Goal: Task Accomplishment & Management: Use online tool/utility

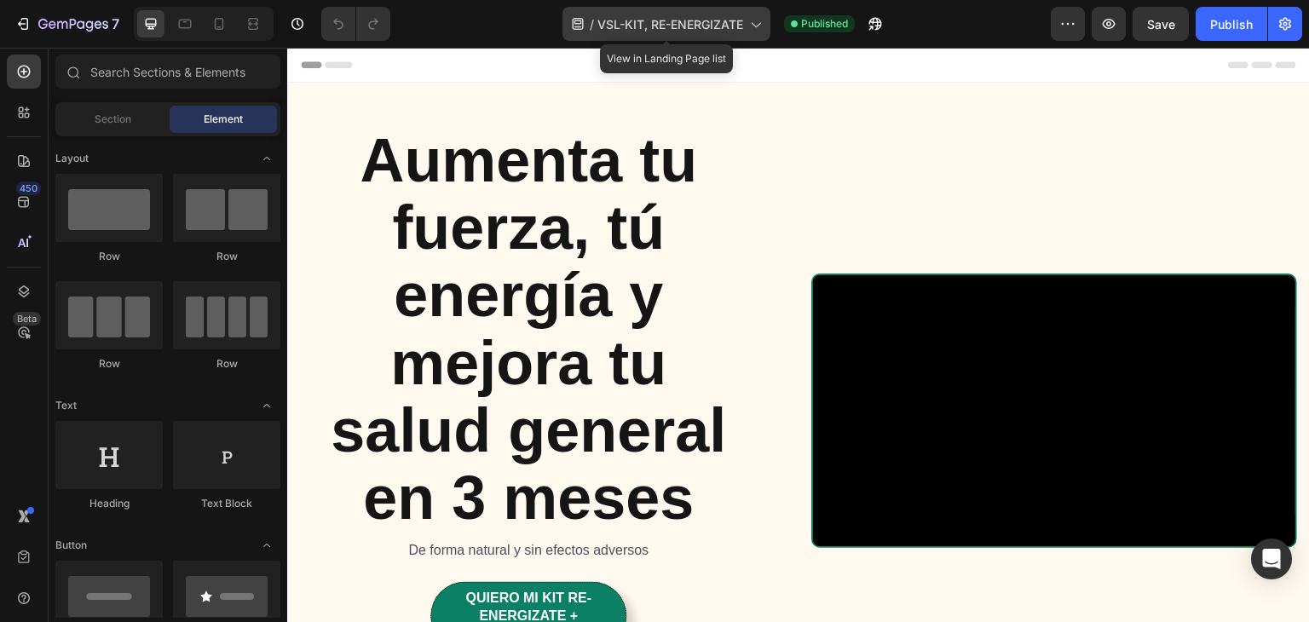
click at [757, 29] on icon at bounding box center [755, 23] width 17 height 17
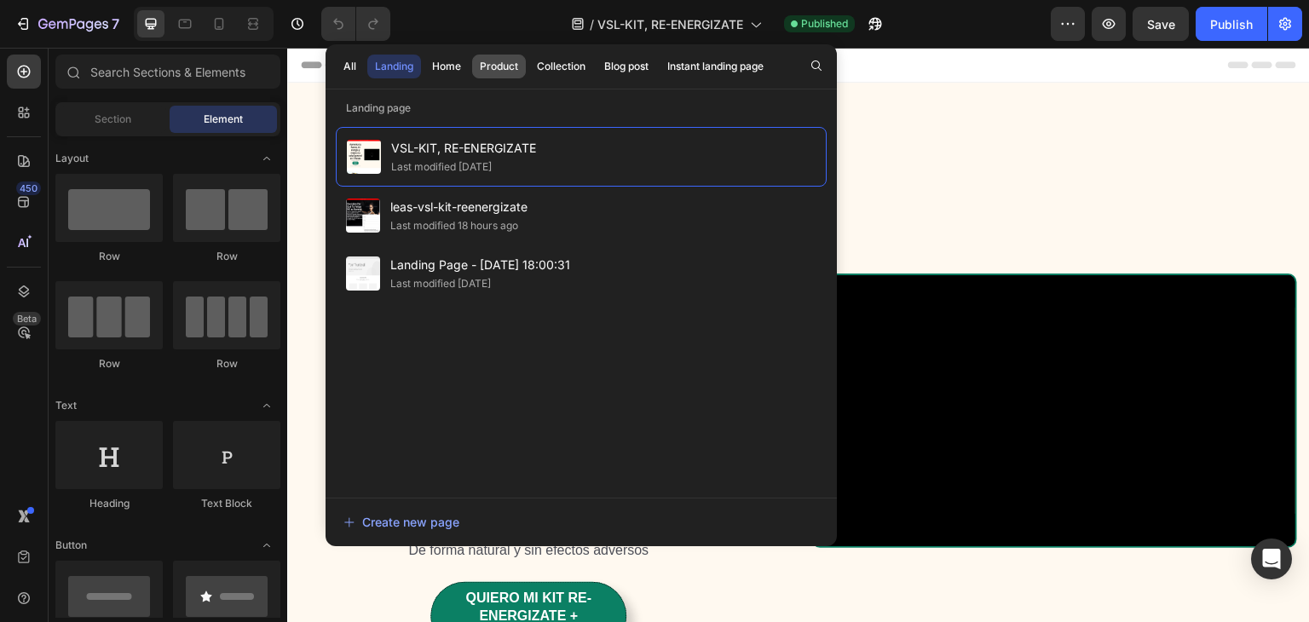
click at [501, 71] on div "Product" at bounding box center [499, 66] width 38 height 15
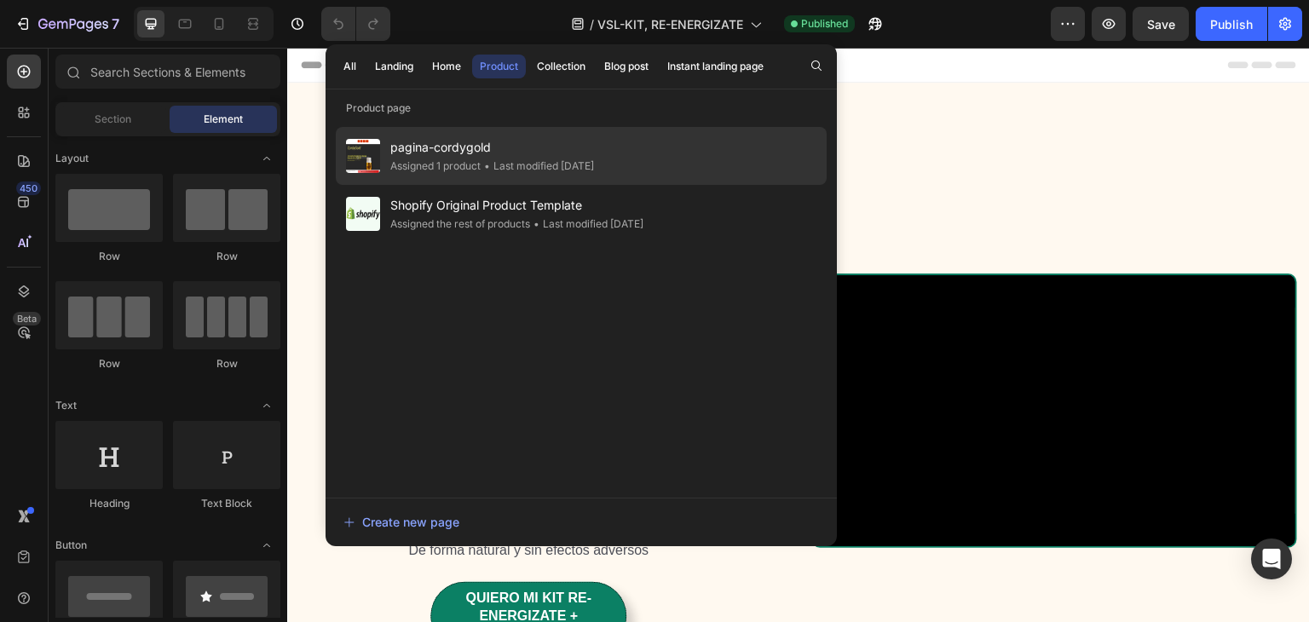
click at [495, 161] on div "• Last modified 8 days ago" at bounding box center [537, 166] width 113 height 17
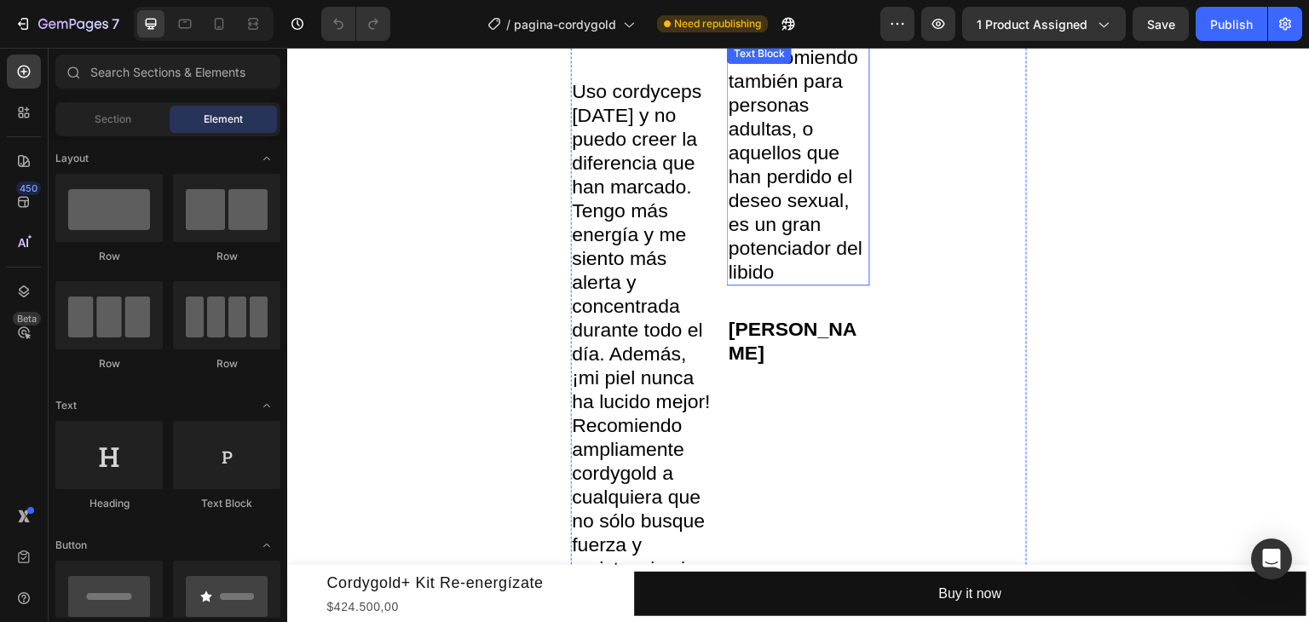
scroll to position [4689, 0]
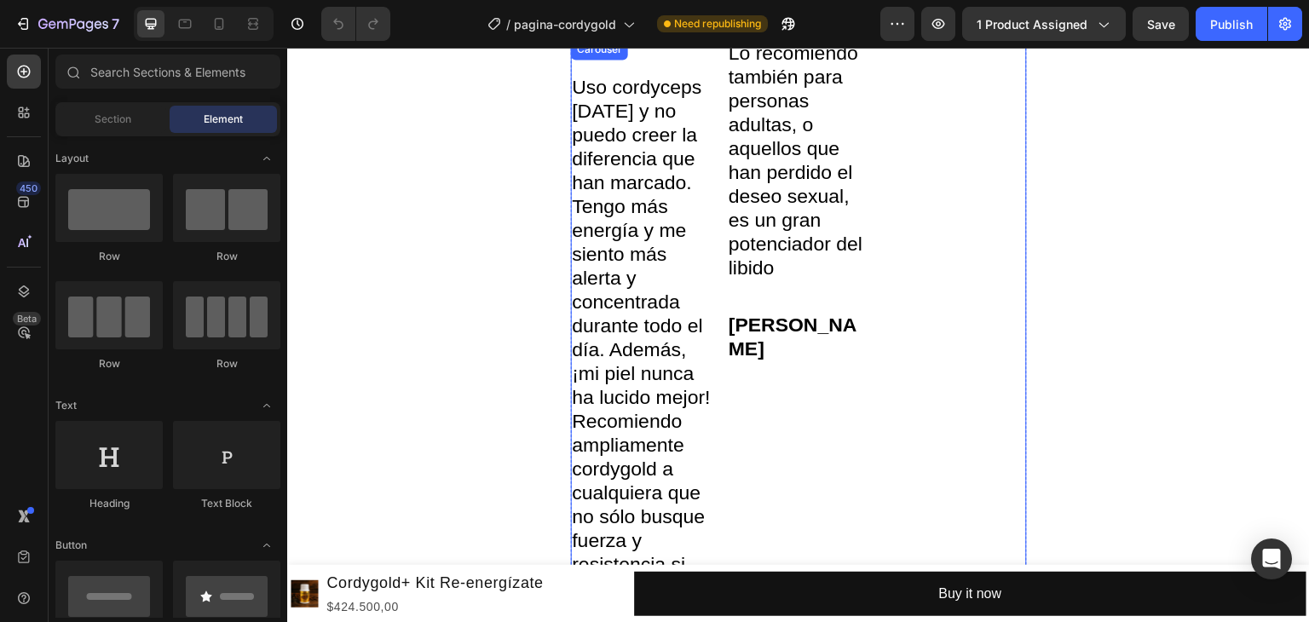
click at [924, 282] on div "Text Block Text Block" at bounding box center [955, 408] width 143 height 739
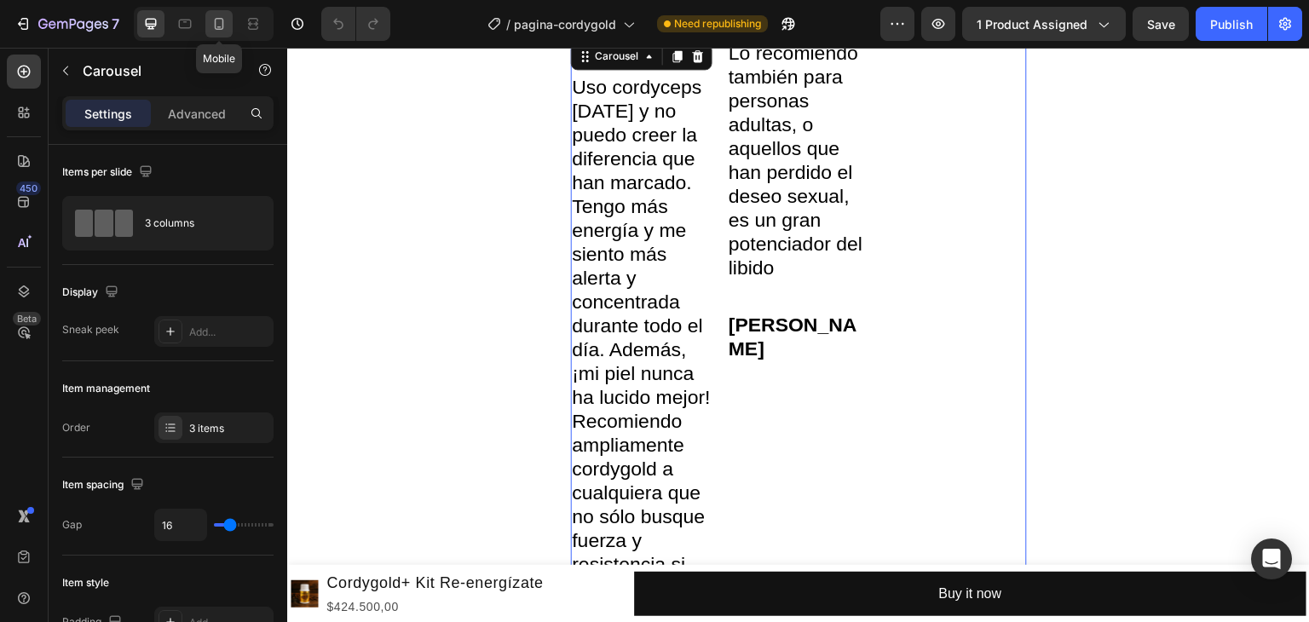
click at [222, 25] on icon at bounding box center [219, 24] width 9 height 12
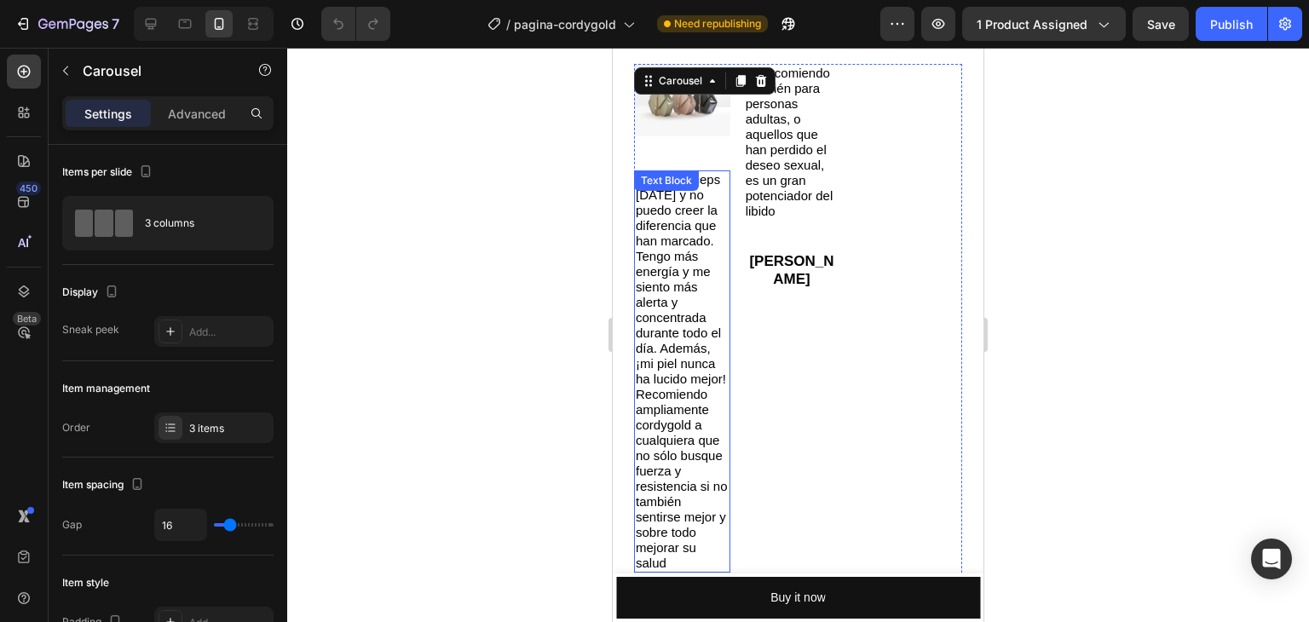
scroll to position [4419, 0]
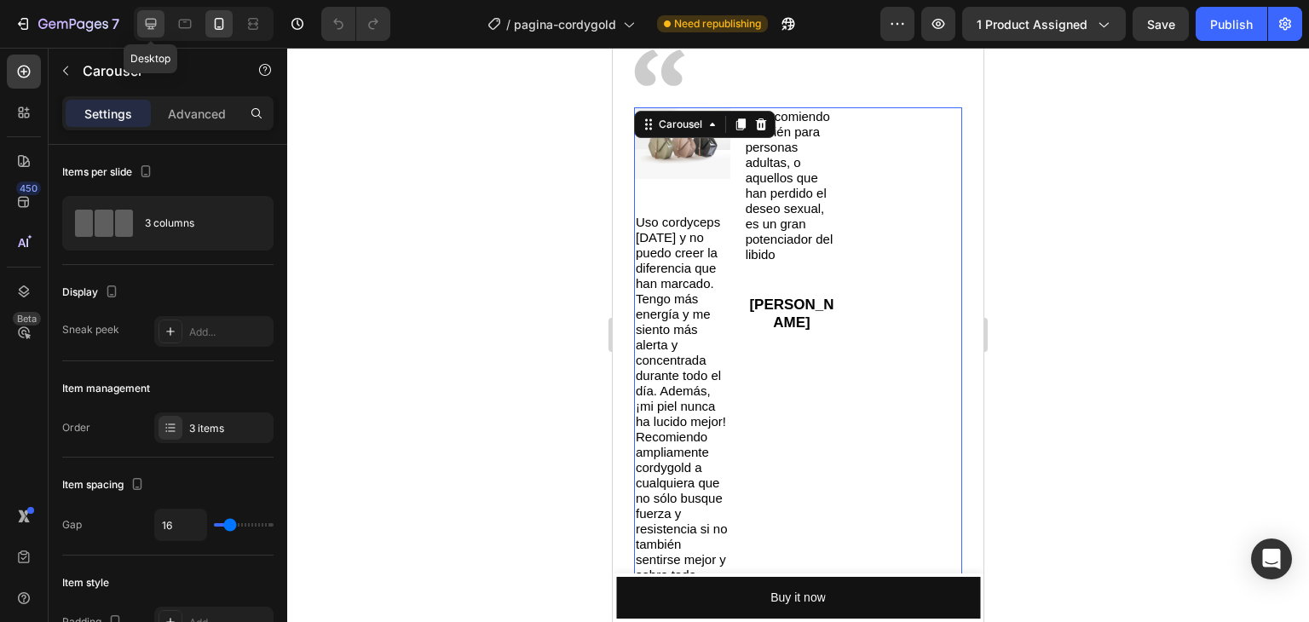
click at [160, 27] on div at bounding box center [150, 23] width 27 height 27
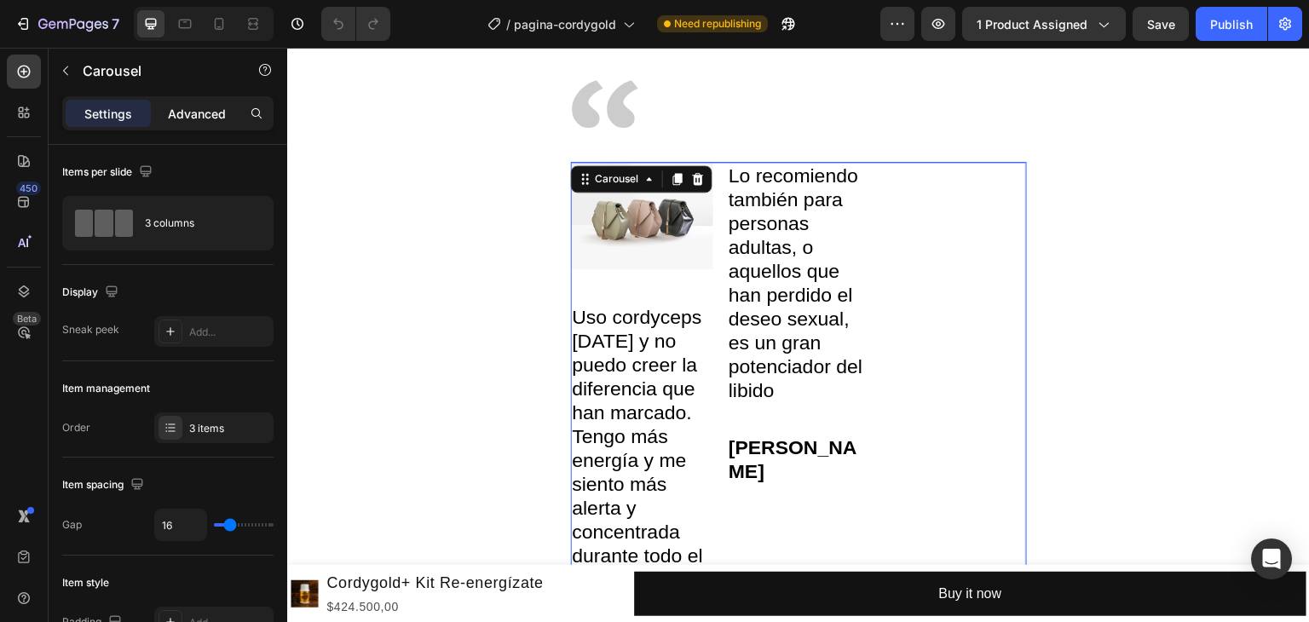
scroll to position [4668, 0]
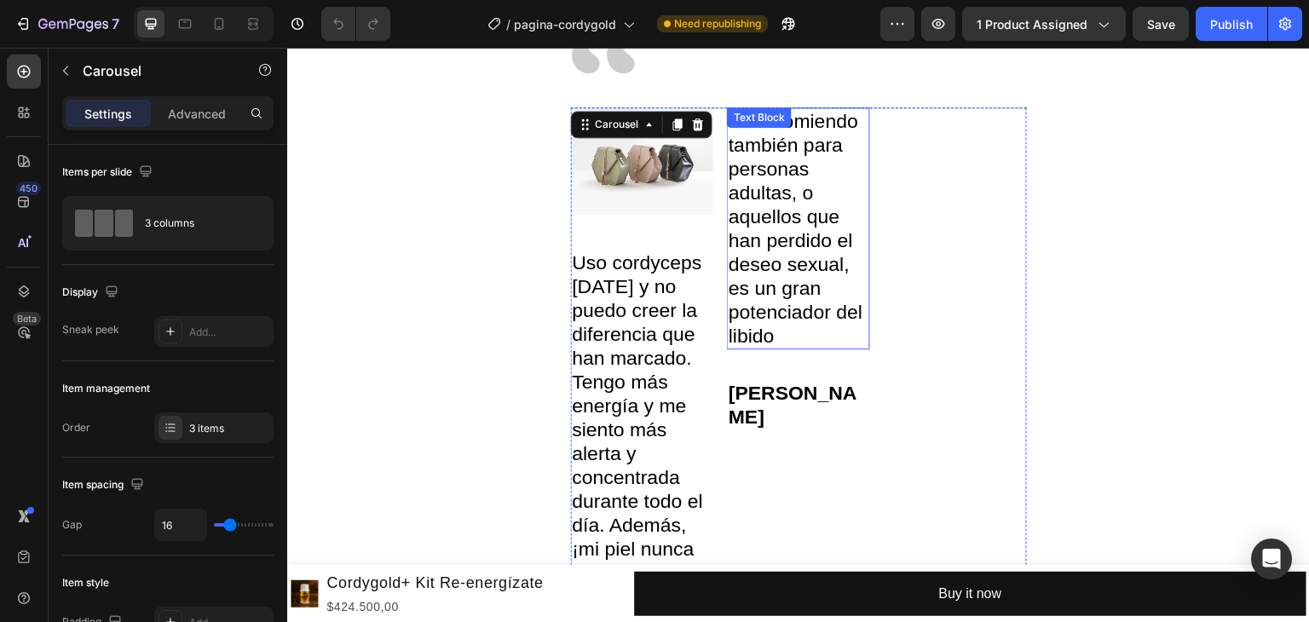
click at [807, 236] on p "Lo recomiendo también para personas adultas, o aquellos que han perdido el dese…" at bounding box center [799, 228] width 140 height 239
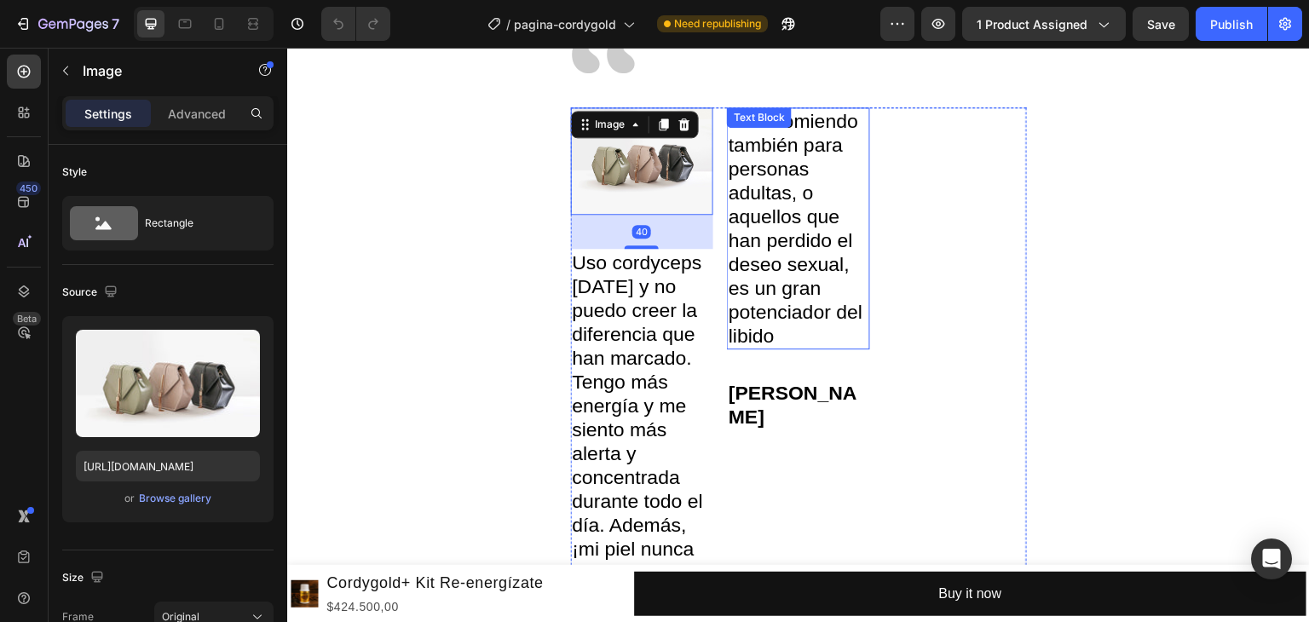
click at [812, 221] on p "Lo recomiendo también para personas adultas, o aquellos que han perdido el dese…" at bounding box center [799, 228] width 140 height 239
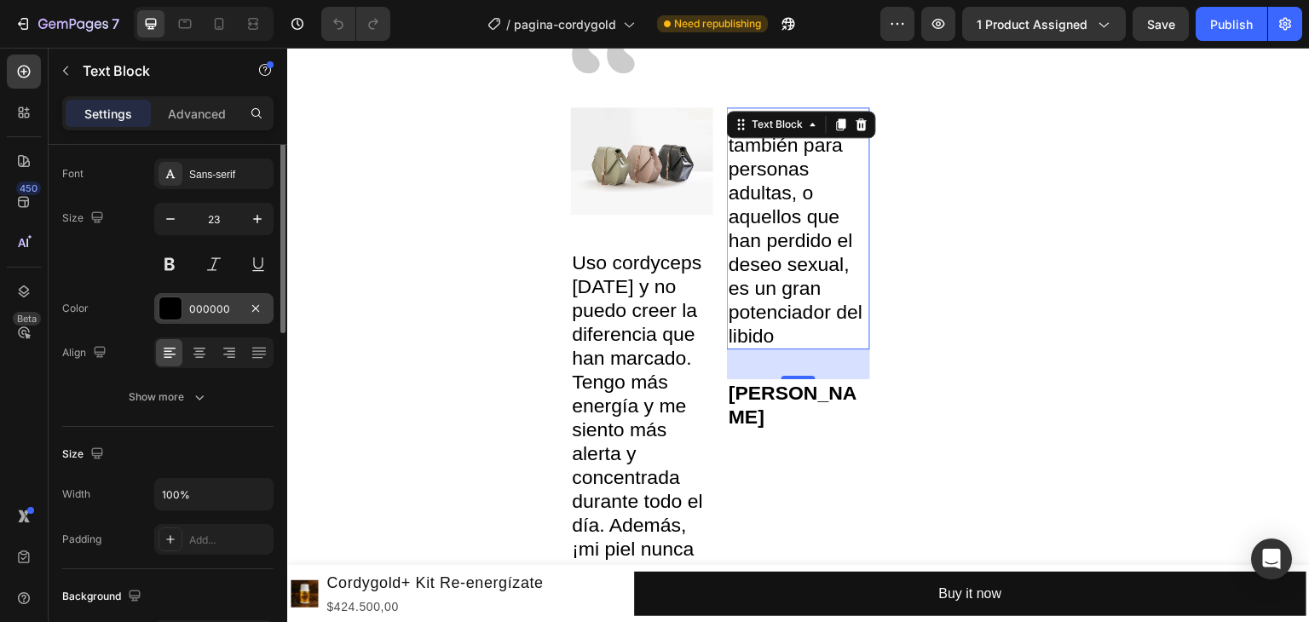
scroll to position [0, 0]
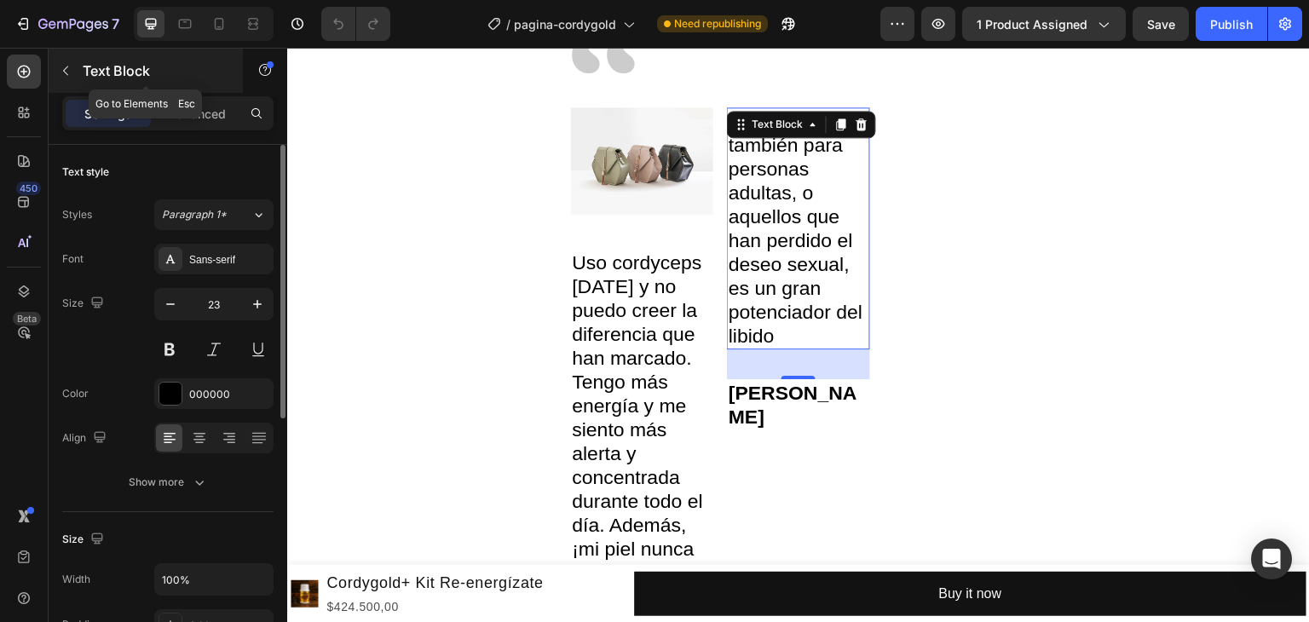
click at [66, 72] on icon "button" at bounding box center [66, 71] width 14 height 14
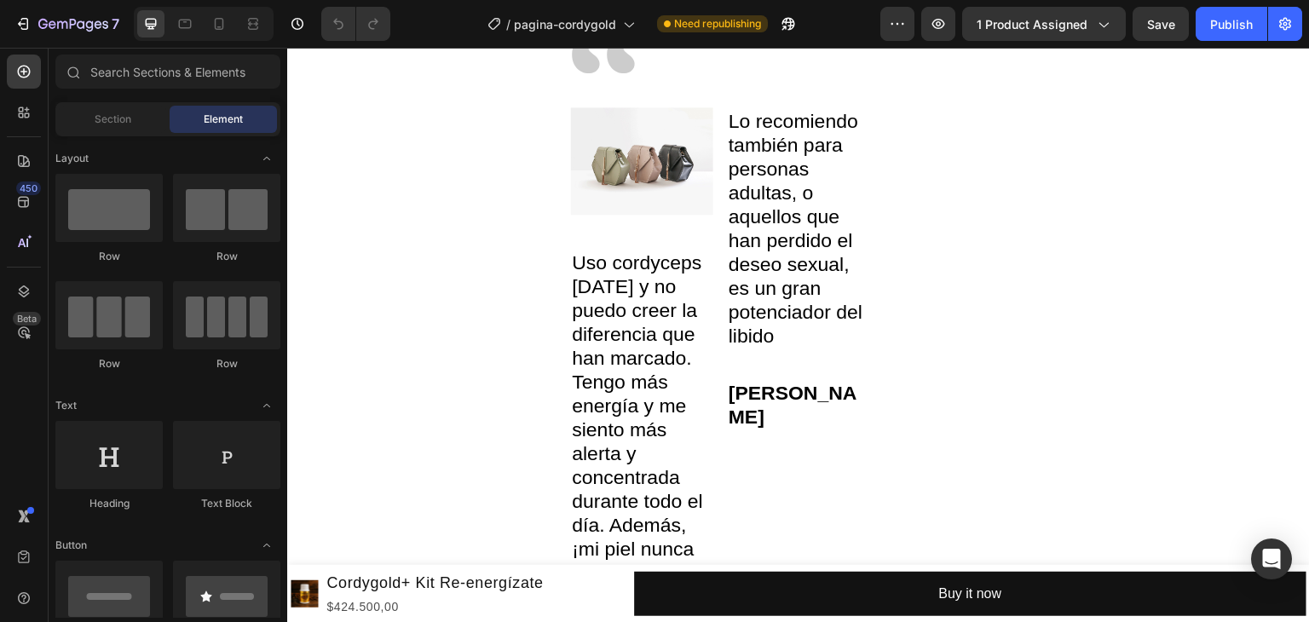
scroll to position [256, 0]
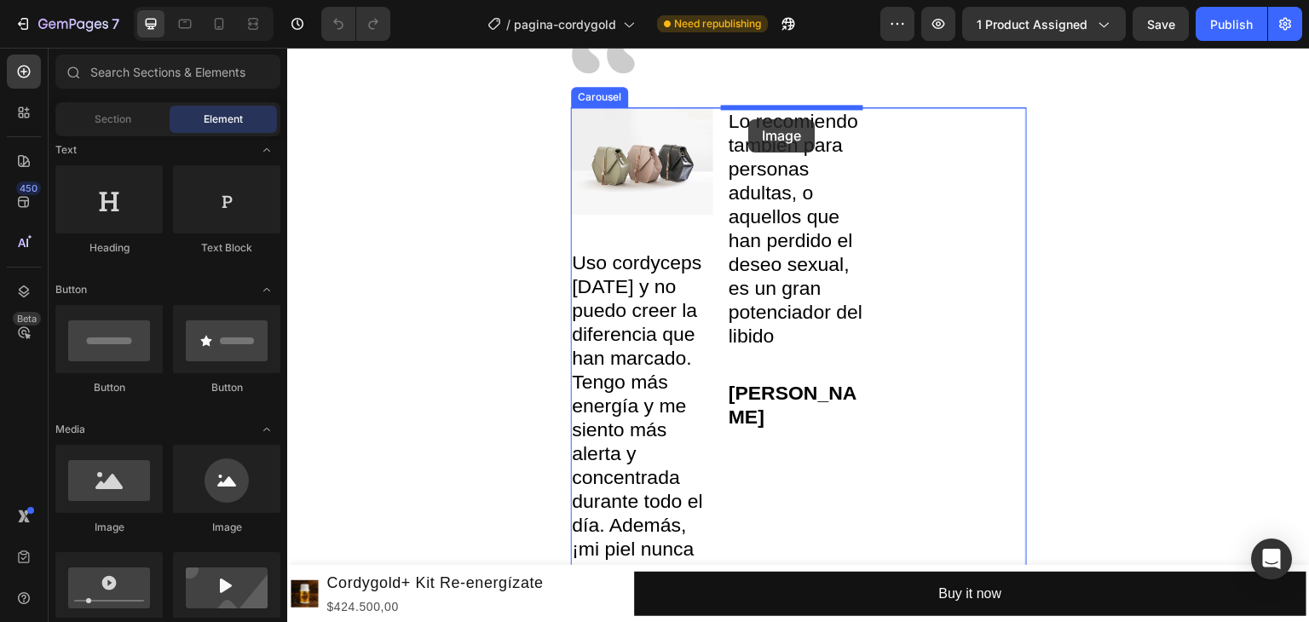
drag, startPoint x: 425, startPoint y: 547, endPoint x: 748, endPoint y: 119, distance: 536.7
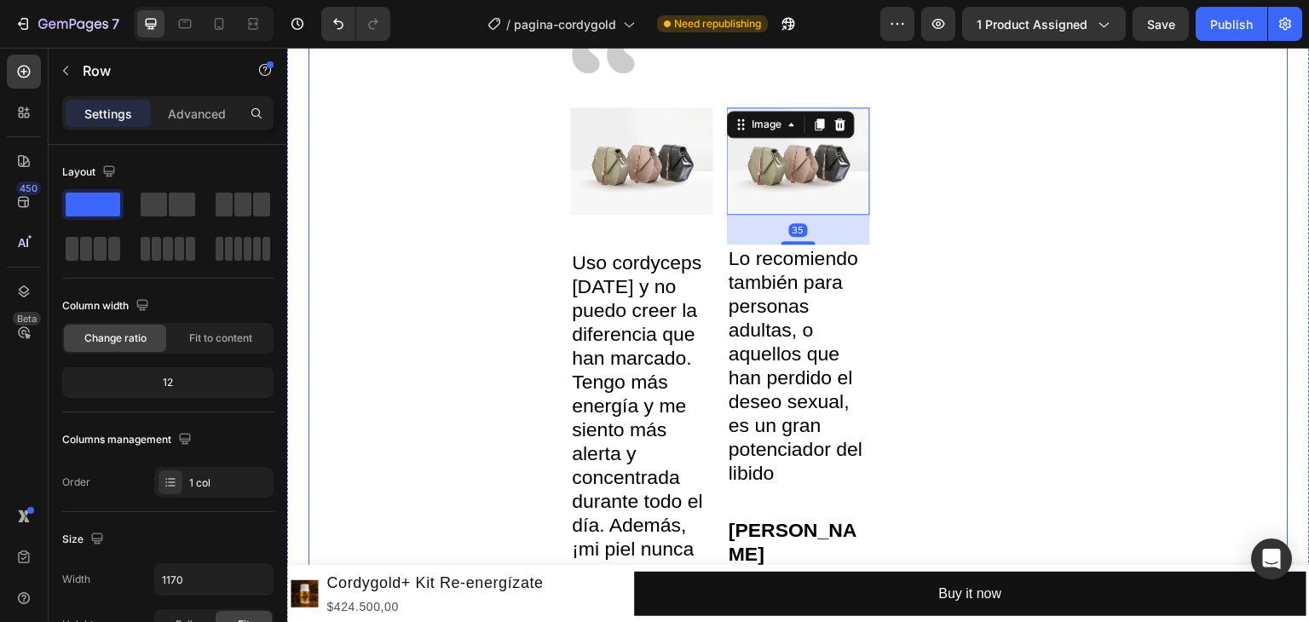
click at [1226, 203] on div "Image Image Uso cordyceps [DATE] y no puedo creer la diferencia que han marcado…" at bounding box center [799, 528] width 980 height 1004
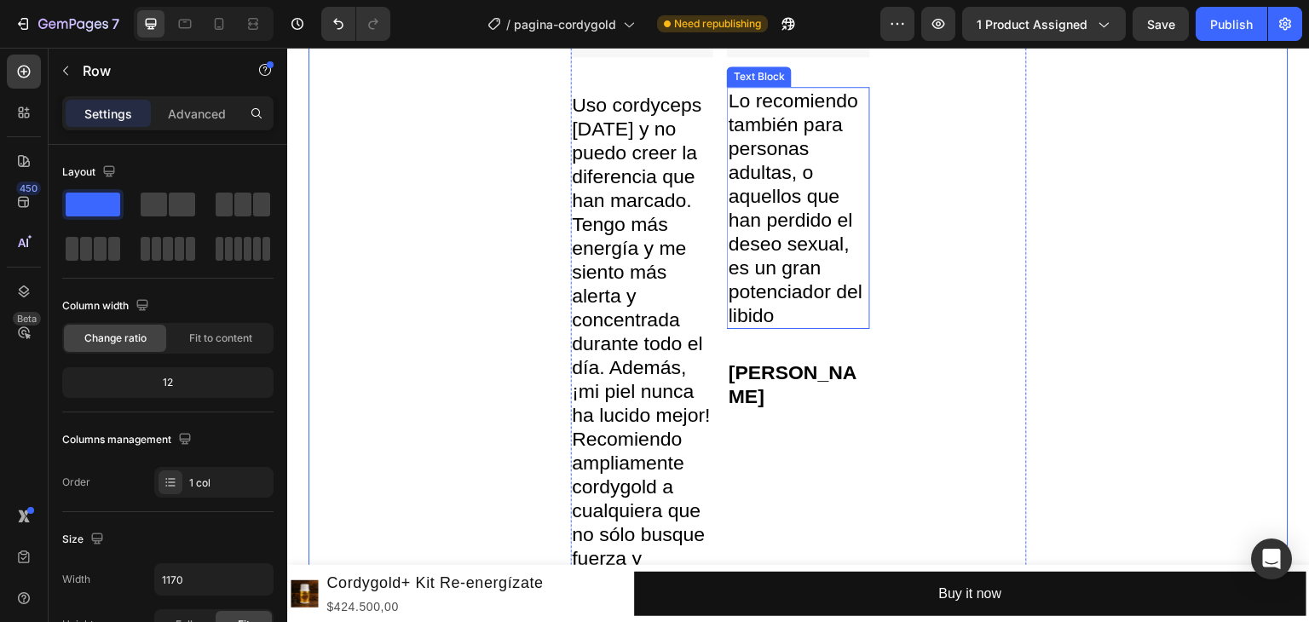
scroll to position [4839, 0]
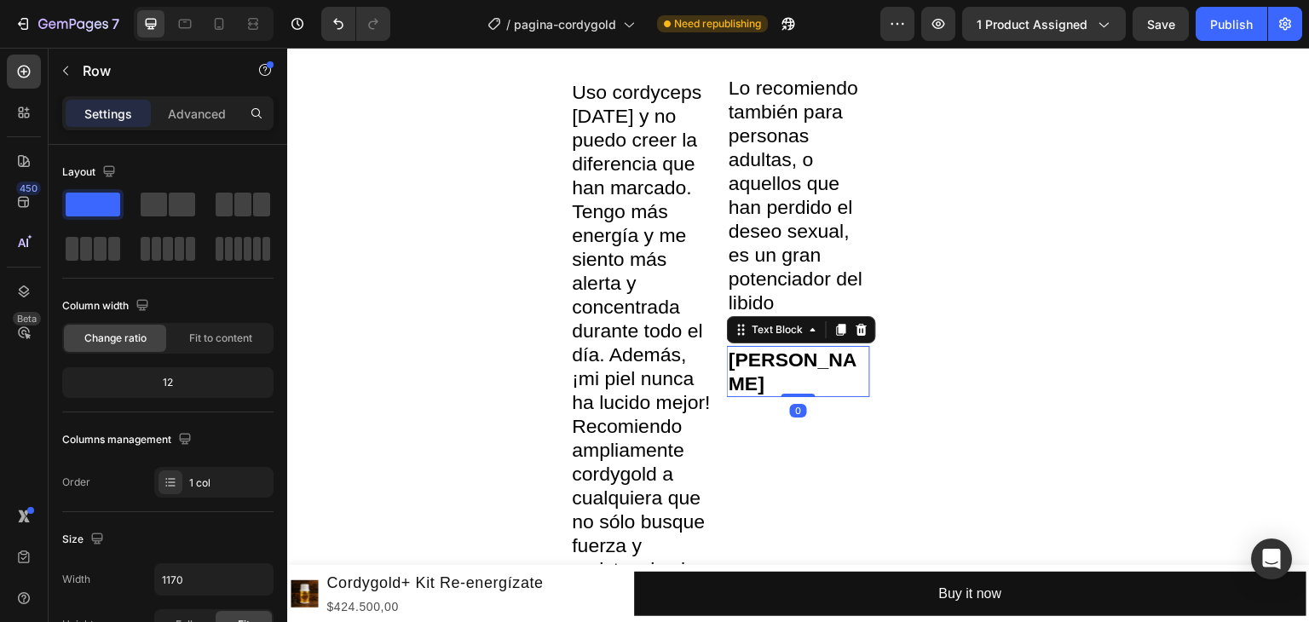
click at [783, 351] on p "[PERSON_NAME]" at bounding box center [799, 372] width 140 height 48
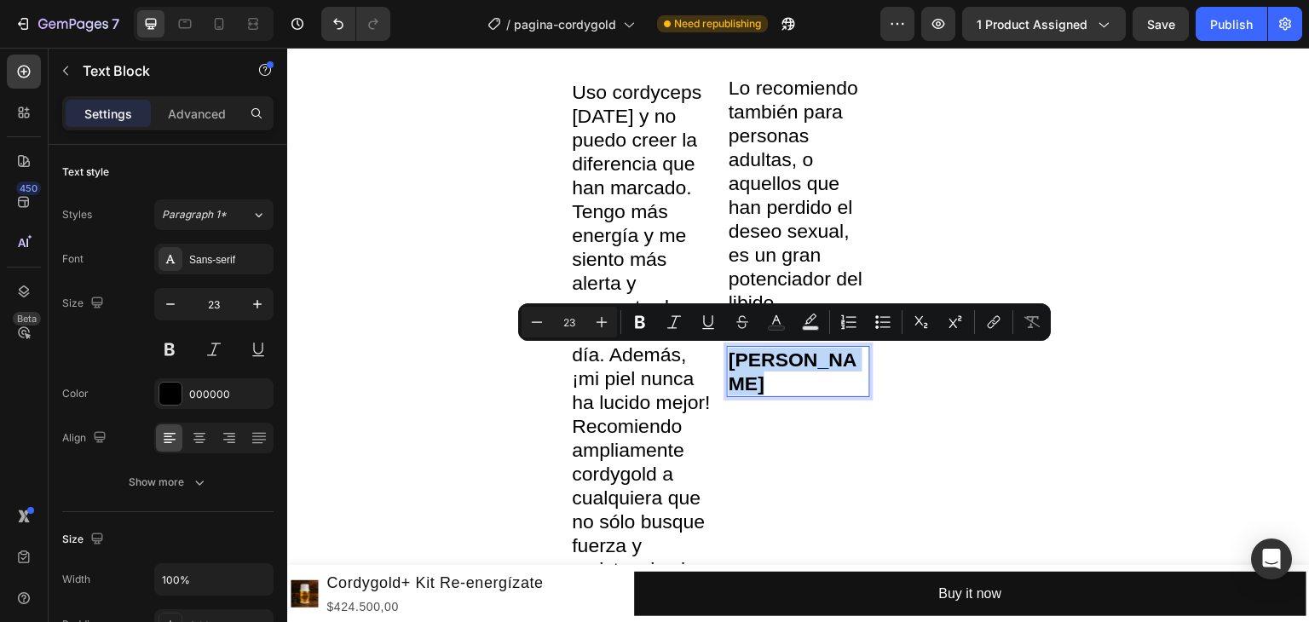
click at [783, 351] on p "[PERSON_NAME]" at bounding box center [799, 372] width 140 height 48
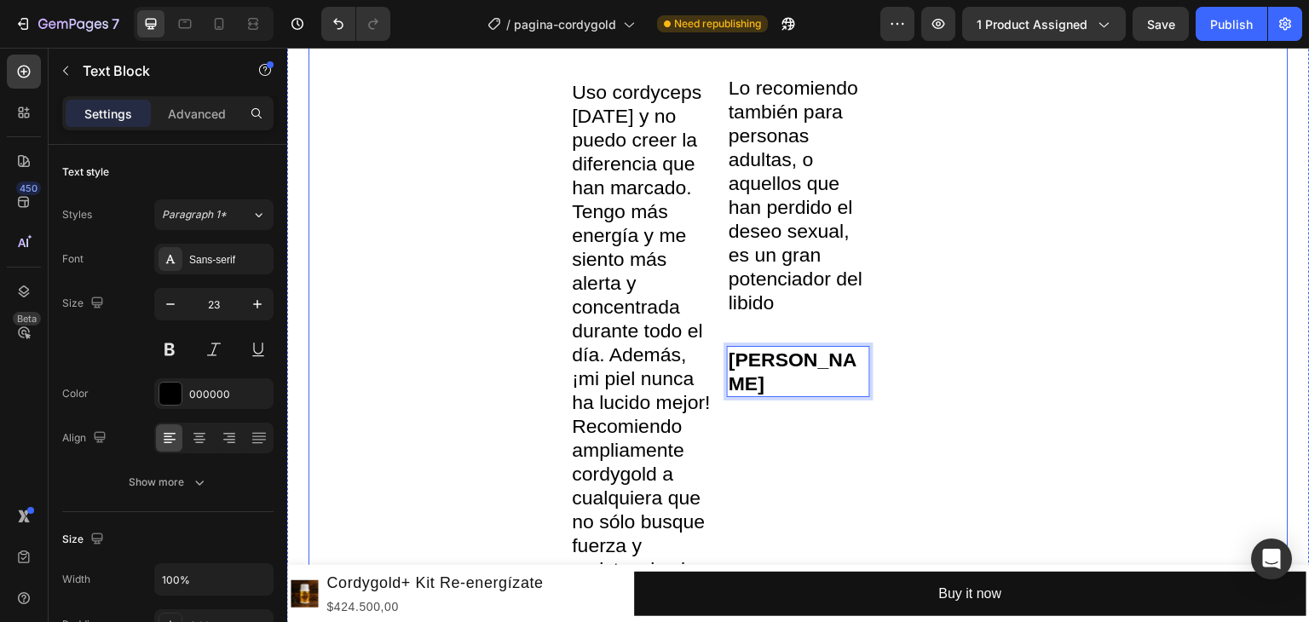
click at [1201, 363] on div "Image Image Uso cordyceps [DATE] y no puedo creer la diferencia que han marcado…" at bounding box center [799, 357] width 980 height 1004
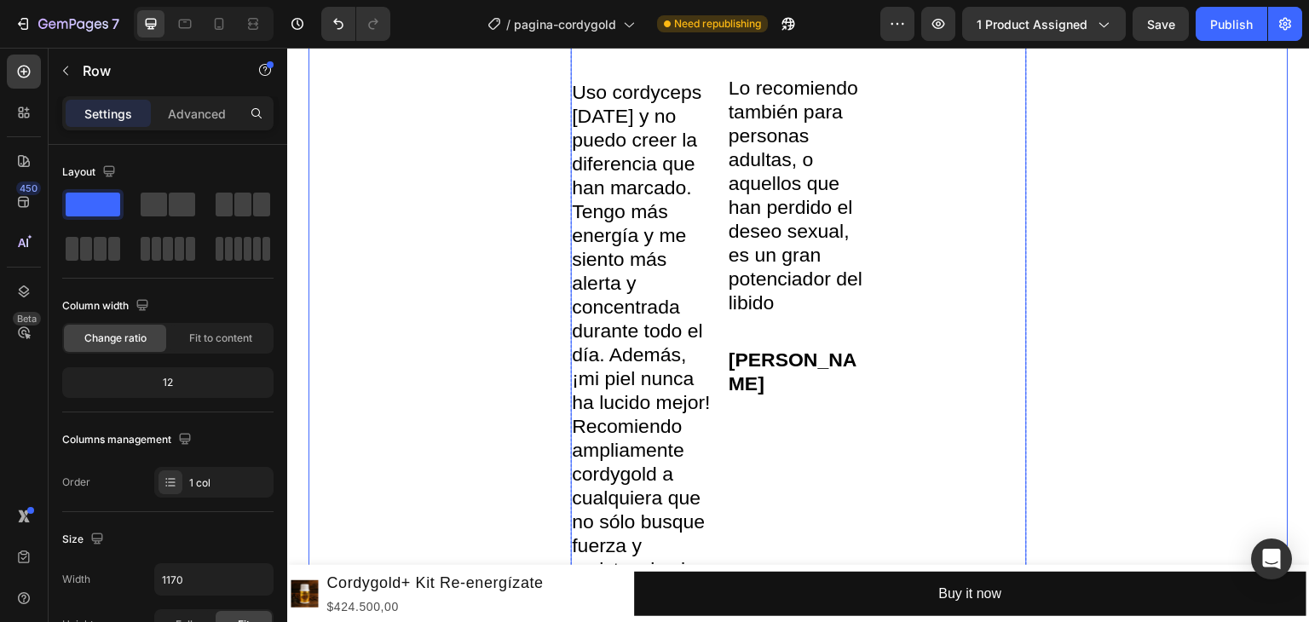
click at [964, 152] on div "Text Block Text Block" at bounding box center [955, 360] width 143 height 847
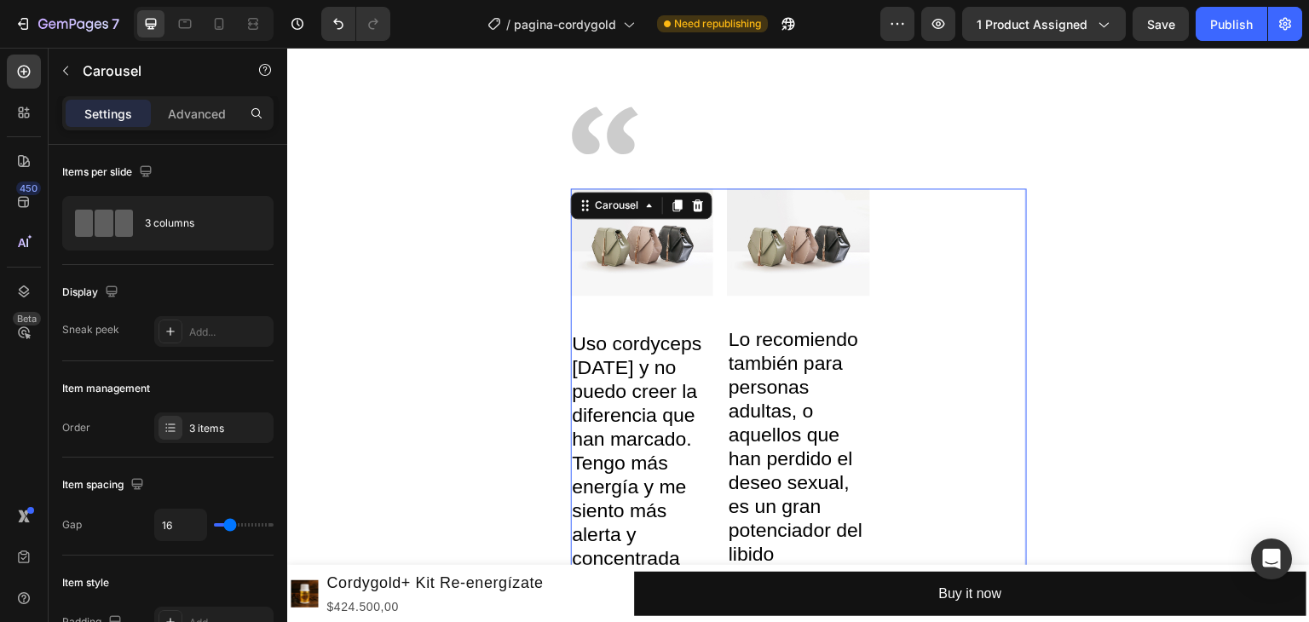
scroll to position [4583, 0]
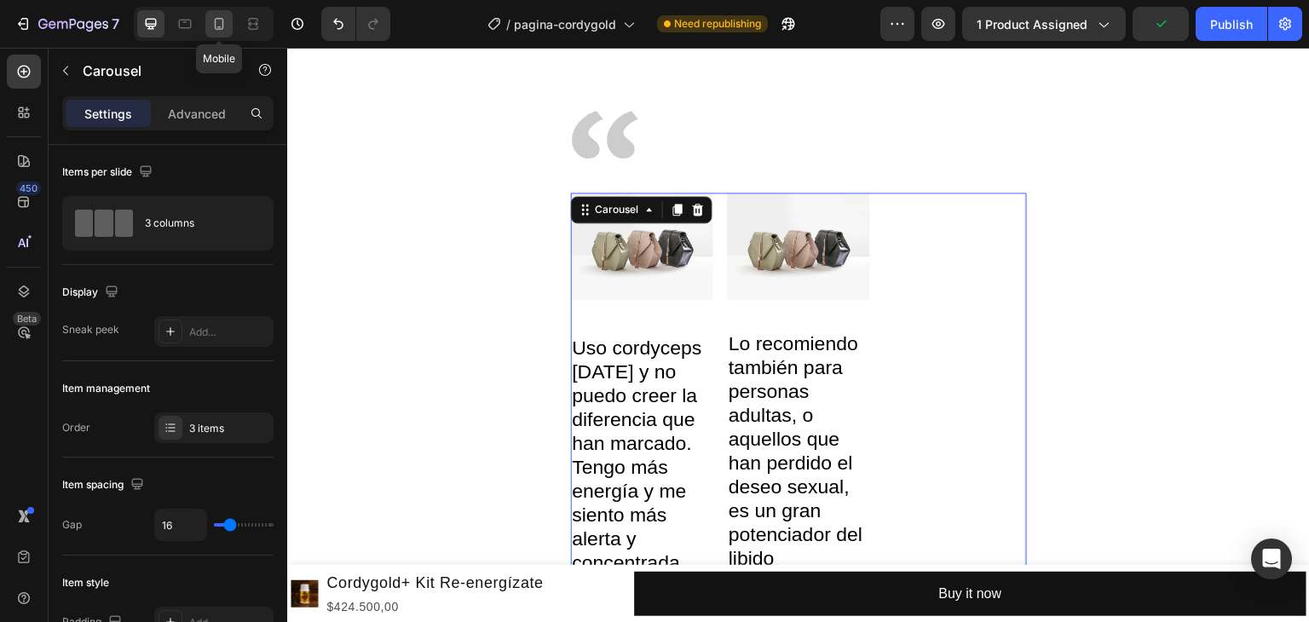
click at [221, 28] on icon at bounding box center [219, 23] width 17 height 17
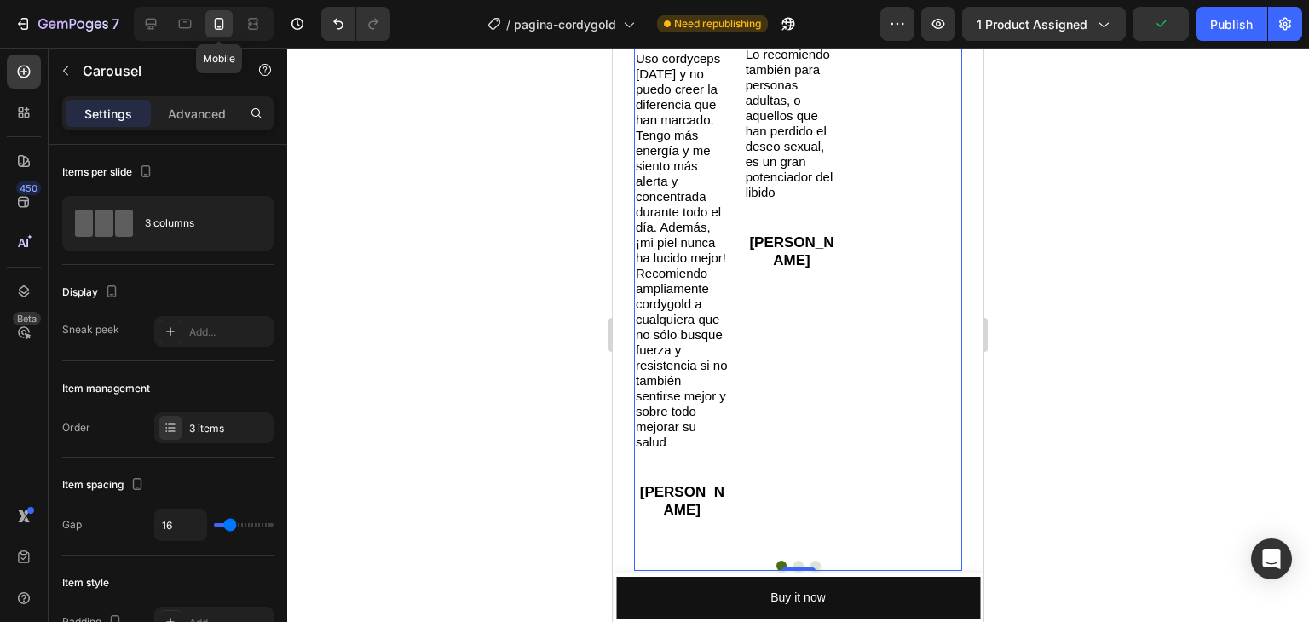
scroll to position [4419, 0]
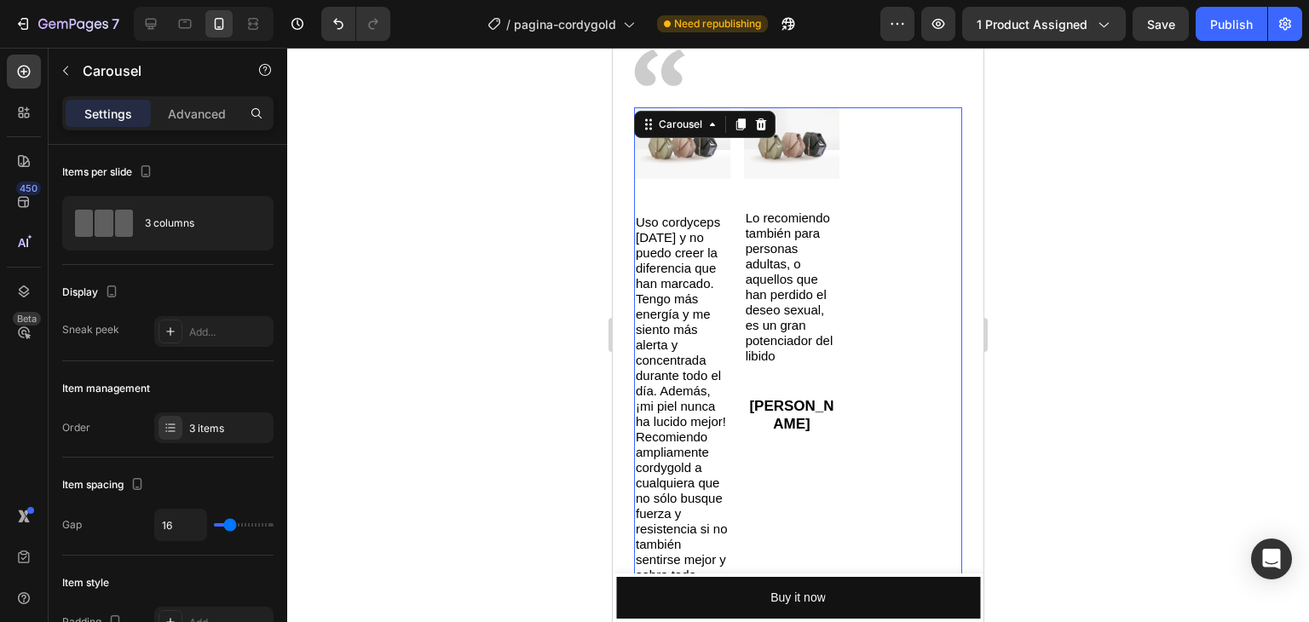
click at [870, 240] on div "Text Block Text Block" at bounding box center [901, 395] width 96 height 577
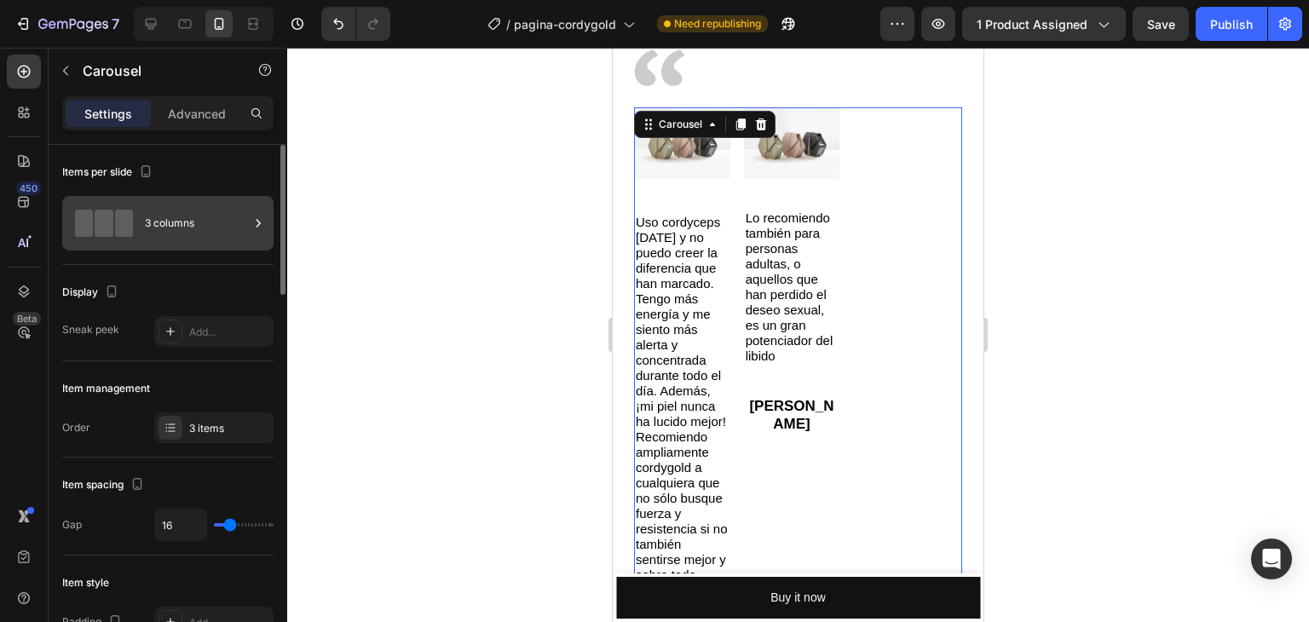
click at [188, 227] on div "3 columns" at bounding box center [197, 223] width 104 height 39
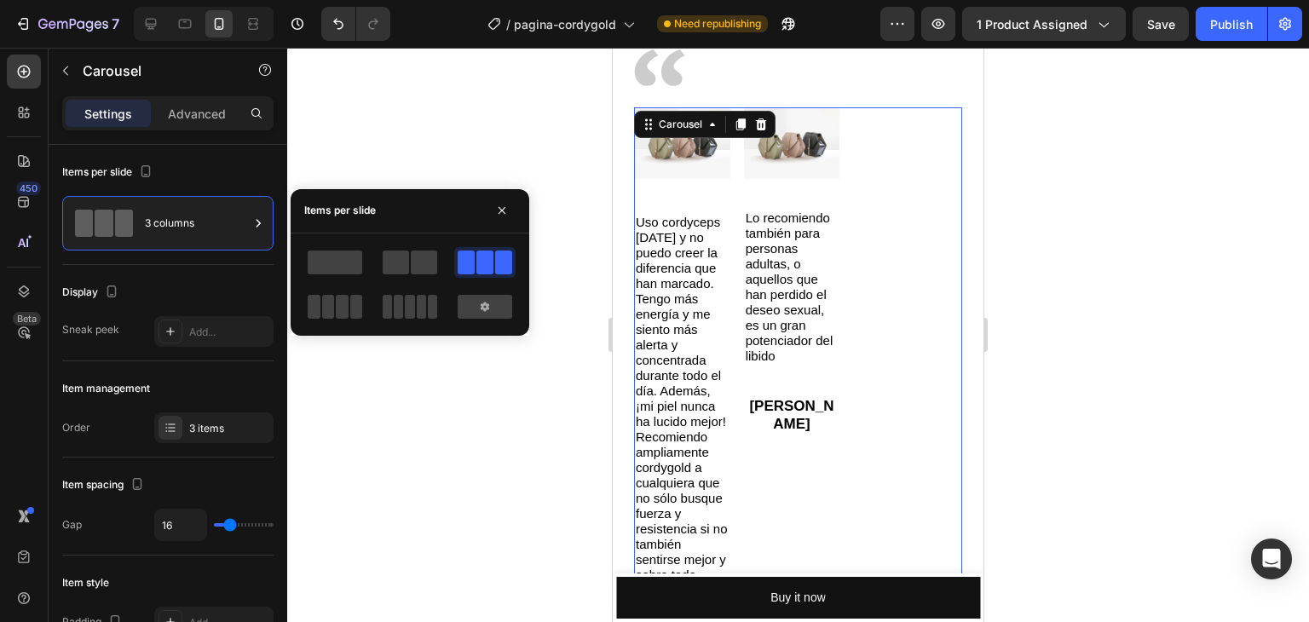
click at [364, 268] on div at bounding box center [334, 262] width 61 height 31
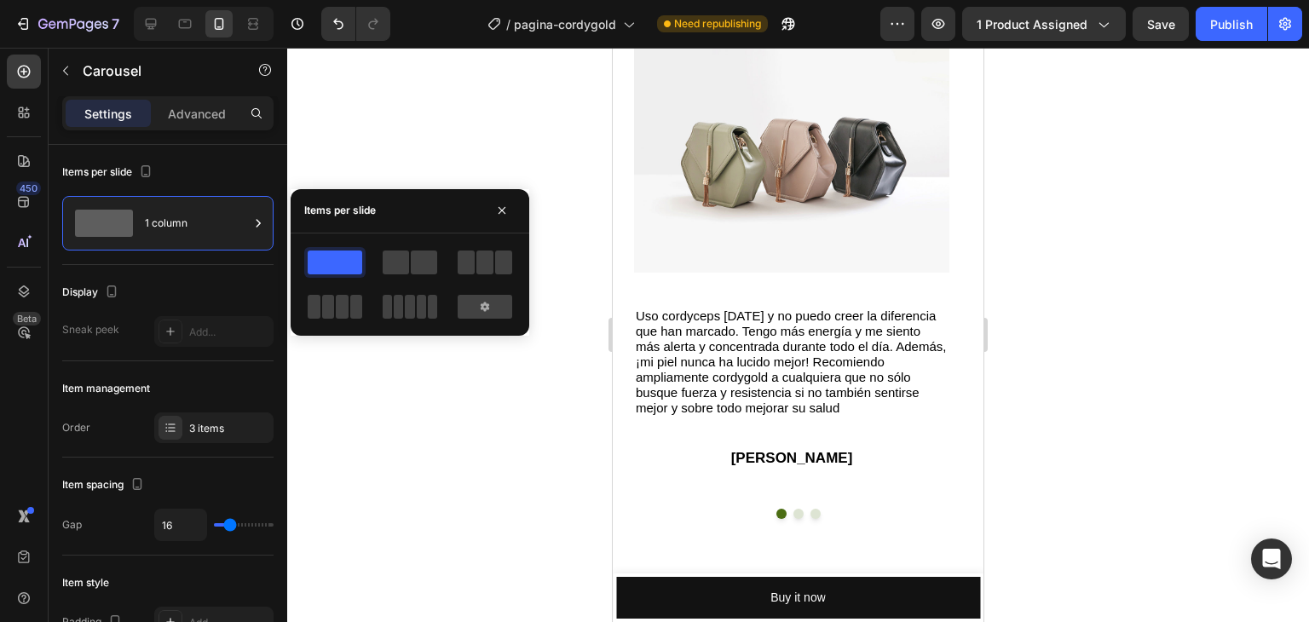
scroll to position [4504, 0]
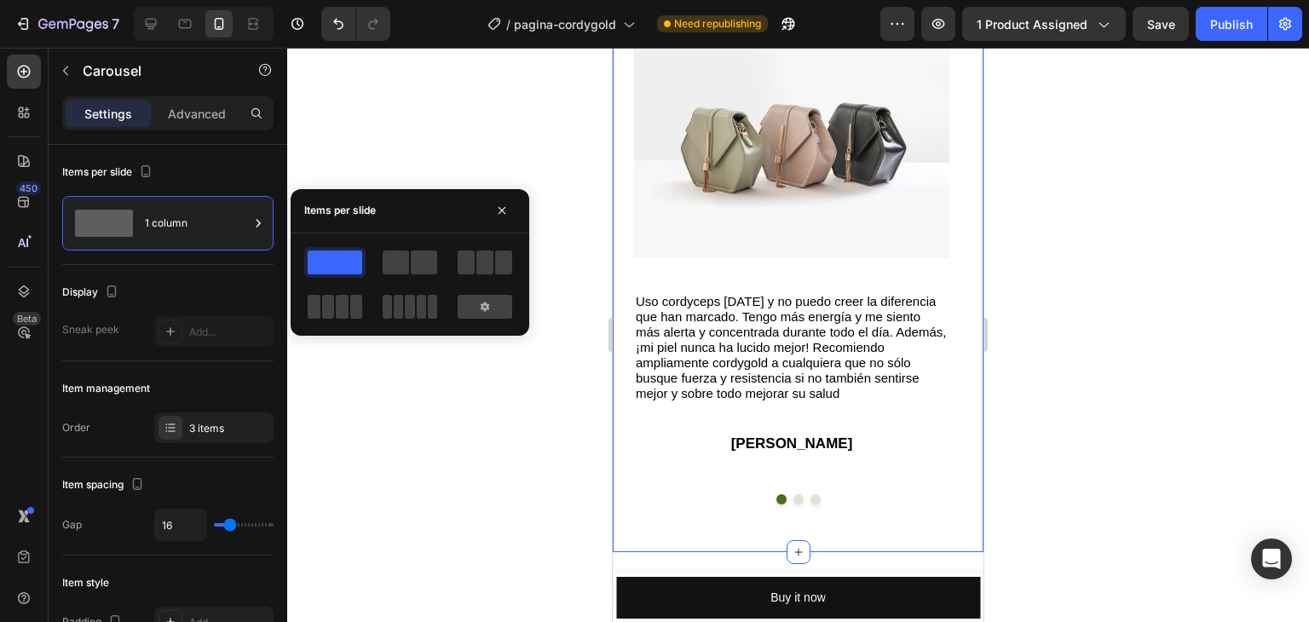
click at [790, 505] on div "Image Image Uso cordyceps [DATE] y no puedo creer la diferencia que han marcado…" at bounding box center [798, 234] width 371 height 636
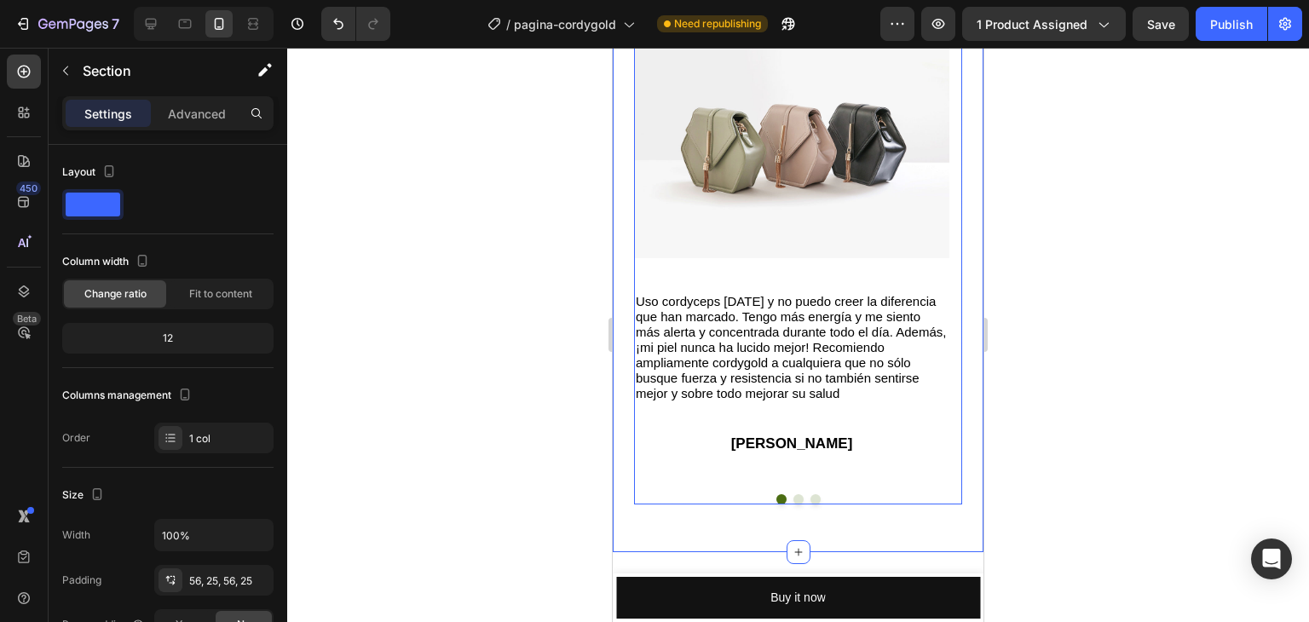
click at [791, 501] on div "Image Uso cordyceps [DATE] y no puedo creer la diferencia que han marcado. Teng…" at bounding box center [798, 263] width 328 height 483
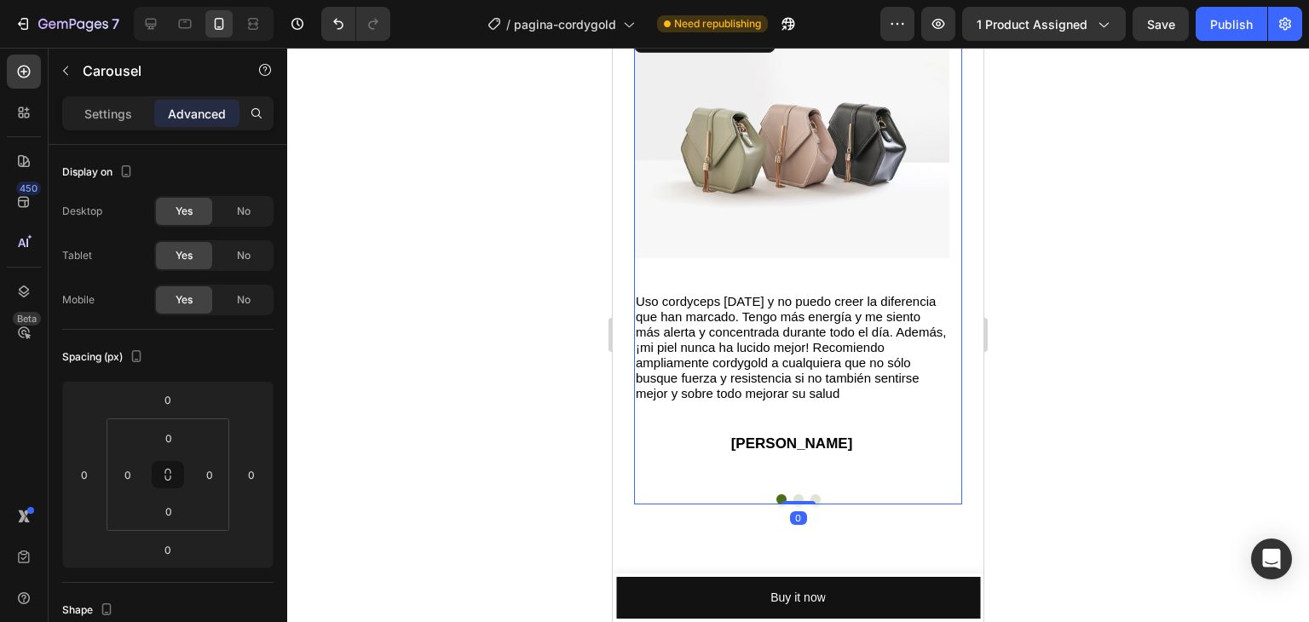
click at [1054, 441] on div at bounding box center [798, 335] width 1022 height 575
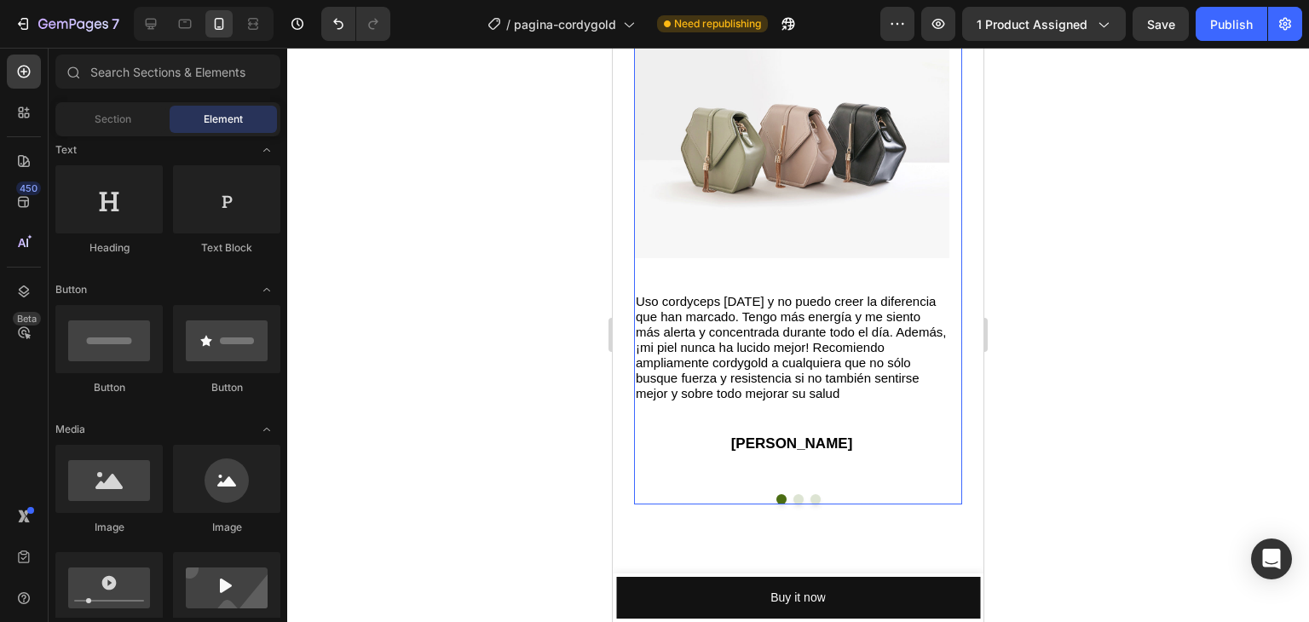
click at [794, 498] on button "Dot" at bounding box center [799, 499] width 10 height 10
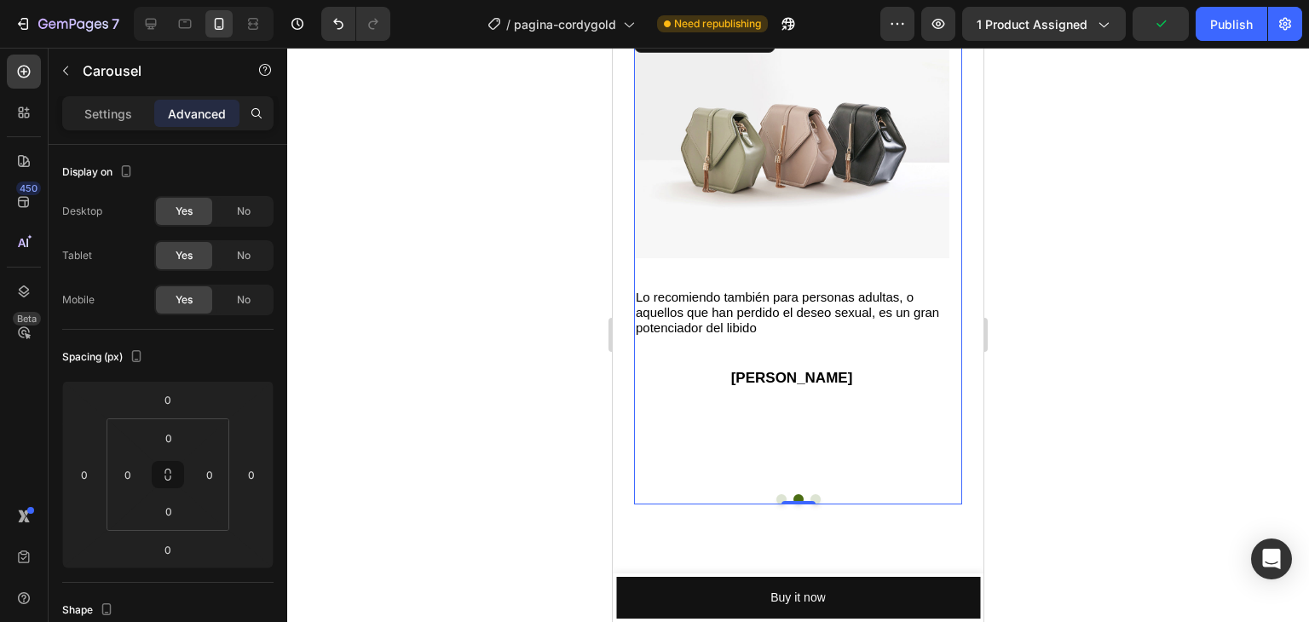
click at [777, 499] on button "Dot" at bounding box center [782, 499] width 10 height 10
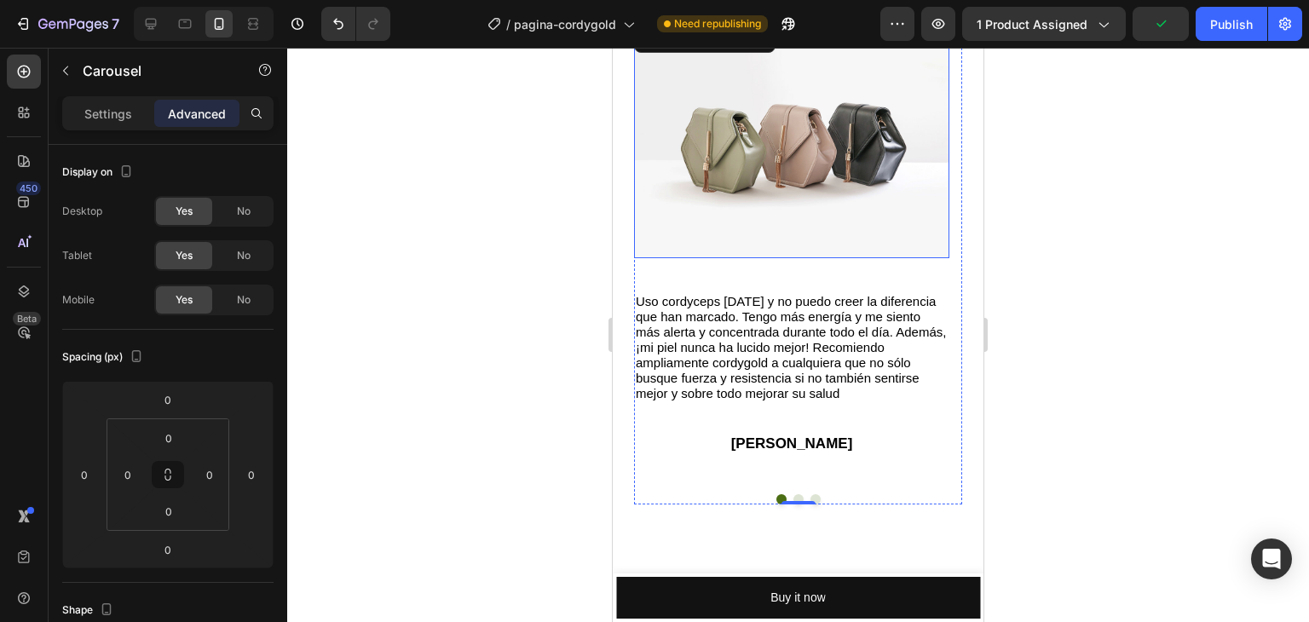
click at [773, 143] on img at bounding box center [791, 140] width 315 height 237
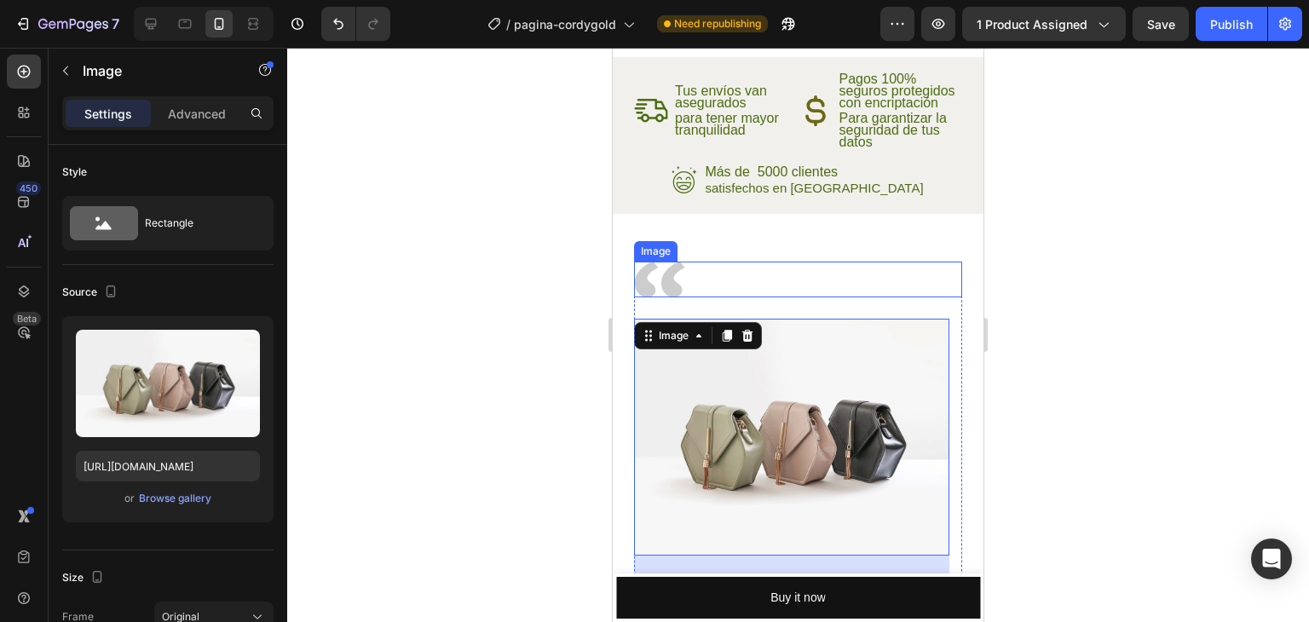
scroll to position [4590, 0]
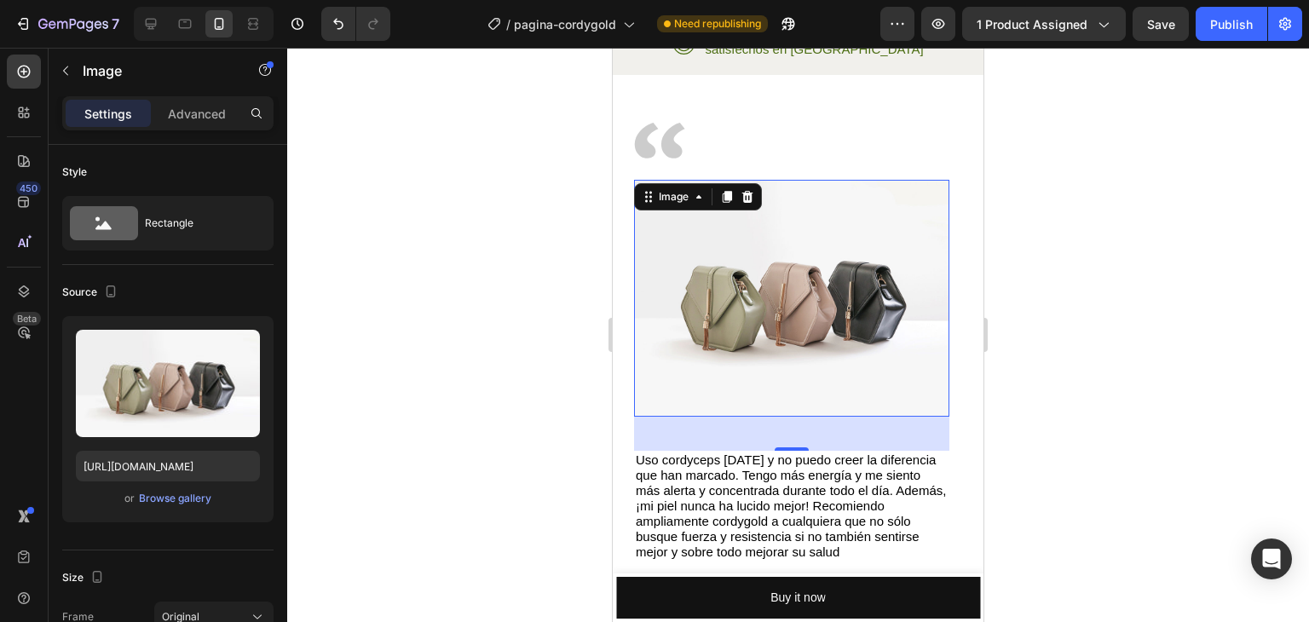
click at [378, 113] on div at bounding box center [798, 335] width 1022 height 575
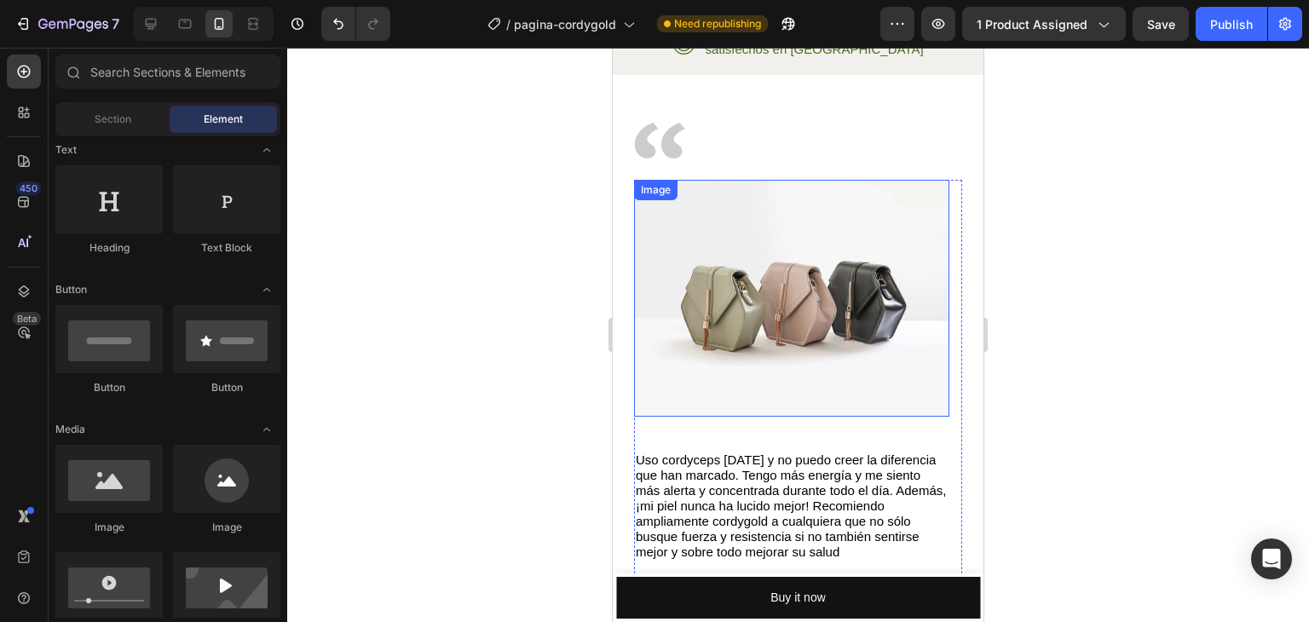
click at [748, 293] on img at bounding box center [791, 298] width 315 height 237
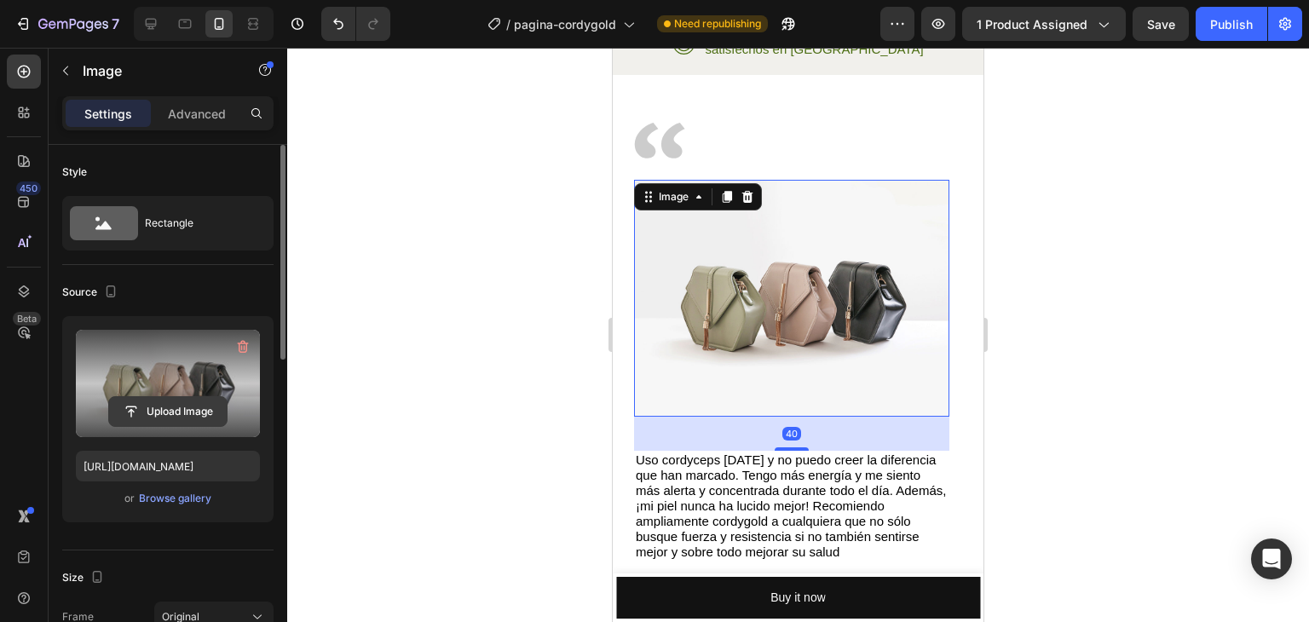
click at [186, 401] on input "file" at bounding box center [168, 411] width 118 height 29
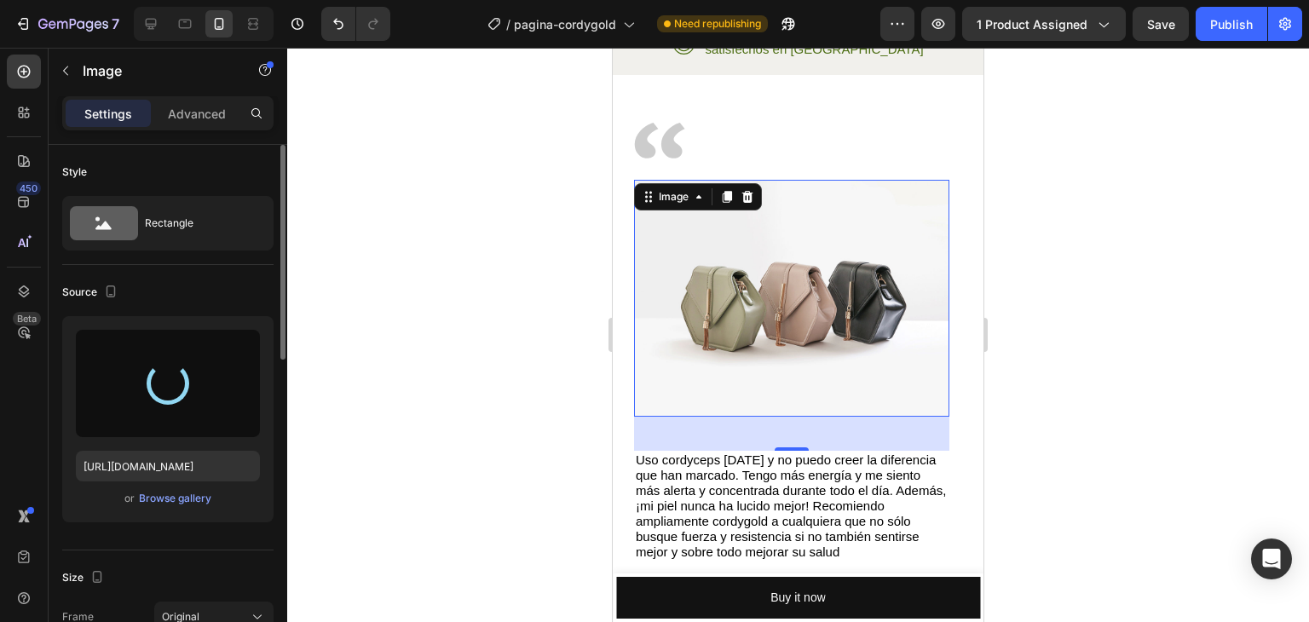
type input "[URL][DOMAIN_NAME]"
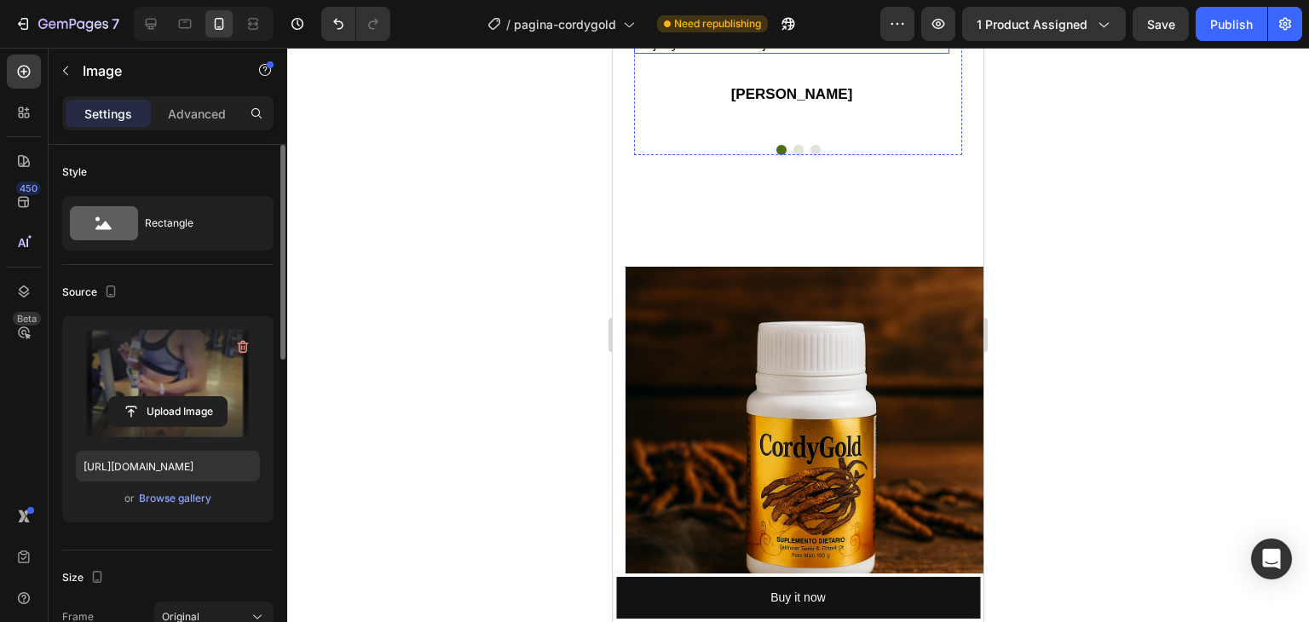
scroll to position [5101, 0]
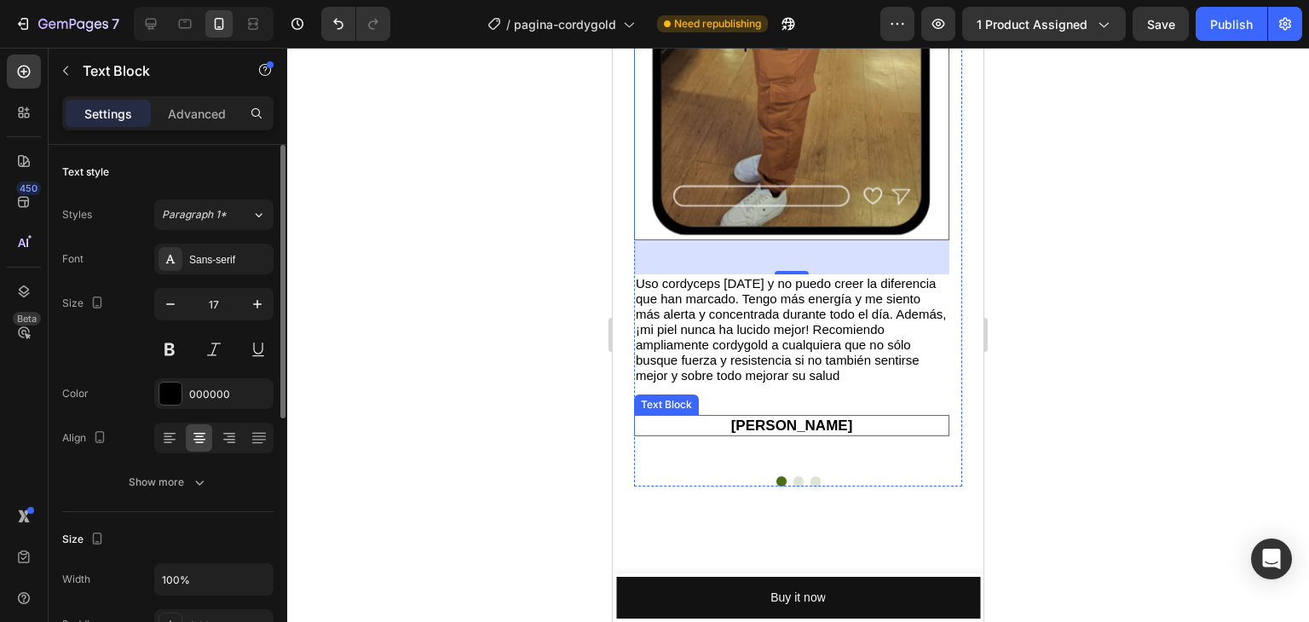
click at [795, 421] on p "[PERSON_NAME]" at bounding box center [792, 426] width 312 height 18
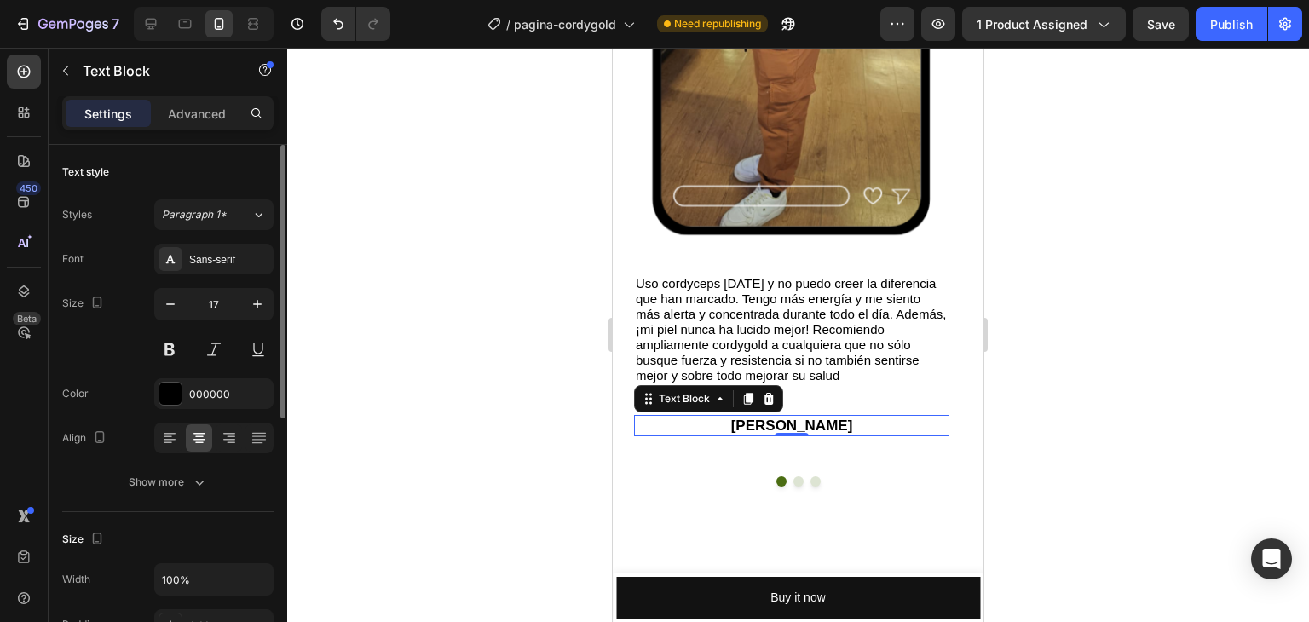
click at [795, 421] on p "[PERSON_NAME]" at bounding box center [792, 426] width 312 height 18
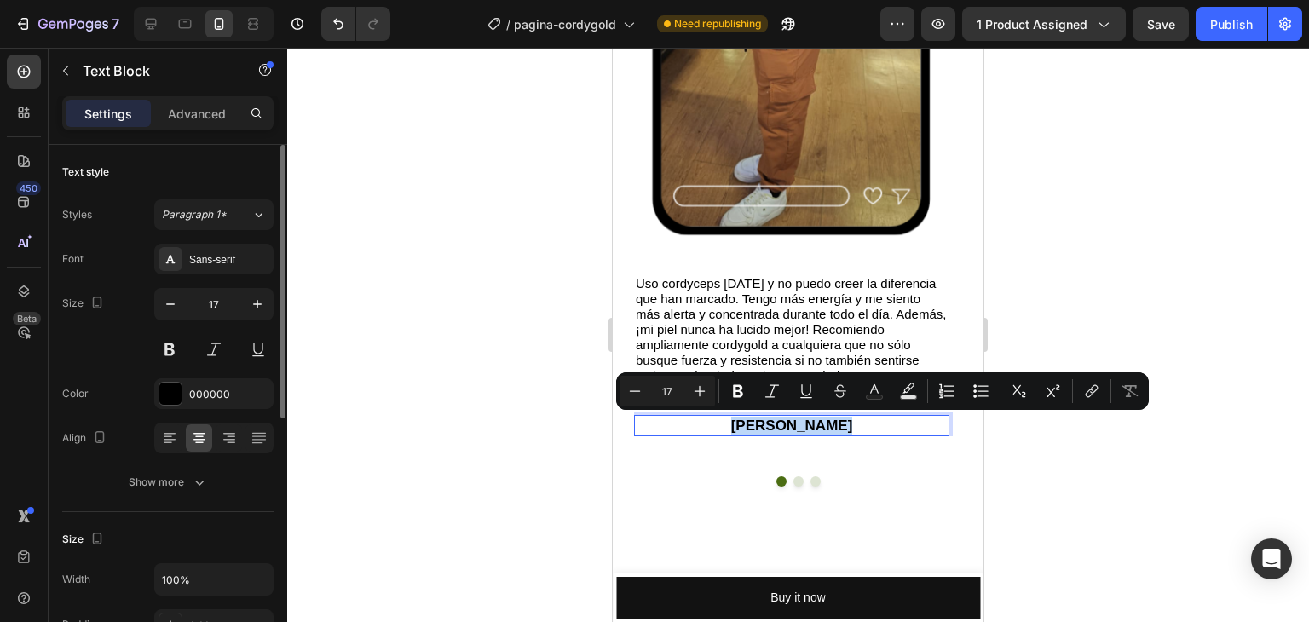
click at [795, 421] on p "[PERSON_NAME]" at bounding box center [792, 426] width 312 height 18
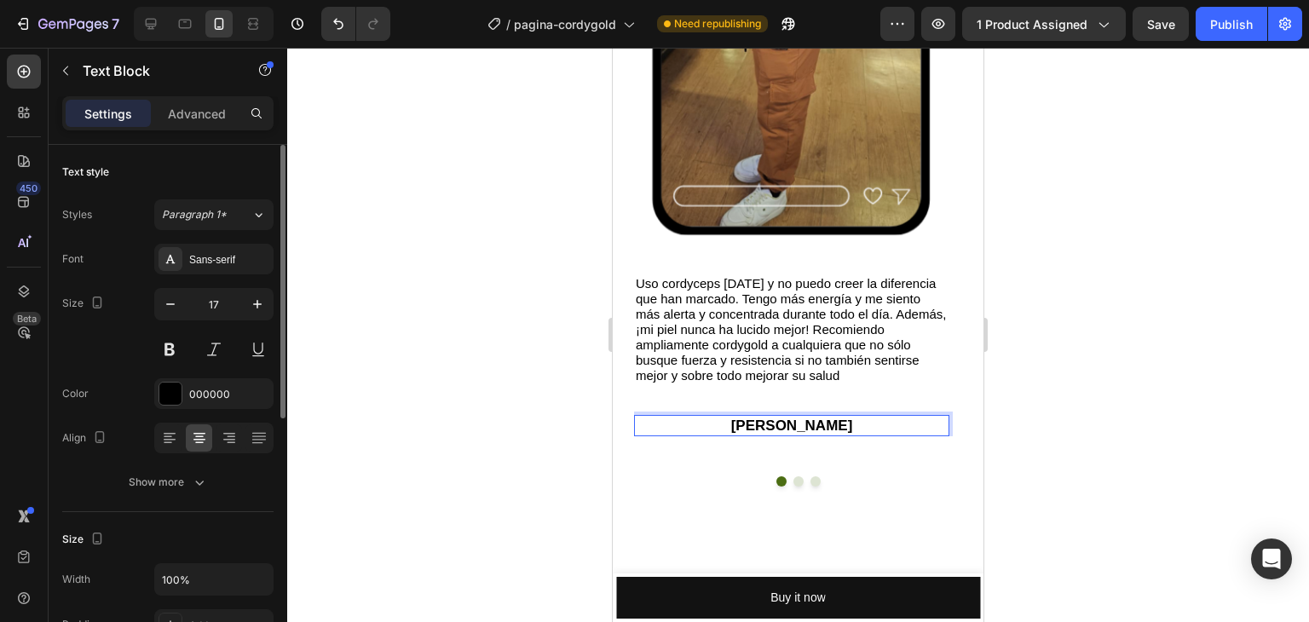
click at [1204, 361] on div at bounding box center [798, 335] width 1022 height 575
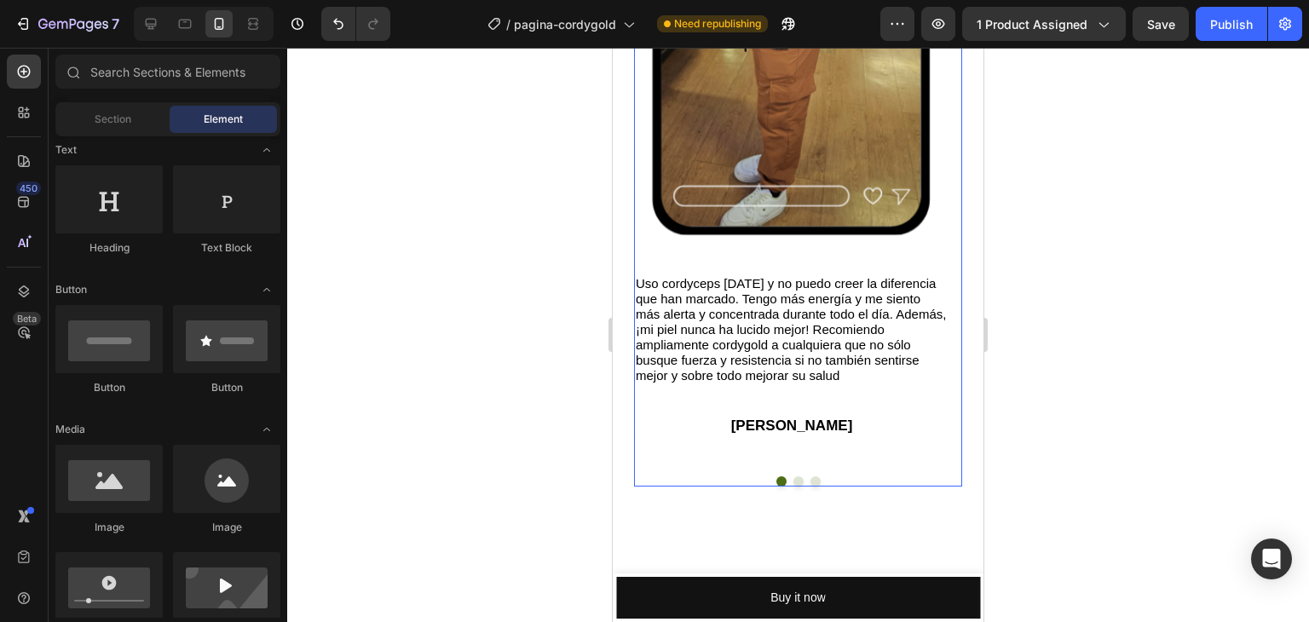
click at [794, 479] on button "Dot" at bounding box center [799, 482] width 10 height 10
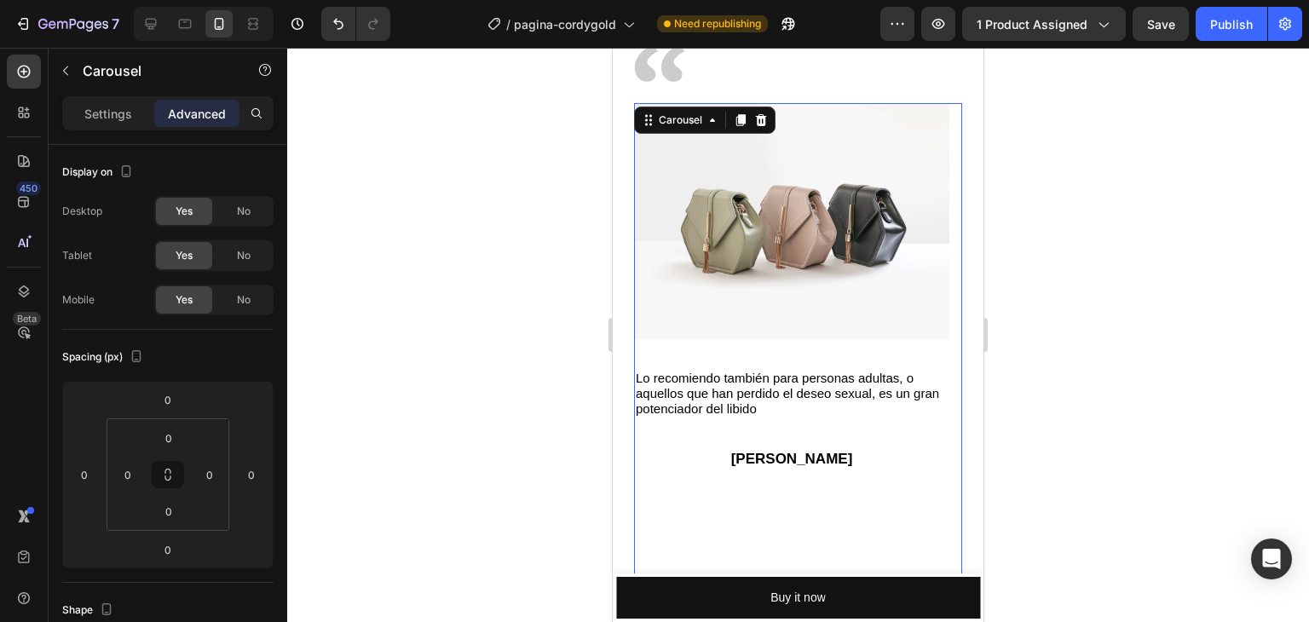
scroll to position [4590, 0]
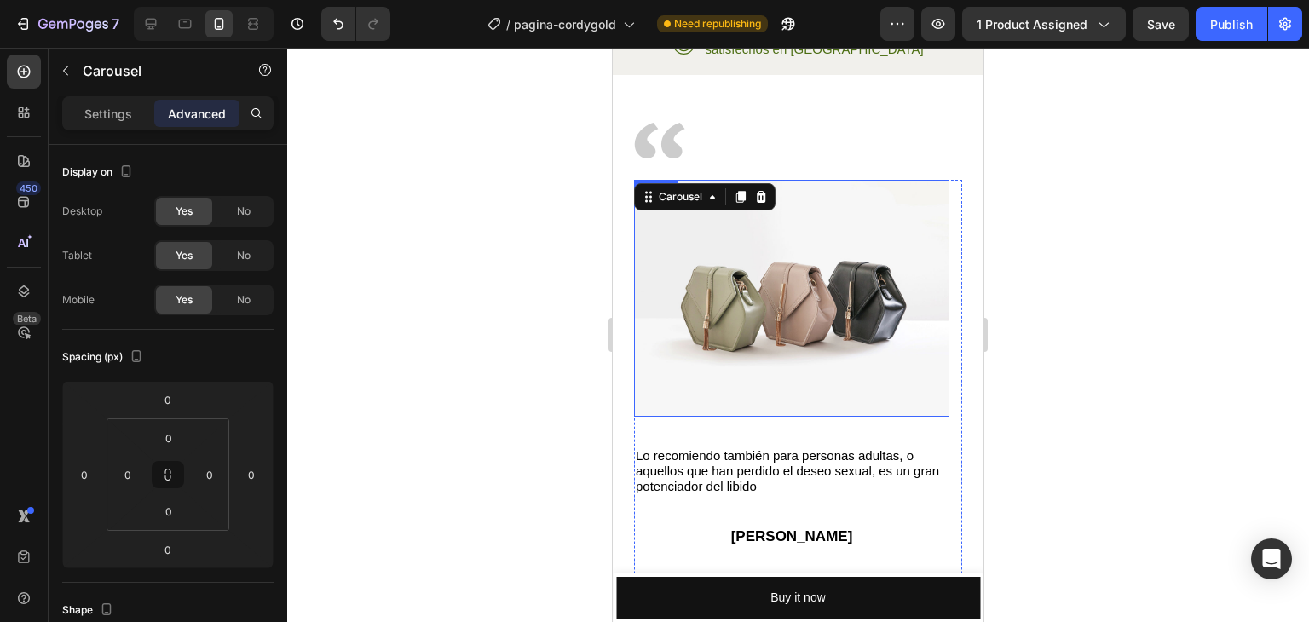
click at [771, 267] on img at bounding box center [791, 298] width 315 height 237
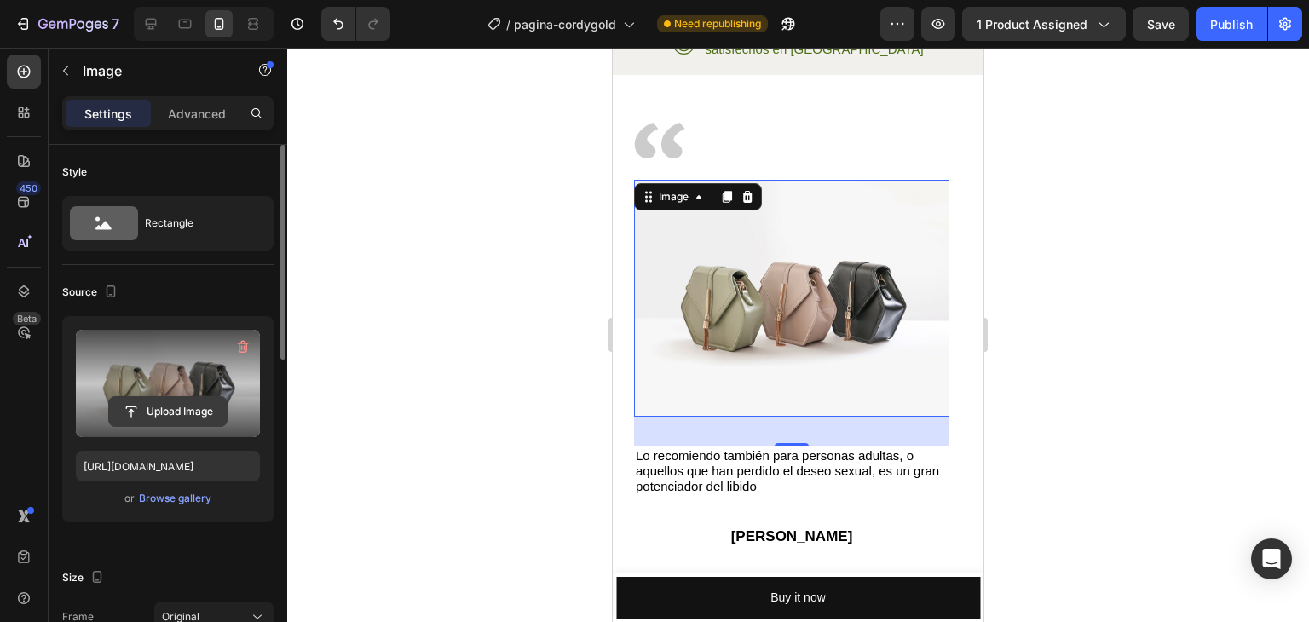
click at [181, 405] on input "file" at bounding box center [168, 411] width 118 height 29
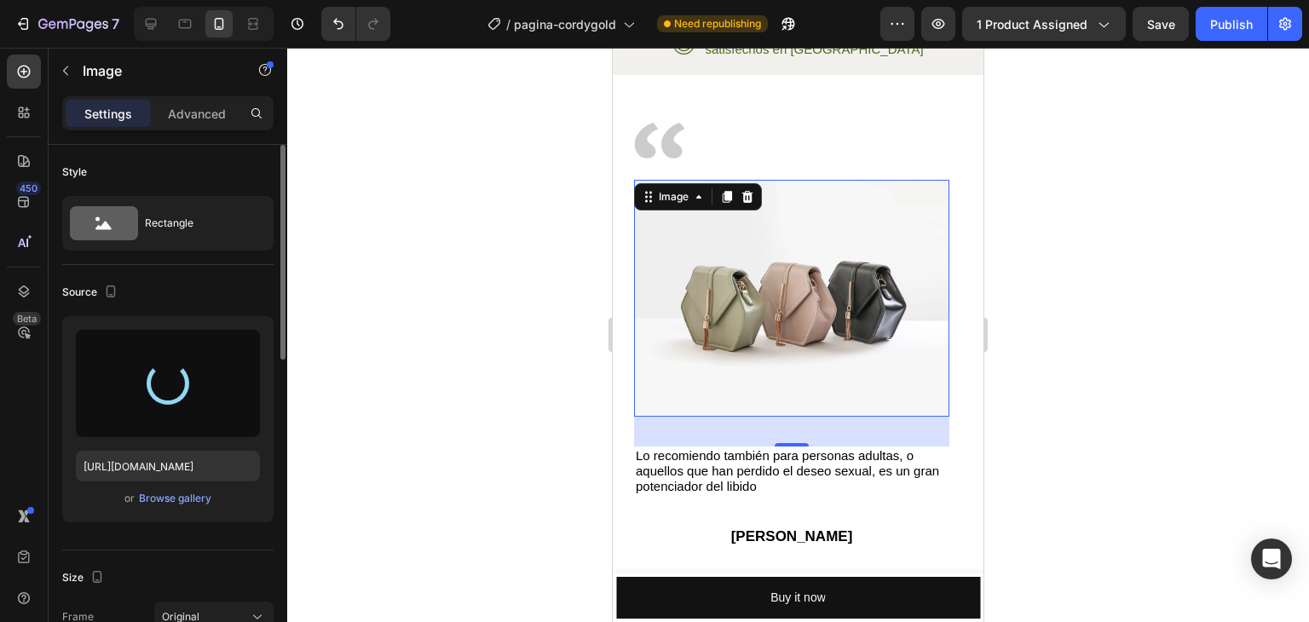
type input "[URL][DOMAIN_NAME]"
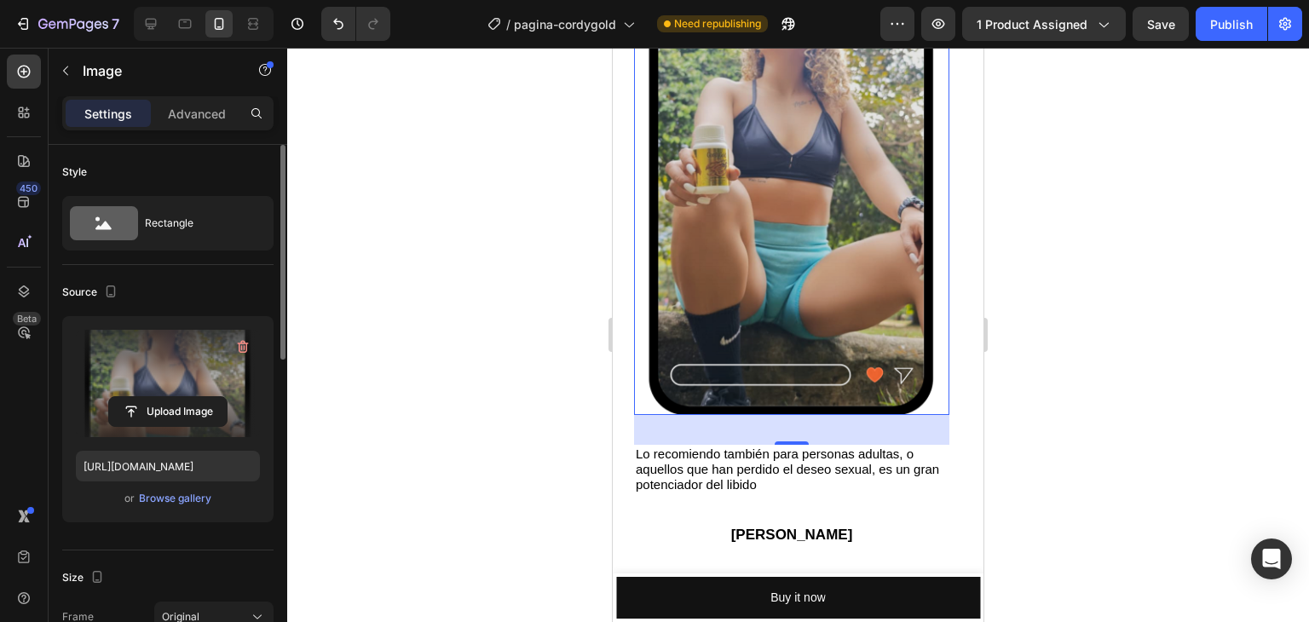
scroll to position [4931, 0]
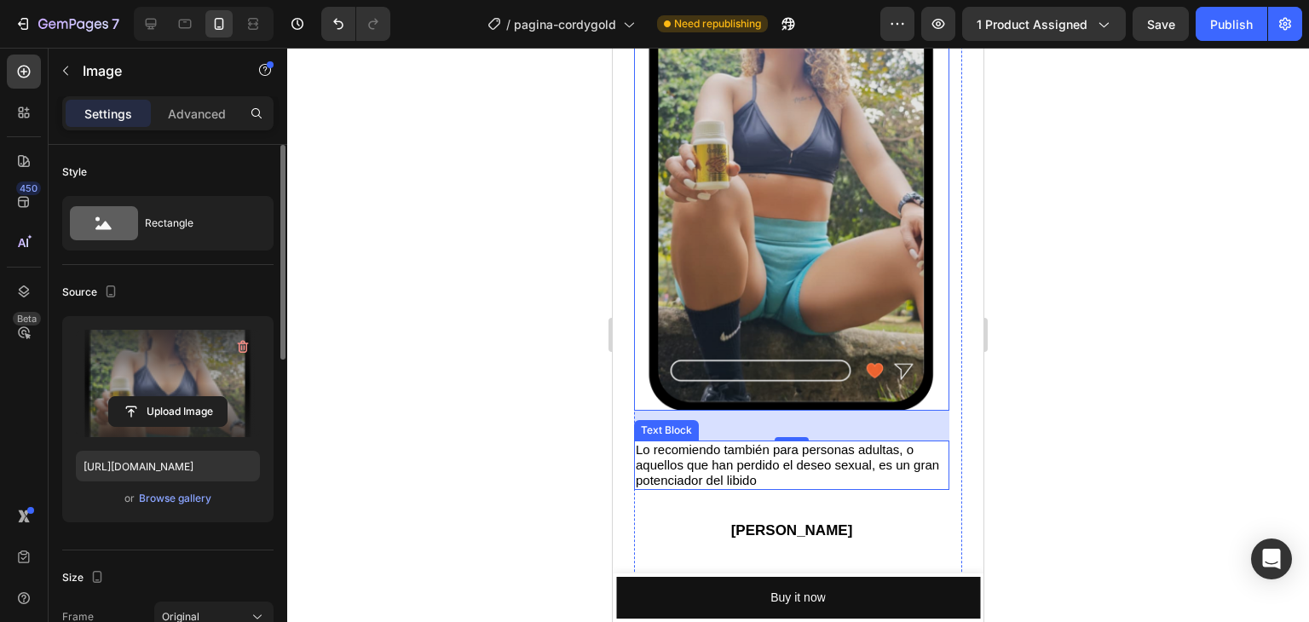
click at [770, 459] on p "Lo recomiendo también para personas adultas, o aquellos que han perdido el dese…" at bounding box center [792, 465] width 312 height 46
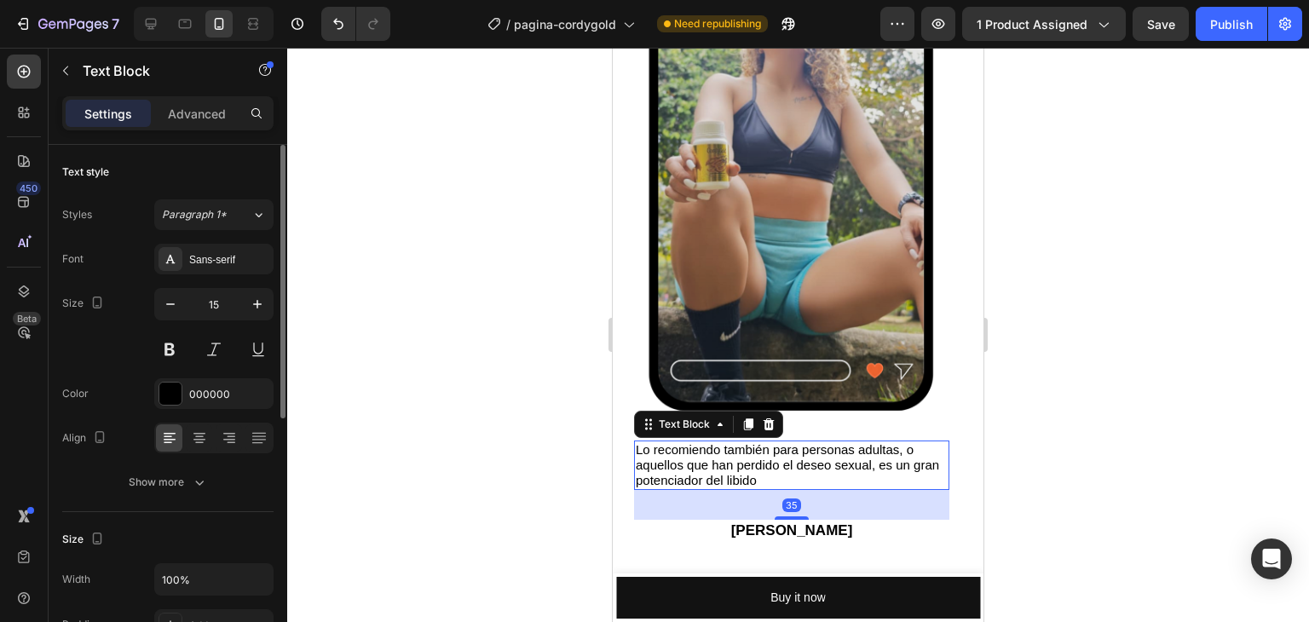
click at [770, 459] on p "Lo recomiendo también para personas adultas, o aquellos que han perdido el dese…" at bounding box center [792, 465] width 312 height 46
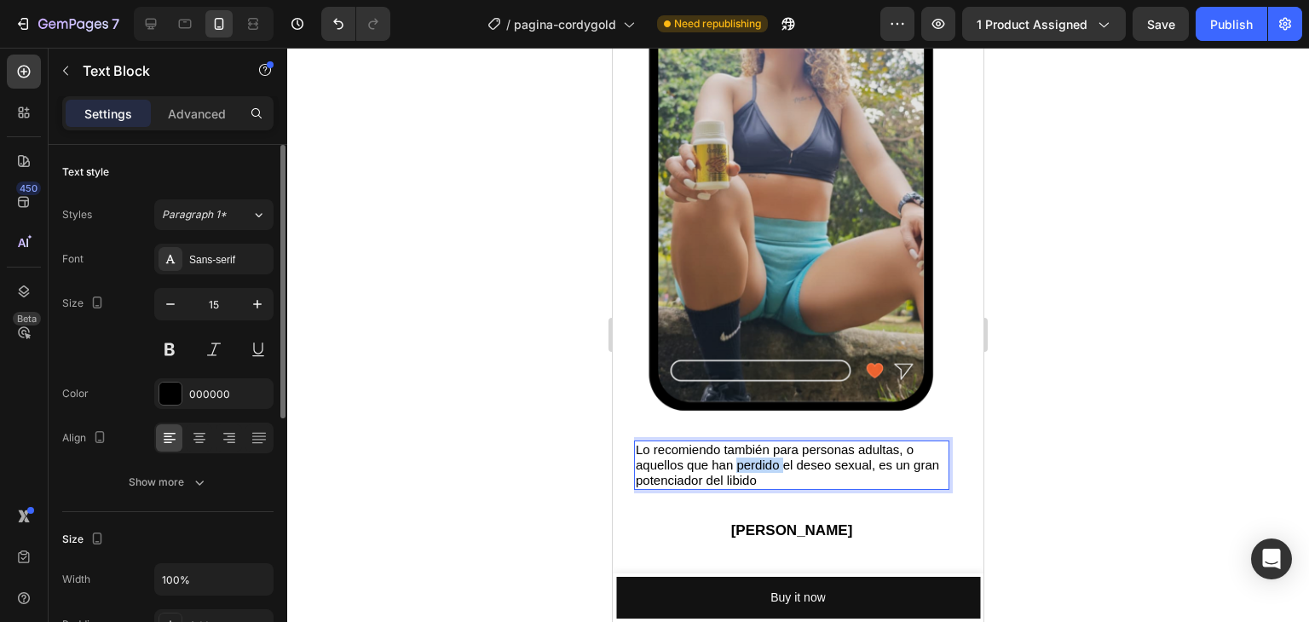
click at [770, 459] on p "Lo recomiendo también para personas adultas, o aquellos que han perdido el dese…" at bounding box center [792, 465] width 312 height 46
click at [803, 451] on p "Mis entrenos ahora son [PERSON_NAME], antes sólo [PERSON_NAME] ahora mi energía…" at bounding box center [792, 465] width 312 height 46
click at [830, 449] on p "Mis entrenos ahora son a otro nive, antes sólo bostezaba ahora mi energía está …" at bounding box center [792, 465] width 312 height 46
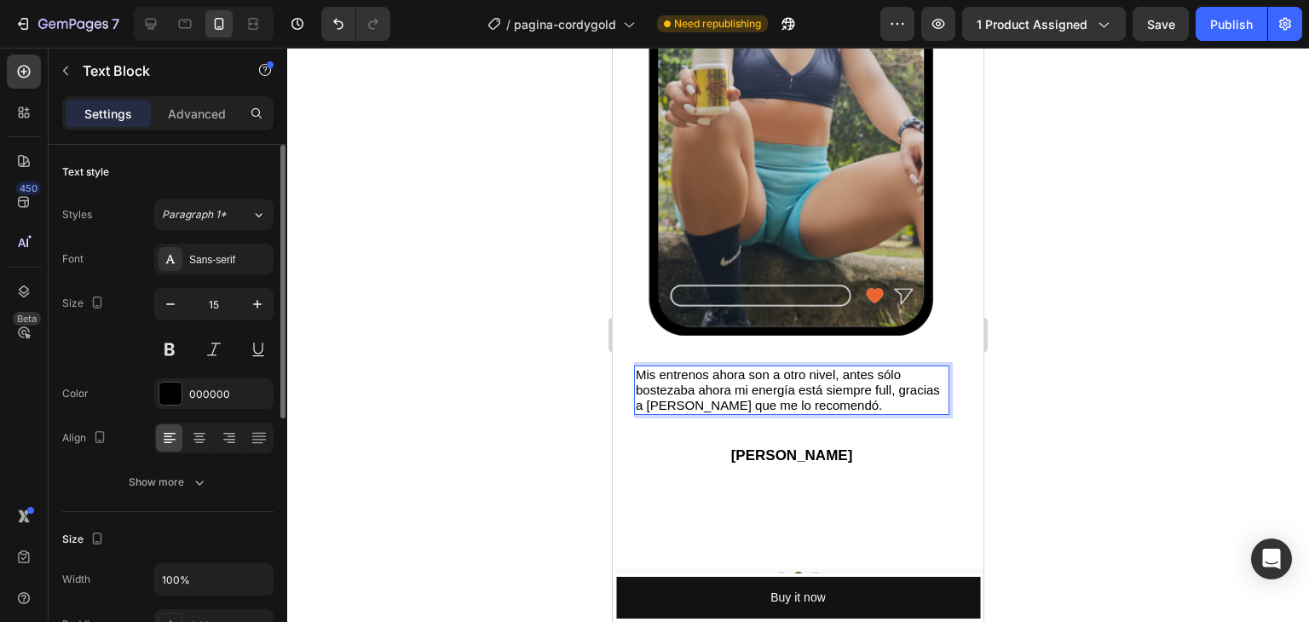
scroll to position [5101, 0]
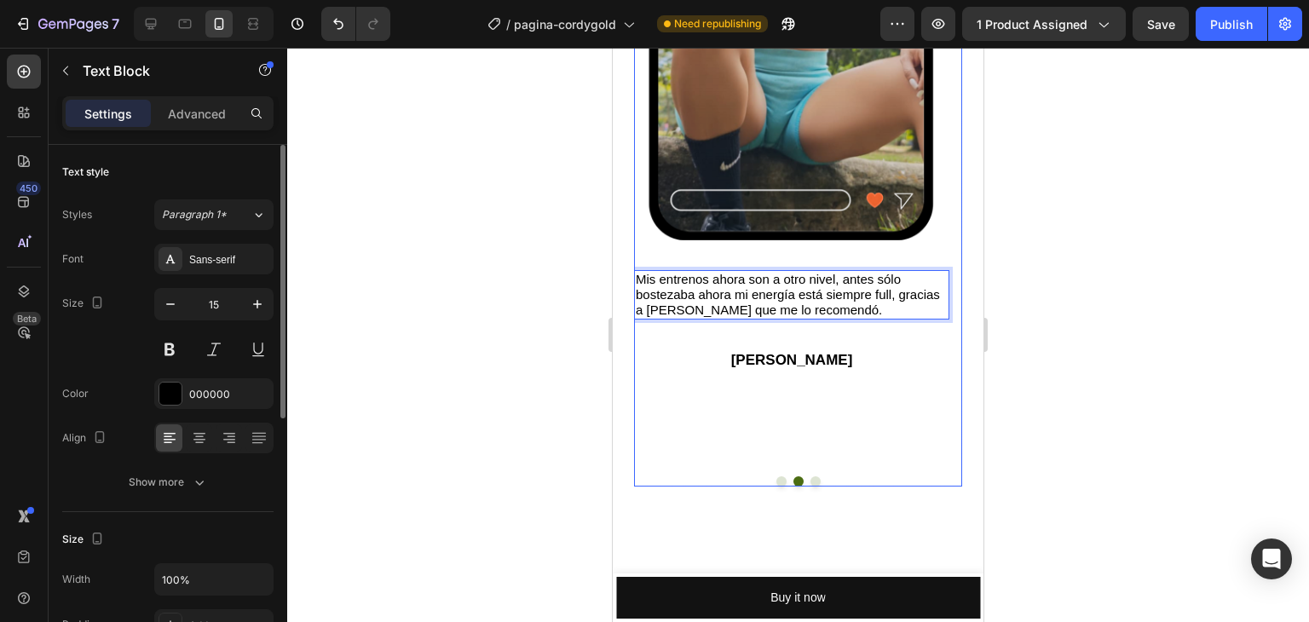
click at [777, 480] on button "Dot" at bounding box center [782, 482] width 10 height 10
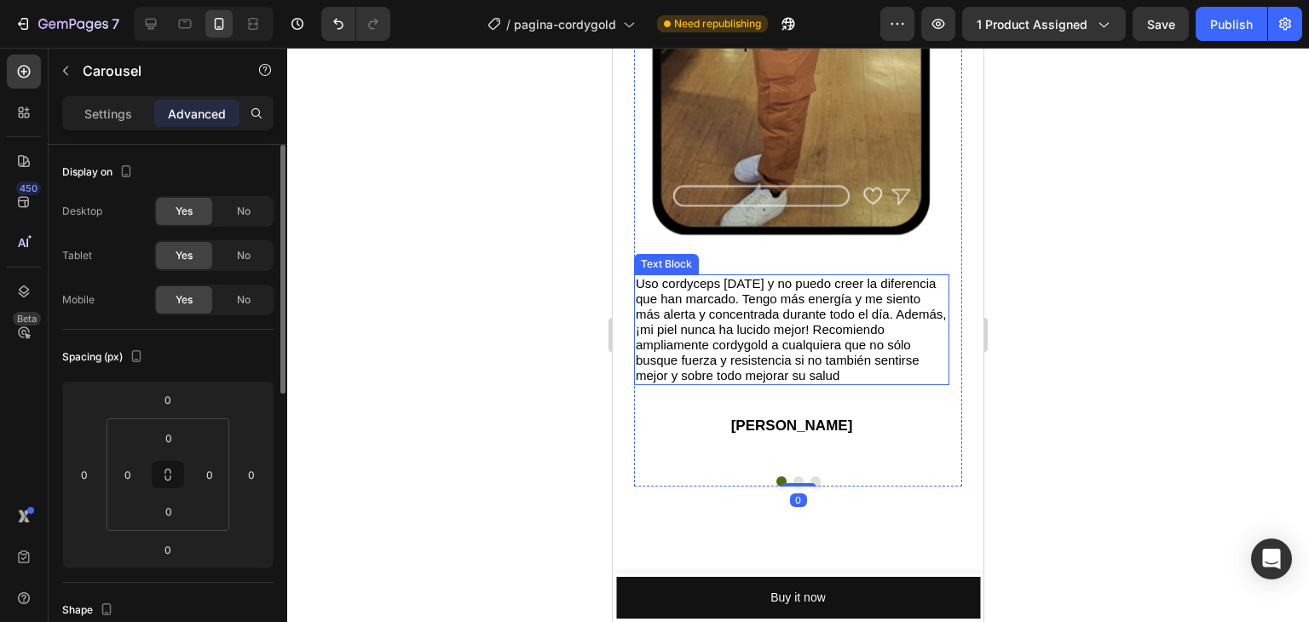
click at [855, 379] on p "Uso cordyceps [DATE] y no puedo creer la diferencia que han marcado. Tengo más …" at bounding box center [792, 329] width 312 height 107
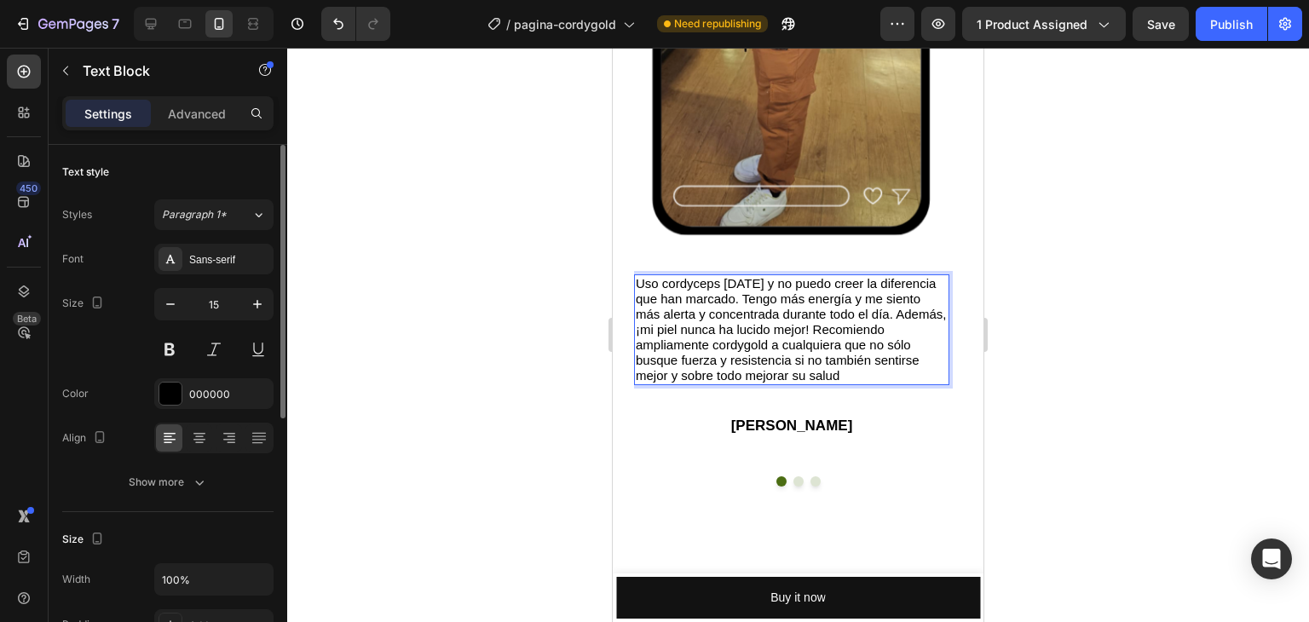
click at [858, 374] on p "Uso cordyceps [DATE] y no puedo creer la diferencia que han marcado. Tengo más …" at bounding box center [792, 329] width 312 height 107
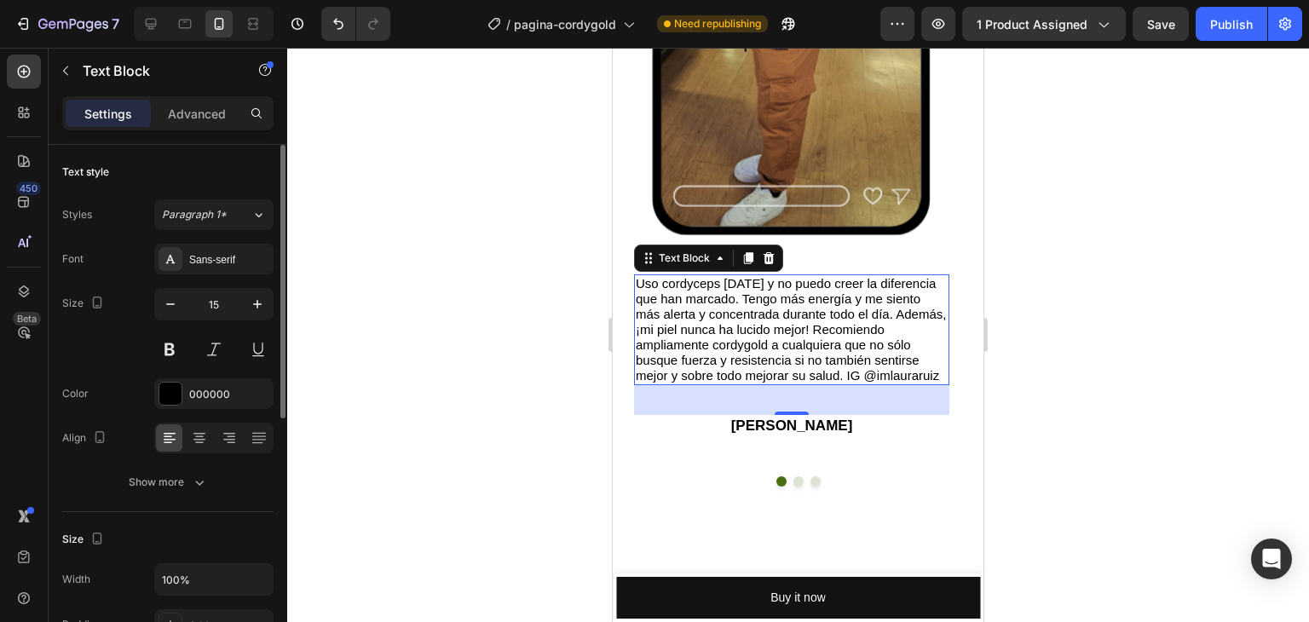
click at [1074, 378] on div at bounding box center [798, 335] width 1022 height 575
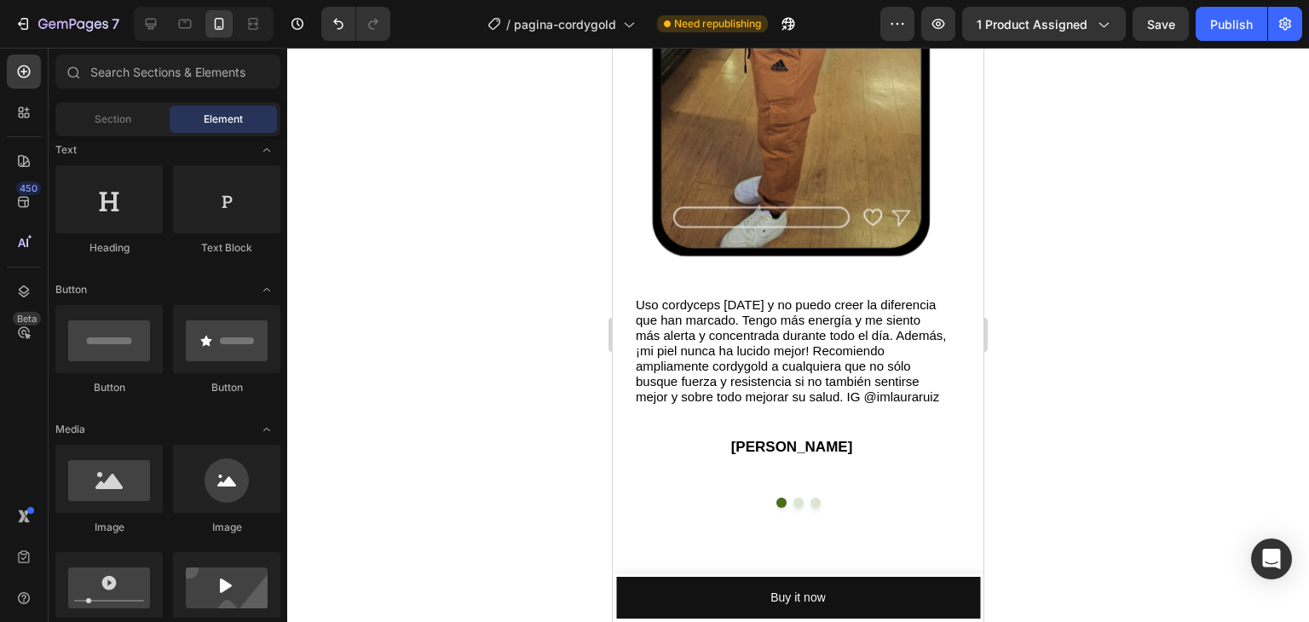
scroll to position [5084, 0]
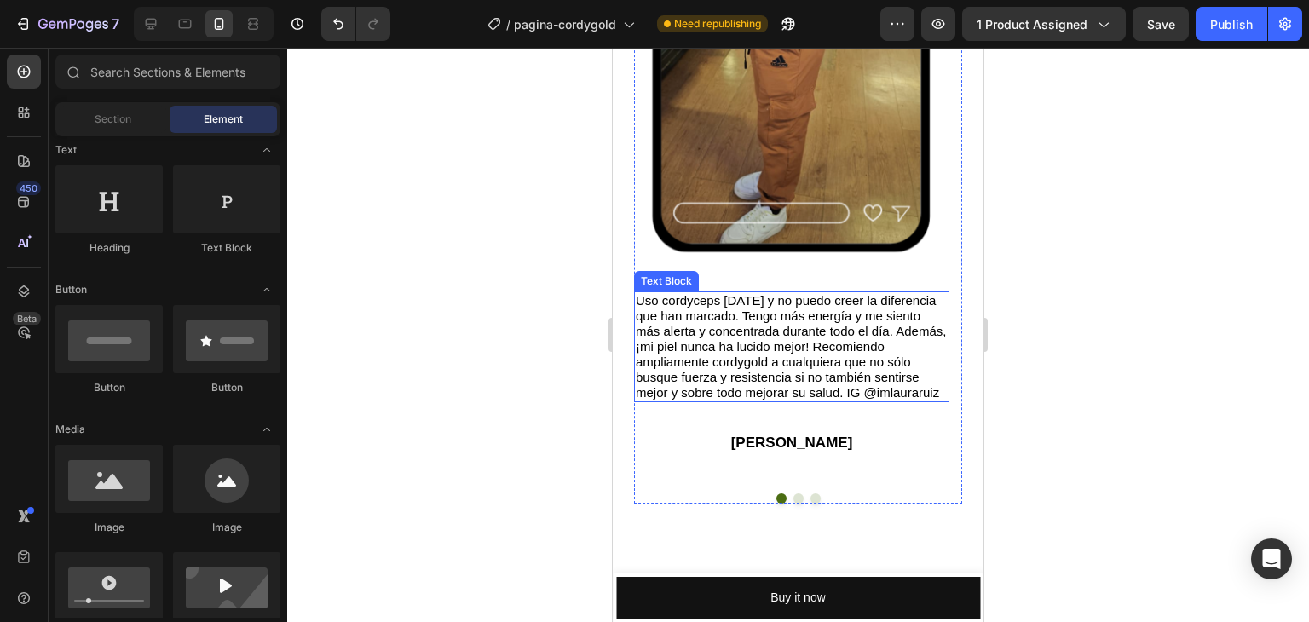
click at [878, 396] on p "Uso cordyceps [DATE] y no puedo creer la diferencia que han marcado. Tengo más …" at bounding box center [792, 346] width 312 height 107
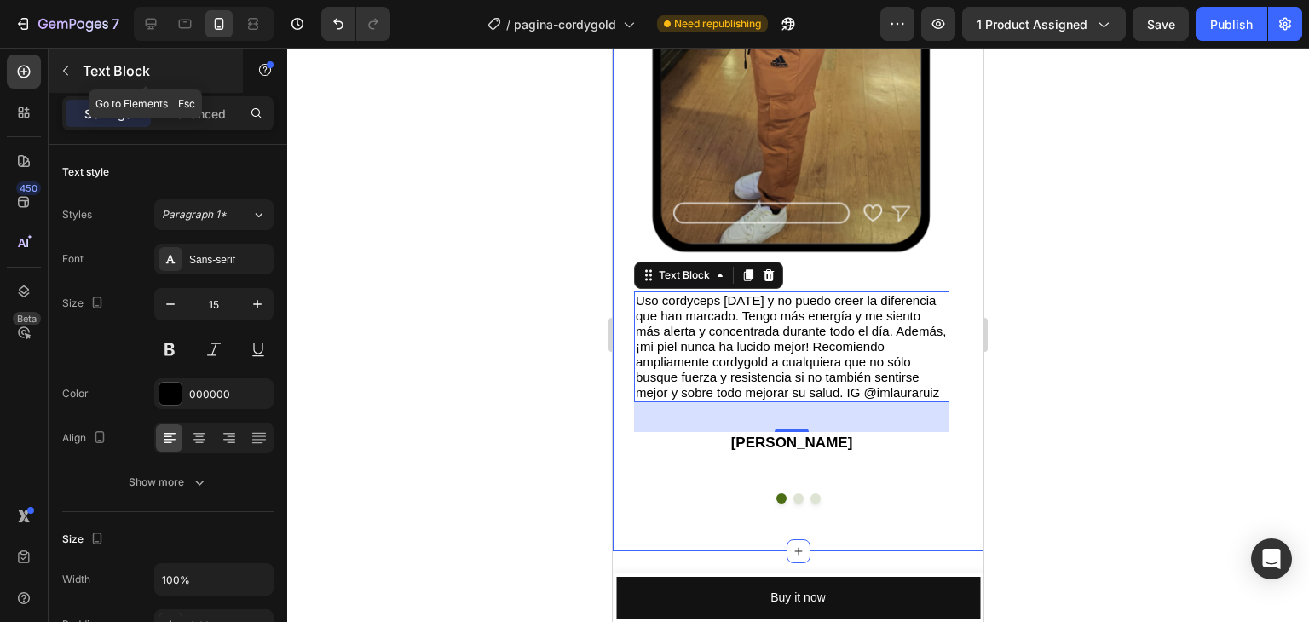
click at [65, 73] on icon "button" at bounding box center [66, 71] width 14 height 14
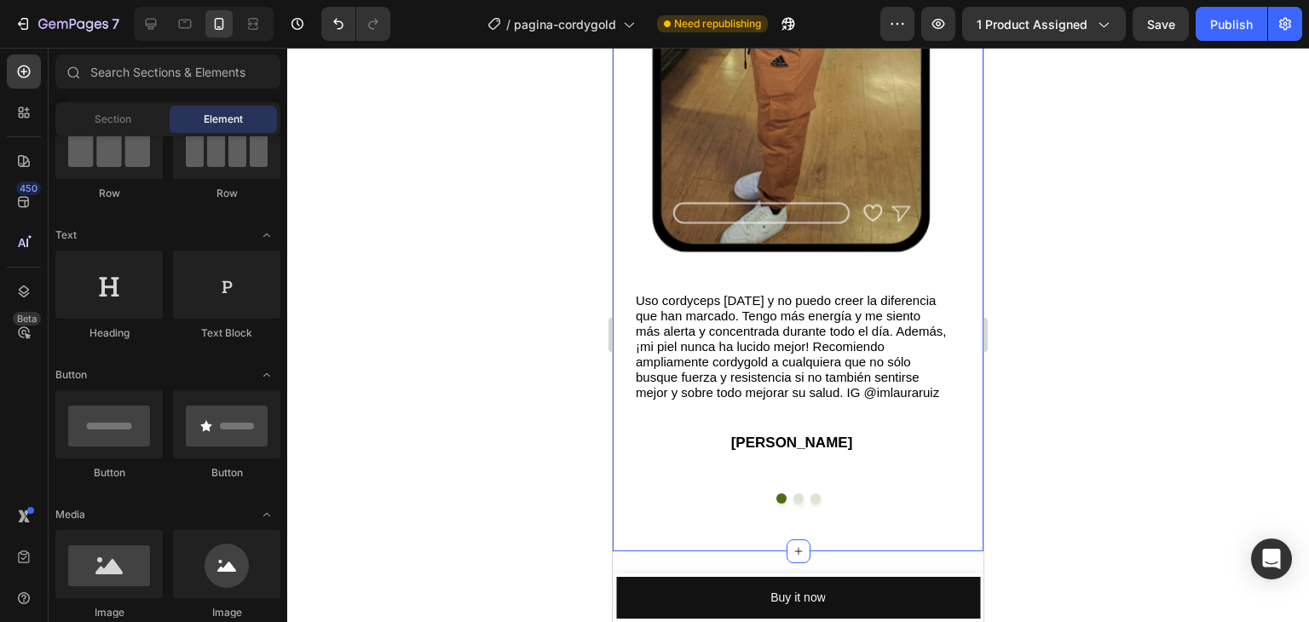
scroll to position [85, 0]
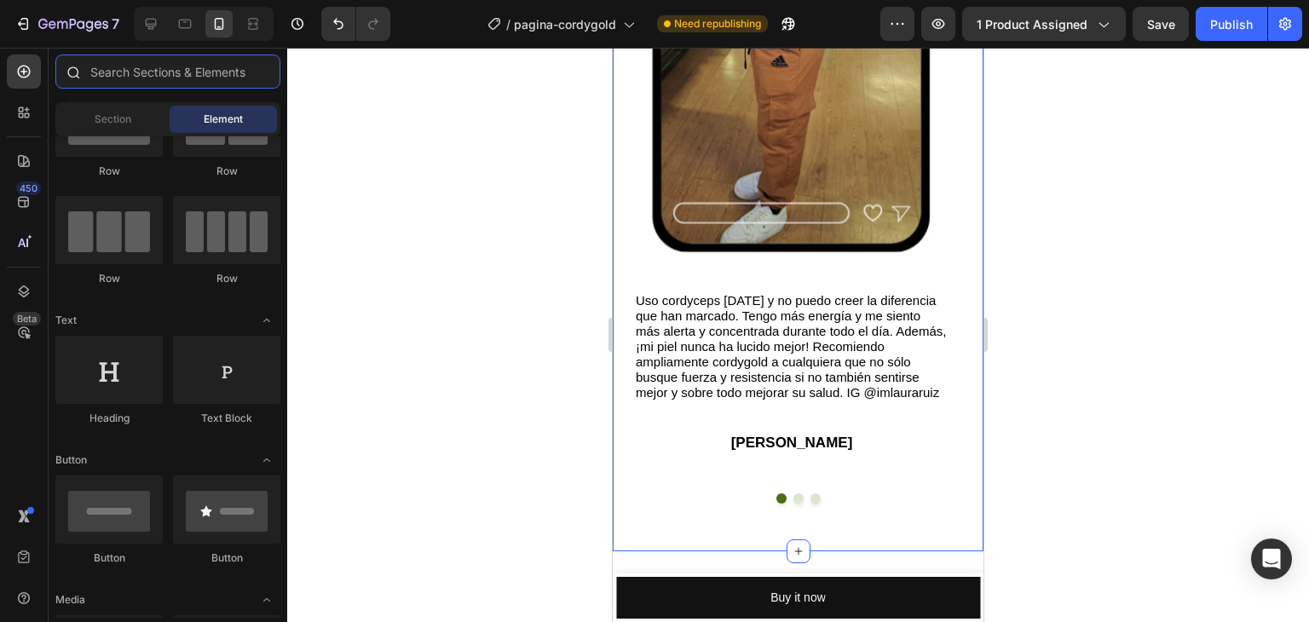
click at [170, 73] on input "text" at bounding box center [167, 72] width 225 height 34
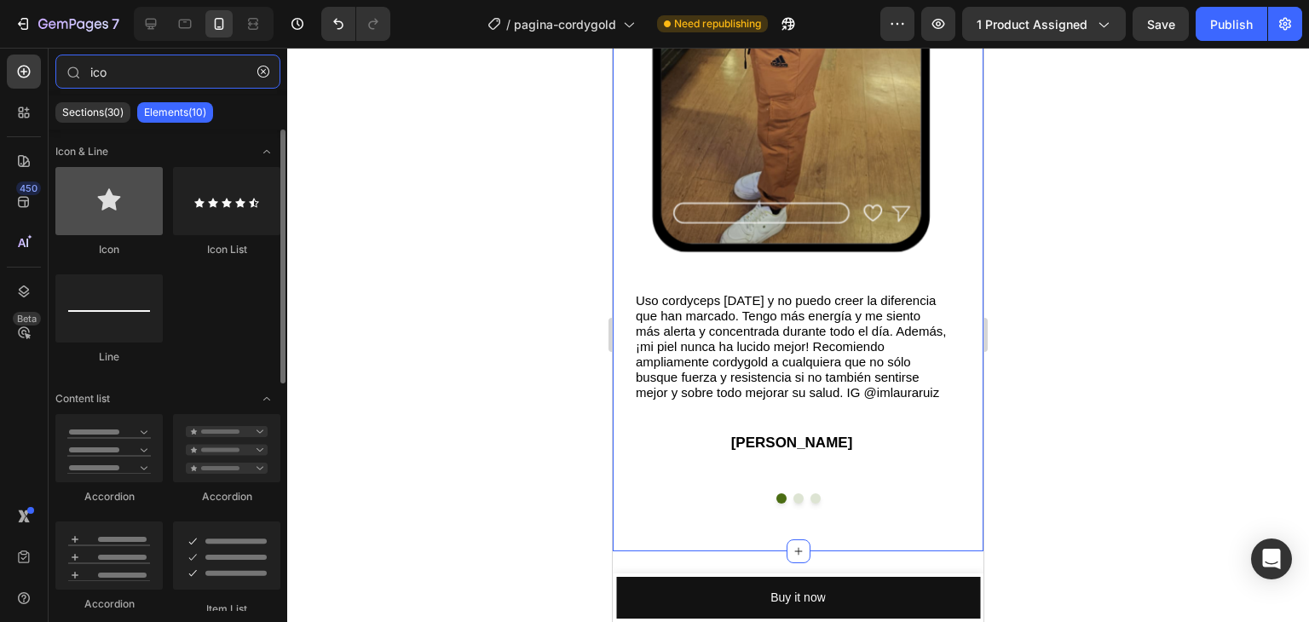
type input "ico"
click at [106, 202] on div at bounding box center [108, 201] width 107 height 68
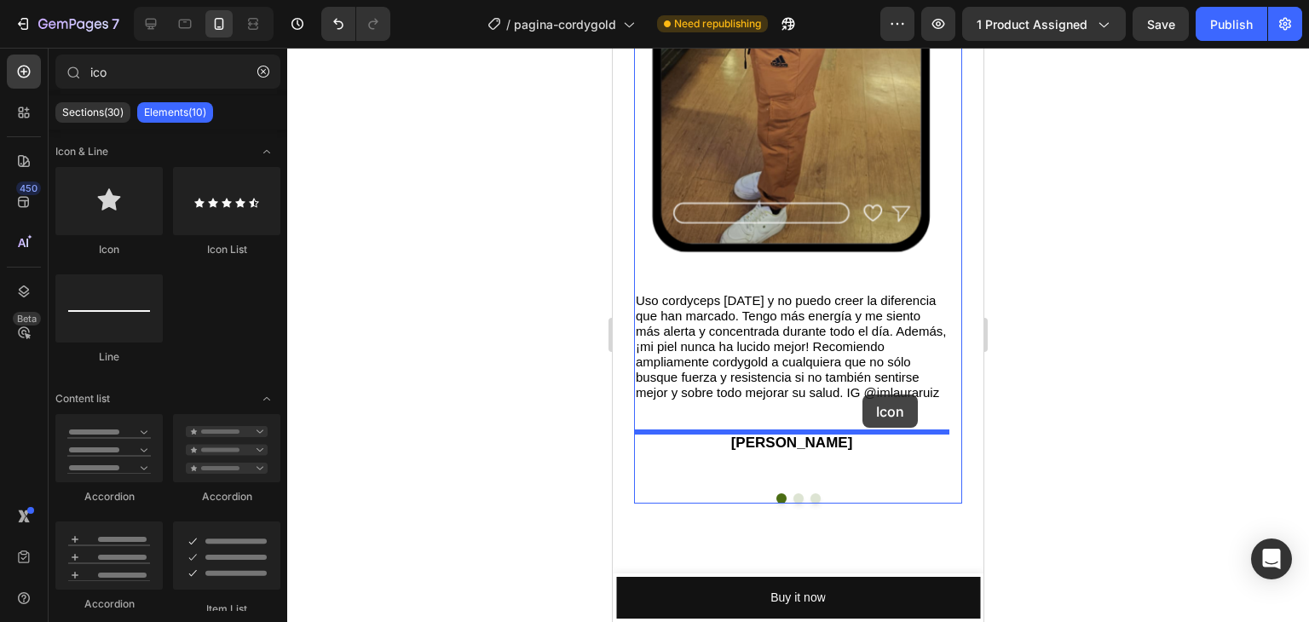
drag, startPoint x: 719, startPoint y: 257, endPoint x: 863, endPoint y: 395, distance: 199.6
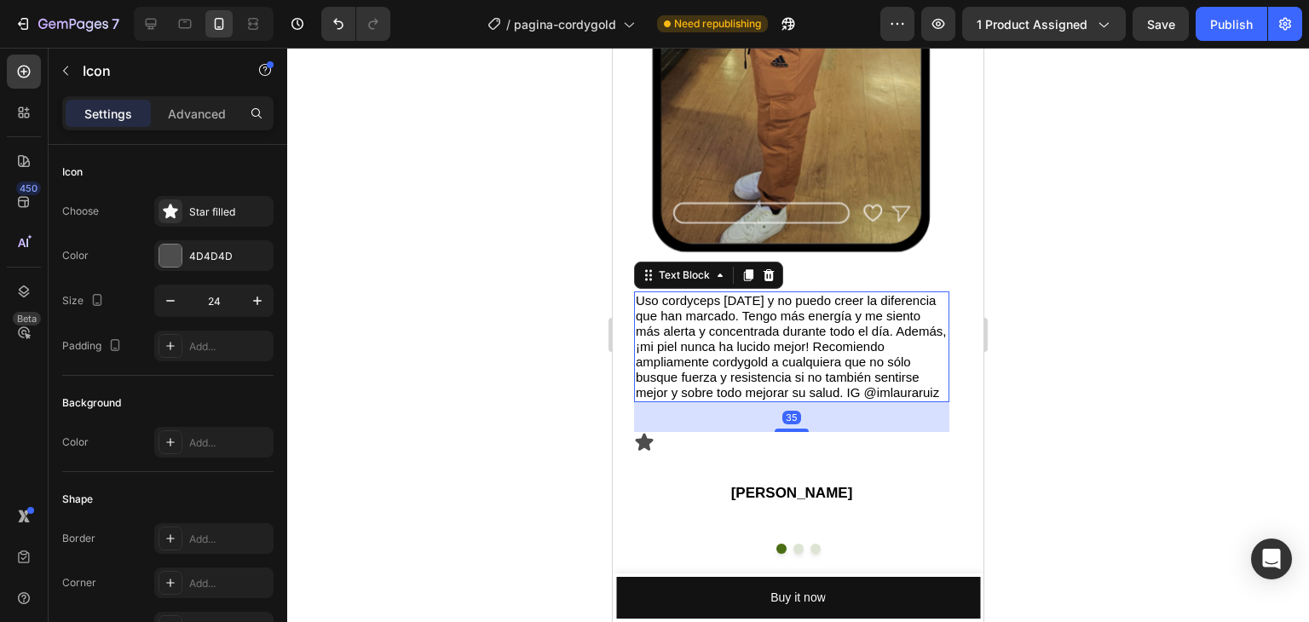
click at [911, 390] on p "Uso cordyceps [DATE] y no puedo creer la diferencia que han marcado. Tengo más …" at bounding box center [792, 346] width 312 height 107
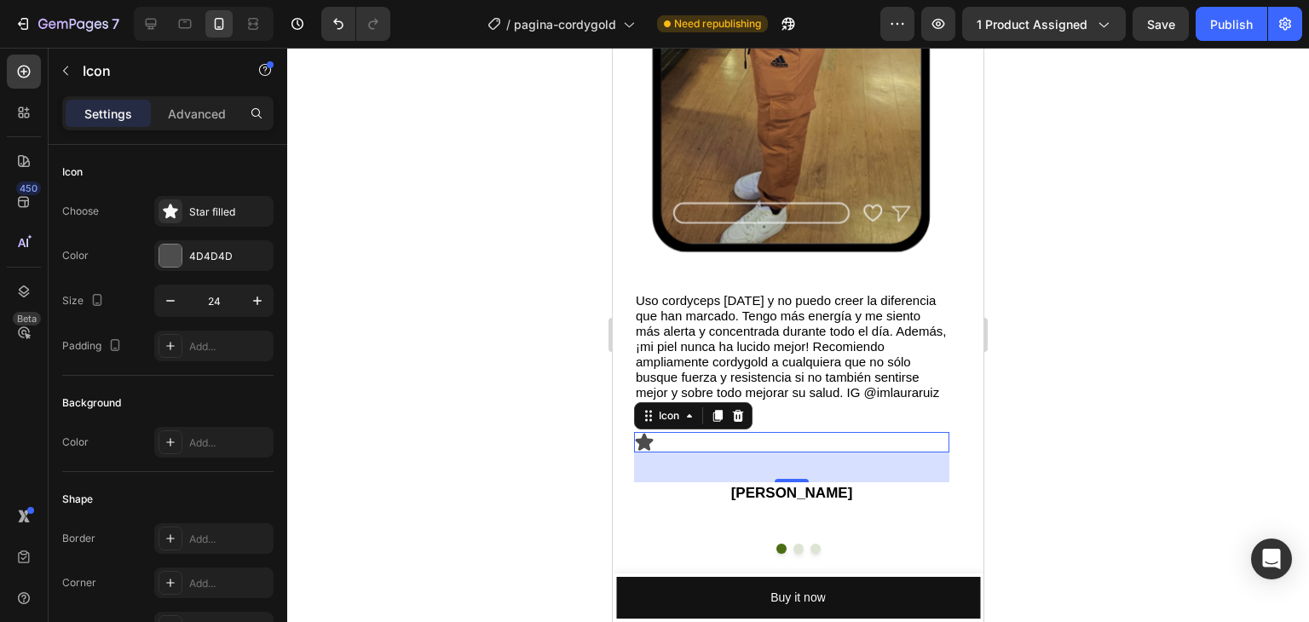
click at [672, 442] on div "Icon 0" at bounding box center [791, 442] width 315 height 20
click at [731, 443] on div "Icon 35" at bounding box center [791, 442] width 315 height 20
click at [654, 439] on icon at bounding box center [644, 442] width 20 height 20
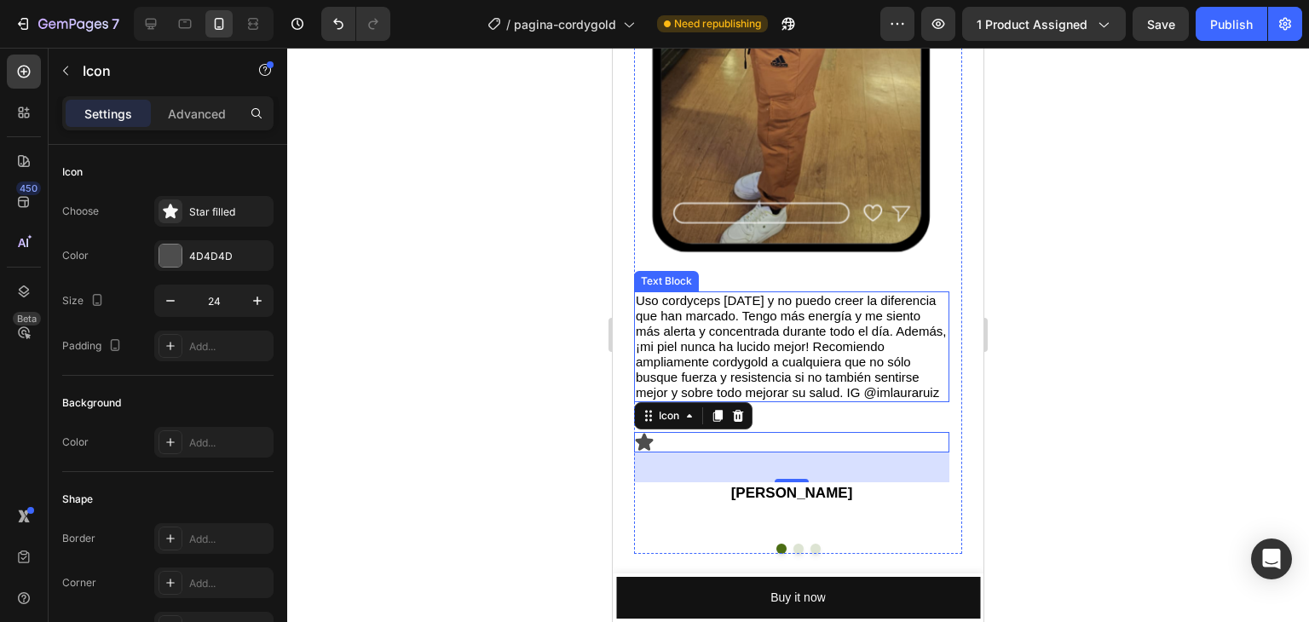
click at [886, 396] on p "Uso cordyceps [DATE] y no puedo creer la diferencia que han marcado. Tengo más …" at bounding box center [792, 346] width 312 height 107
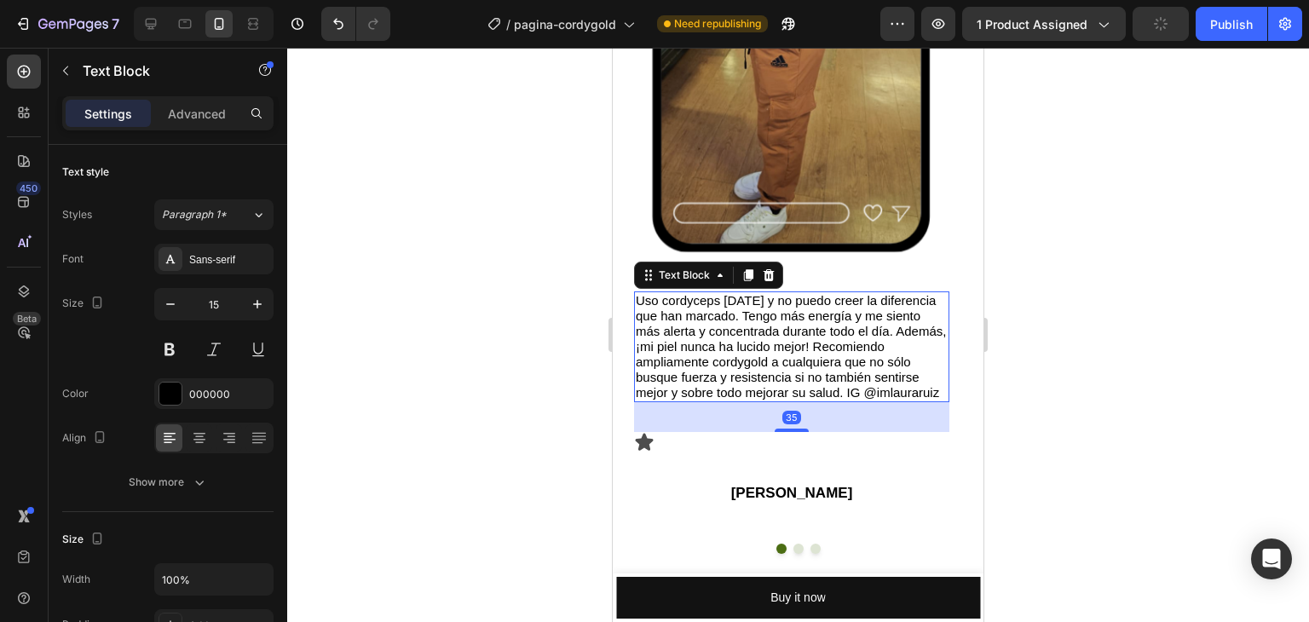
click at [886, 396] on p "Uso cordyceps [DATE] y no puedo creer la diferencia que han marcado. Tengo más …" at bounding box center [792, 346] width 312 height 107
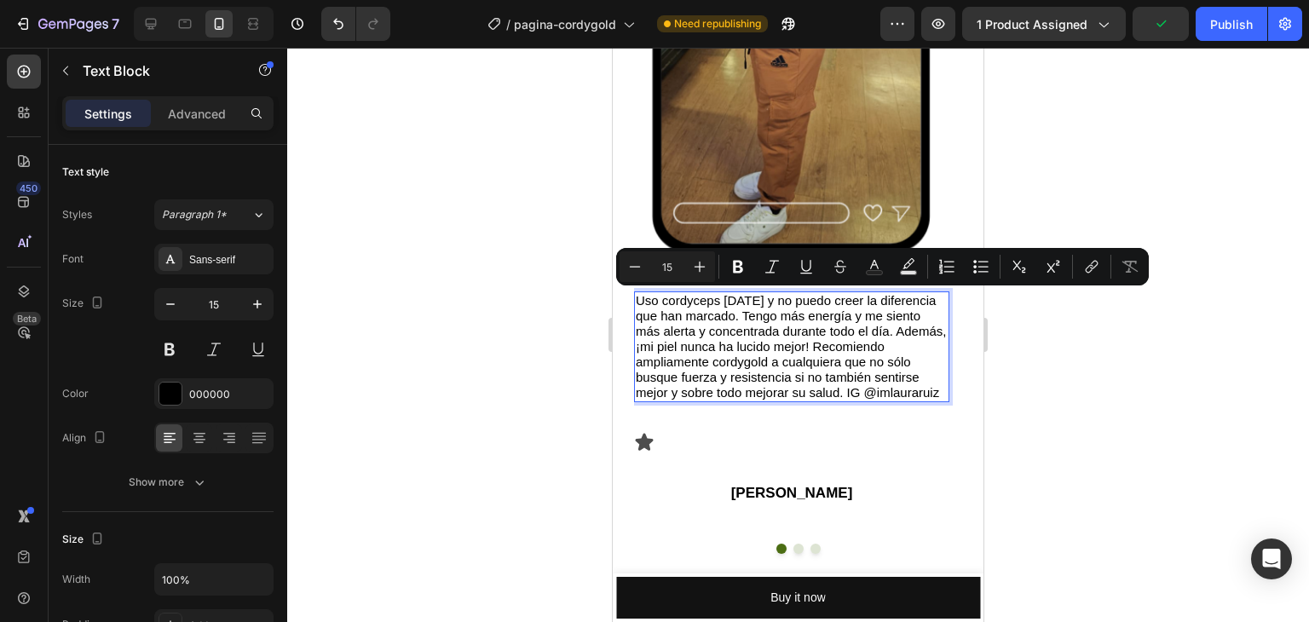
click at [886, 396] on p "Uso cordyceps [DATE] y no puedo creer la diferencia que han marcado. Tengo más …" at bounding box center [792, 346] width 312 height 107
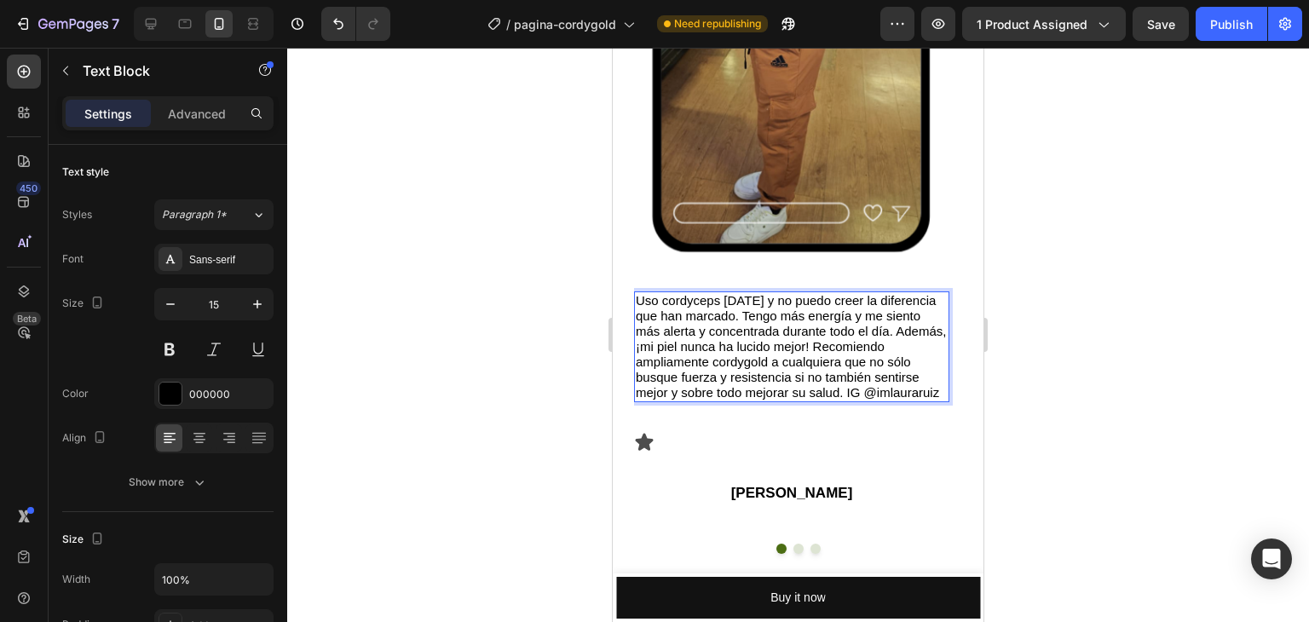
click at [866, 391] on p "Uso cordyceps [DATE] y no puedo creer la diferencia que han marcado. Tengo más …" at bounding box center [792, 346] width 312 height 107
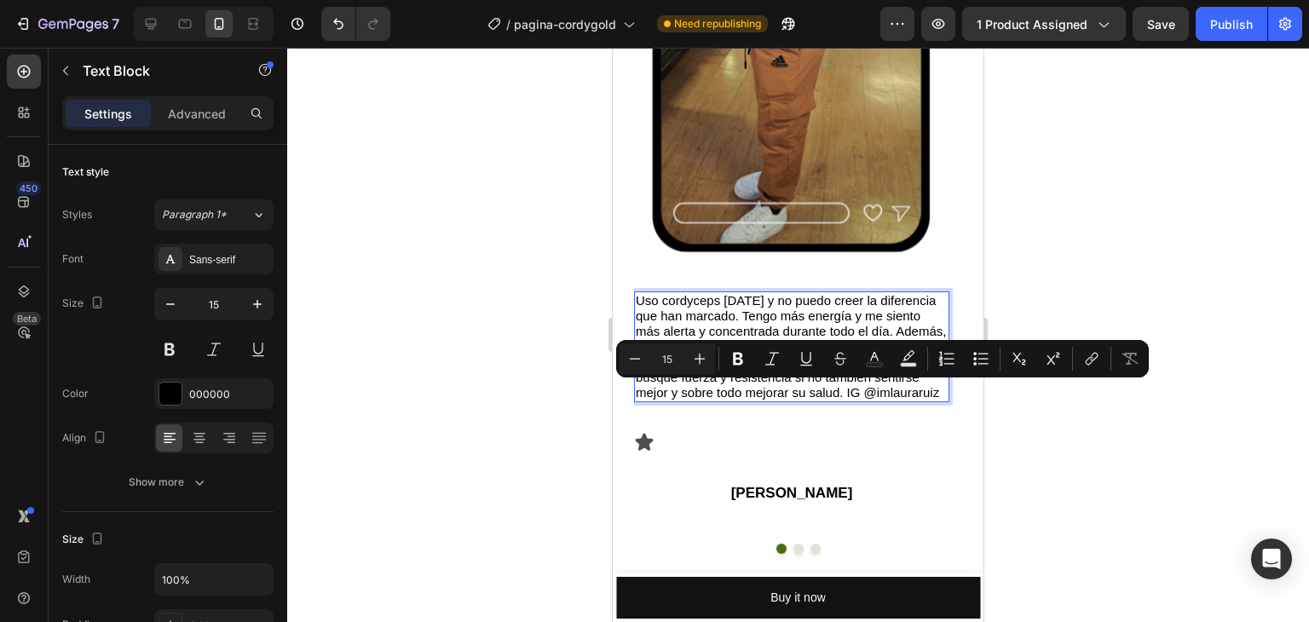
click at [852, 395] on p "Uso cordyceps [DATE] y no puedo creer la diferencia que han marcado. Tengo más …" at bounding box center [792, 346] width 312 height 107
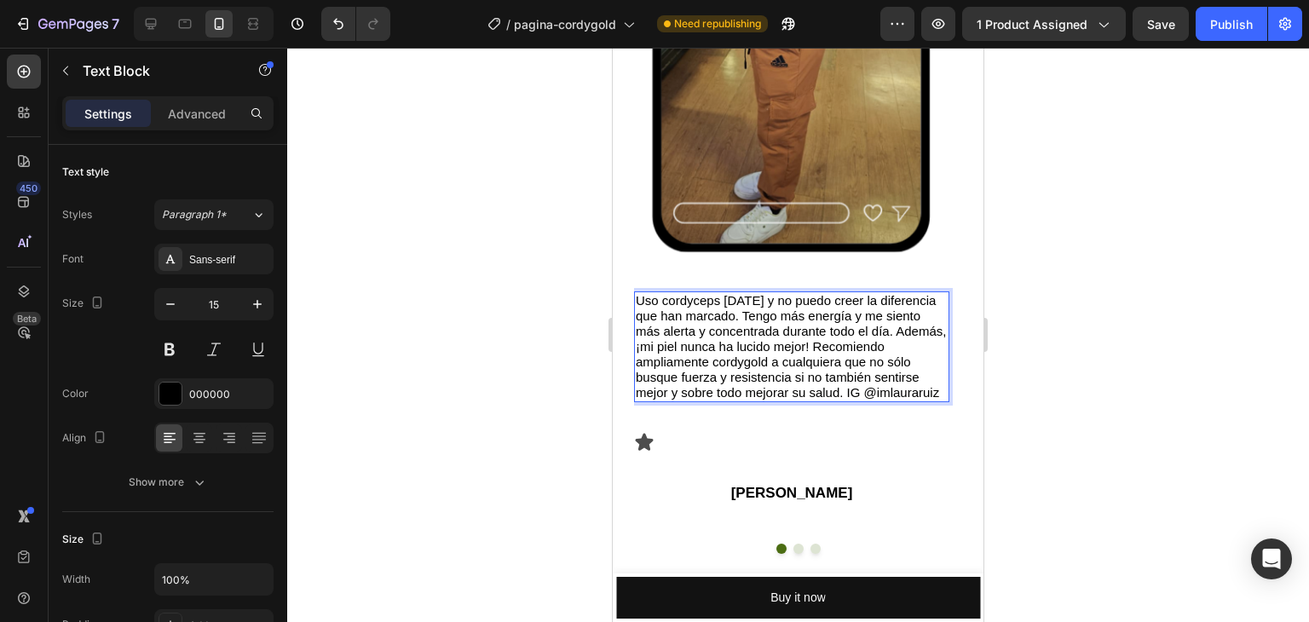
drag, startPoint x: 847, startPoint y: 392, endPoint x: 942, endPoint y: 391, distance: 95.5
click at [942, 391] on p "Uso cordyceps [DATE] y no puedo creer la diferencia que han marcado. Tengo más …" at bounding box center [792, 346] width 312 height 107
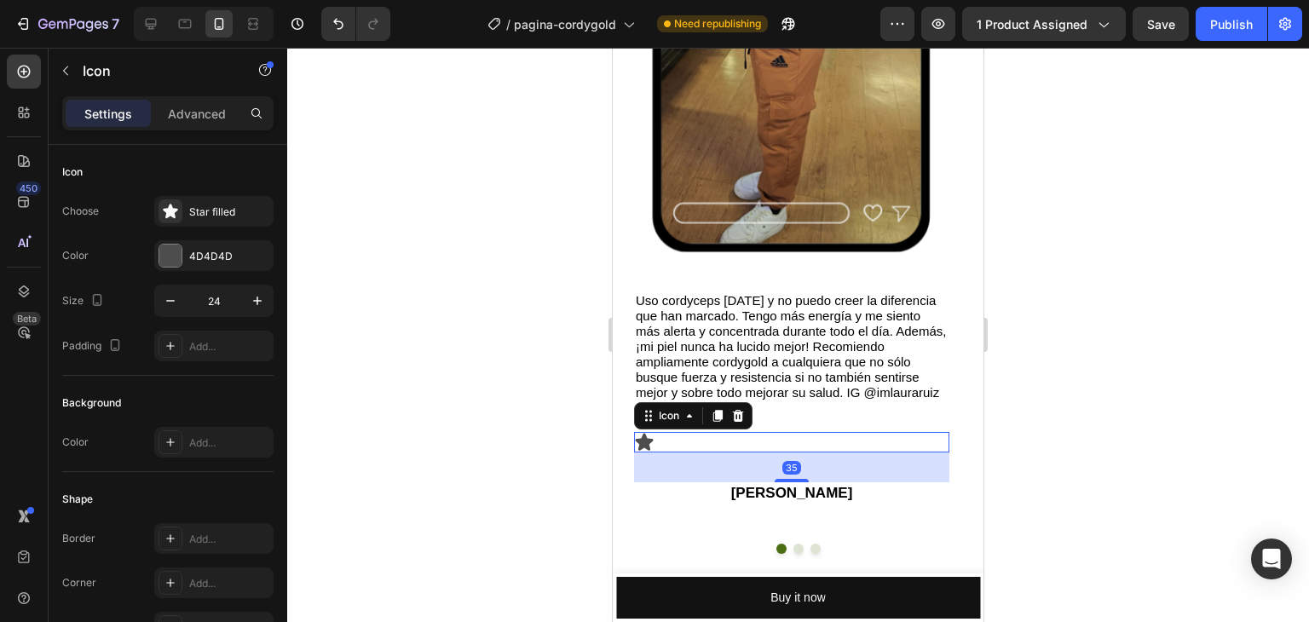
click at [650, 438] on icon at bounding box center [644, 442] width 20 height 20
click at [687, 410] on icon at bounding box center [690, 416] width 14 height 14
click at [686, 423] on div "Icon" at bounding box center [669, 416] width 61 height 20
click at [184, 209] on div "Star filled" at bounding box center [213, 211] width 119 height 31
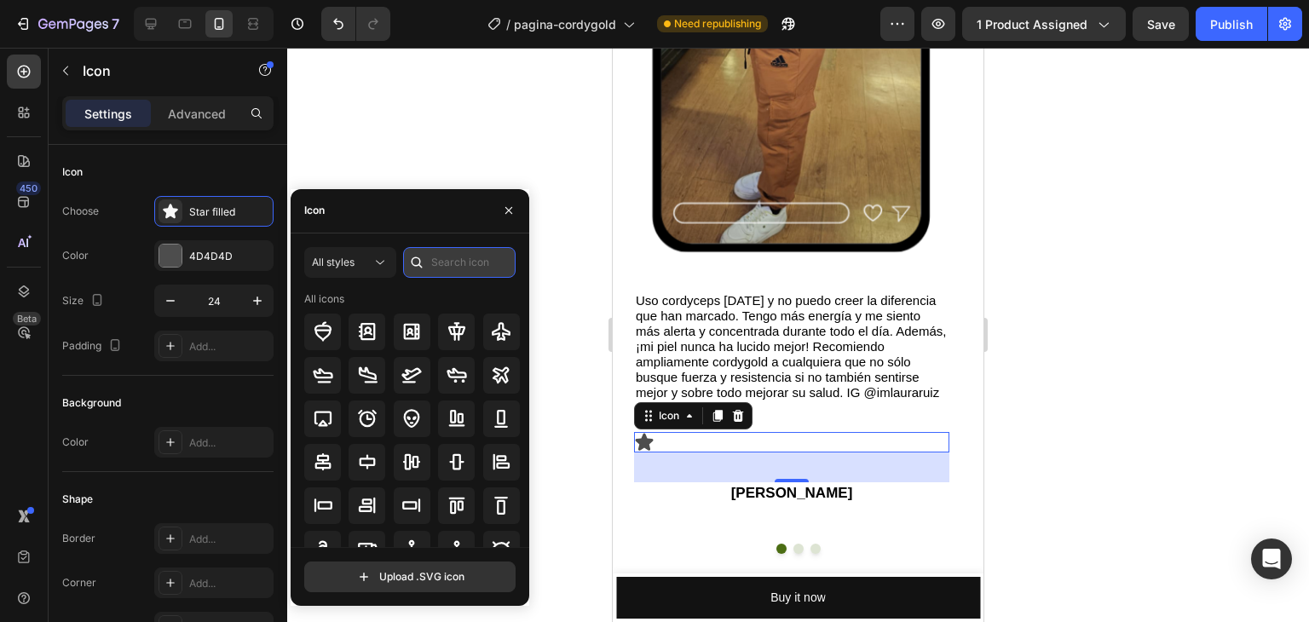
click at [443, 267] on input "text" at bounding box center [459, 262] width 113 height 31
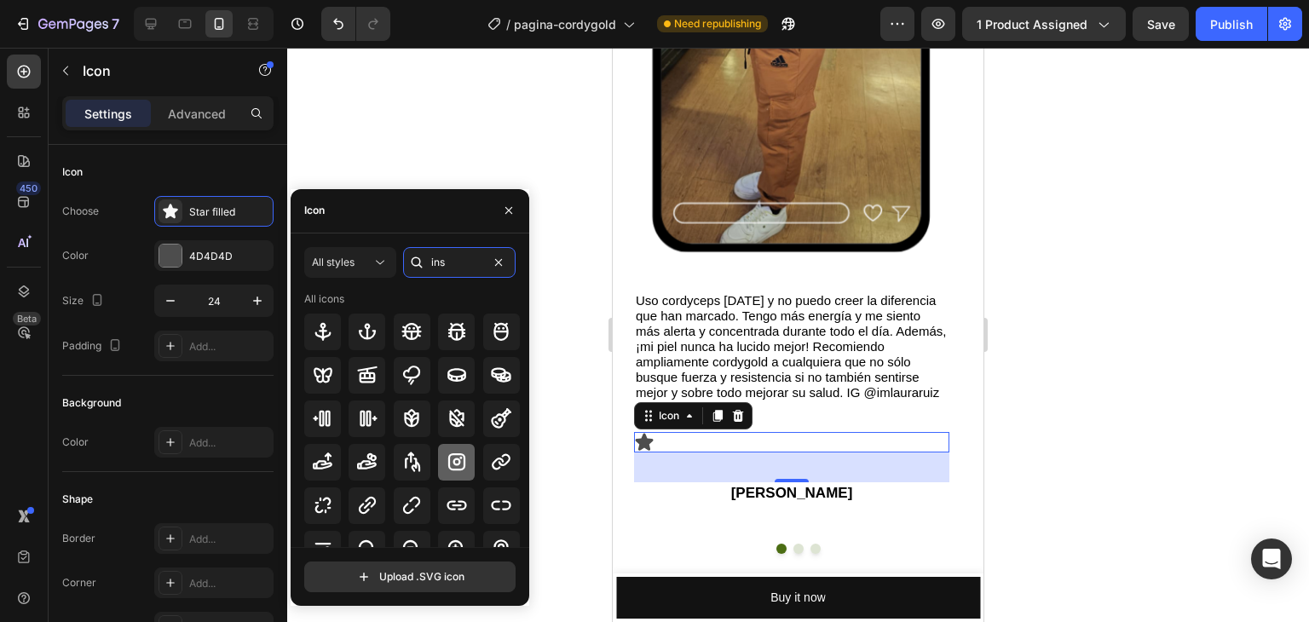
type input "ins"
click at [461, 454] on icon at bounding box center [457, 462] width 20 height 20
click at [569, 349] on div at bounding box center [798, 335] width 1022 height 575
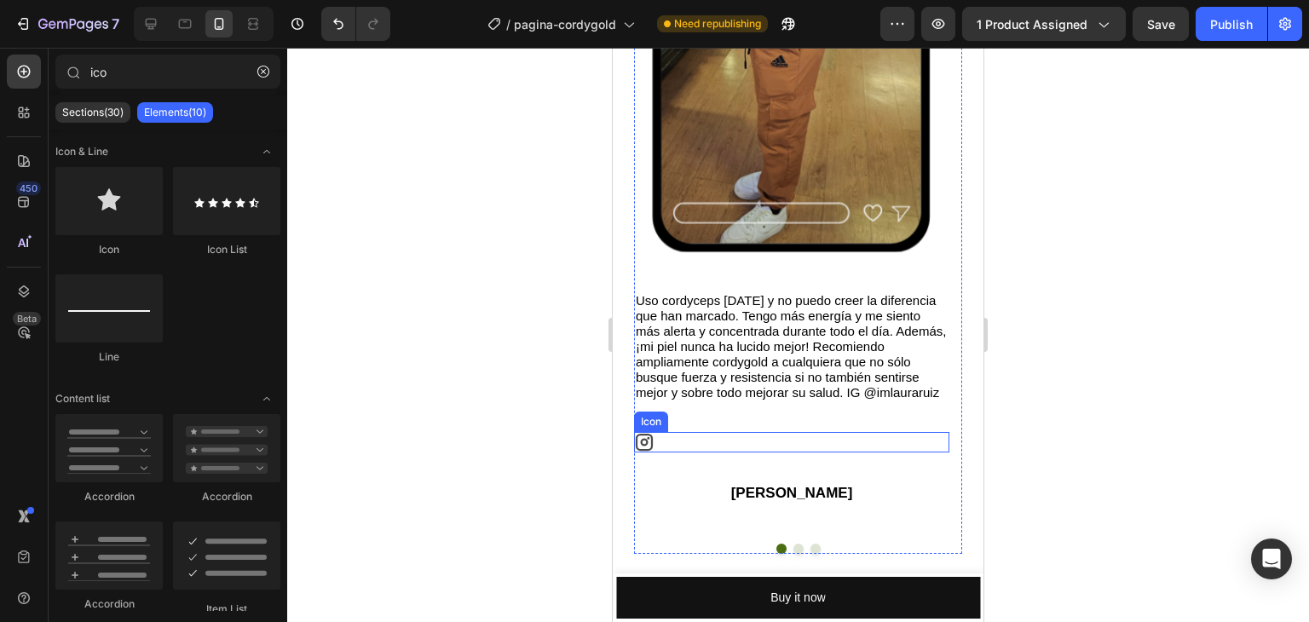
click at [700, 442] on div "Icon" at bounding box center [791, 442] width 315 height 20
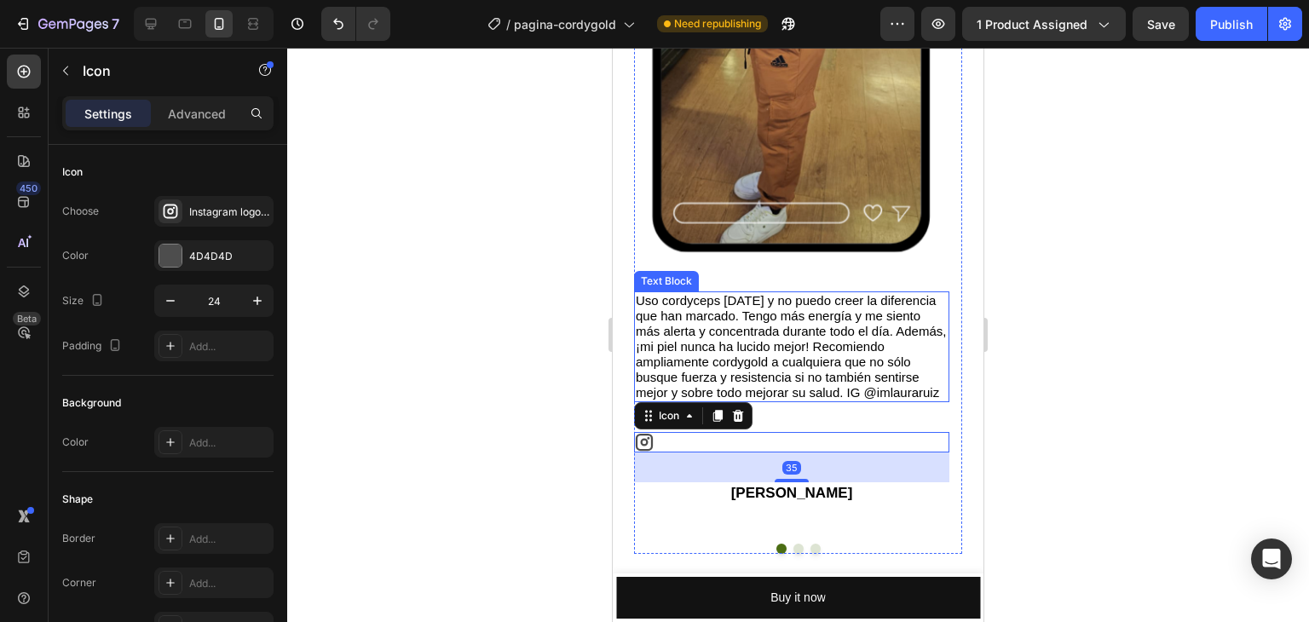
click at [865, 393] on p "Uso cordyceps [DATE] y no puedo creer la diferencia que han marcado. Tengo más …" at bounding box center [792, 346] width 312 height 107
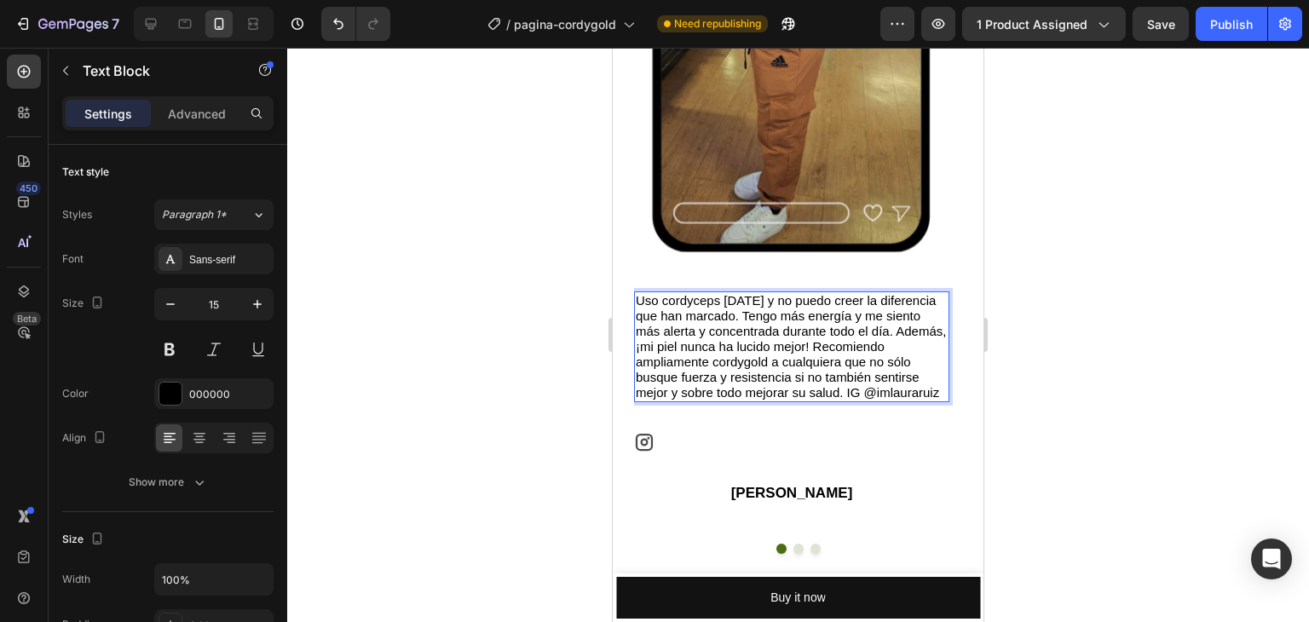
click at [865, 393] on p "Uso cordyceps [DATE] y no puedo creer la diferencia que han marcado. Tengo más …" at bounding box center [792, 346] width 312 height 107
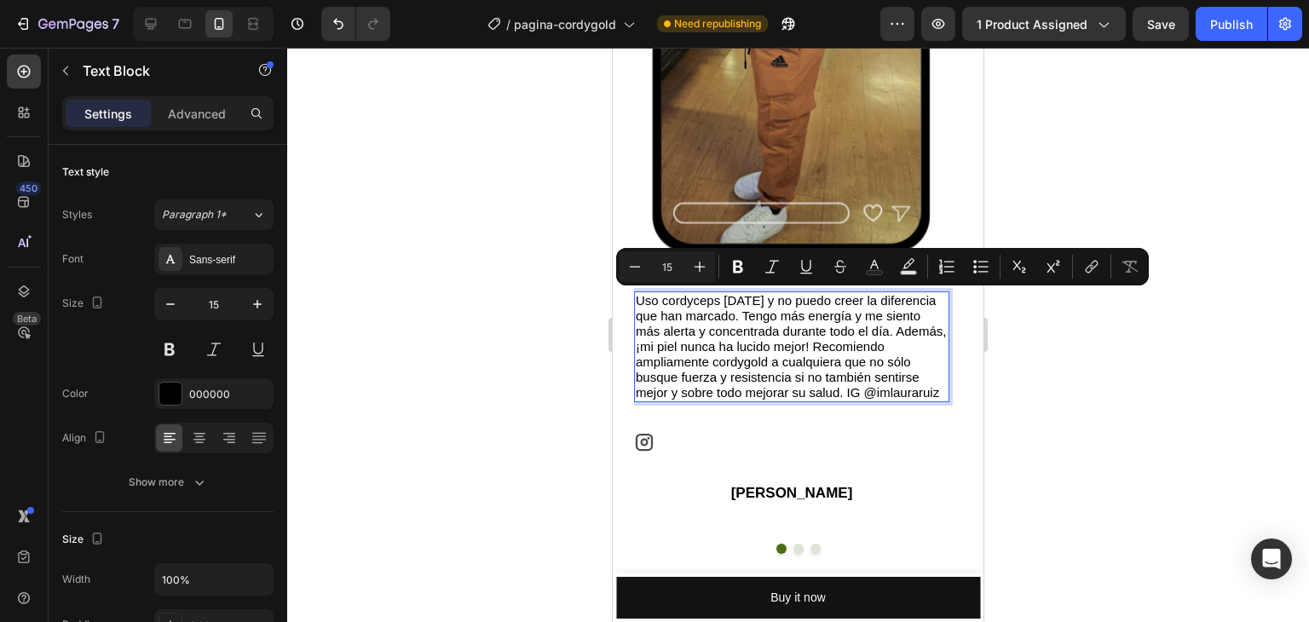
click at [879, 391] on p "Uso cordyceps [DATE] y no puedo creer la diferencia que han marcado. Tengo más …" at bounding box center [792, 346] width 312 height 107
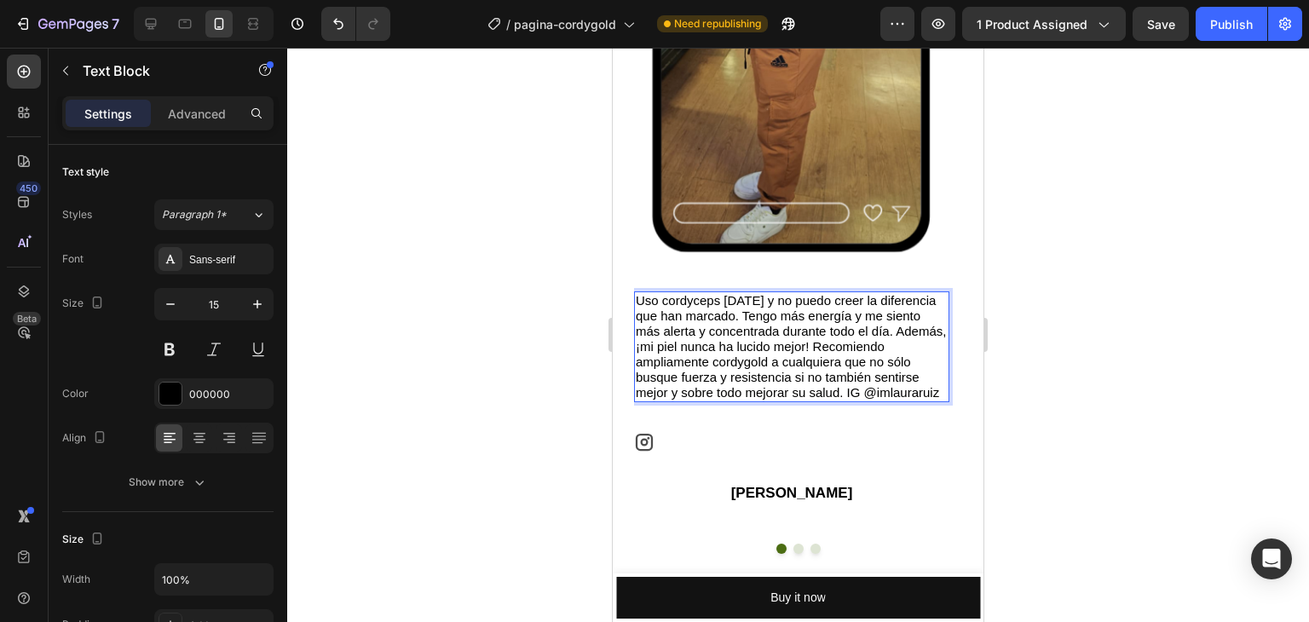
drag, startPoint x: 849, startPoint y: 391, endPoint x: 923, endPoint y: 386, distance: 74.3
click at [923, 386] on p "Uso cordyceps [DATE] y no puedo creer la diferencia que han marcado. Tengo más …" at bounding box center [792, 346] width 312 height 107
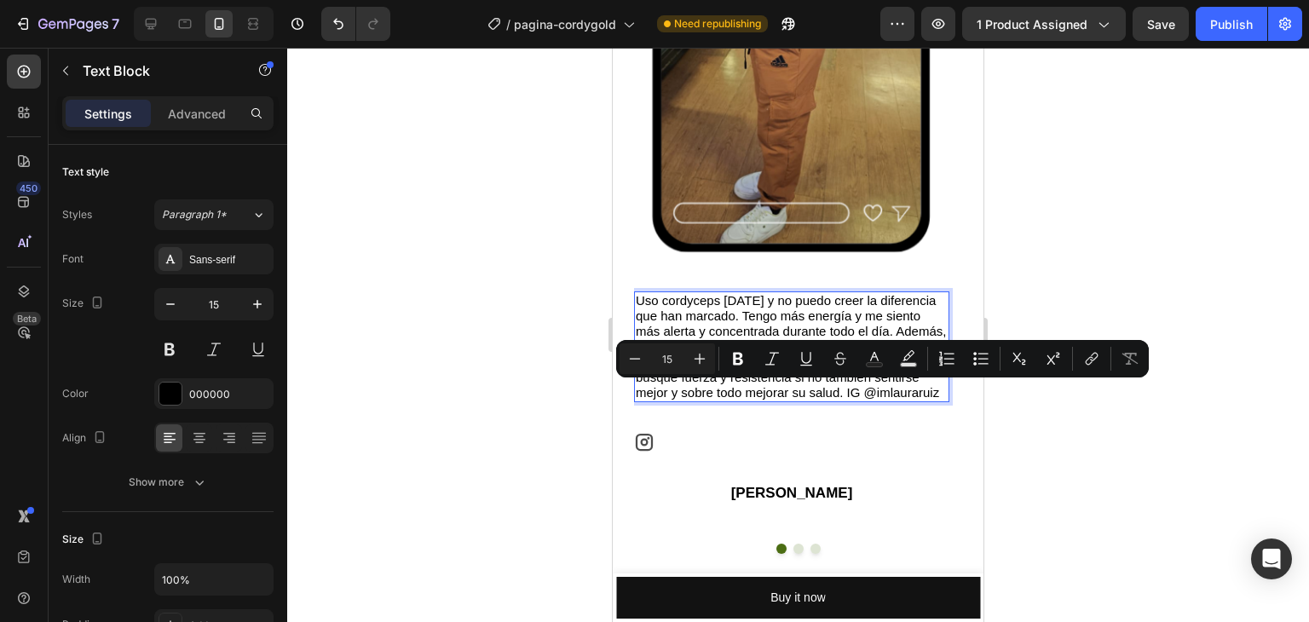
click at [940, 395] on p "Uso cordyceps [DATE] y no puedo creer la diferencia que han marcado. Tengo más …" at bounding box center [792, 346] width 312 height 107
drag, startPoint x: 940, startPoint y: 395, endPoint x: 848, endPoint y: 394, distance: 92.1
click at [848, 394] on p "Uso cordyceps [DATE] y no puedo creer la diferencia que han marcado. Tengo más …" at bounding box center [792, 346] width 312 height 107
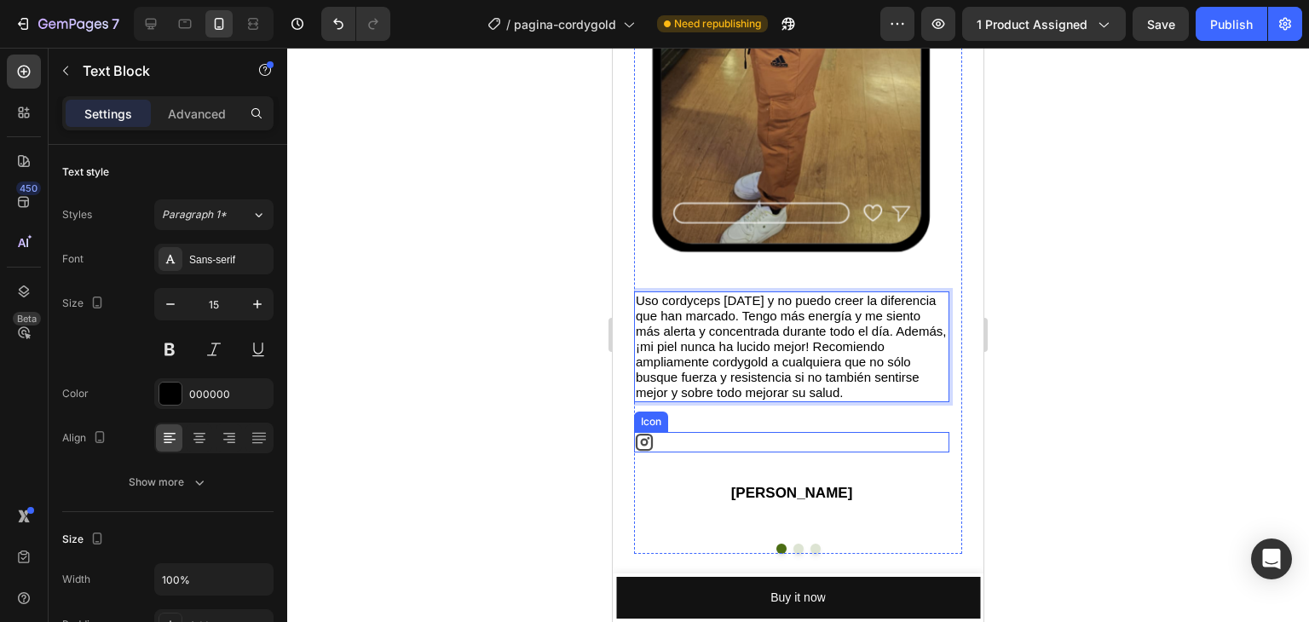
click at [694, 432] on div "Icon" at bounding box center [791, 442] width 315 height 20
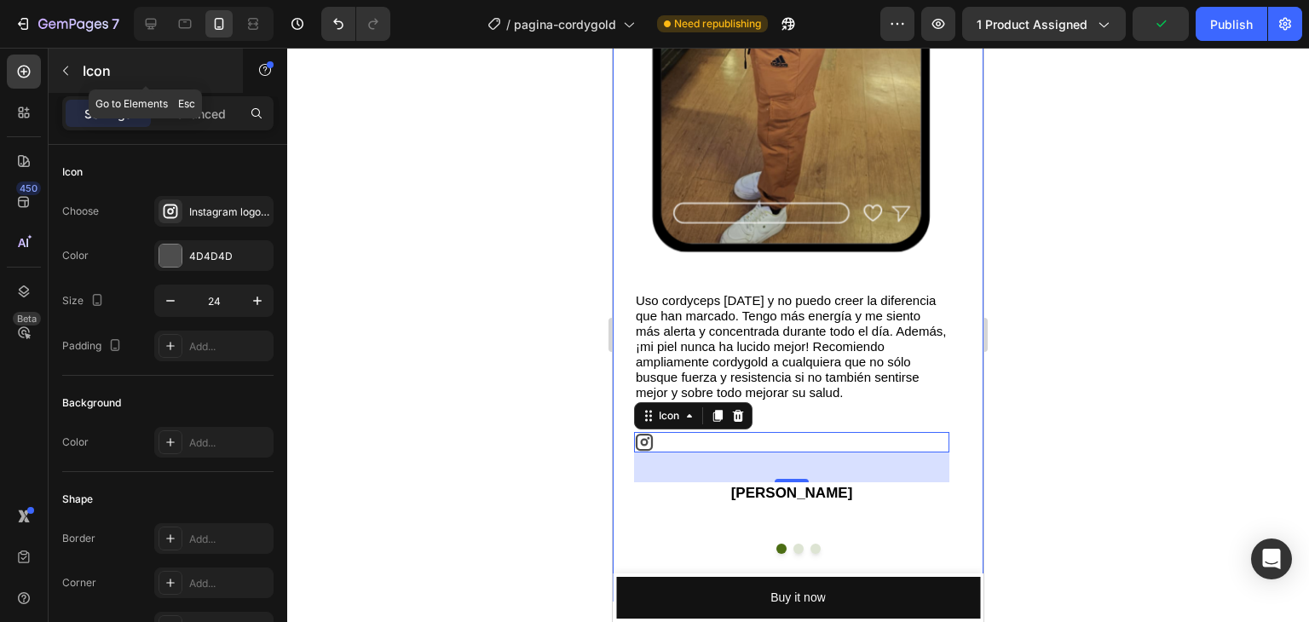
click at [72, 68] on icon "button" at bounding box center [66, 71] width 14 height 14
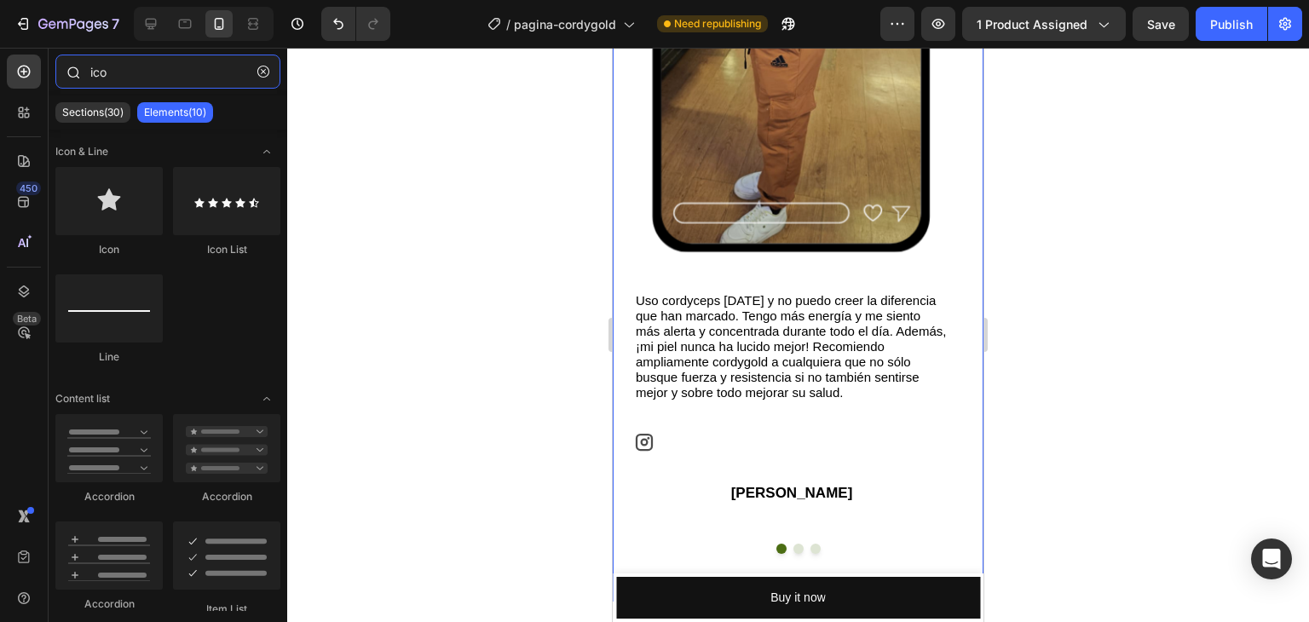
click at [158, 65] on input "ico" at bounding box center [167, 72] width 225 height 34
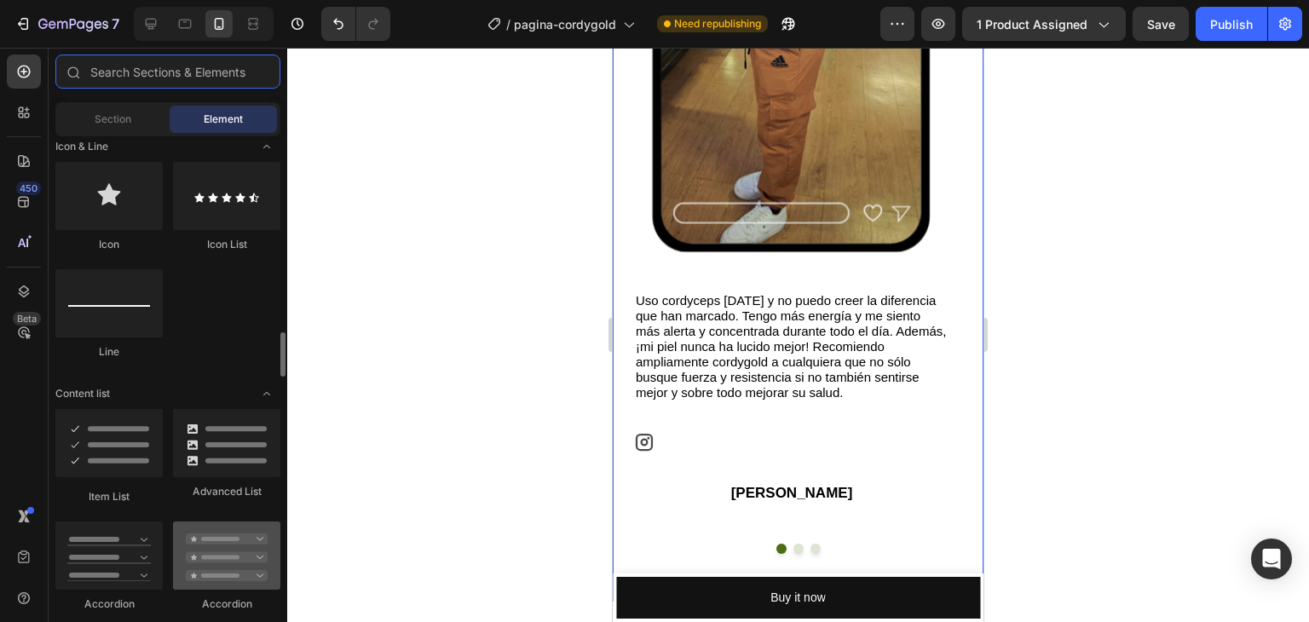
scroll to position [1193, 0]
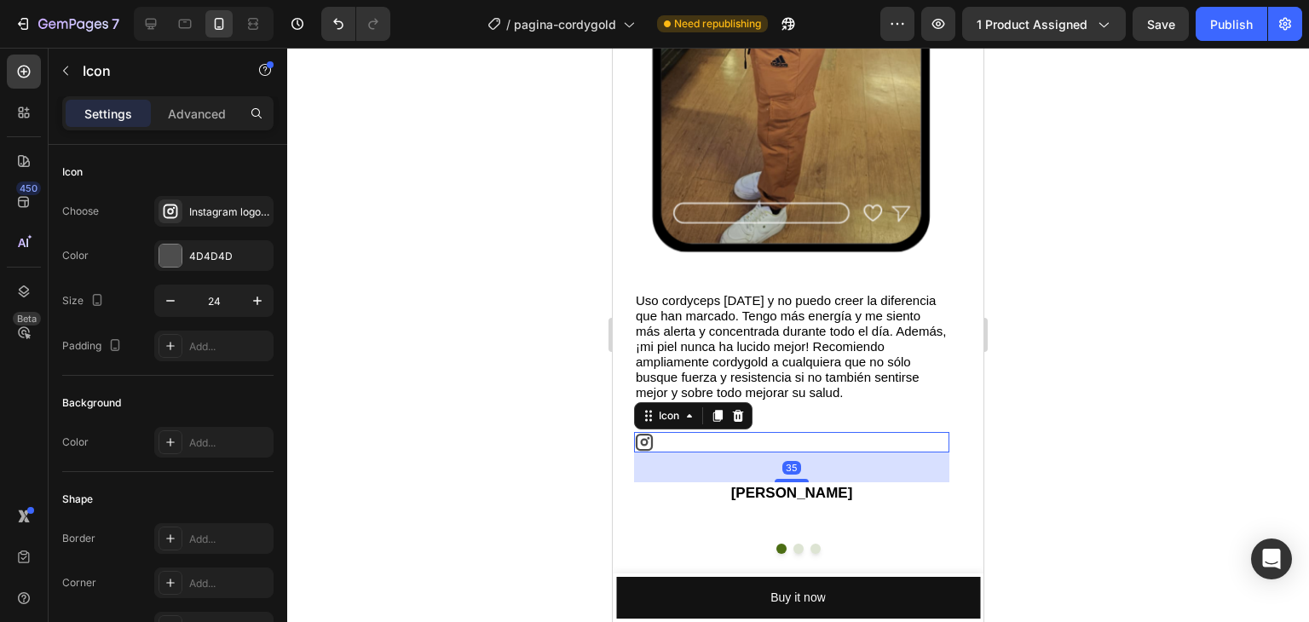
click at [642, 444] on icon at bounding box center [644, 442] width 17 height 17
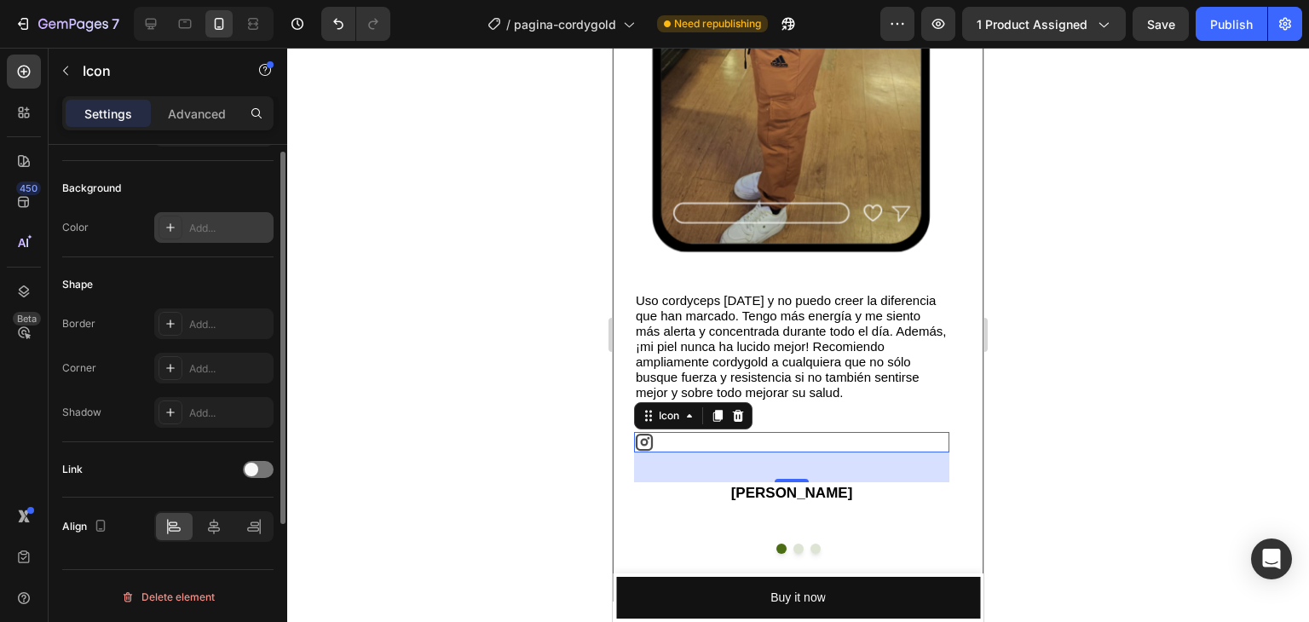
scroll to position [0, 0]
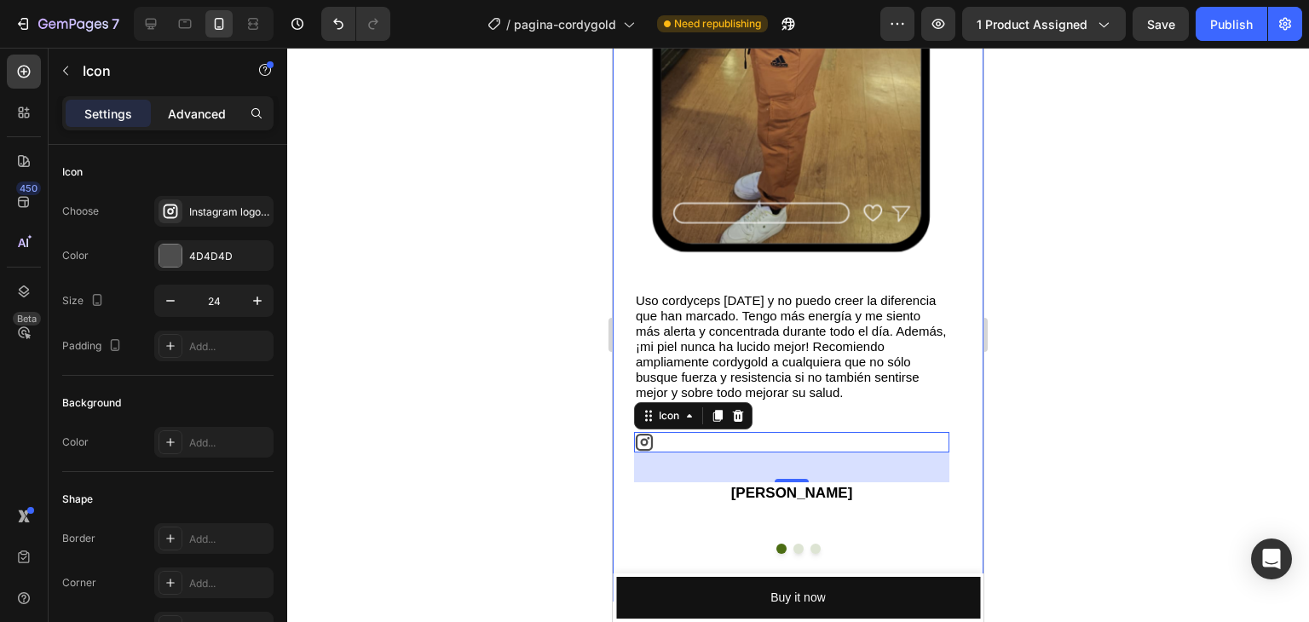
click at [205, 116] on p "Advanced" at bounding box center [197, 114] width 58 height 18
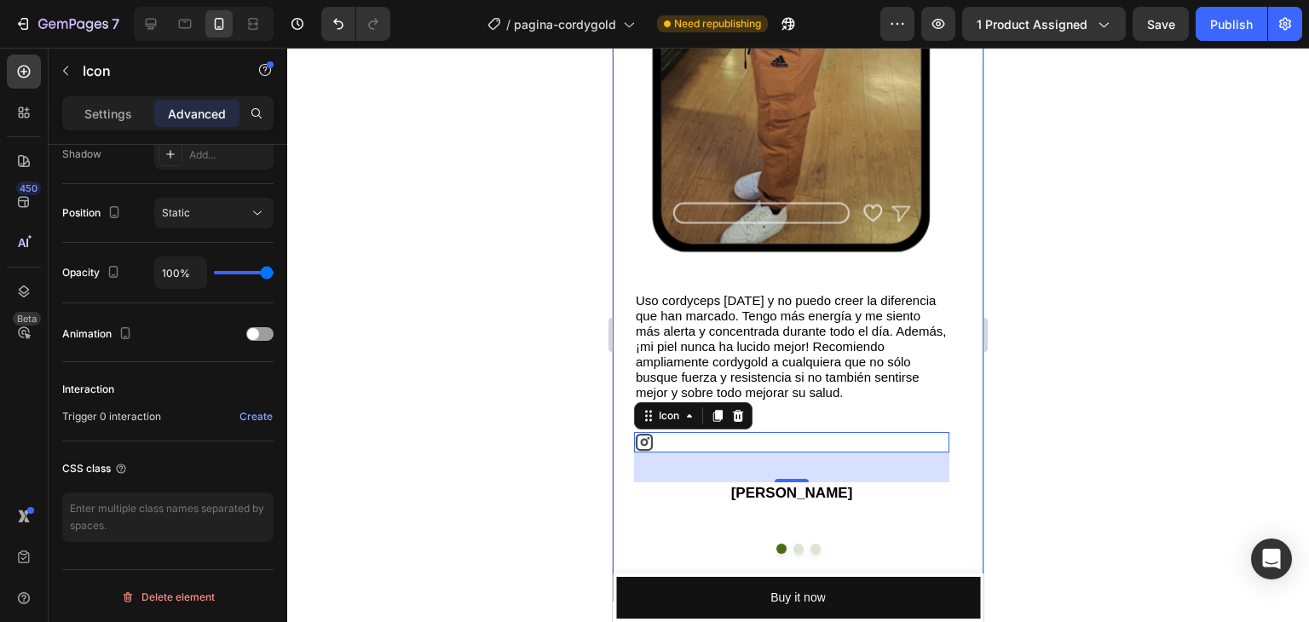
scroll to position [72, 0]
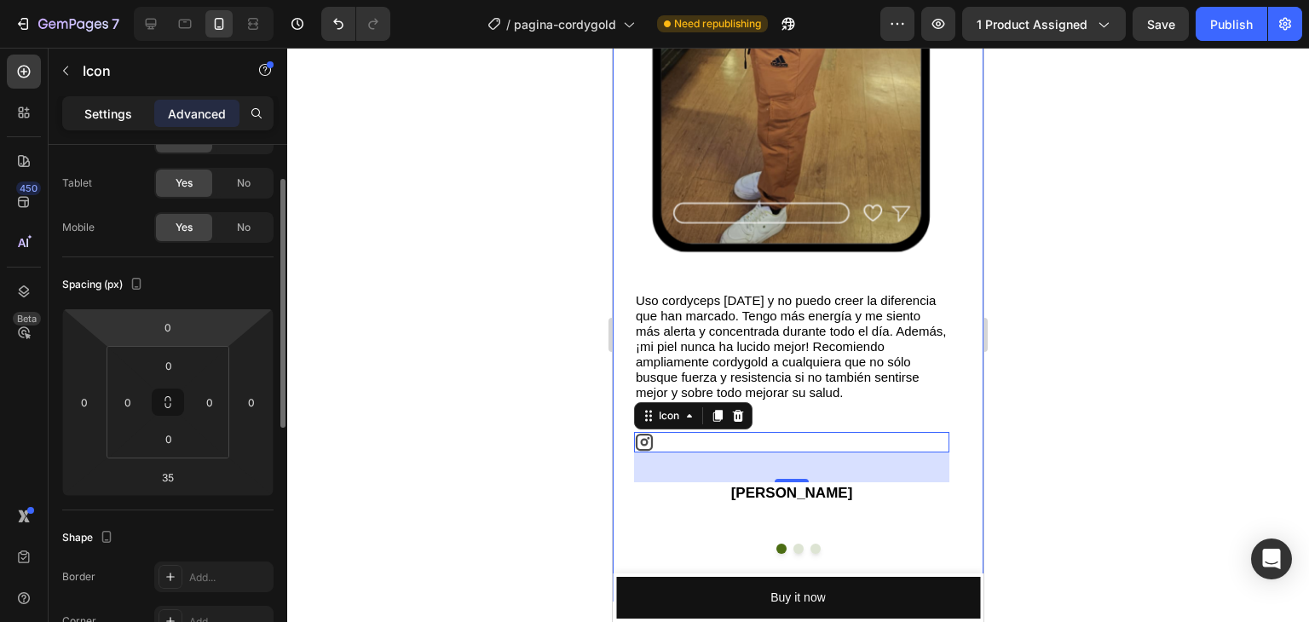
click at [123, 117] on p "Settings" at bounding box center [108, 114] width 48 height 18
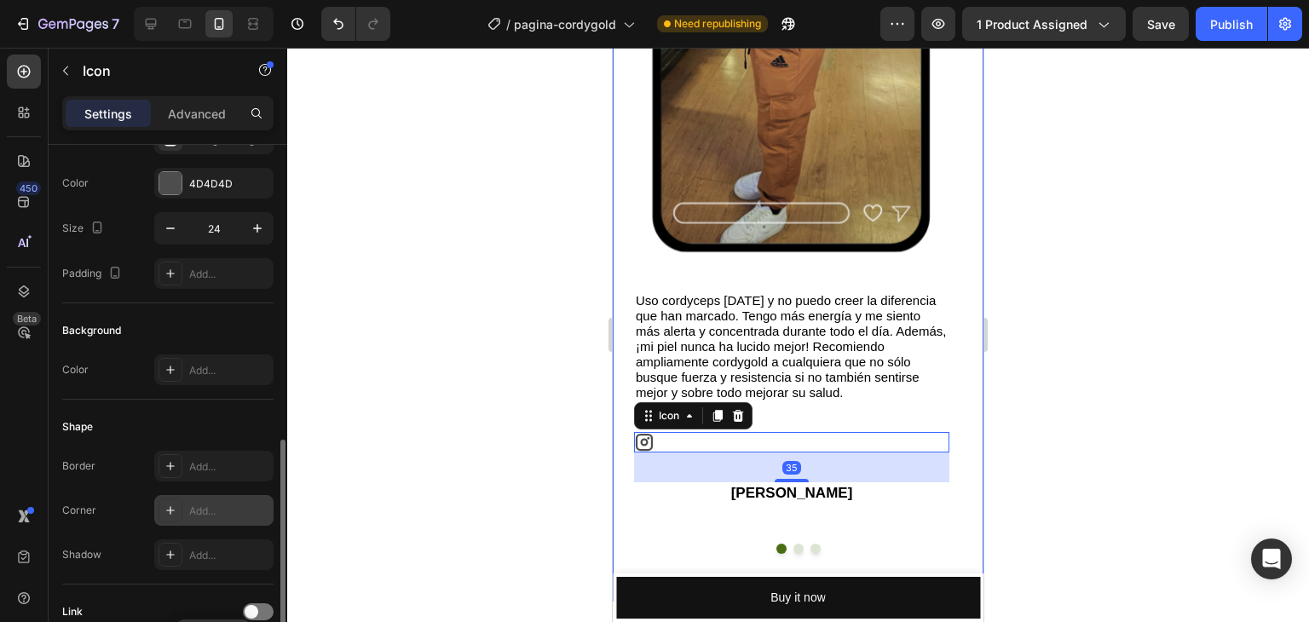
scroll to position [215, 0]
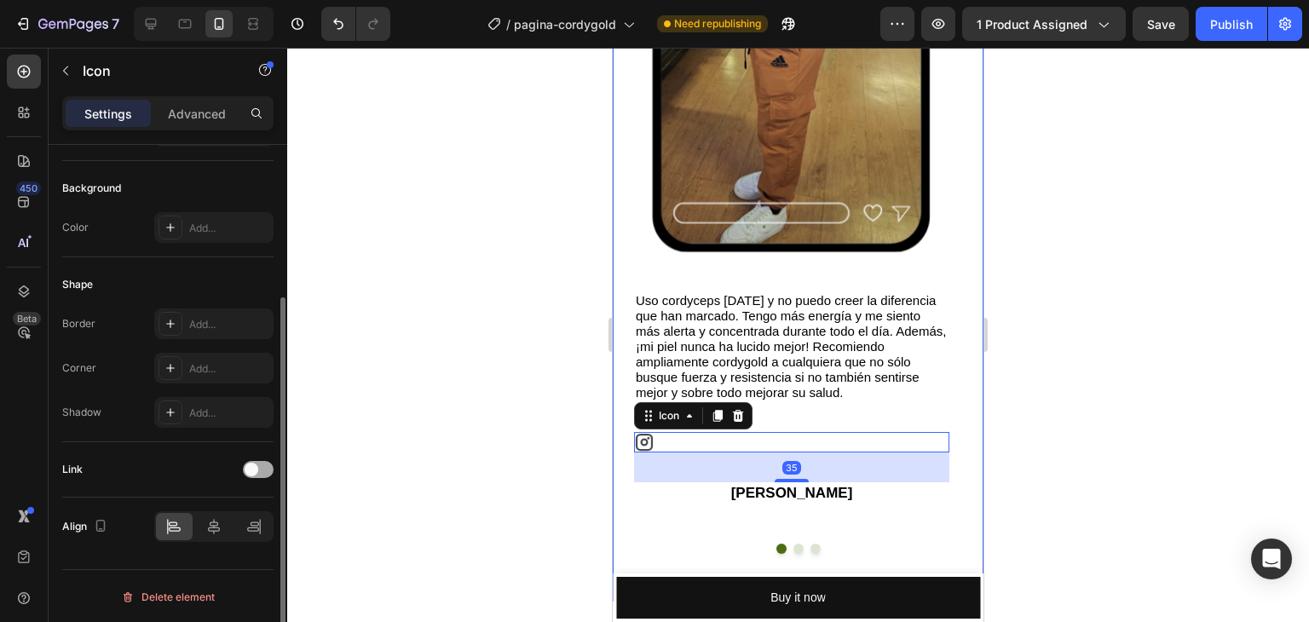
click at [260, 468] on div at bounding box center [258, 469] width 31 height 17
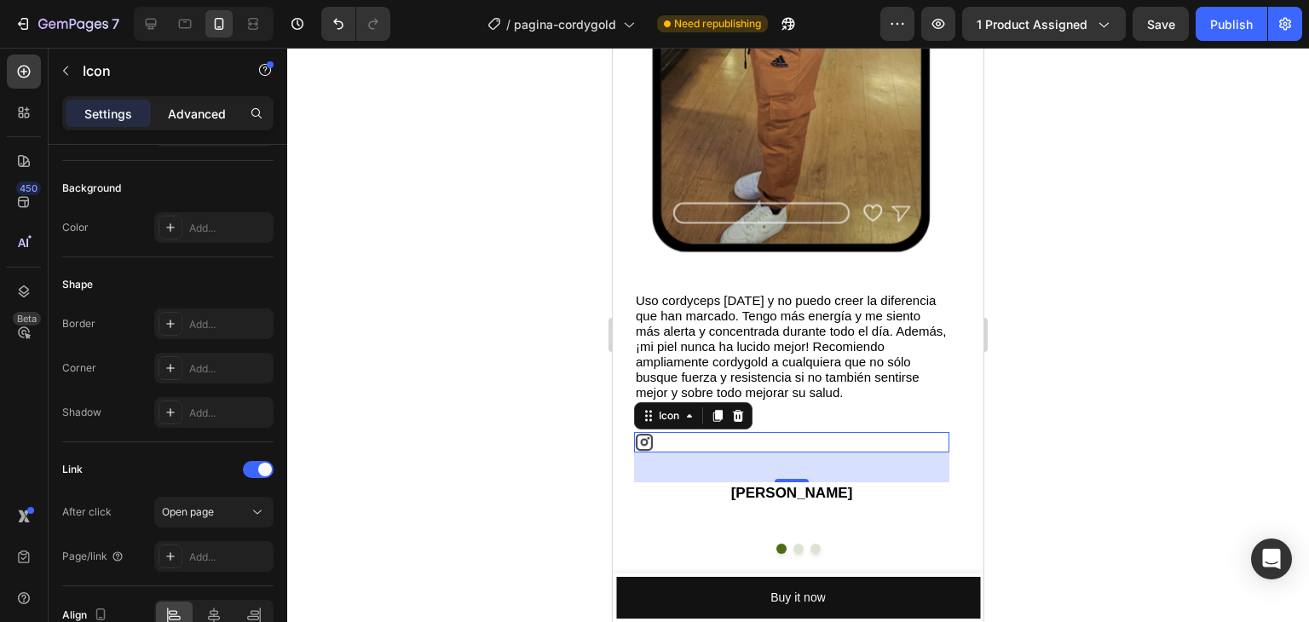
click at [186, 114] on p "Advanced" at bounding box center [197, 114] width 58 height 18
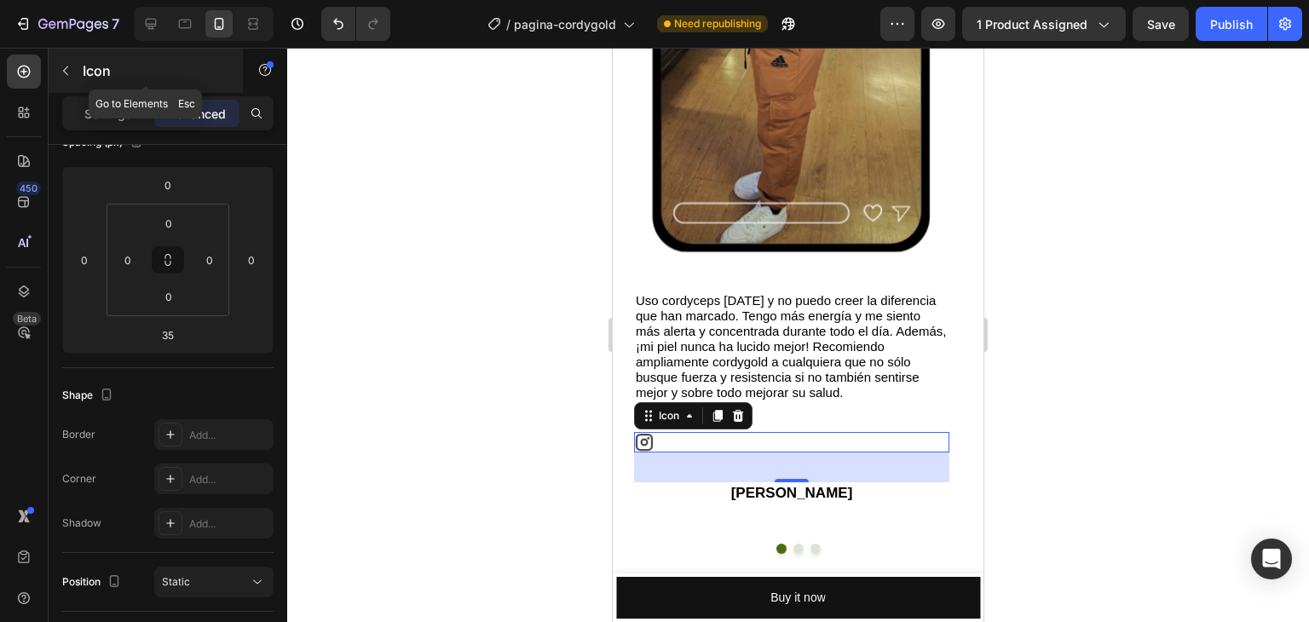
click at [72, 61] on button "button" at bounding box center [65, 70] width 27 height 27
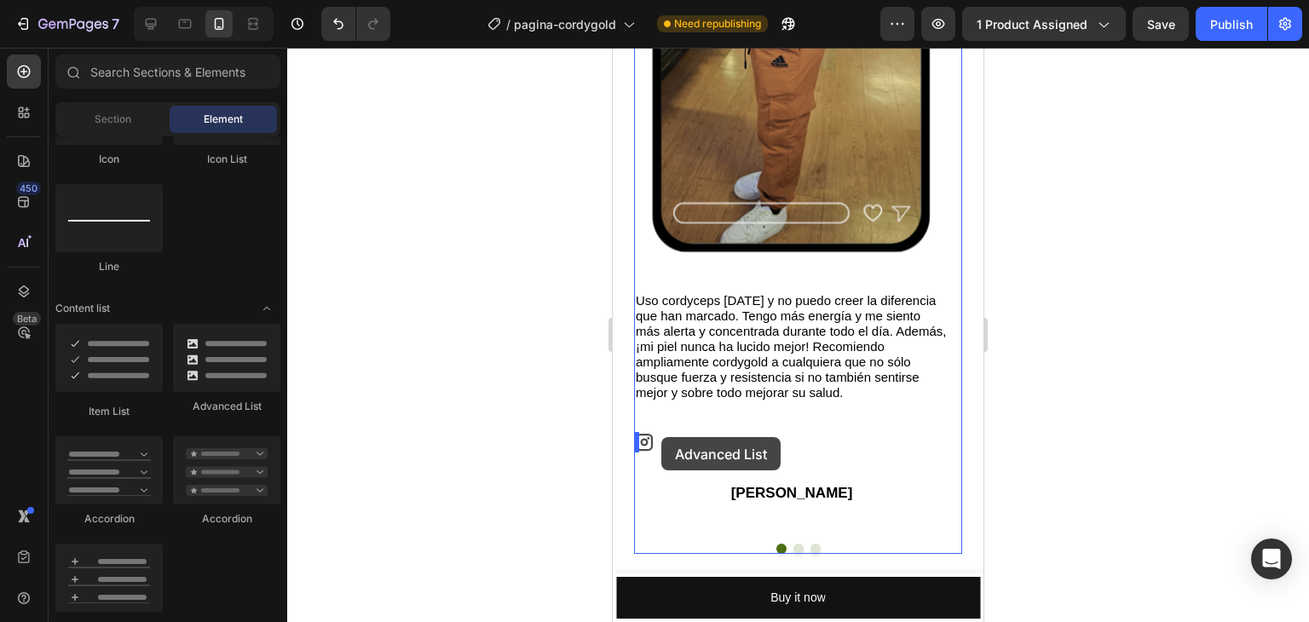
drag, startPoint x: 832, startPoint y: 414, endPoint x: 662, endPoint y: 437, distance: 172.0
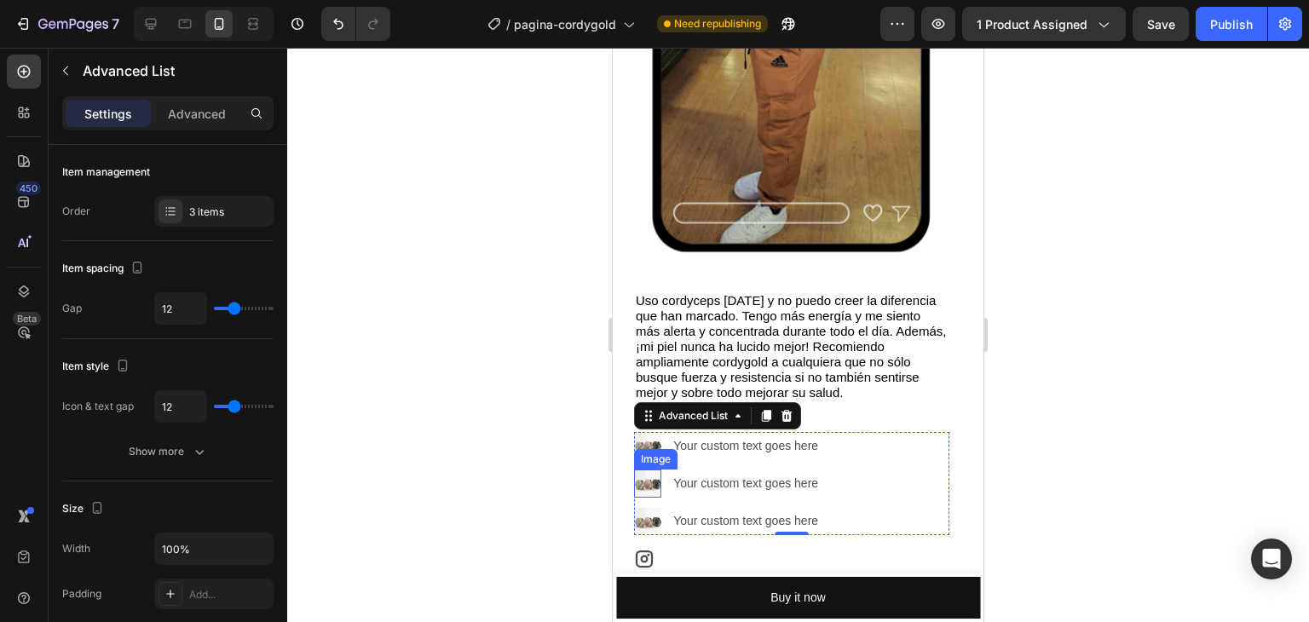
click at [656, 449] on div "Image" at bounding box center [655, 459] width 43 height 20
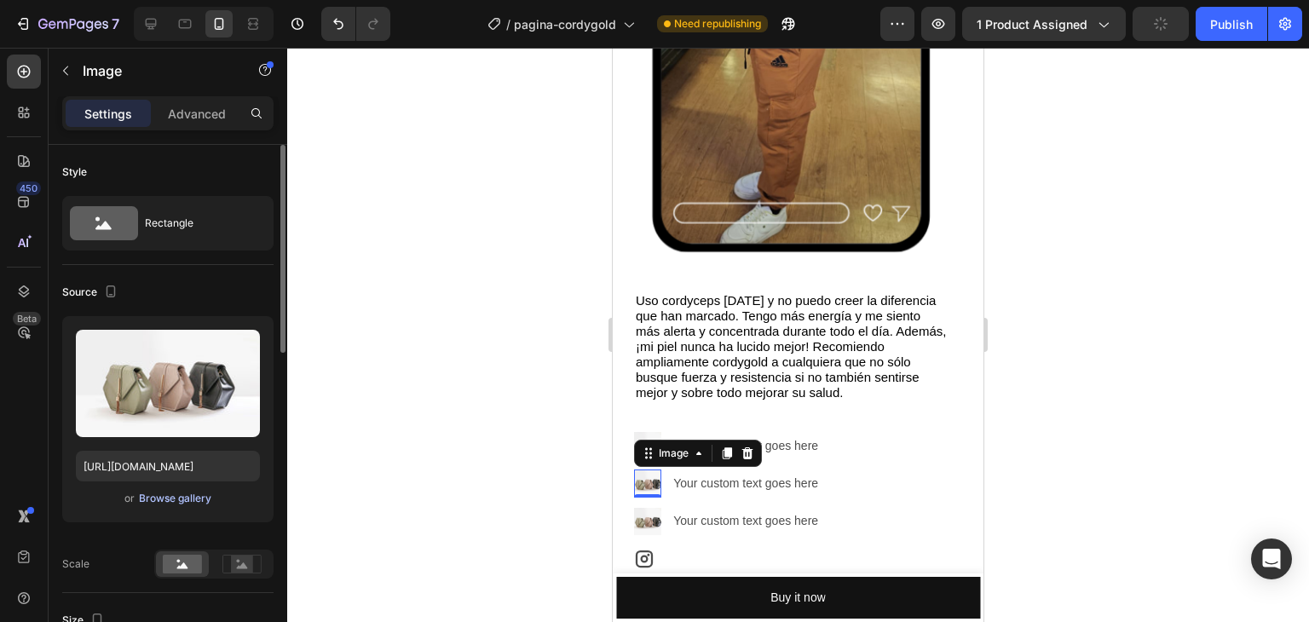
click at [195, 499] on div "Browse gallery" at bounding box center [175, 498] width 72 height 15
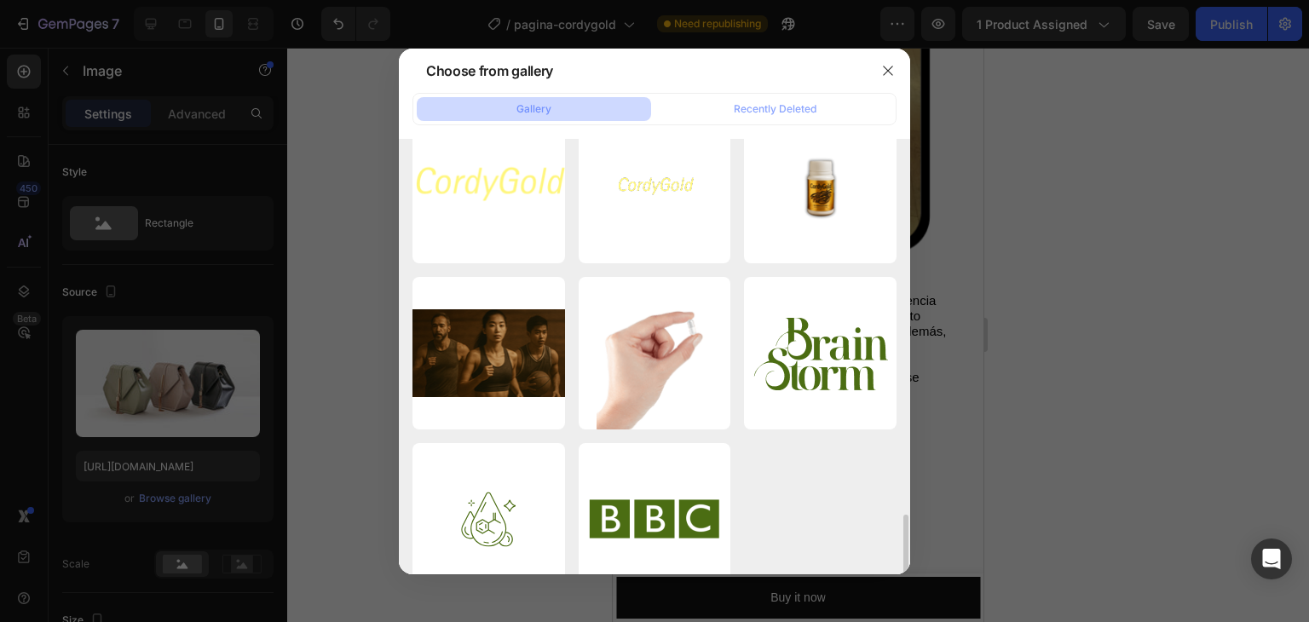
scroll to position [1569, 0]
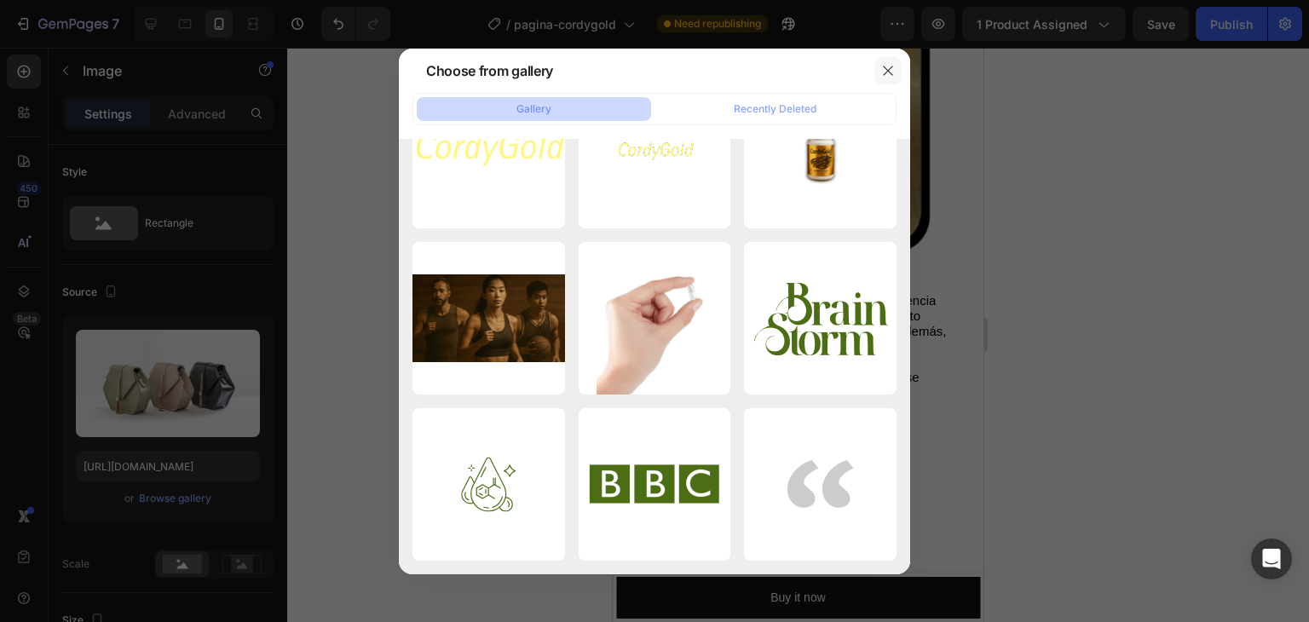
click at [896, 64] on button "button" at bounding box center [888, 70] width 27 height 27
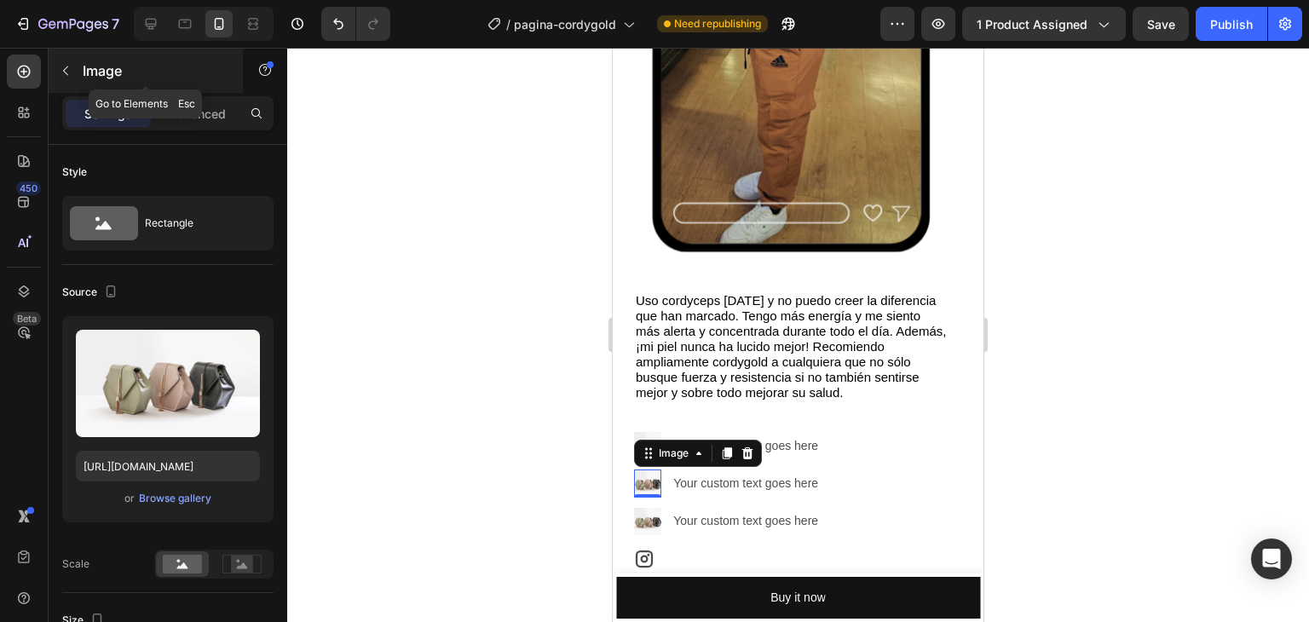
click at [74, 67] on button "button" at bounding box center [65, 70] width 27 height 27
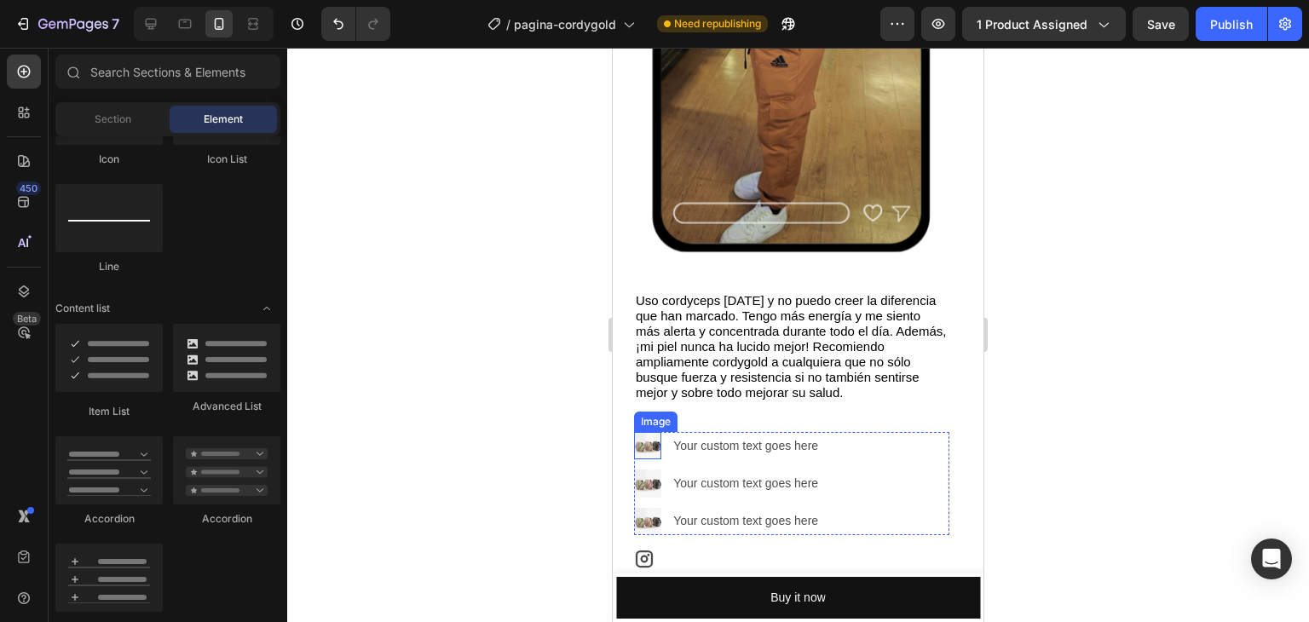
click at [654, 444] on img at bounding box center [647, 445] width 27 height 27
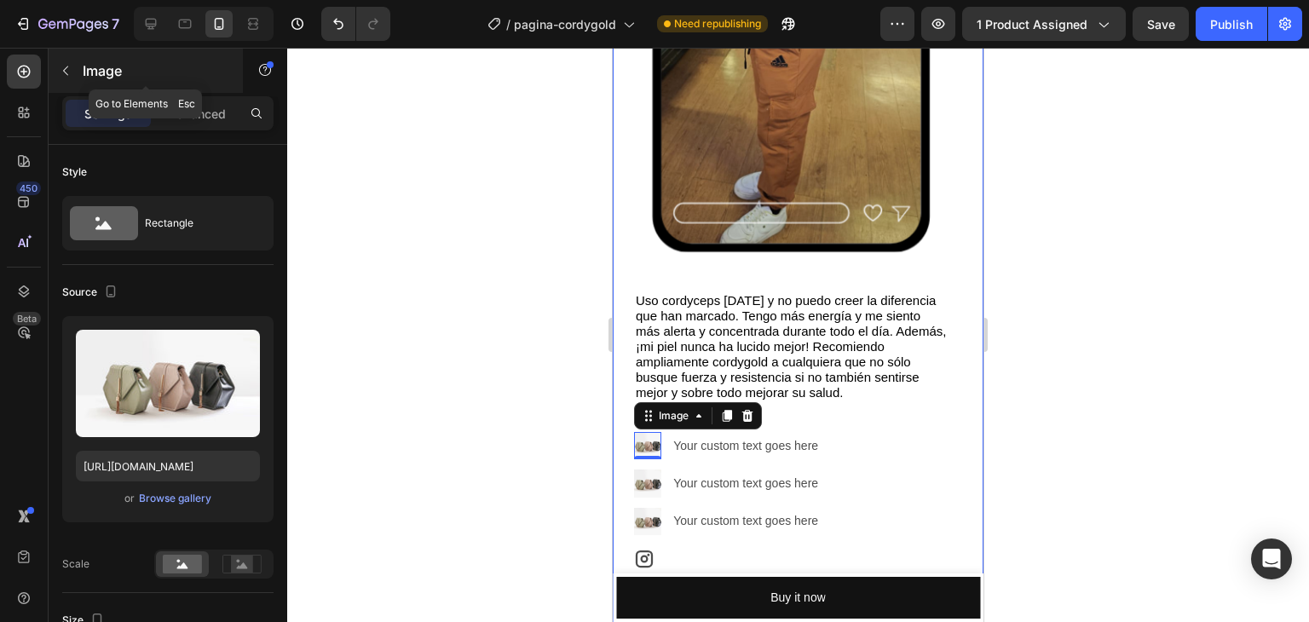
click at [77, 76] on button "button" at bounding box center [65, 70] width 27 height 27
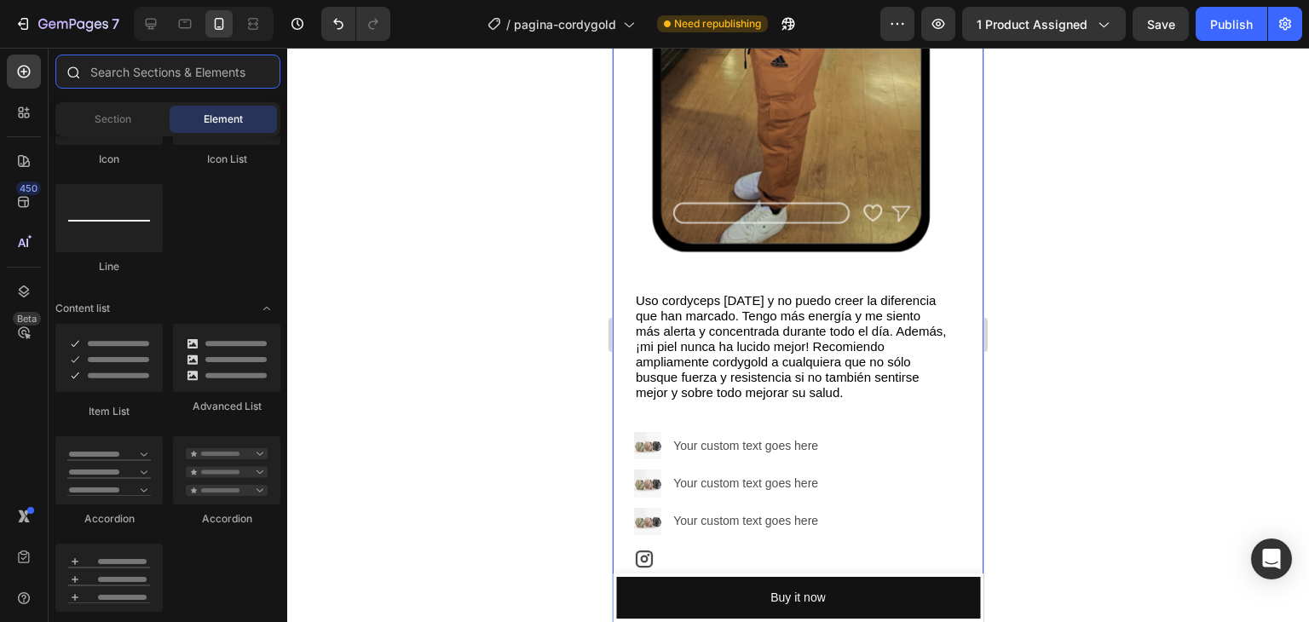
click at [127, 72] on input "text" at bounding box center [167, 72] width 225 height 34
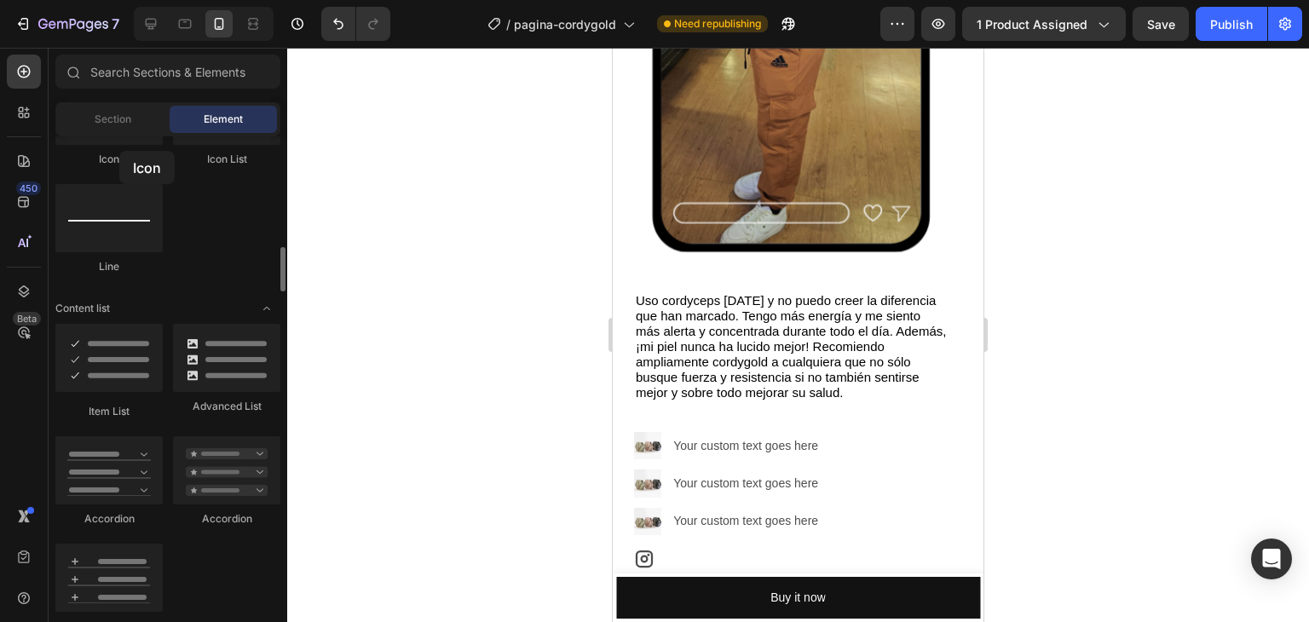
click at [119, 151] on div "Icon" at bounding box center [108, 122] width 107 height 90
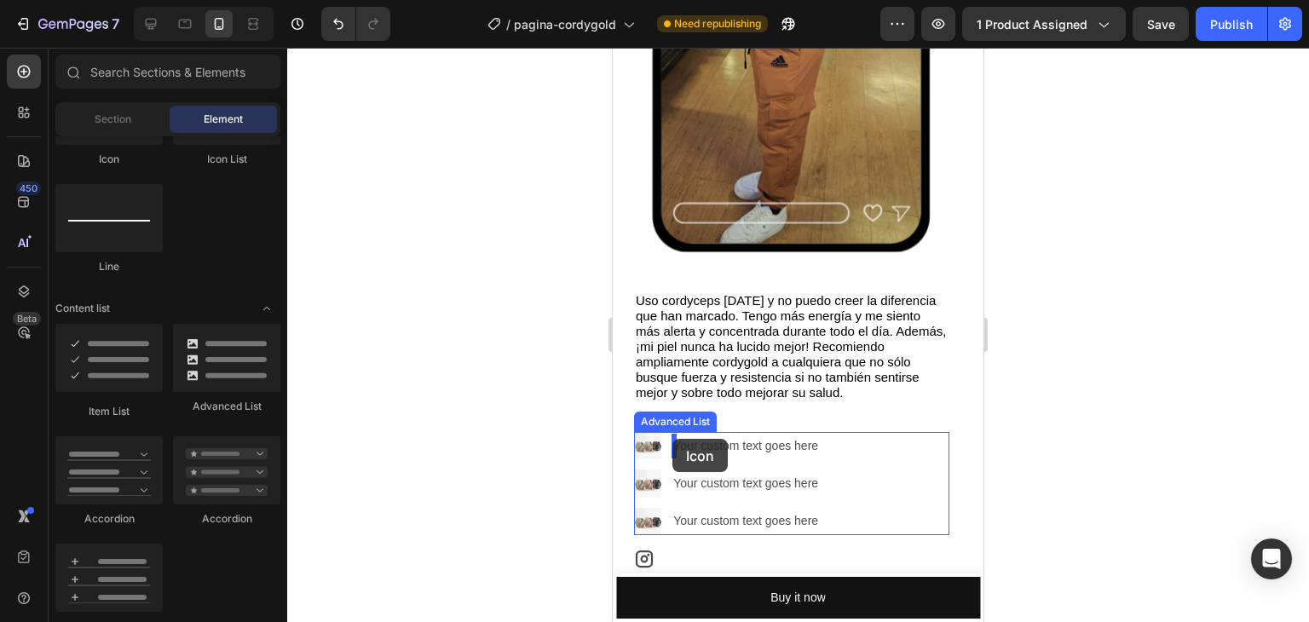
drag, startPoint x: 739, startPoint y: 191, endPoint x: 1216, endPoint y: 519, distance: 579.3
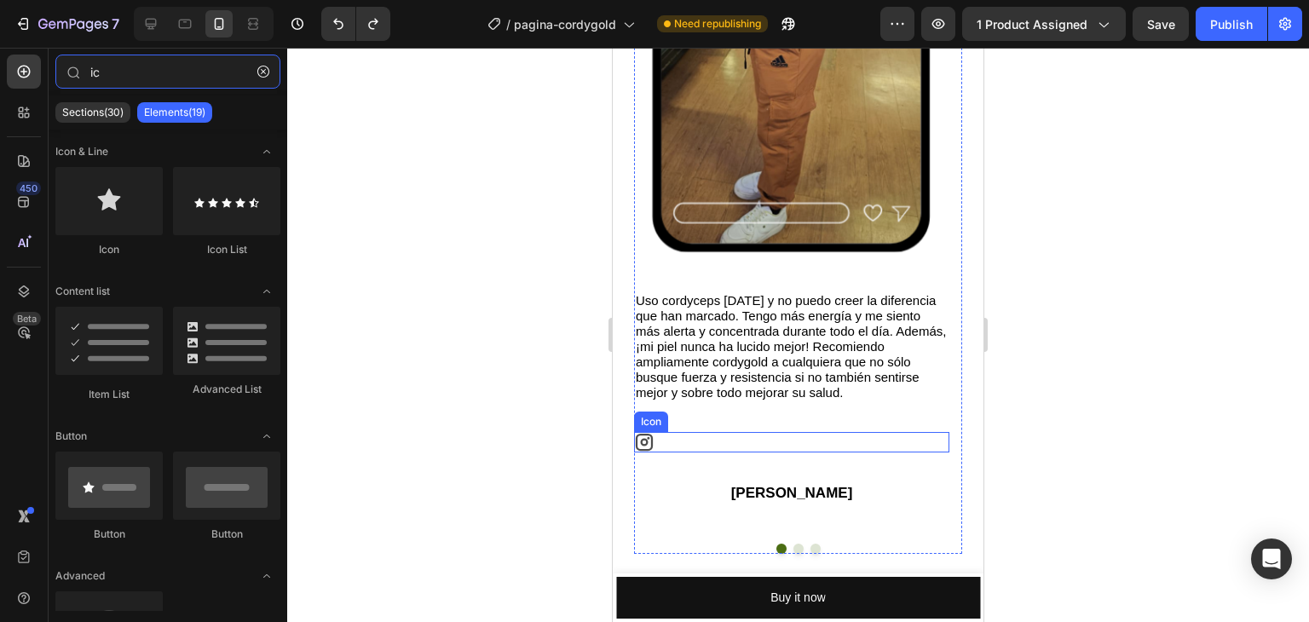
type input "ic"
click at [687, 443] on div "Icon" at bounding box center [791, 442] width 315 height 20
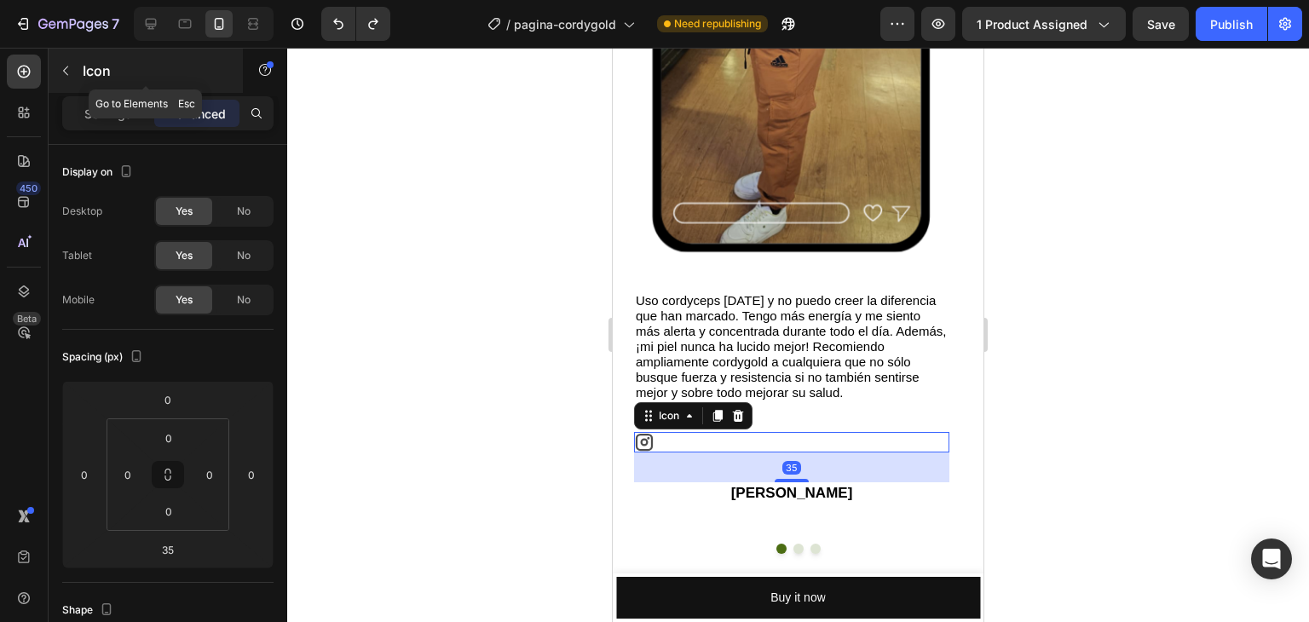
click at [61, 72] on icon "button" at bounding box center [66, 71] width 14 height 14
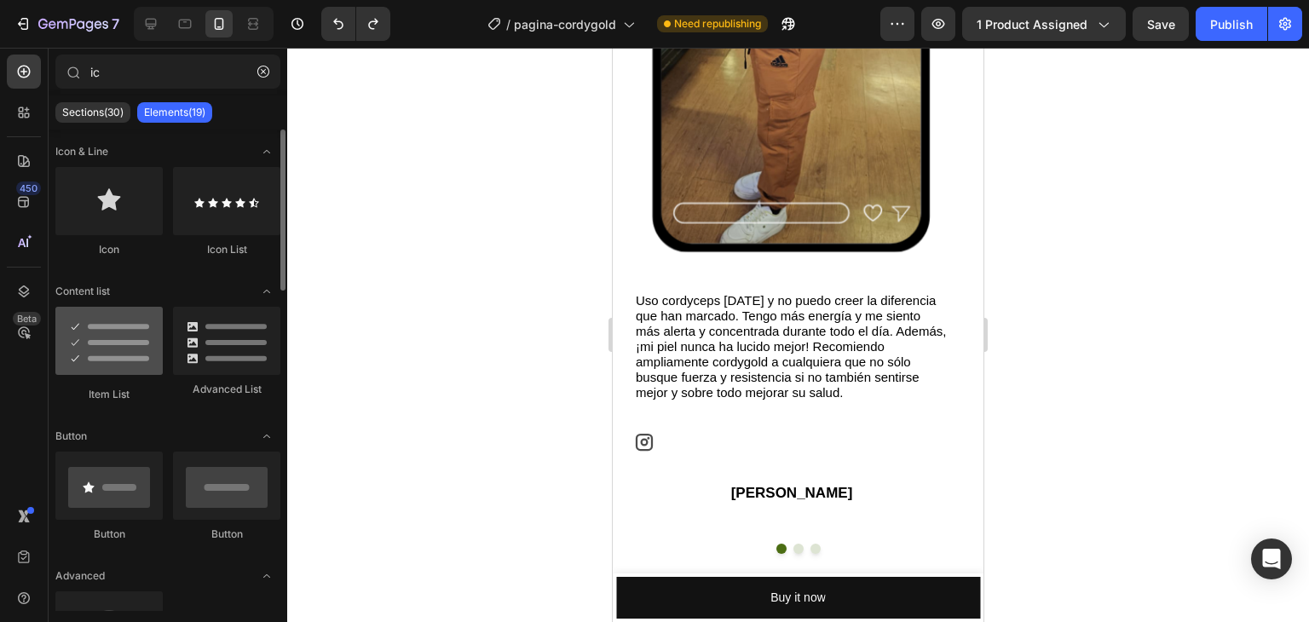
scroll to position [170, 0]
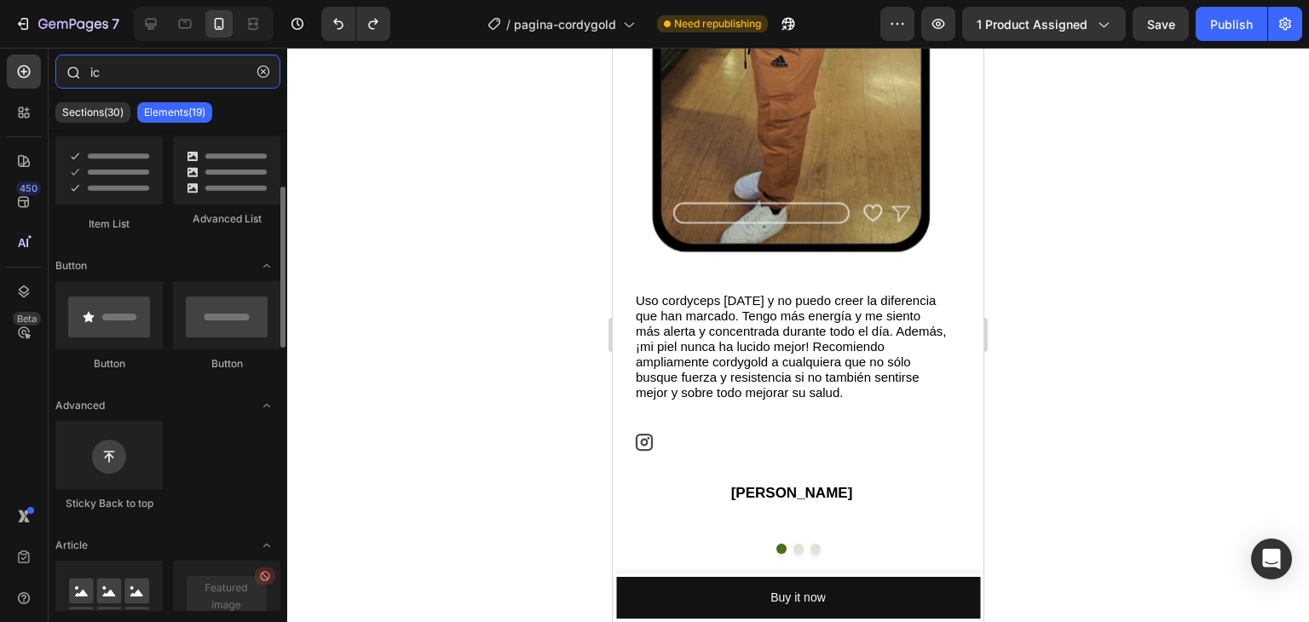
click at [186, 66] on input "ic" at bounding box center [167, 72] width 225 height 34
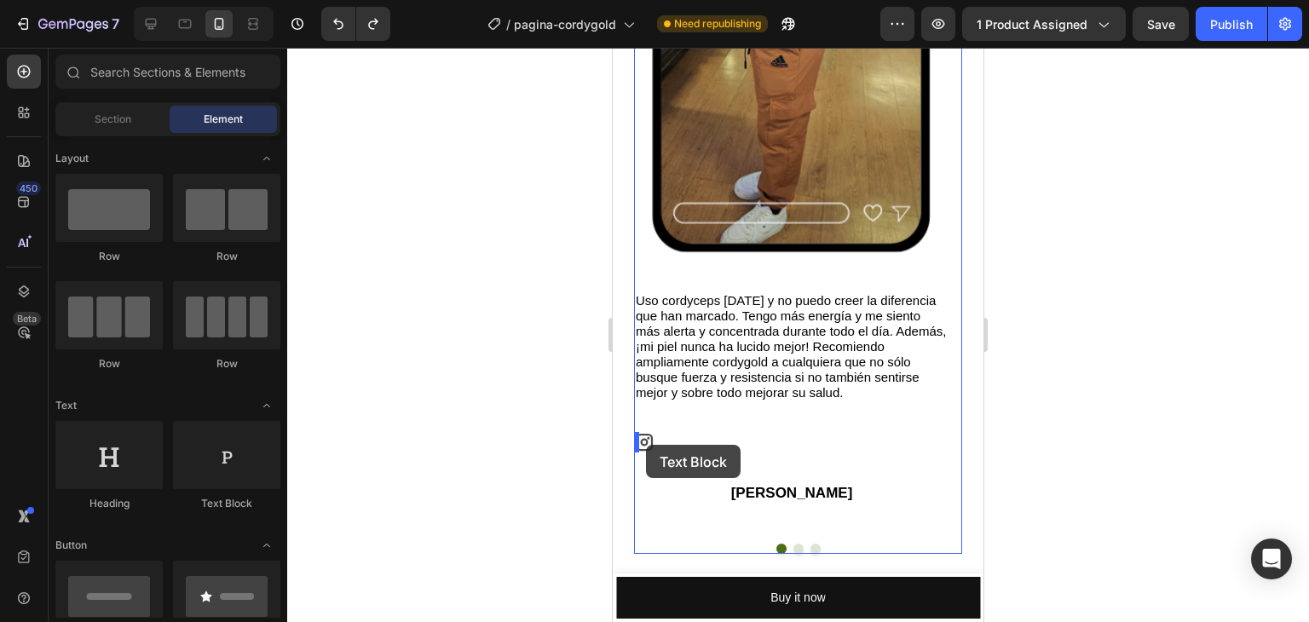
drag, startPoint x: 838, startPoint y: 500, endPoint x: 646, endPoint y: 445, distance: 199.4
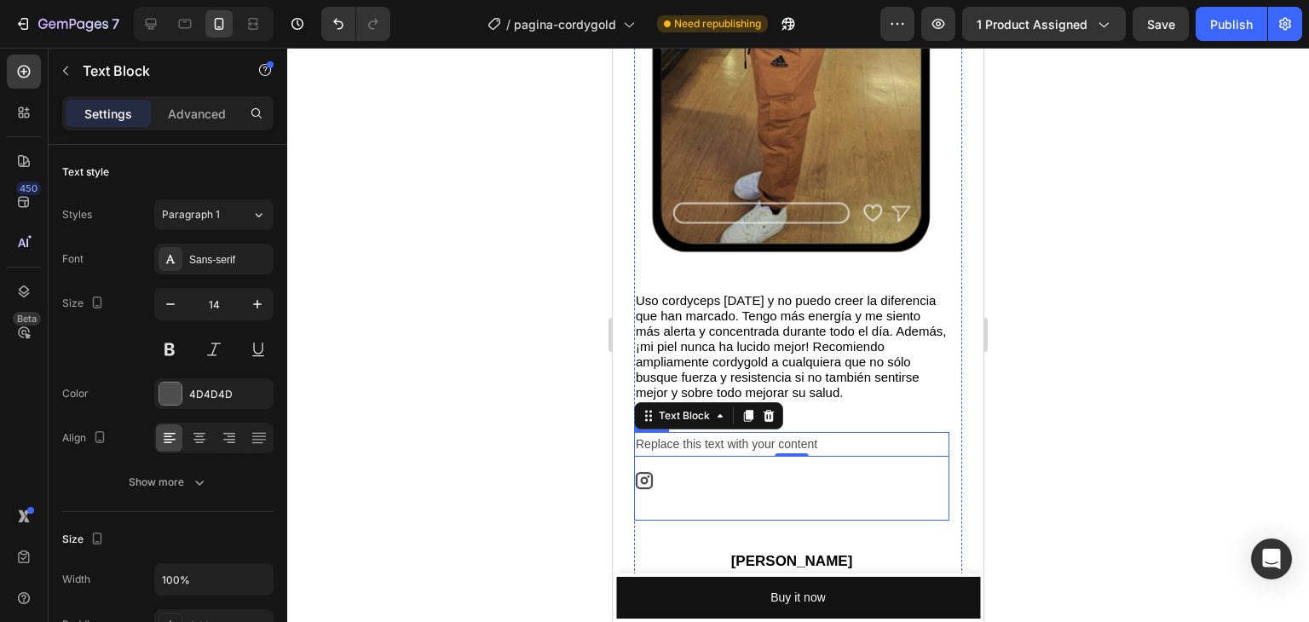
click at [689, 459] on div "Replace this text with your content Text Block 0 Icon Row" at bounding box center [791, 476] width 315 height 89
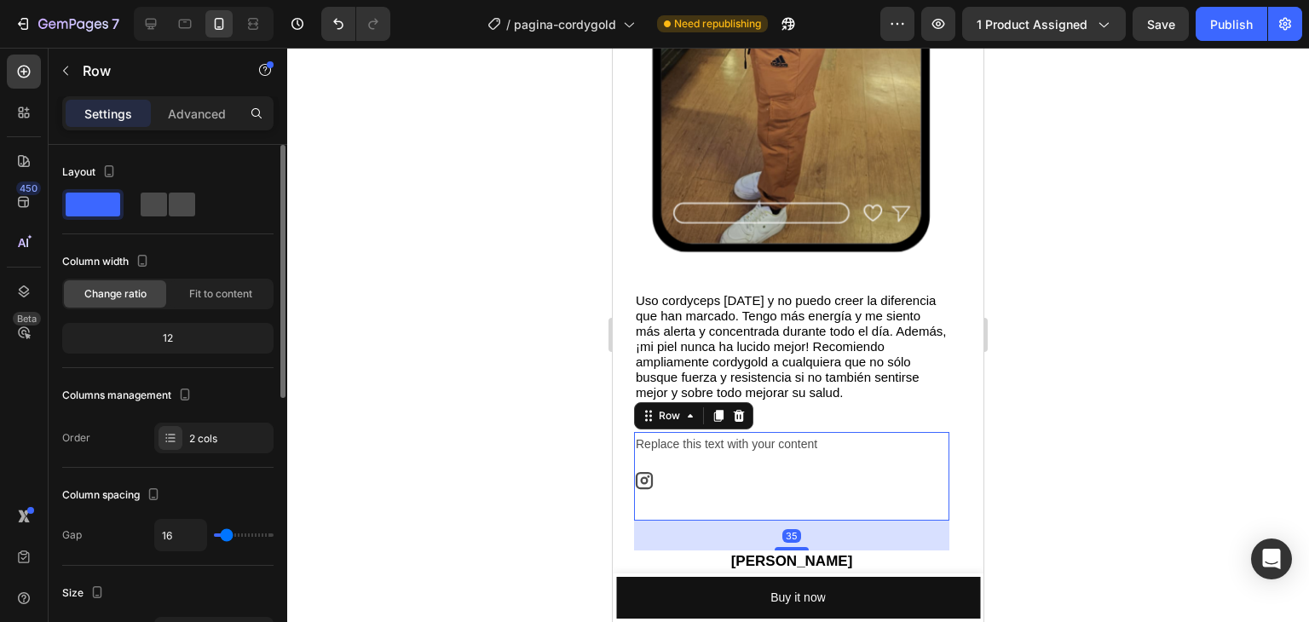
click at [169, 206] on span at bounding box center [182, 205] width 26 height 24
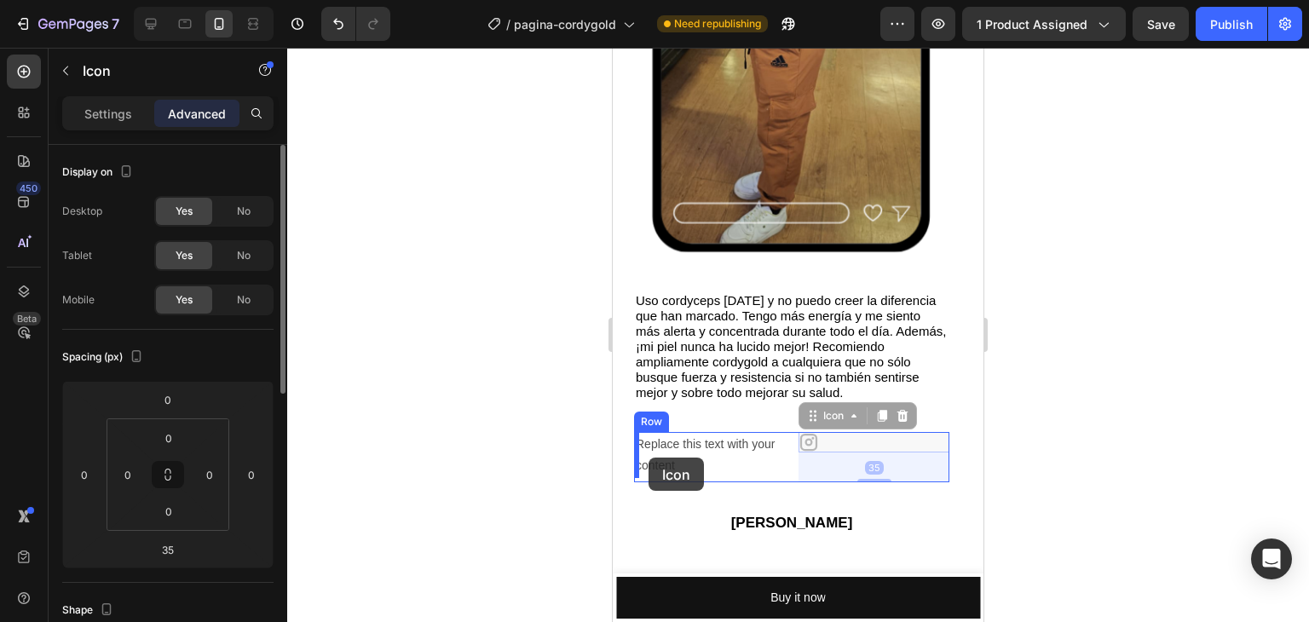
drag, startPoint x: 835, startPoint y: 439, endPoint x: 649, endPoint y: 458, distance: 187.6
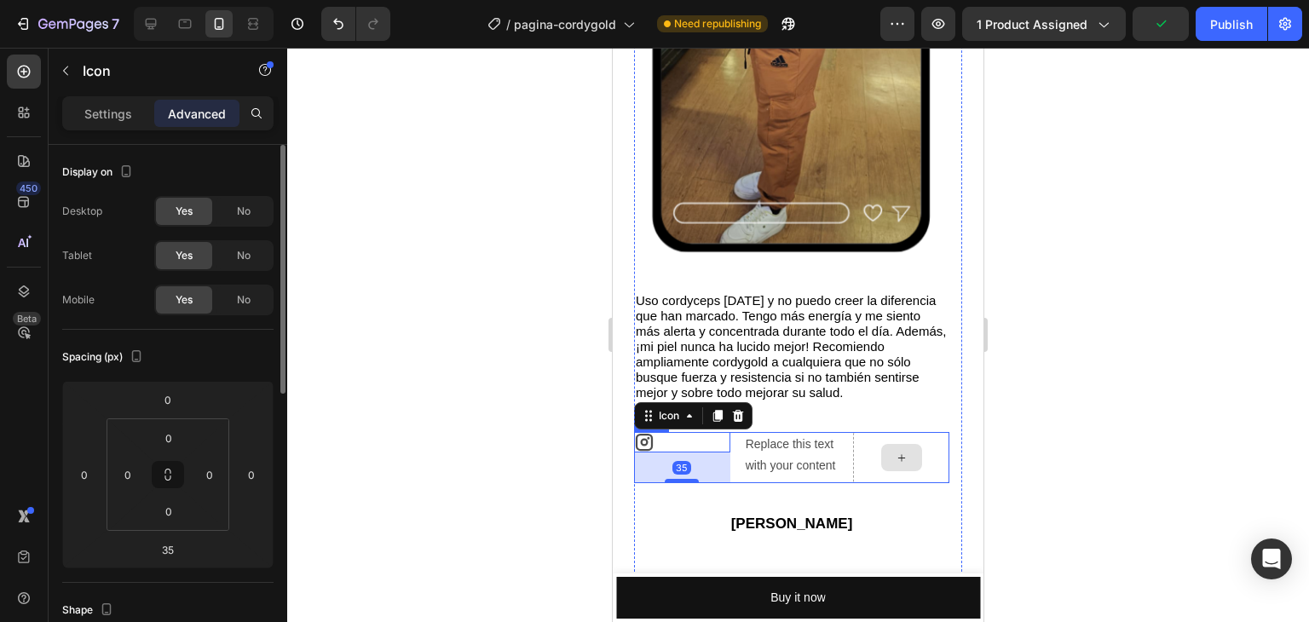
click at [931, 458] on div at bounding box center [901, 457] width 96 height 51
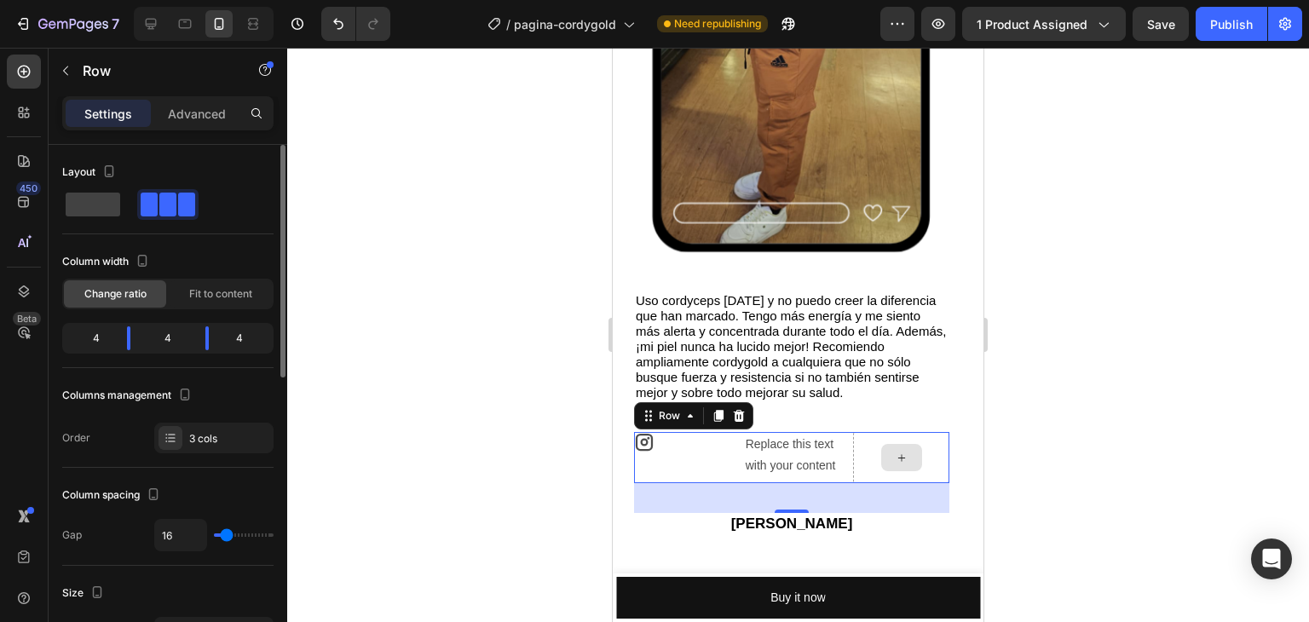
click at [921, 454] on div at bounding box center [901, 457] width 41 height 27
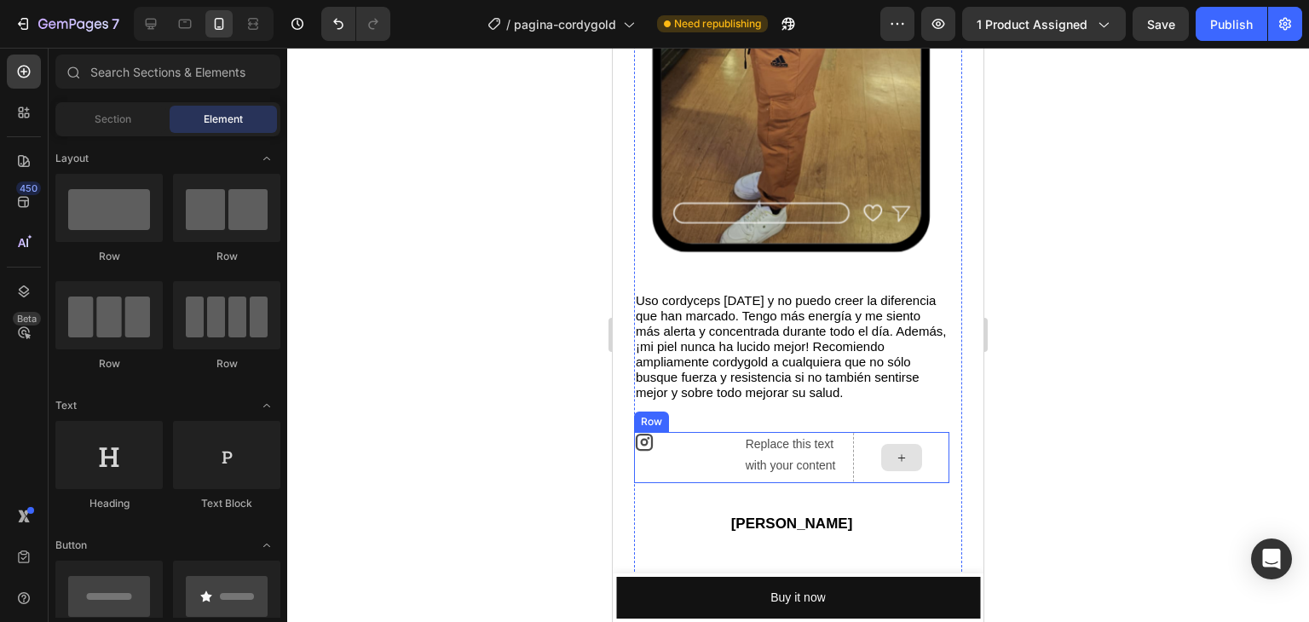
click at [876, 443] on div at bounding box center [901, 457] width 96 height 51
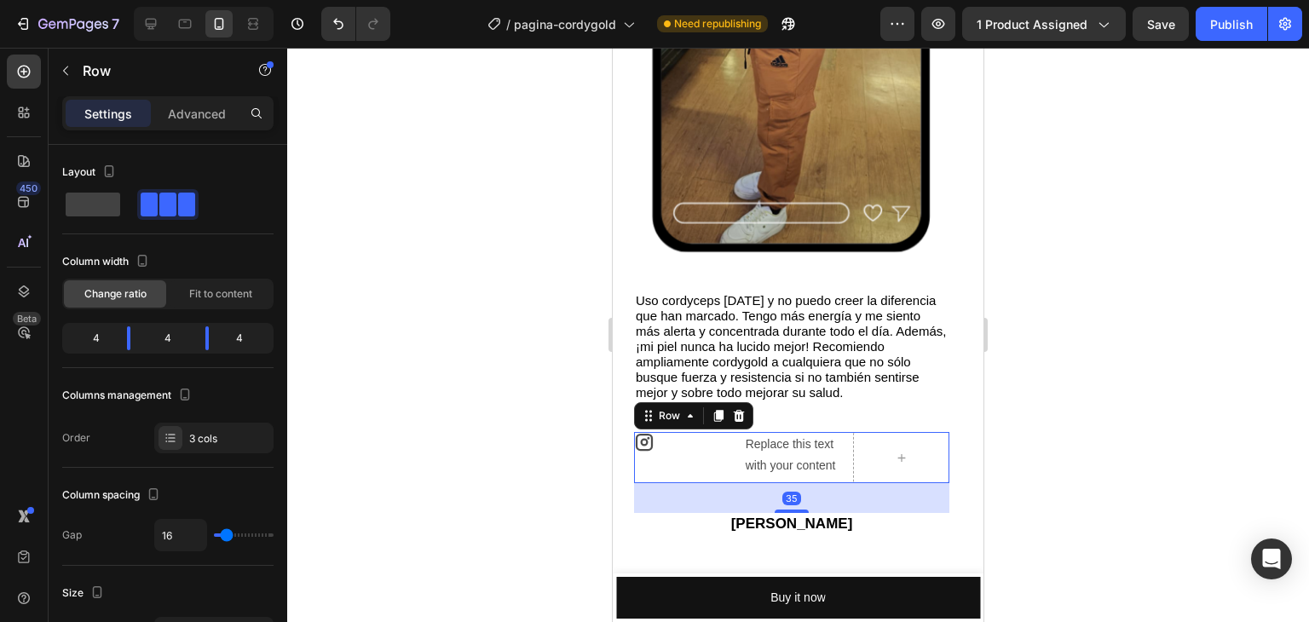
click at [1154, 428] on div at bounding box center [798, 335] width 1022 height 575
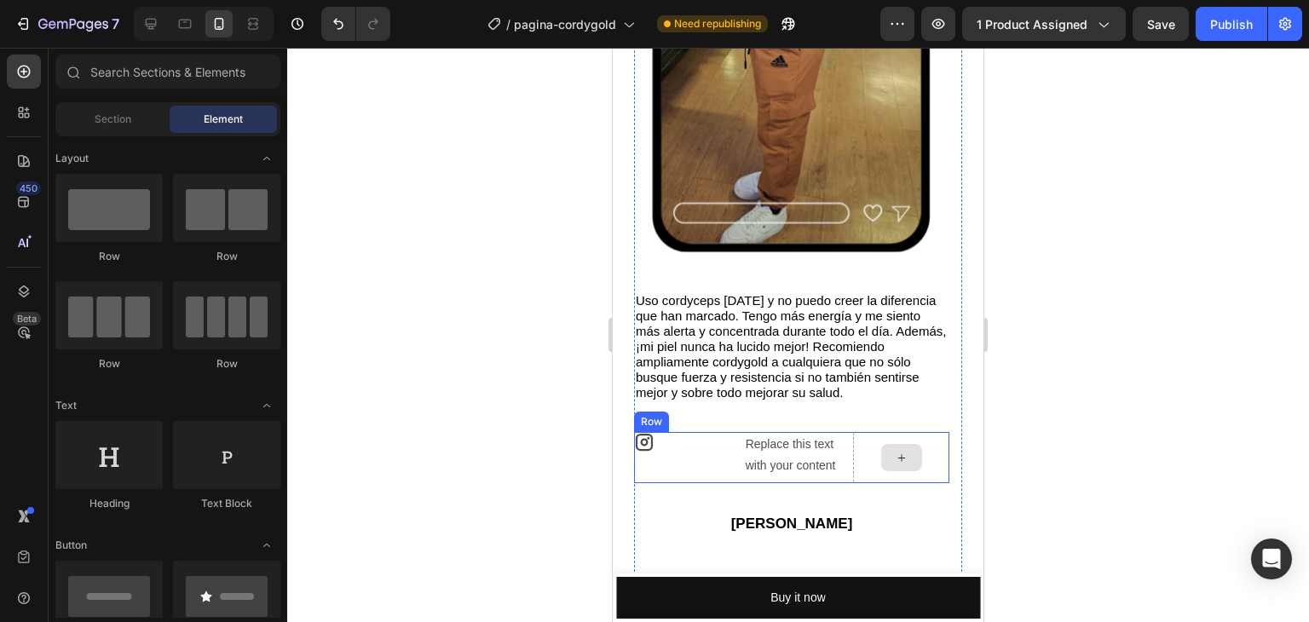
click at [895, 459] on icon at bounding box center [902, 458] width 14 height 14
click at [866, 452] on div at bounding box center [901, 457] width 96 height 51
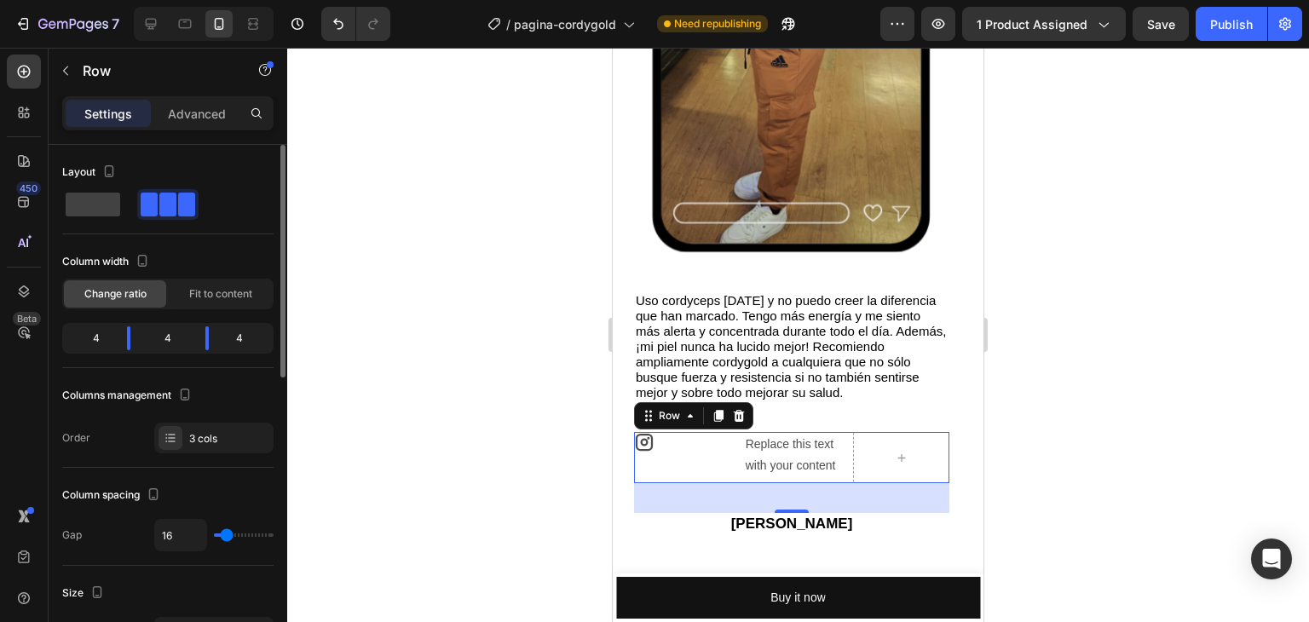
click at [159, 201] on span at bounding box center [167, 205] width 17 height 24
click at [205, 435] on div "3 cols" at bounding box center [229, 438] width 80 height 15
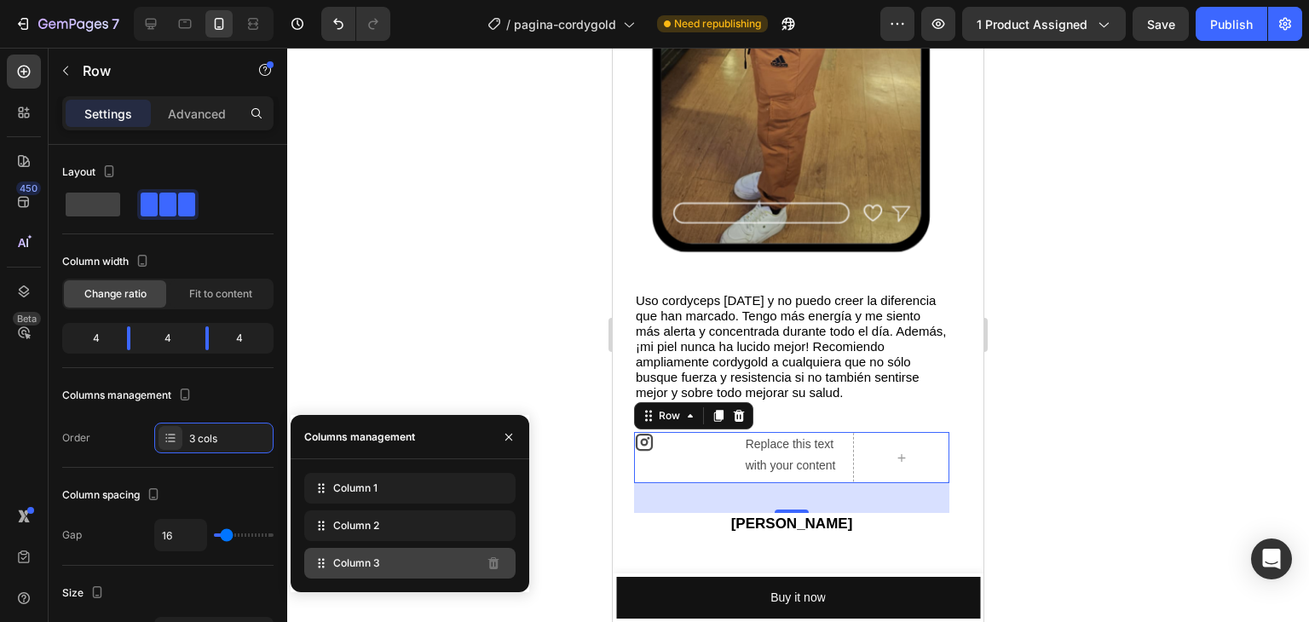
click at [386, 570] on div "Column 3" at bounding box center [409, 563] width 211 height 31
drag, startPoint x: 382, startPoint y: 563, endPoint x: 321, endPoint y: 326, distance: 244.6
click at [321, 326] on div at bounding box center [798, 335] width 1022 height 575
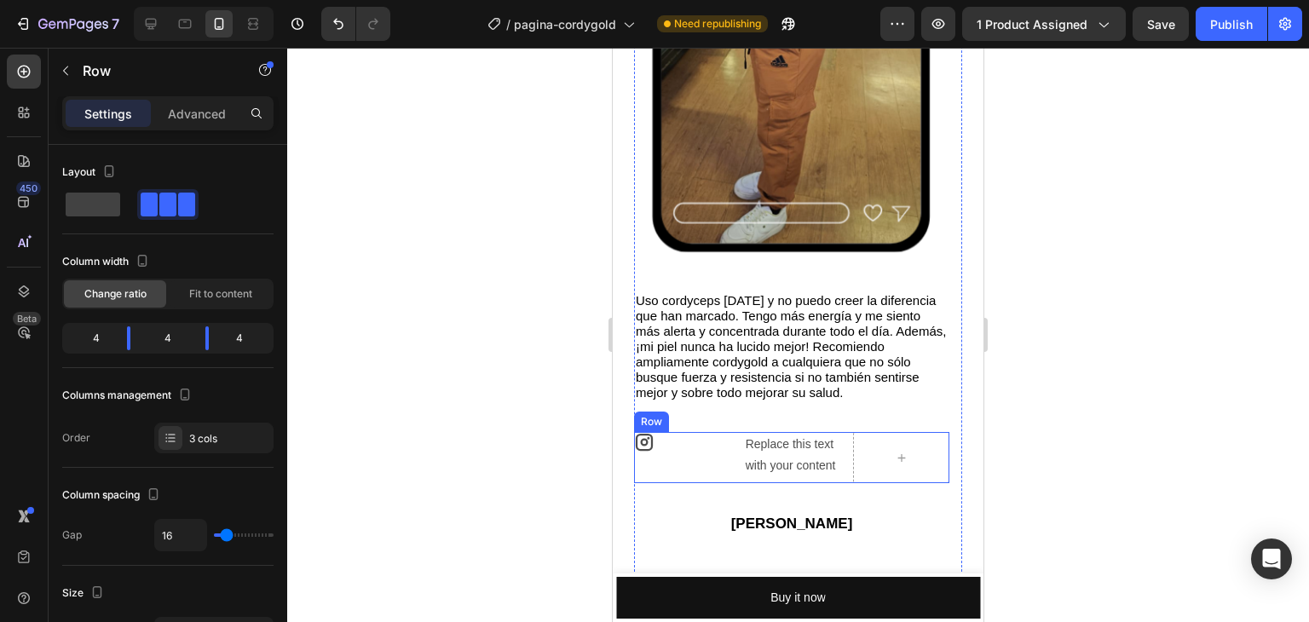
click at [694, 456] on div "Icon" at bounding box center [682, 457] width 96 height 51
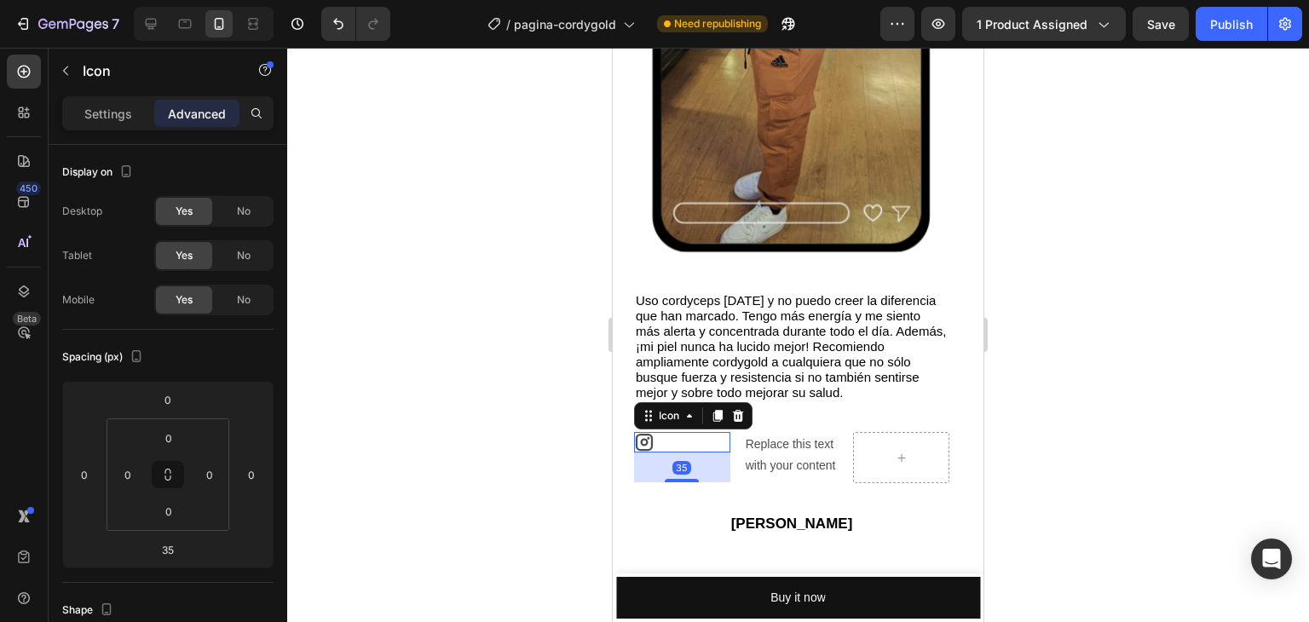
click at [705, 444] on div "Icon 35" at bounding box center [682, 442] width 96 height 20
click at [814, 459] on div "Replace this text with your content" at bounding box center [792, 455] width 96 height 46
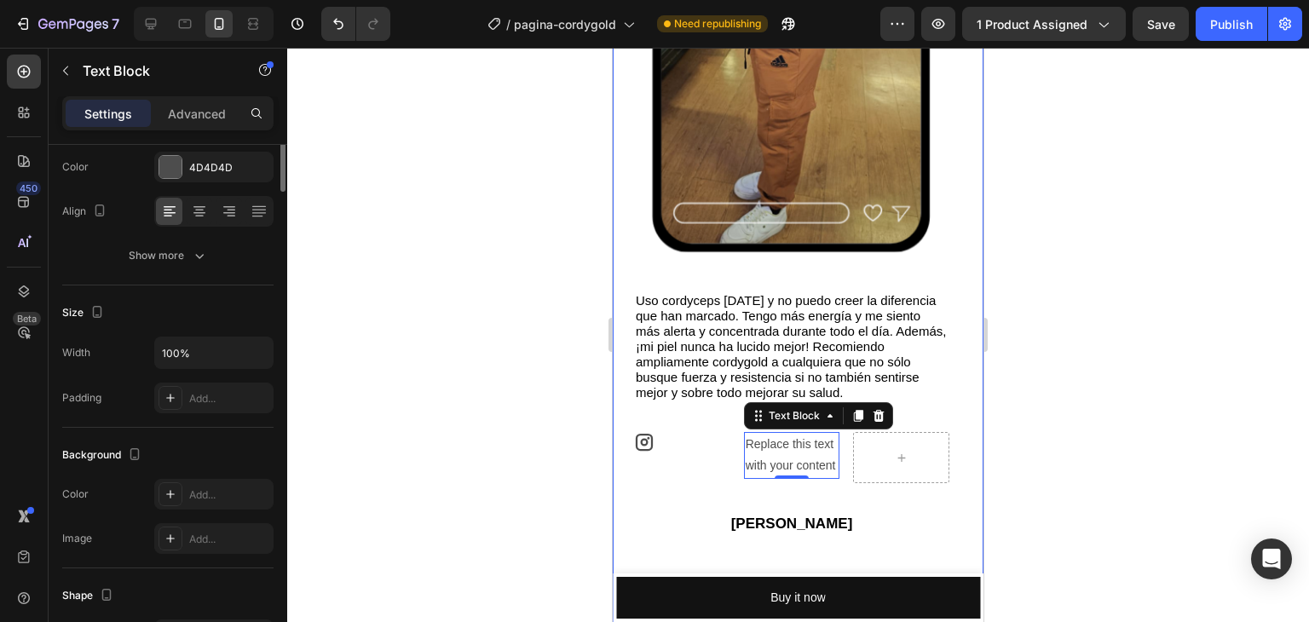
scroll to position [0, 0]
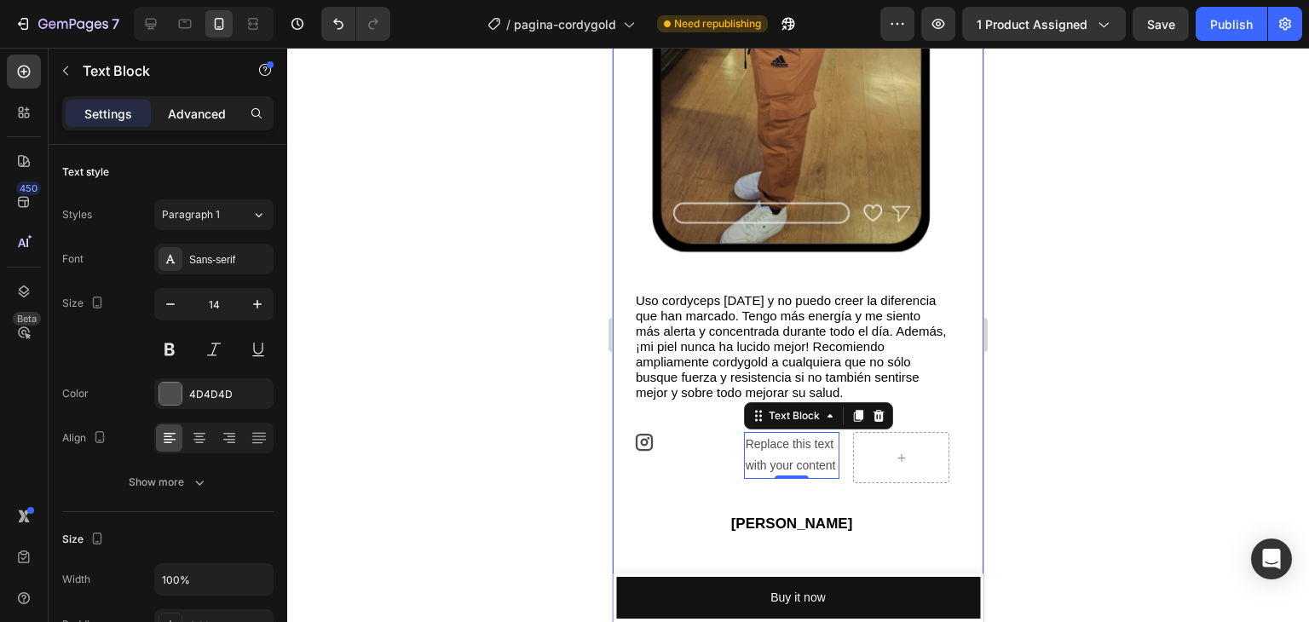
click at [209, 117] on p "Advanced" at bounding box center [197, 114] width 58 height 18
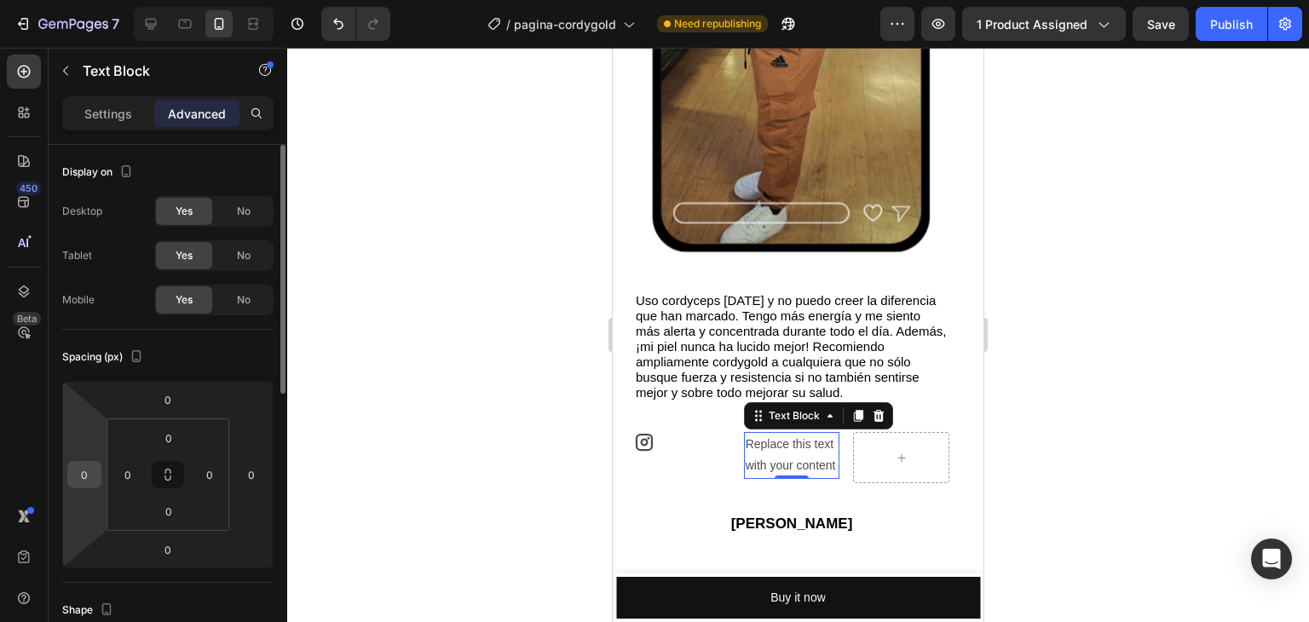
click at [89, 471] on input "0" at bounding box center [85, 475] width 26 height 26
click at [331, 371] on div at bounding box center [798, 335] width 1022 height 575
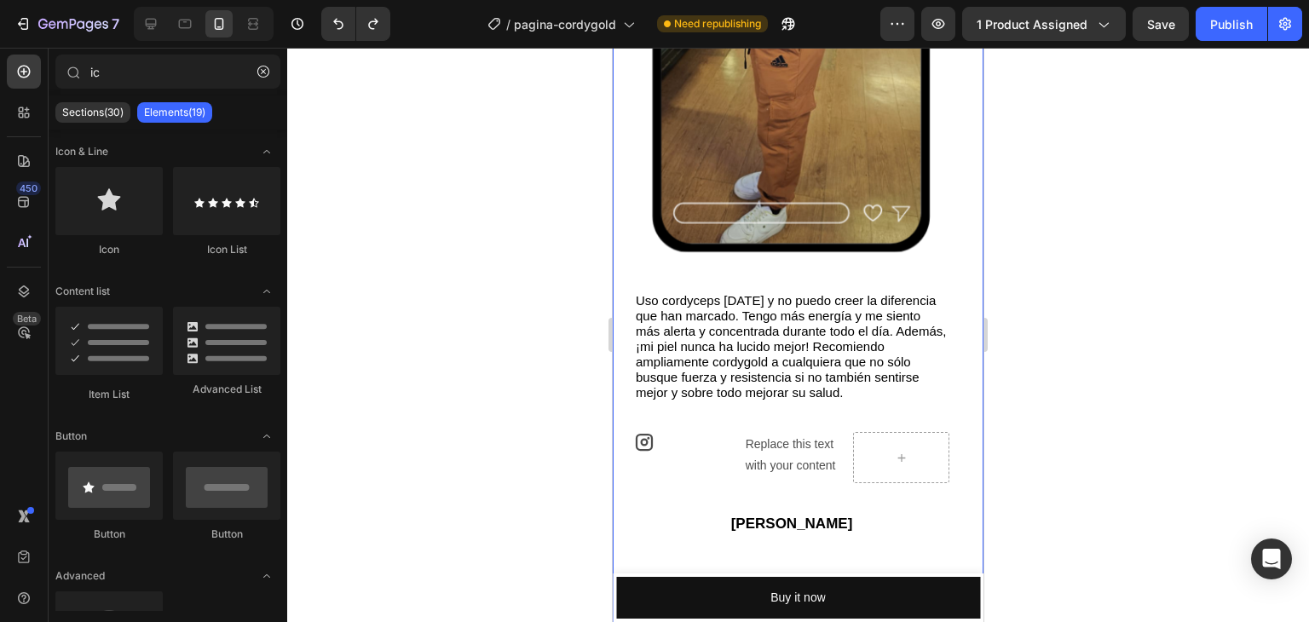
click at [654, 431] on div "Image Uso cordyceps [DATE] y no puedo creer la diferencia que han marcado. Teng…" at bounding box center [791, 116] width 315 height 838
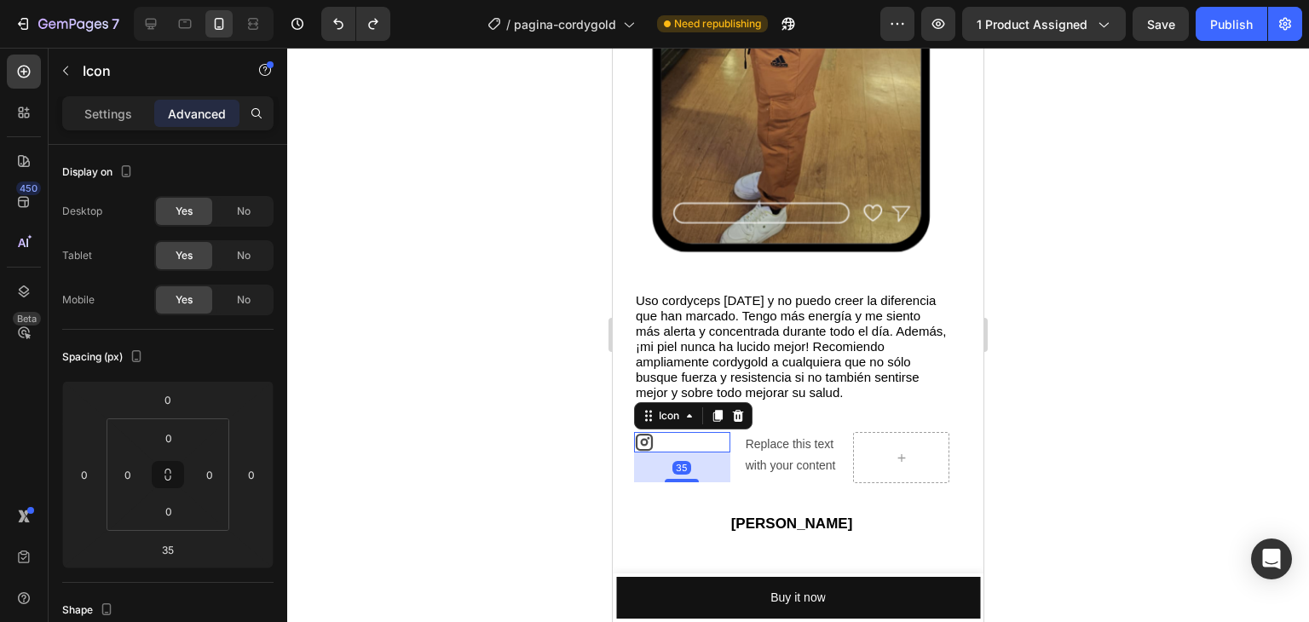
click at [518, 430] on div at bounding box center [798, 335] width 1022 height 575
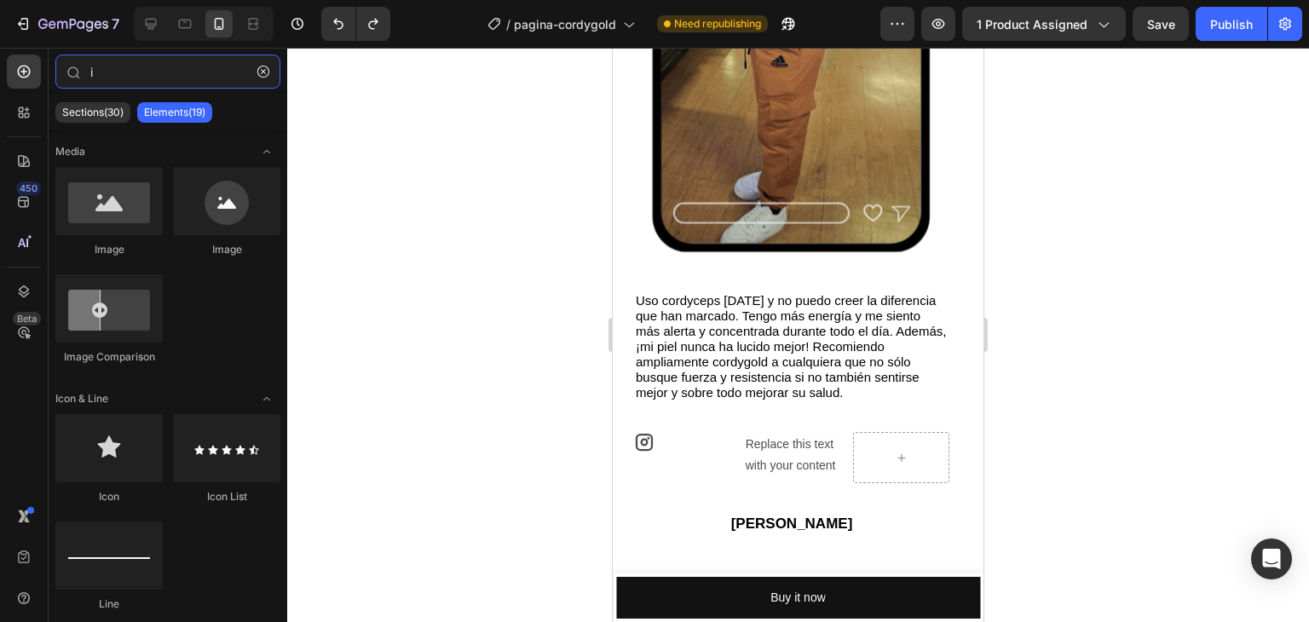
type input "iv"
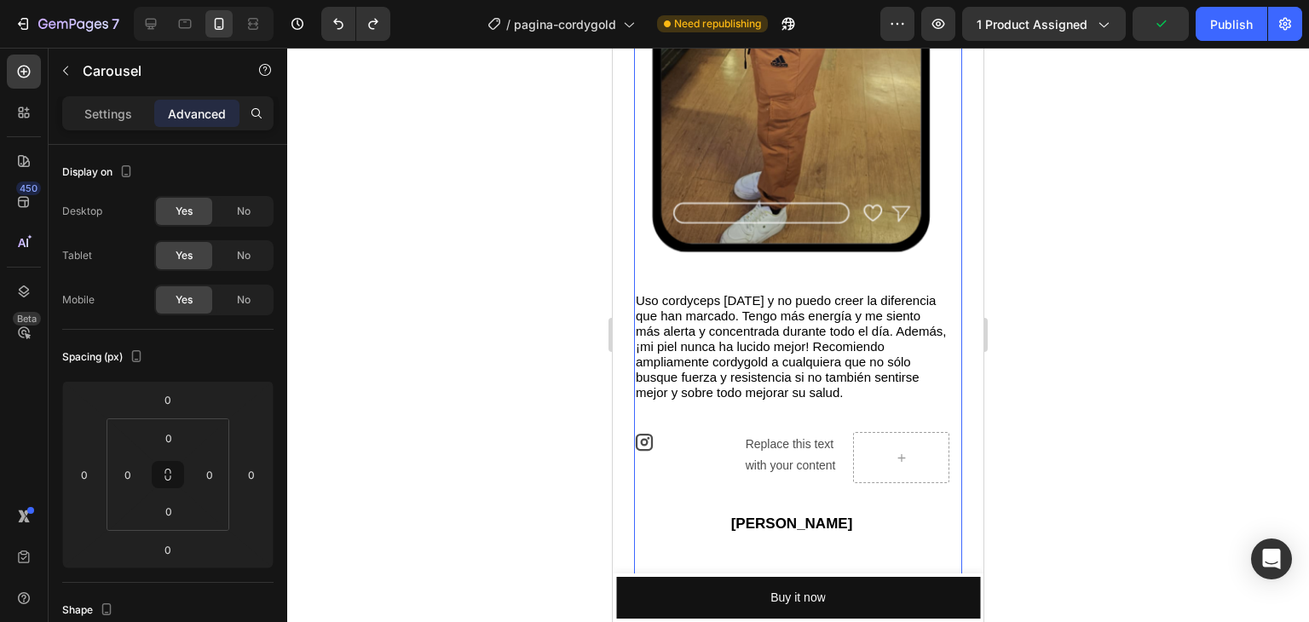
click at [732, 417] on div "Image Uso cordyceps [DATE] y no puedo creer la diferencia que han marcado. Teng…" at bounding box center [791, 116] width 315 height 838
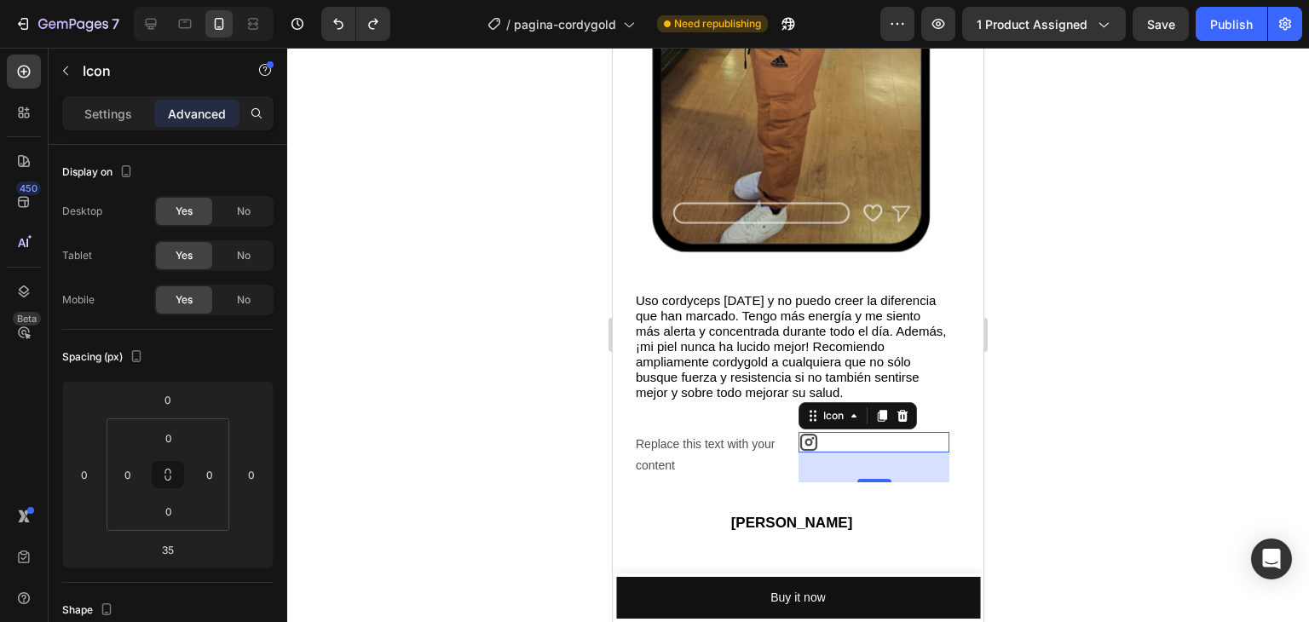
click at [832, 448] on div "Icon 0" at bounding box center [874, 442] width 151 height 20
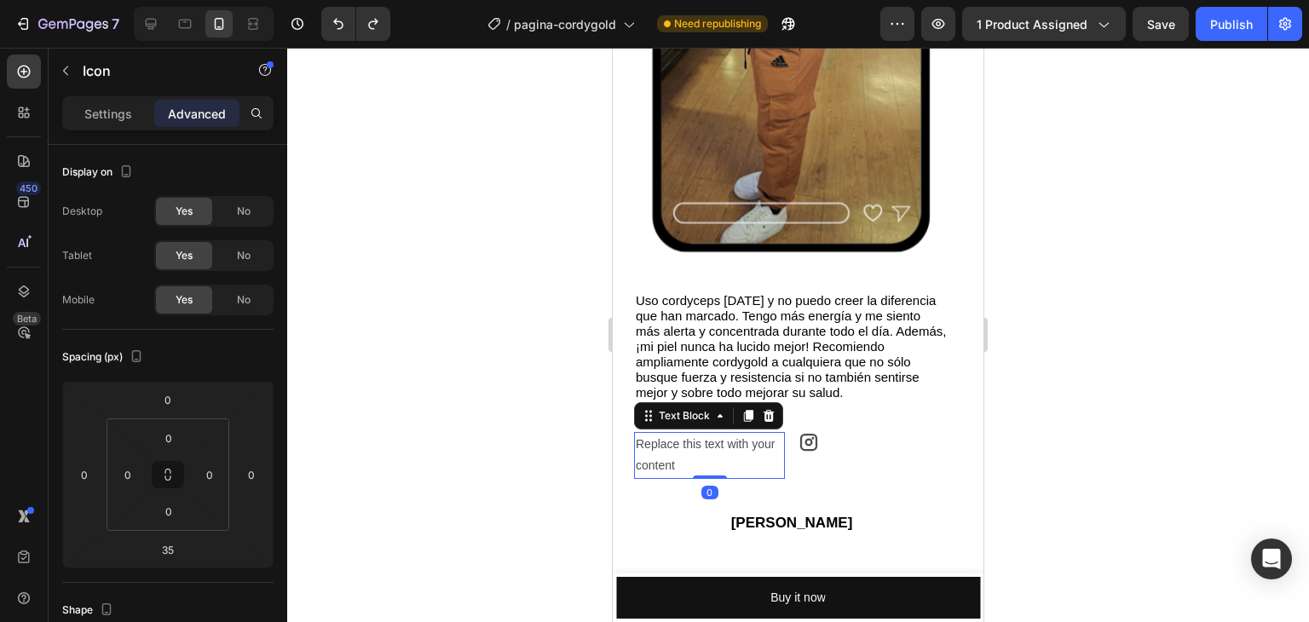
click at [735, 471] on div "Replace this text with your content" at bounding box center [709, 455] width 151 height 46
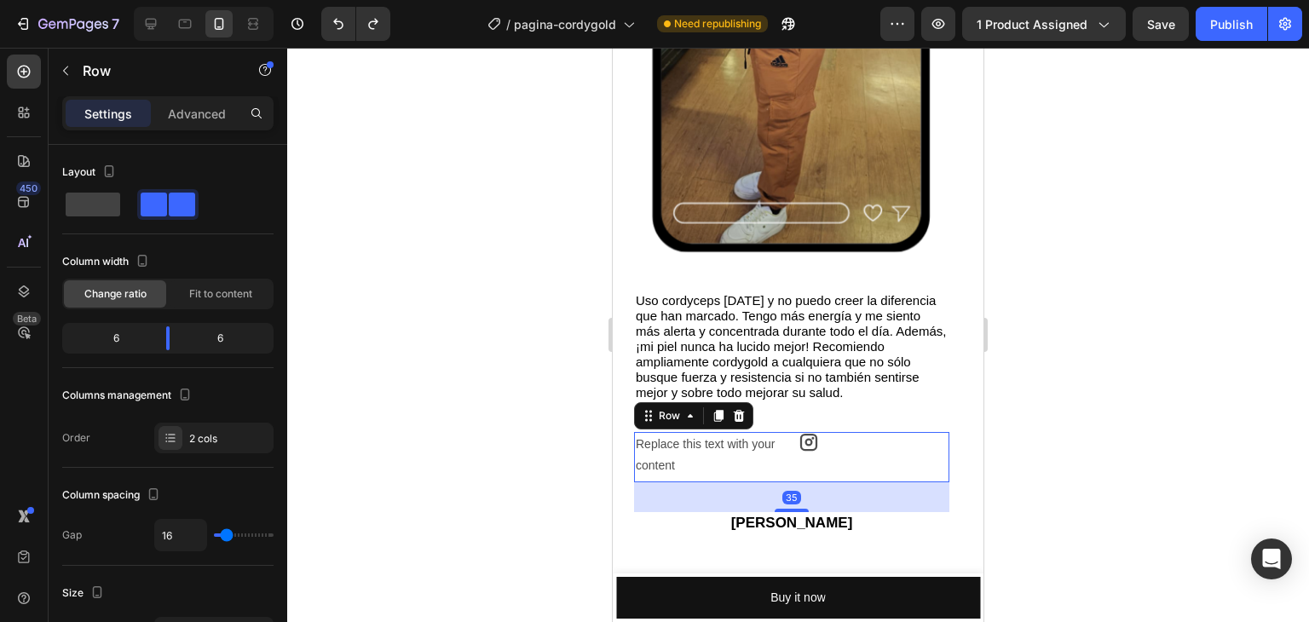
click at [807, 470] on div "Icon" at bounding box center [874, 457] width 151 height 50
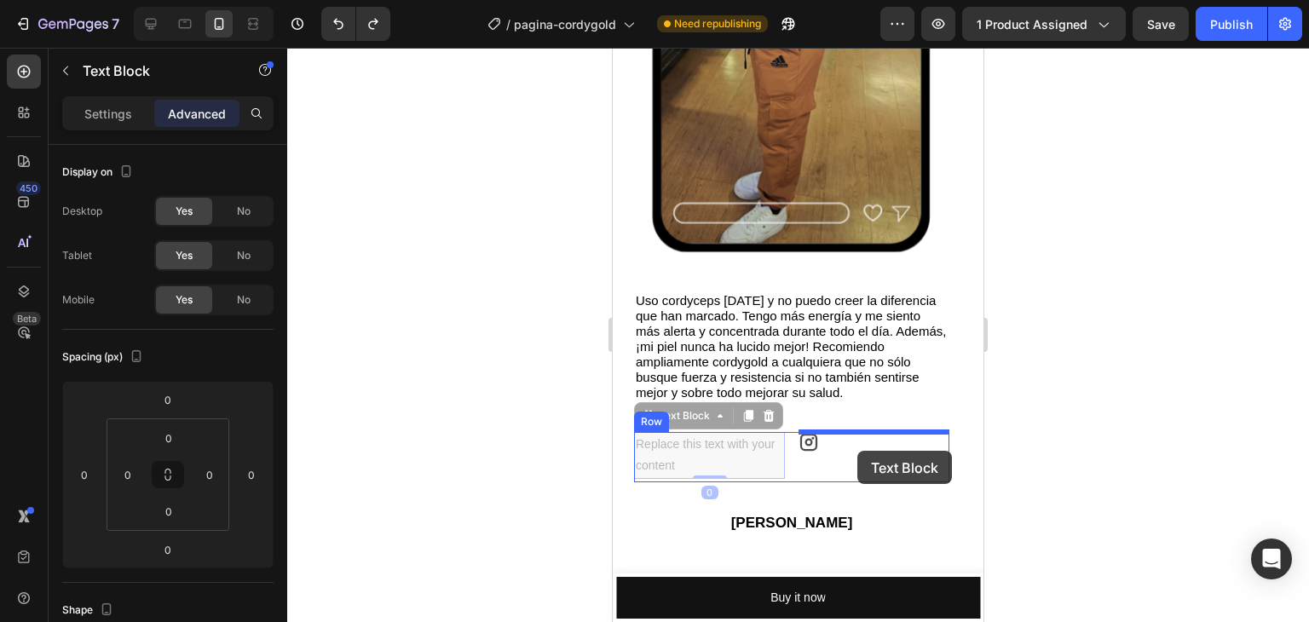
drag, startPoint x: 713, startPoint y: 451, endPoint x: 858, endPoint y: 451, distance: 144.9
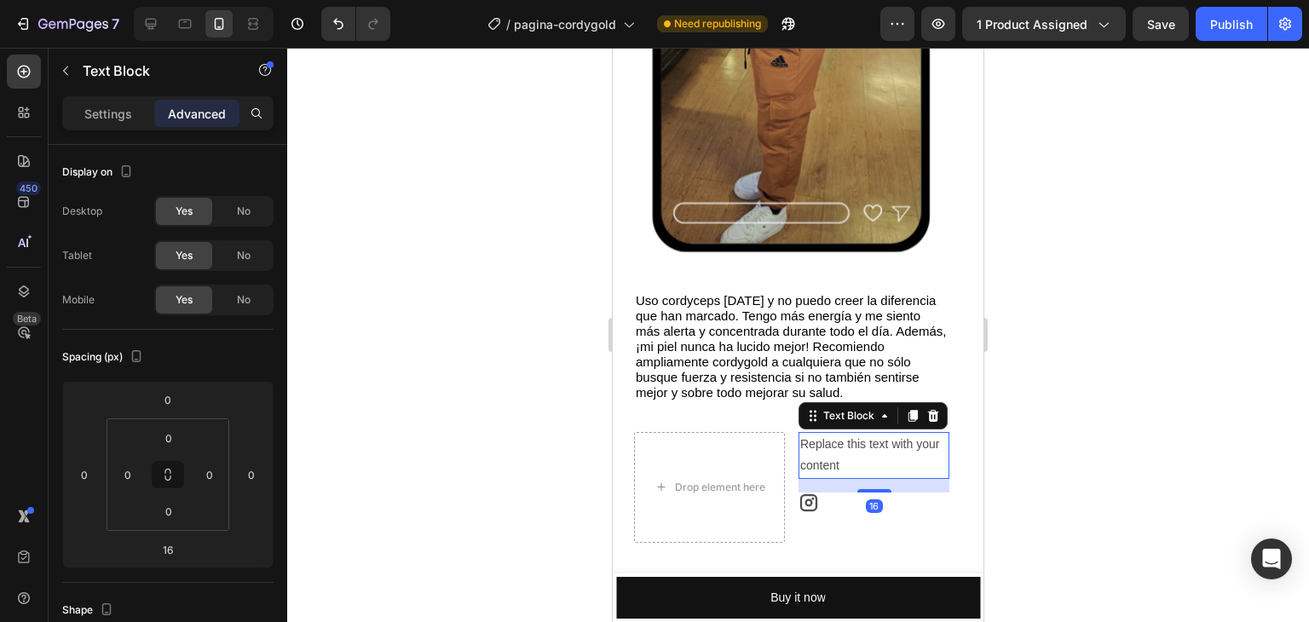
type input "0"
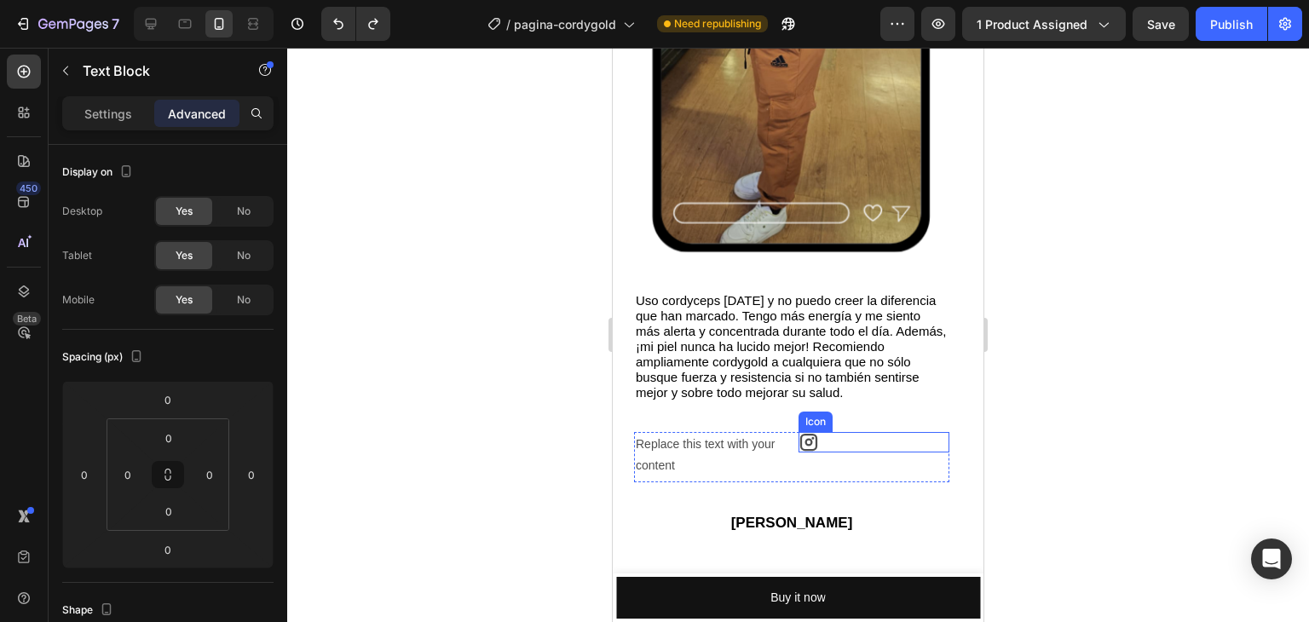
click at [862, 444] on div "Icon" at bounding box center [874, 442] width 151 height 20
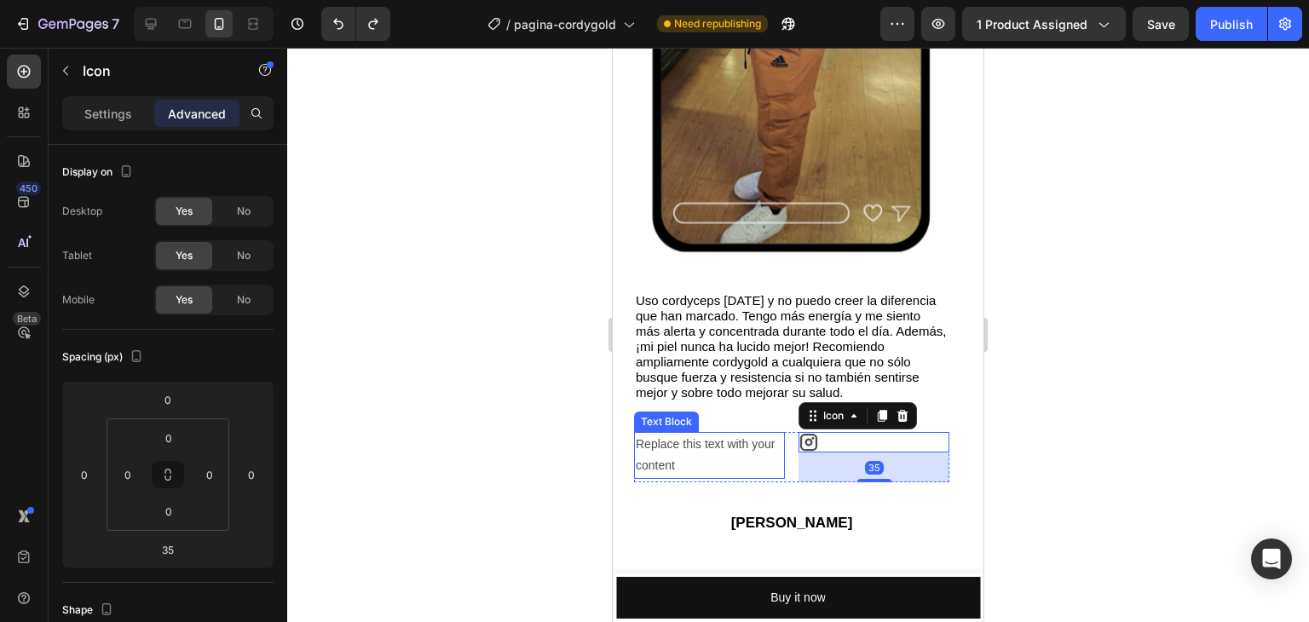
click at [757, 467] on div "Replace this text with your content" at bounding box center [709, 455] width 151 height 46
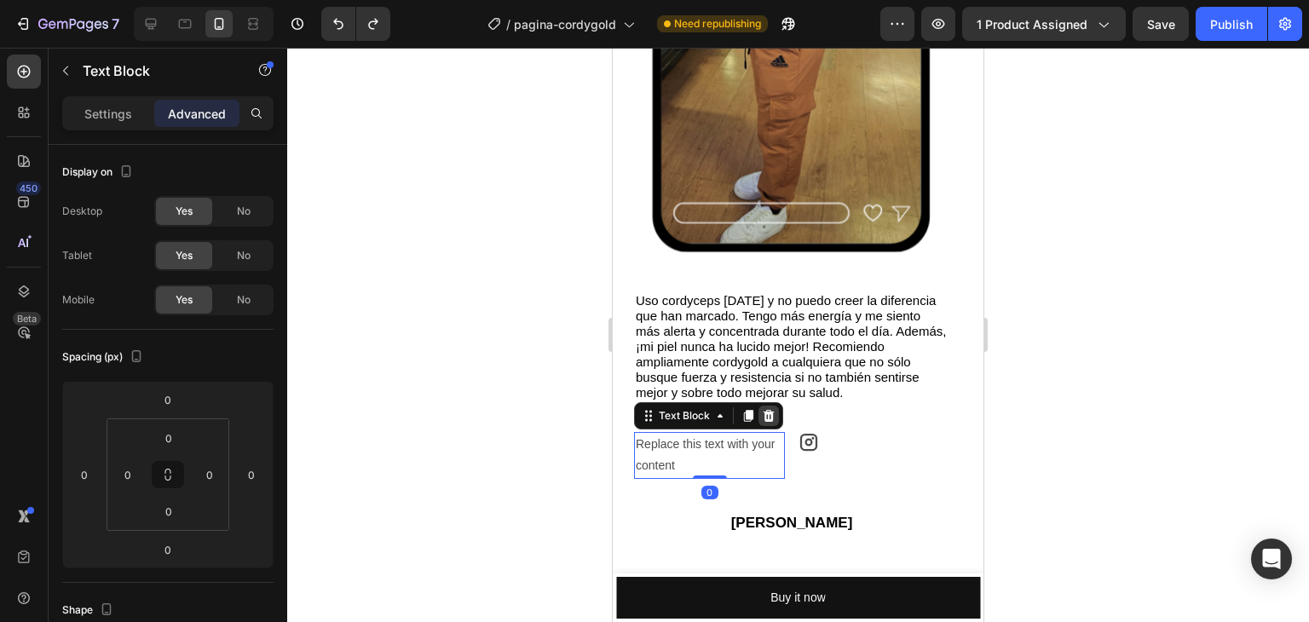
click at [770, 421] on icon at bounding box center [769, 416] width 11 height 12
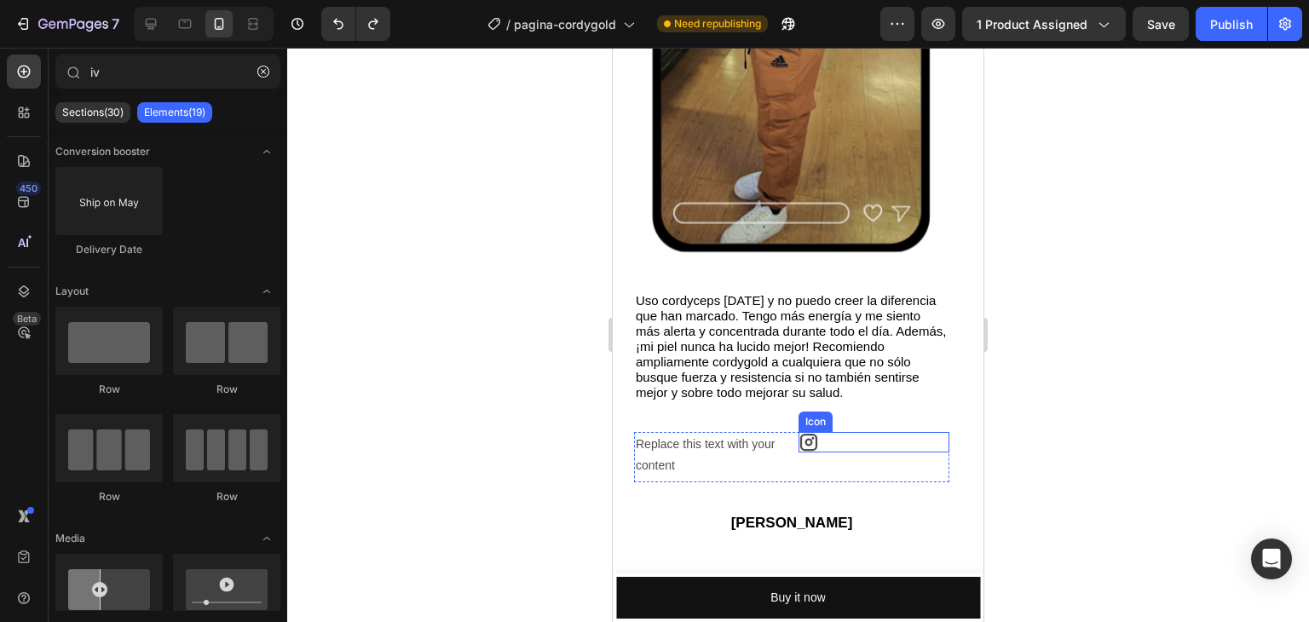
click at [864, 450] on div "Icon" at bounding box center [874, 442] width 151 height 20
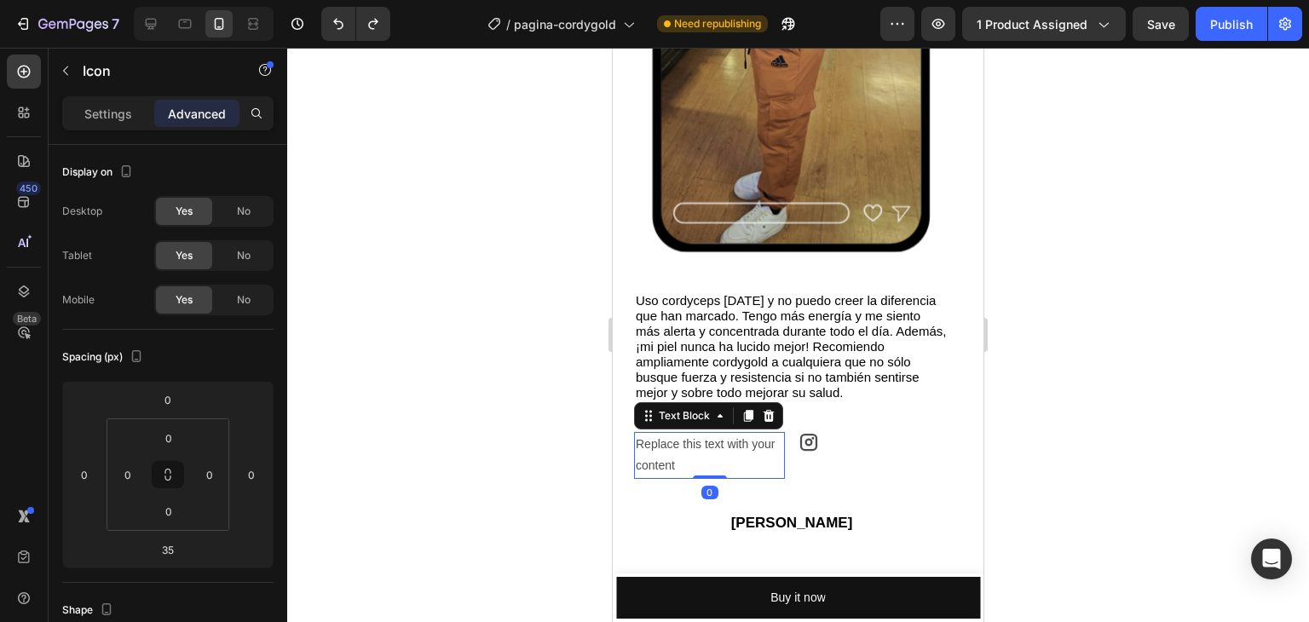
click at [759, 471] on div "Replace this text with your content" at bounding box center [709, 455] width 151 height 46
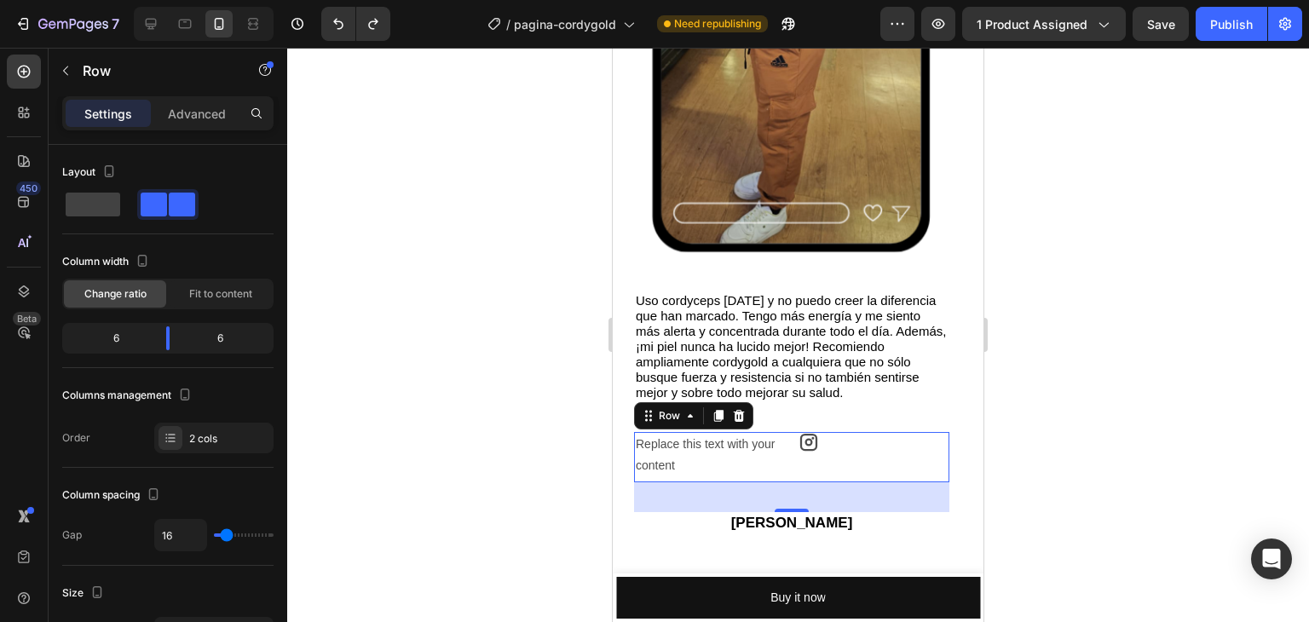
click at [831, 474] on div "Icon" at bounding box center [874, 457] width 151 height 50
click at [207, 435] on div "2 cols" at bounding box center [229, 438] width 80 height 15
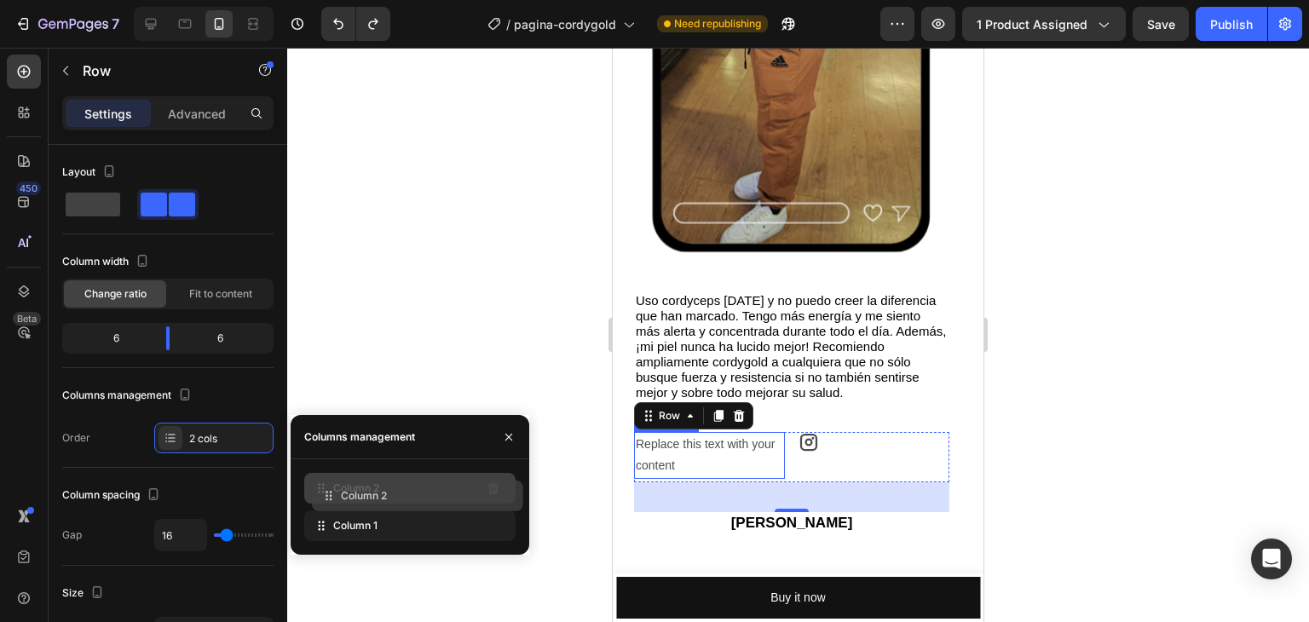
drag, startPoint x: 369, startPoint y: 524, endPoint x: 378, endPoint y: 488, distance: 37.0
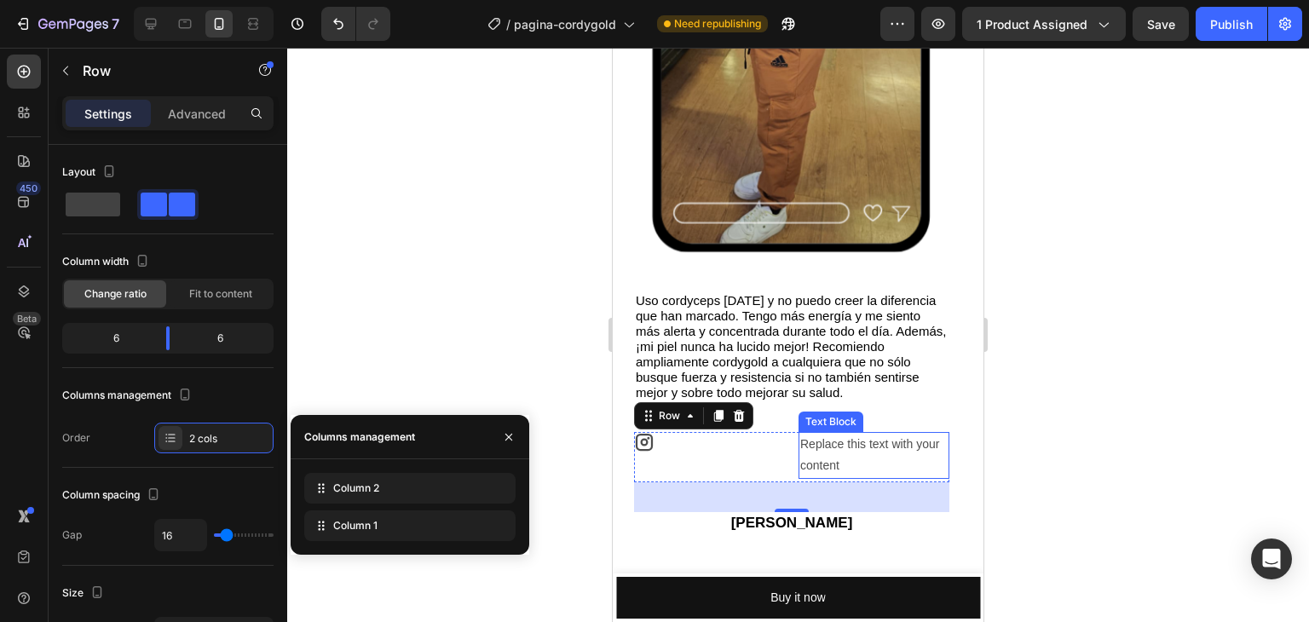
click at [832, 461] on div "Replace this text with your content" at bounding box center [874, 455] width 151 height 46
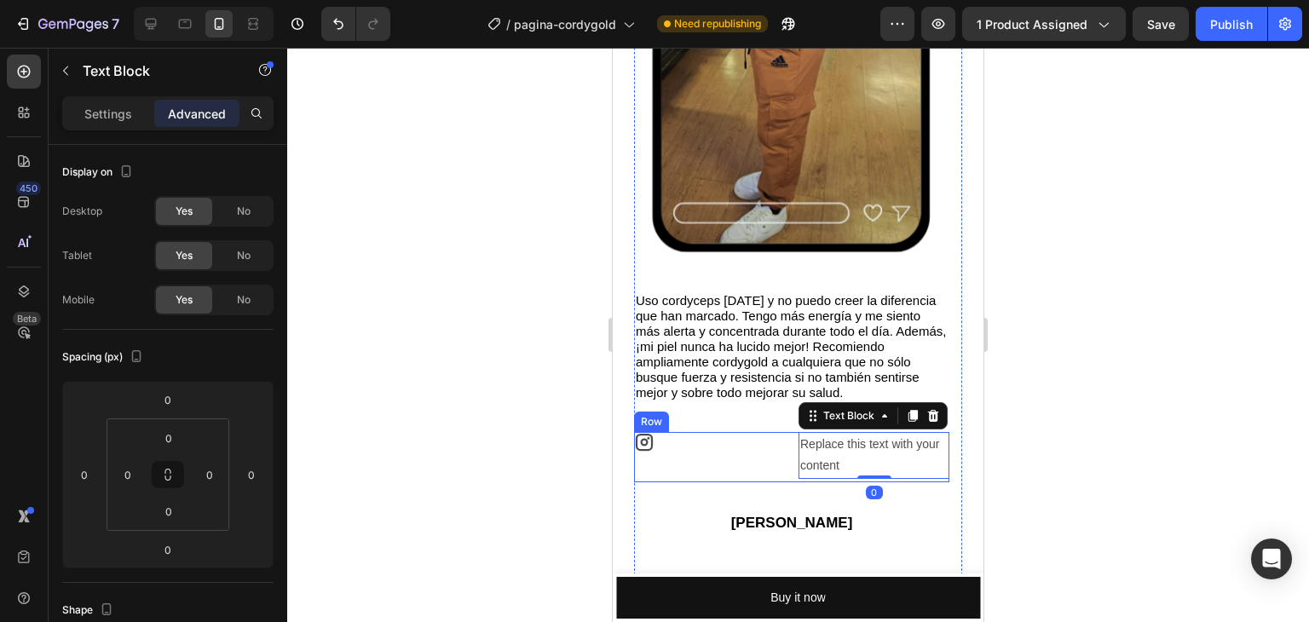
click at [747, 462] on div "Icon" at bounding box center [709, 457] width 151 height 50
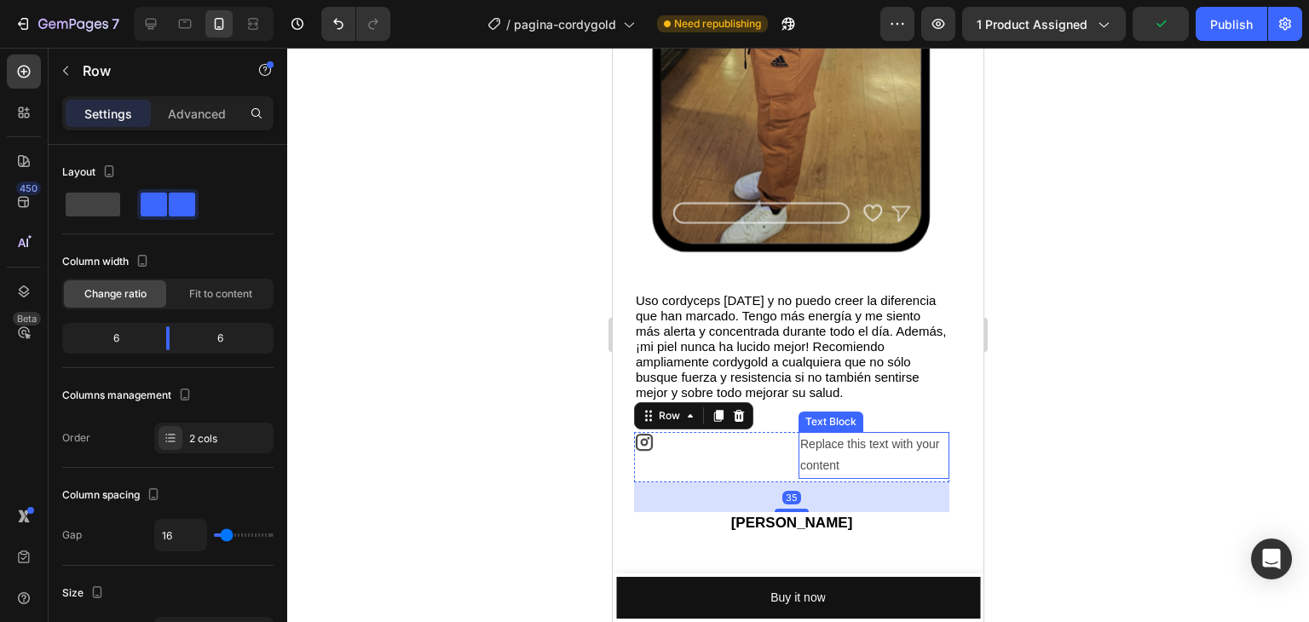
click at [835, 451] on div "Replace this text with your content" at bounding box center [874, 455] width 151 height 46
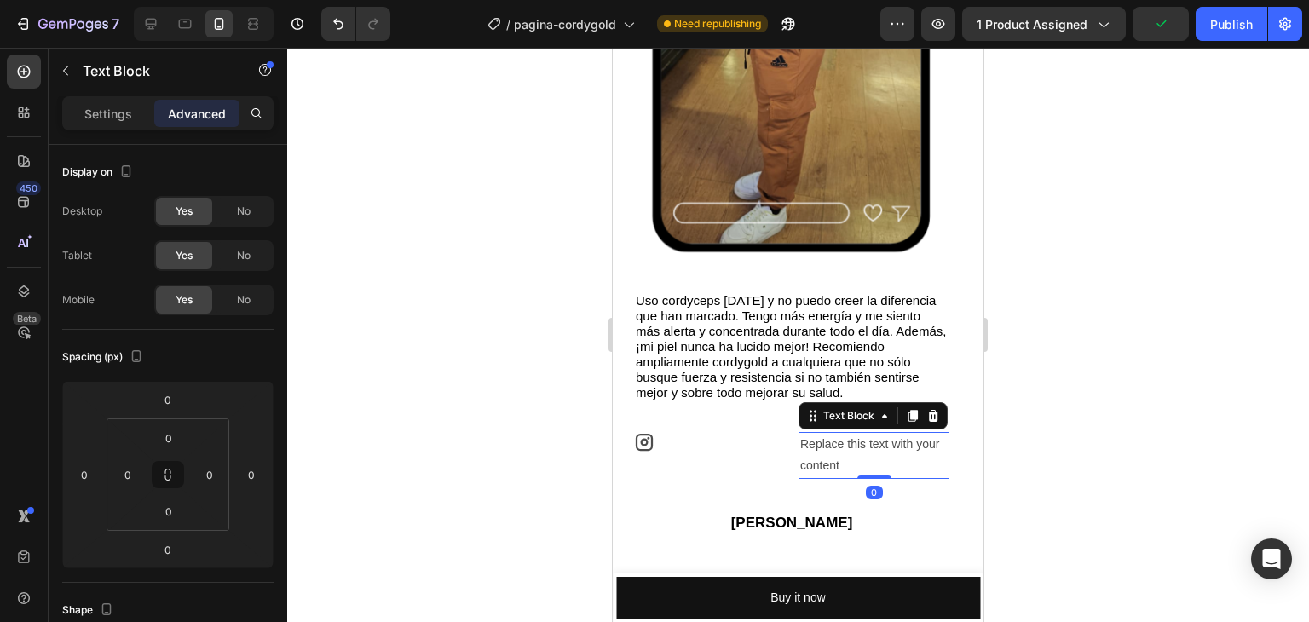
click at [835, 451] on div "Replace this text with your content" at bounding box center [874, 455] width 151 height 46
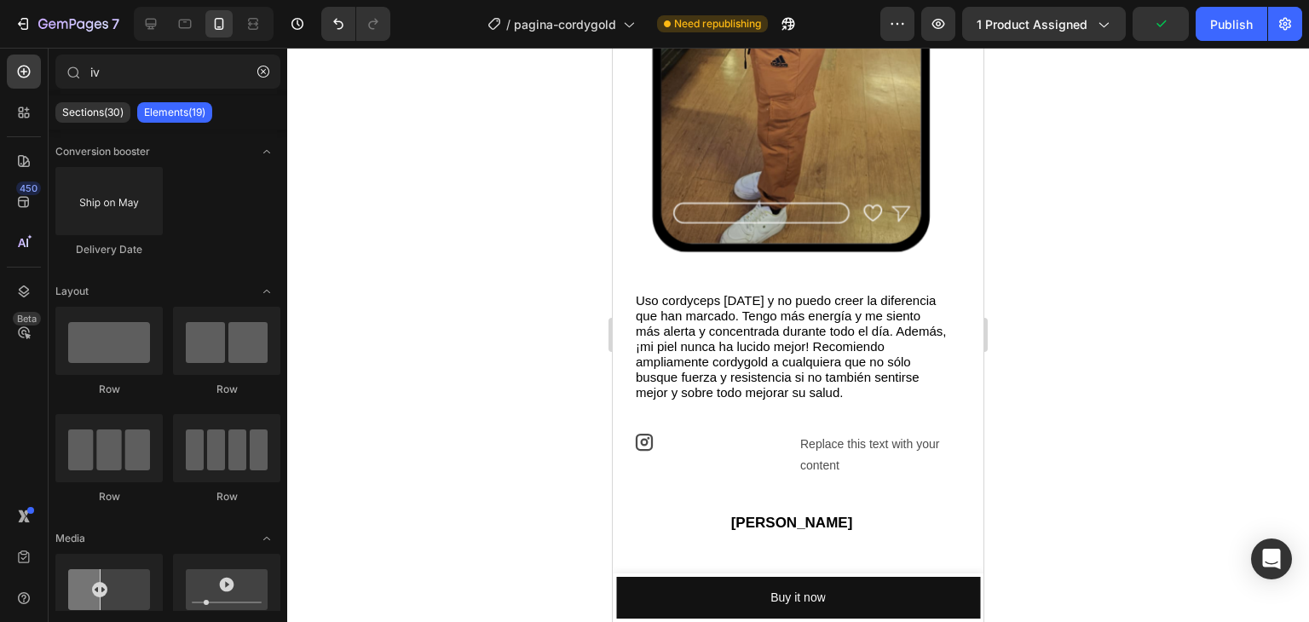
click at [824, 452] on div at bounding box center [824, 452] width 0 height 0
click at [844, 446] on p "Replace this text with your content" at bounding box center [873, 455] width 147 height 43
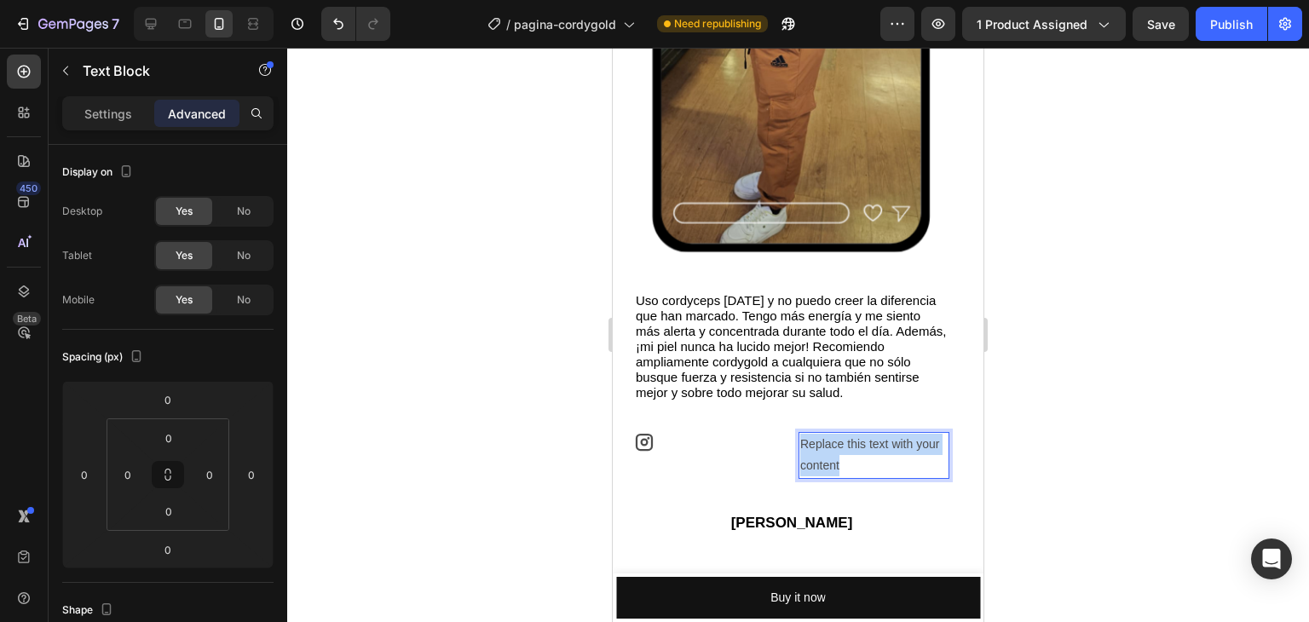
click at [844, 446] on p "Replace this text with your content" at bounding box center [873, 455] width 147 height 43
click at [814, 448] on p "IG @imlauraruiz" at bounding box center [873, 444] width 147 height 21
click at [819, 443] on p "IG @imlauraruiz" at bounding box center [873, 444] width 147 height 21
click at [1060, 430] on div at bounding box center [798, 335] width 1022 height 575
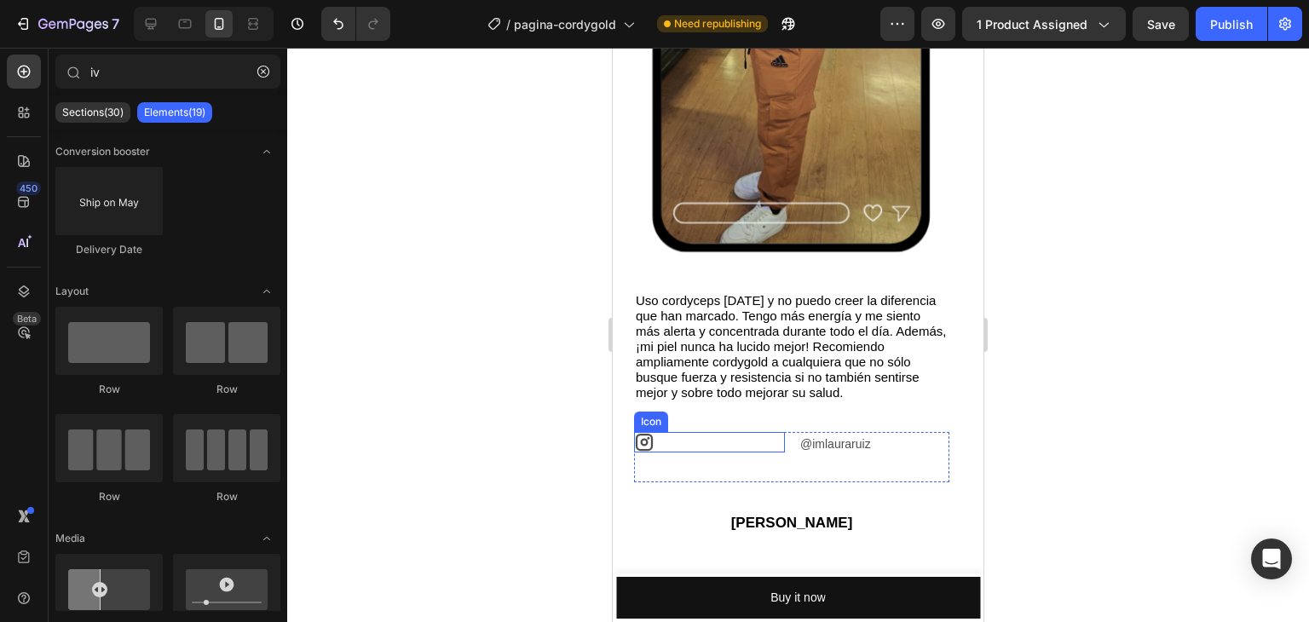
click at [741, 444] on div "Icon" at bounding box center [709, 442] width 151 height 20
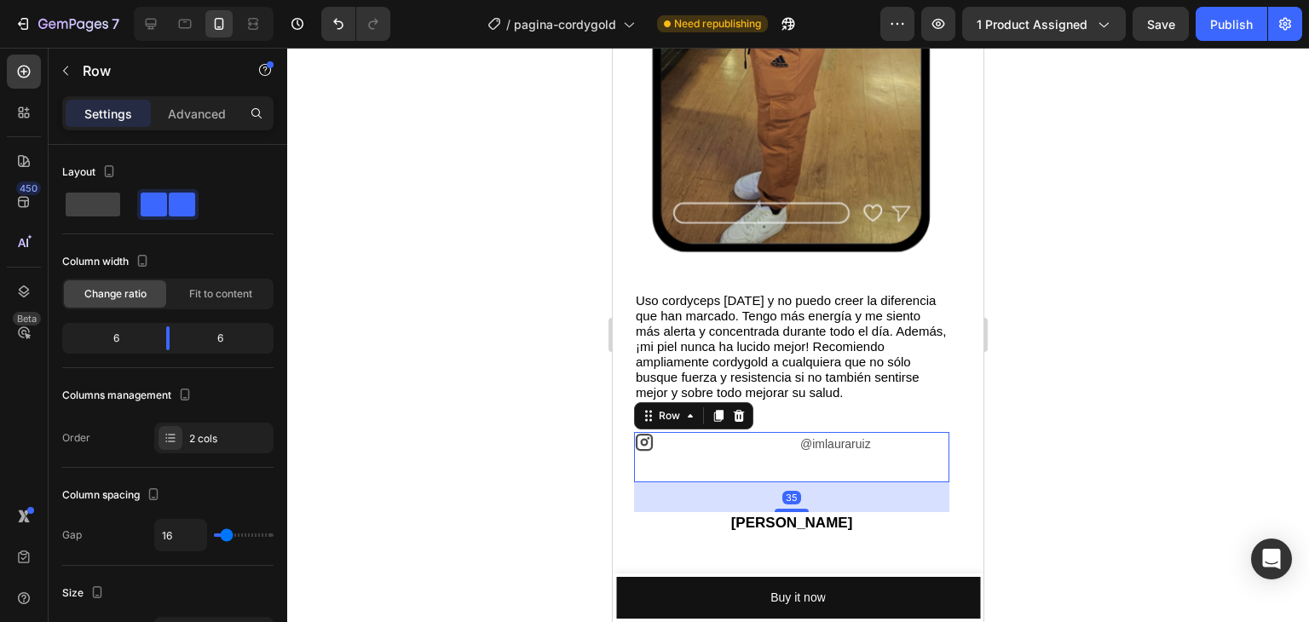
click at [834, 461] on div "@imlauraruiz Text Block" at bounding box center [874, 457] width 151 height 50
click at [124, 329] on div "6" at bounding box center [109, 338] width 87 height 24
drag, startPoint x: 167, startPoint y: 338, endPoint x: 40, endPoint y: 344, distance: 127.2
click at [40, 0] on body "7 Version history / pagina-cordygold Need republishing Preview 1 product assign…" at bounding box center [654, 0] width 1309 height 0
click at [111, 338] on div "1" at bounding box center [190, 338] width 159 height 24
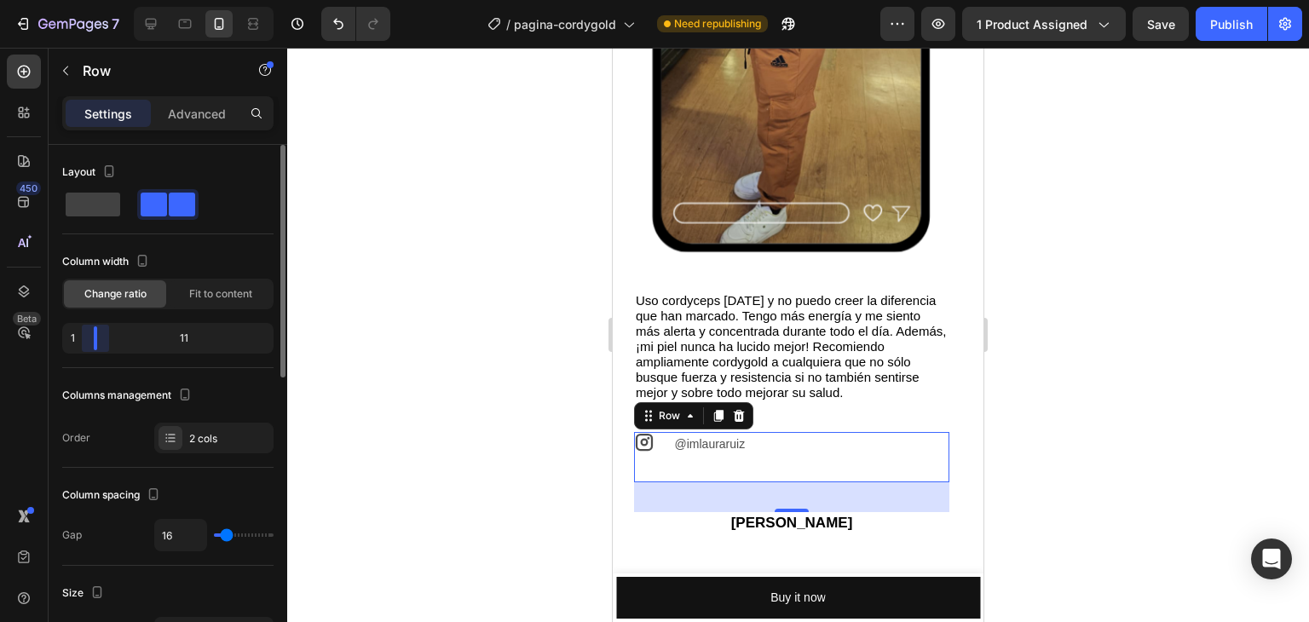
drag, startPoint x: 100, startPoint y: 344, endPoint x: 53, endPoint y: 339, distance: 47.2
click at [53, 0] on body "7 Version history / pagina-cordygold Need republishing Preview 1 product assign…" at bounding box center [654, 0] width 1309 height 0
click at [189, 294] on span "Fit to content" at bounding box center [220, 293] width 63 height 15
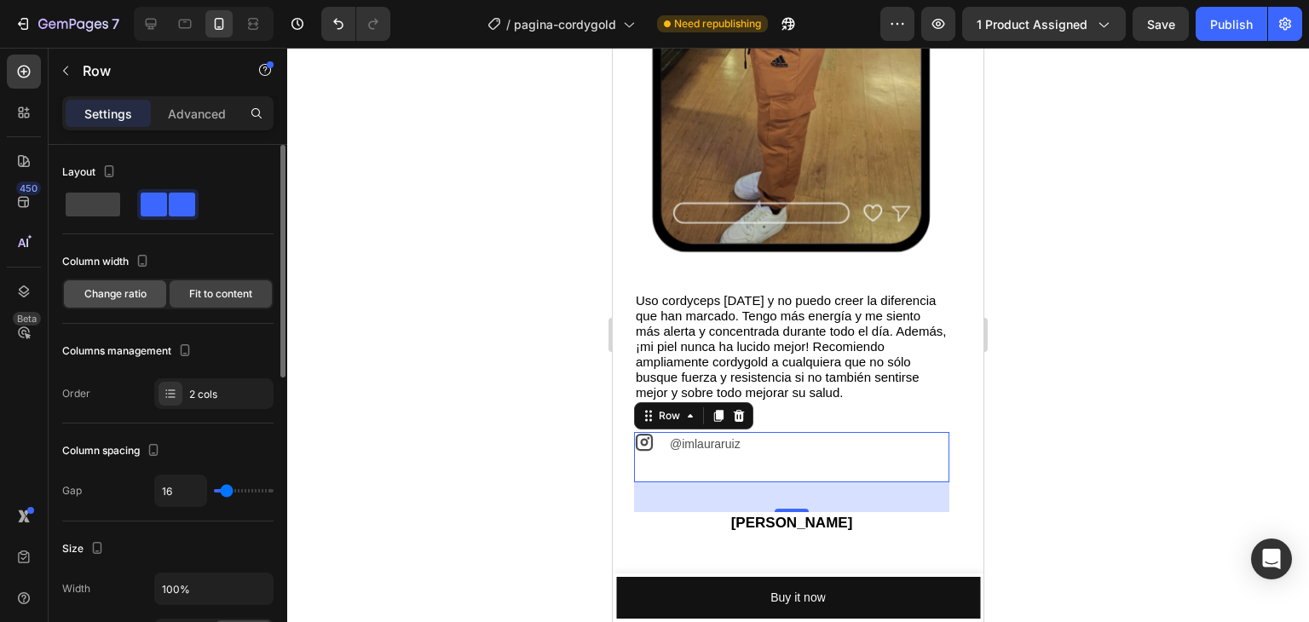
click at [102, 294] on span "Change ratio" at bounding box center [115, 293] width 62 height 15
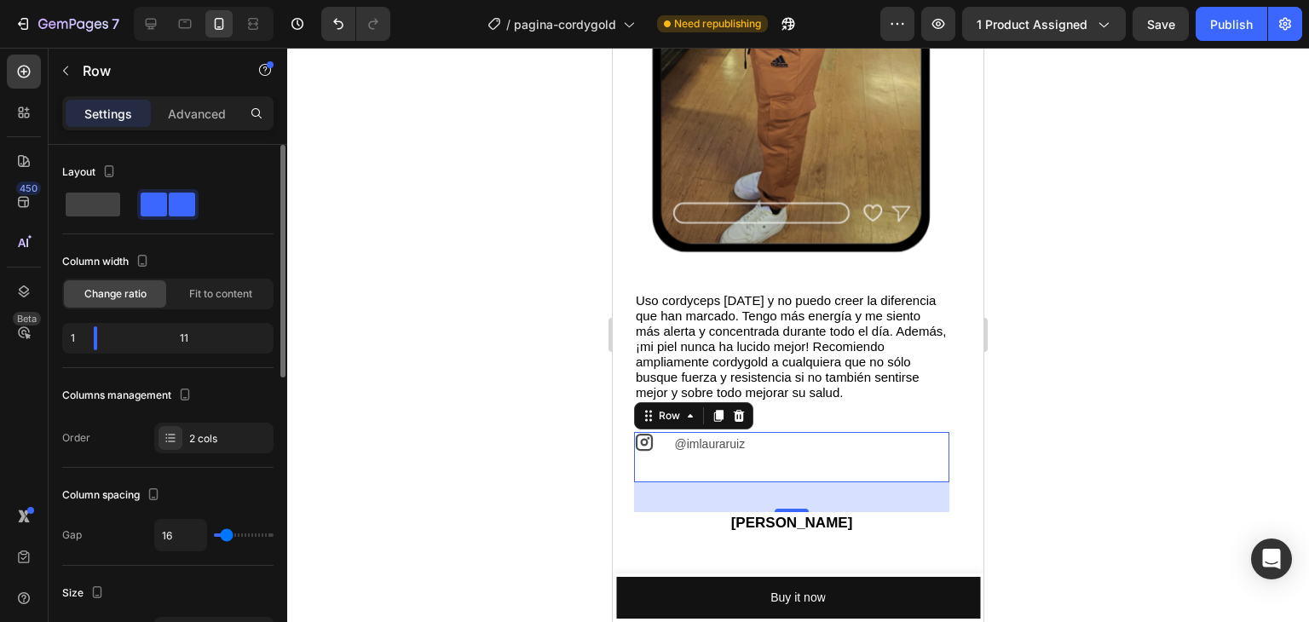
scroll to position [85, 0]
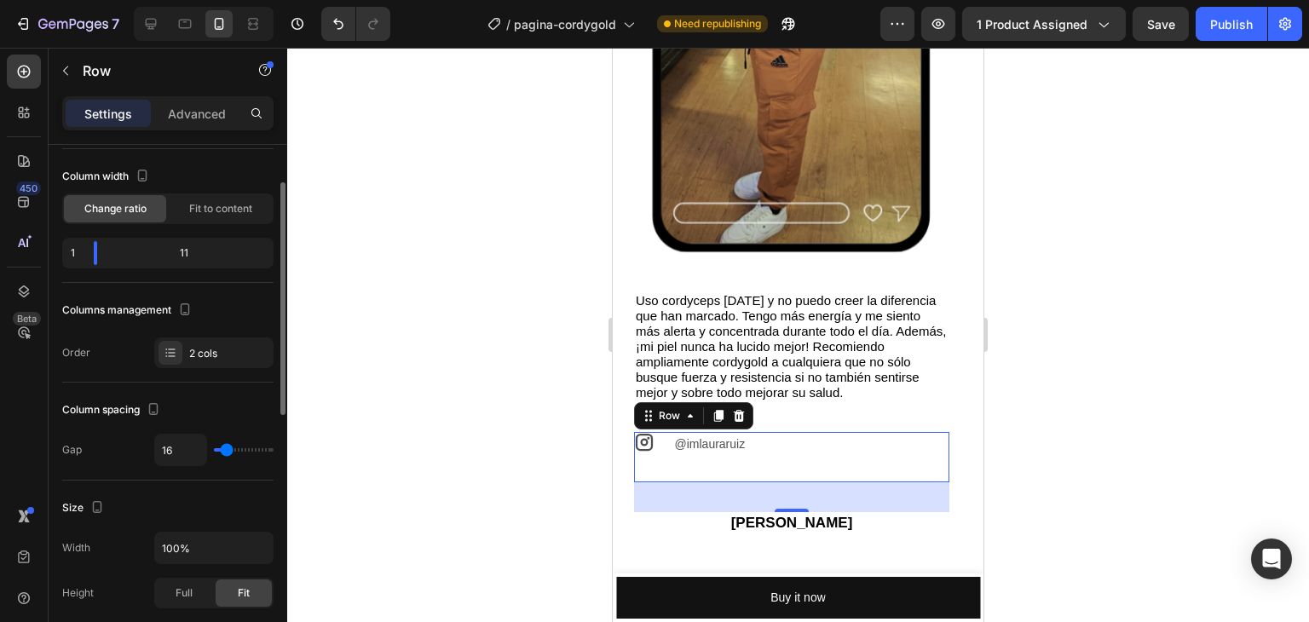
type input "36"
type input "41"
type input "50"
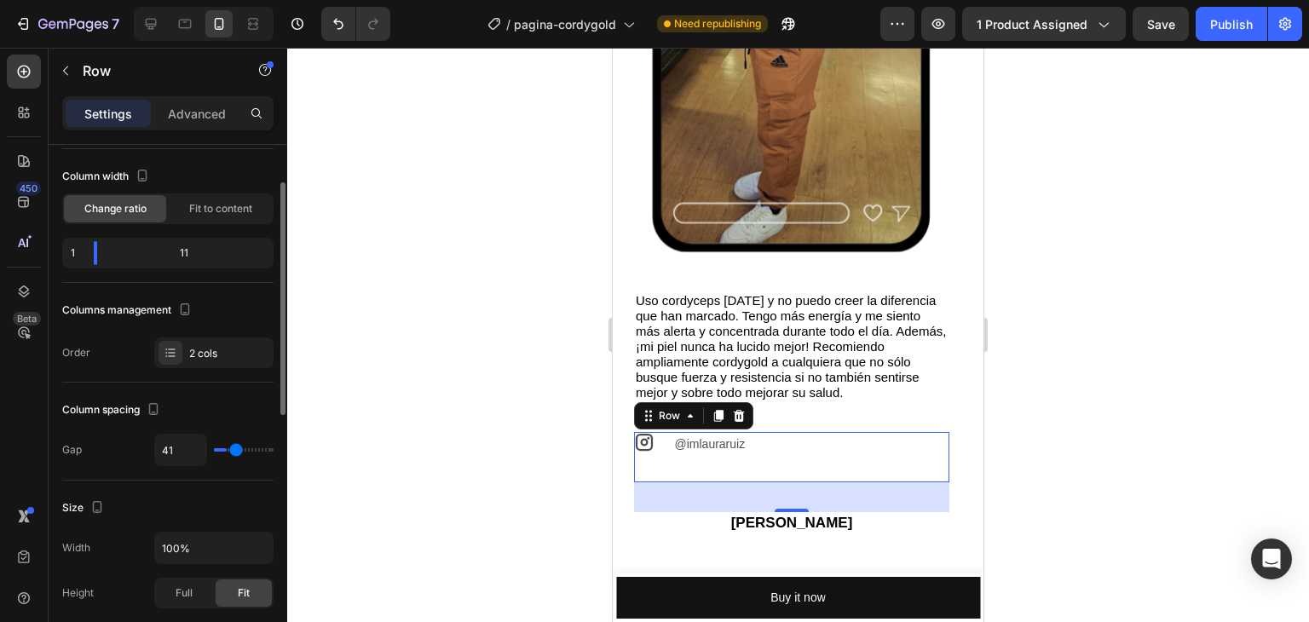
type input "50"
type input "52"
type input "54"
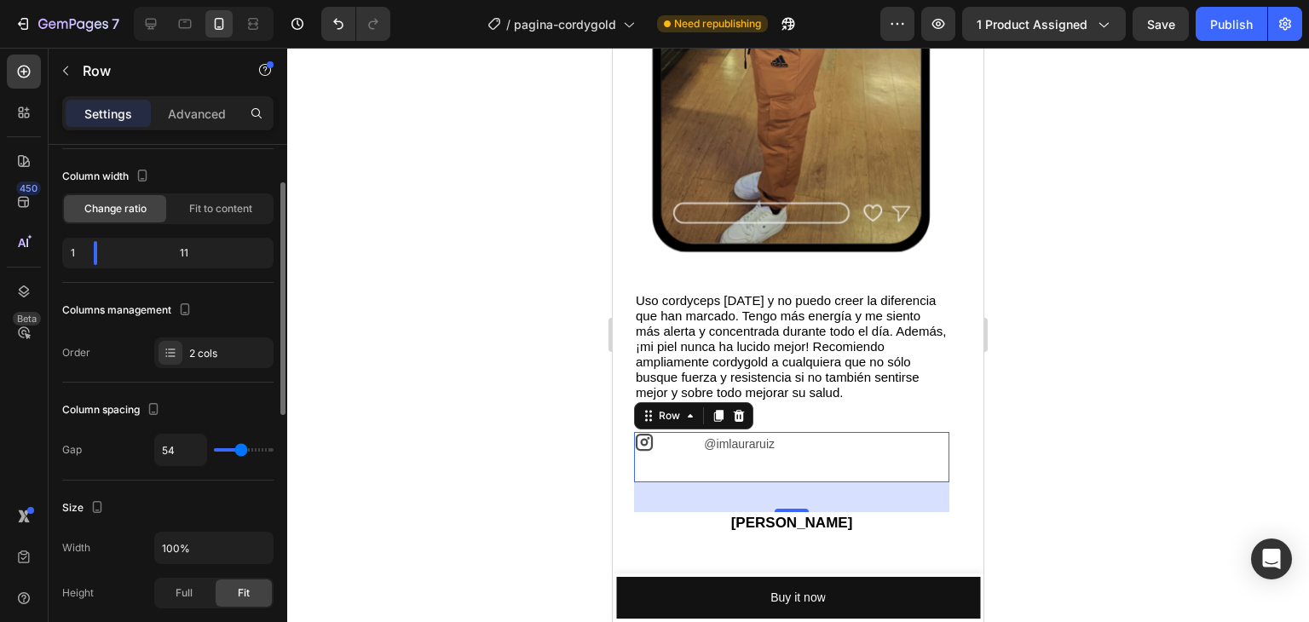
type input "56"
type input "40"
type input "36"
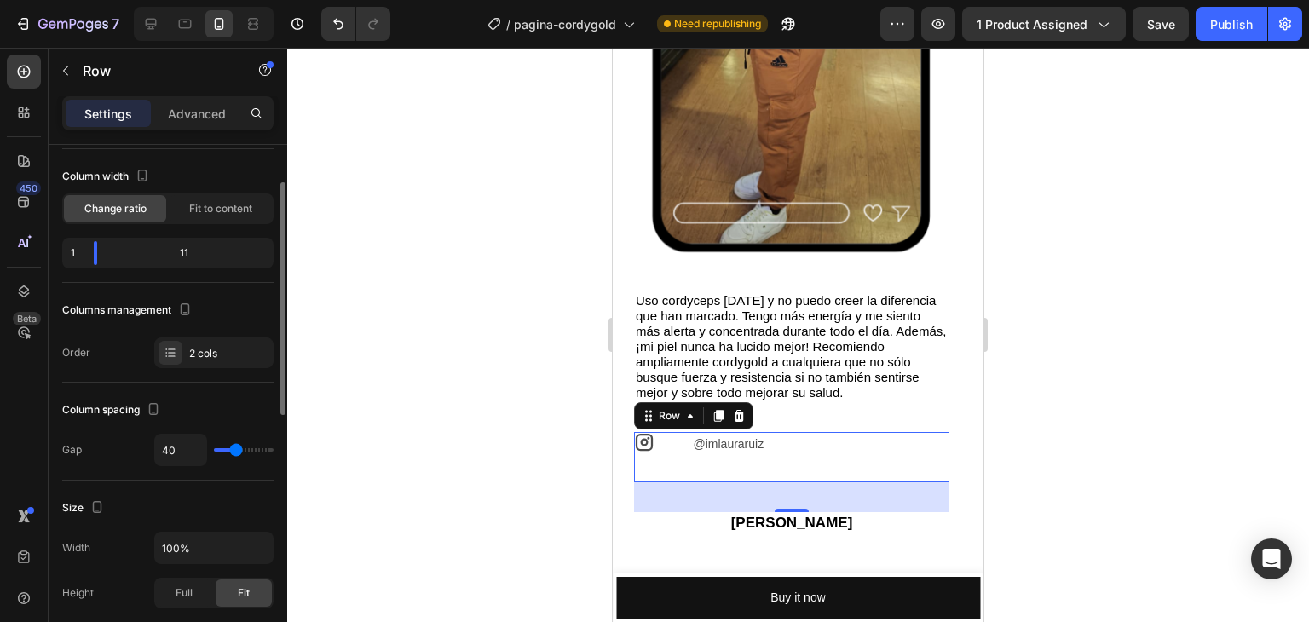
type input "36"
type input "34"
type input "32"
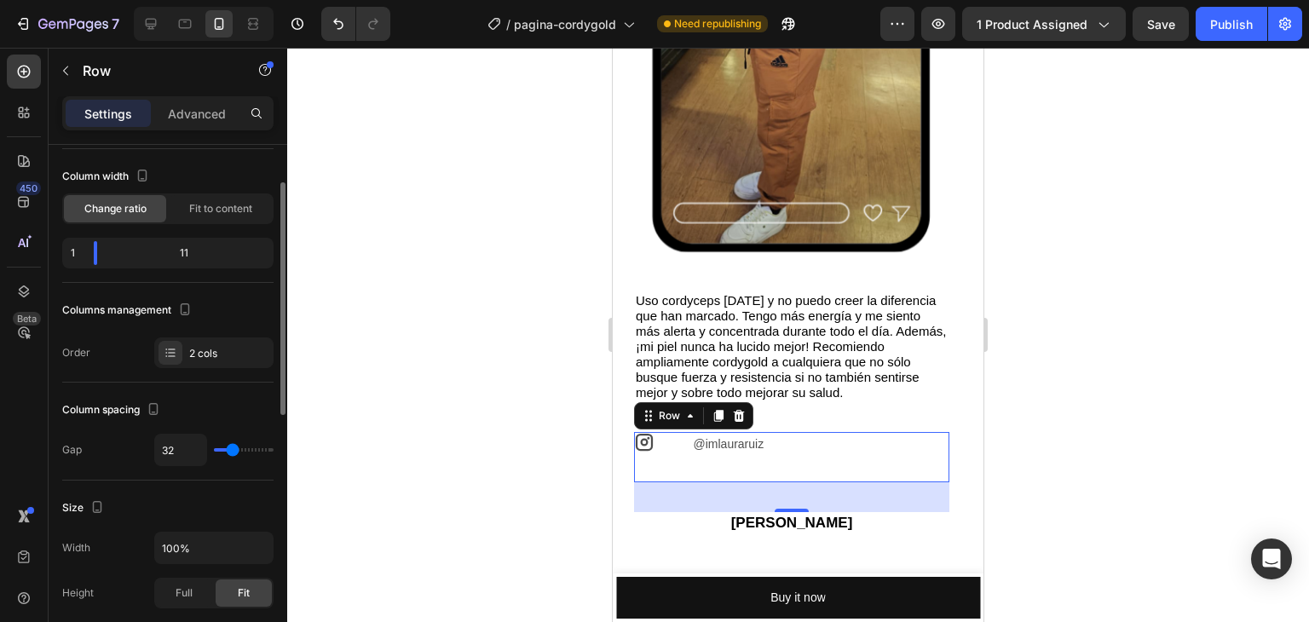
type input "31"
type input "29"
type input "25"
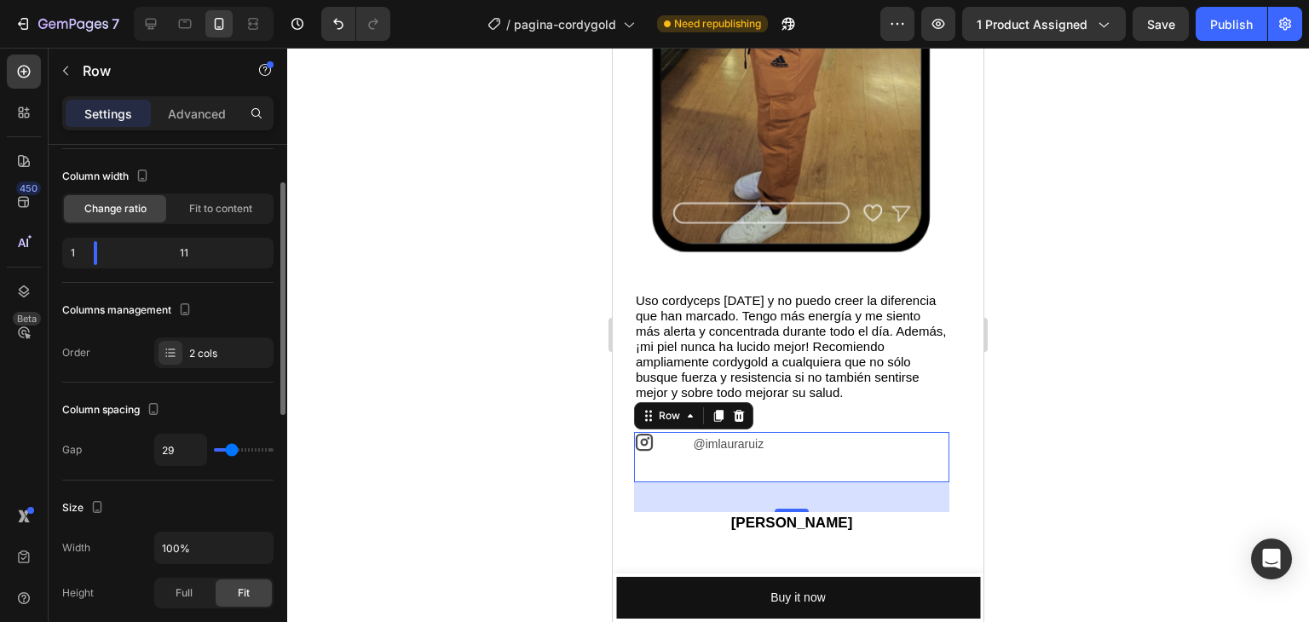
type input "25"
type input "24"
type input "22"
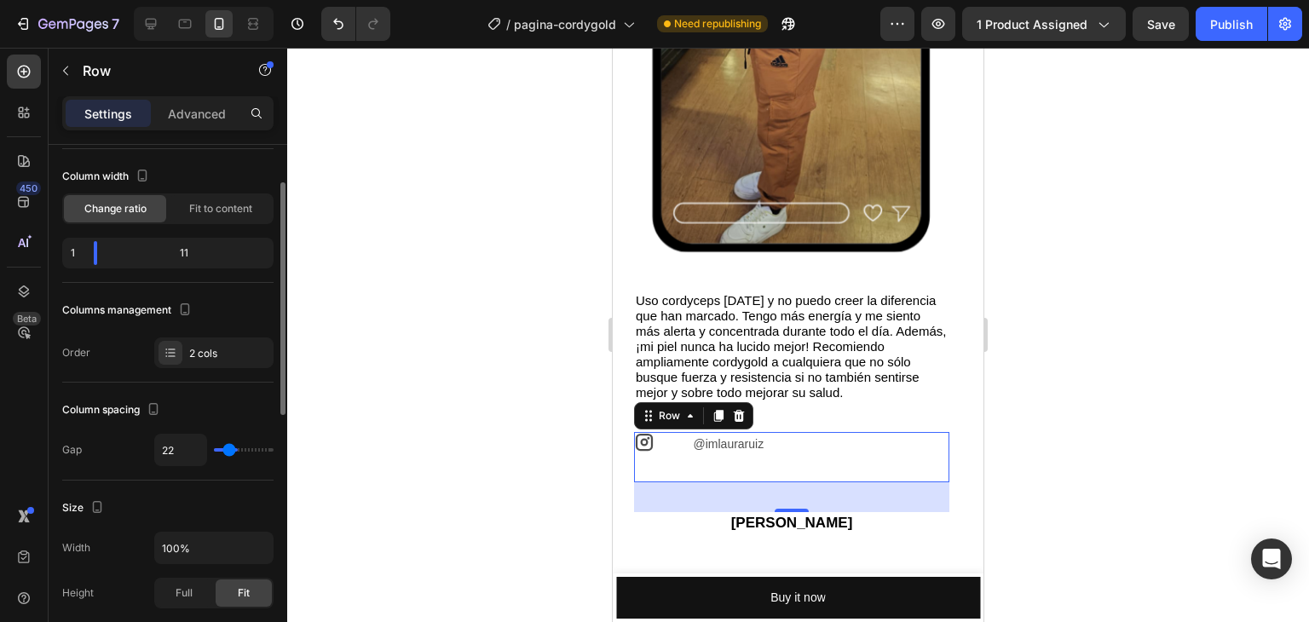
type input "20"
type input "18"
type input "16"
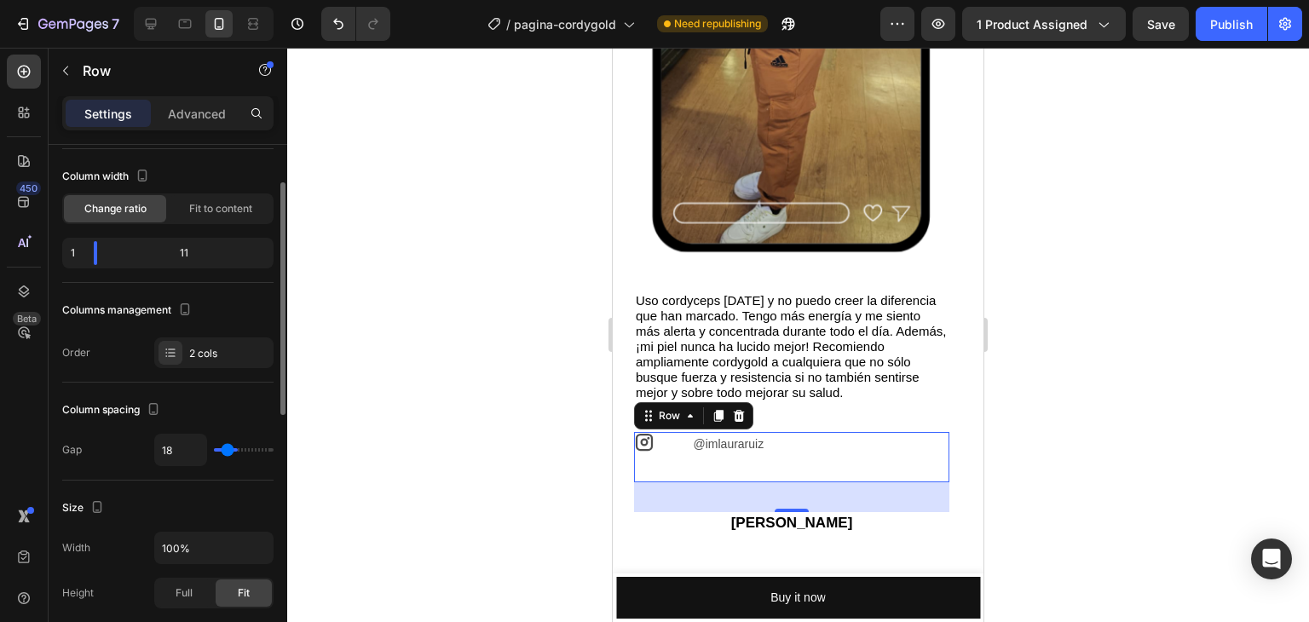
type input "16"
type input "15"
type input "11"
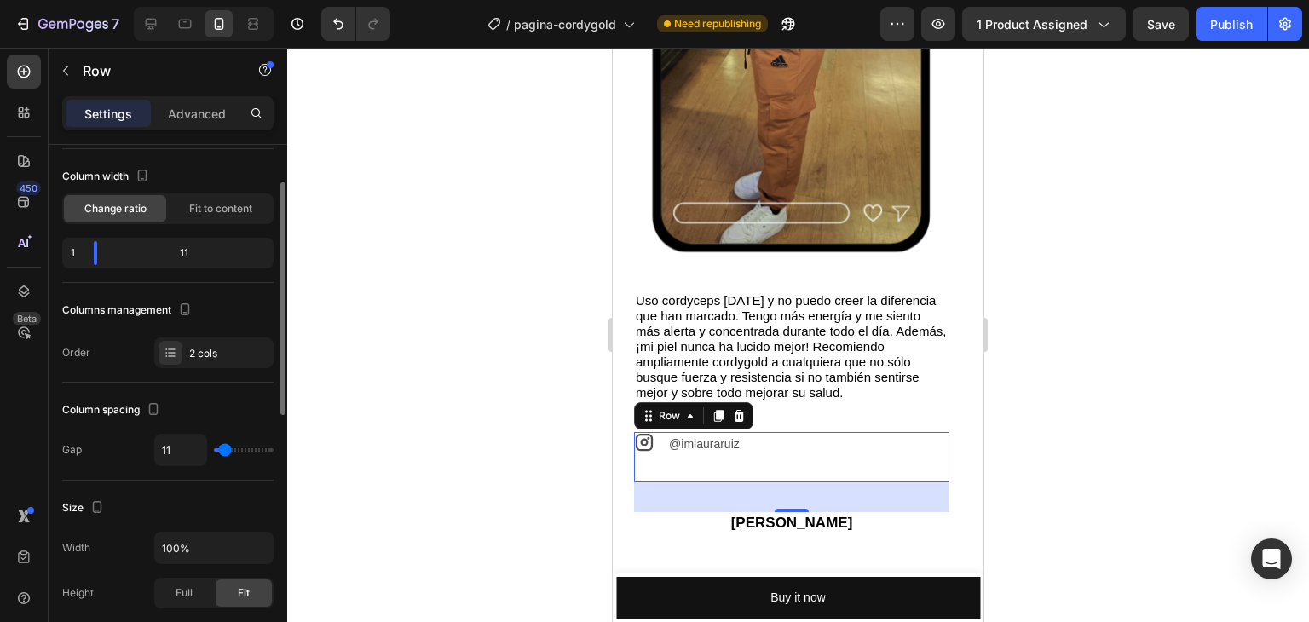
type input "9"
type input "6"
type input "2"
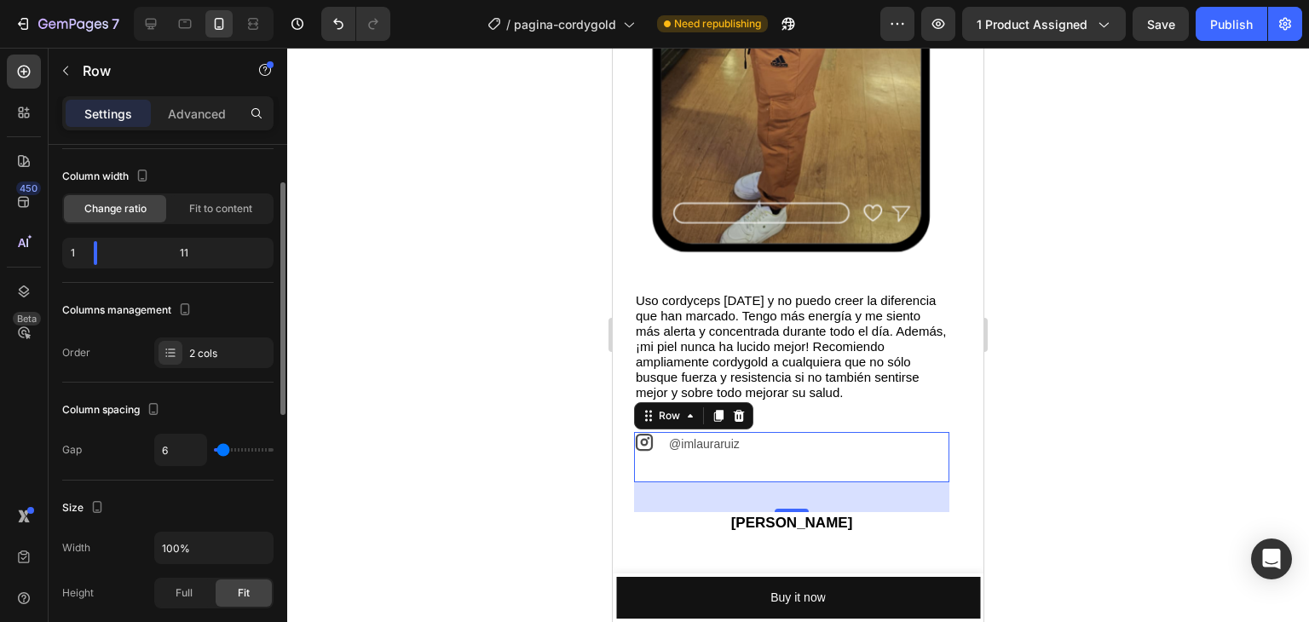
type input "2"
type input "0"
drag, startPoint x: 228, startPoint y: 450, endPoint x: 147, endPoint y: 448, distance: 80.2
type input "0"
click at [214, 448] on input "range" at bounding box center [244, 449] width 60 height 3
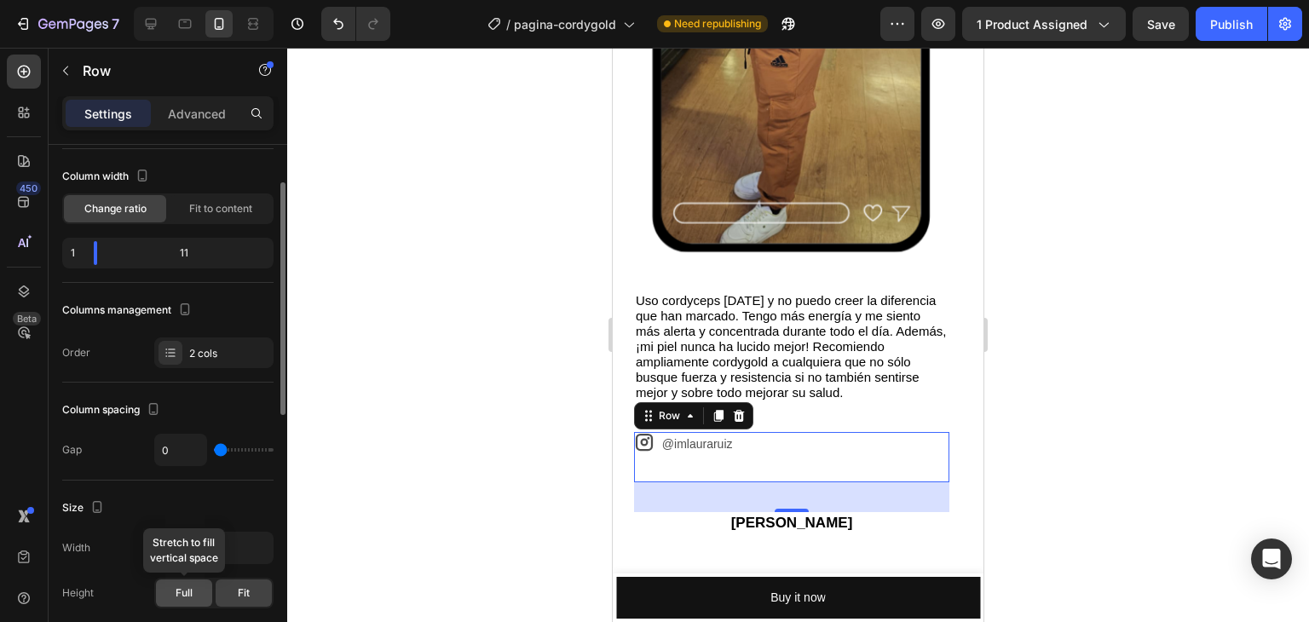
click at [190, 589] on span "Full" at bounding box center [184, 593] width 17 height 15
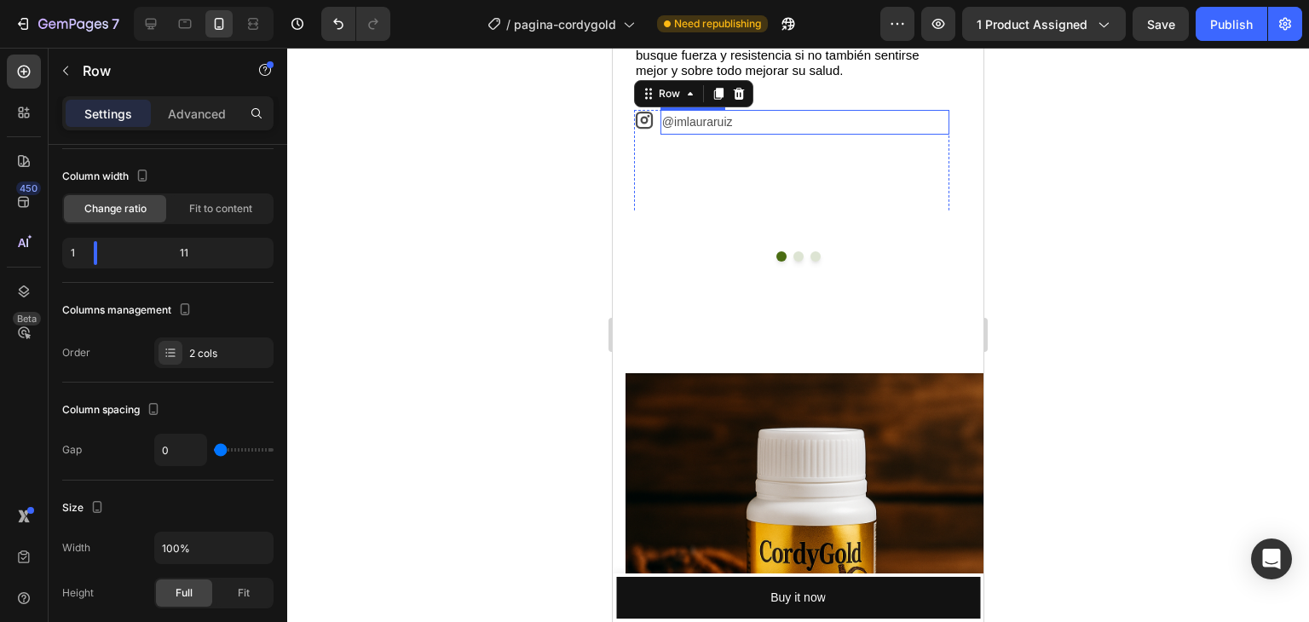
scroll to position [5425, 0]
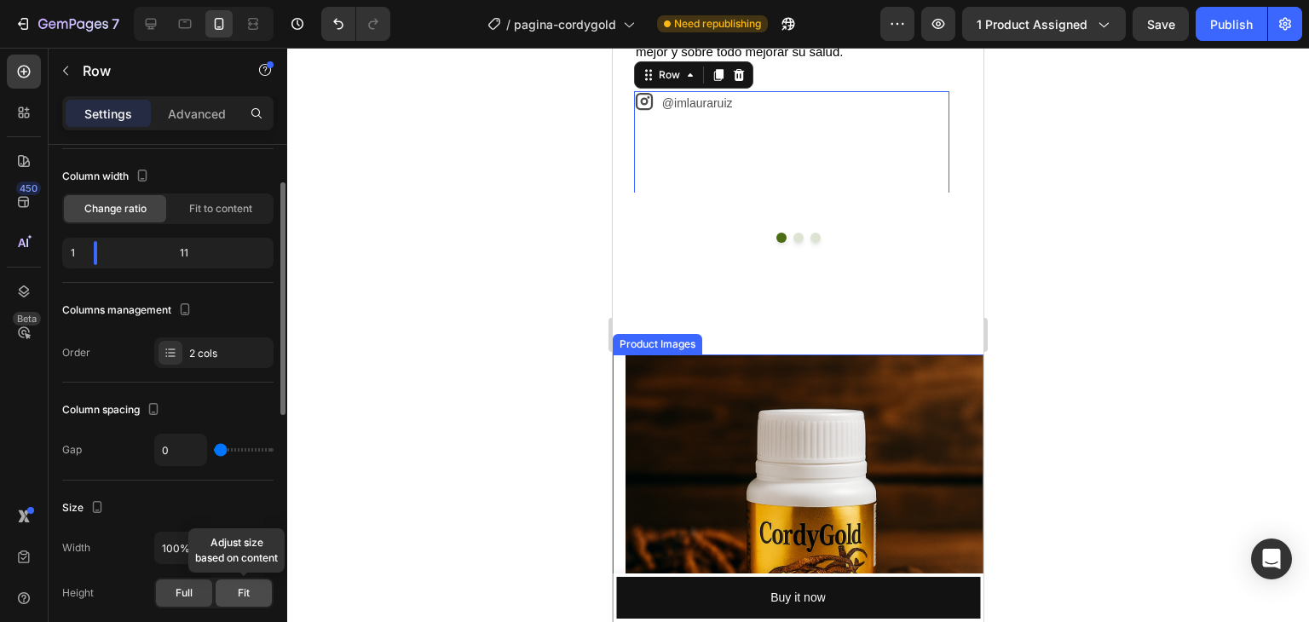
click at [235, 592] on div "Fit" at bounding box center [244, 593] width 56 height 27
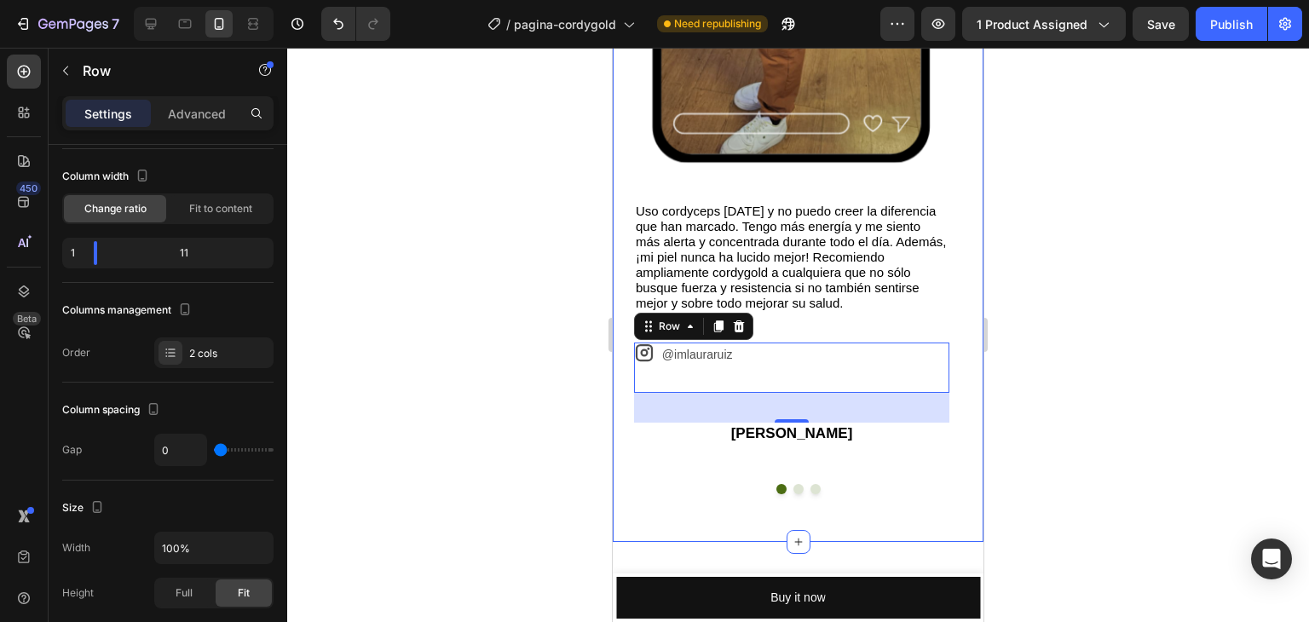
scroll to position [5169, 0]
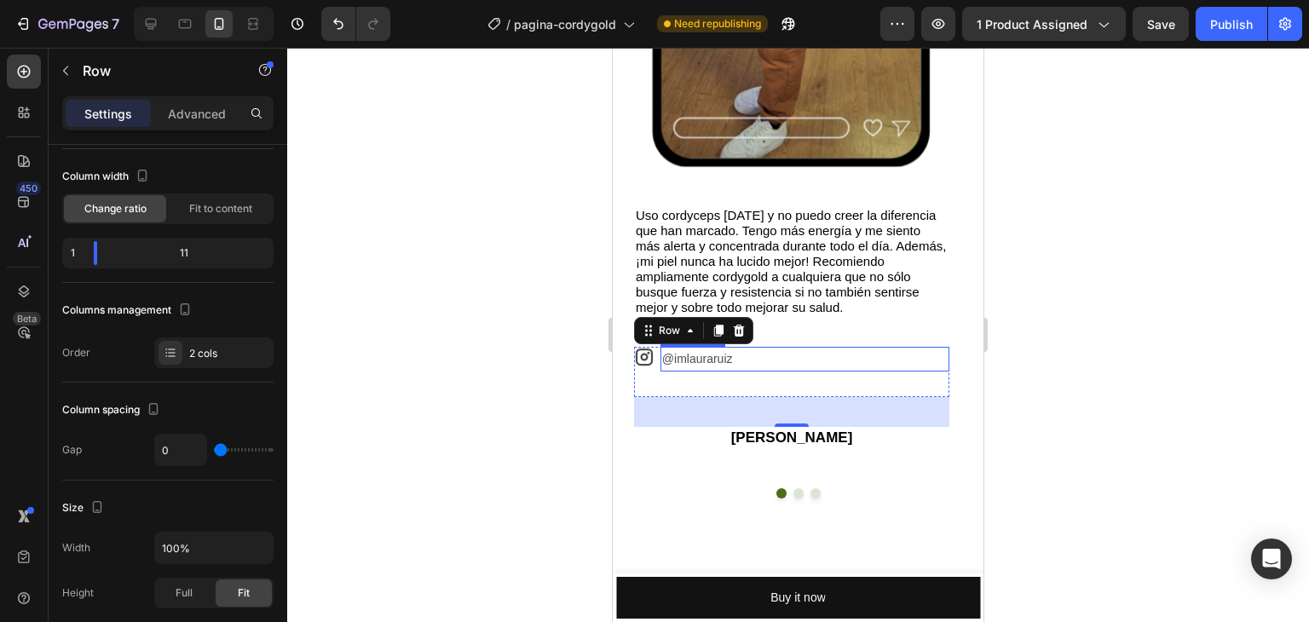
click at [695, 365] on p "@imlauraruiz" at bounding box center [805, 359] width 286 height 21
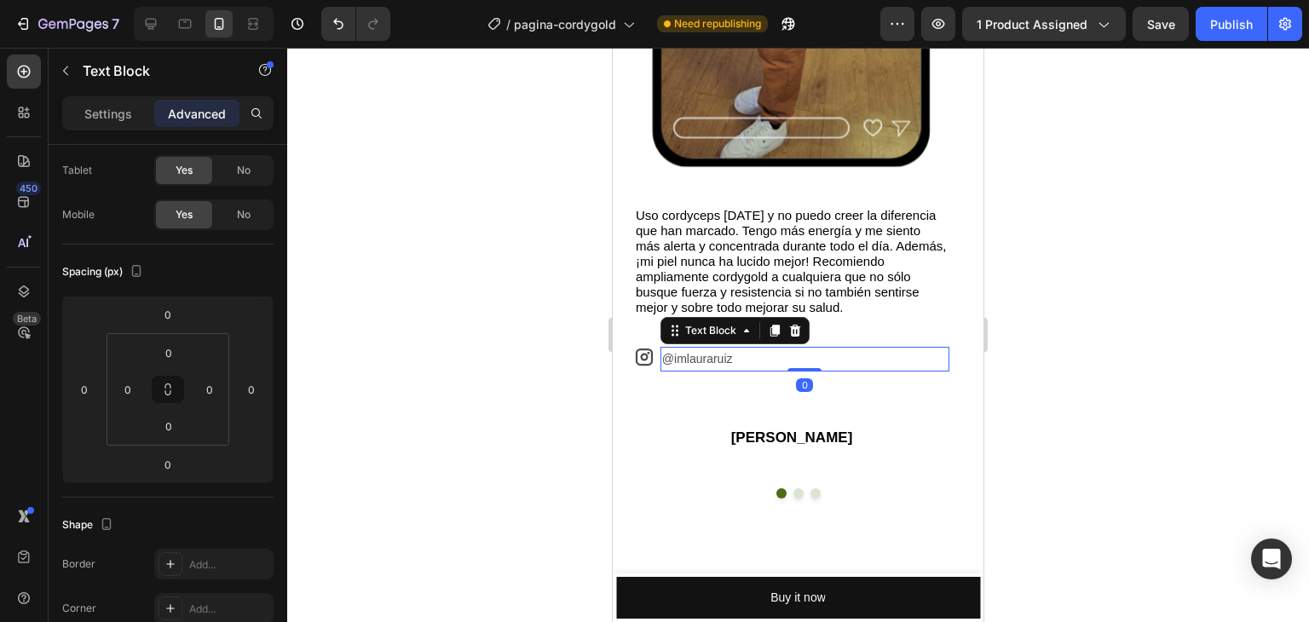
scroll to position [0, 0]
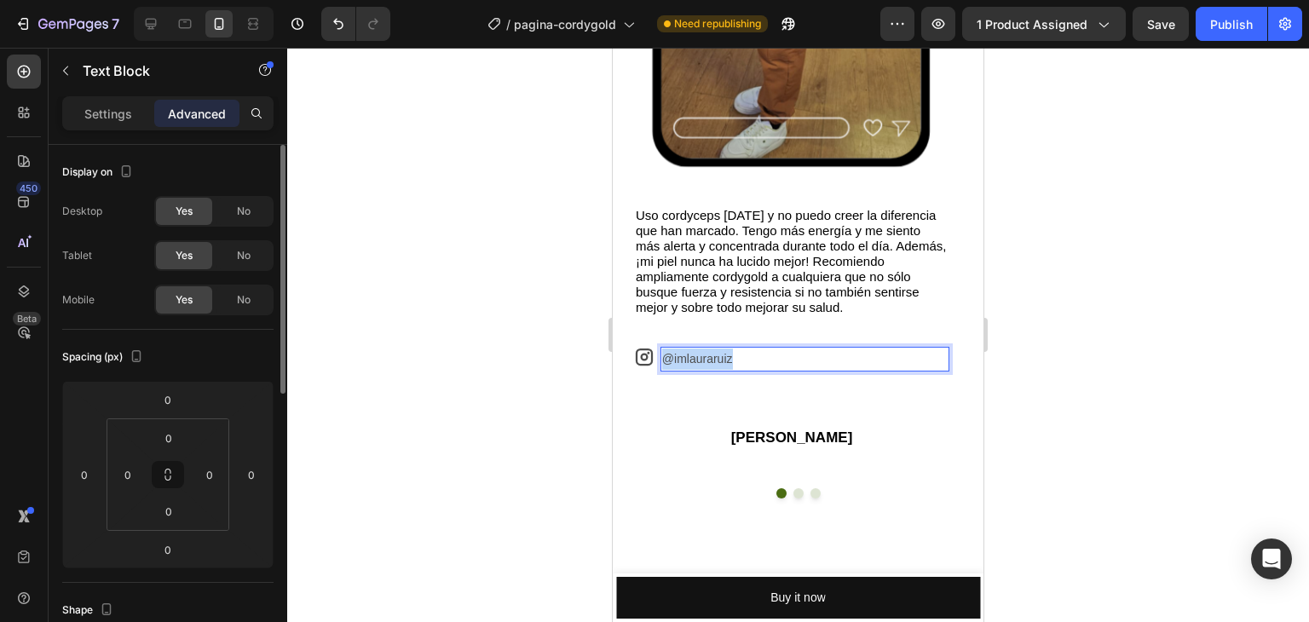
click at [695, 365] on p "@imlauraruiz" at bounding box center [805, 359] width 286 height 21
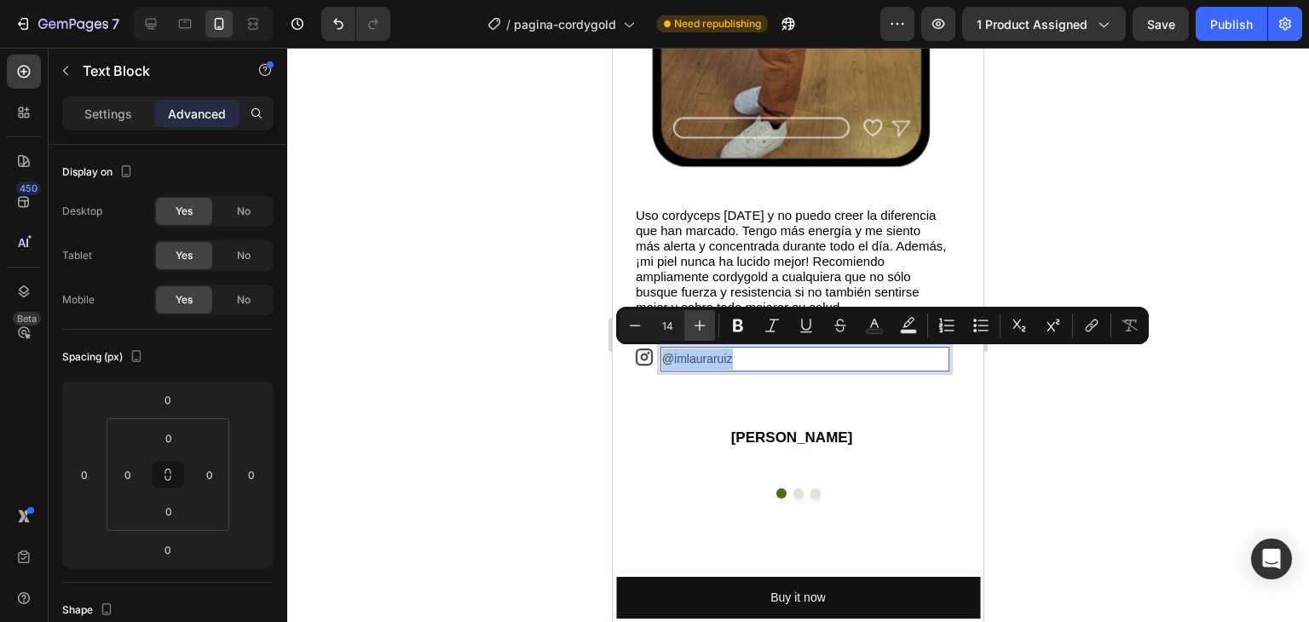
click at [707, 319] on icon "Editor contextual toolbar" at bounding box center [699, 325] width 17 height 17
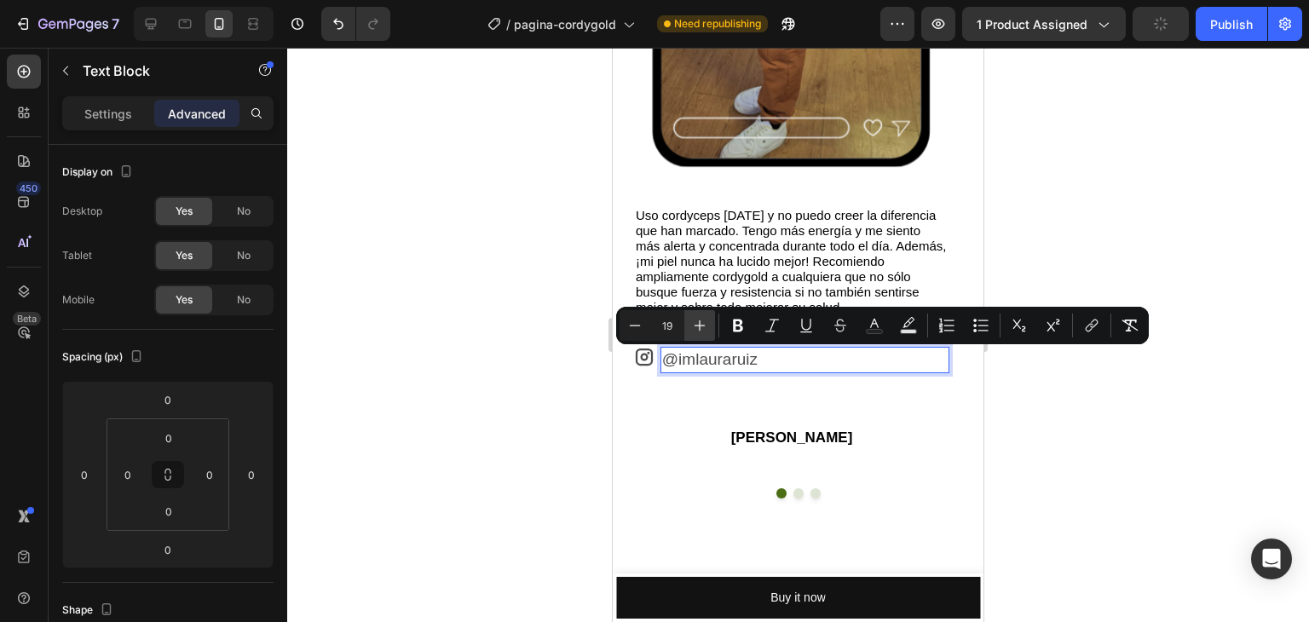
click at [707, 319] on icon "Editor contextual toolbar" at bounding box center [699, 325] width 17 height 17
type input "22"
click at [509, 417] on div at bounding box center [798, 335] width 1022 height 575
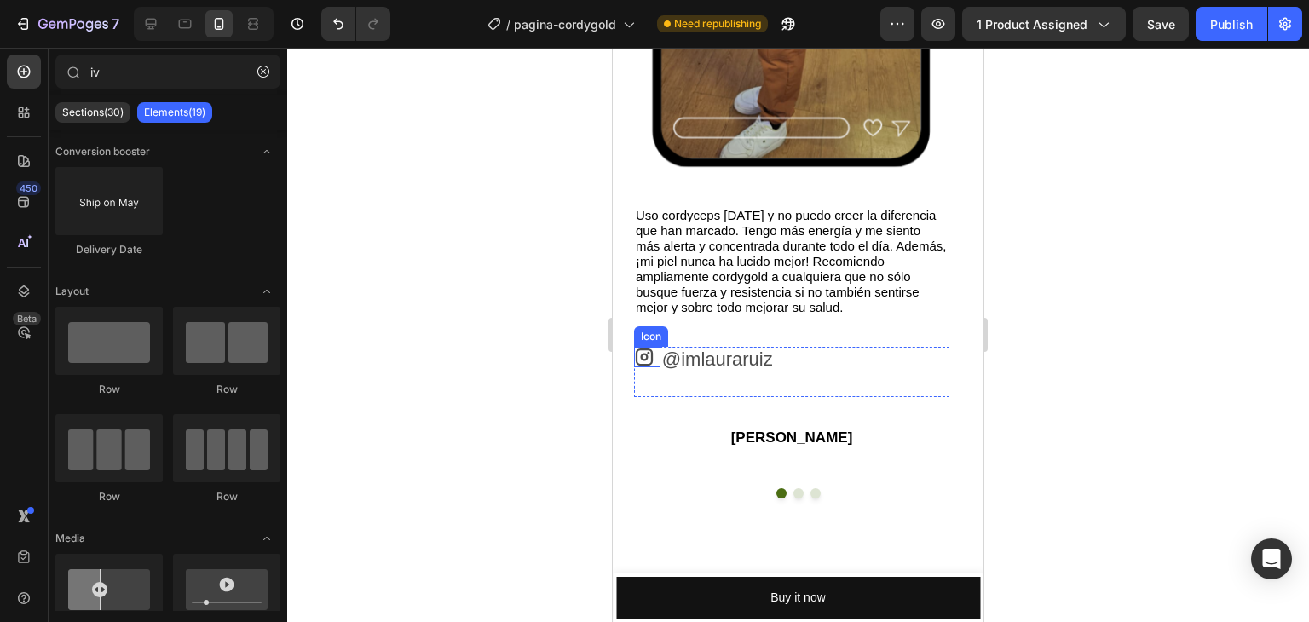
click at [644, 350] on icon at bounding box center [644, 357] width 17 height 17
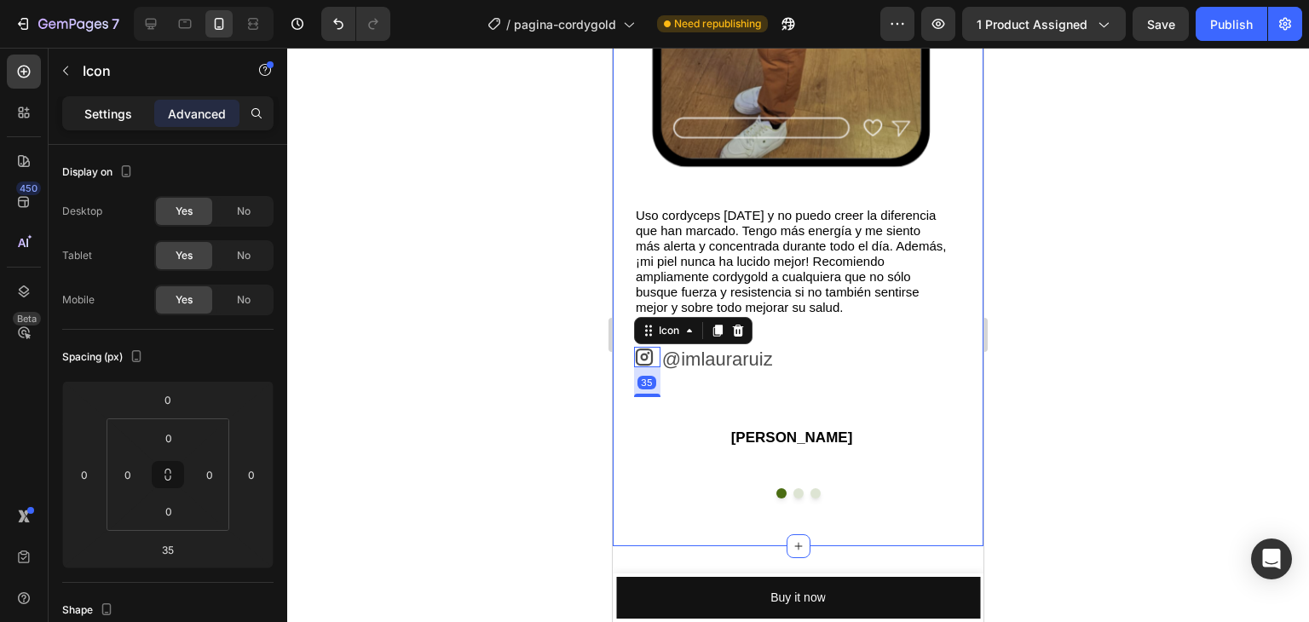
click at [80, 118] on div "Settings" at bounding box center [108, 113] width 85 height 27
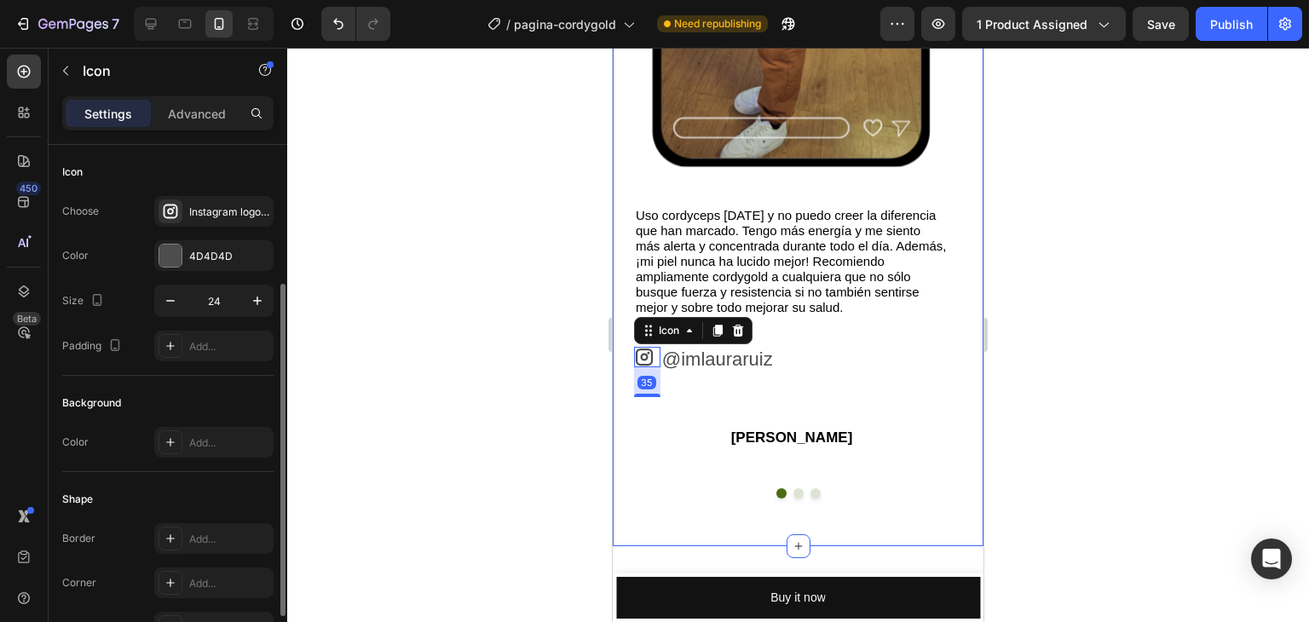
scroll to position [303, 0]
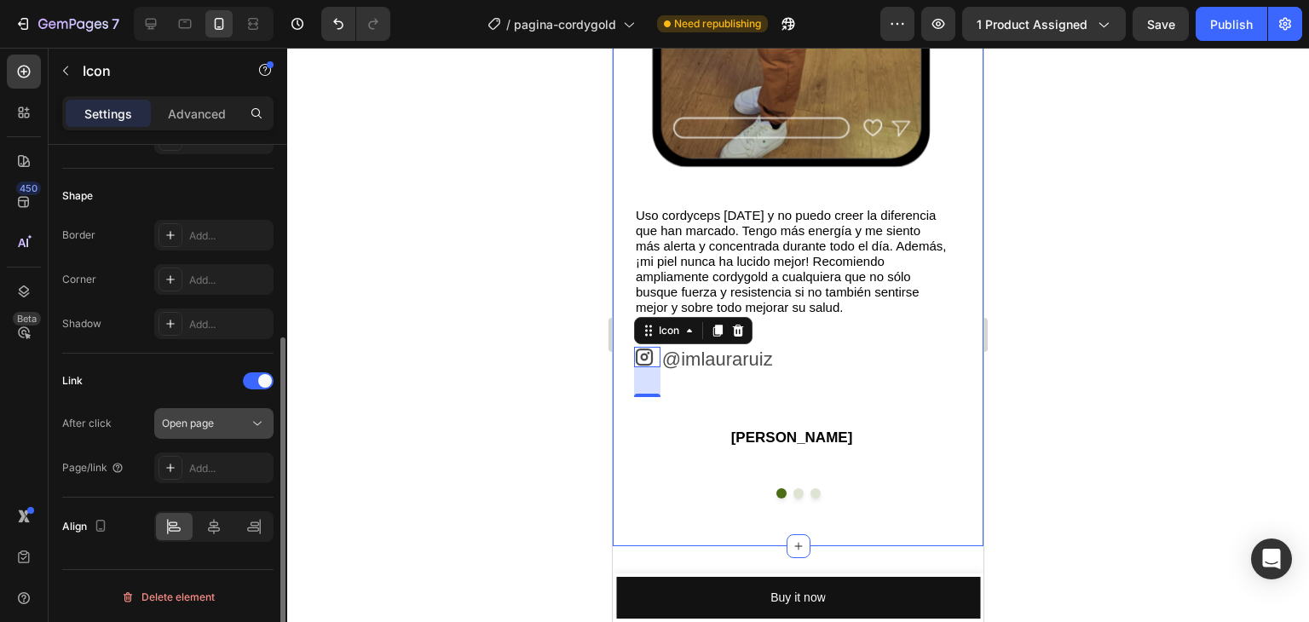
click at [229, 425] on div "Open page" at bounding box center [205, 423] width 87 height 15
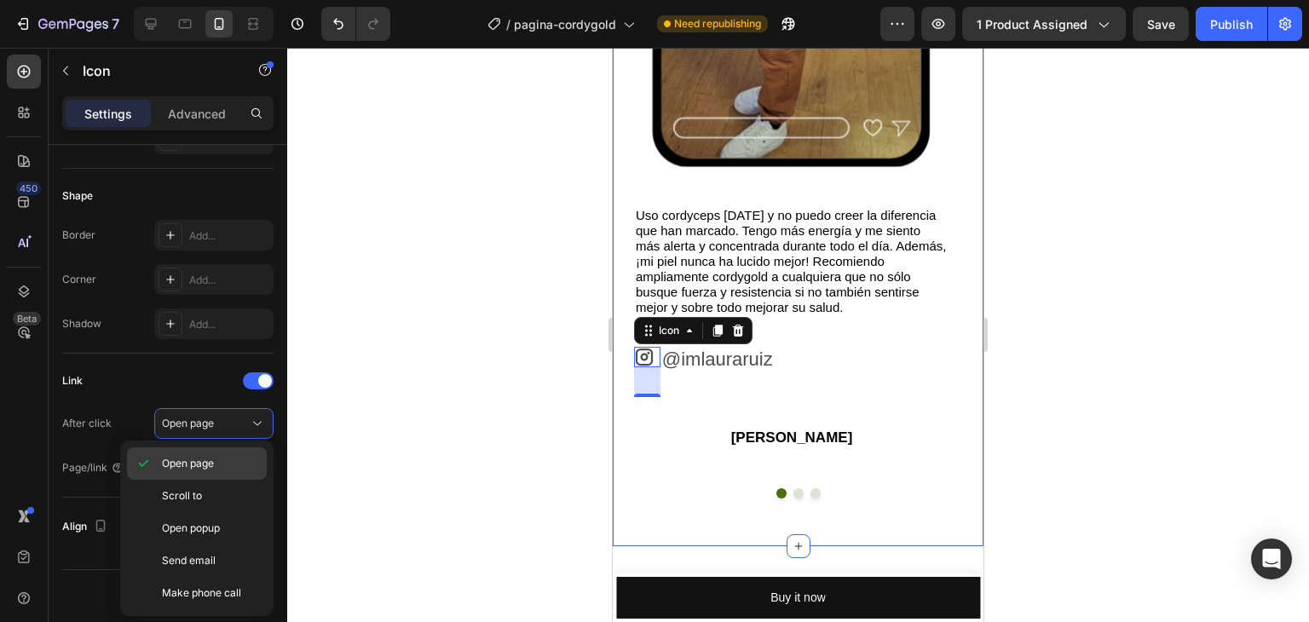
click at [215, 480] on div "Open page" at bounding box center [197, 496] width 140 height 32
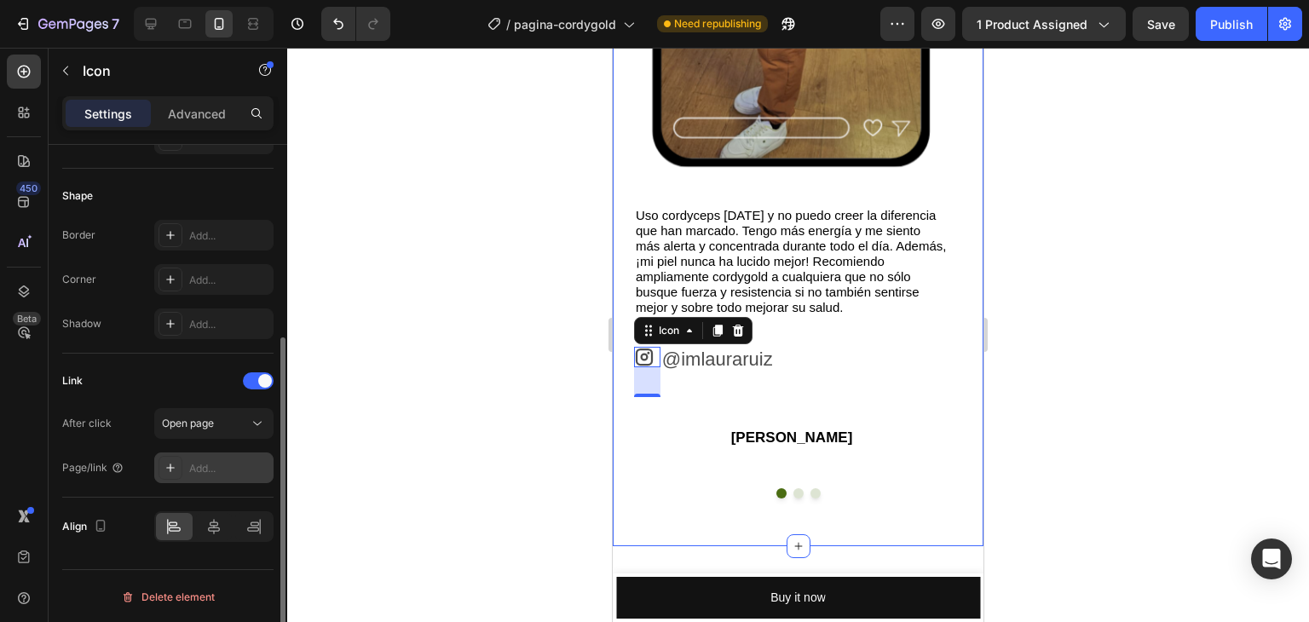
click at [198, 468] on div "Add..." at bounding box center [229, 468] width 80 height 15
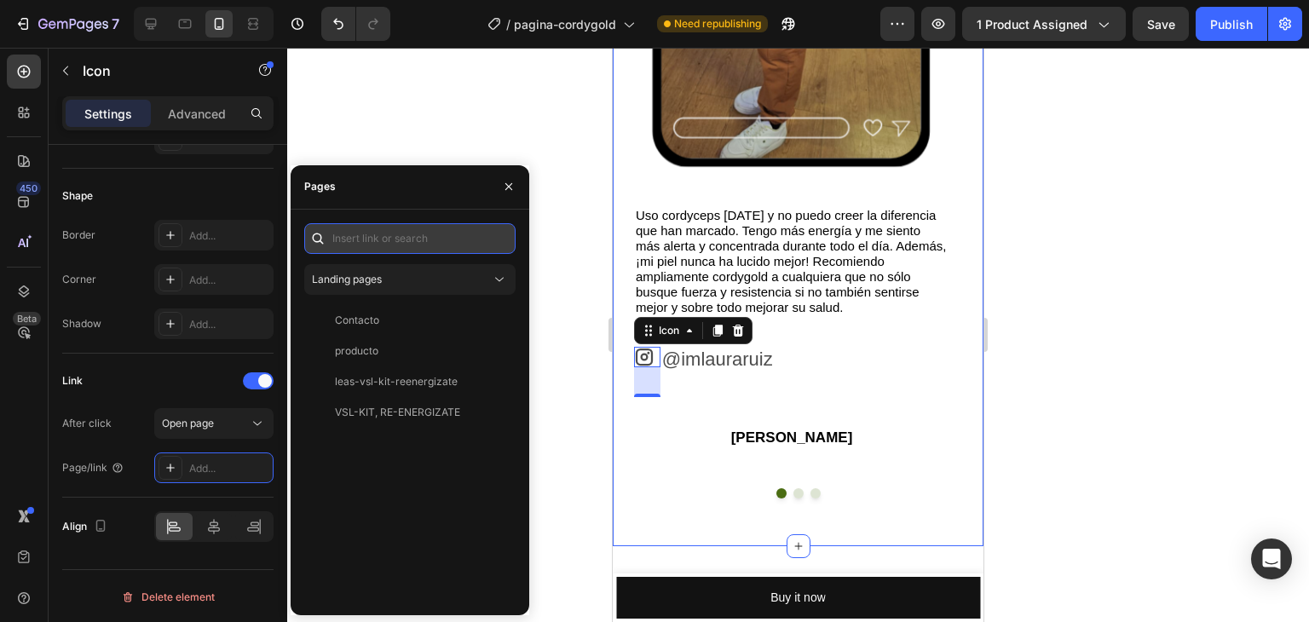
click at [419, 240] on input "text" at bounding box center [409, 238] width 211 height 31
paste input "[URL][DOMAIN_NAME]"
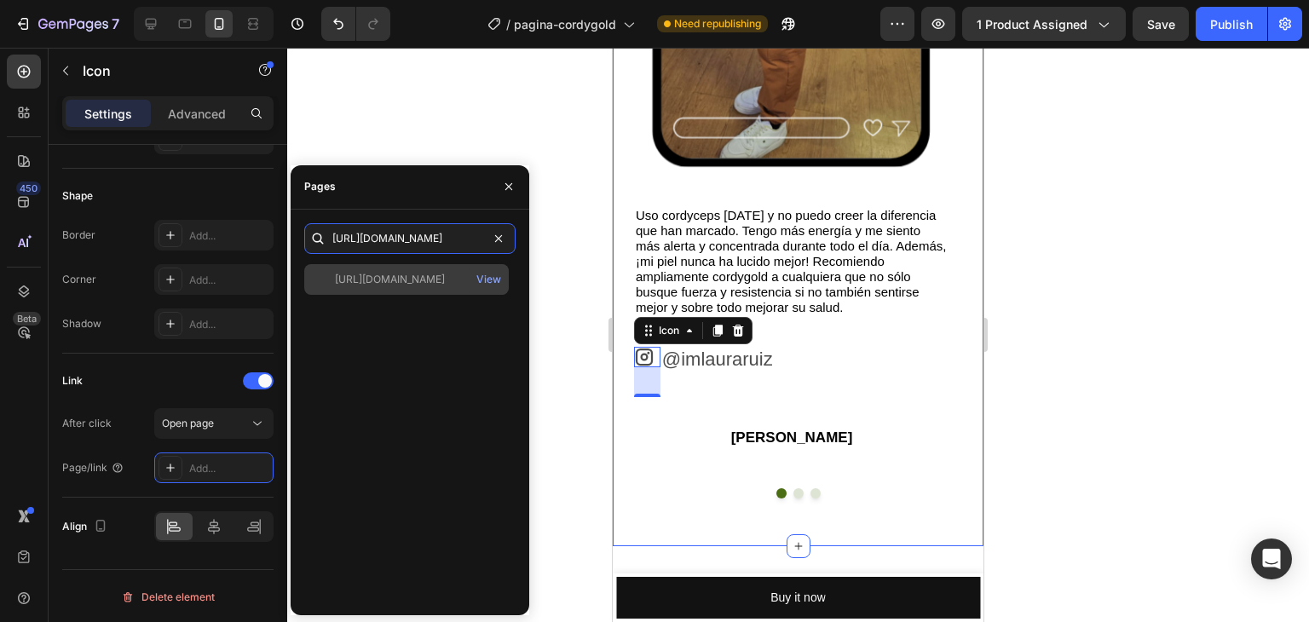
type input "[URL][DOMAIN_NAME]"
click at [427, 284] on div "[URL][DOMAIN_NAME]" at bounding box center [390, 279] width 110 height 15
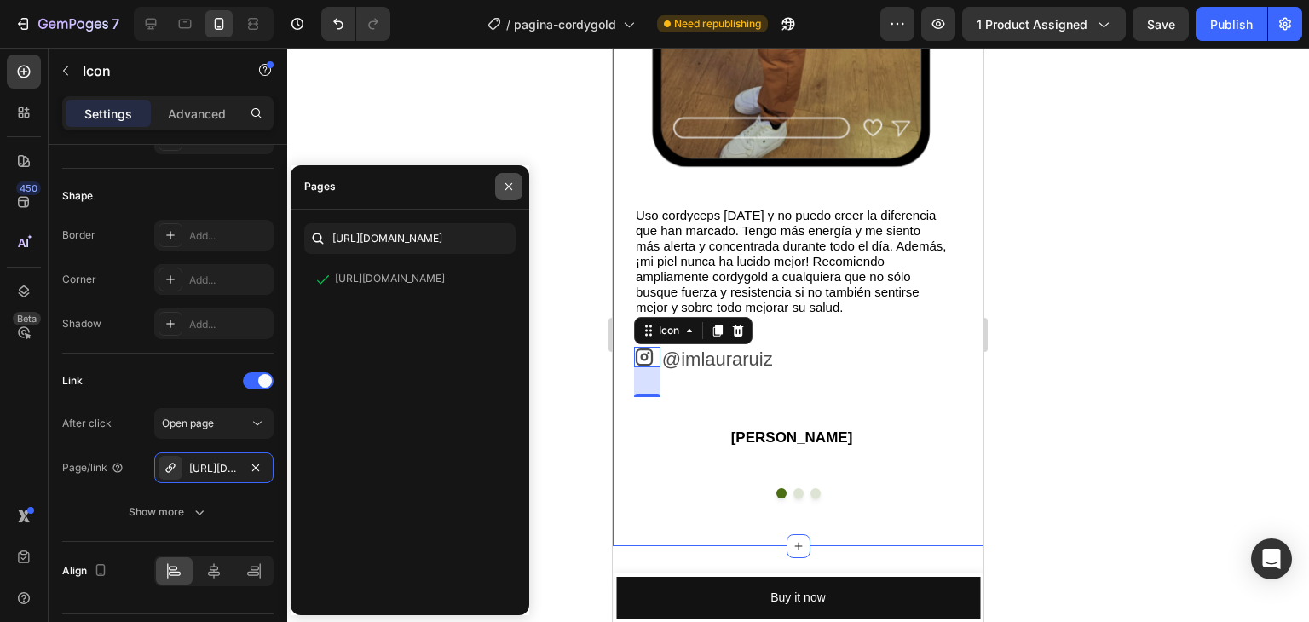
click at [517, 192] on button "button" at bounding box center [508, 186] width 27 height 27
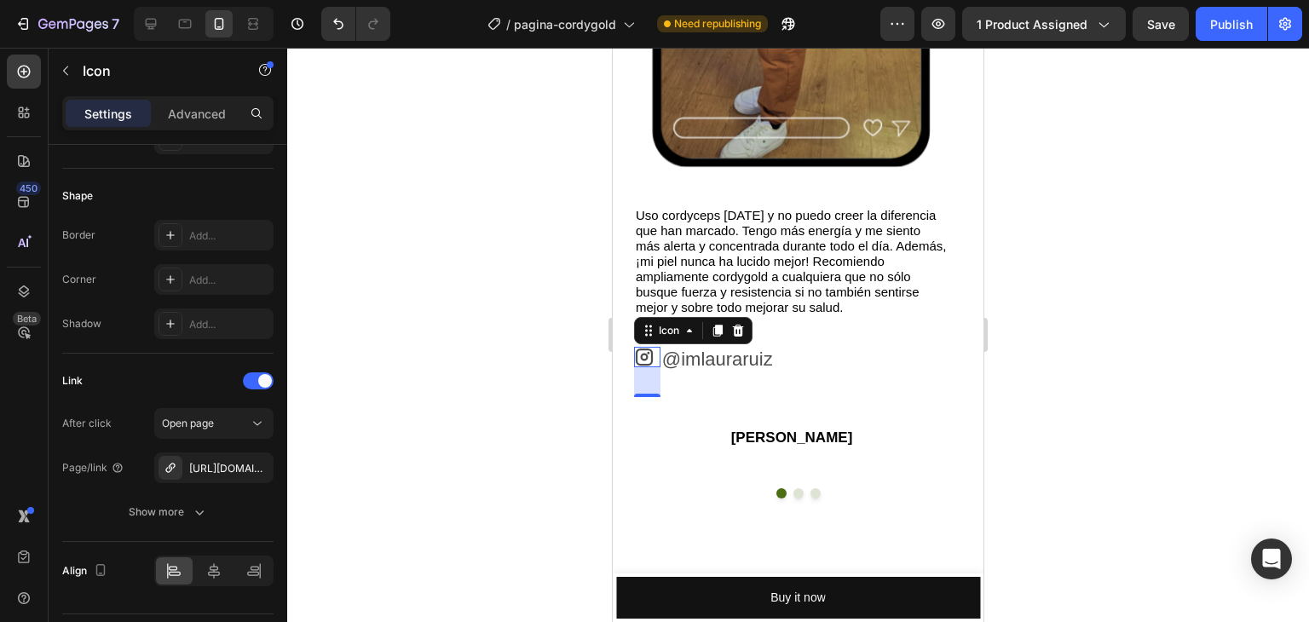
click at [1165, 350] on div at bounding box center [798, 335] width 1022 height 575
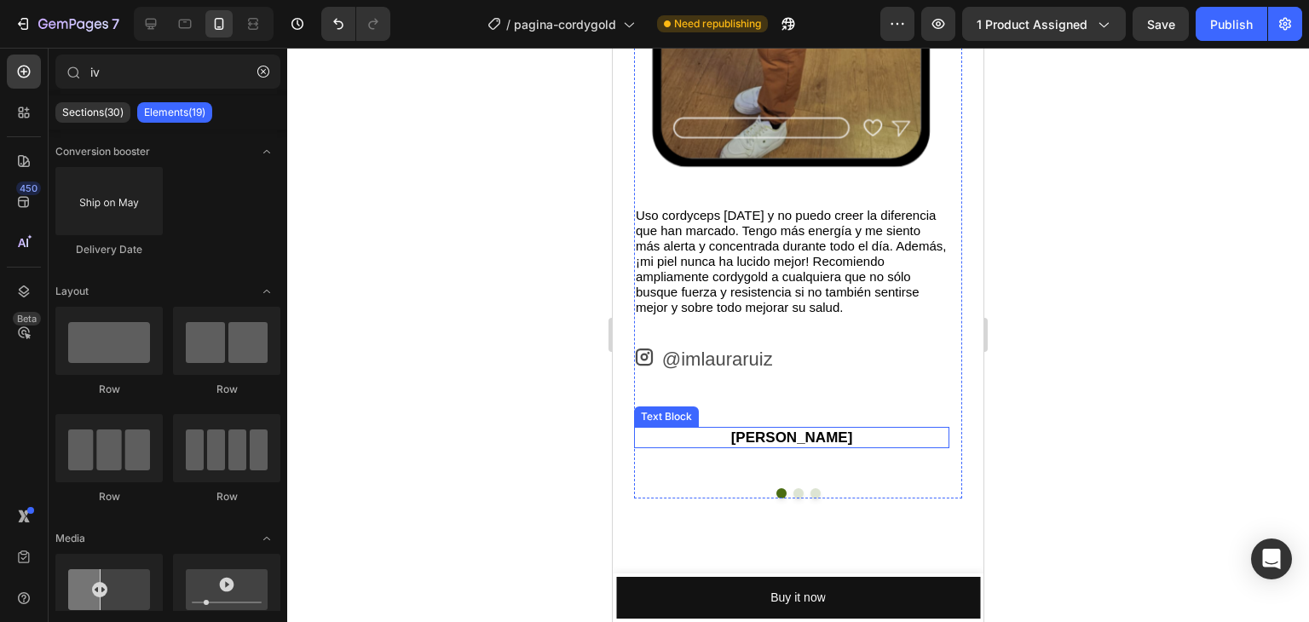
click at [791, 436] on p "[PERSON_NAME]" at bounding box center [792, 438] width 312 height 18
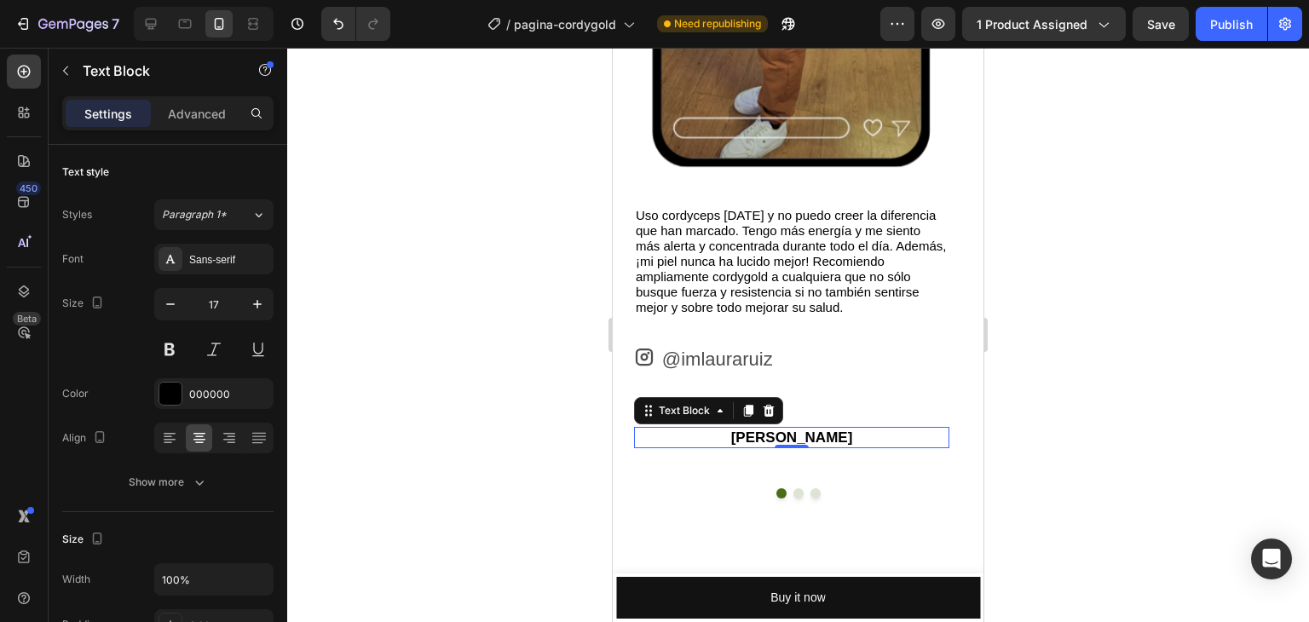
click at [791, 436] on p "[PERSON_NAME]" at bounding box center [792, 438] width 312 height 18
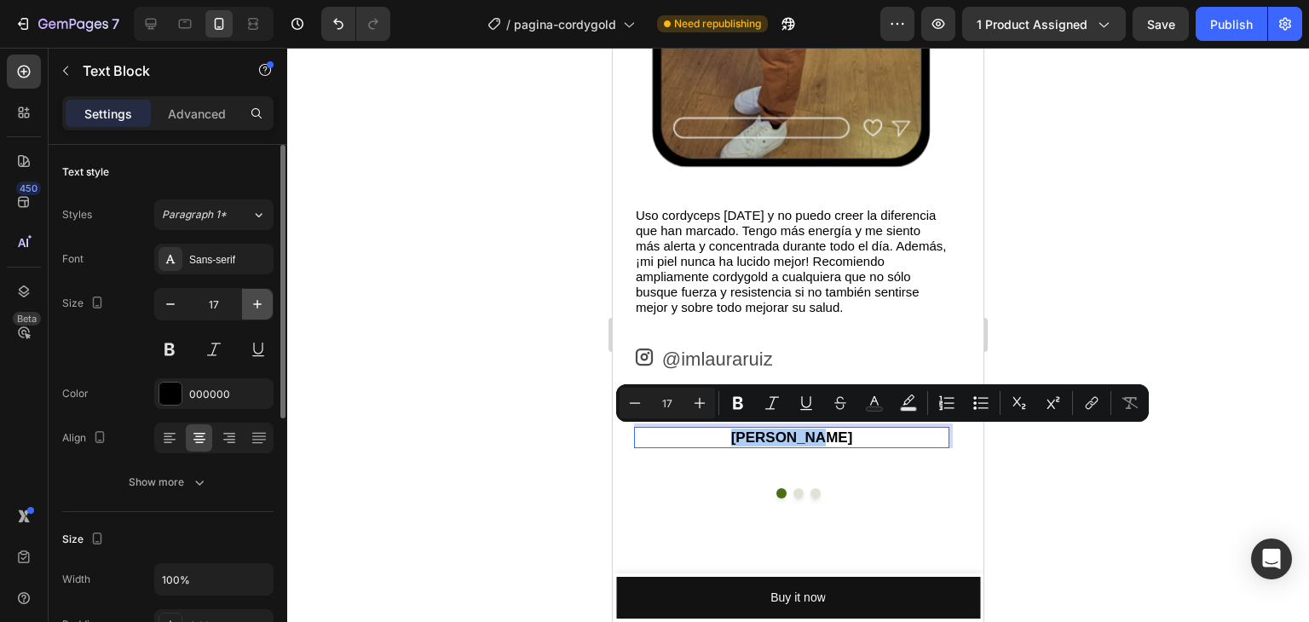
click at [251, 298] on icon "button" at bounding box center [257, 304] width 17 height 17
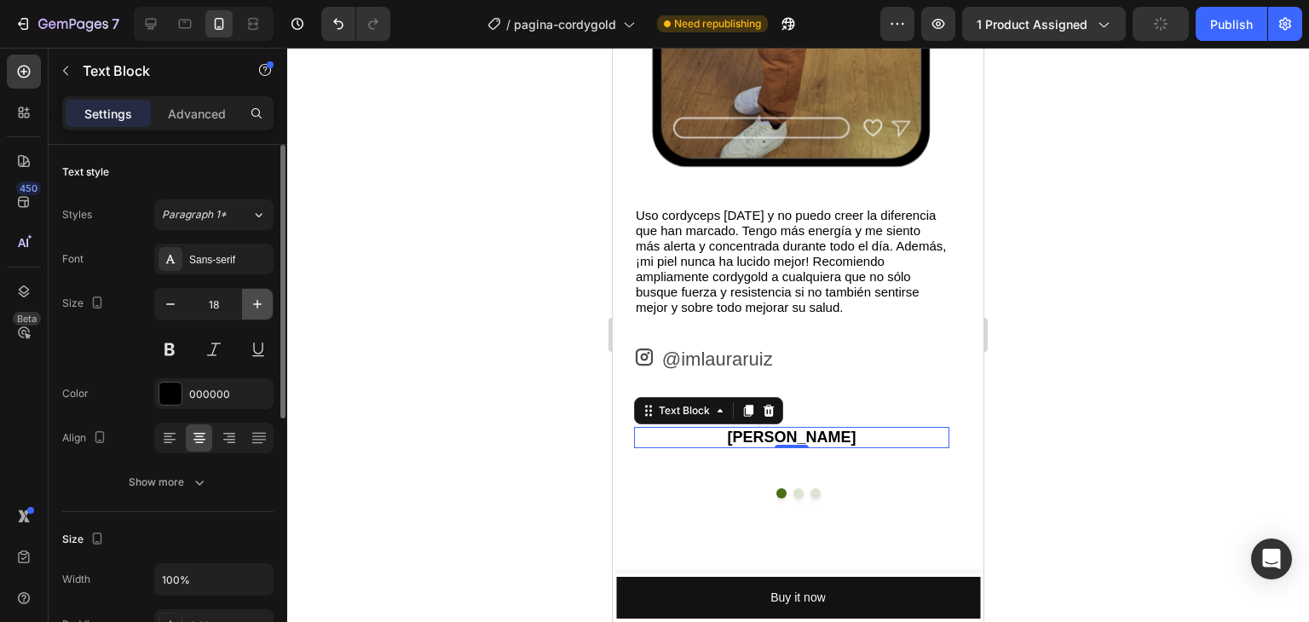
click at [251, 298] on icon "button" at bounding box center [257, 304] width 17 height 17
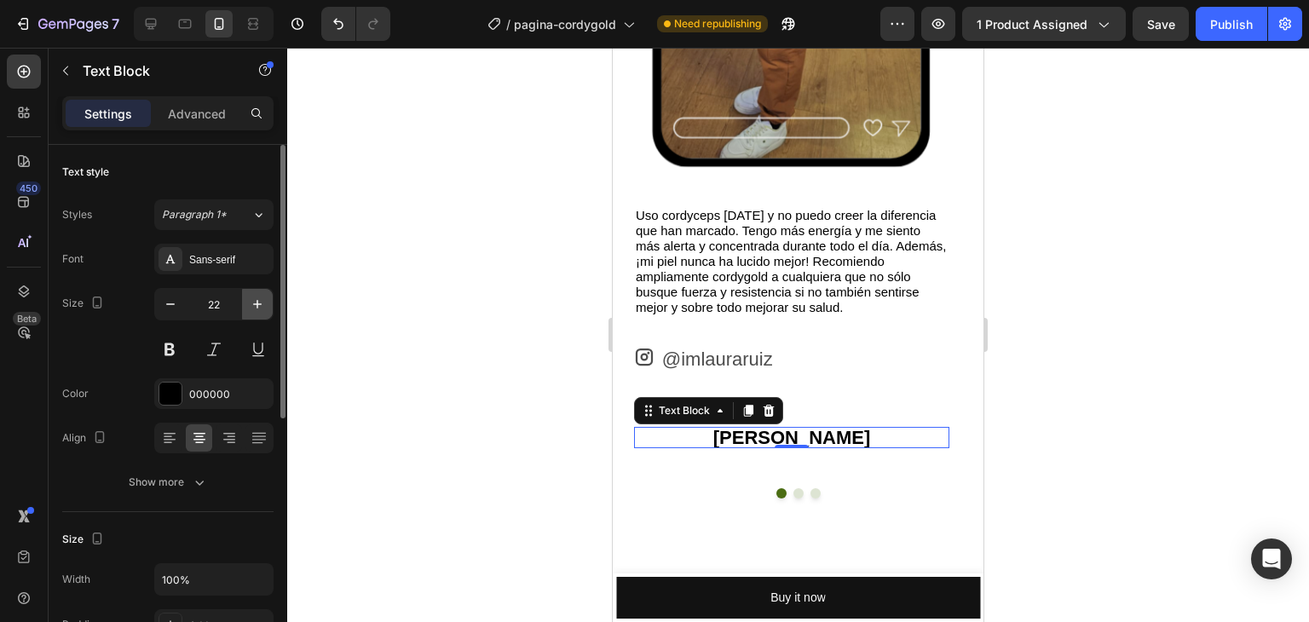
click at [251, 298] on icon "button" at bounding box center [257, 304] width 17 height 17
click at [260, 304] on icon "button" at bounding box center [257, 304] width 17 height 17
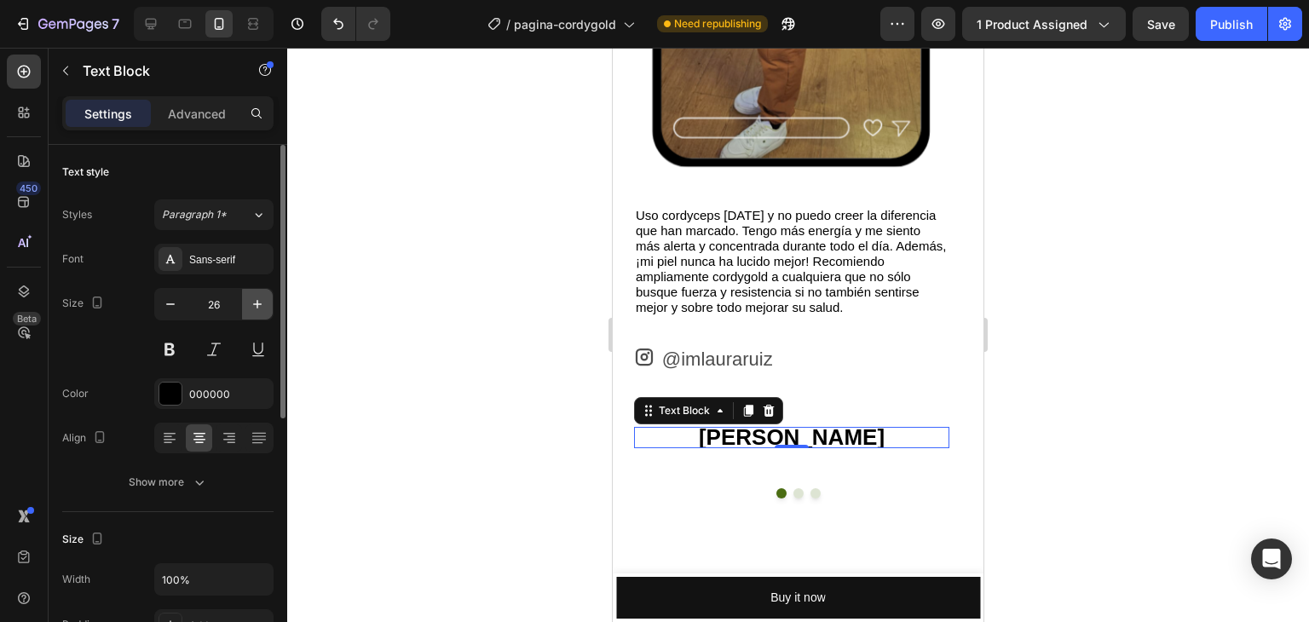
click at [260, 304] on icon "button" at bounding box center [257, 304] width 17 height 17
click at [173, 304] on icon "button" at bounding box center [170, 304] width 17 height 17
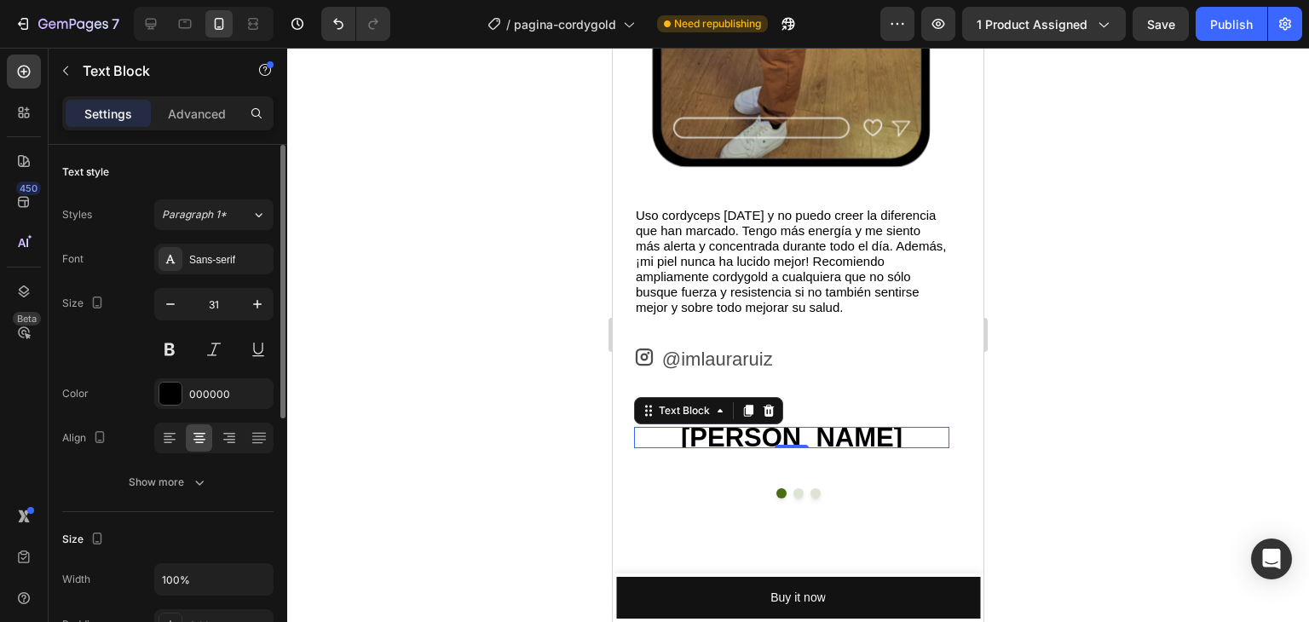
type input "30"
click at [475, 206] on div at bounding box center [798, 335] width 1022 height 575
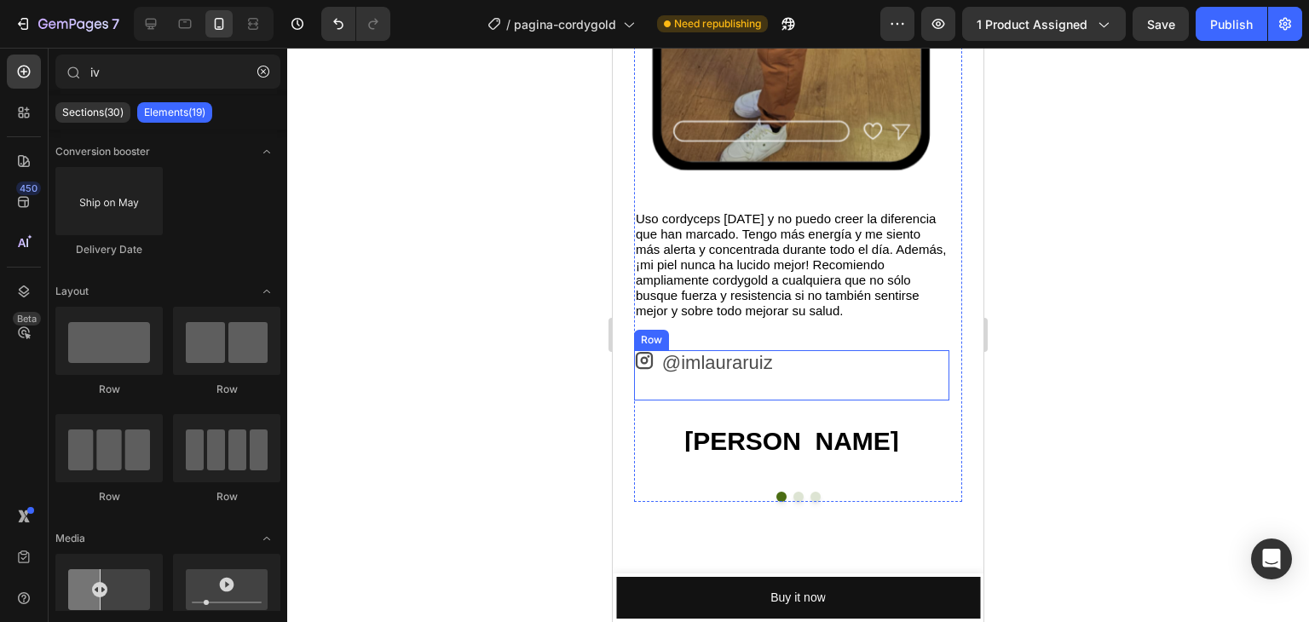
scroll to position [5169, 0]
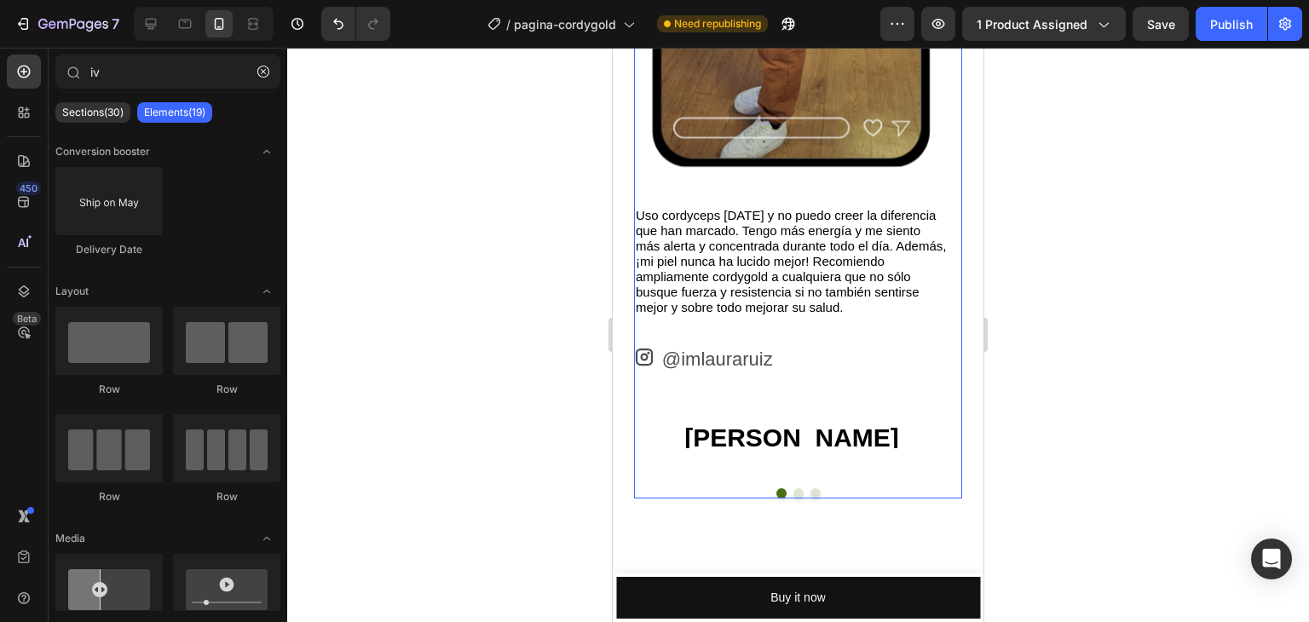
click at [794, 489] on button "Dot" at bounding box center [799, 493] width 10 height 10
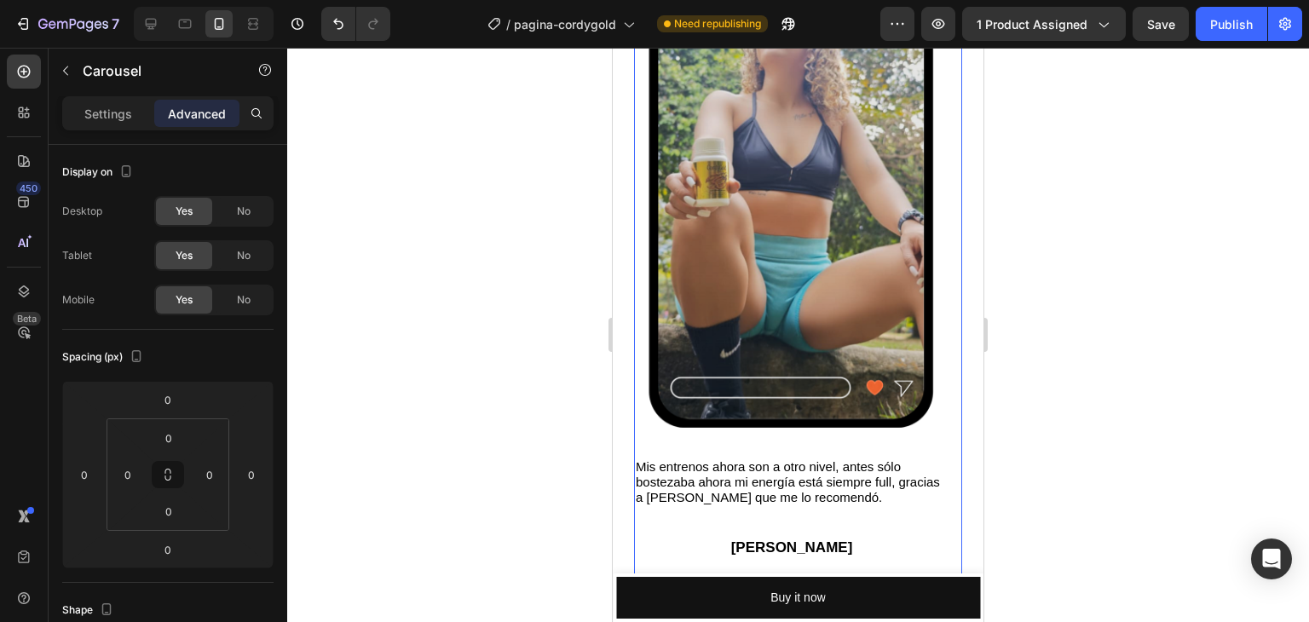
scroll to position [4914, 0]
click at [818, 540] on p "[PERSON_NAME]" at bounding box center [792, 548] width 312 height 18
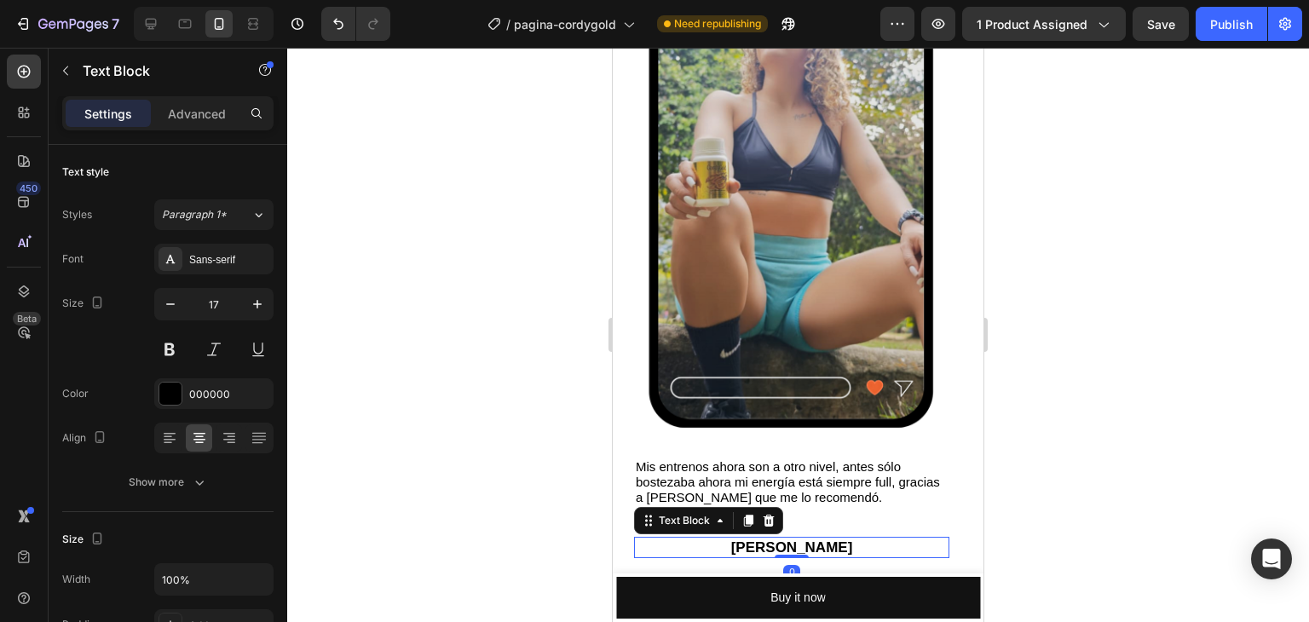
click at [818, 540] on p "[PERSON_NAME]" at bounding box center [792, 548] width 312 height 18
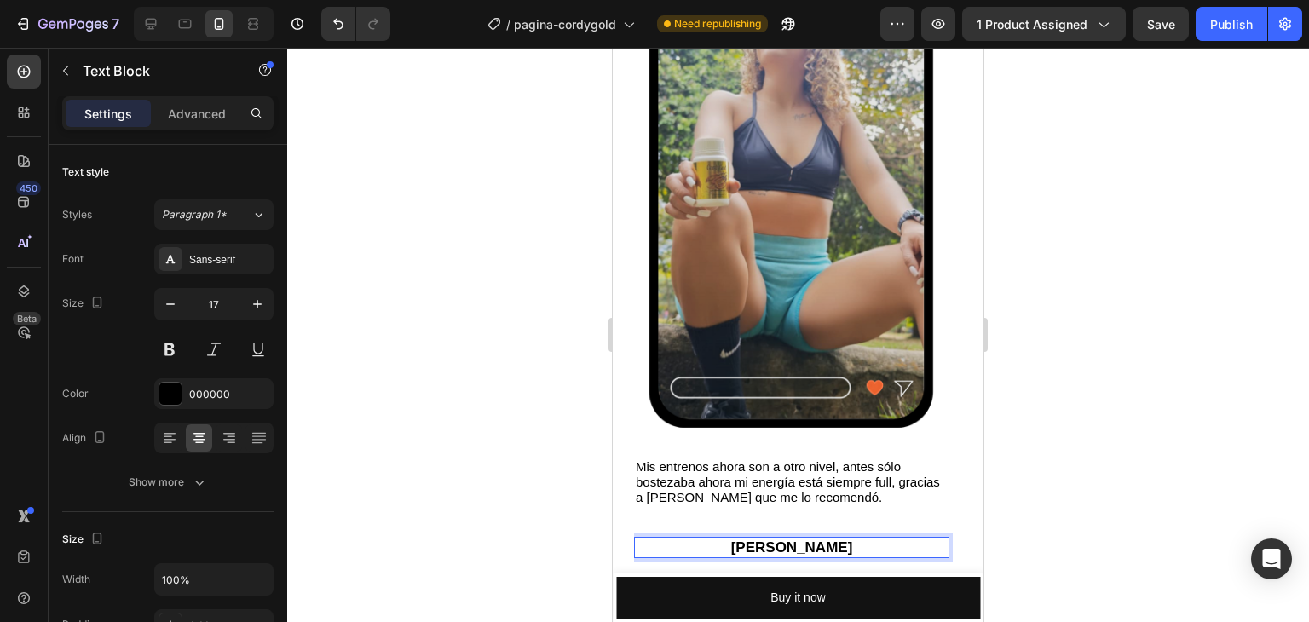
click at [818, 540] on p "[PERSON_NAME]" at bounding box center [792, 548] width 312 height 18
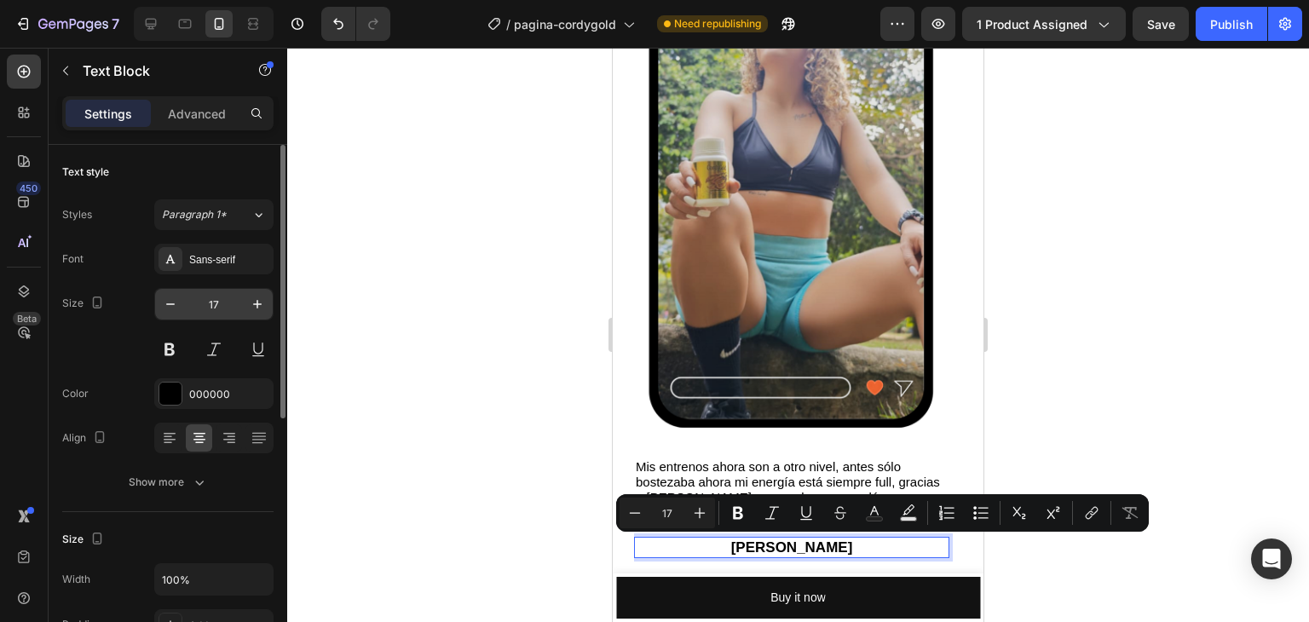
click at [219, 301] on input "17" at bounding box center [214, 304] width 56 height 31
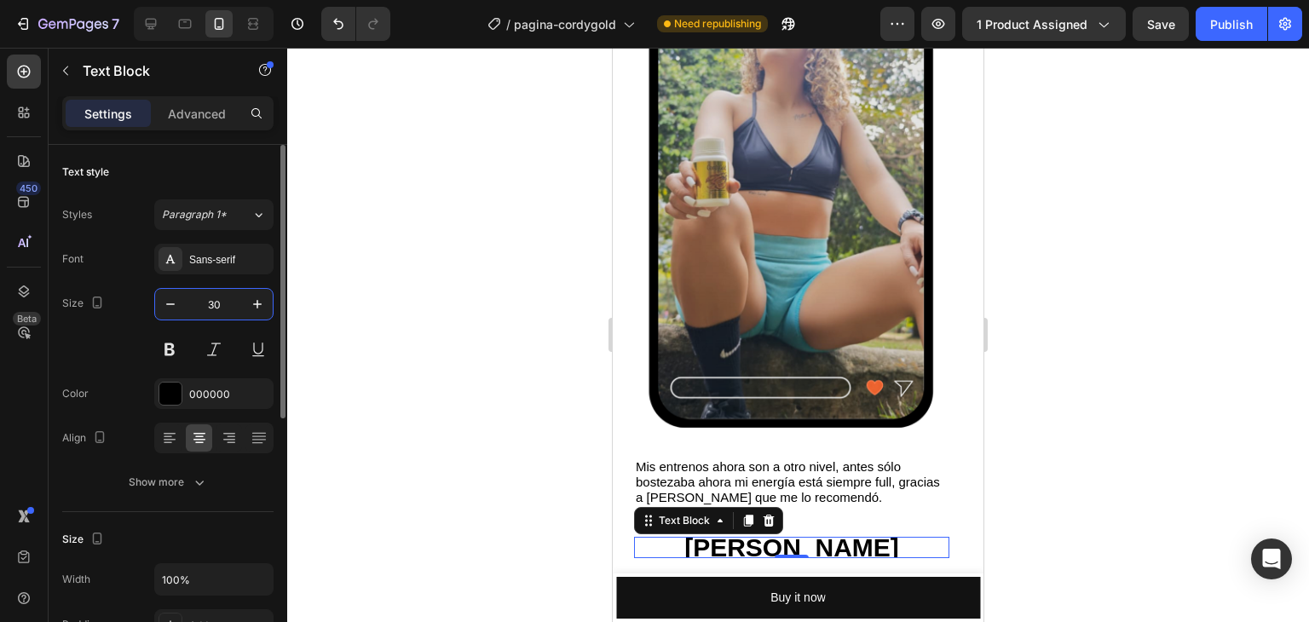
type input "30"
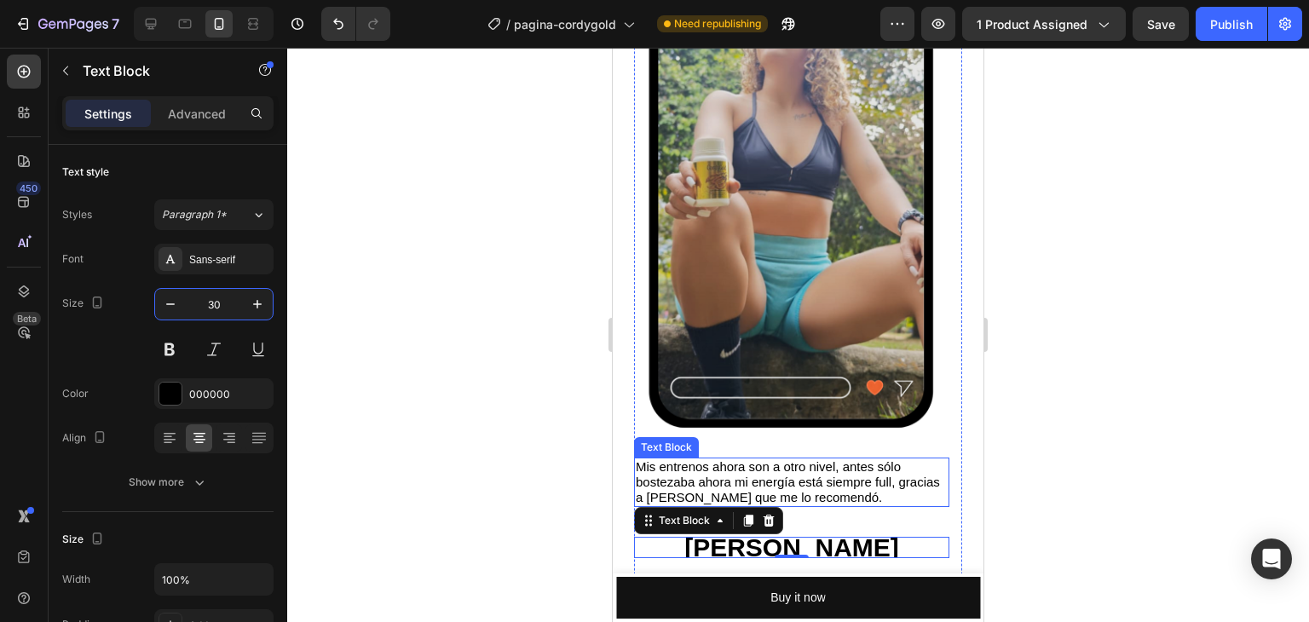
click at [799, 477] on p "Mis entrenos ahora son a otro nivel, antes sólo bostezaba ahora mi energía está…" at bounding box center [792, 482] width 312 height 46
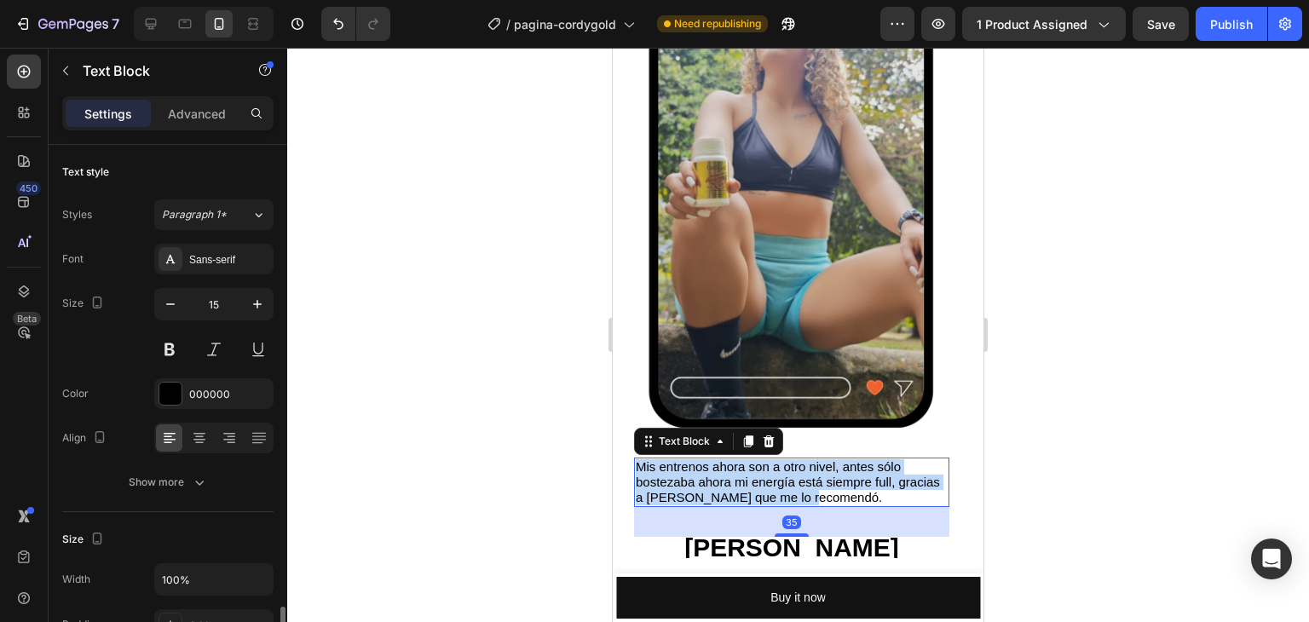
scroll to position [303, 0]
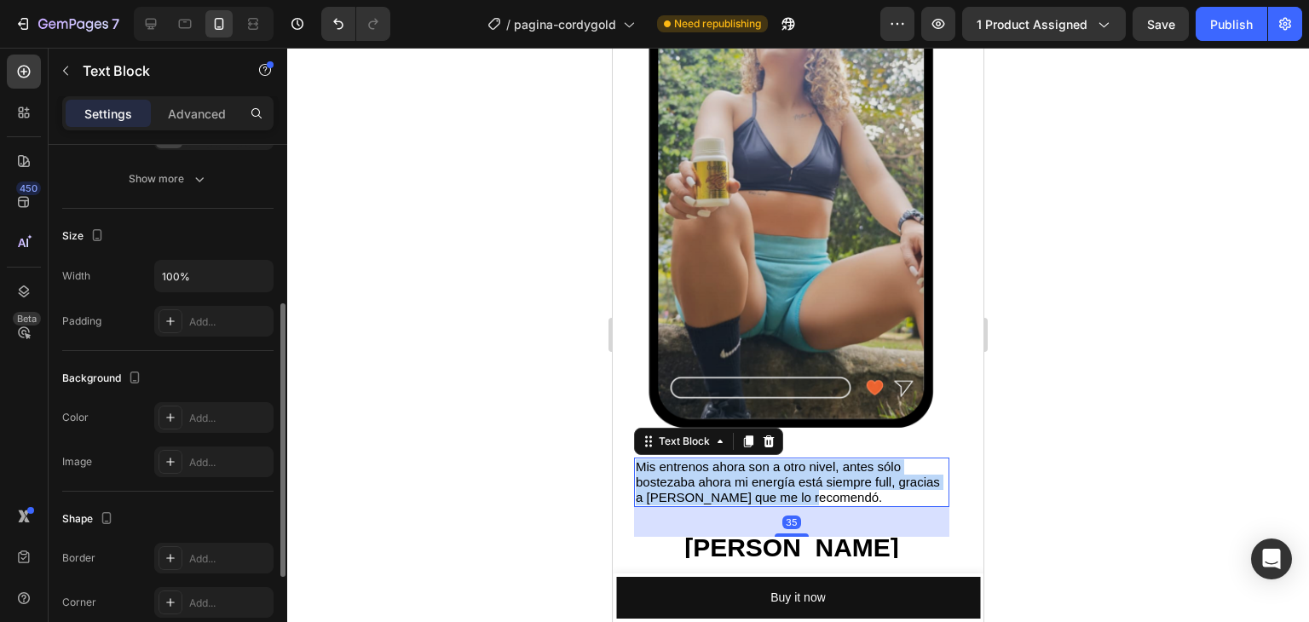
click at [799, 477] on p "Mis entrenos ahora son a otro nivel, antes sólo bostezaba ahora mi energía está…" at bounding box center [792, 482] width 312 height 46
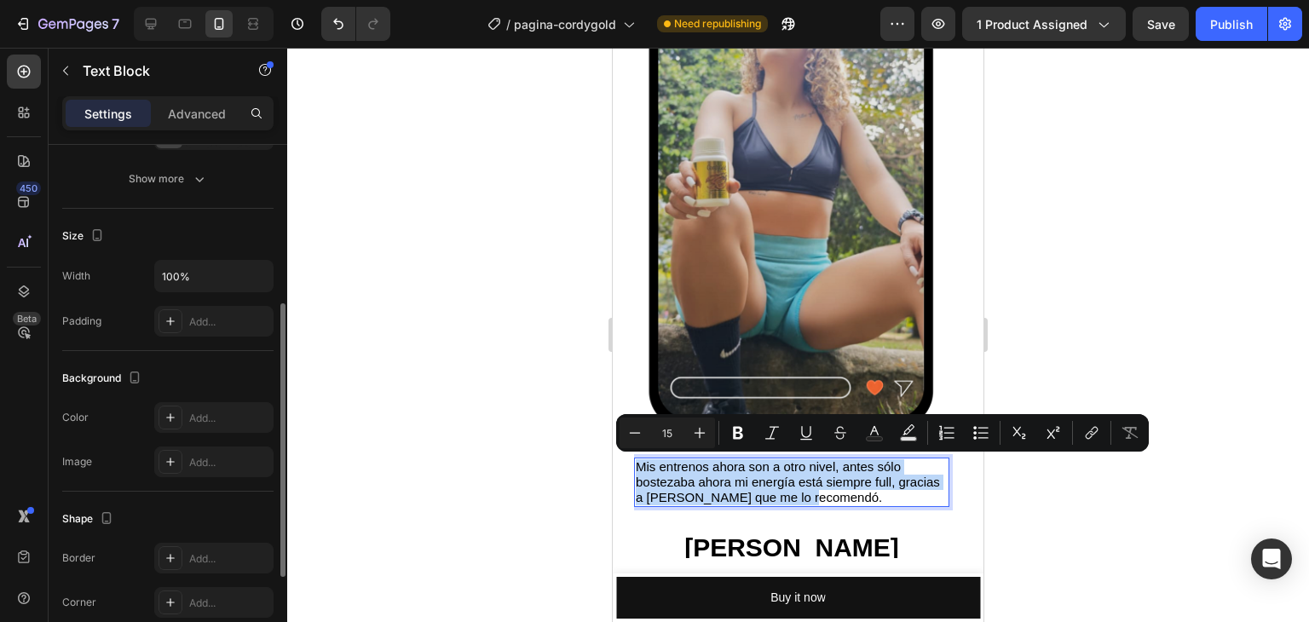
click at [803, 502] on p "Mis entrenos ahora son a otro nivel, antes sólo bostezaba ahora mi energía está…" at bounding box center [792, 482] width 312 height 46
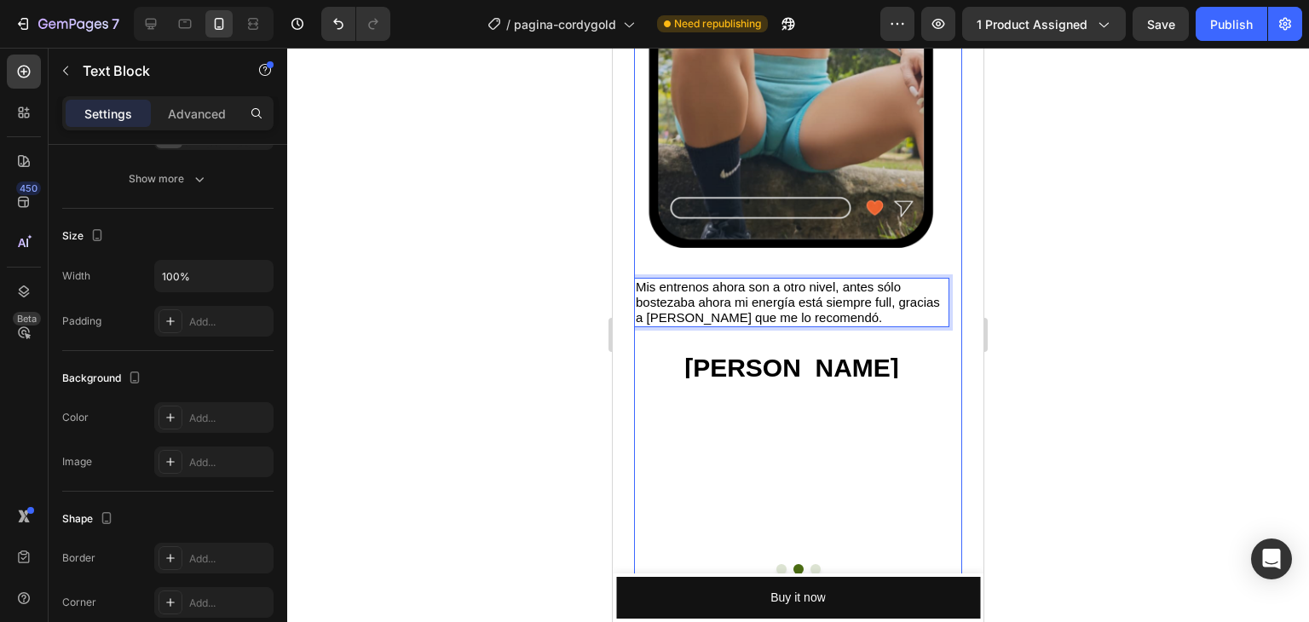
scroll to position [5084, 0]
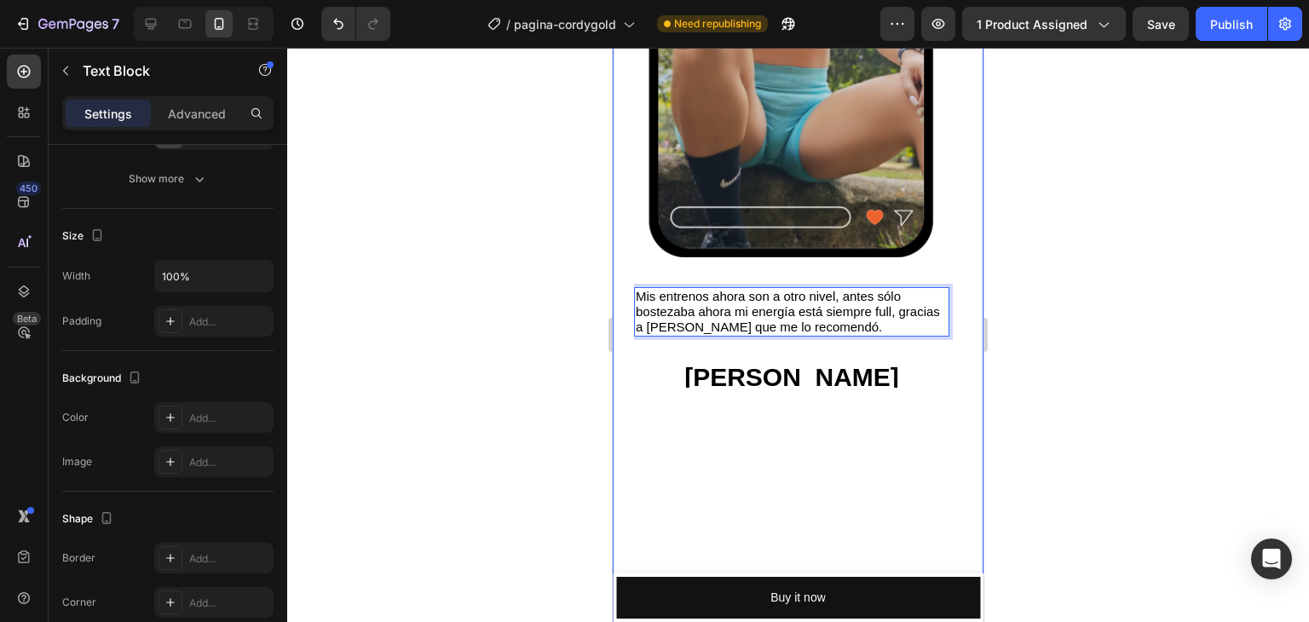
click at [430, 361] on div at bounding box center [798, 335] width 1022 height 575
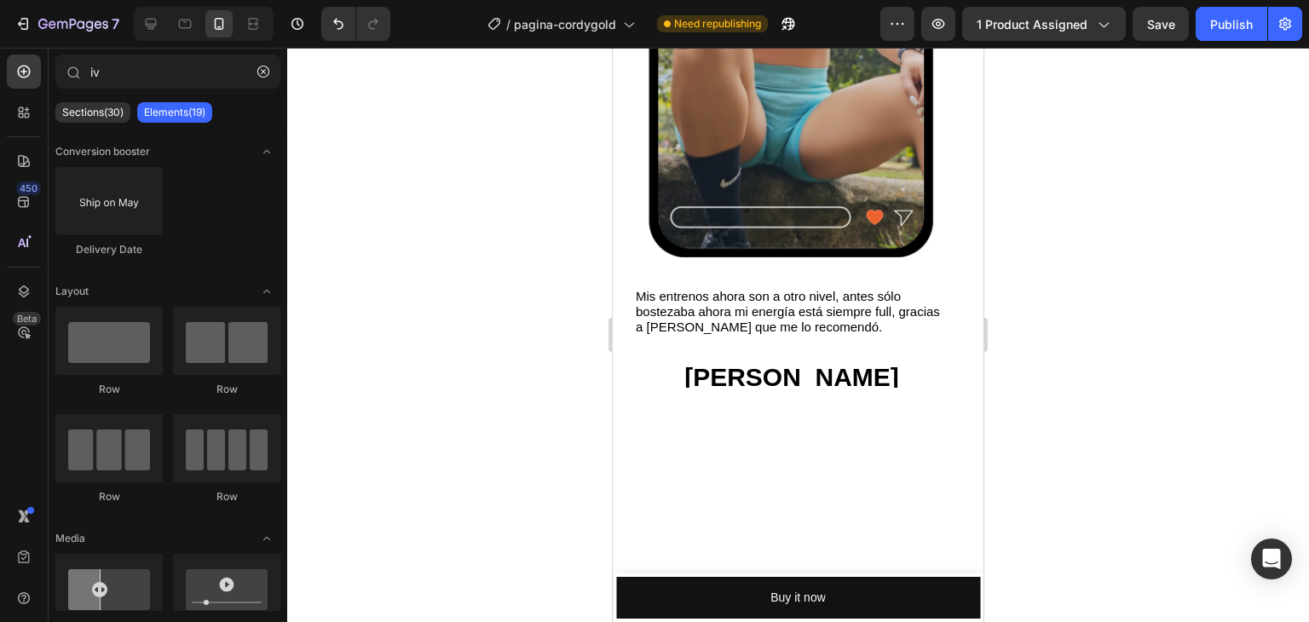
scroll to position [5340, 0]
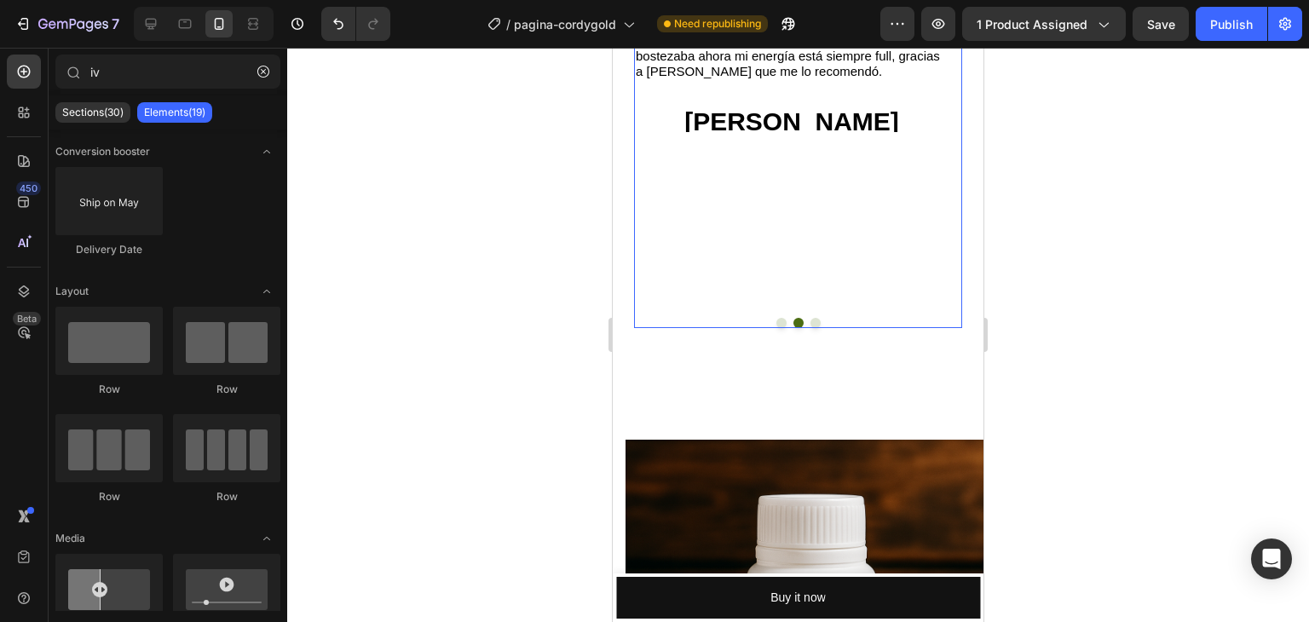
click at [812, 325] on button "Dot" at bounding box center [816, 323] width 10 height 10
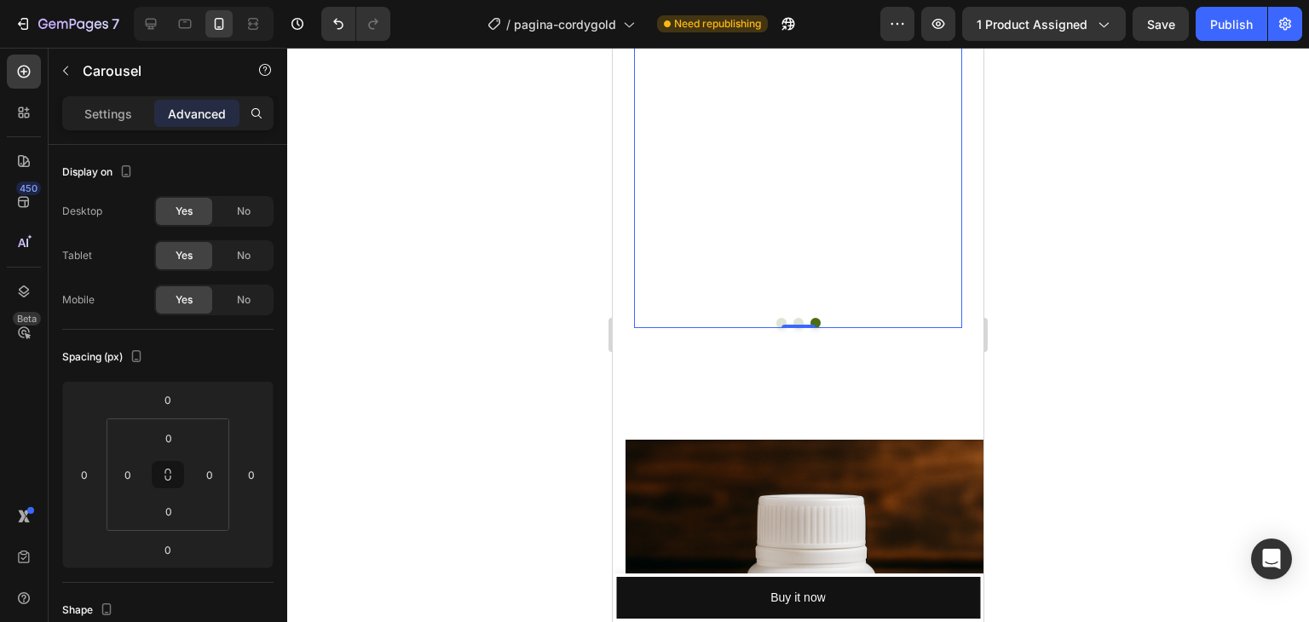
click at [777, 321] on button "Dot" at bounding box center [782, 323] width 10 height 10
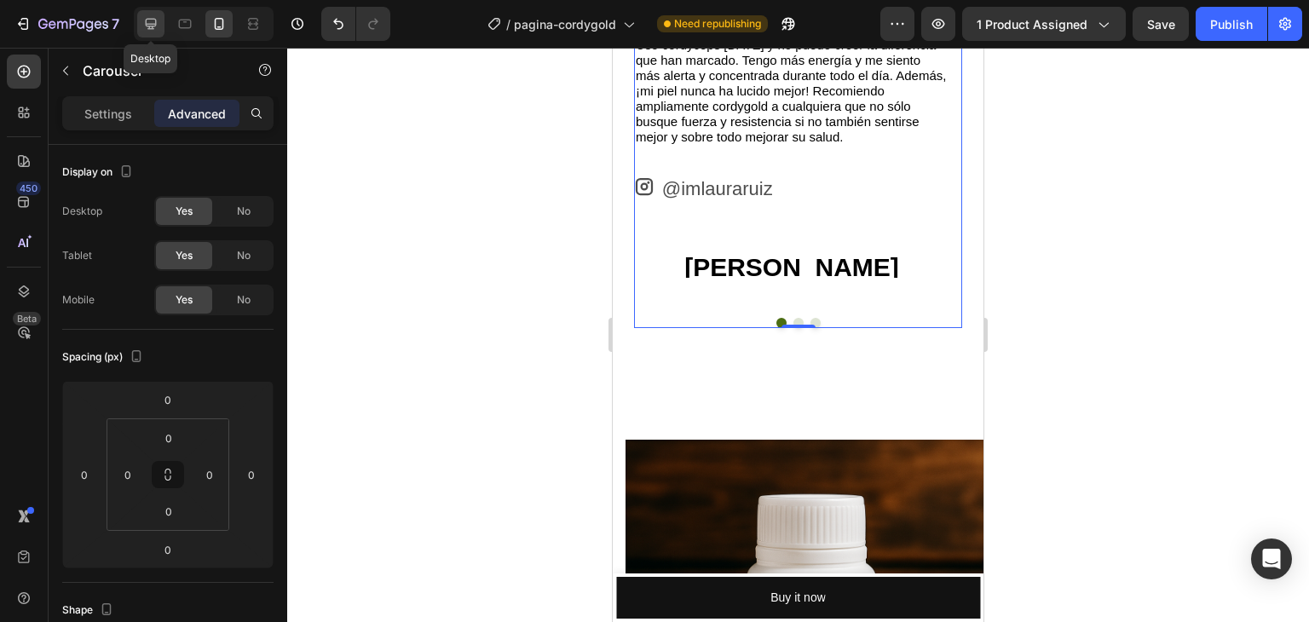
click at [153, 21] on icon at bounding box center [150, 23] width 17 height 17
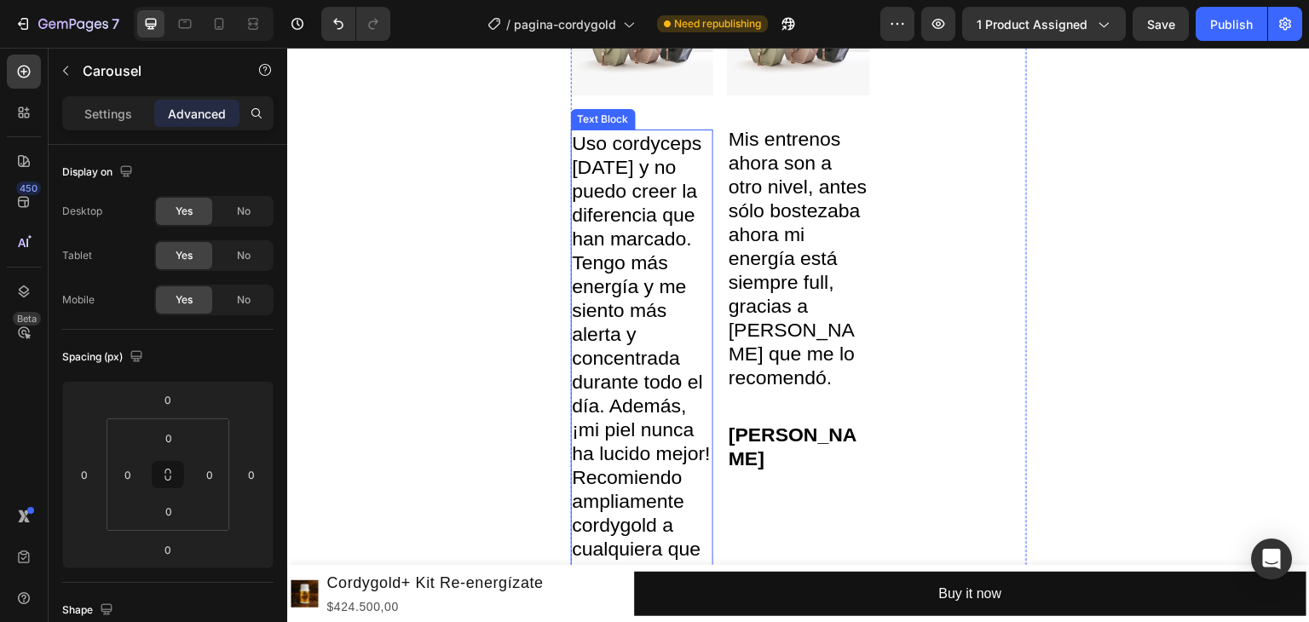
scroll to position [4838, 0]
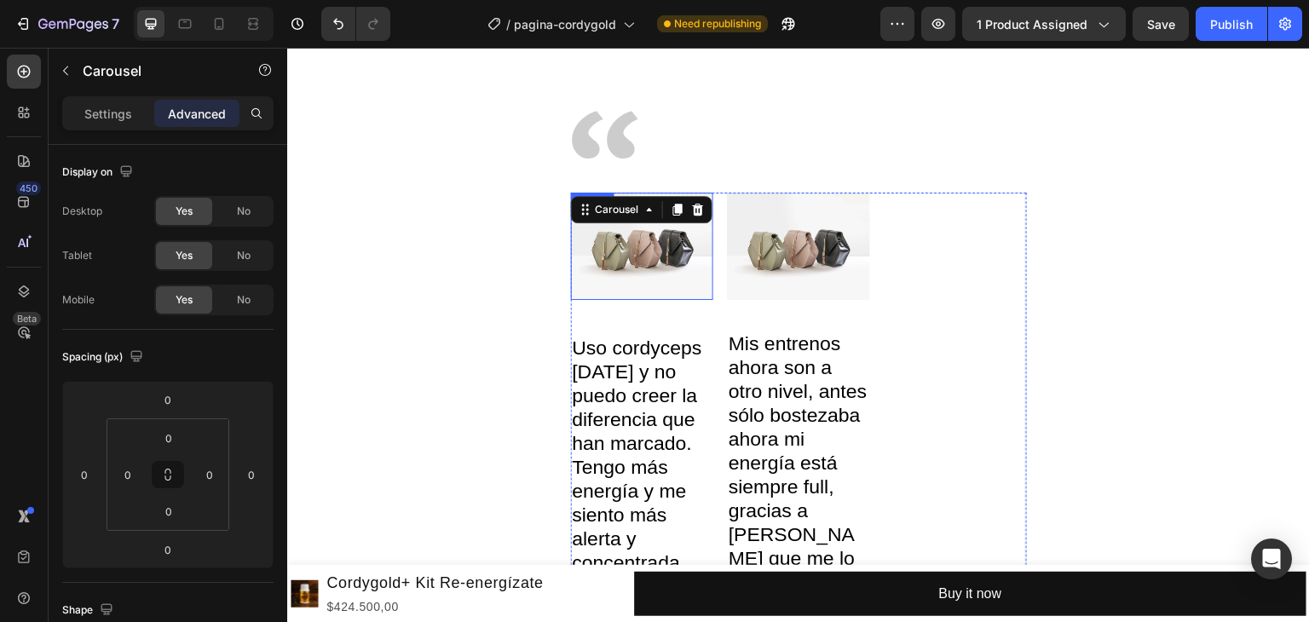
click at [663, 270] on img at bounding box center [642, 246] width 143 height 107
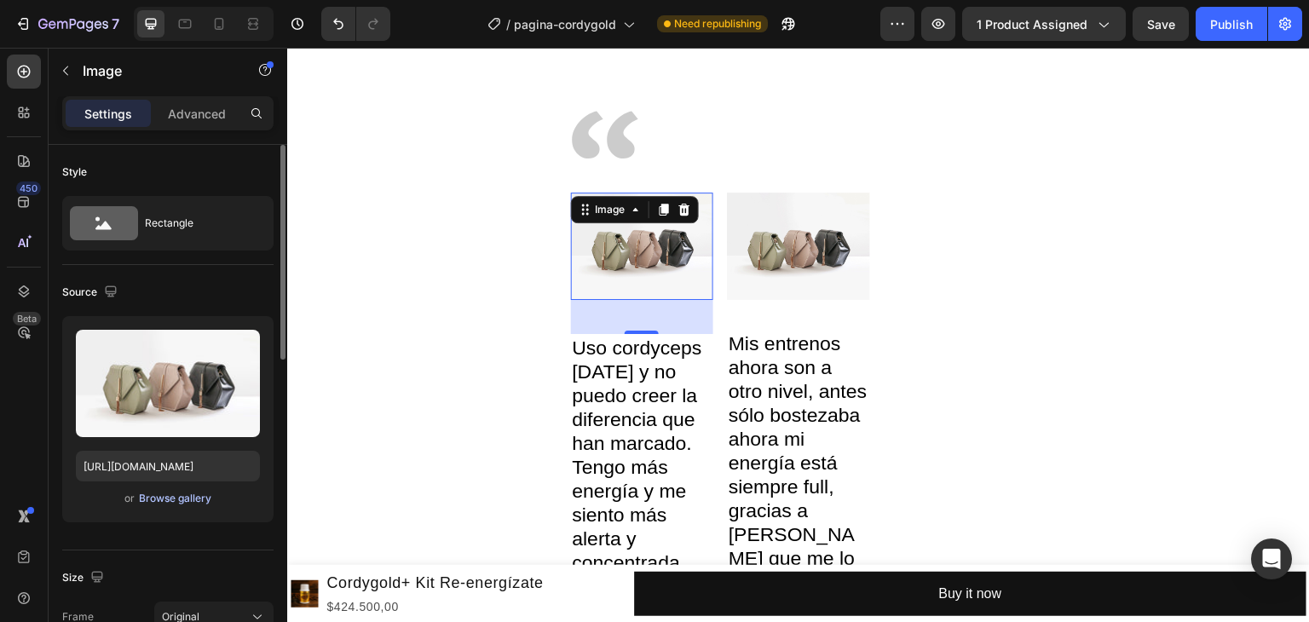
click at [181, 499] on div "Browse gallery" at bounding box center [175, 498] width 72 height 15
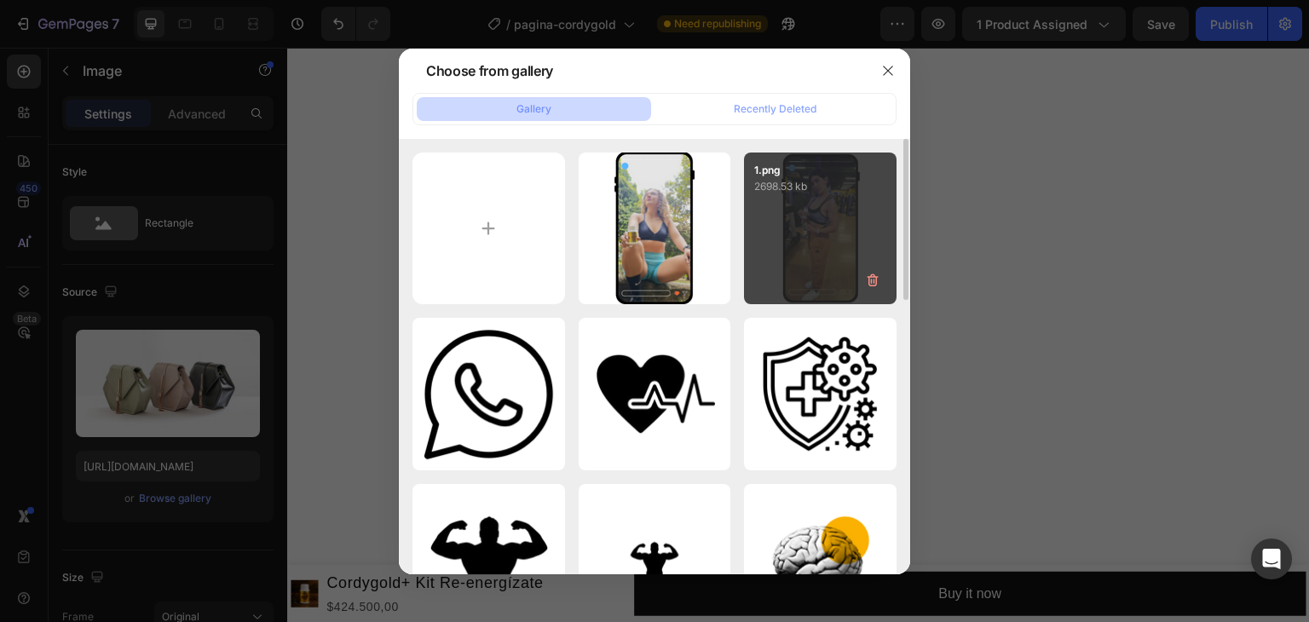
click at [797, 240] on div "1.png 2698.53 kb" at bounding box center [820, 229] width 153 height 153
type input "[URL][DOMAIN_NAME]"
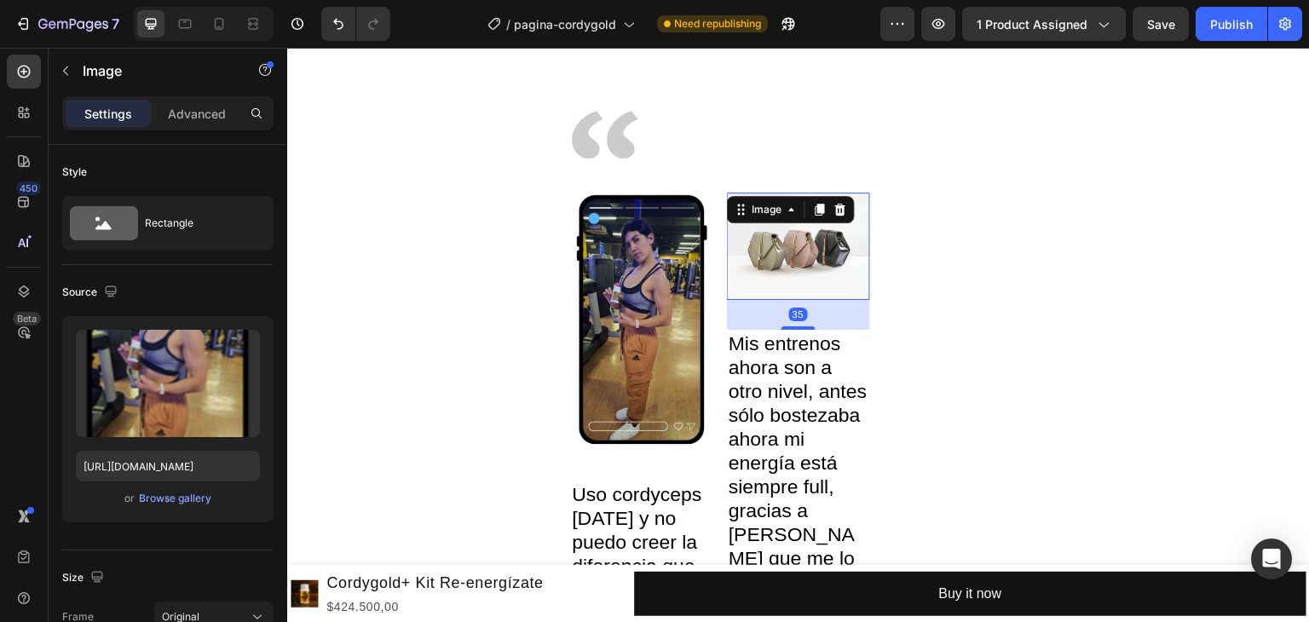
click at [807, 257] on img at bounding box center [798, 246] width 143 height 107
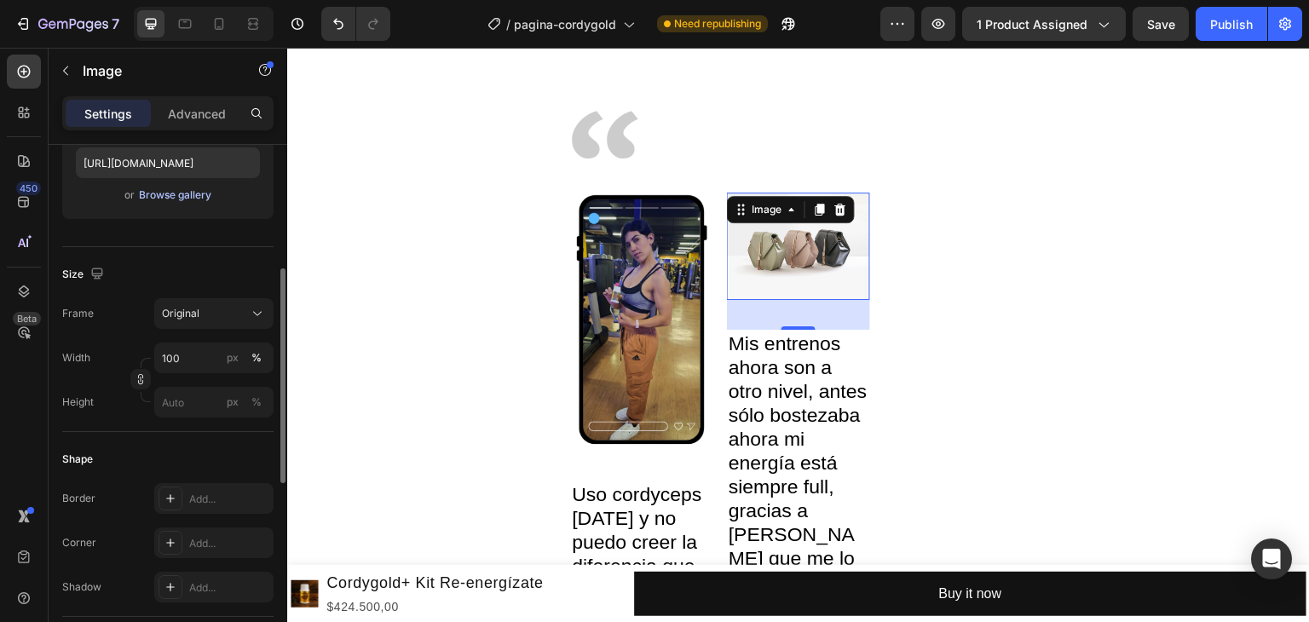
click at [203, 199] on div "Browse gallery" at bounding box center [175, 195] width 72 height 15
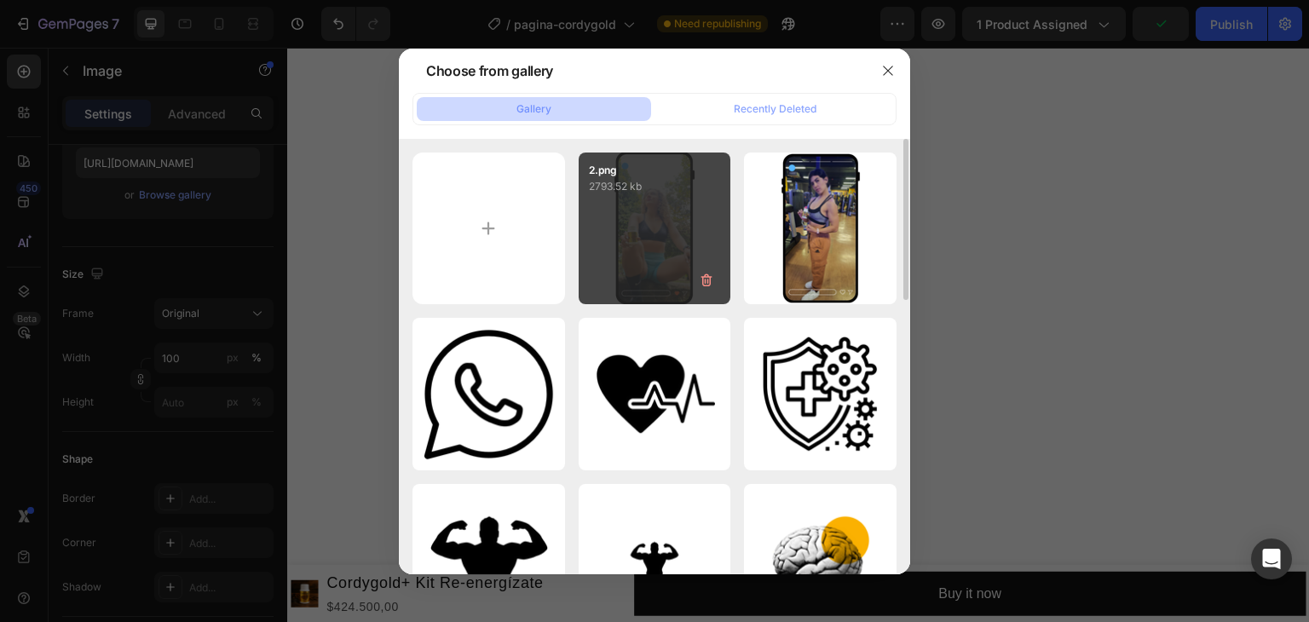
click at [687, 227] on div "2.png 2793.52 kb" at bounding box center [655, 229] width 153 height 153
type input "[URL][DOMAIN_NAME]"
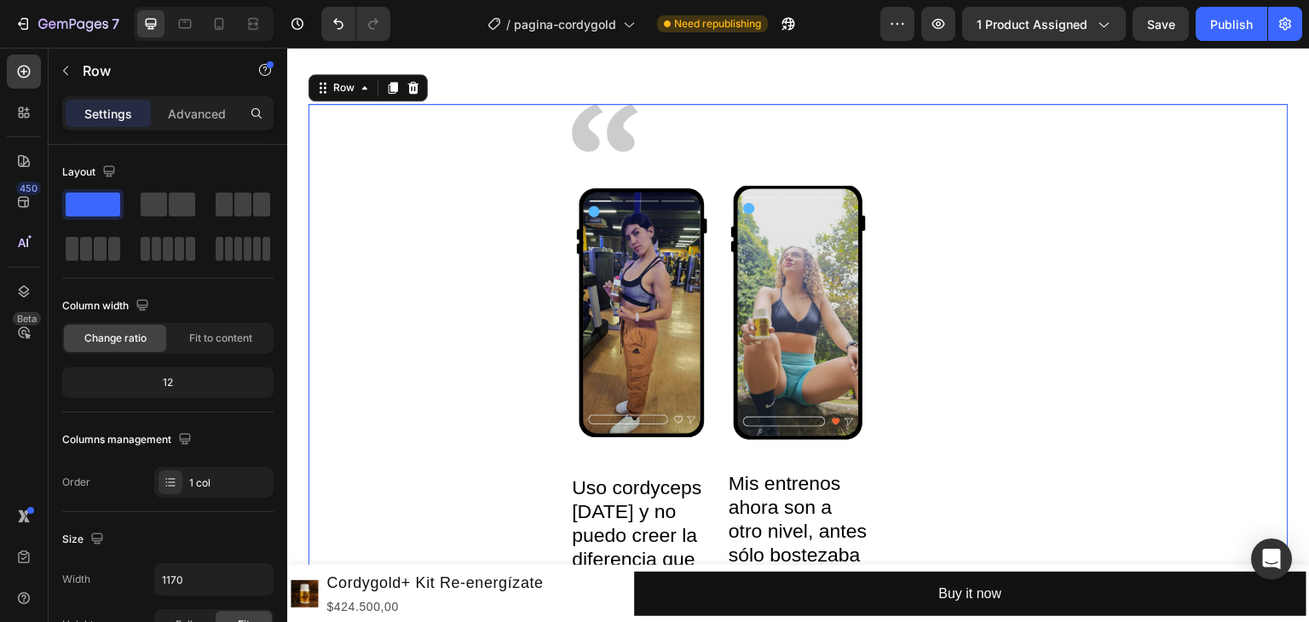
scroll to position [4838, 0]
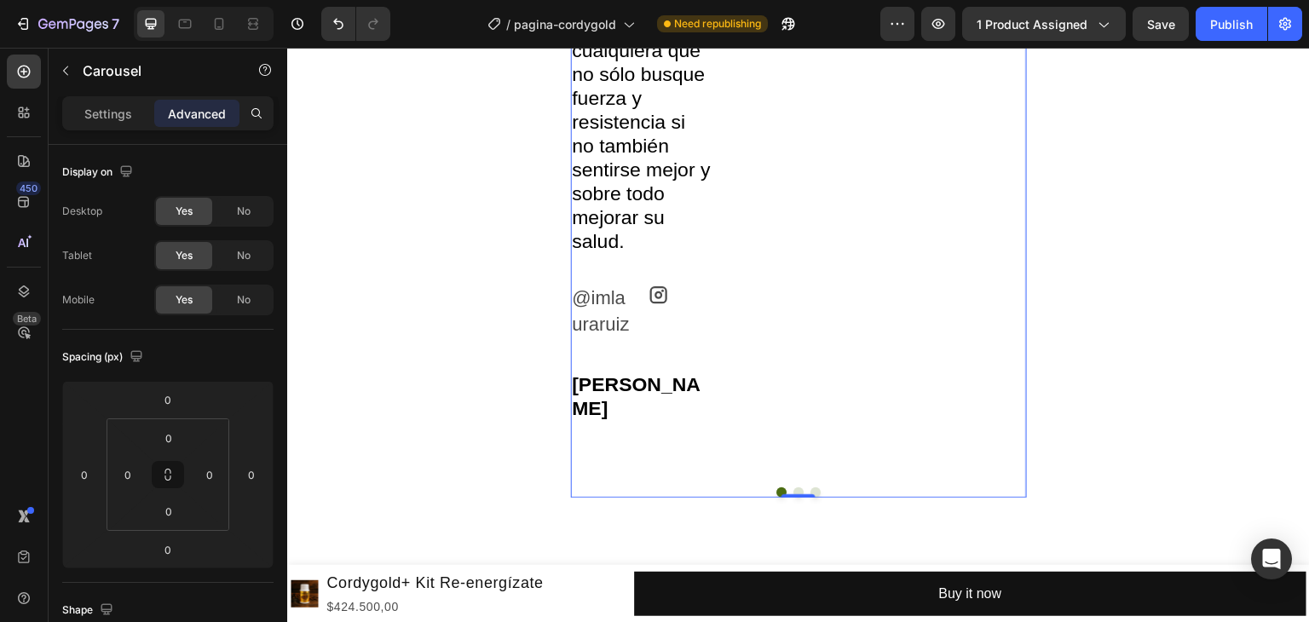
scroll to position [5861, 0]
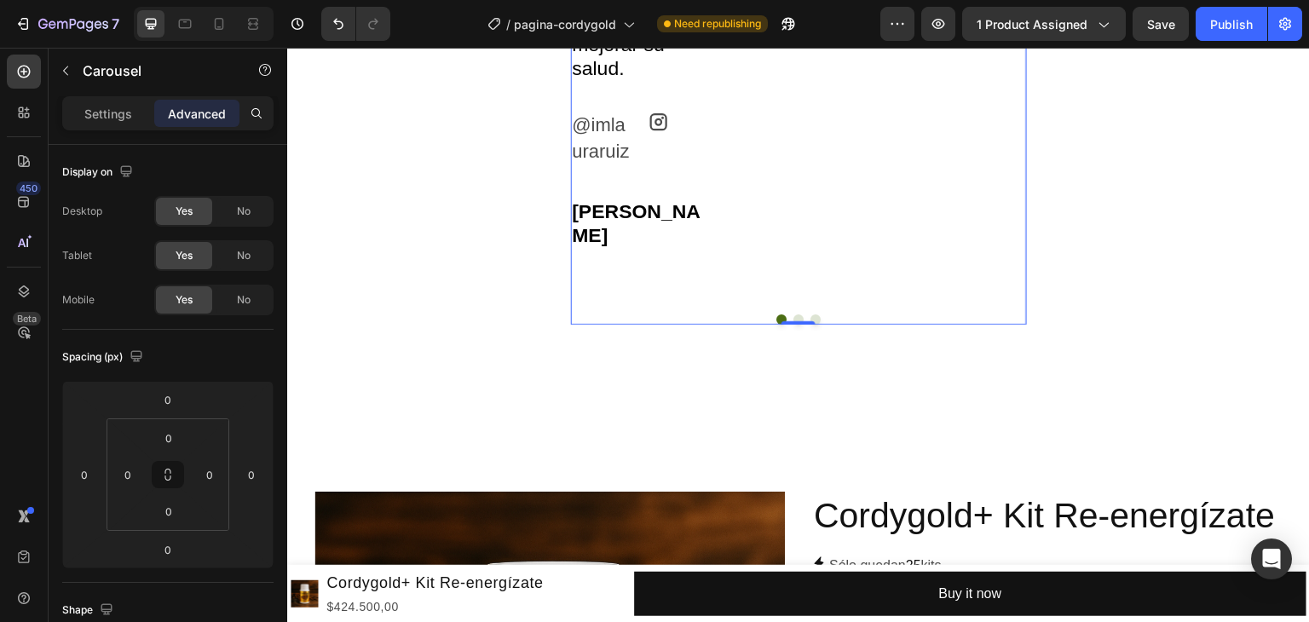
click at [794, 318] on button "Dot" at bounding box center [799, 320] width 10 height 10
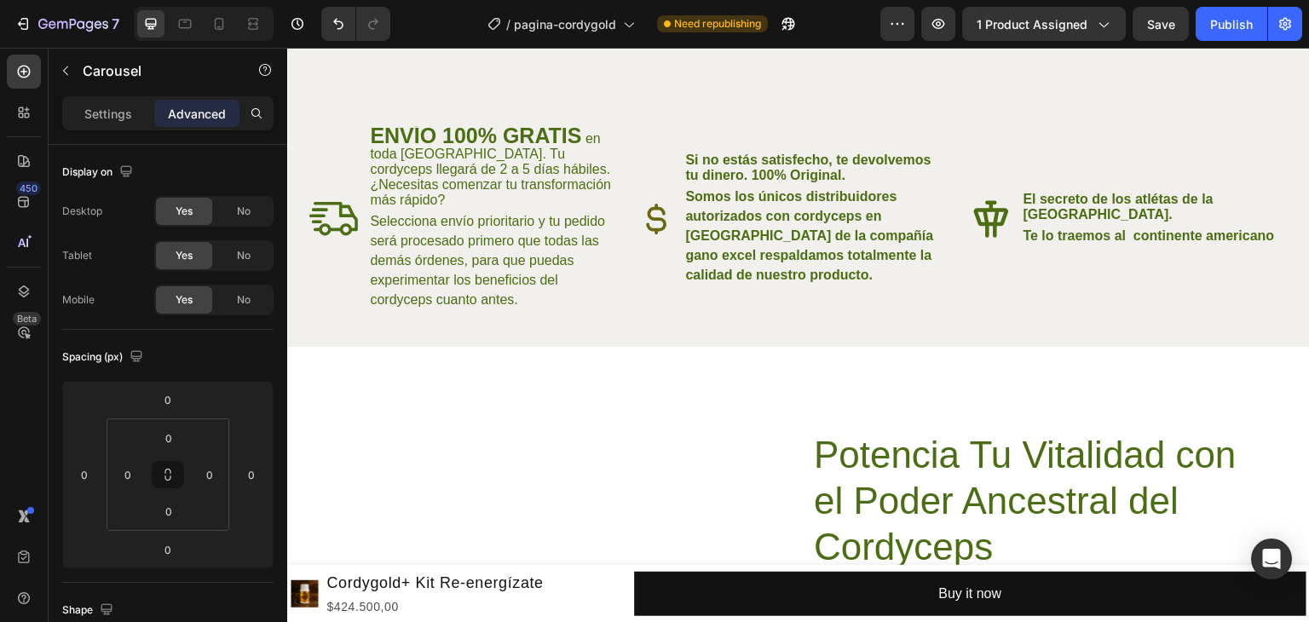
scroll to position [3218, 0]
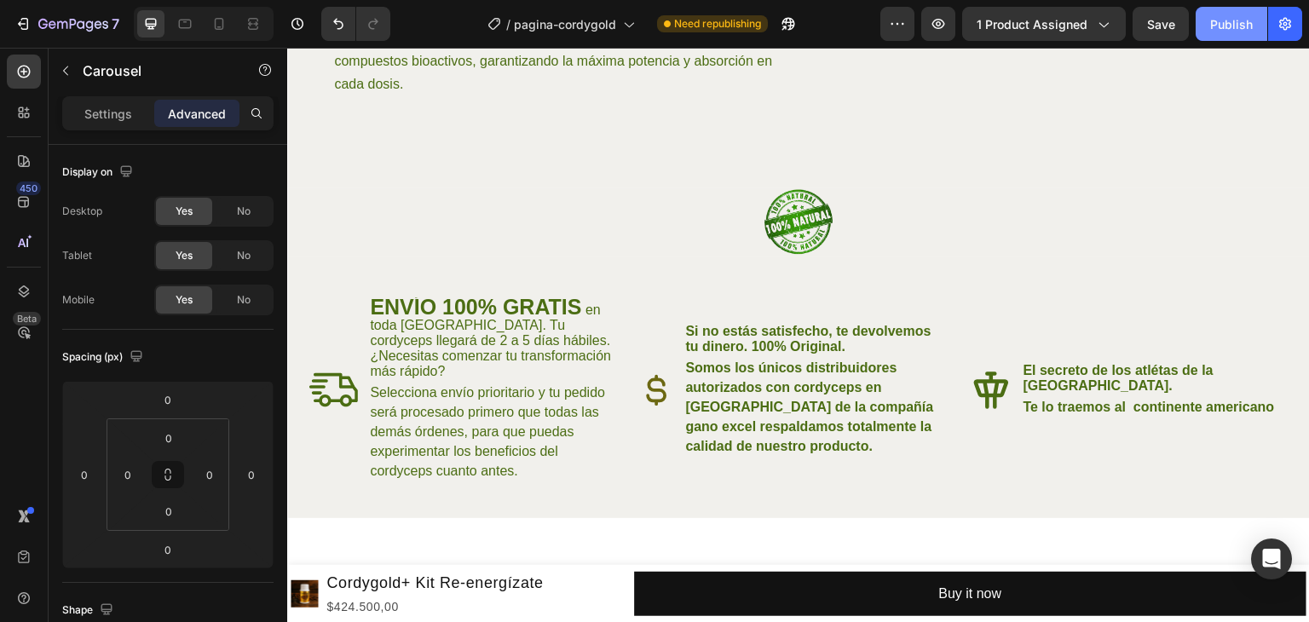
click at [1212, 26] on div "Publish" at bounding box center [1232, 24] width 43 height 18
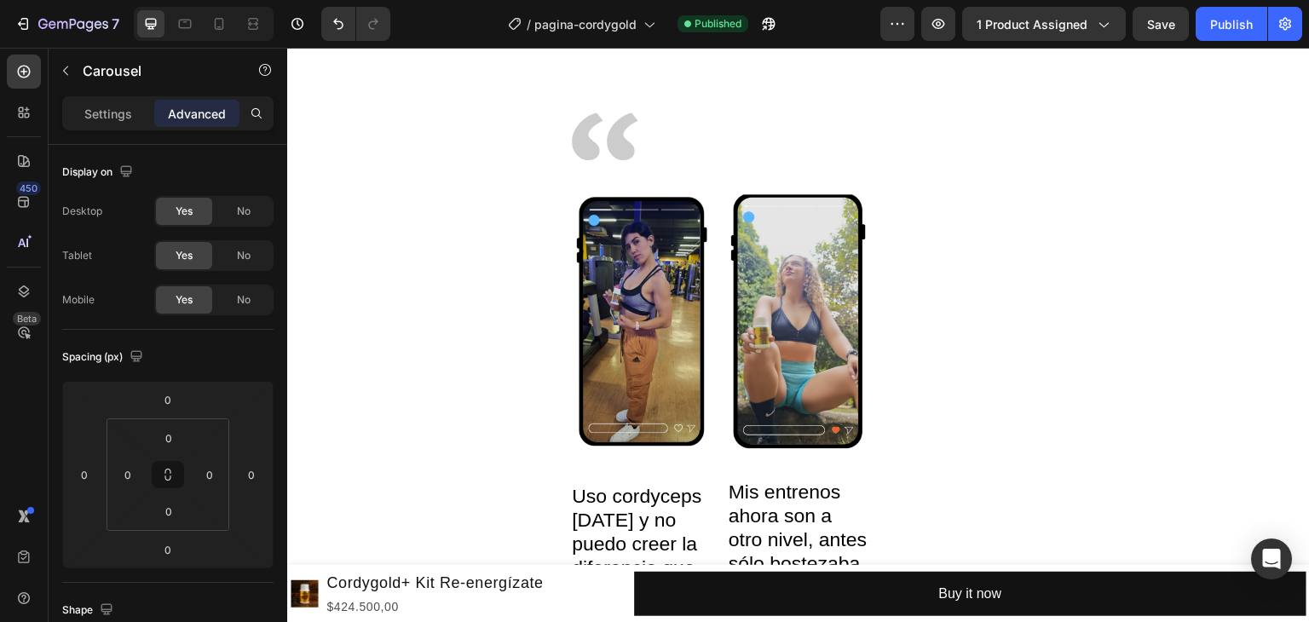
scroll to position [4582, 0]
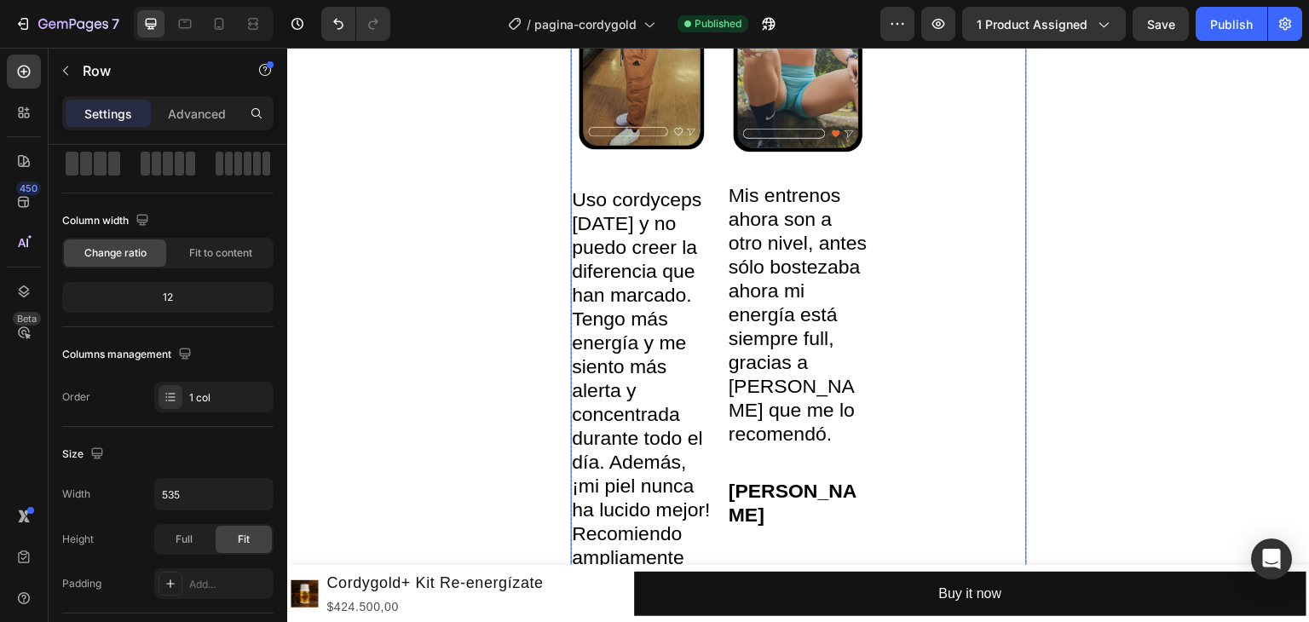
scroll to position [4753, 0]
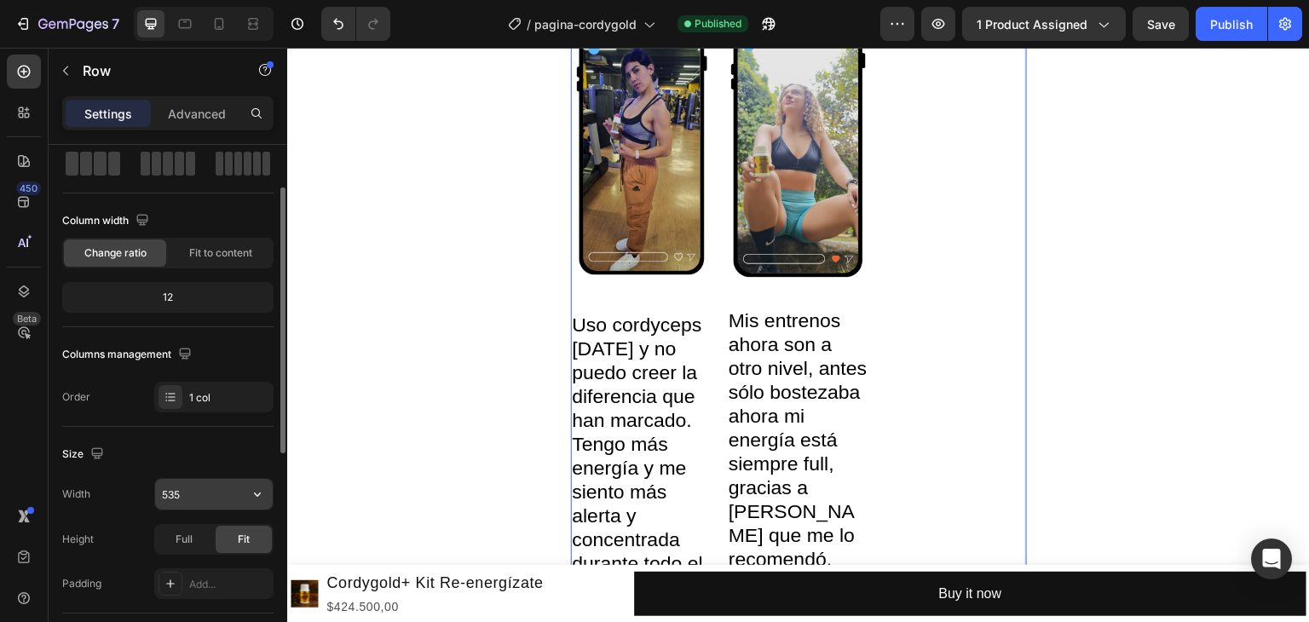
click at [191, 493] on input "535" at bounding box center [214, 494] width 118 height 31
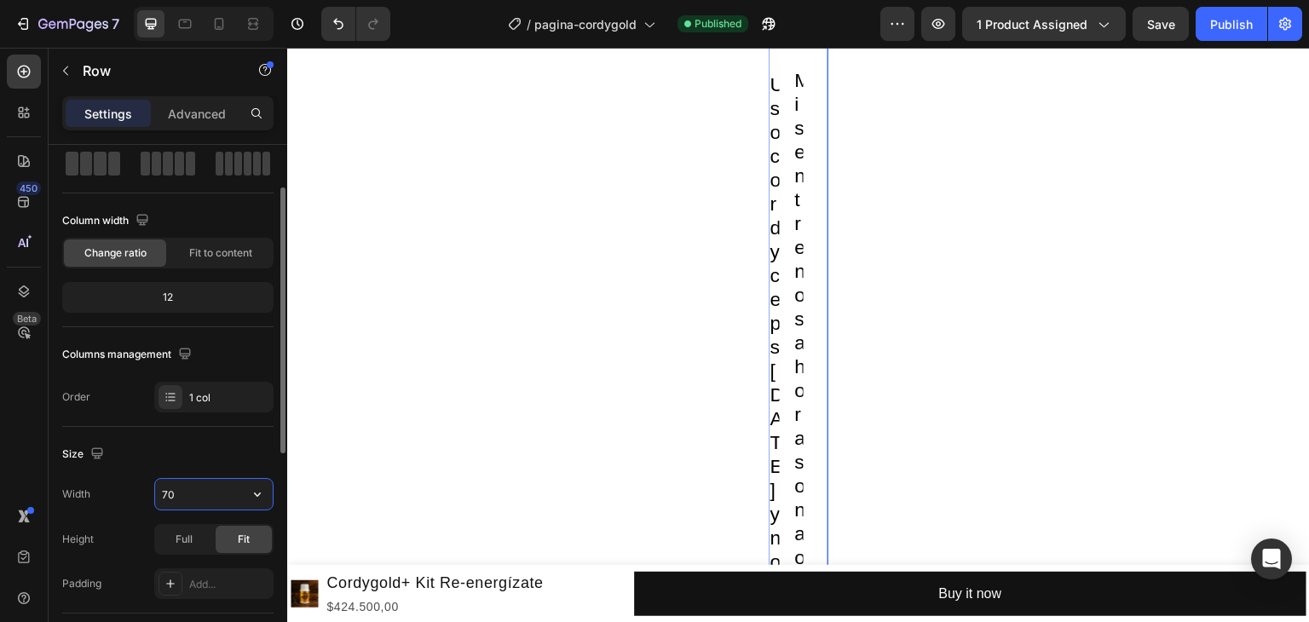
type input "7"
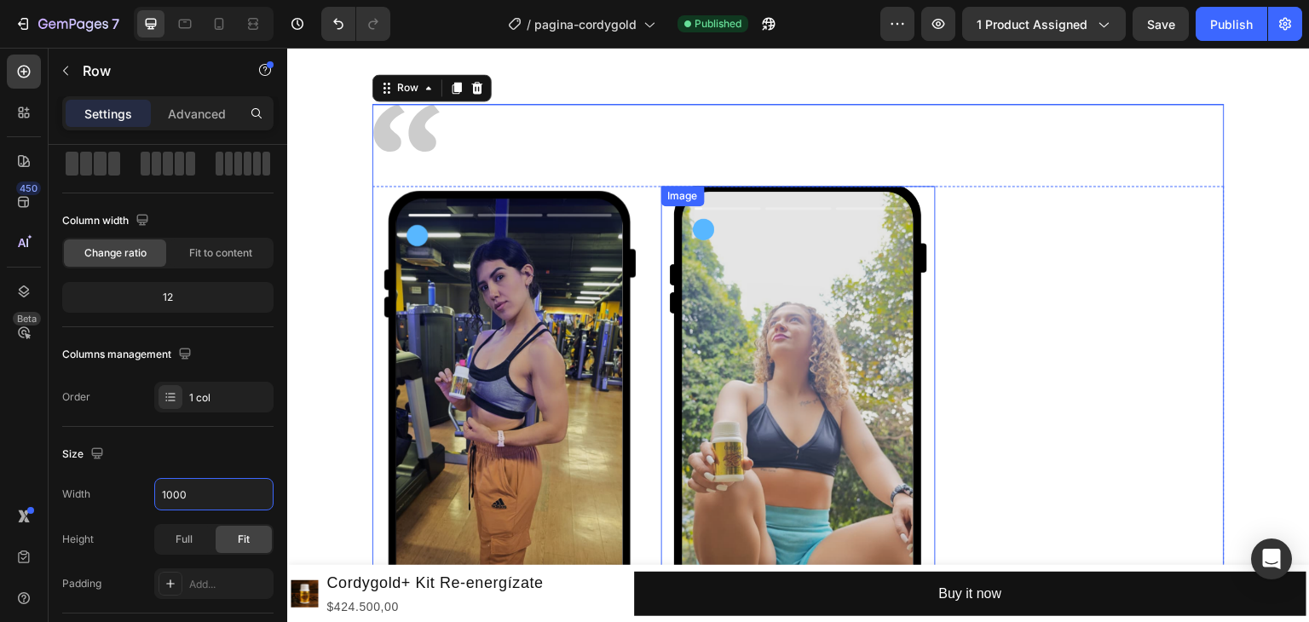
scroll to position [4582, 0]
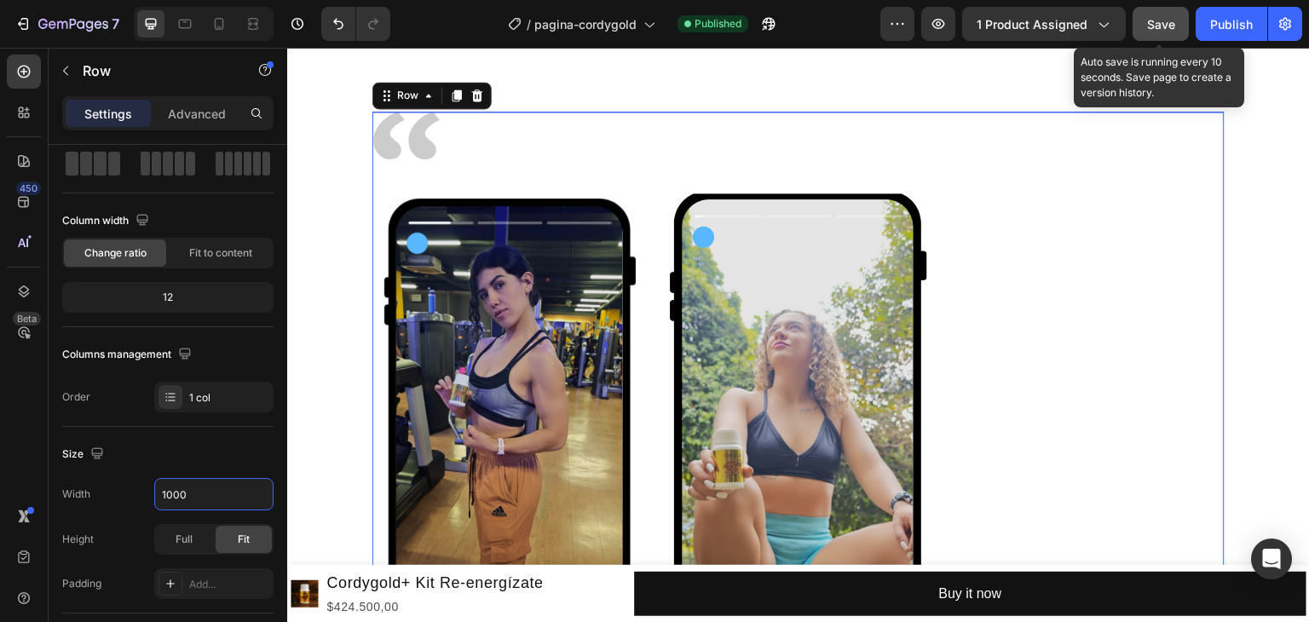
type input "1000"
click at [1169, 29] on span "Save" at bounding box center [1161, 24] width 28 height 14
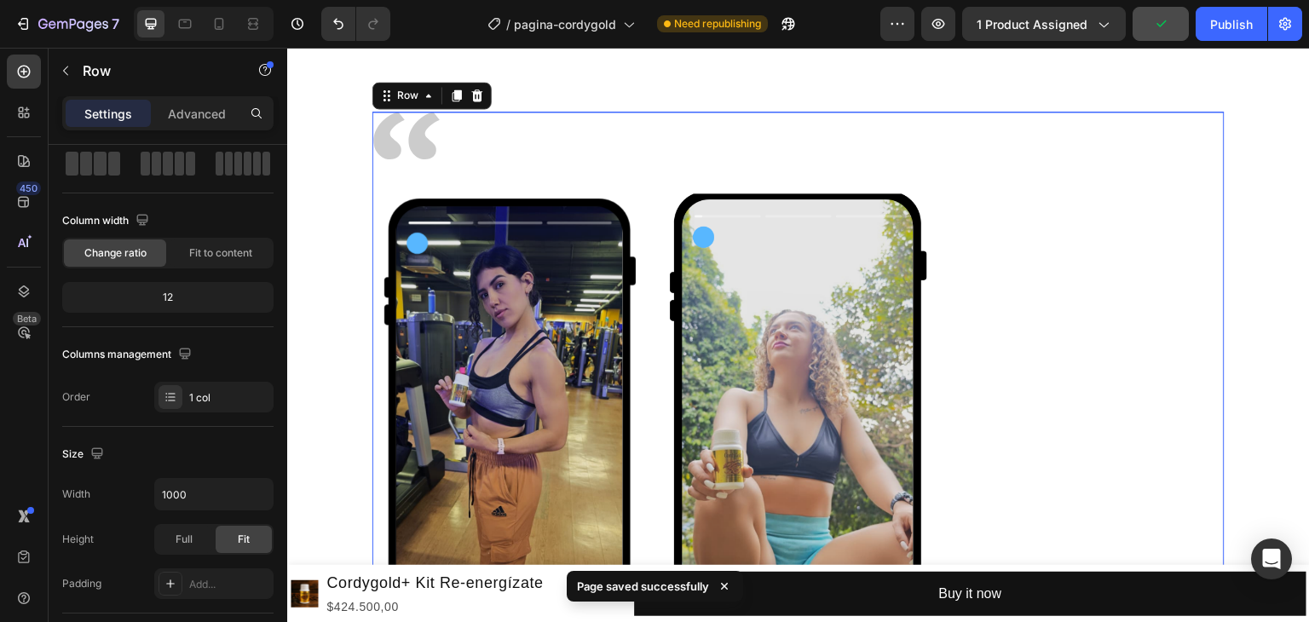
click at [1211, 4] on div "7 Version history / pagina-cordygold Need republishing Preview 1 product assign…" at bounding box center [654, 24] width 1309 height 49
click at [1211, 21] on button "Publish" at bounding box center [1232, 24] width 72 height 34
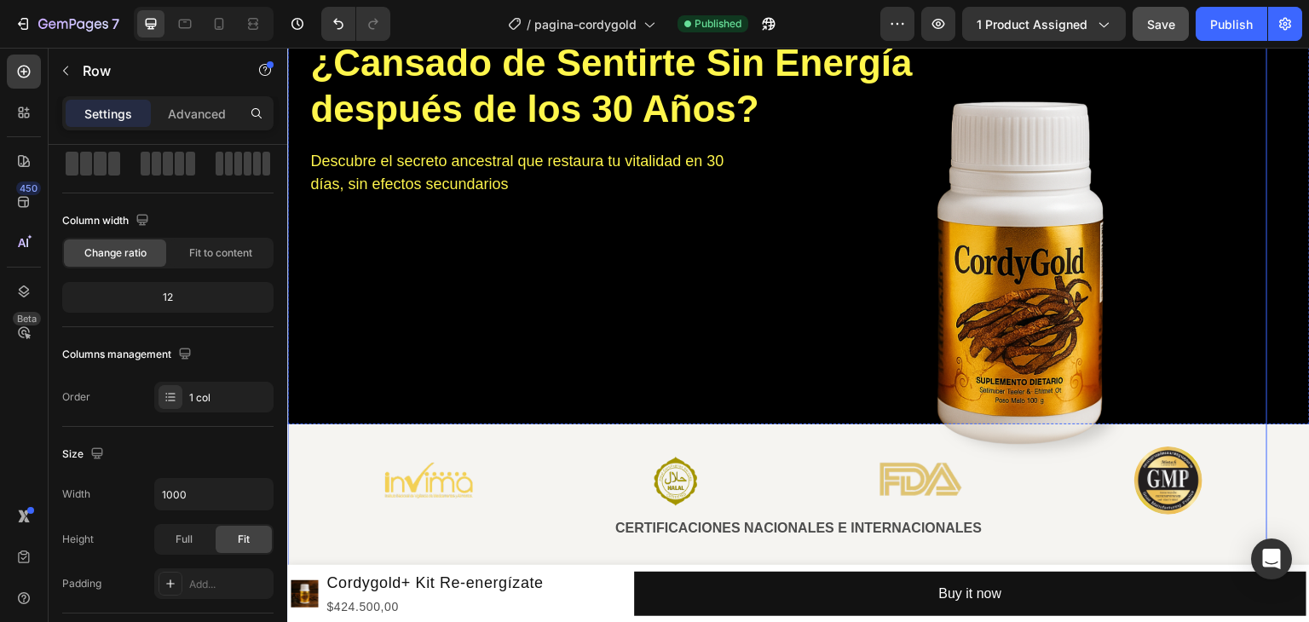
scroll to position [320, 0]
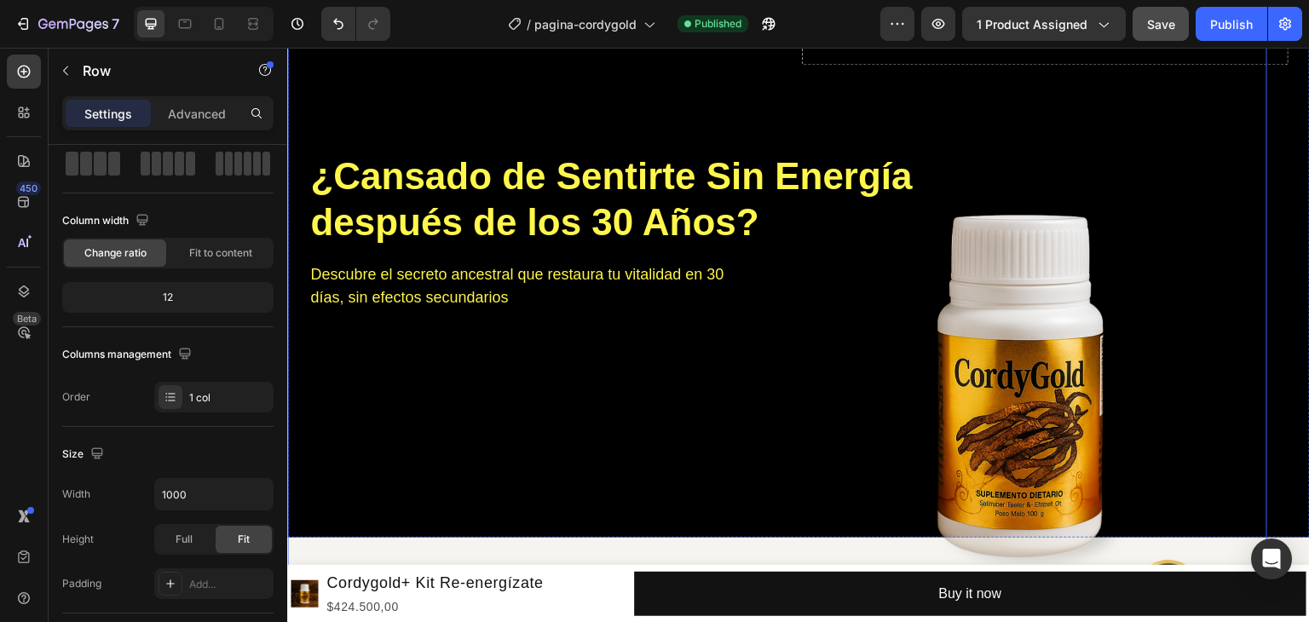
click at [1007, 314] on img at bounding box center [1033, 386] width 469 height 834
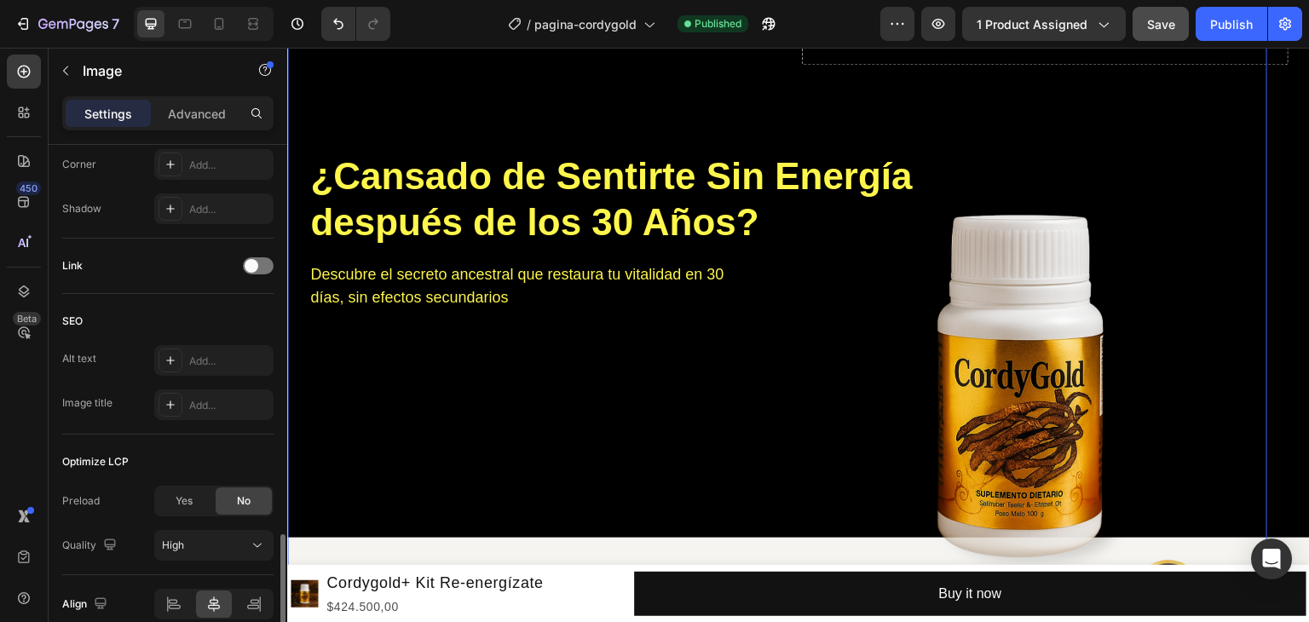
scroll to position [760, 0]
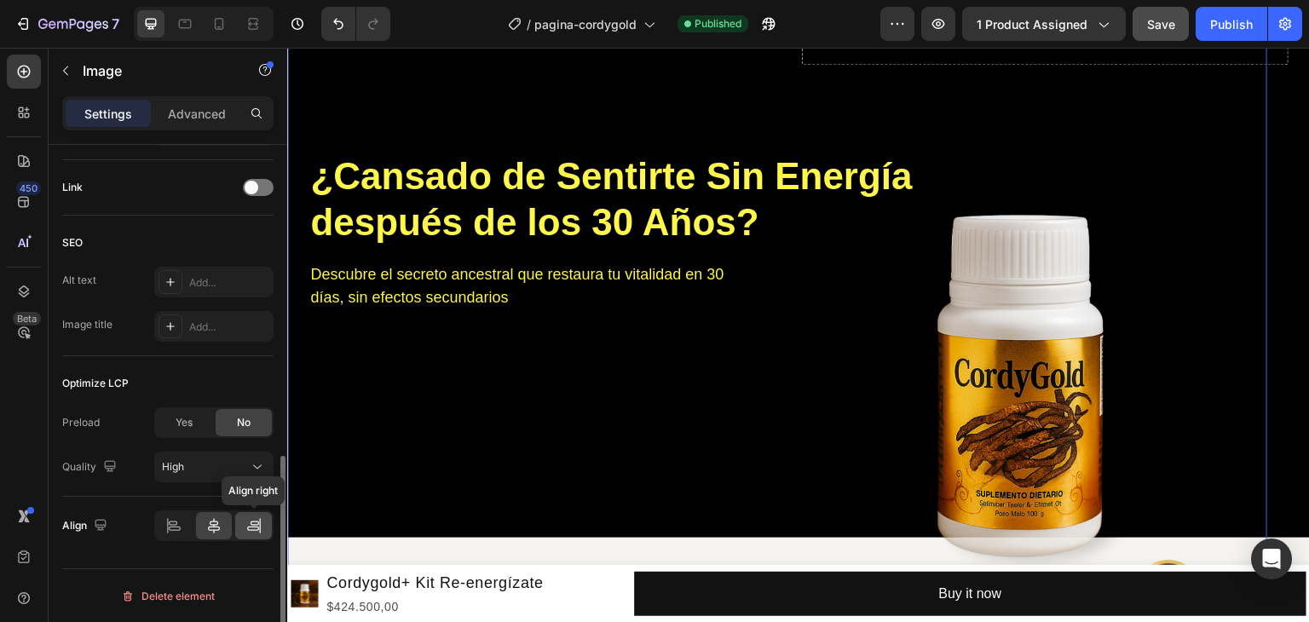
click at [253, 521] on icon at bounding box center [255, 523] width 9 height 4
click at [218, 523] on icon at bounding box center [213, 525] width 17 height 17
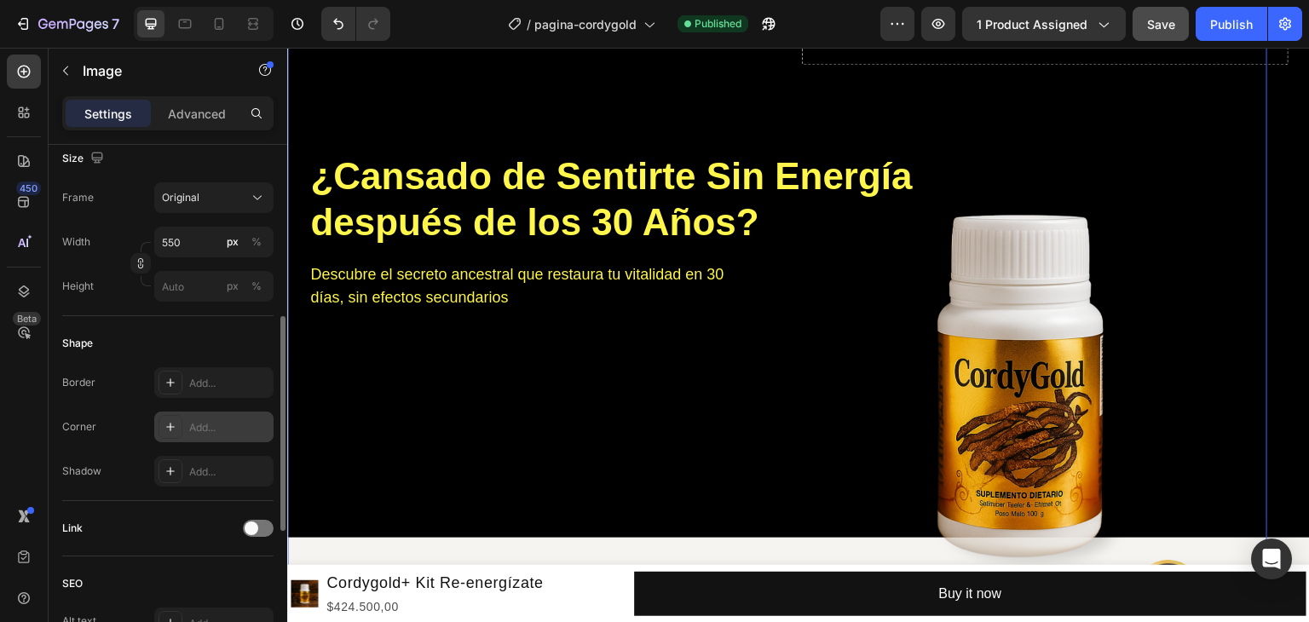
scroll to position [78, 0]
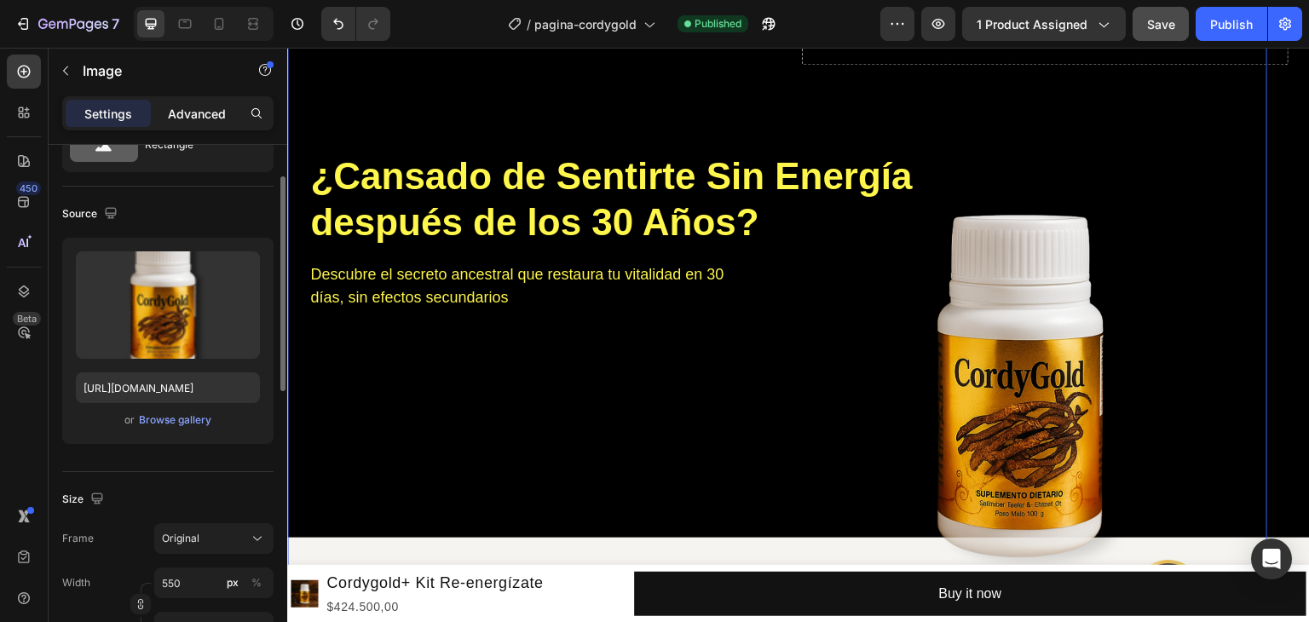
click at [209, 107] on p "Advanced" at bounding box center [197, 114] width 58 height 18
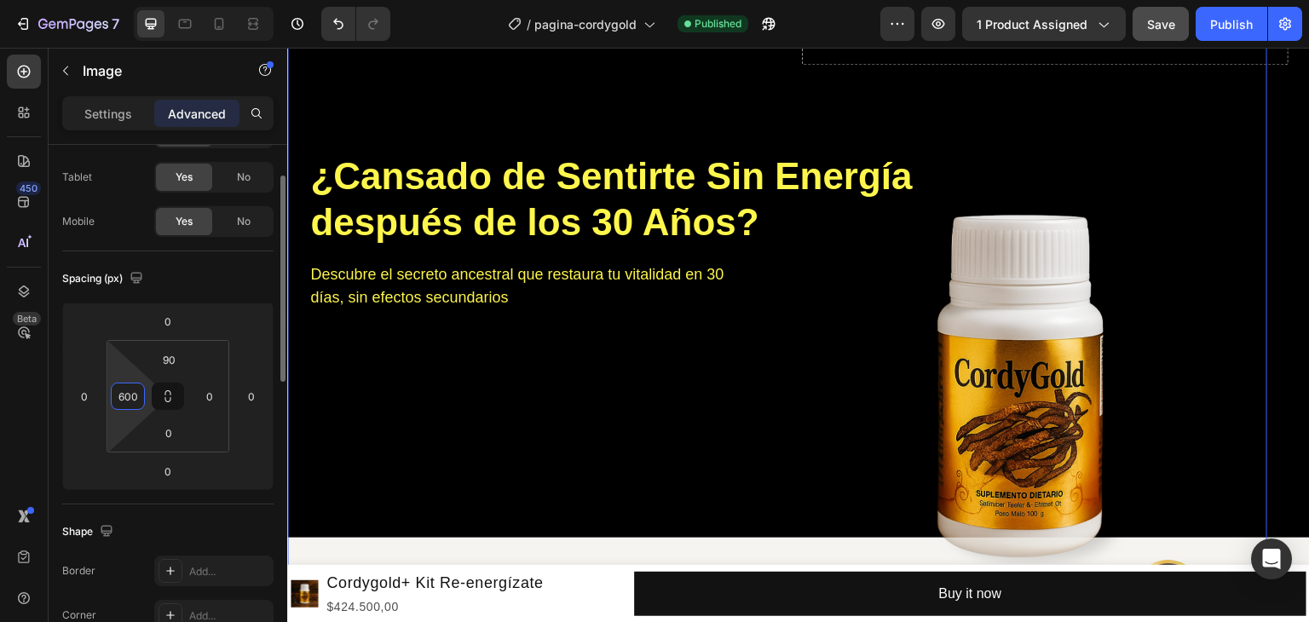
click at [122, 394] on input "600" at bounding box center [128, 397] width 26 height 26
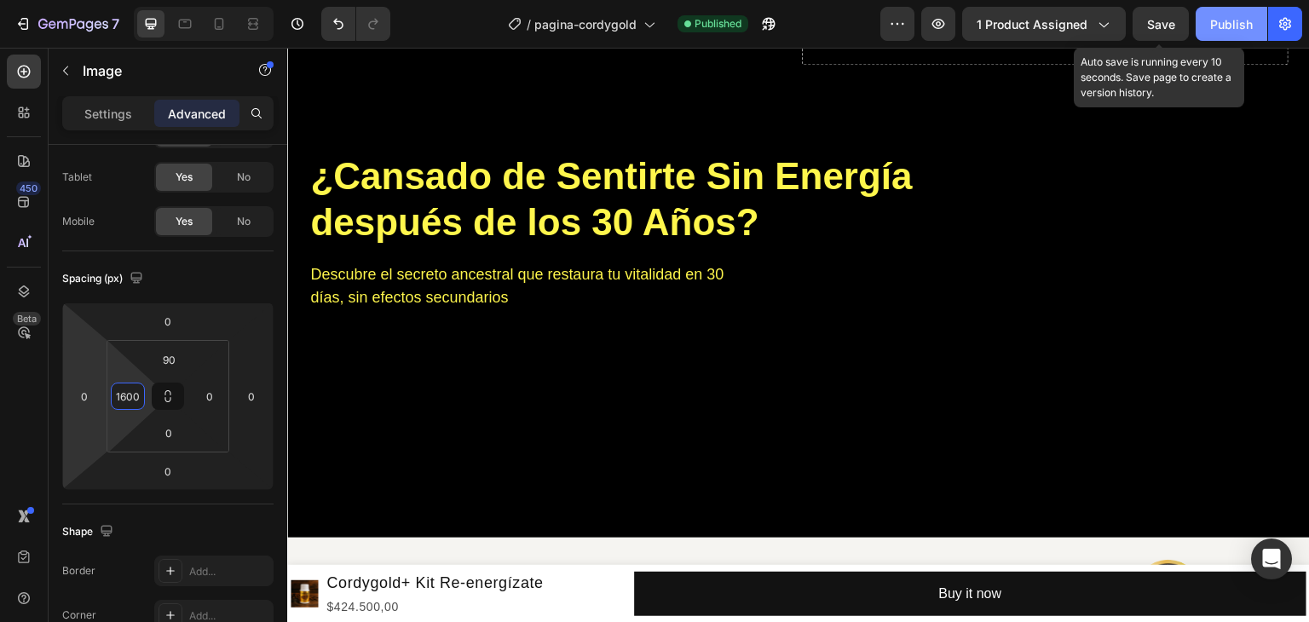
drag, startPoint x: 1170, startPoint y: 25, endPoint x: 1235, endPoint y: 21, distance: 64.9
click at [1170, 27] on span "Save" at bounding box center [1161, 24] width 28 height 14
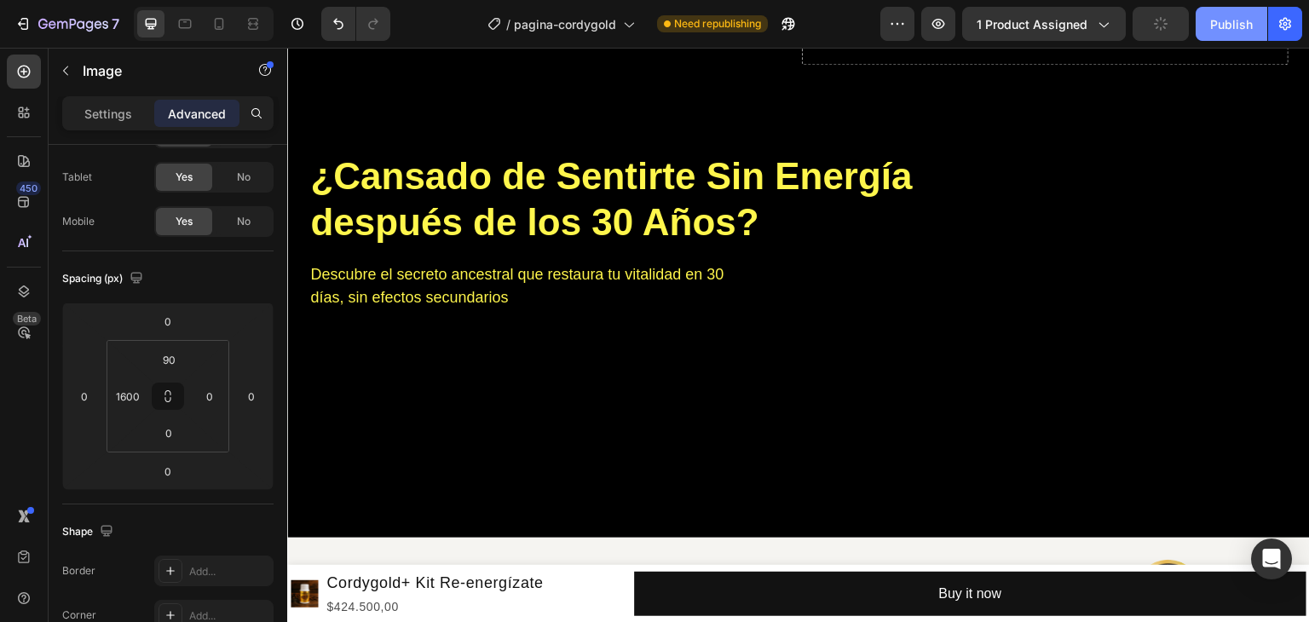
click at [1241, 24] on div "Publish" at bounding box center [1232, 24] width 43 height 18
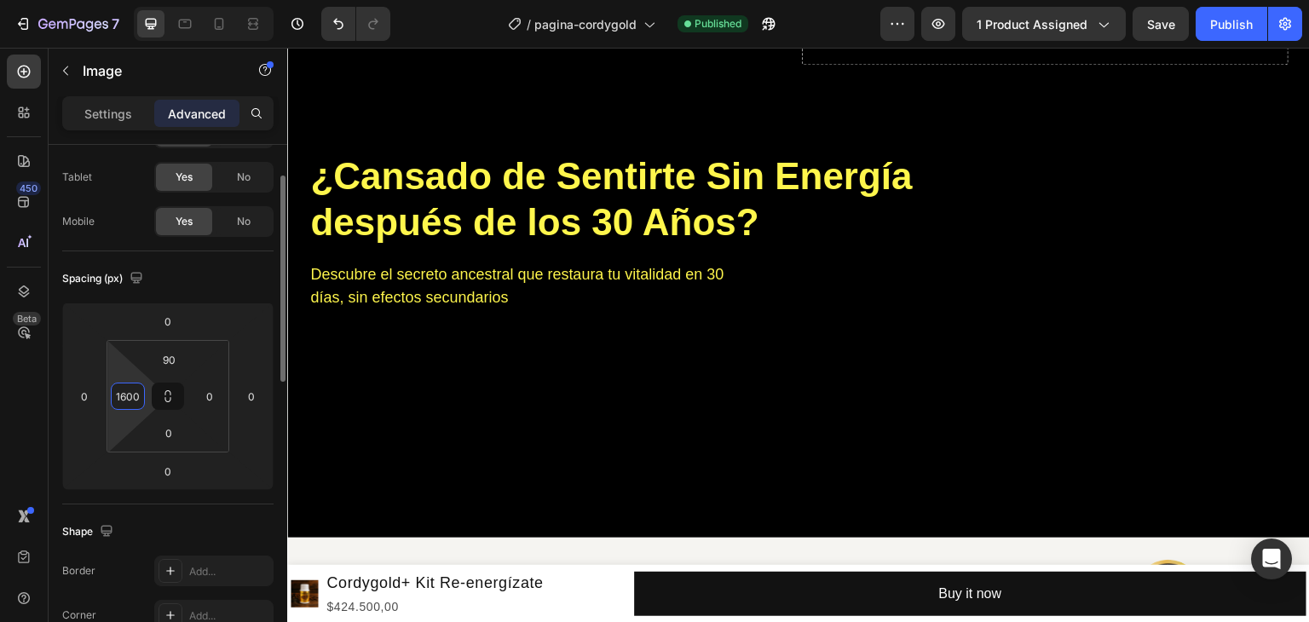
click at [126, 392] on input "1600" at bounding box center [128, 397] width 26 height 26
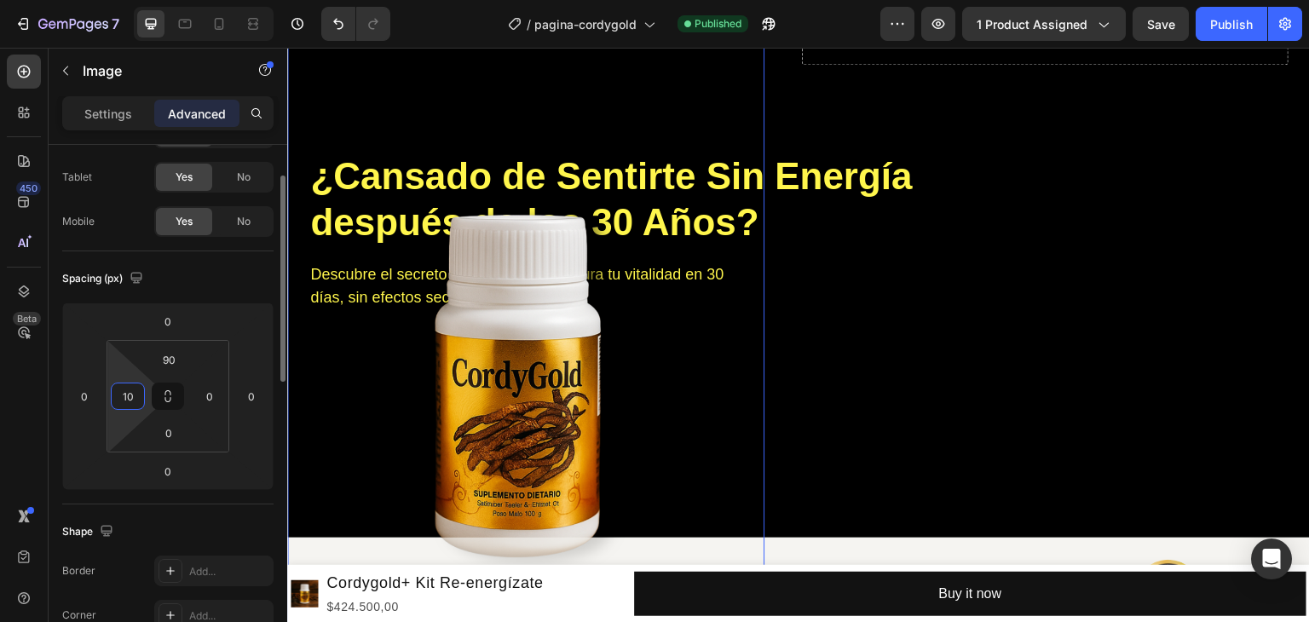
type input "1"
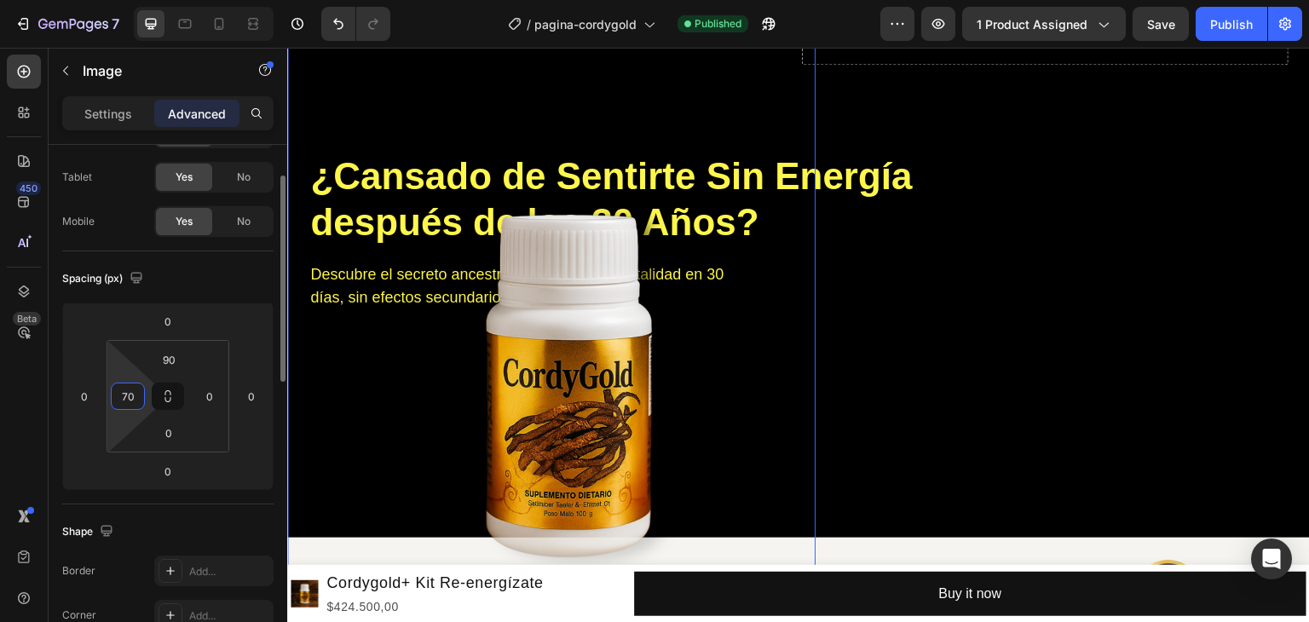
type input "7"
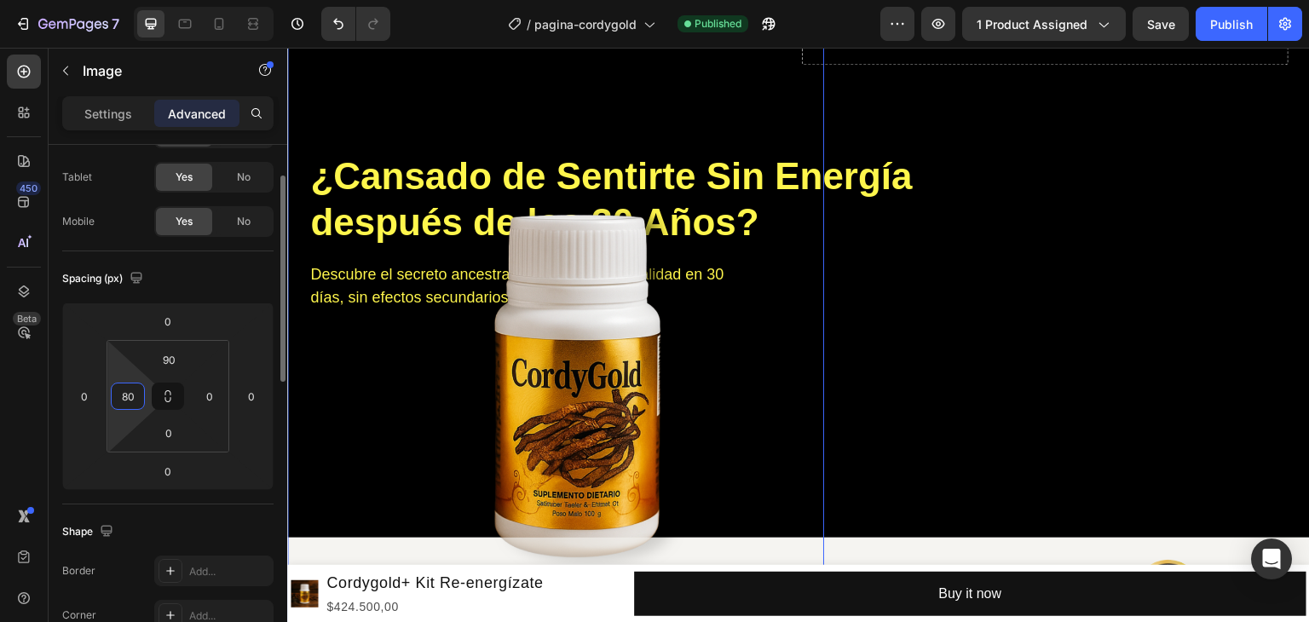
type input "8"
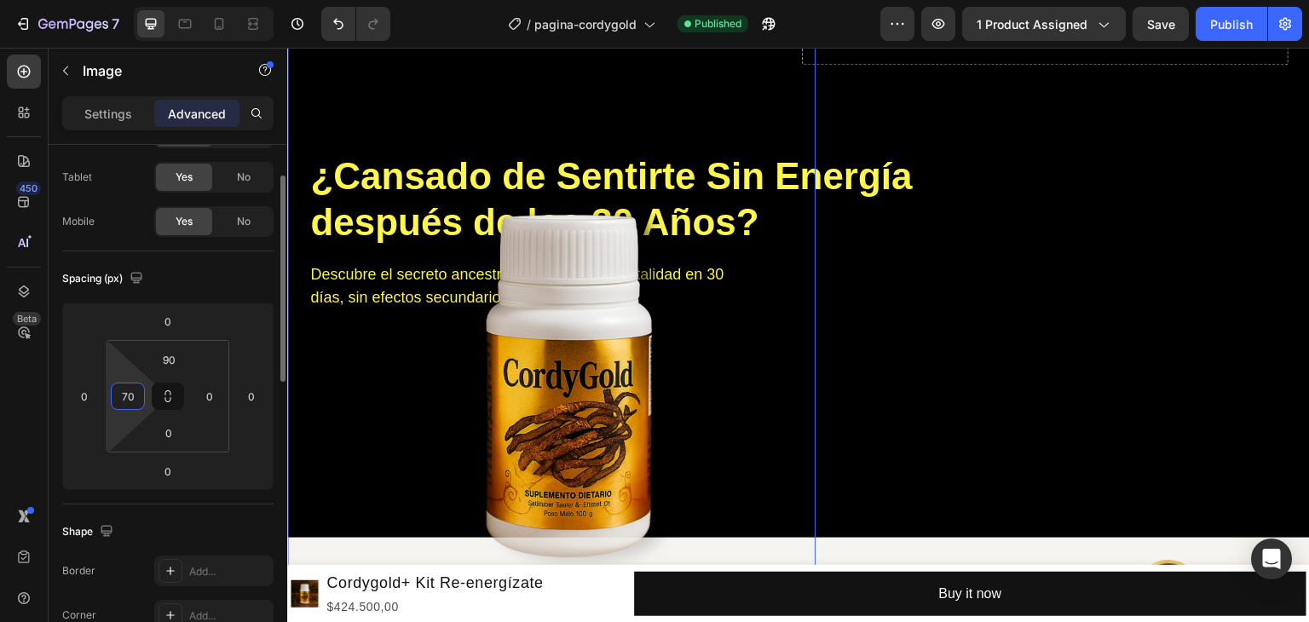
type input "700"
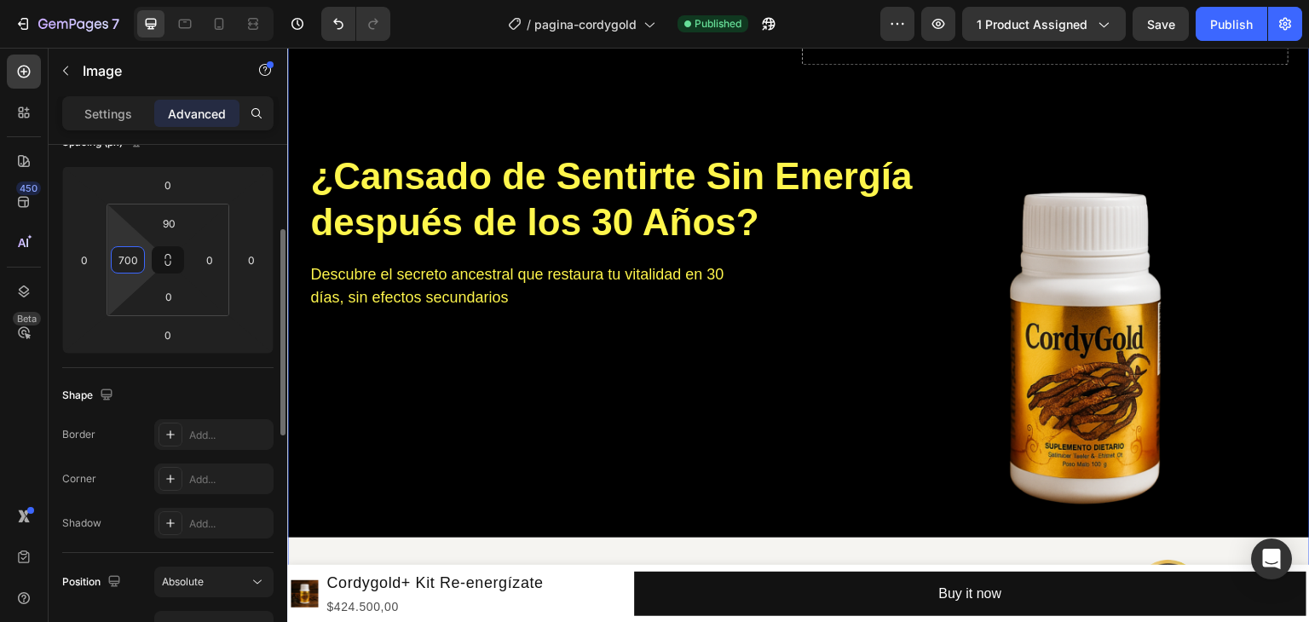
scroll to position [0, 0]
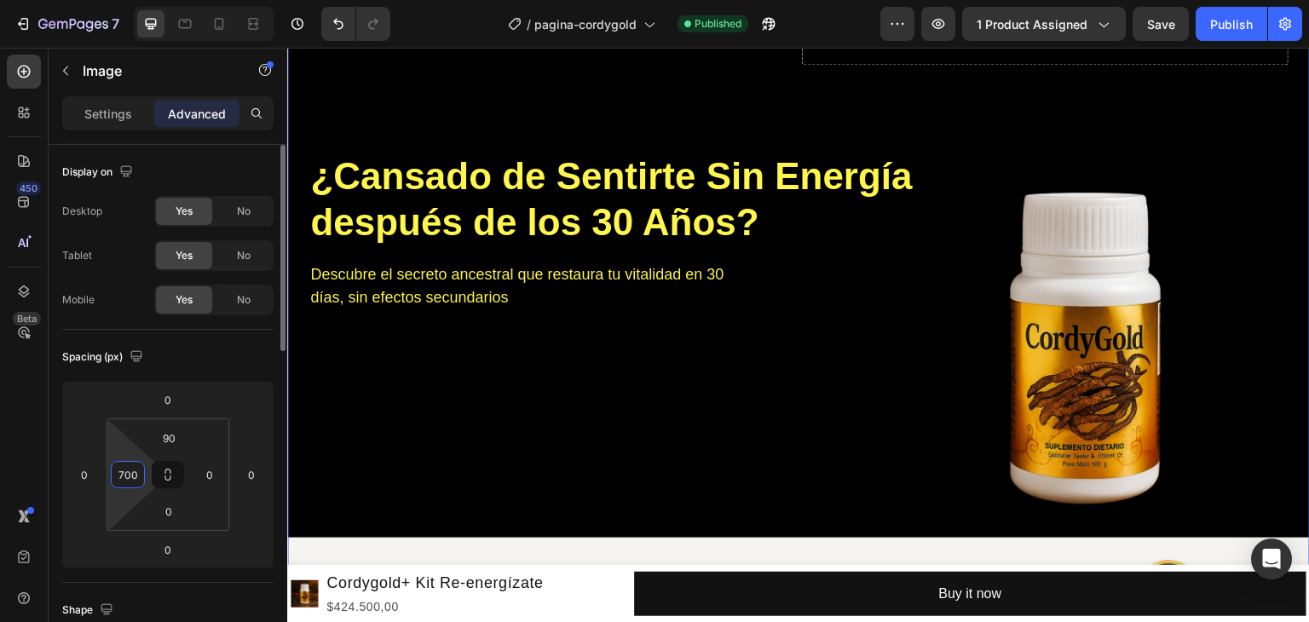
click at [116, 113] on p "Settings" at bounding box center [108, 114] width 48 height 18
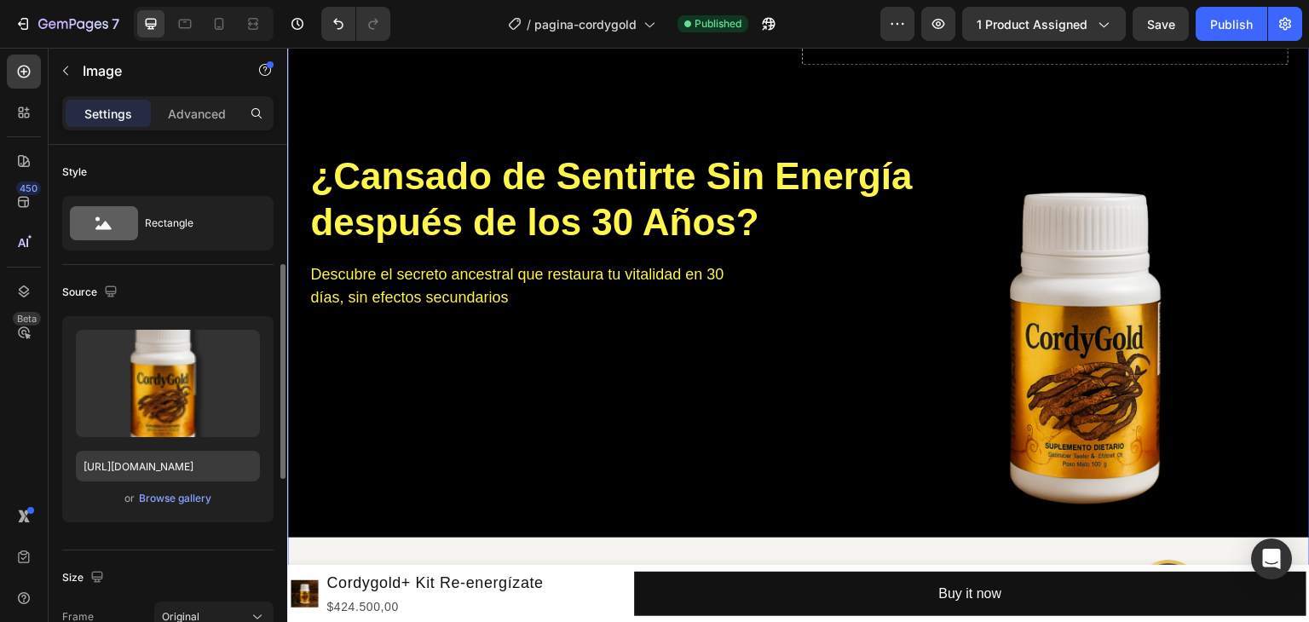
scroll to position [256, 0]
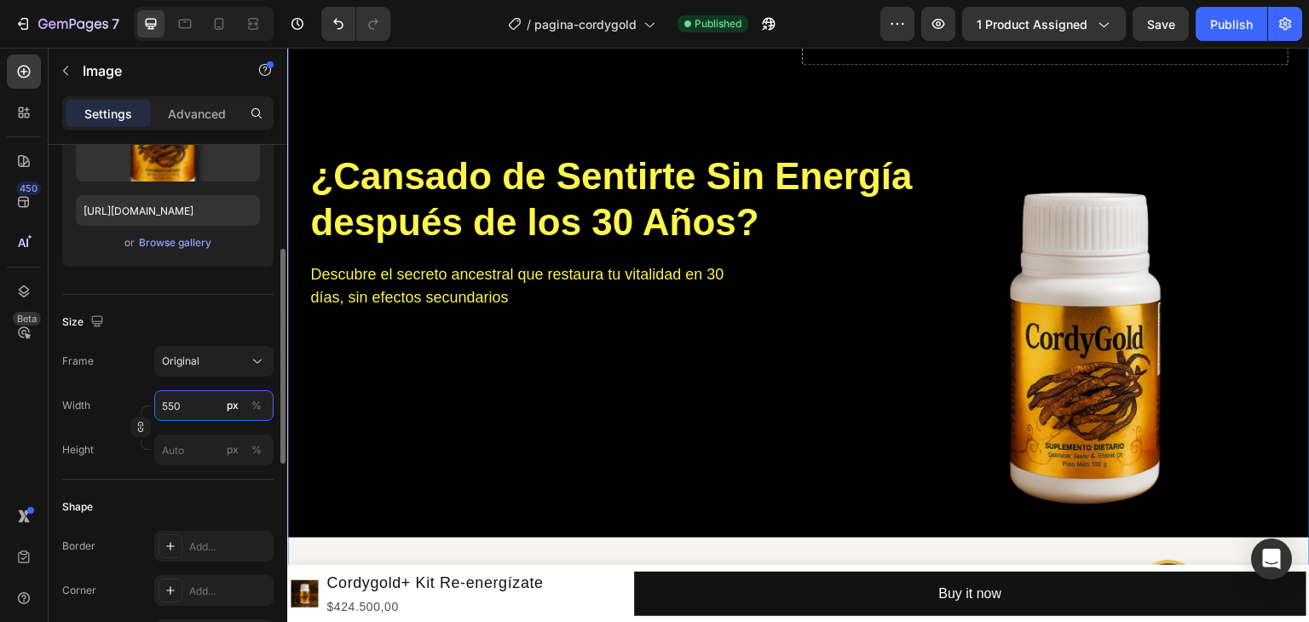
click at [176, 400] on input "550" at bounding box center [213, 405] width 119 height 31
type input "600"
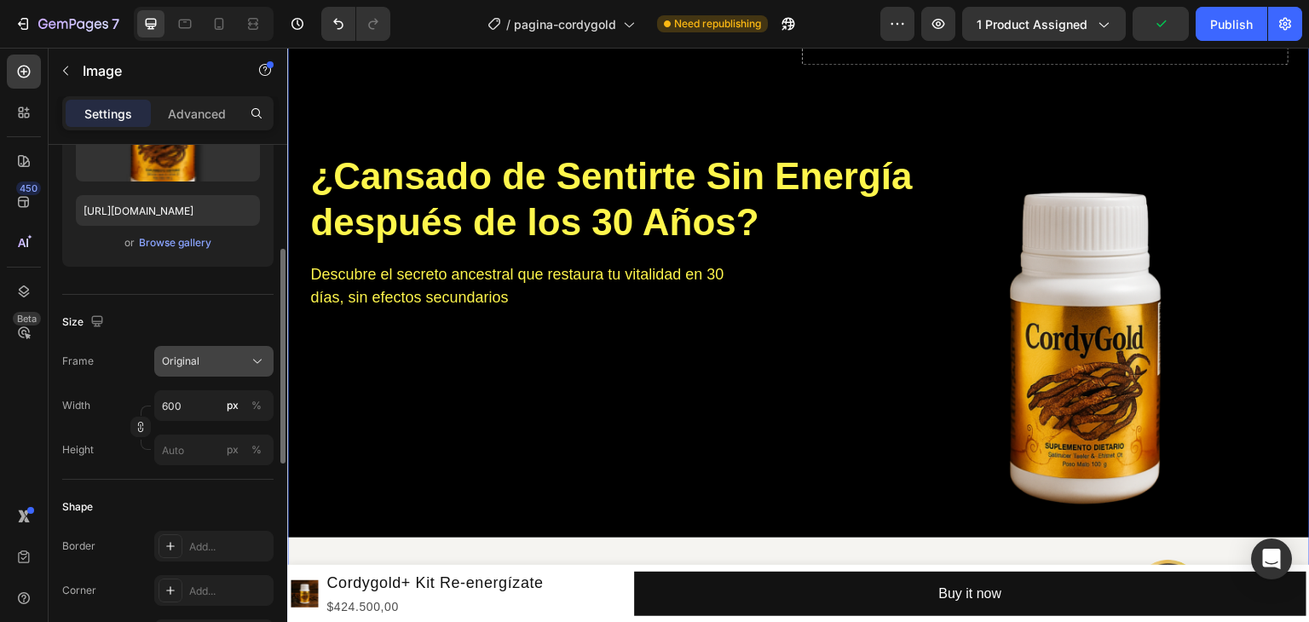
drag, startPoint x: 206, startPoint y: 339, endPoint x: 206, endPoint y: 355, distance: 16.2
click at [206, 349] on div "Size Frame Original Width 600 px % Height px %" at bounding box center [167, 387] width 211 height 185
click at [206, 355] on div "Original" at bounding box center [204, 361] width 84 height 15
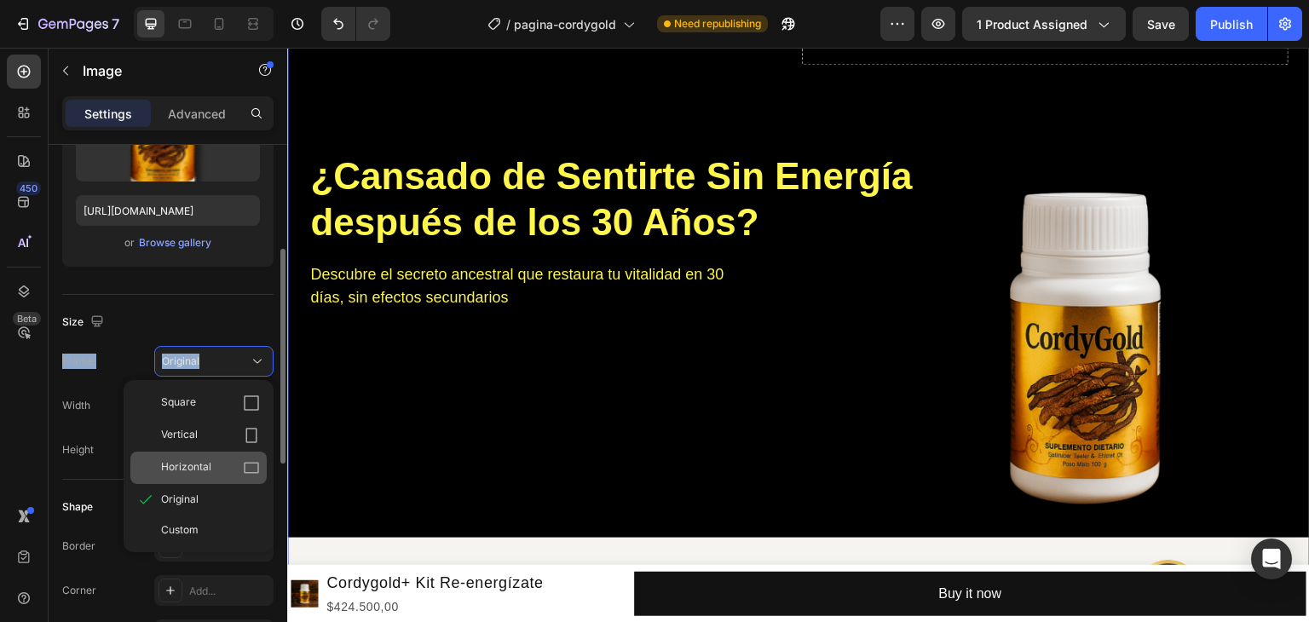
click at [248, 482] on div "Horizontal" at bounding box center [198, 468] width 136 height 32
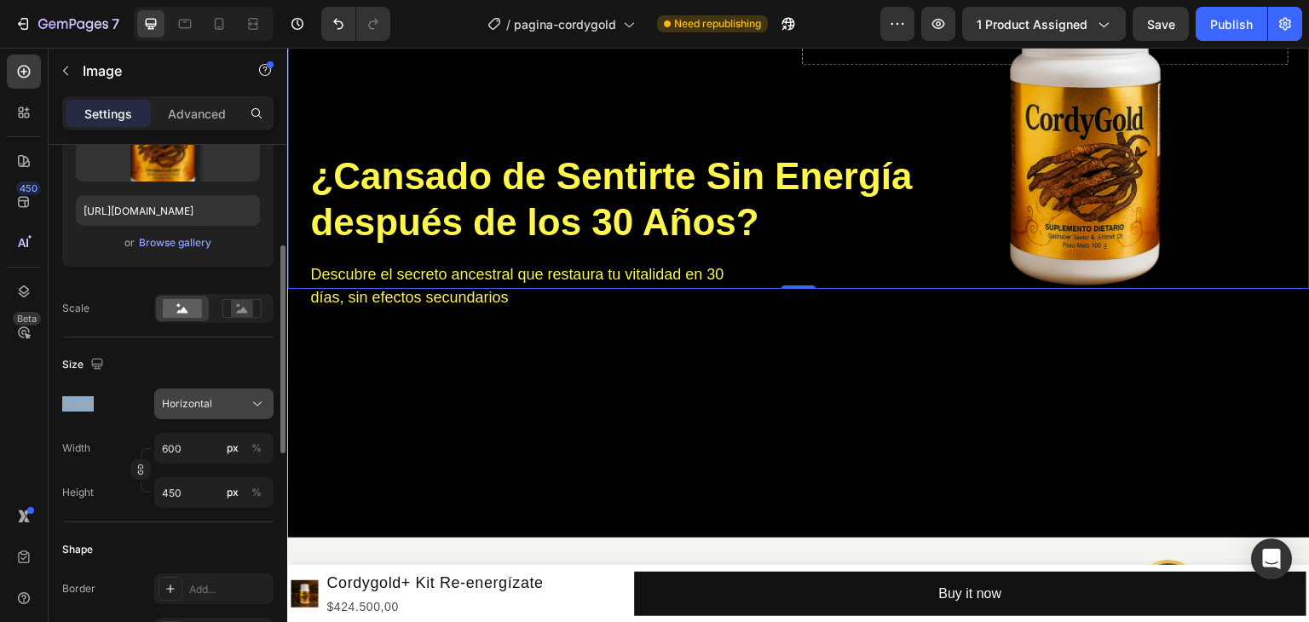
click at [250, 400] on icon at bounding box center [257, 404] width 17 height 17
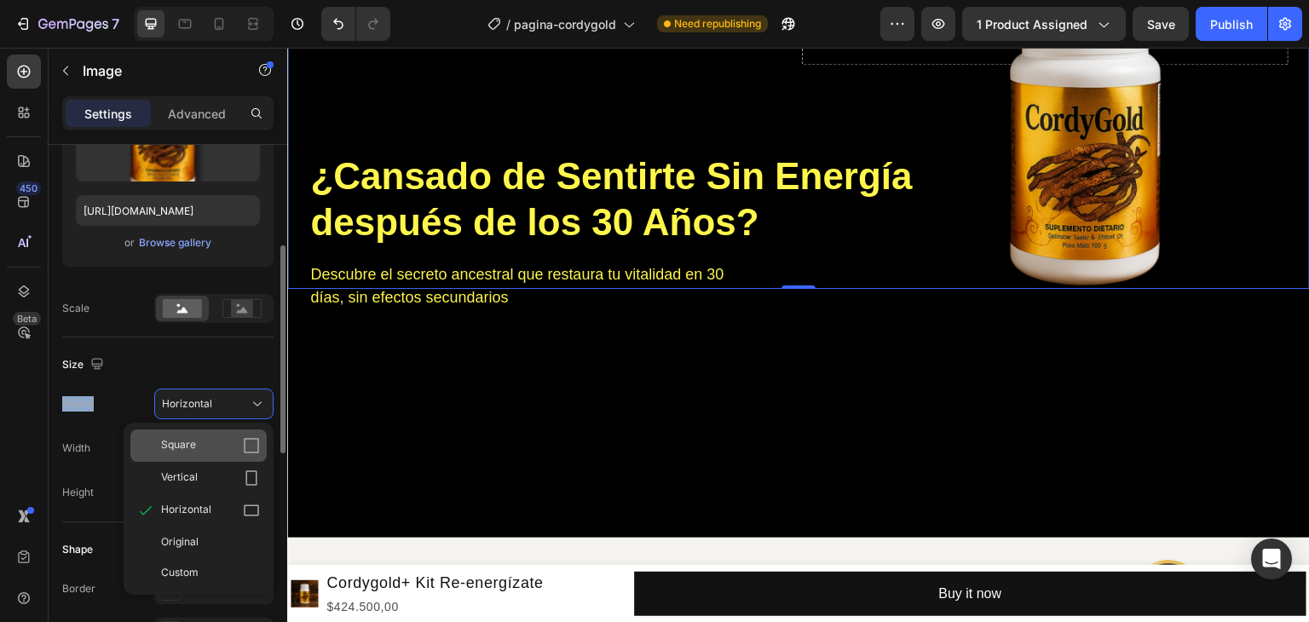
click at [242, 444] on div "Square" at bounding box center [210, 445] width 99 height 17
type input "600"
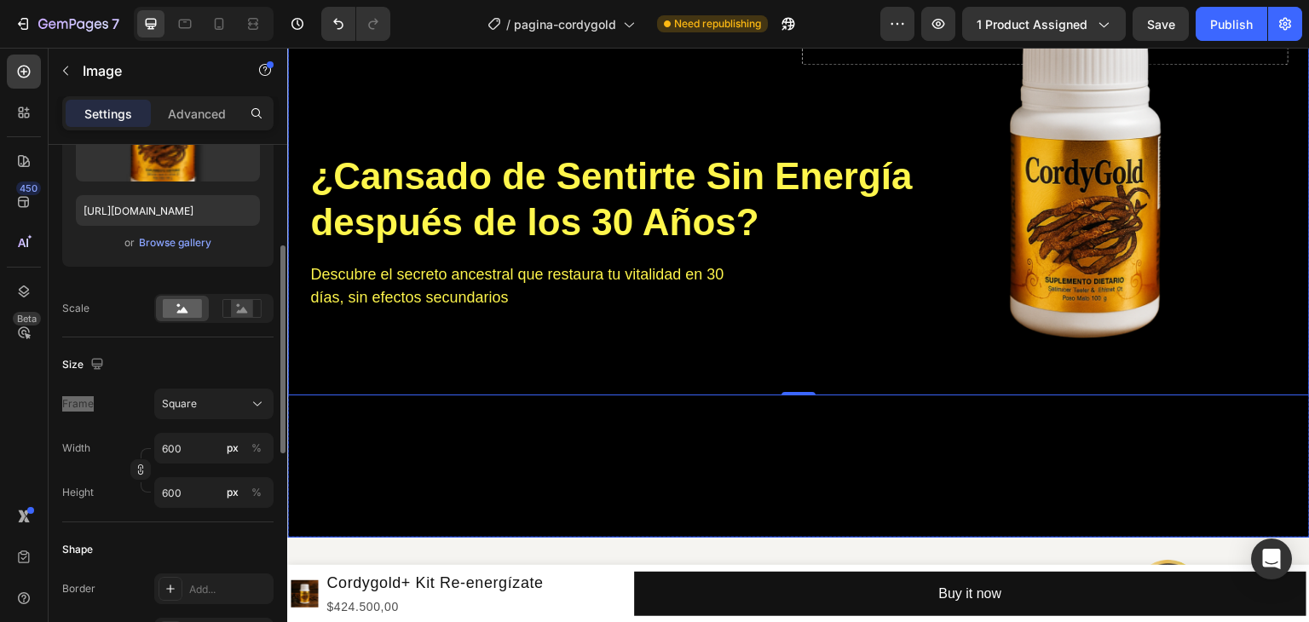
click at [777, 483] on div "Background Image" at bounding box center [798, 215] width 1023 height 645
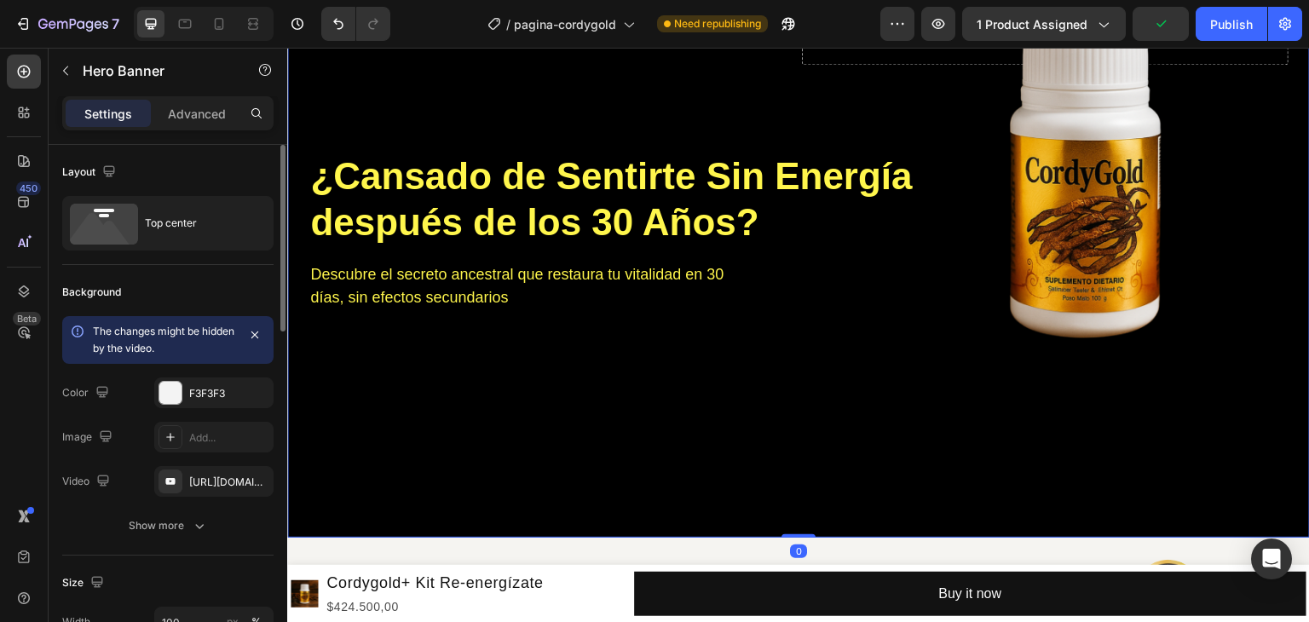
drag, startPoint x: 802, startPoint y: 535, endPoint x: 806, endPoint y: 431, distance: 103.2
click at [806, 431] on div "Image Drop element here Row ¿Cansado de Sentirte Sin Energía después de los 30 …" at bounding box center [798, 215] width 1023 height 645
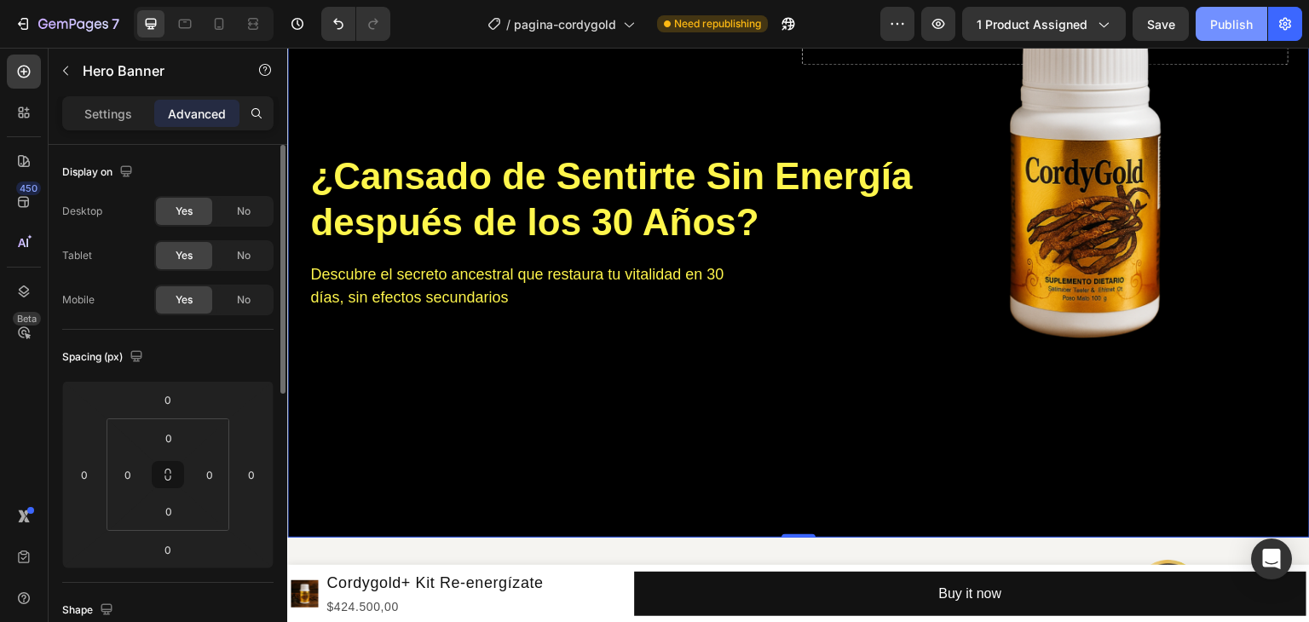
drag, startPoint x: 1238, startPoint y: 14, endPoint x: 993, endPoint y: 14, distance: 244.7
click at [1237, 15] on div "Publish" at bounding box center [1232, 24] width 43 height 18
click at [102, 111] on p "Settings" at bounding box center [108, 114] width 48 height 18
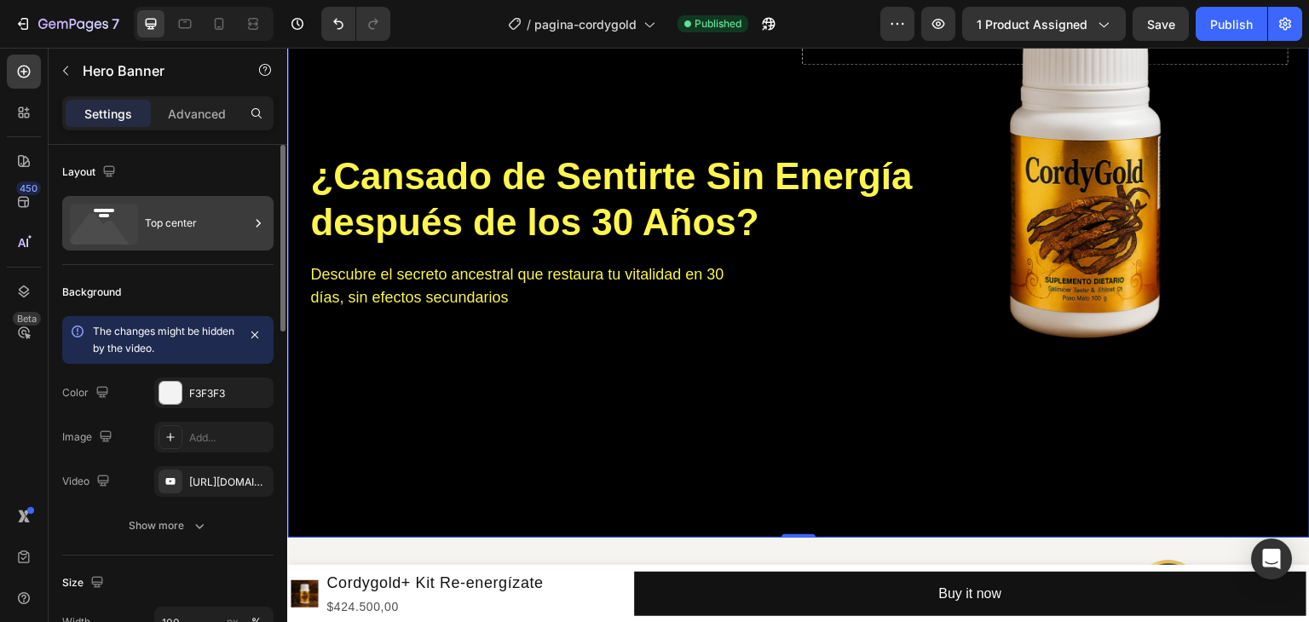
click at [182, 218] on div "Top center" at bounding box center [197, 223] width 104 height 39
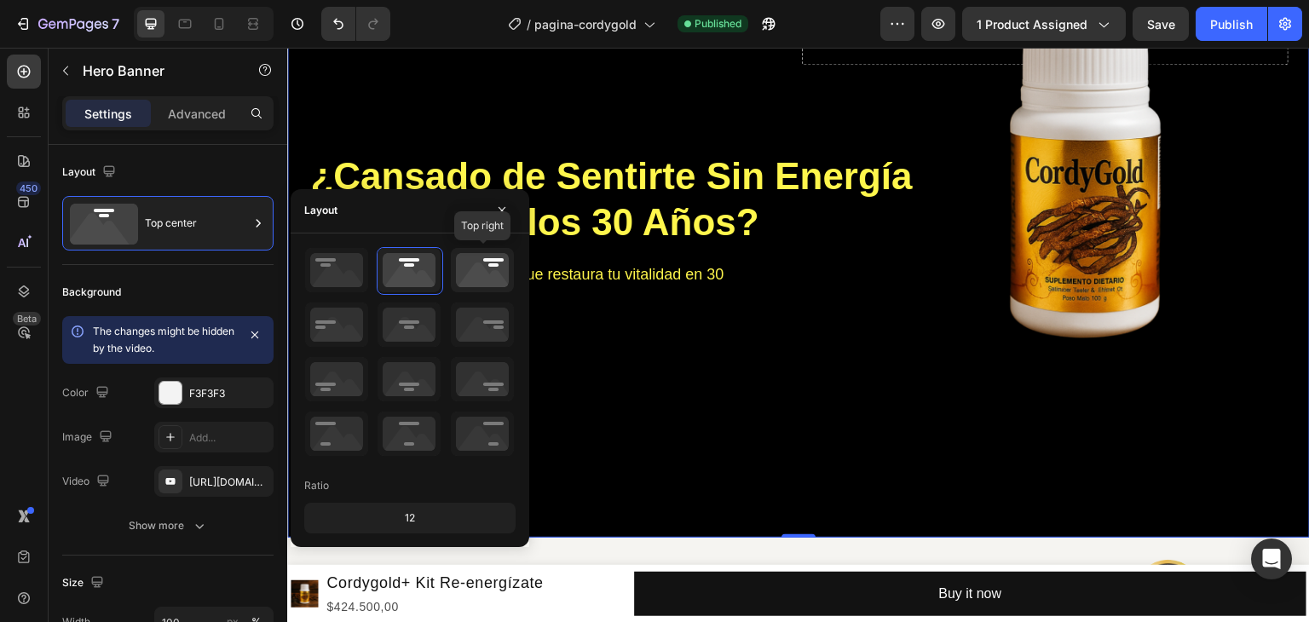
click at [460, 275] on icon at bounding box center [482, 270] width 63 height 44
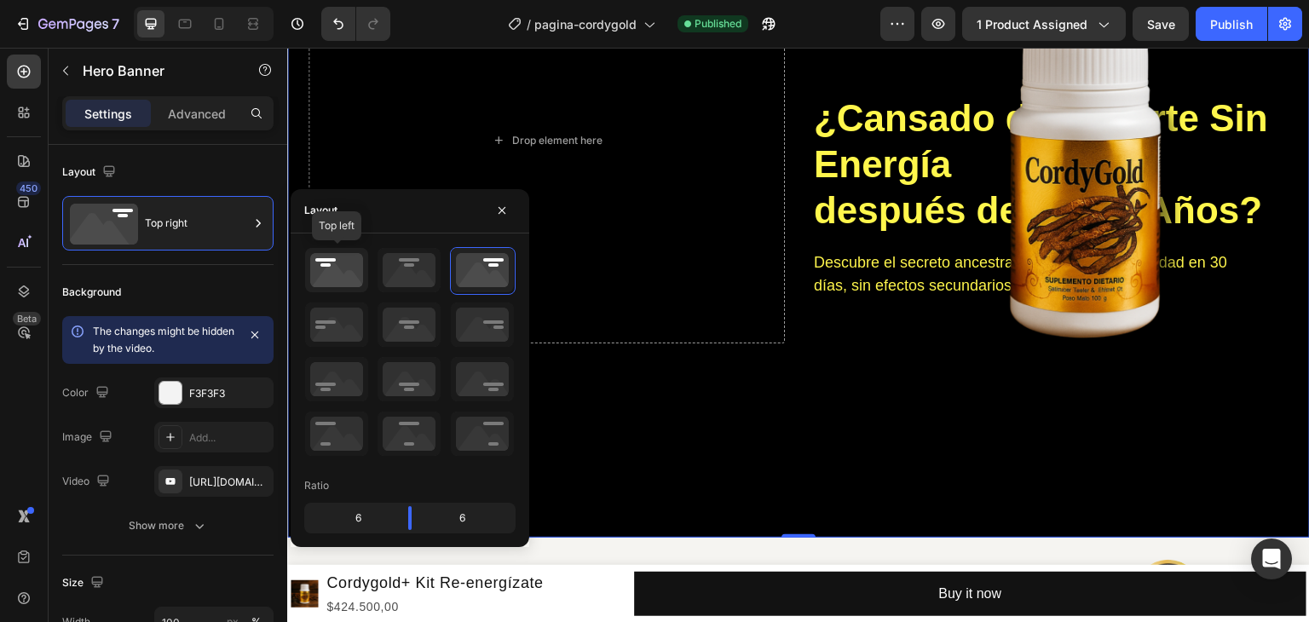
click at [339, 272] on icon at bounding box center [336, 270] width 63 height 44
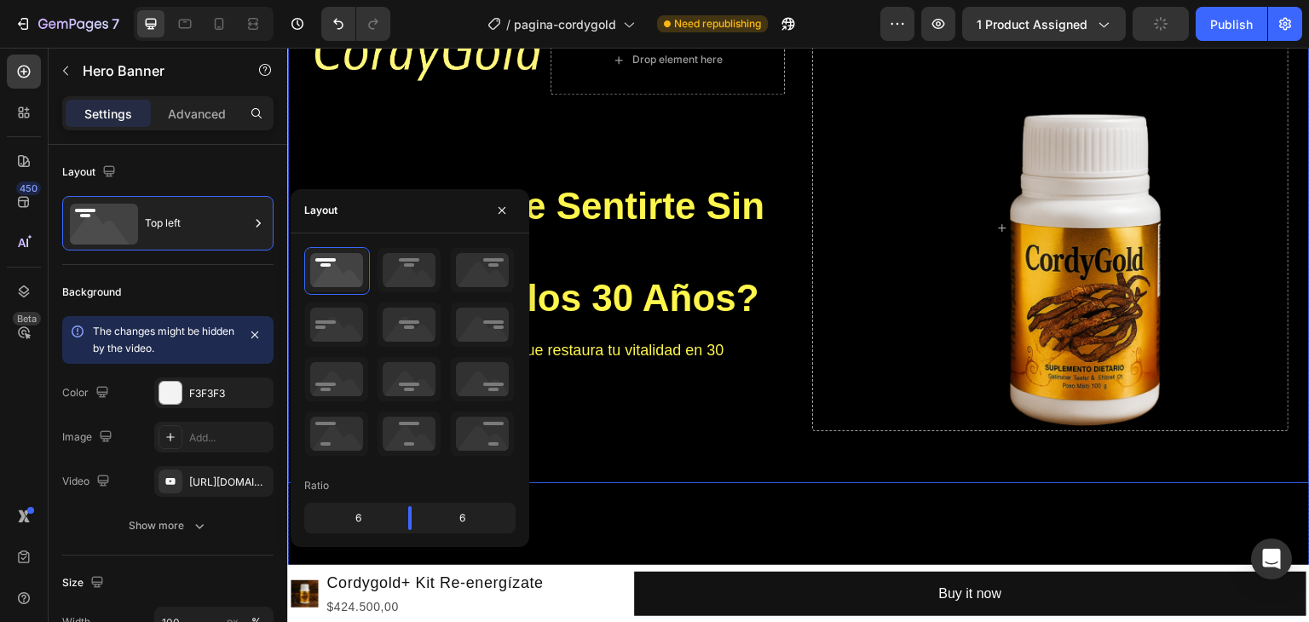
scroll to position [234, 0]
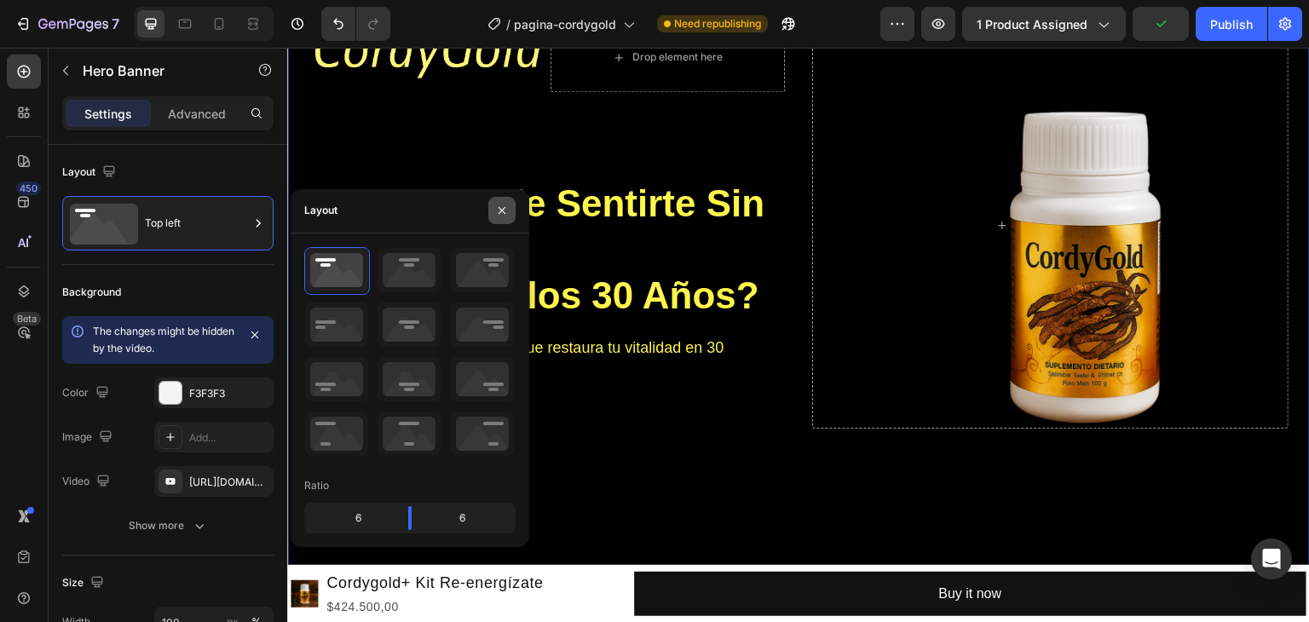
click at [509, 206] on button "button" at bounding box center [501, 210] width 27 height 27
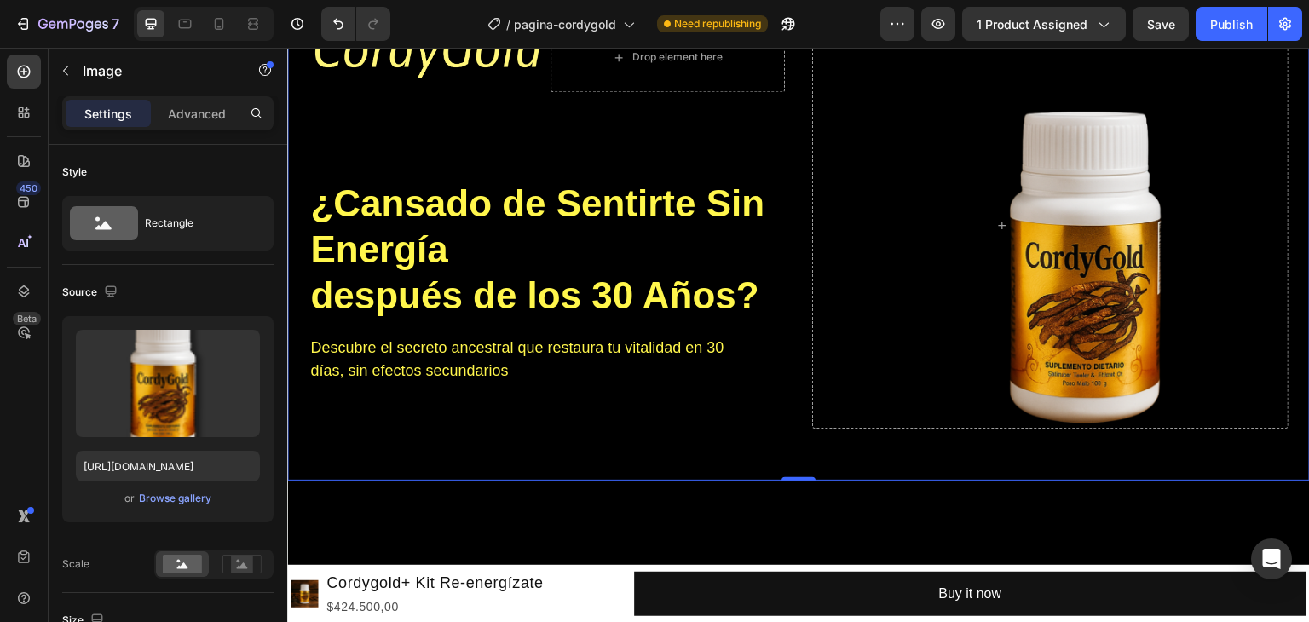
click at [1103, 320] on img at bounding box center [1097, 268] width 426 height 426
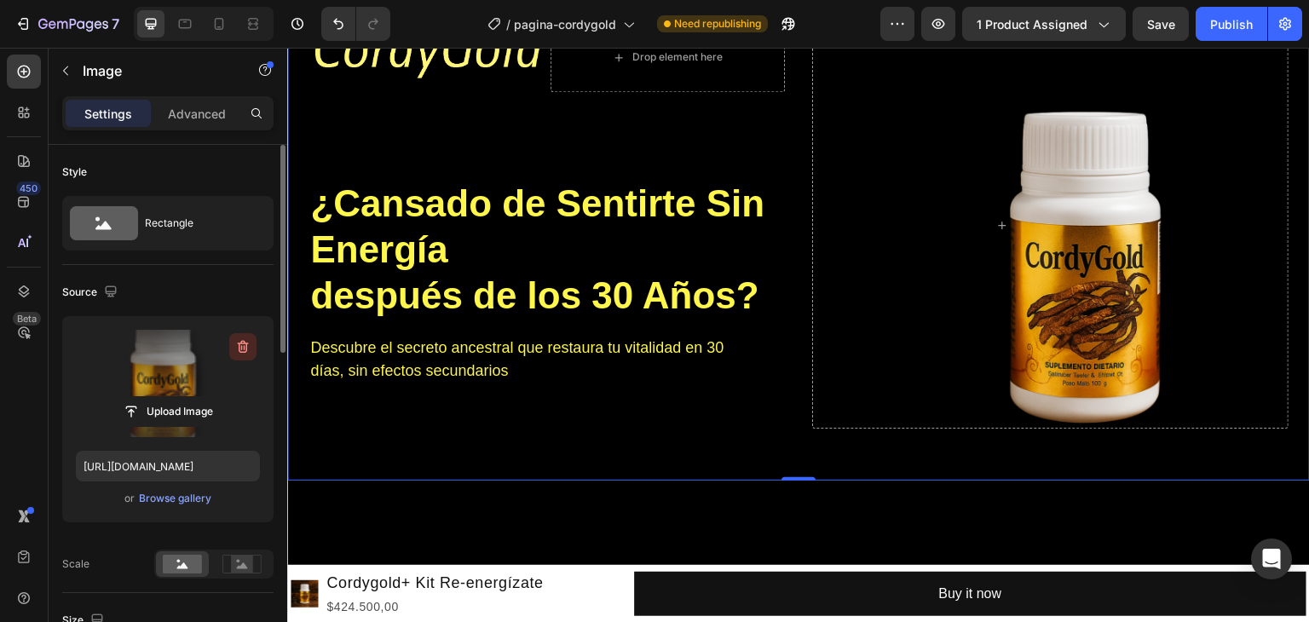
click at [246, 344] on icon "button" at bounding box center [243, 347] width 11 height 13
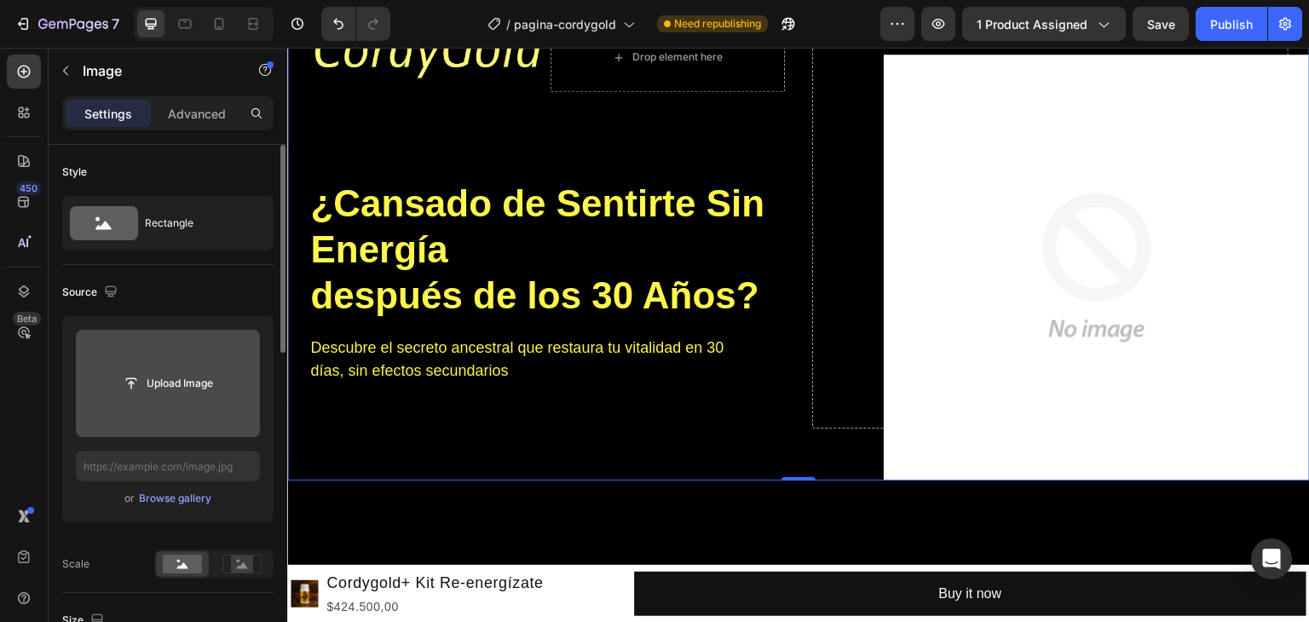
click at [1046, 209] on img at bounding box center [1097, 268] width 426 height 426
type input "[URL][DOMAIN_NAME]"
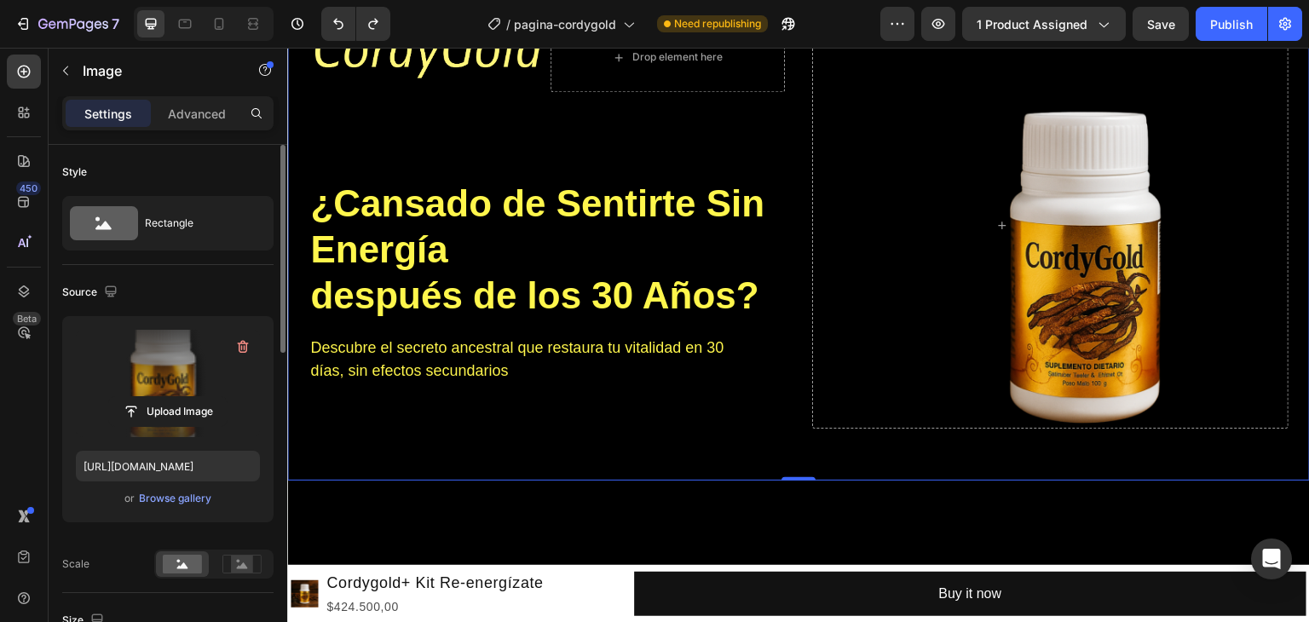
click at [1073, 256] on img at bounding box center [1097, 268] width 426 height 426
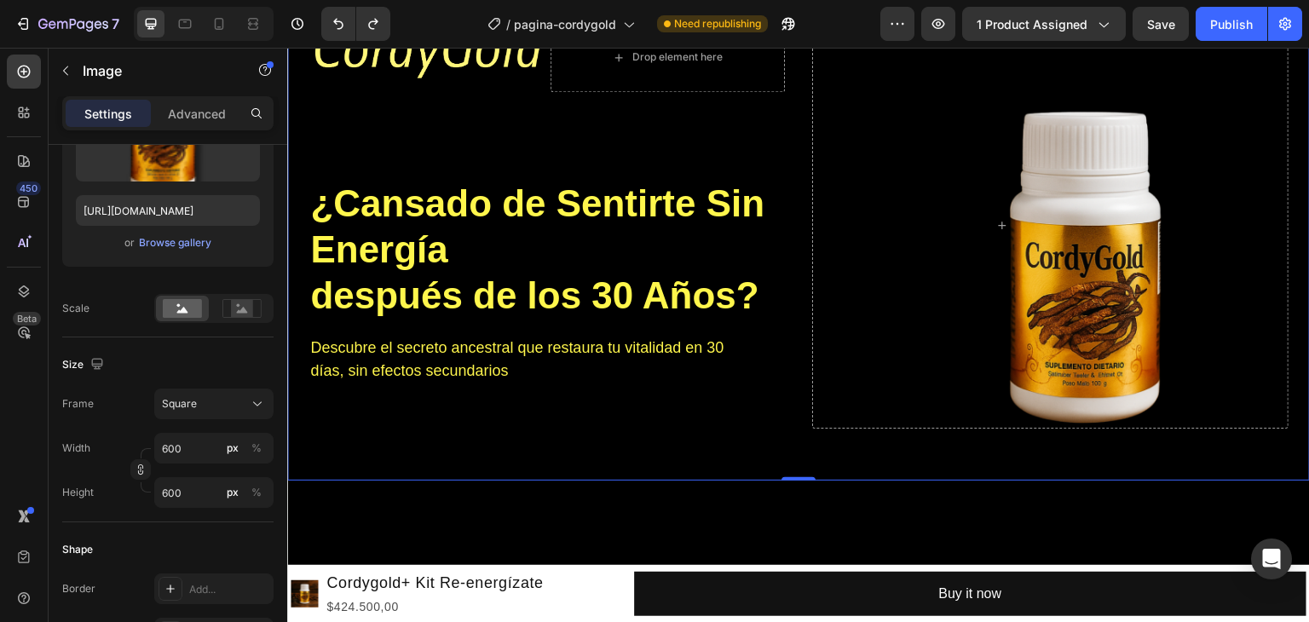
click at [981, 216] on img at bounding box center [1097, 268] width 426 height 426
click at [1076, 355] on img at bounding box center [1097, 268] width 426 height 426
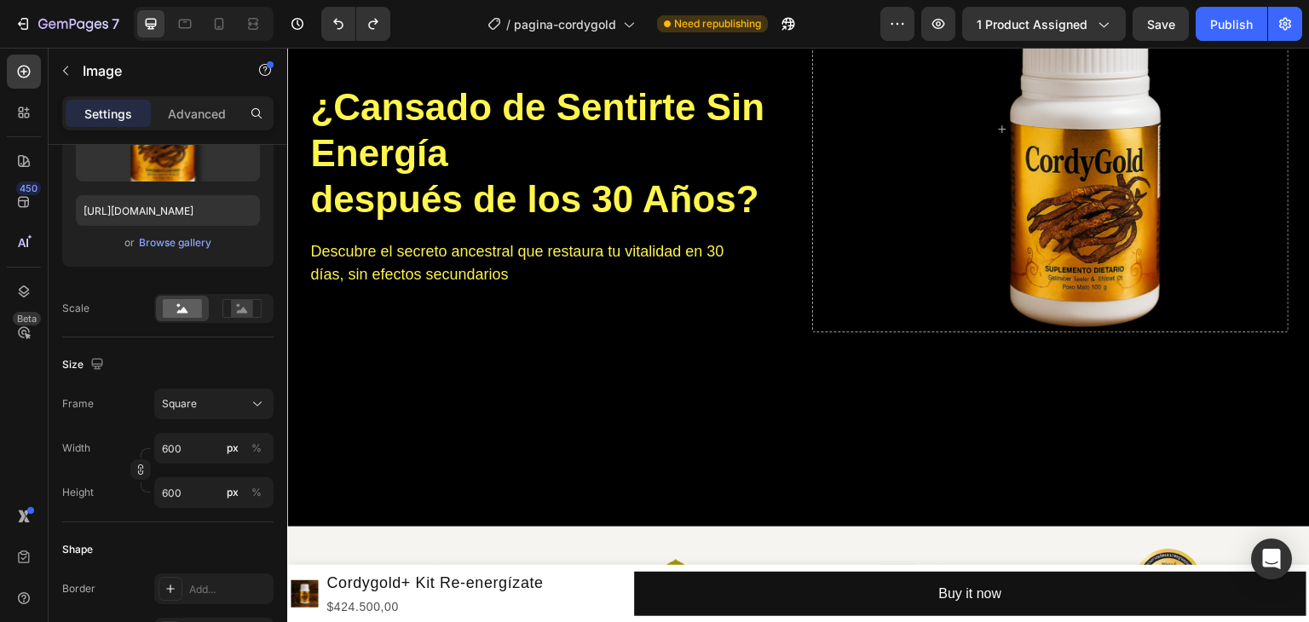
scroll to position [341, 0]
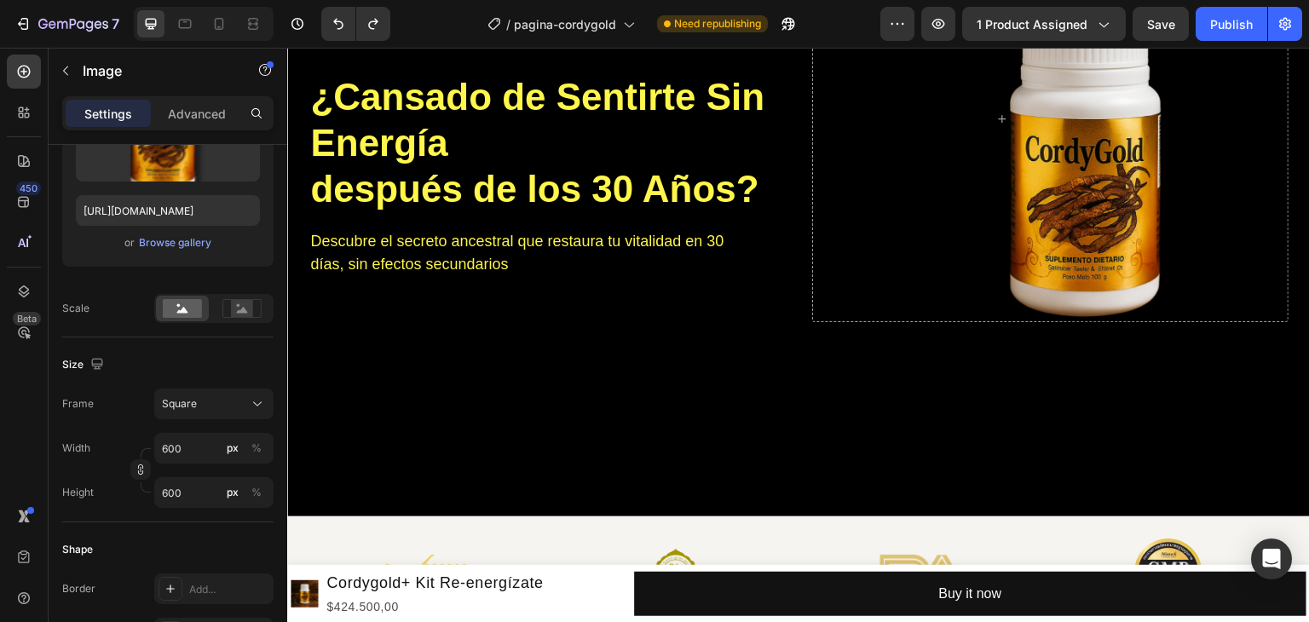
click at [1080, 176] on img at bounding box center [1097, 161] width 426 height 426
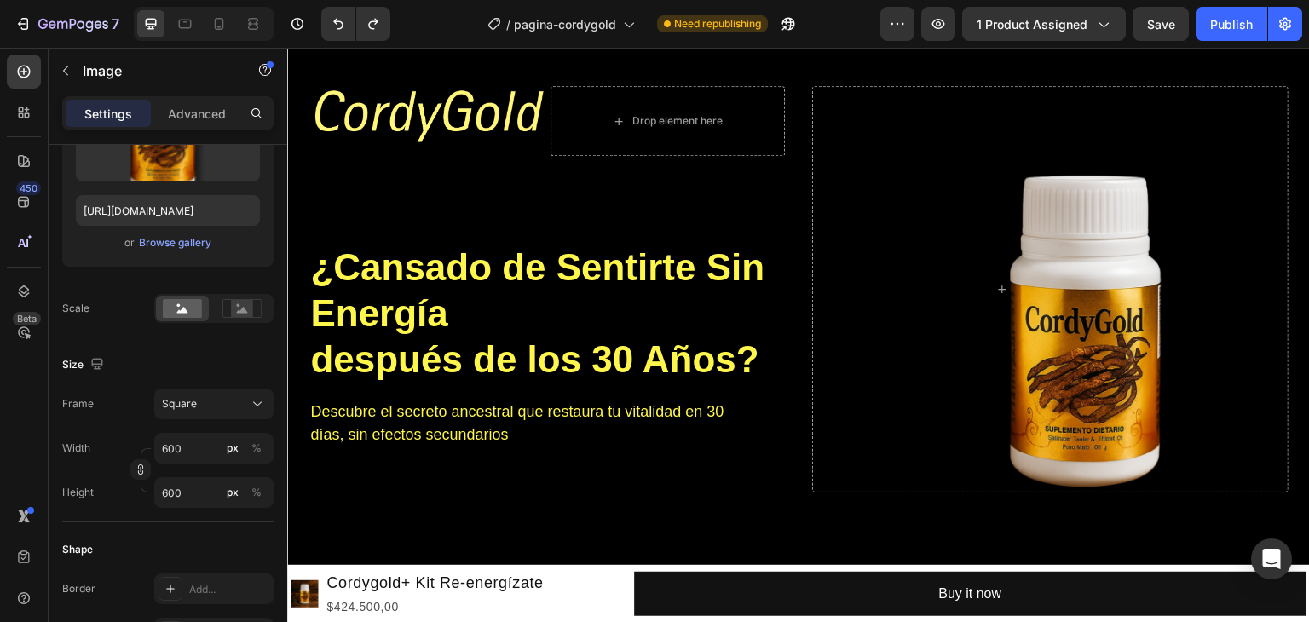
scroll to position [0, 0]
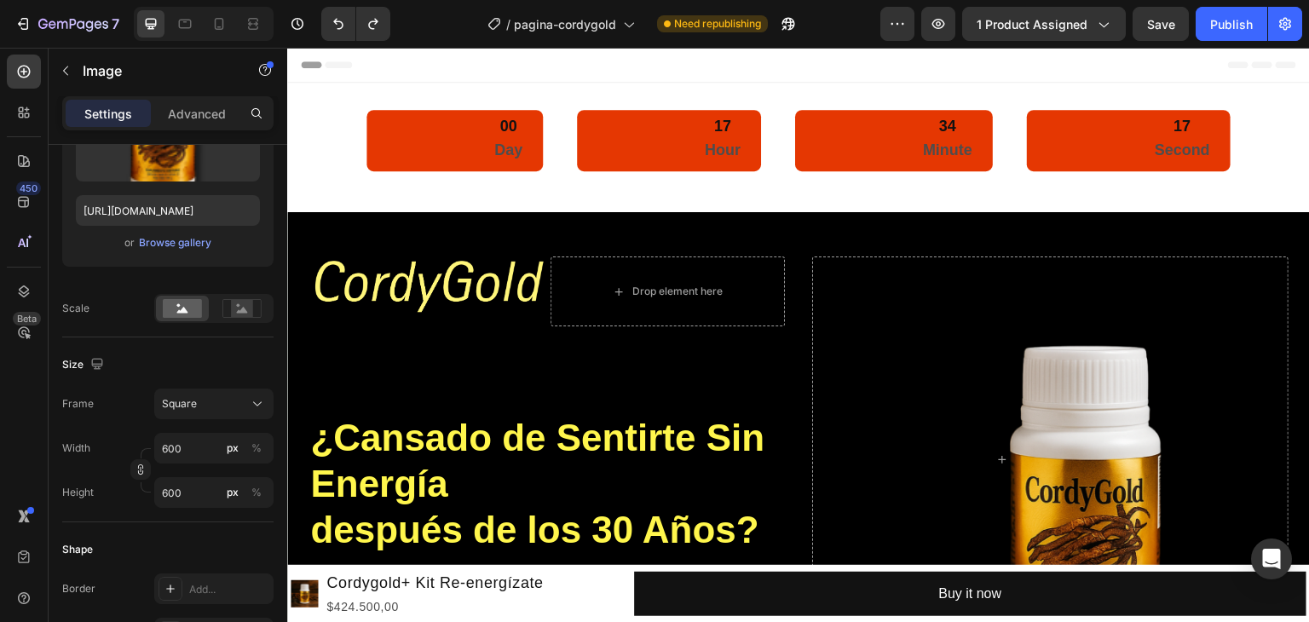
click at [1082, 338] on img at bounding box center [1097, 502] width 426 height 426
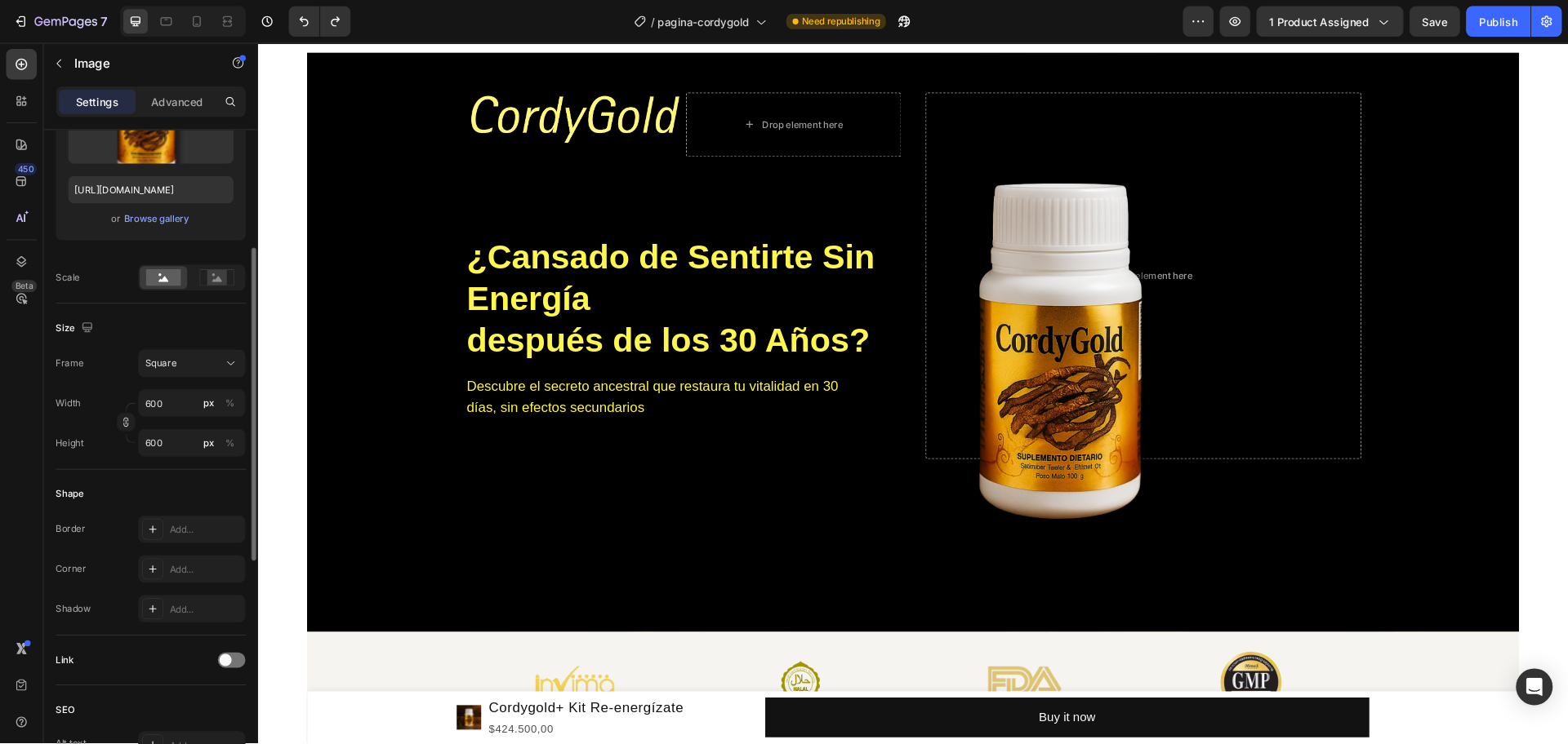
scroll to position [147, 0]
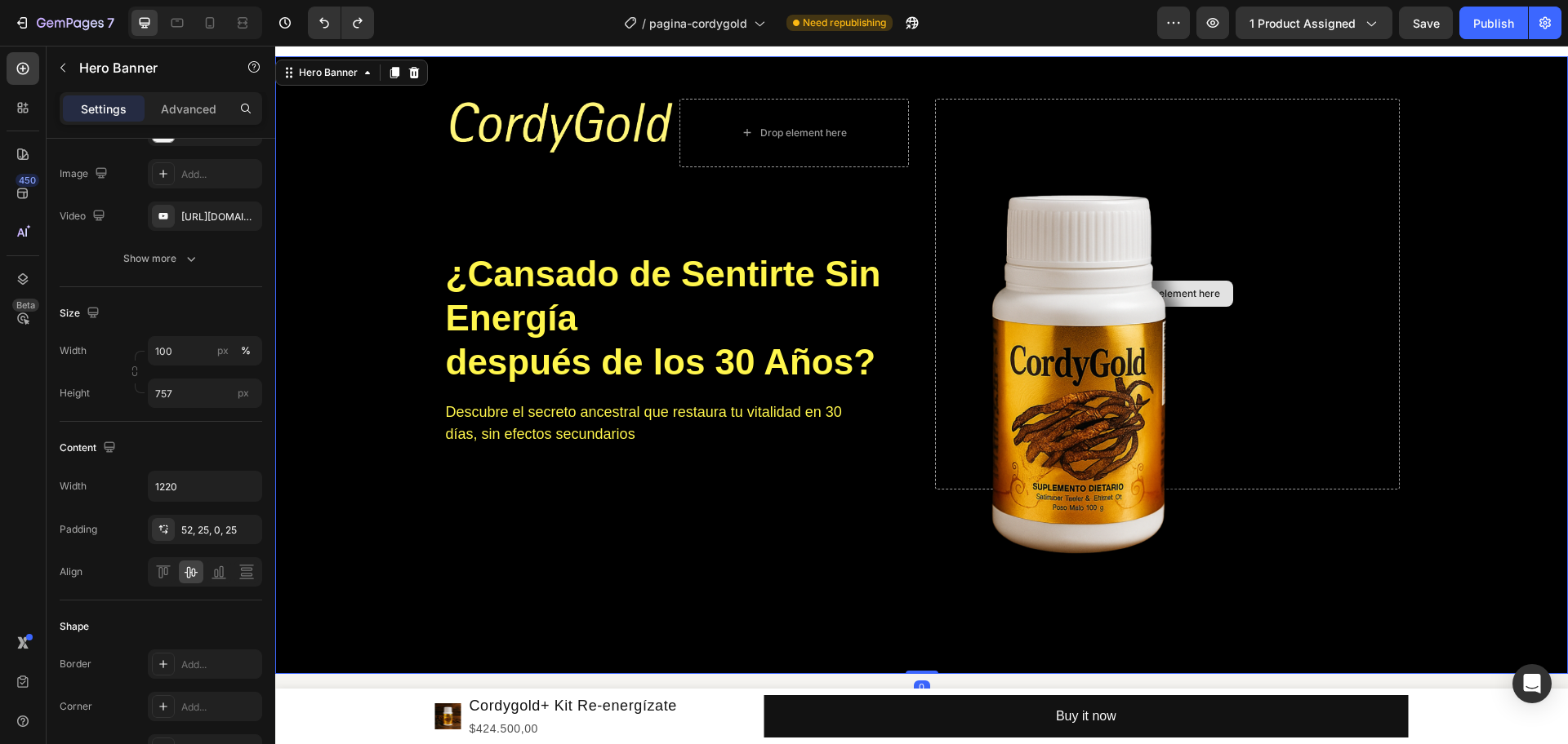
click at [1254, 295] on div "Drop element here" at bounding box center [1167, 294] width 465 height 391
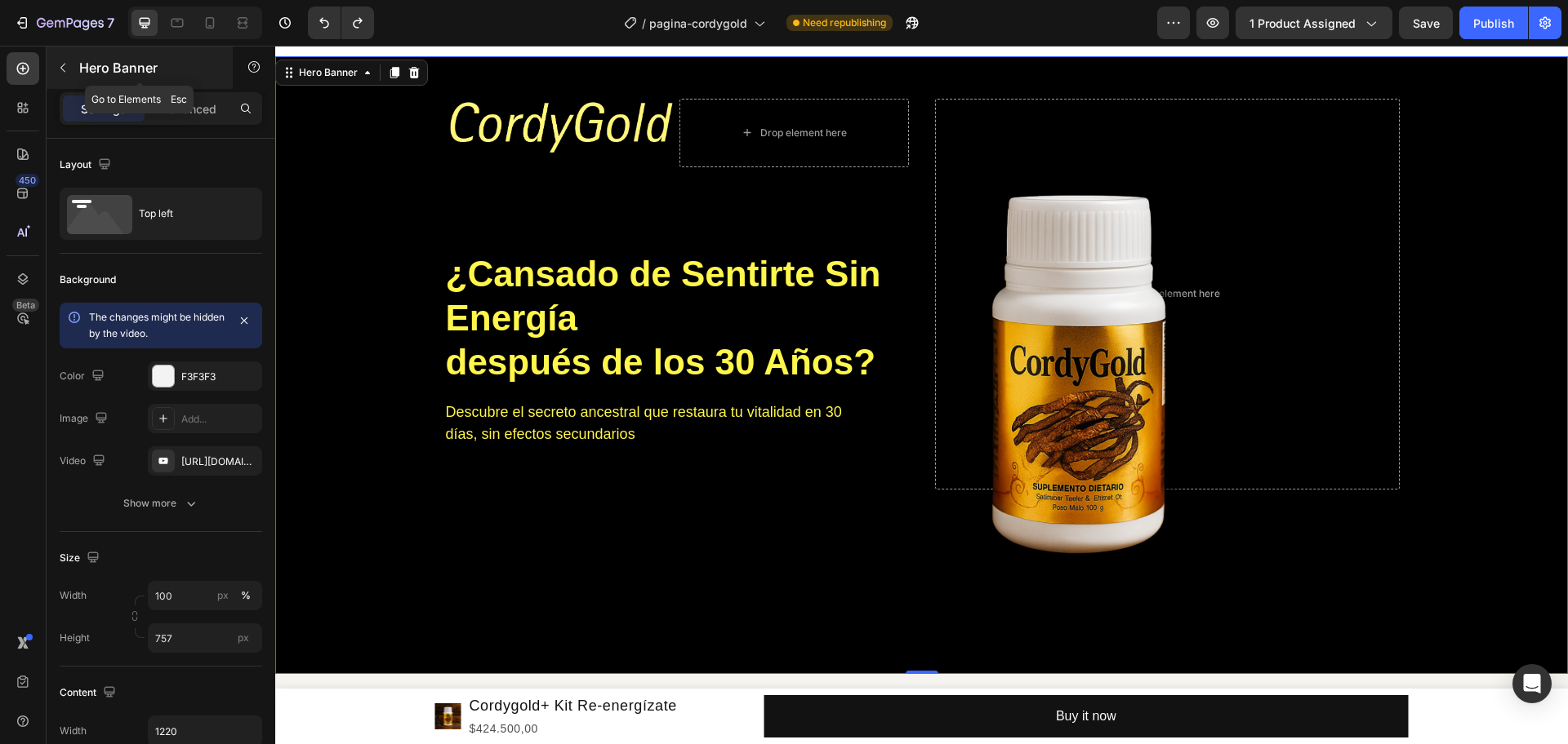
click at [68, 55] on button "button" at bounding box center [62, 67] width 26 height 26
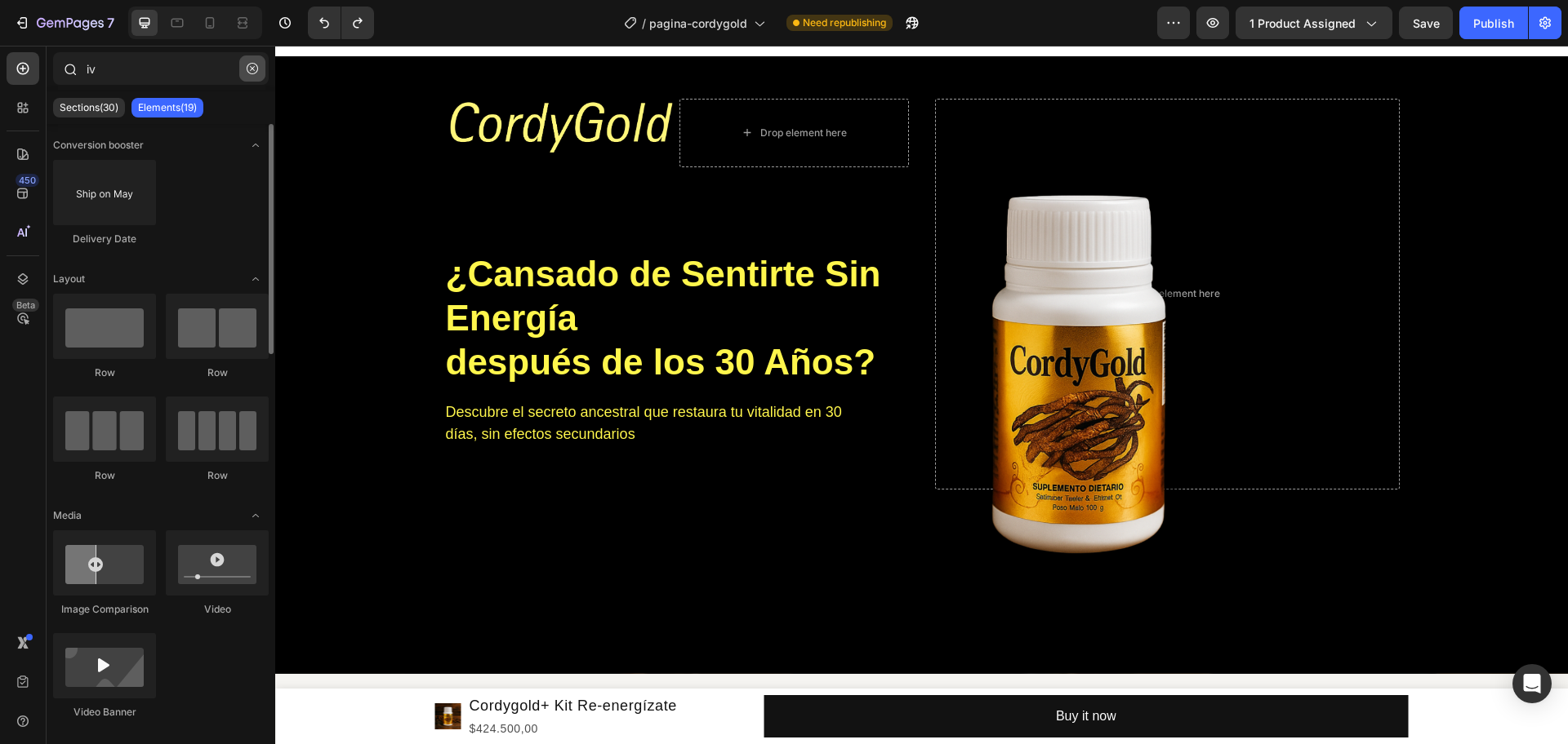
click at [252, 69] on icon "button" at bounding box center [252, 69] width 11 height 11
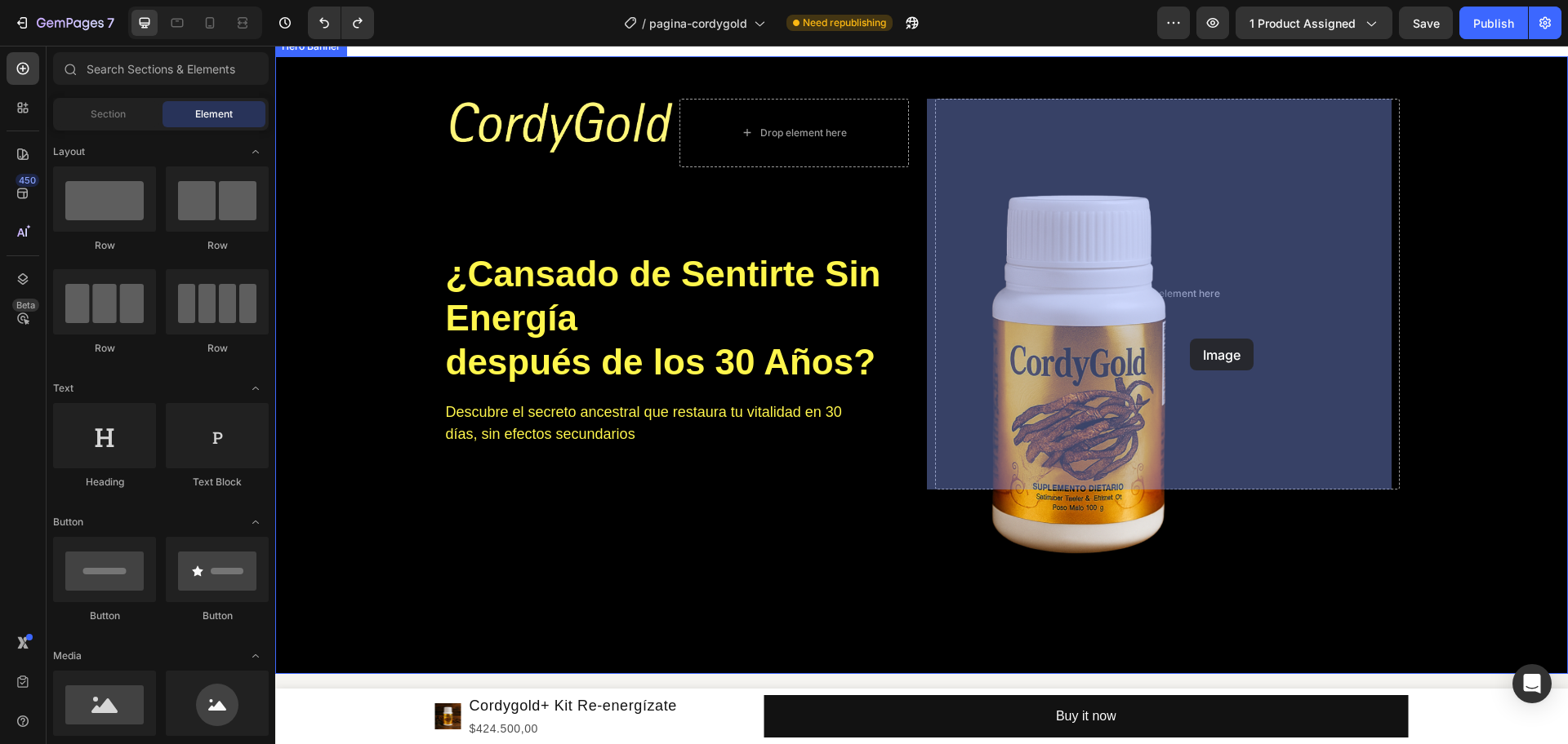
drag, startPoint x: 388, startPoint y: 754, endPoint x: 1190, endPoint y: 339, distance: 903.0
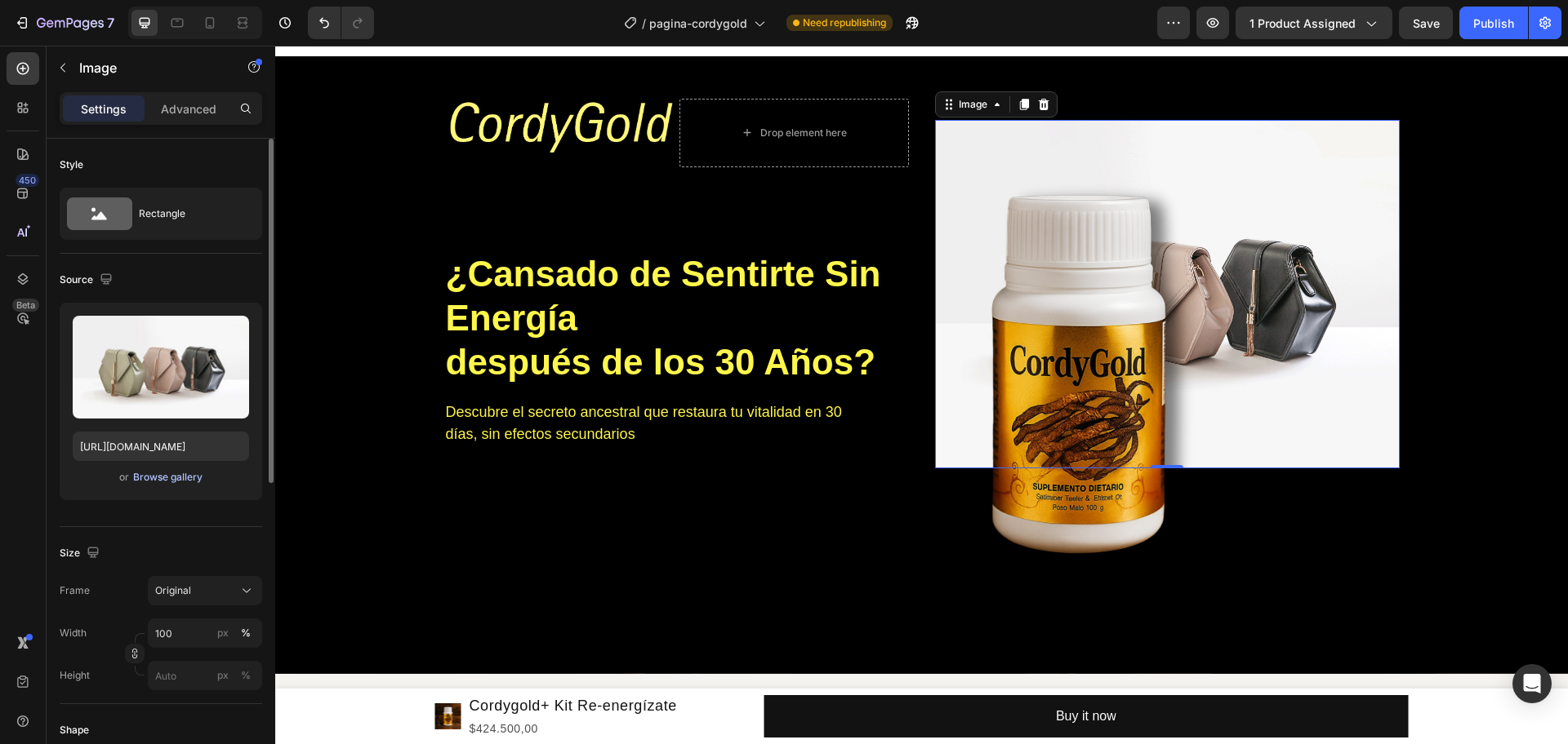
click at [150, 479] on div "Browse gallery" at bounding box center [168, 477] width 69 height 14
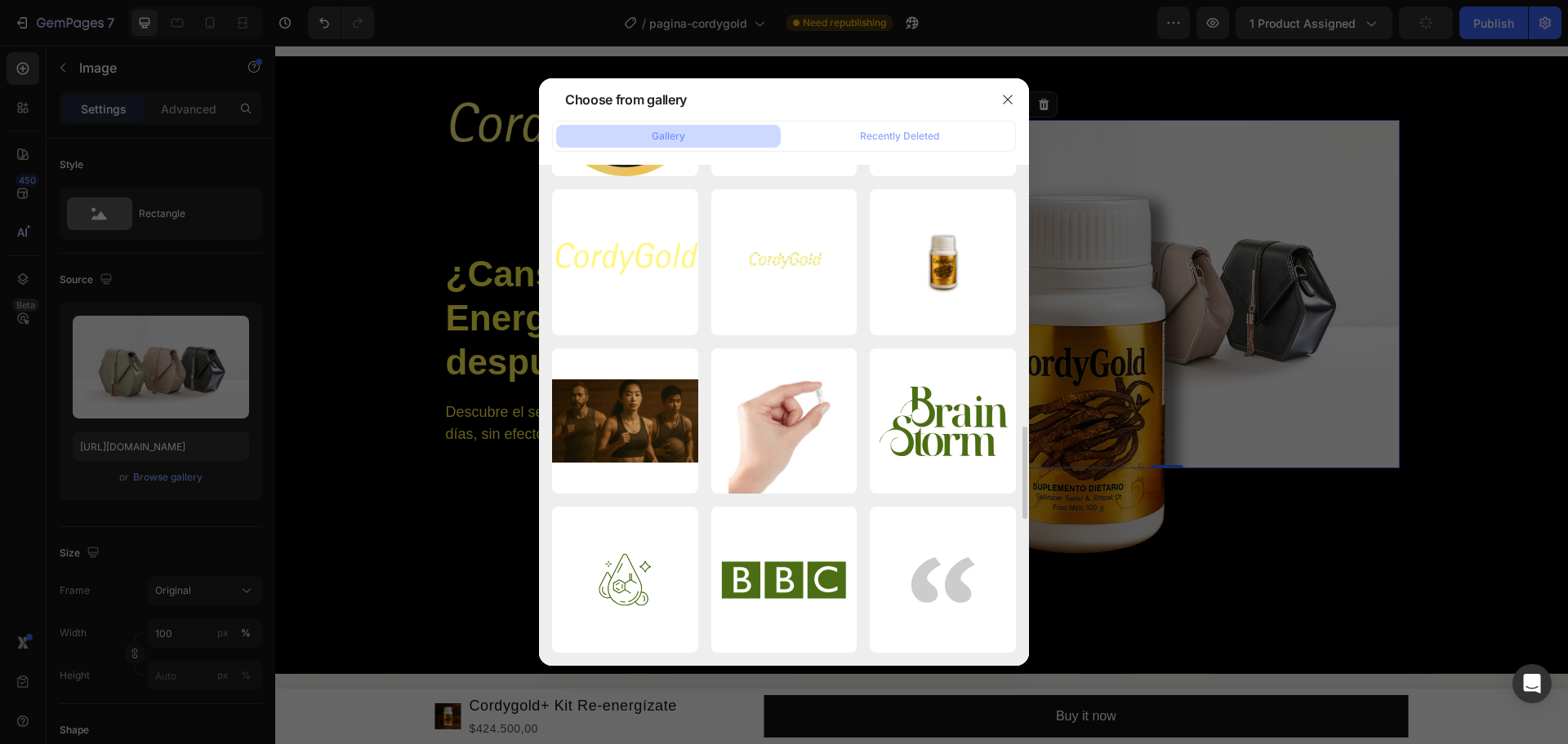
scroll to position [1214, 0]
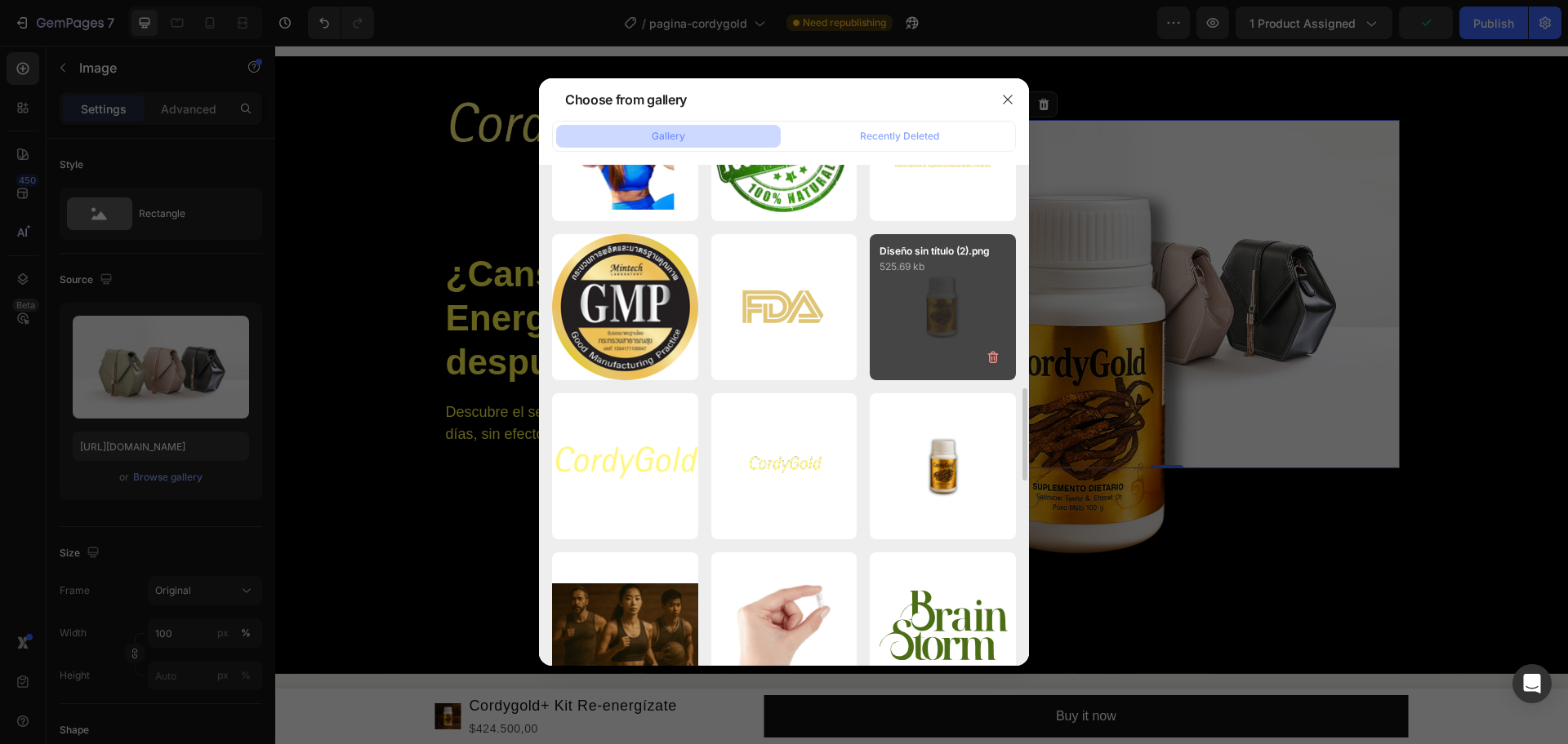
click at [946, 285] on div "Diseño sin título (2).png 525.69 kb" at bounding box center [943, 307] width 147 height 147
type input "[URL][DOMAIN_NAME]"
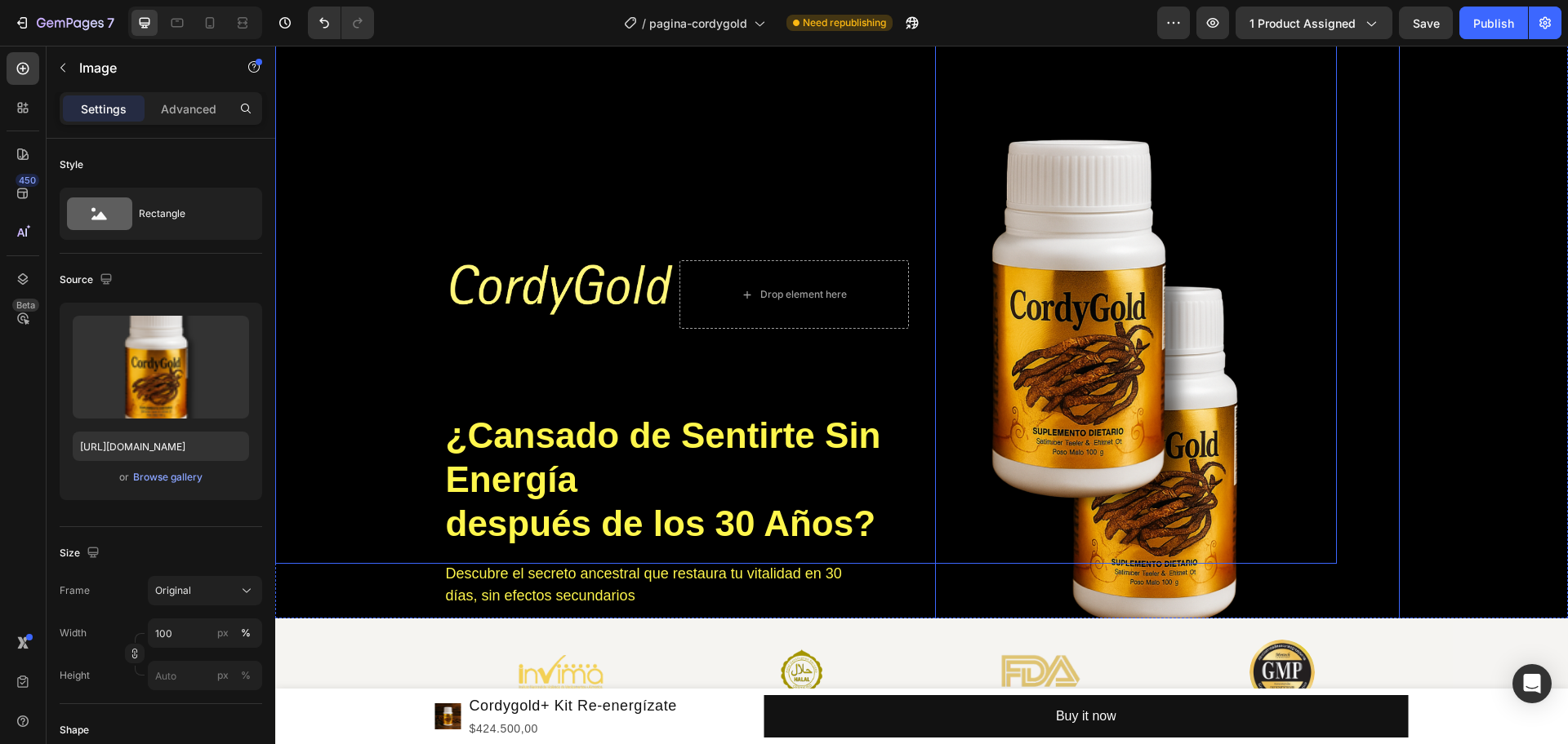
scroll to position [249, 0]
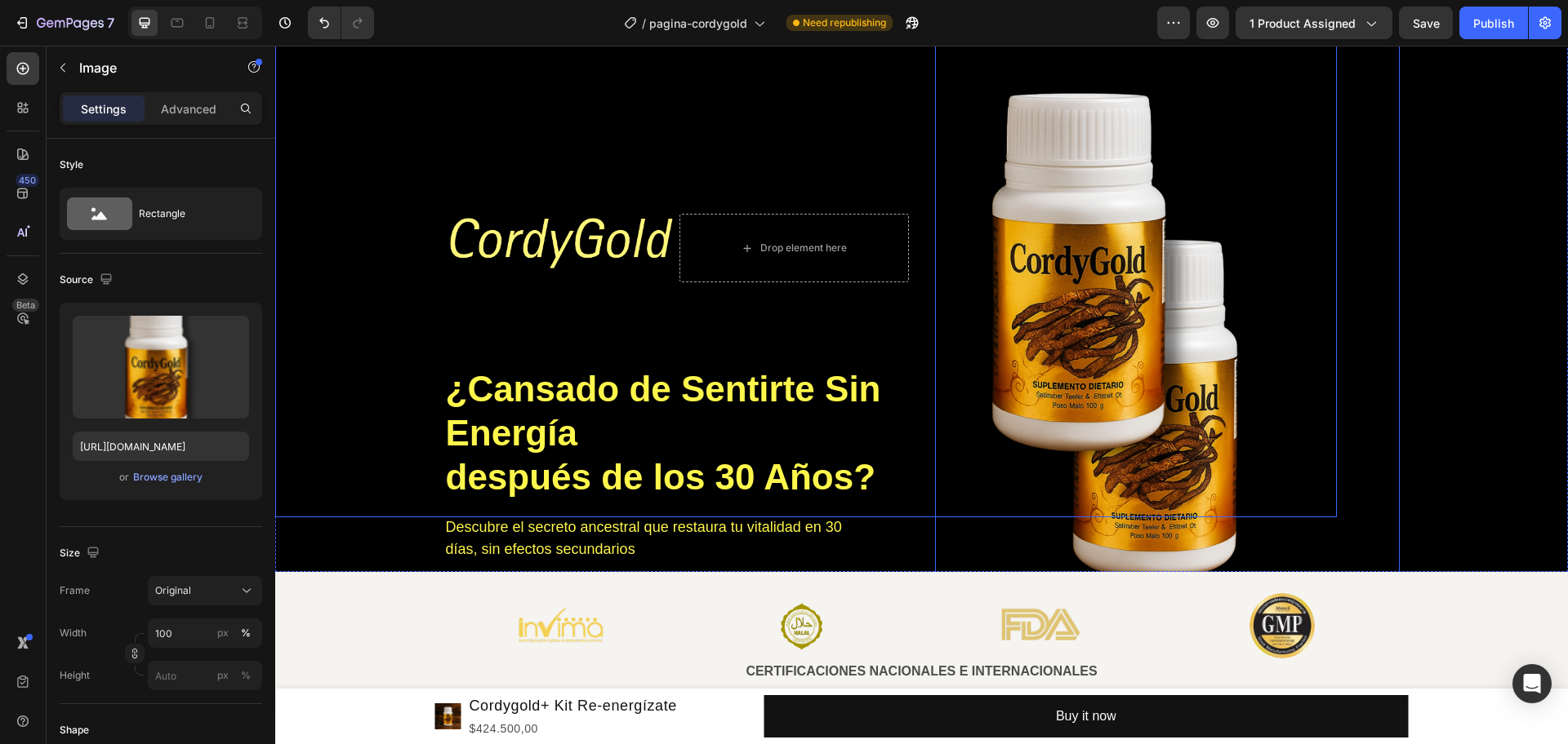
click at [1094, 312] on img at bounding box center [1091, 272] width 489 height 489
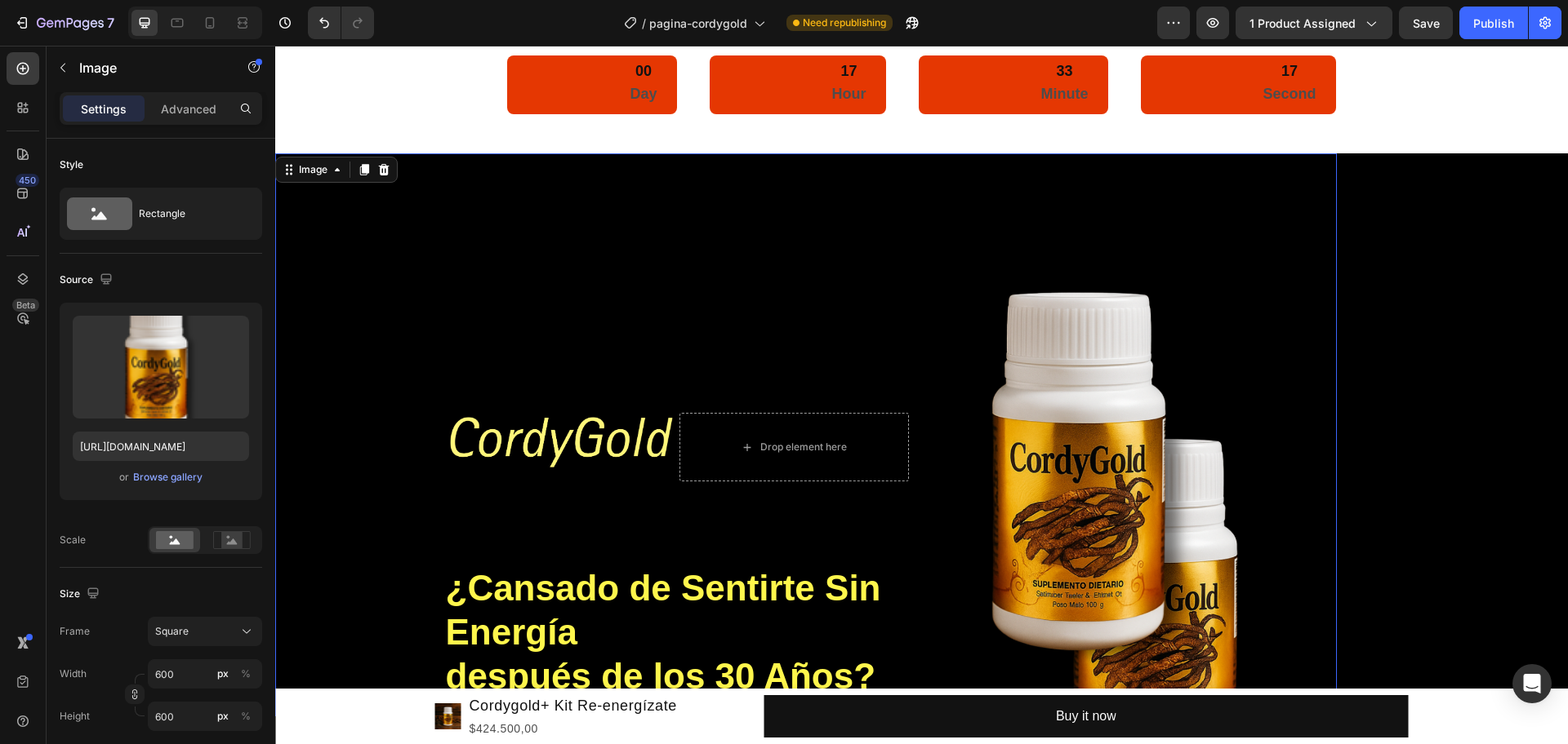
scroll to position [45, 0]
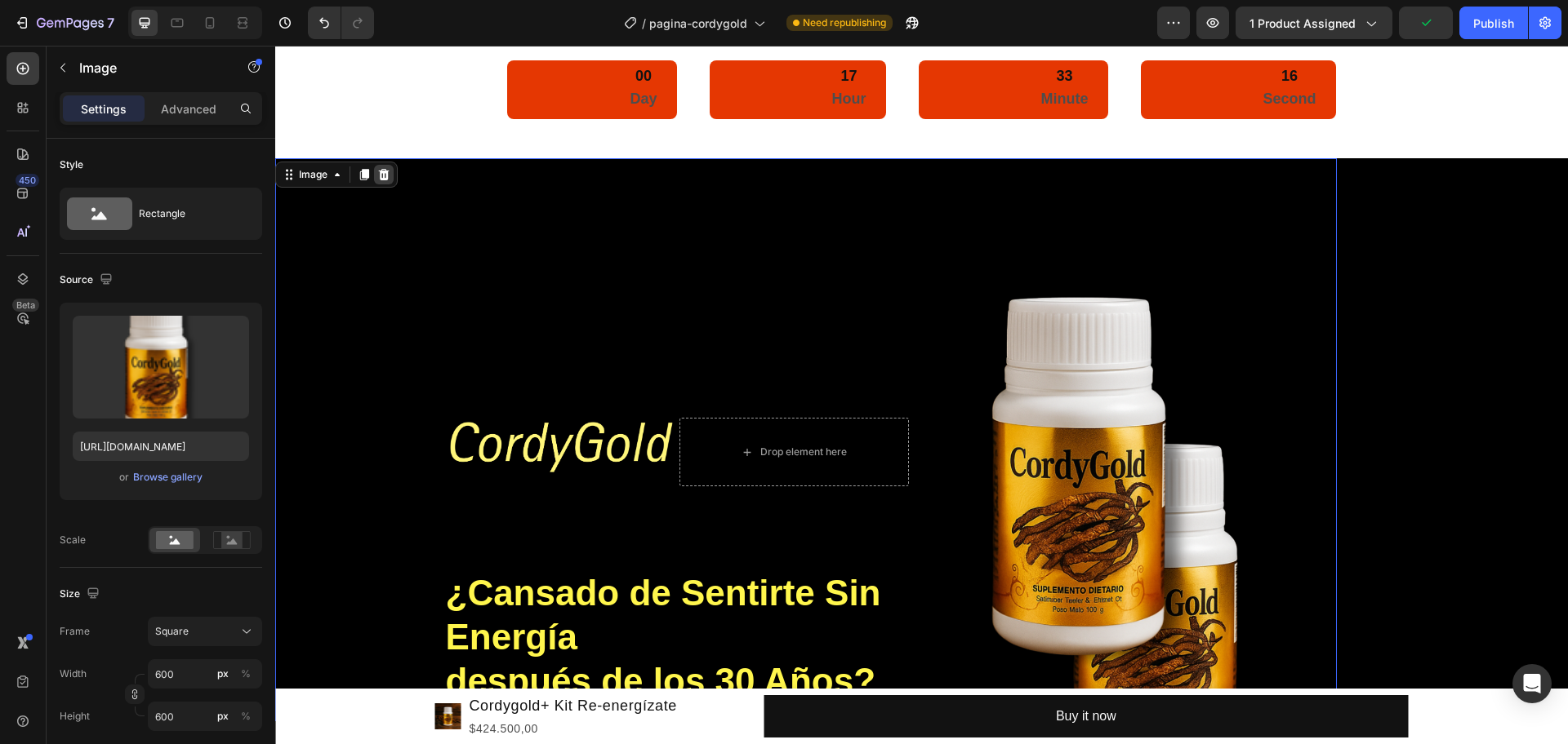
click at [388, 173] on icon at bounding box center [384, 174] width 11 height 11
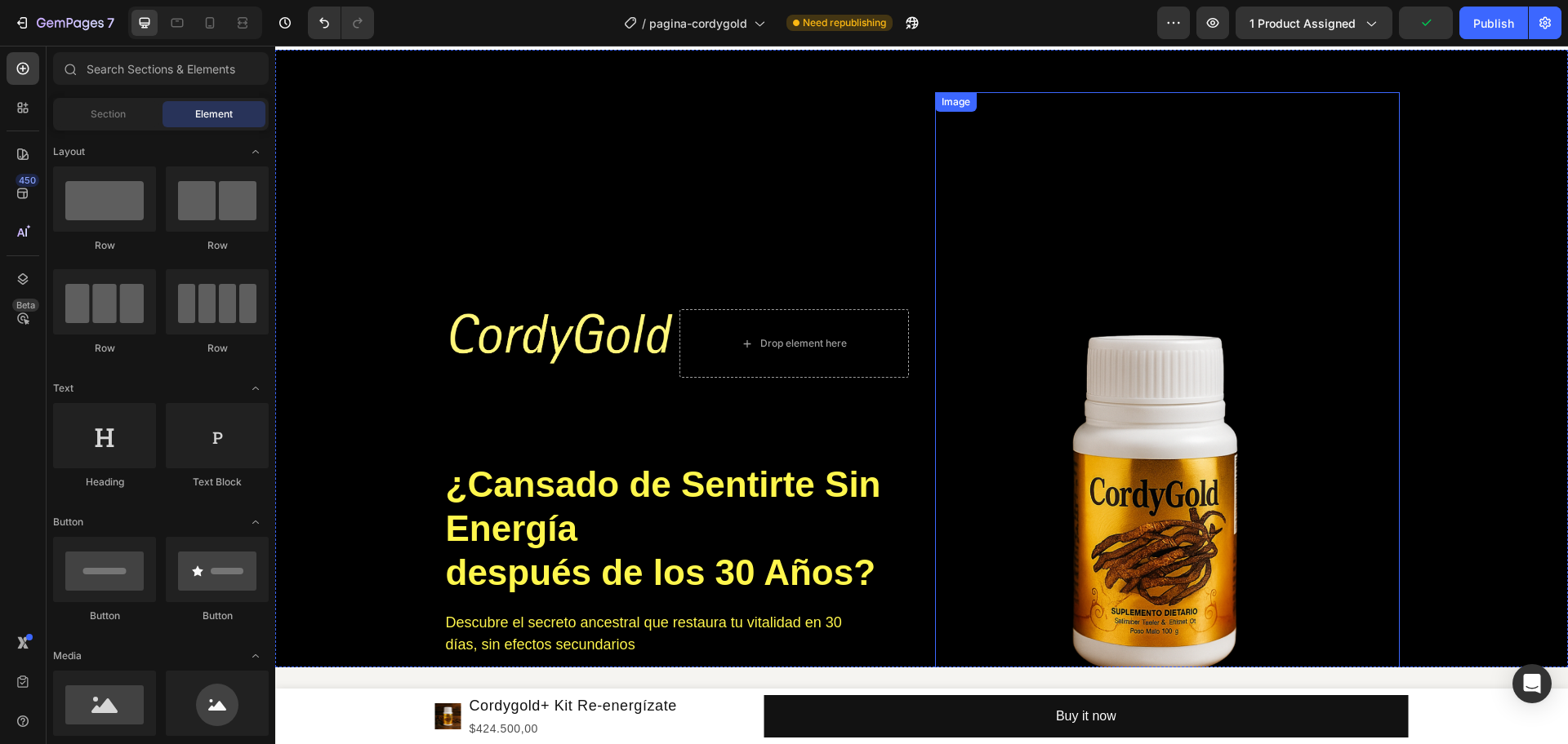
scroll to position [249, 0]
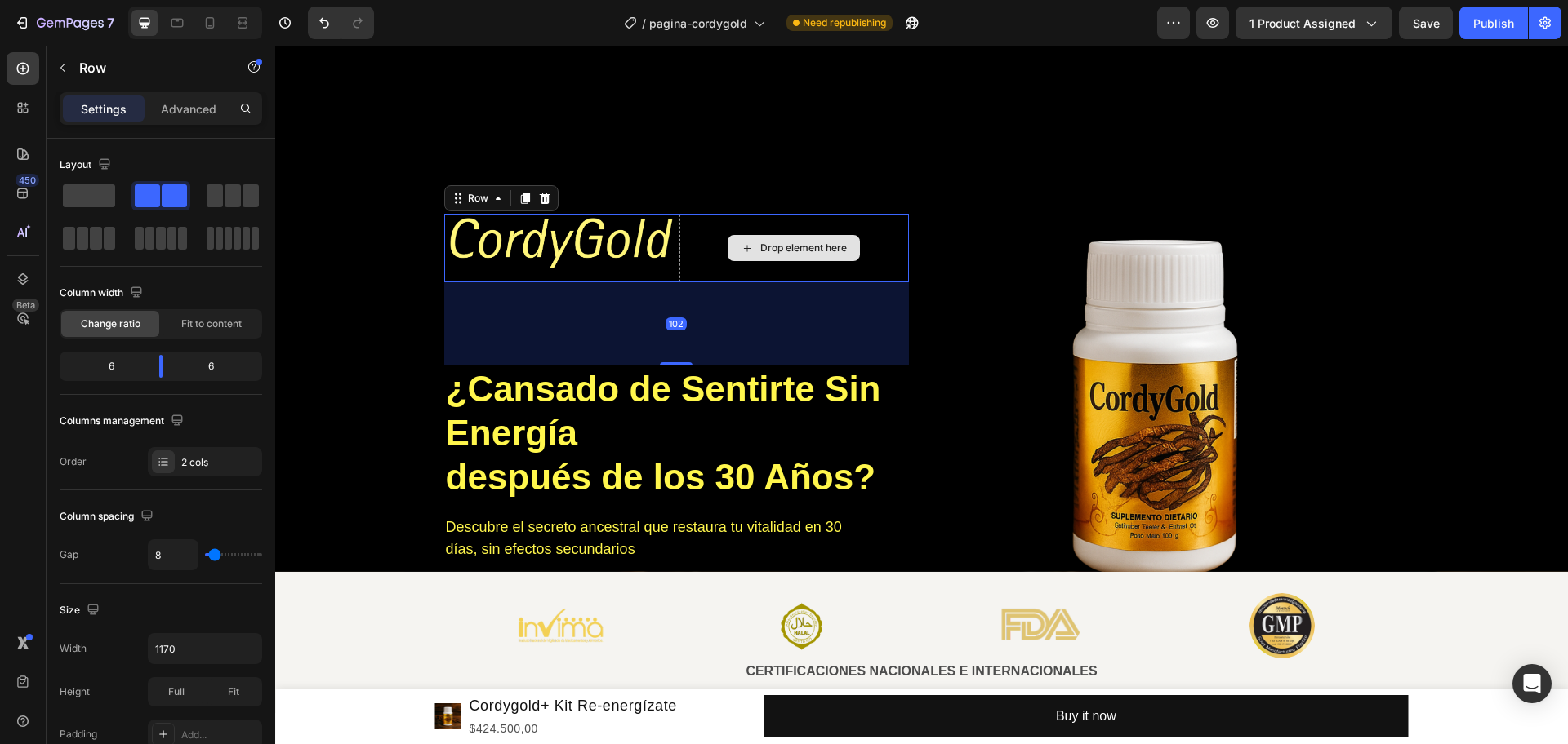
click at [788, 232] on div "Drop element here" at bounding box center [794, 248] width 230 height 69
click at [82, 186] on span at bounding box center [89, 196] width 53 height 23
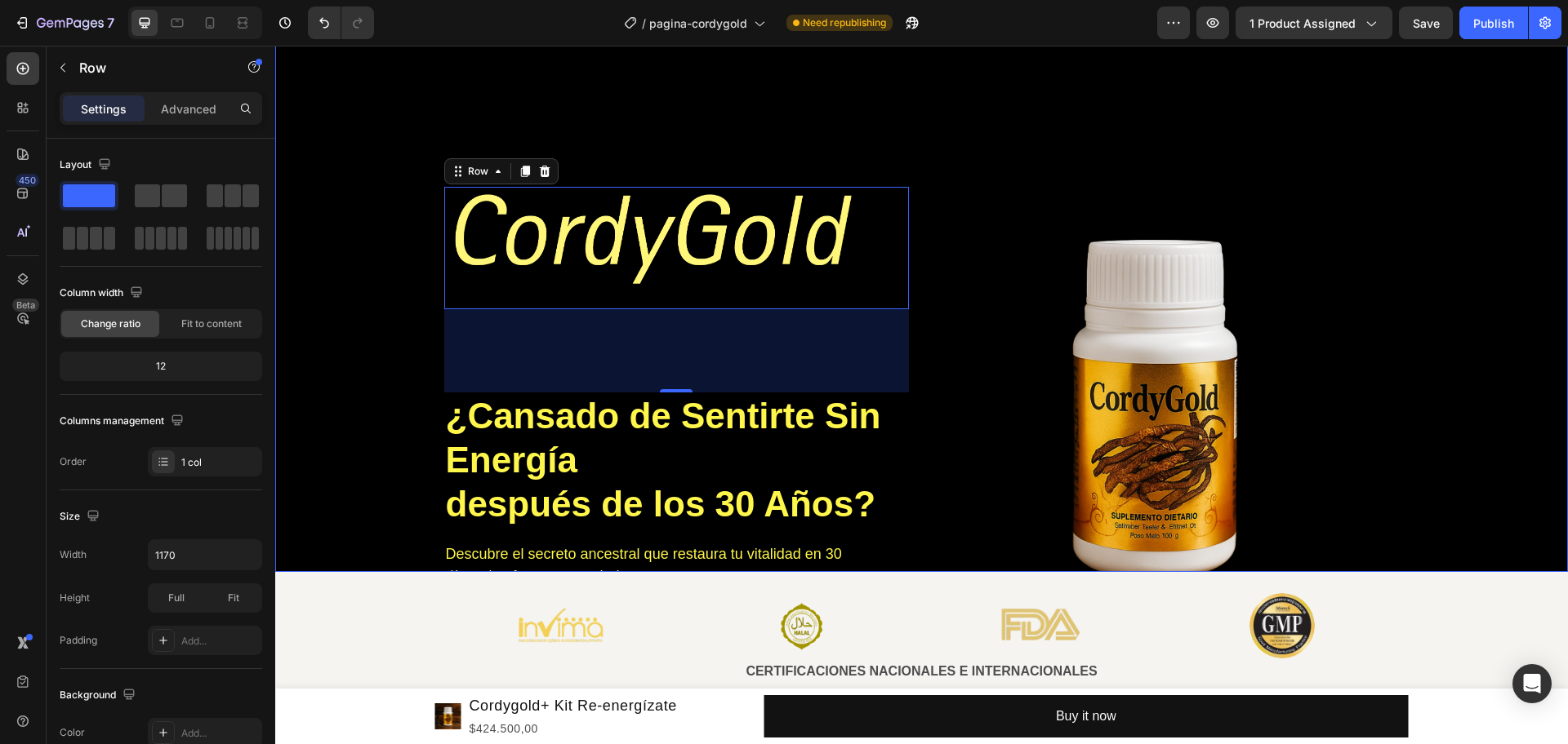
click at [1254, 306] on div "Background Image" at bounding box center [920, 262] width 1292 height 618
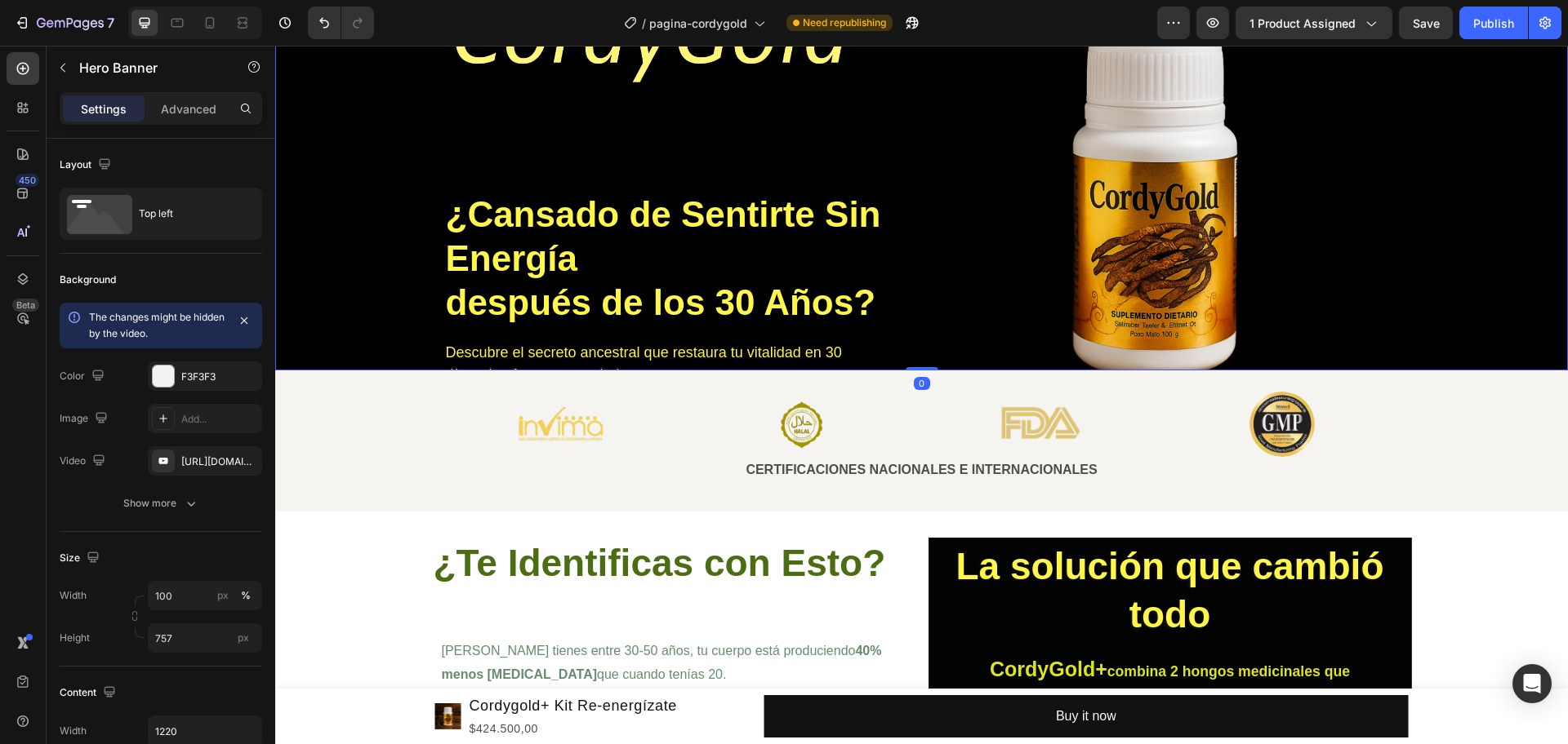
scroll to position [453, 0]
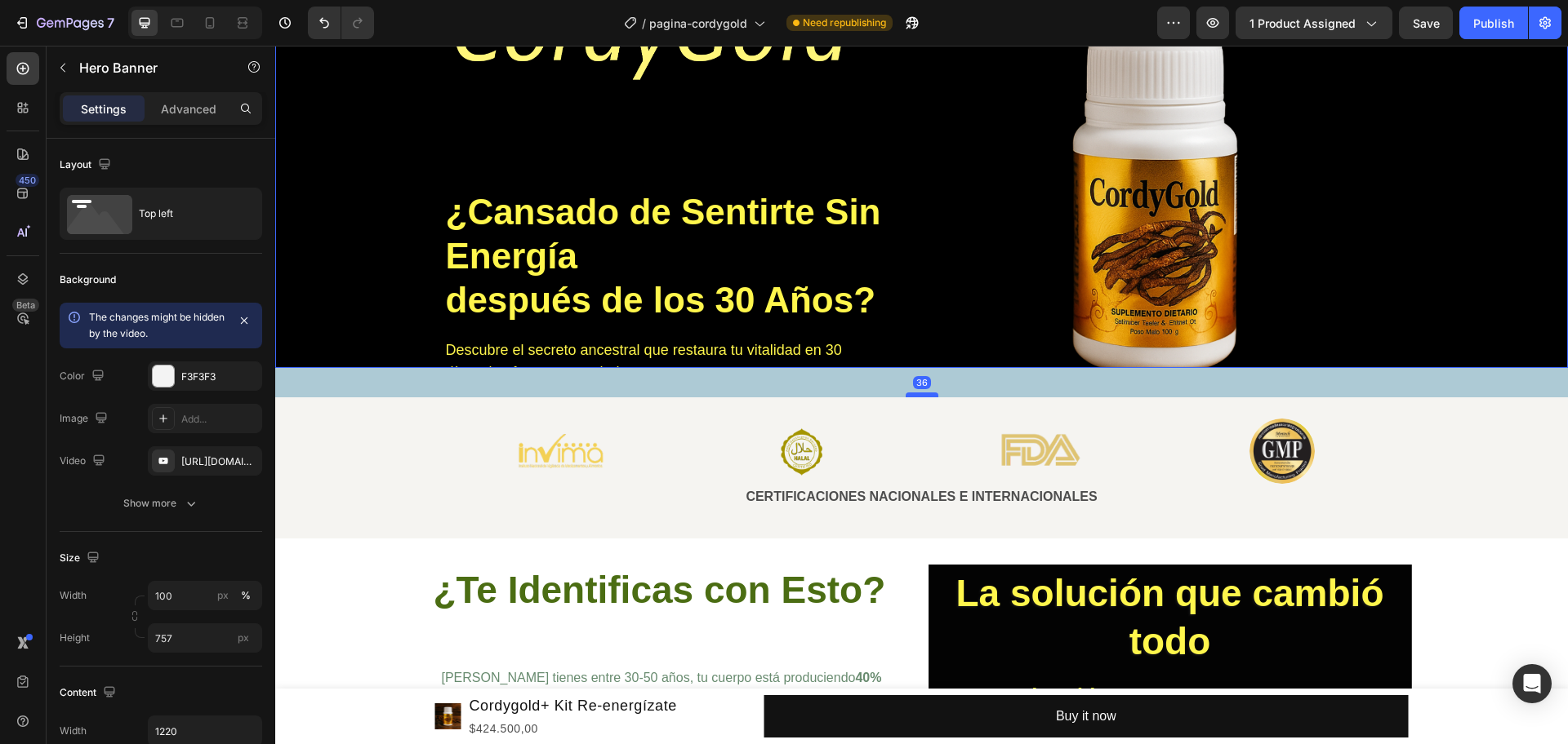
drag, startPoint x: 917, startPoint y: 365, endPoint x: 915, endPoint y: 395, distance: 30.1
click at [915, 395] on div at bounding box center [921, 395] width 33 height 5
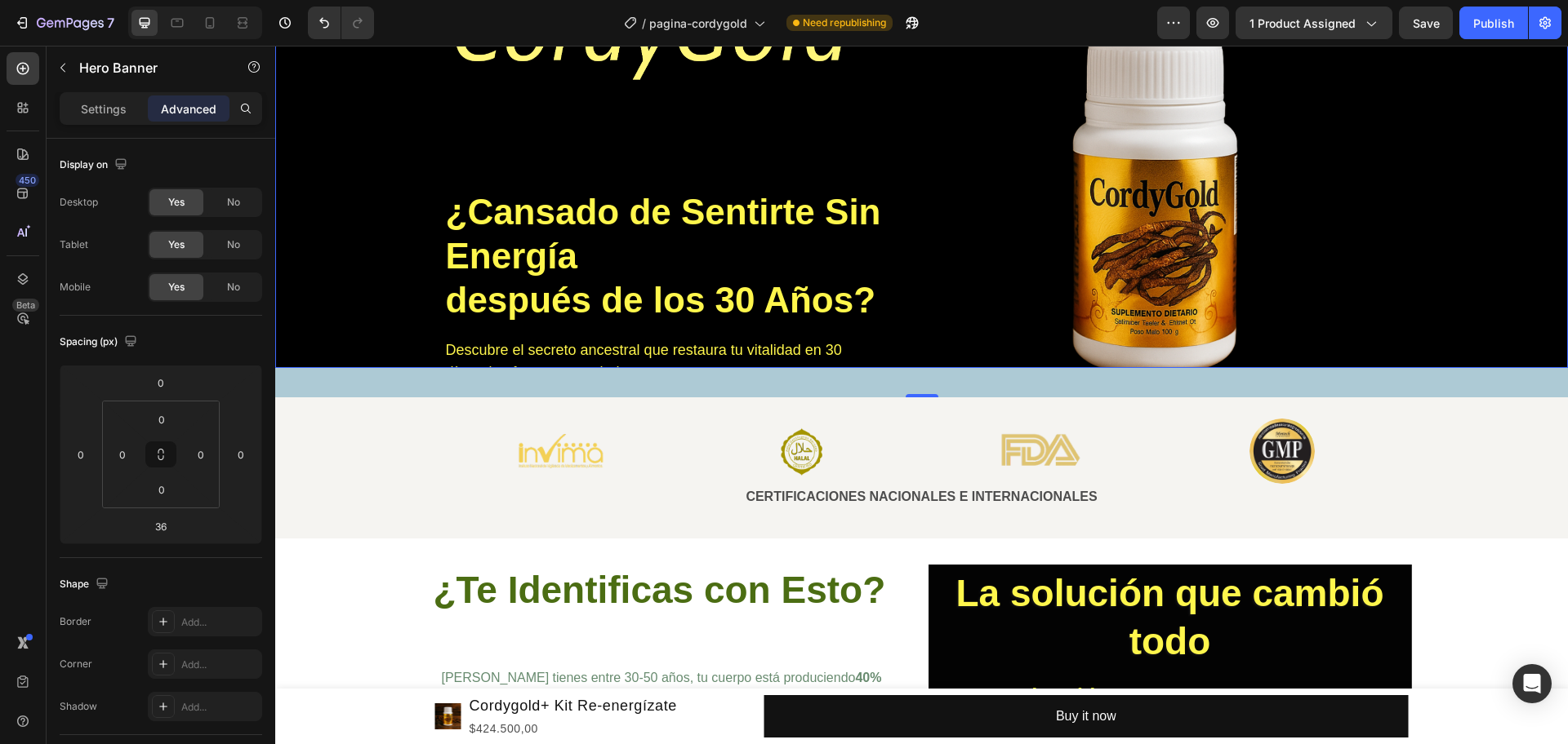
click at [338, 164] on div "Background Image" at bounding box center [920, 58] width 1292 height 618
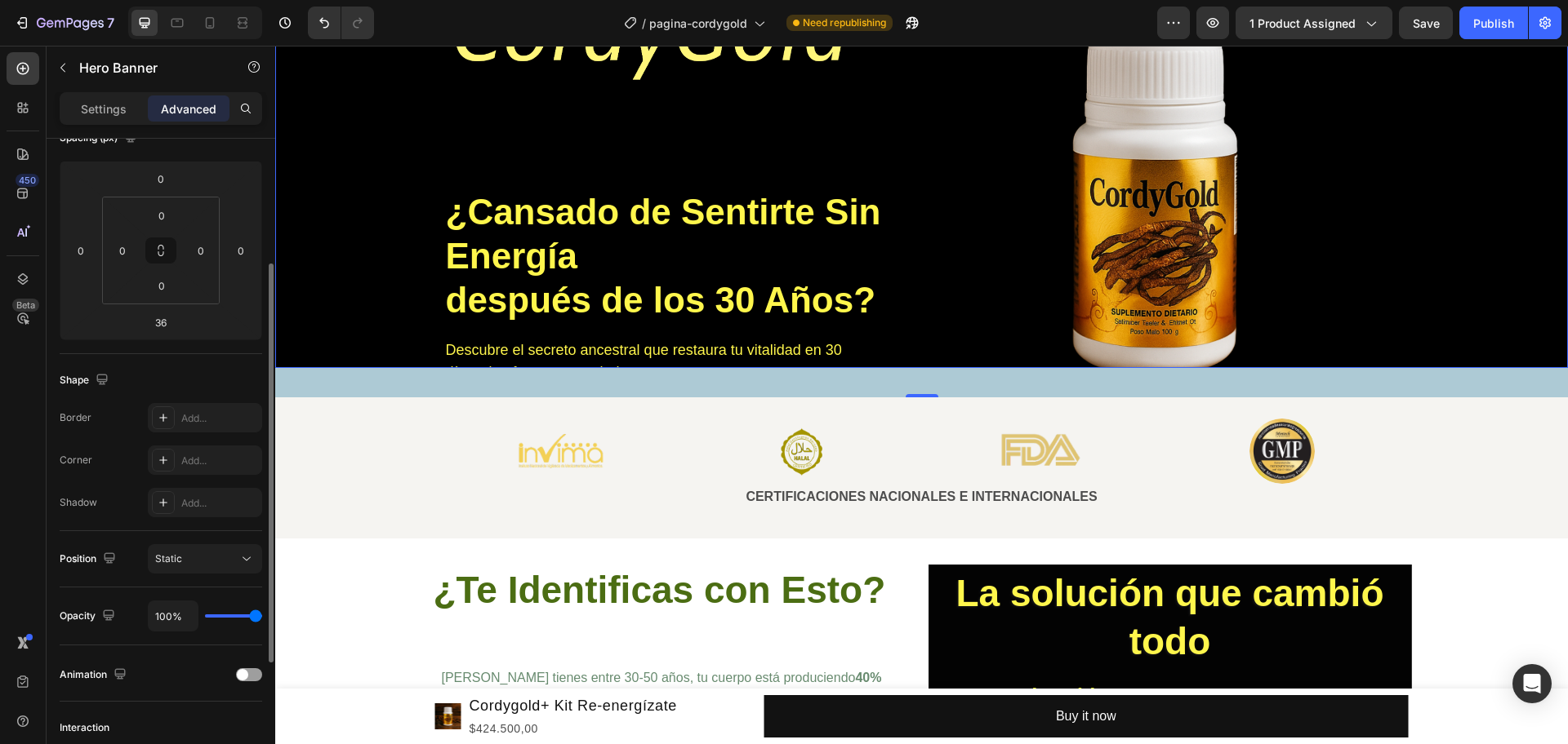
scroll to position [0, 0]
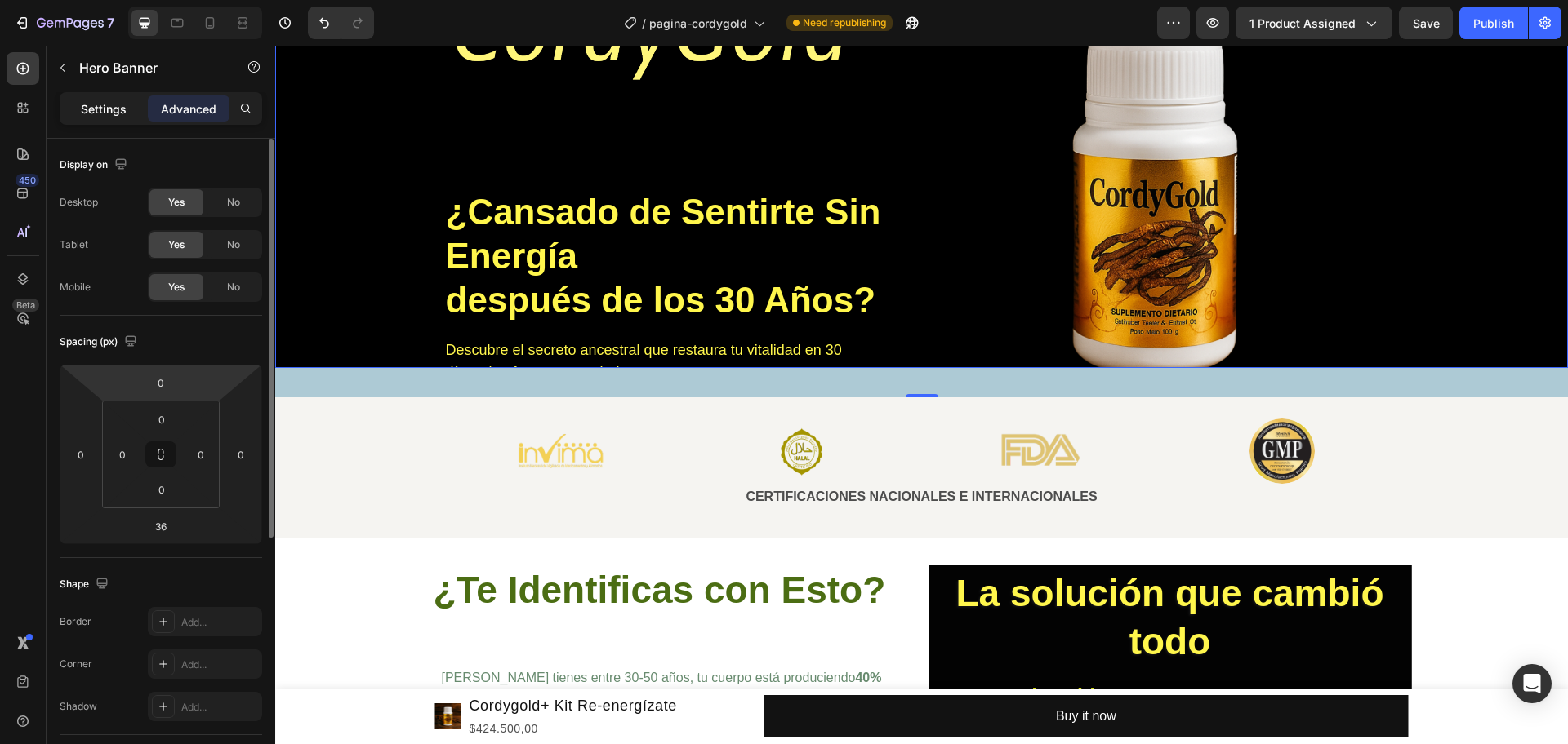
click at [123, 96] on div "Settings" at bounding box center [103, 108] width 81 height 26
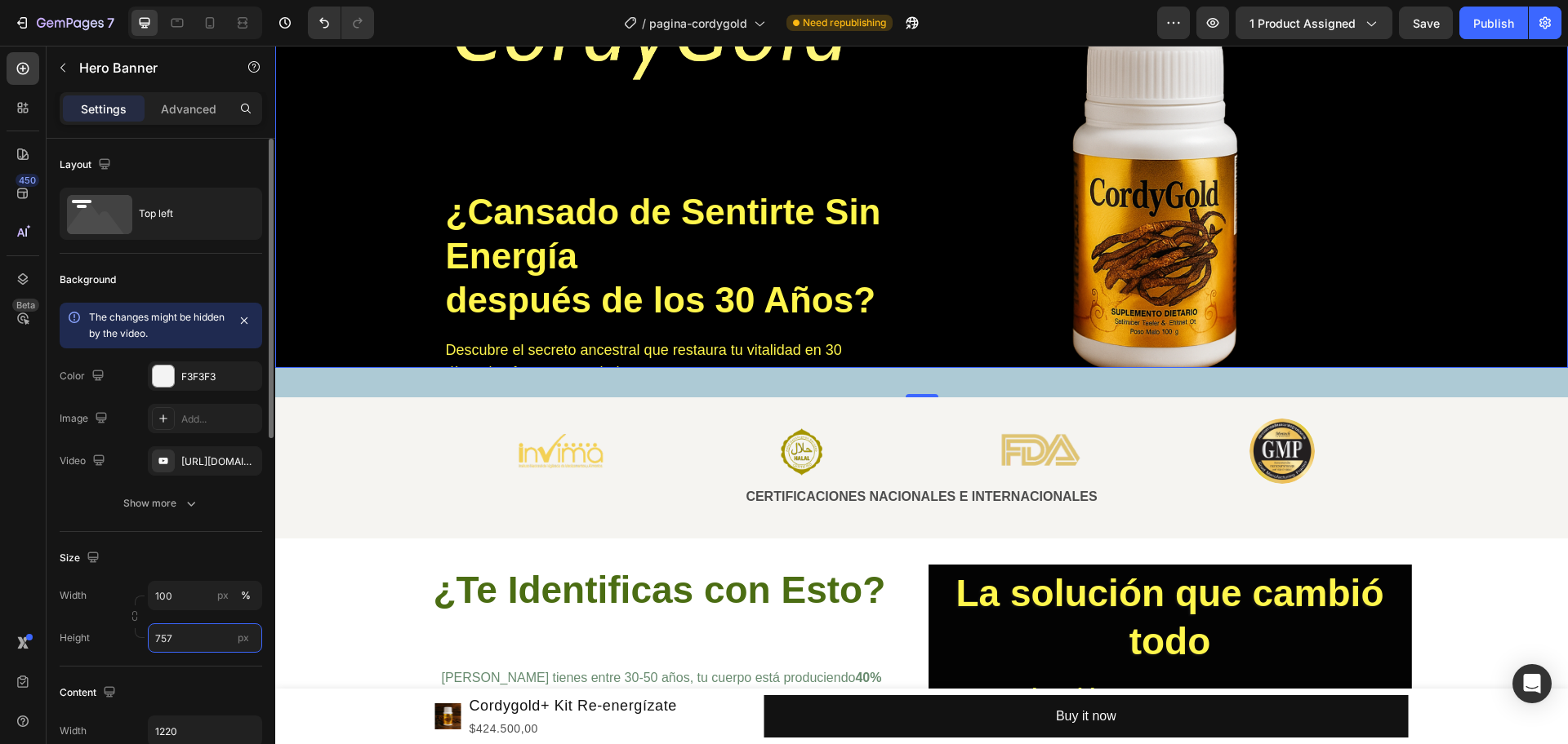
click at [174, 595] on input "757" at bounding box center [204, 638] width 114 height 30
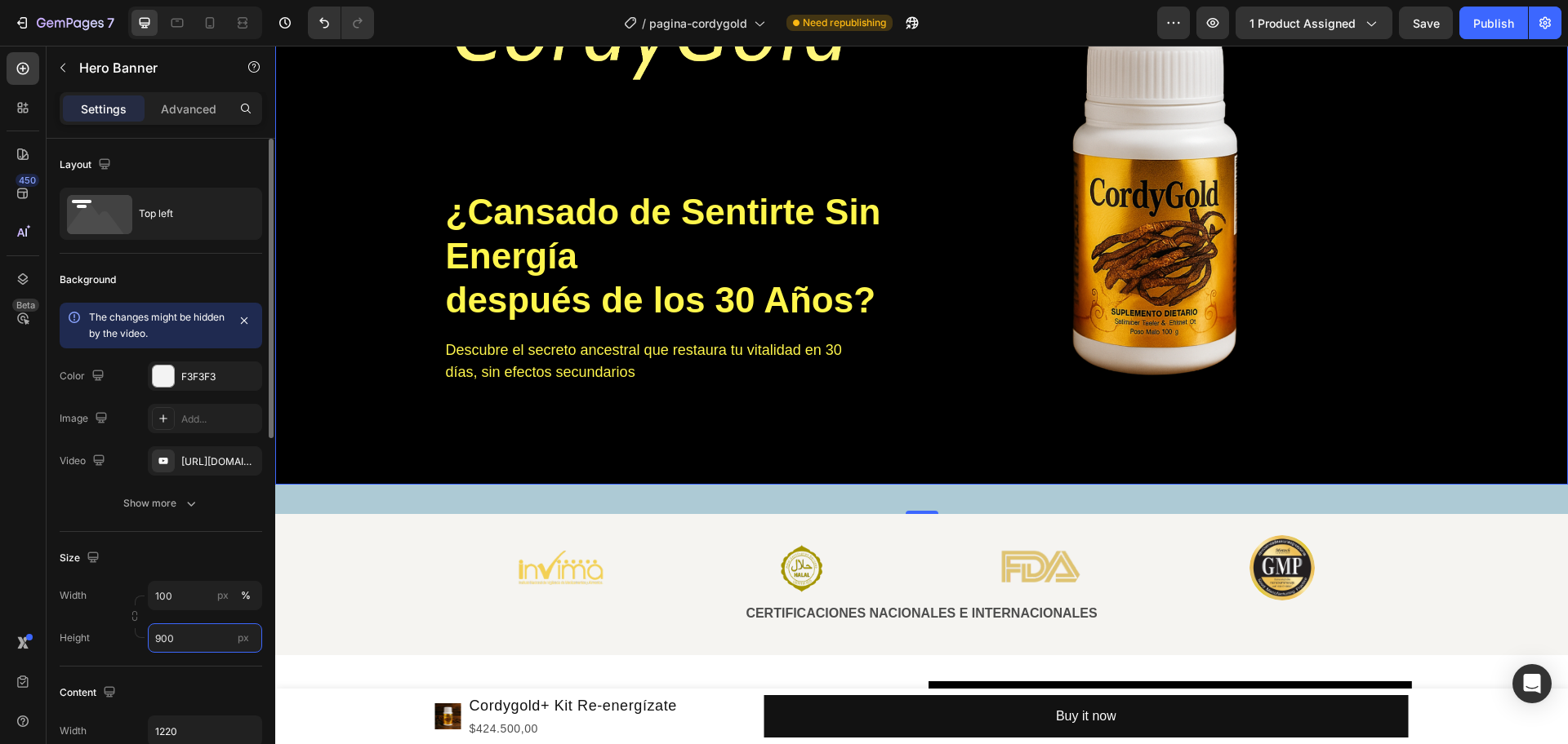
type input "900"
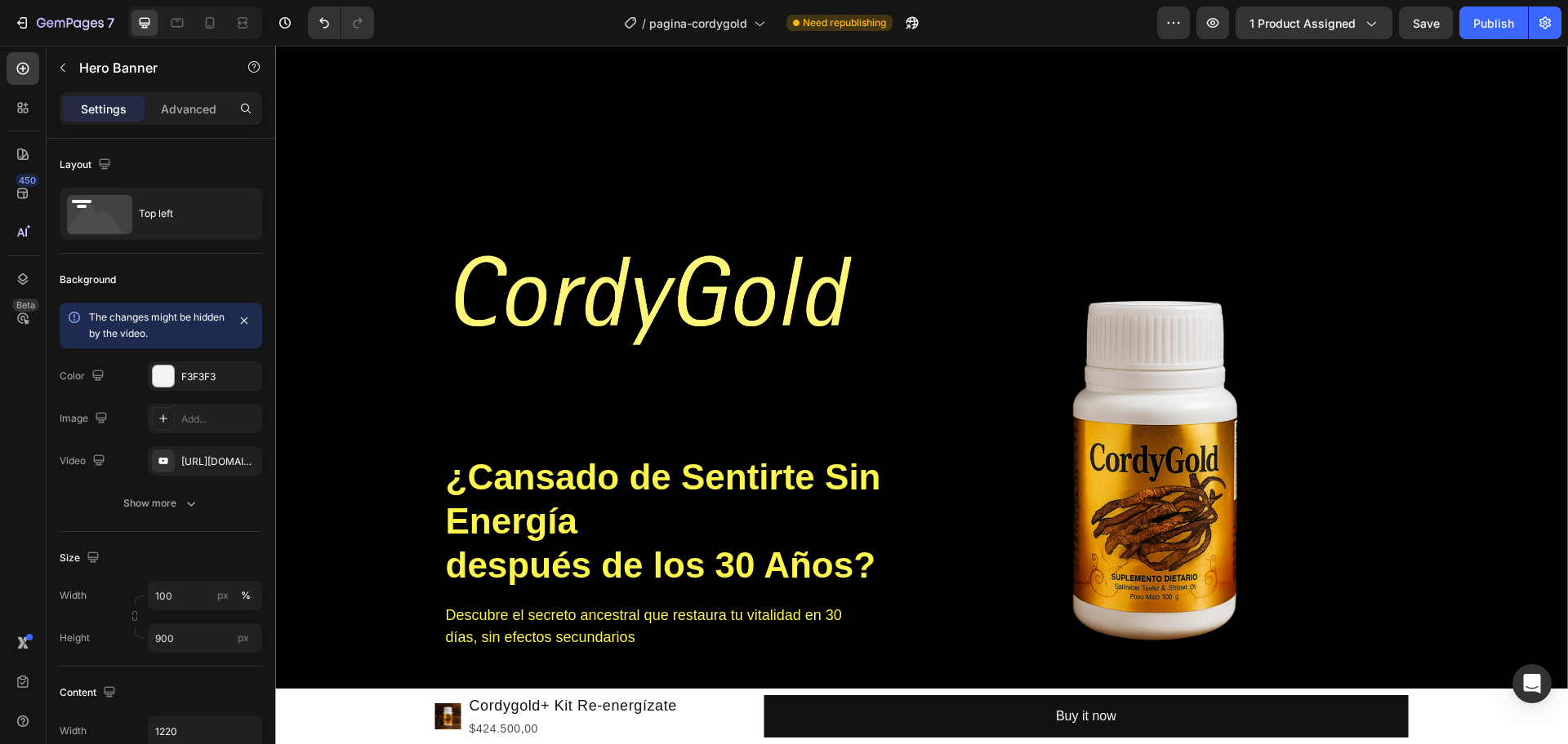
scroll to position [147, 0]
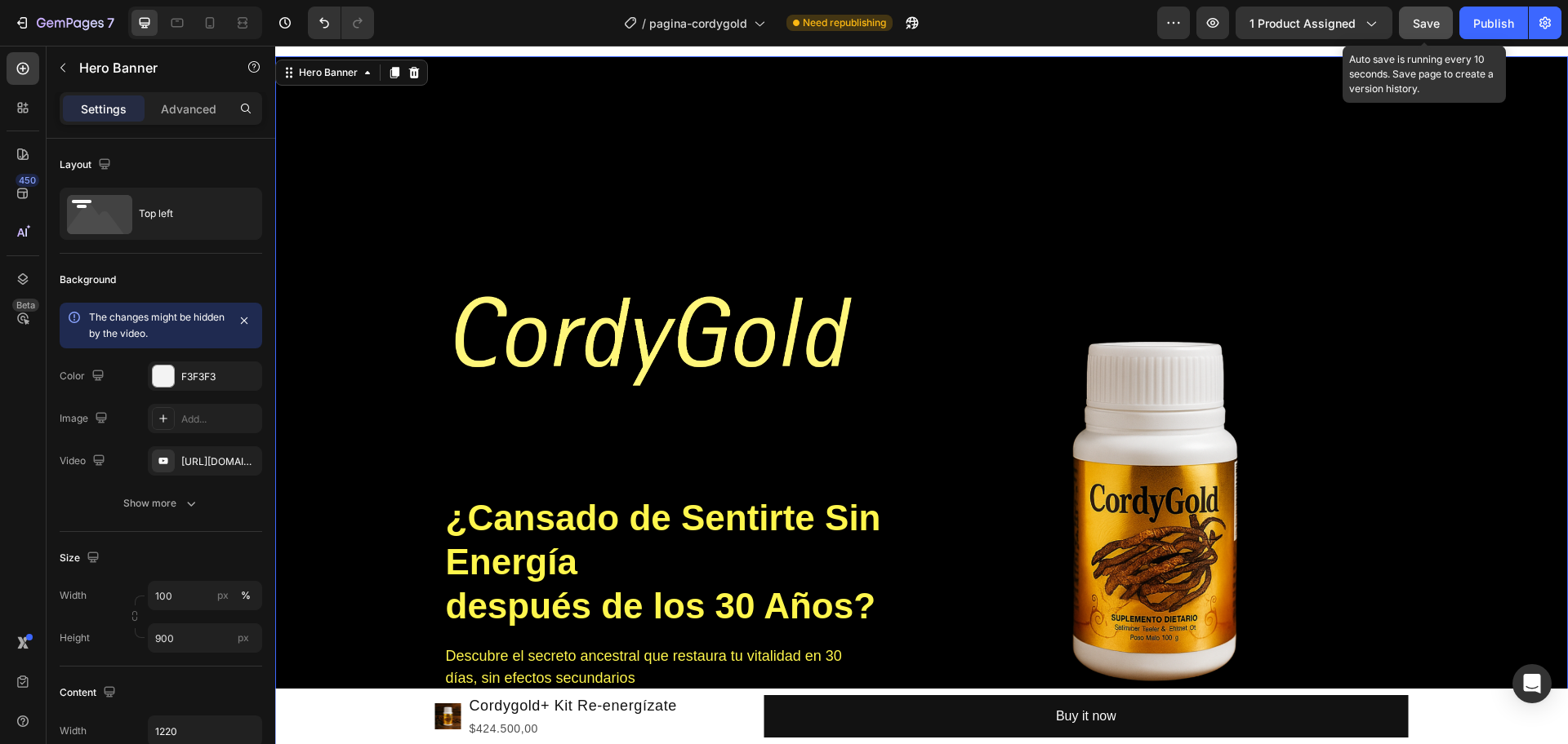
click at [1254, 26] on button "Save" at bounding box center [1425, 23] width 54 height 33
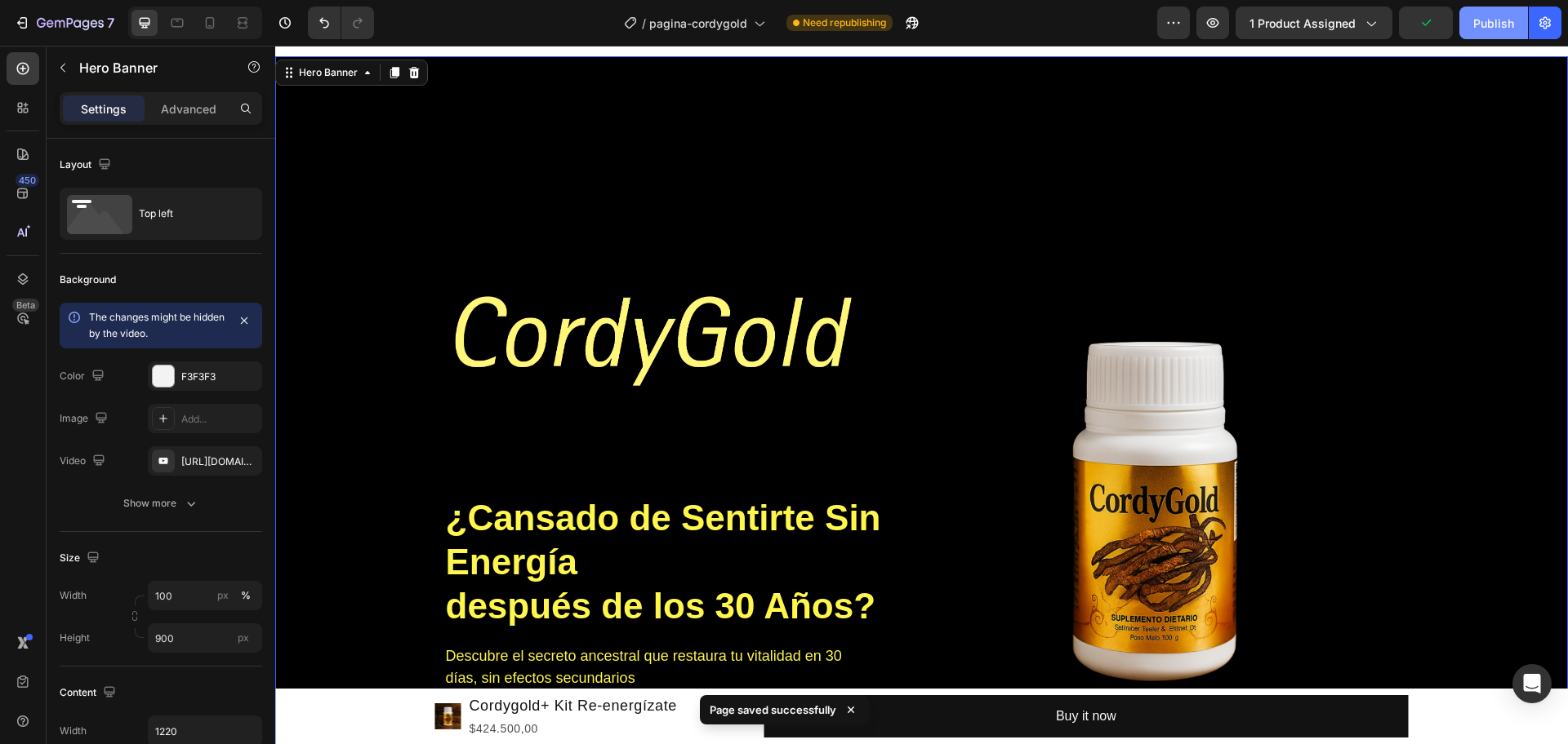
click at [1254, 25] on div "Publish" at bounding box center [1493, 23] width 41 height 17
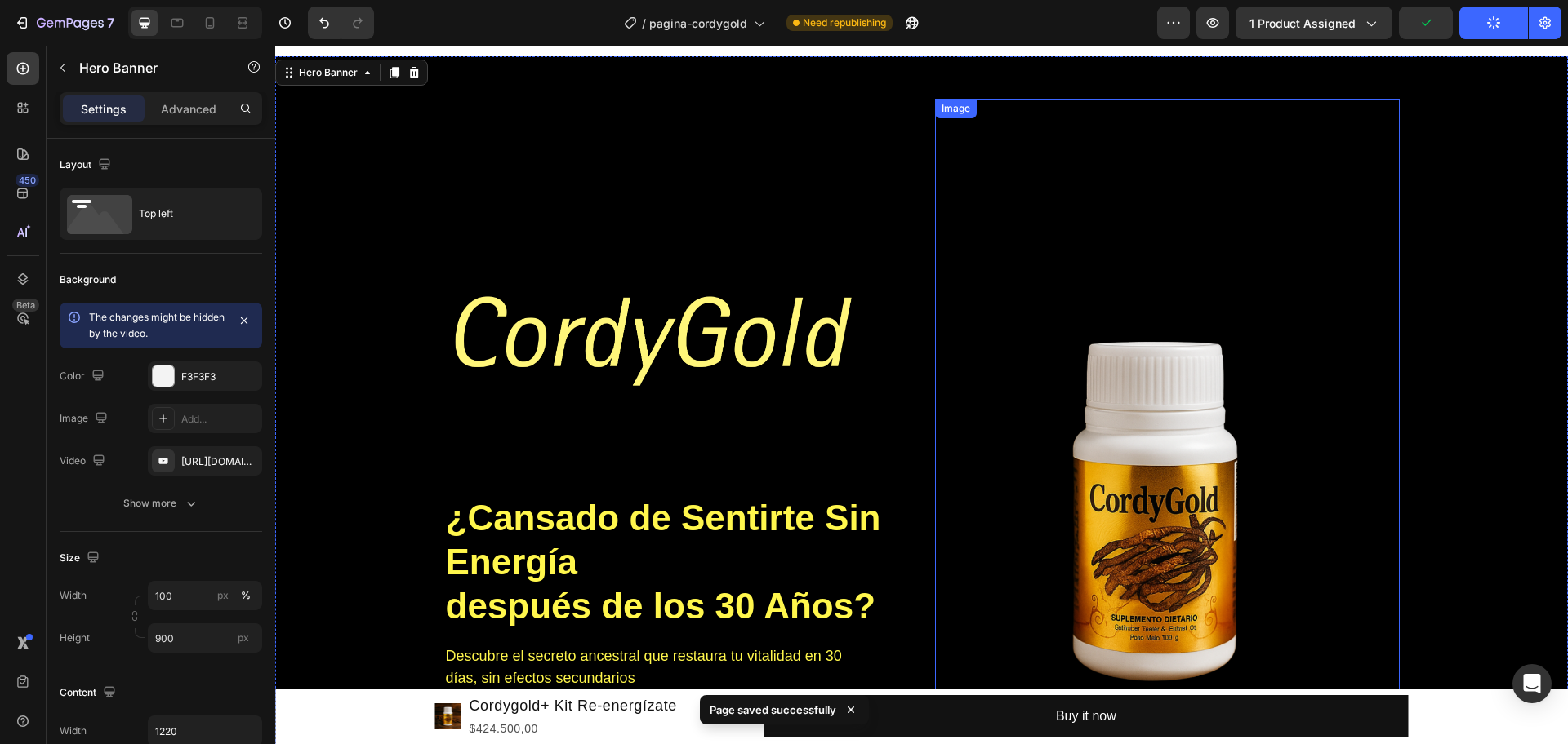
scroll to position [351, 0]
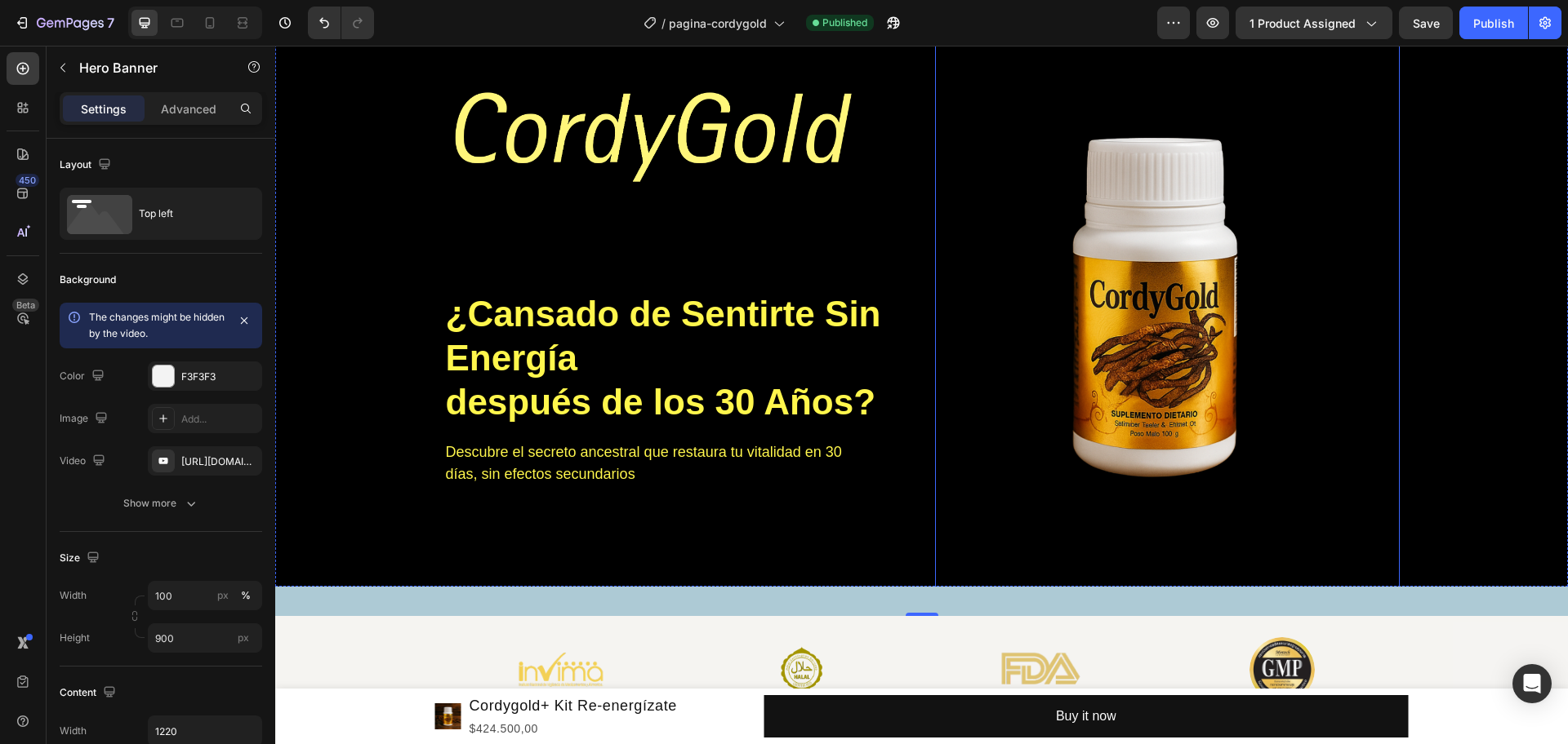
click at [1171, 313] on img at bounding box center [1167, 307] width 465 height 826
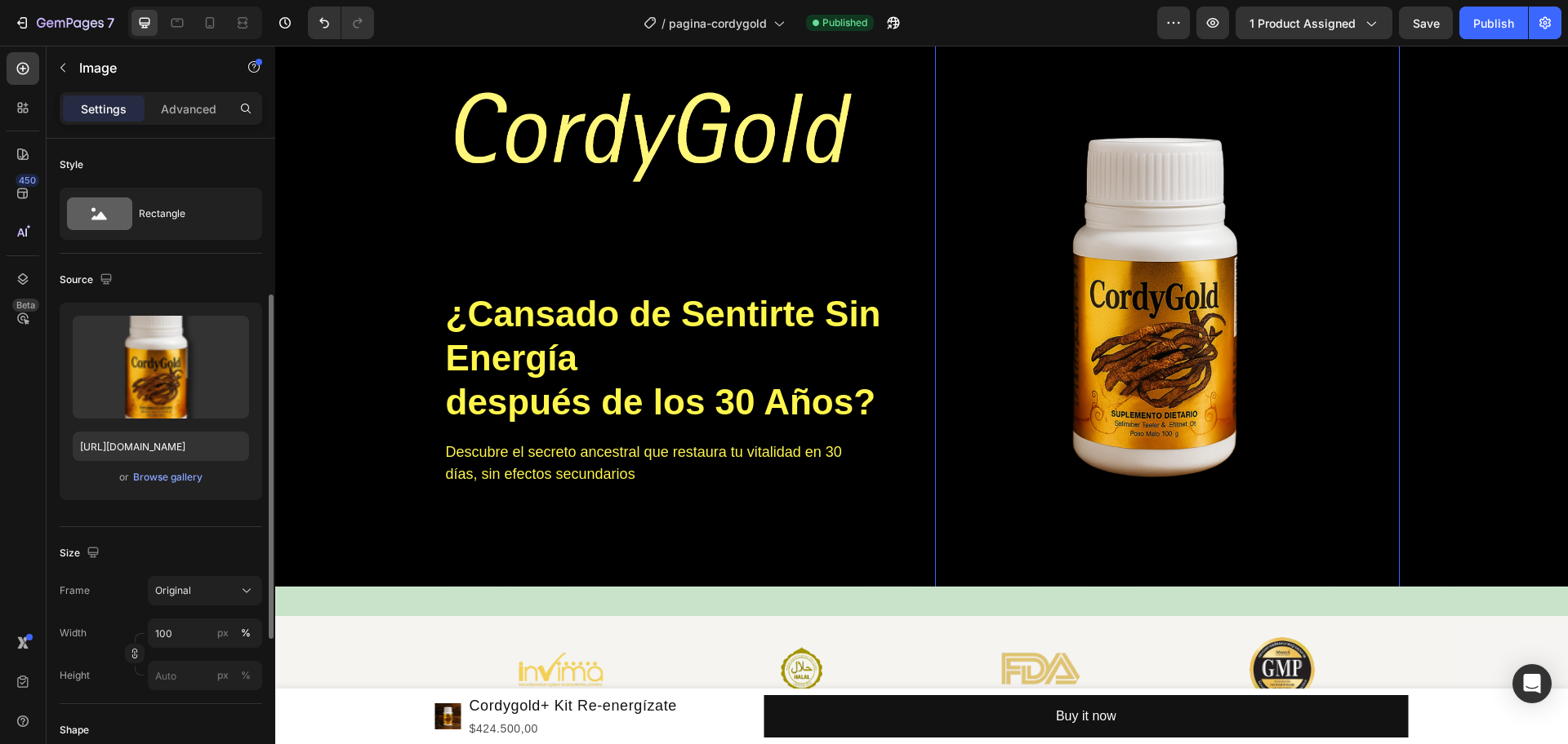
scroll to position [102, 0]
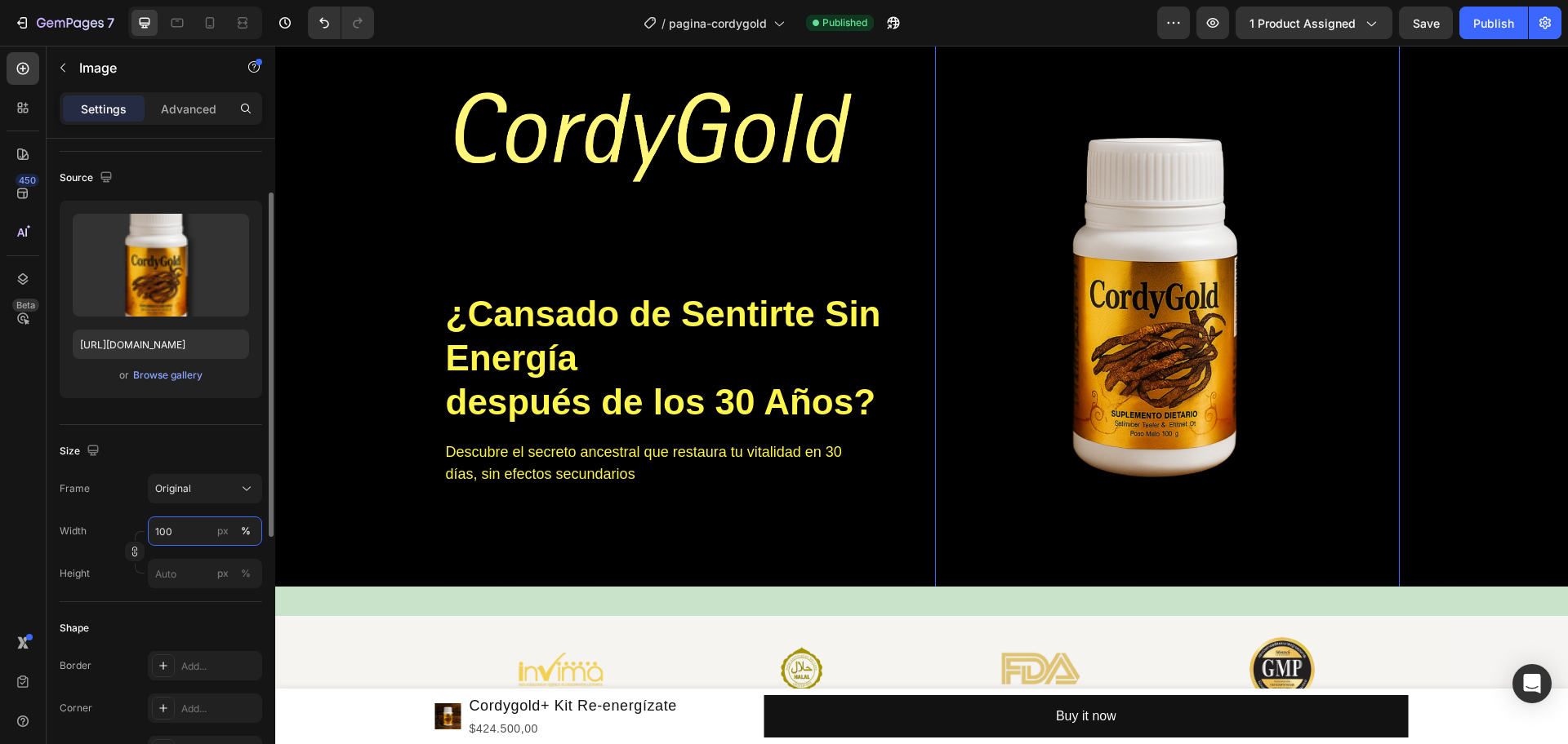
click at [170, 533] on input "100" at bounding box center [204, 531] width 114 height 30
type input "150"
click at [189, 595] on div "Shape" at bounding box center [160, 628] width 202 height 26
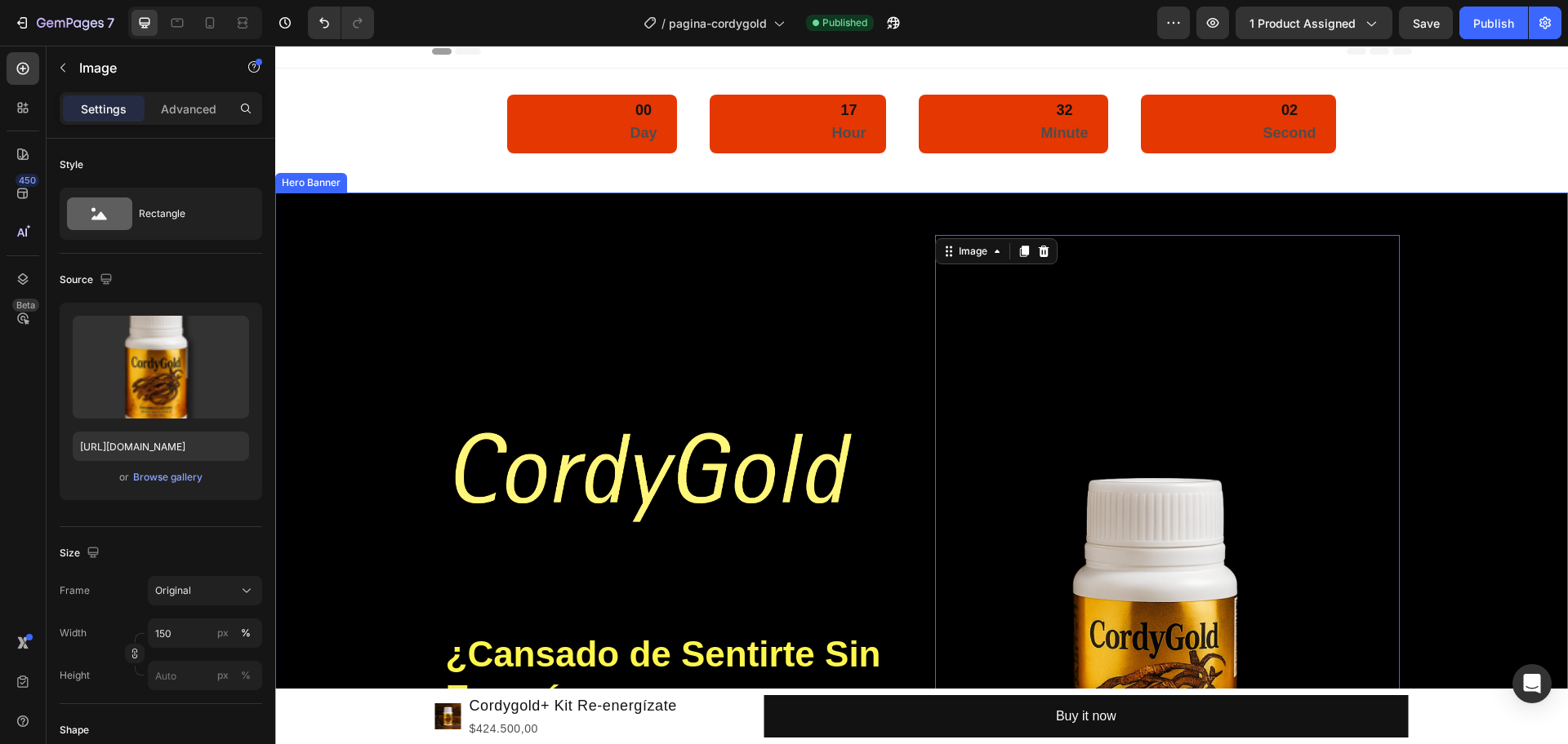
scroll to position [0, 0]
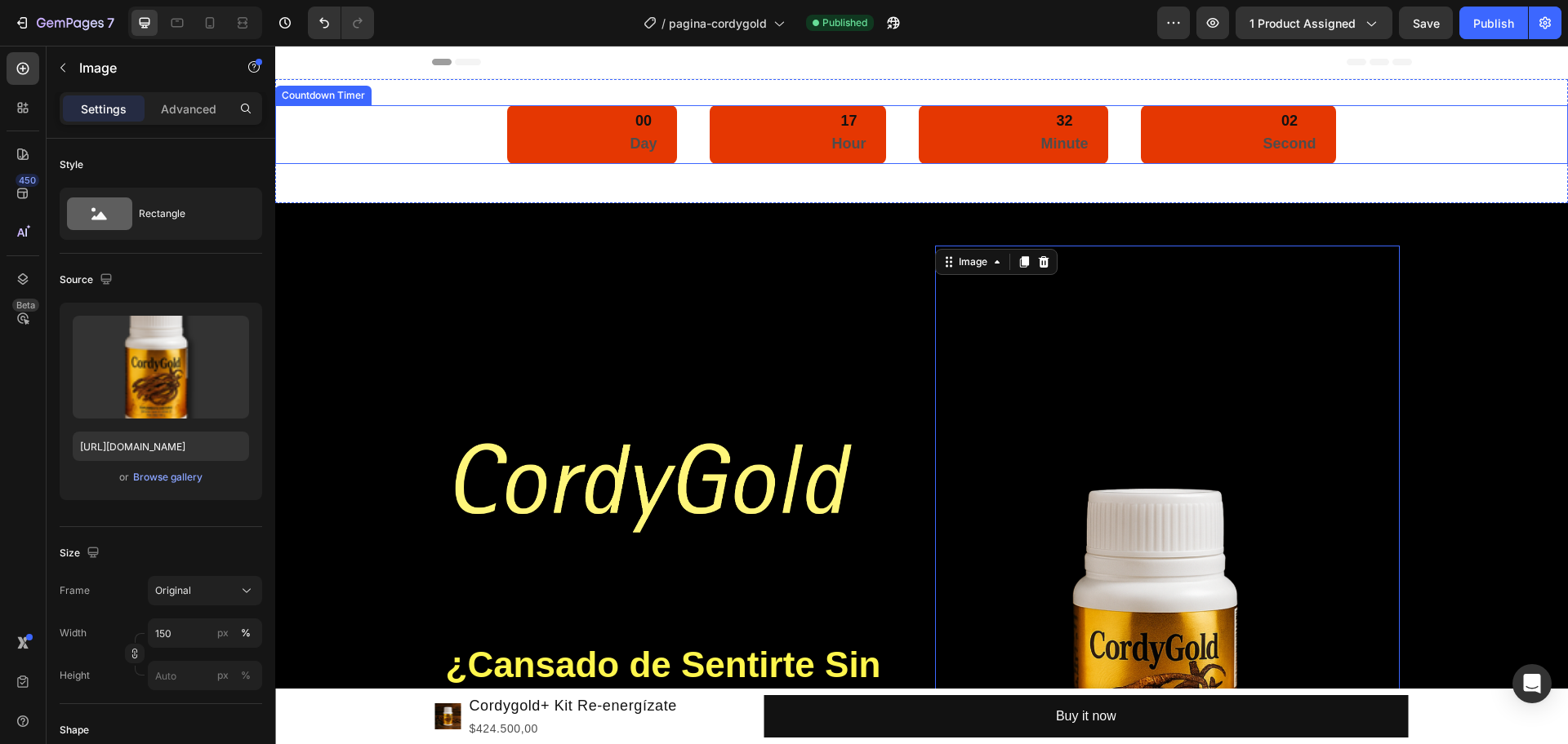
click at [403, 115] on div "00 Day 17 Hour 32 Minute 02 Second" at bounding box center [920, 134] width 1292 height 58
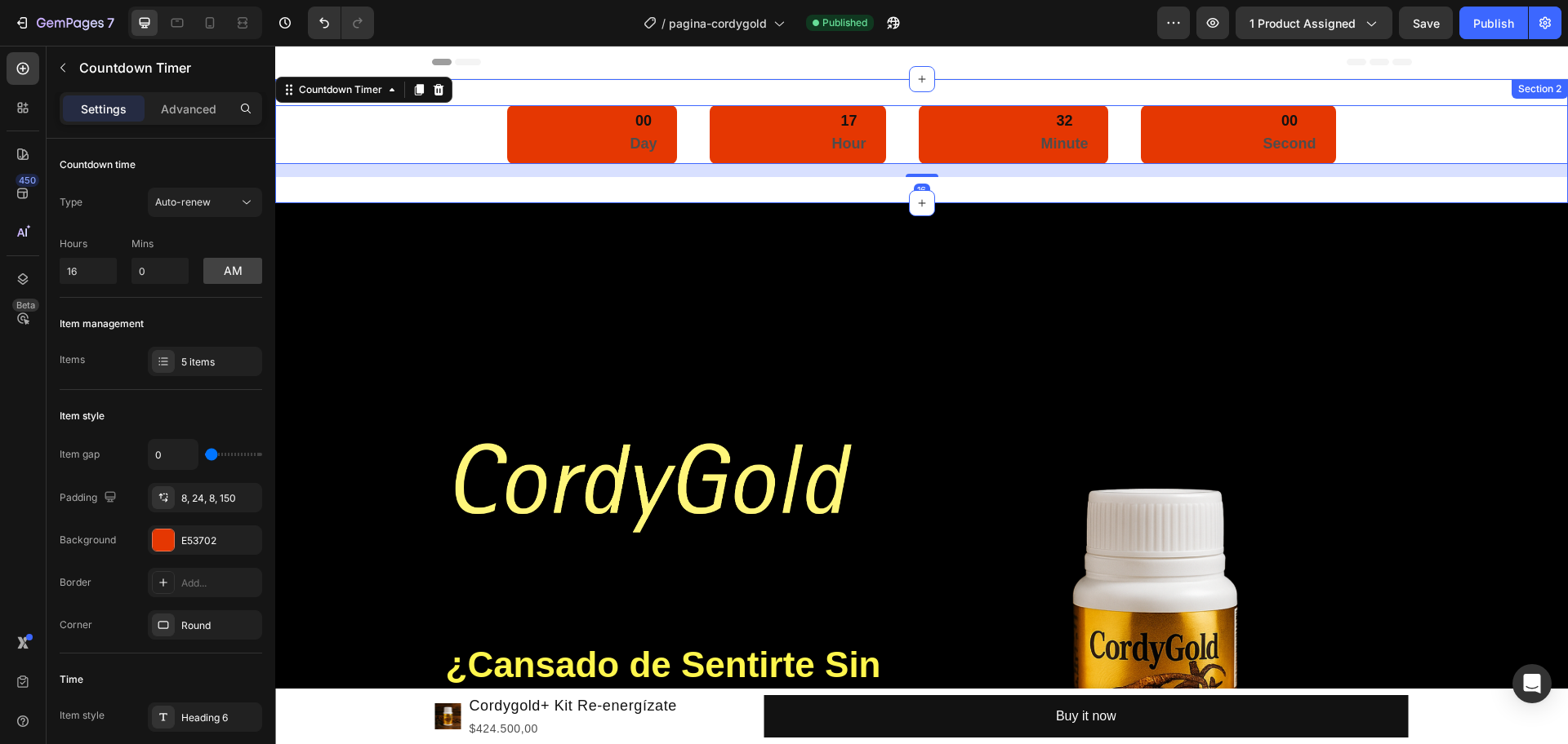
click at [435, 187] on div "00 Day 17 Hour 32 Minute 00 Second Countdown Timer 16 Section 2" at bounding box center [920, 142] width 1292 height 124
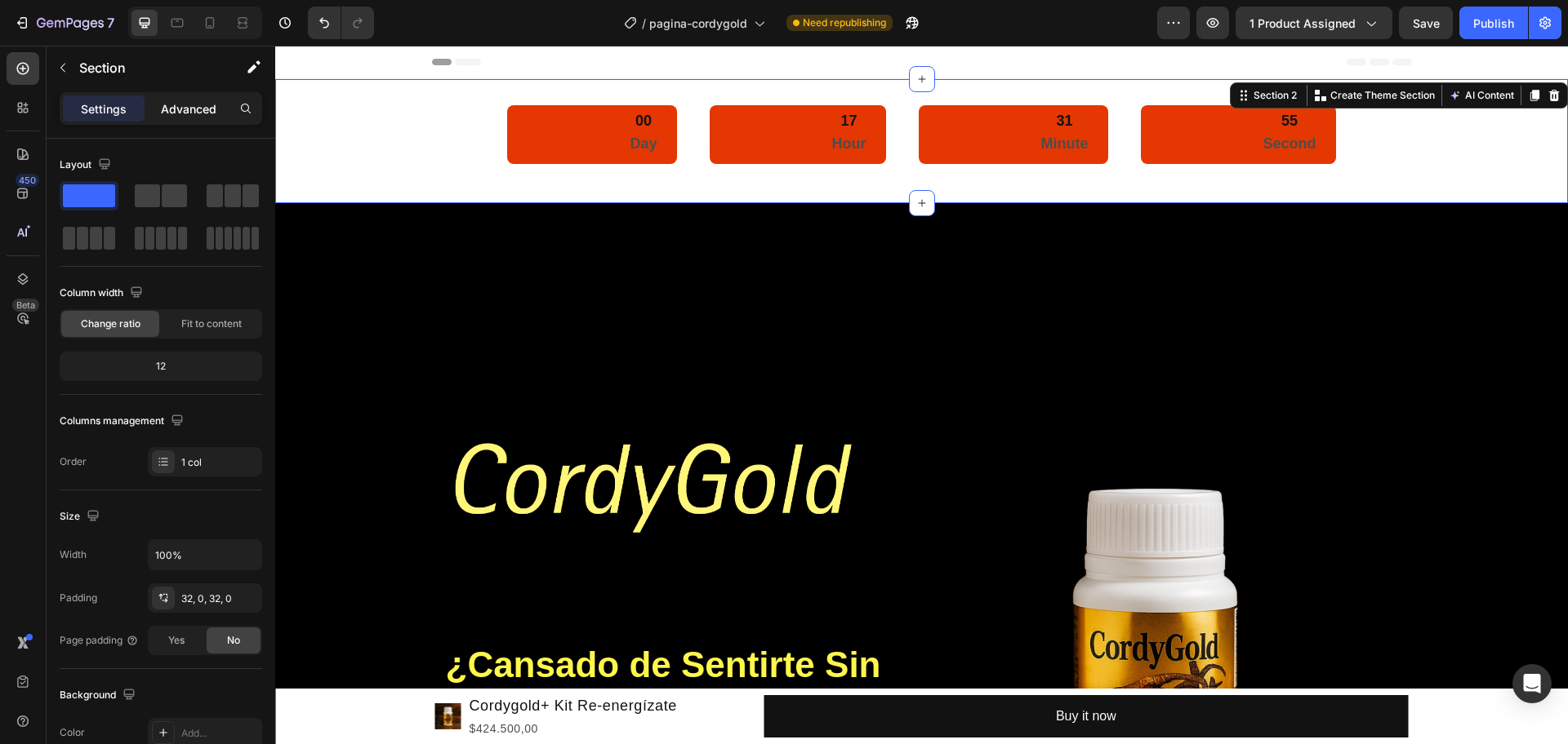
click at [191, 101] on p "Advanced" at bounding box center [189, 109] width 56 height 17
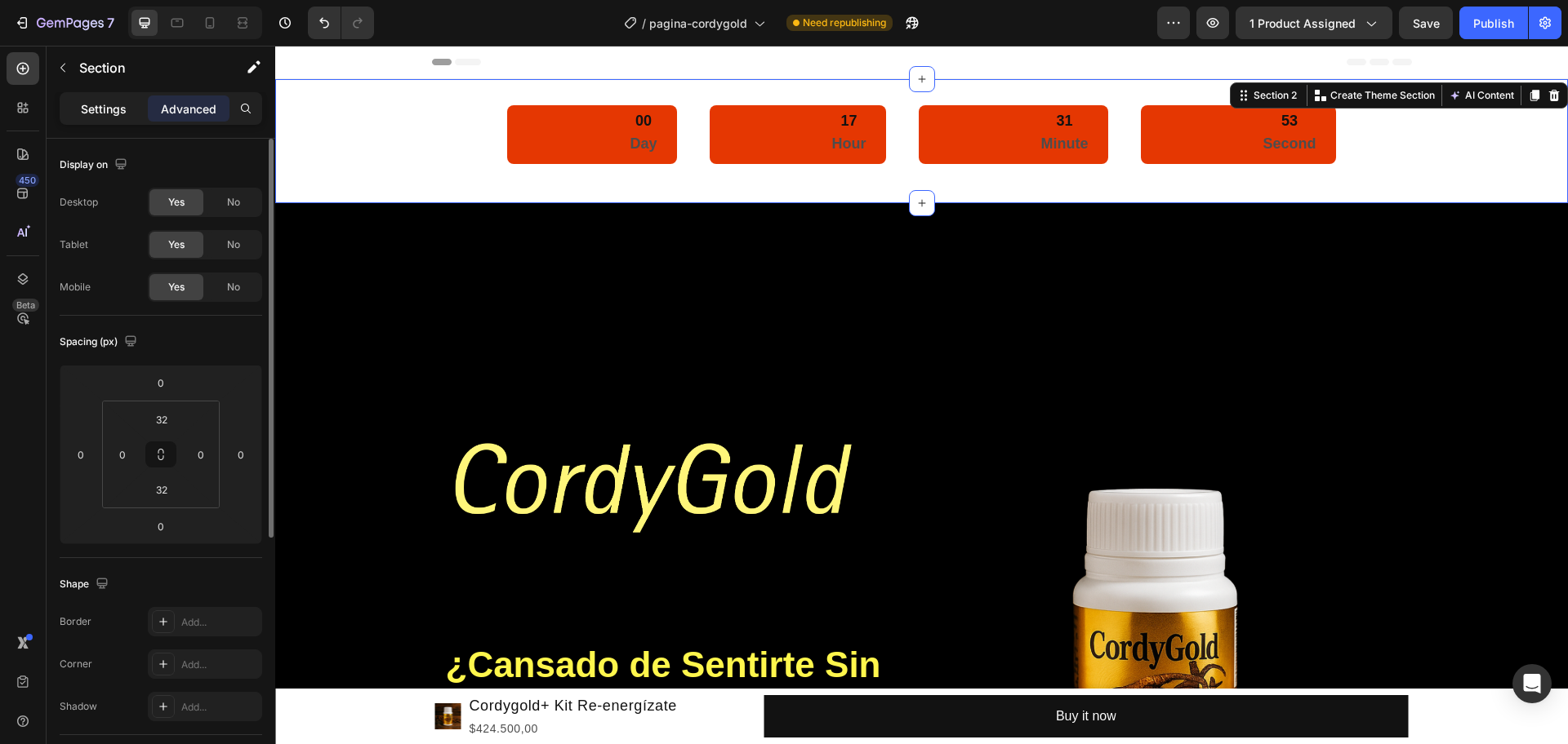
click at [95, 96] on div "Settings" at bounding box center [103, 108] width 81 height 26
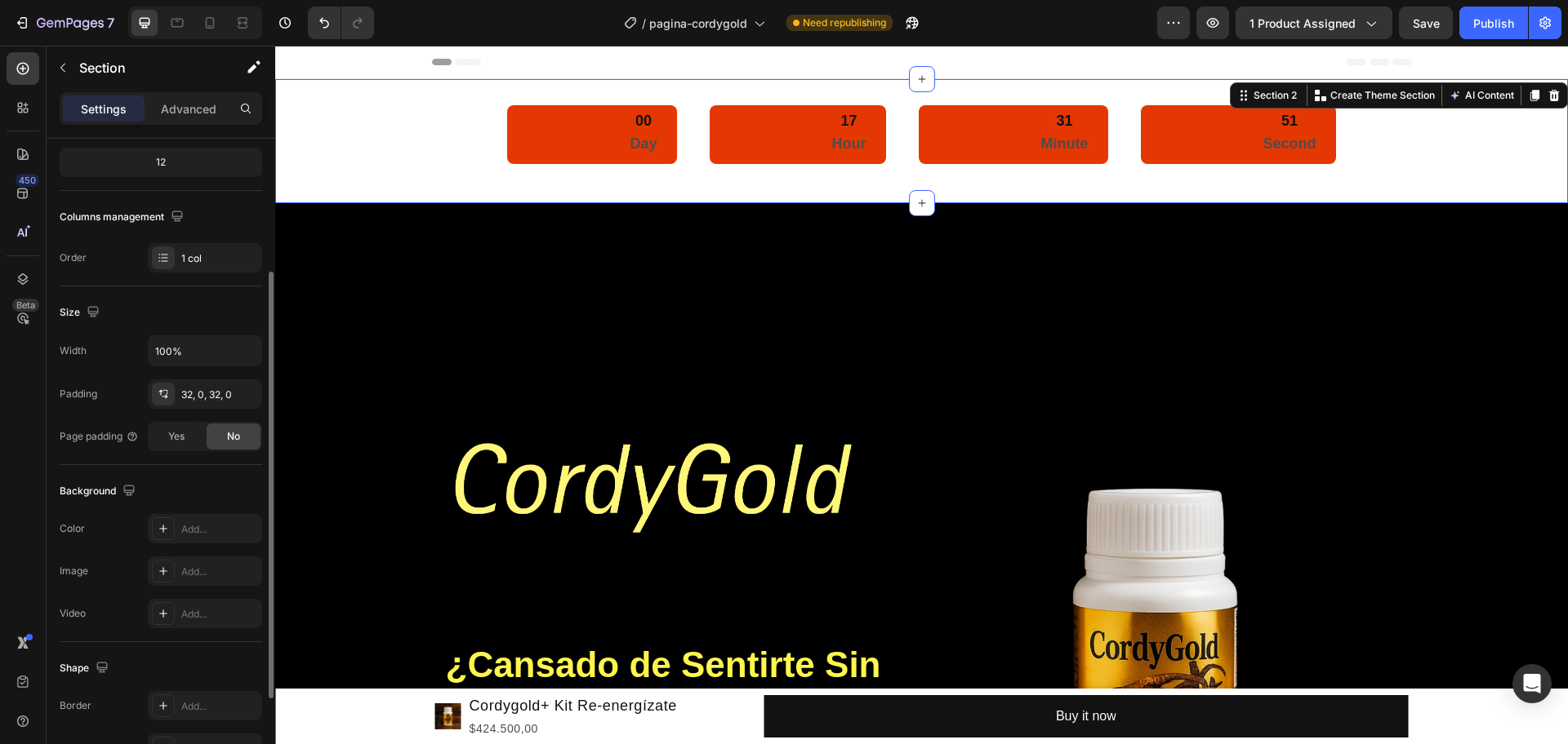
scroll to position [344, 0]
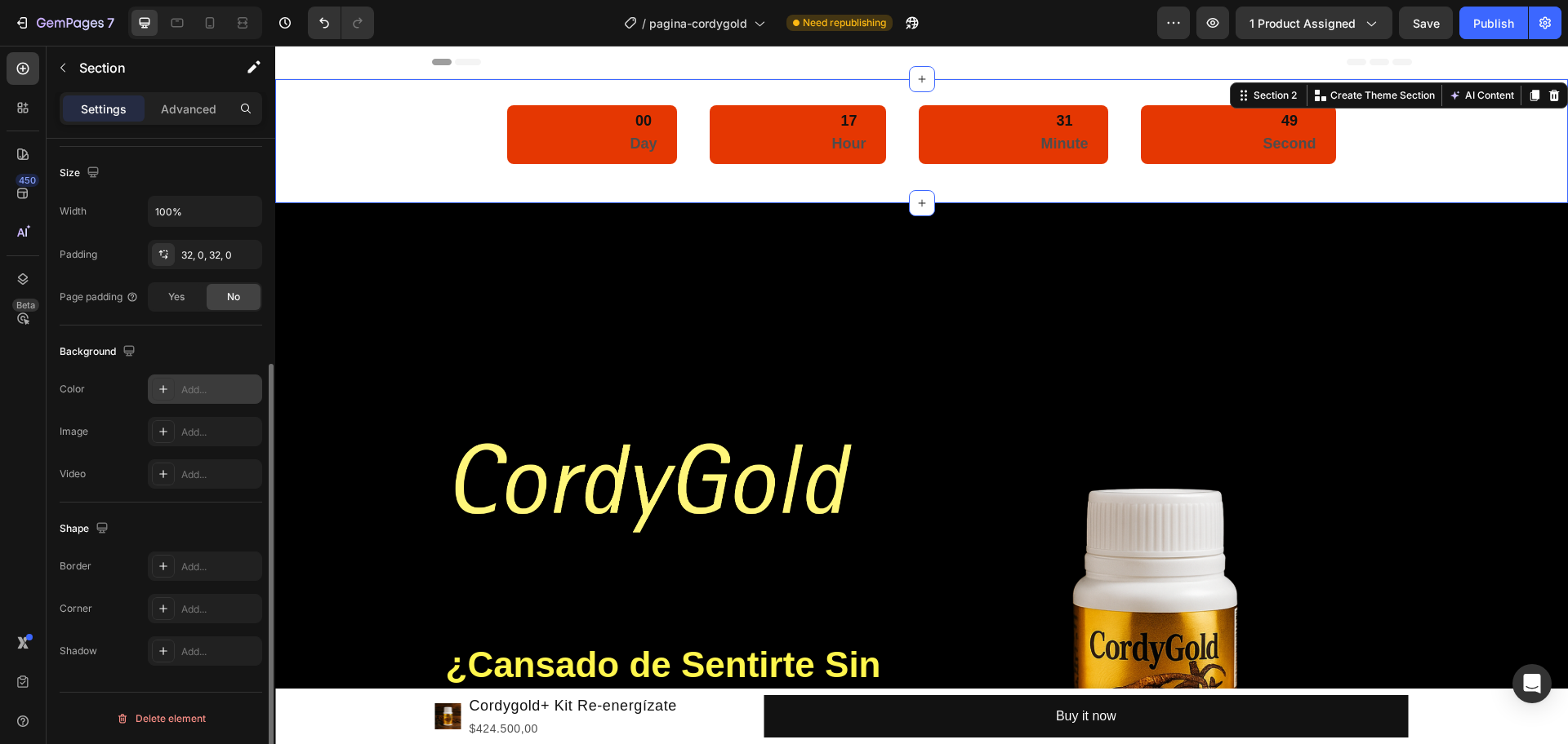
click at [165, 386] on icon at bounding box center [164, 390] width 13 height 13
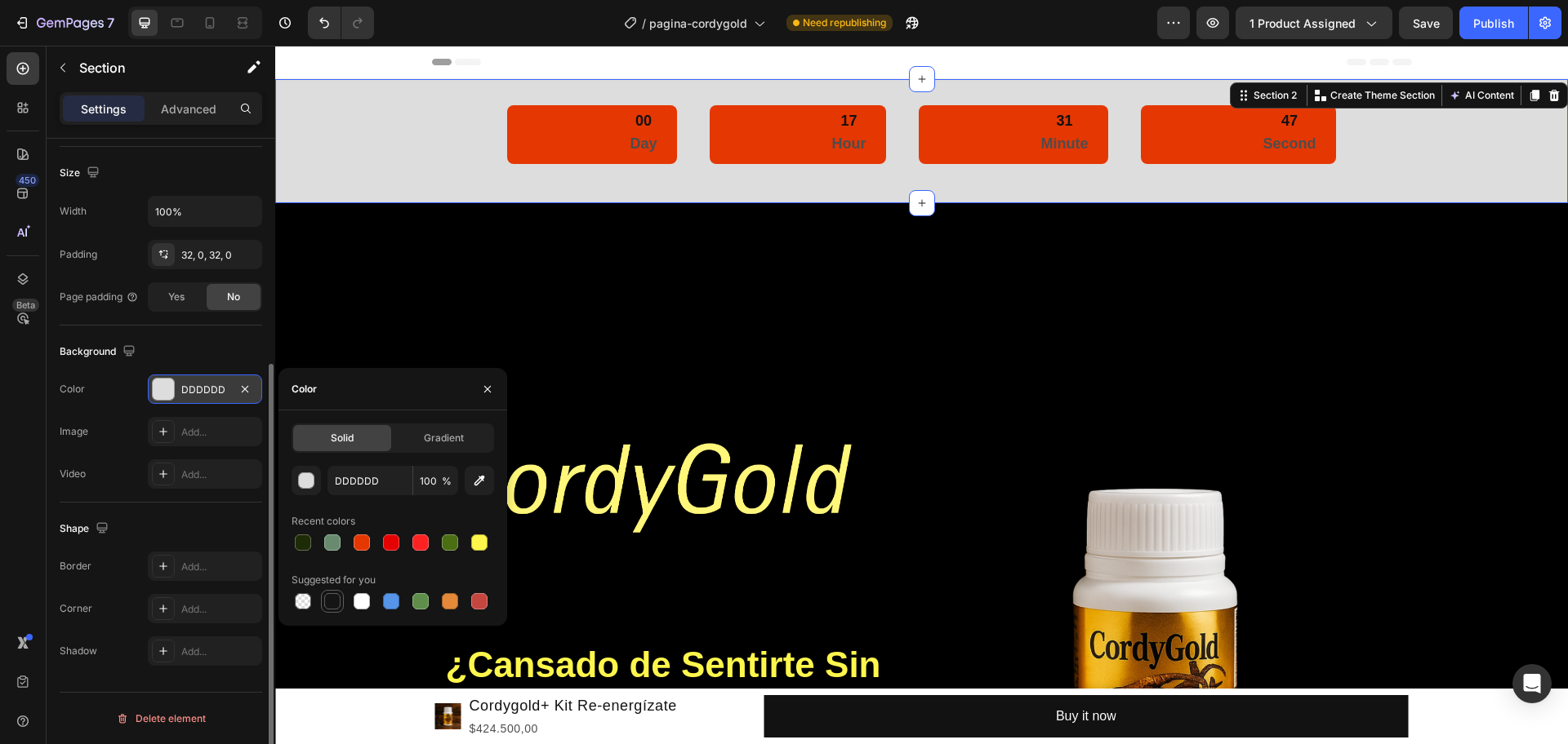
click at [327, 595] on div at bounding box center [331, 601] width 16 height 16
type input "151515"
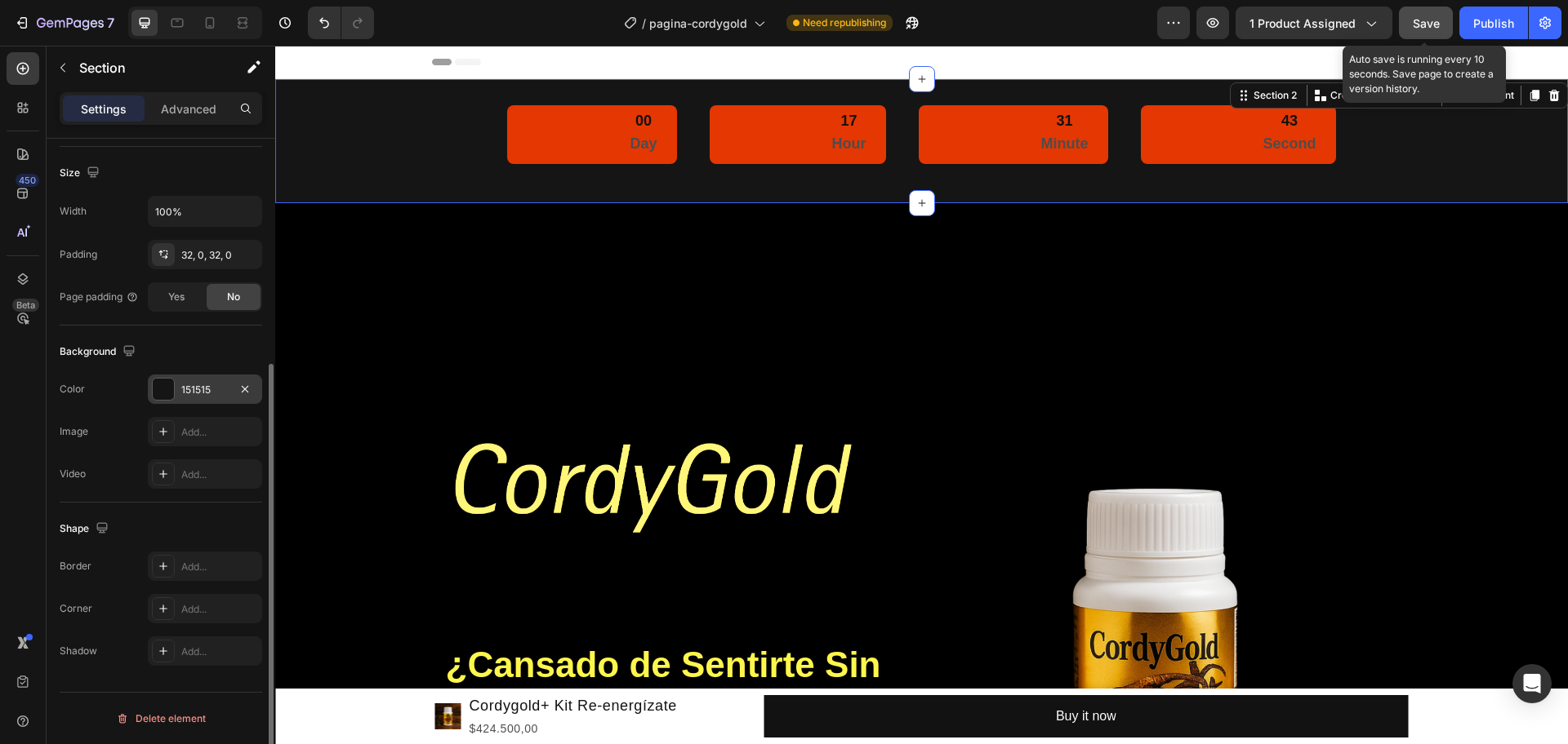
click at [1254, 18] on button "Save" at bounding box center [1425, 23] width 54 height 33
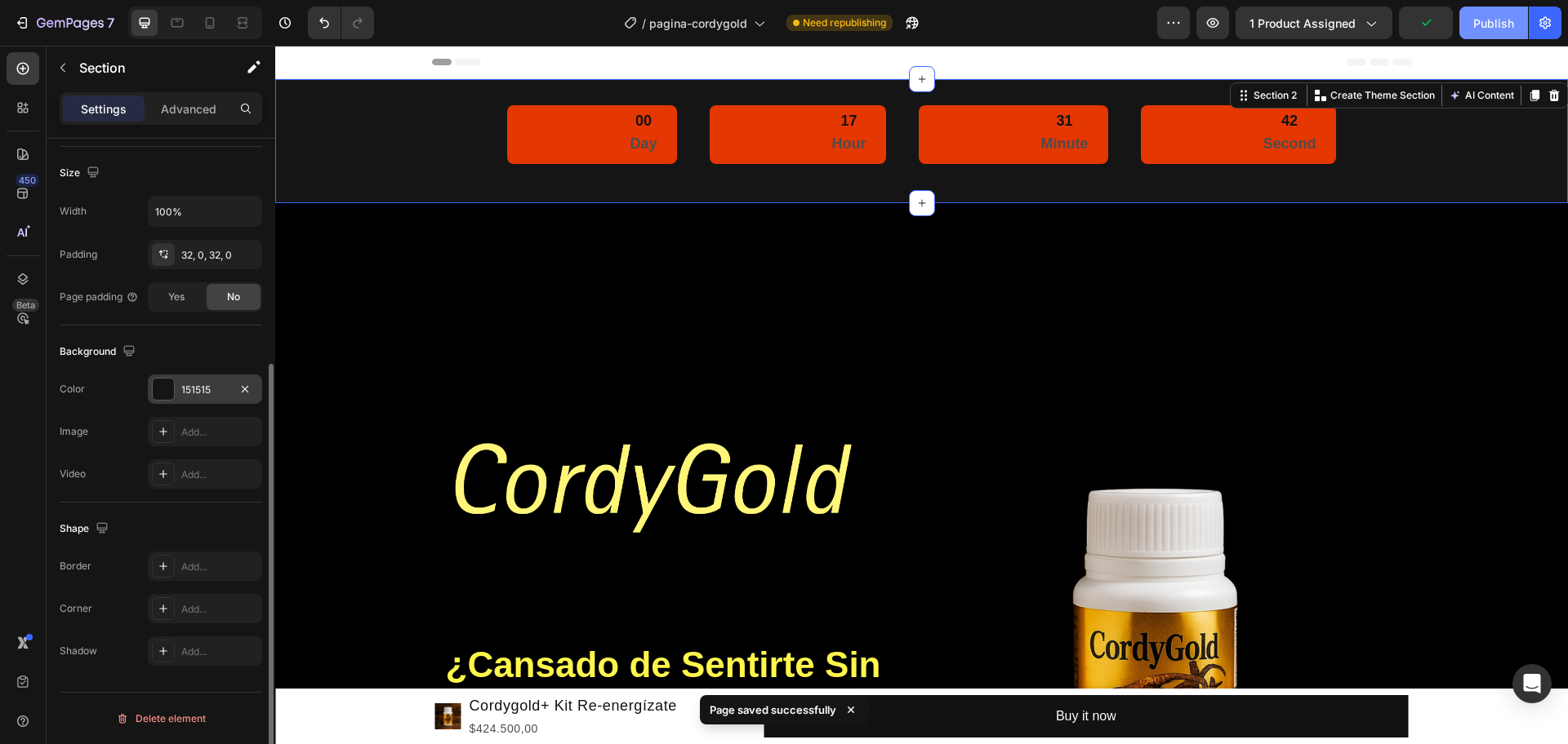
click at [1254, 13] on button "Publish" at bounding box center [1493, 23] width 69 height 33
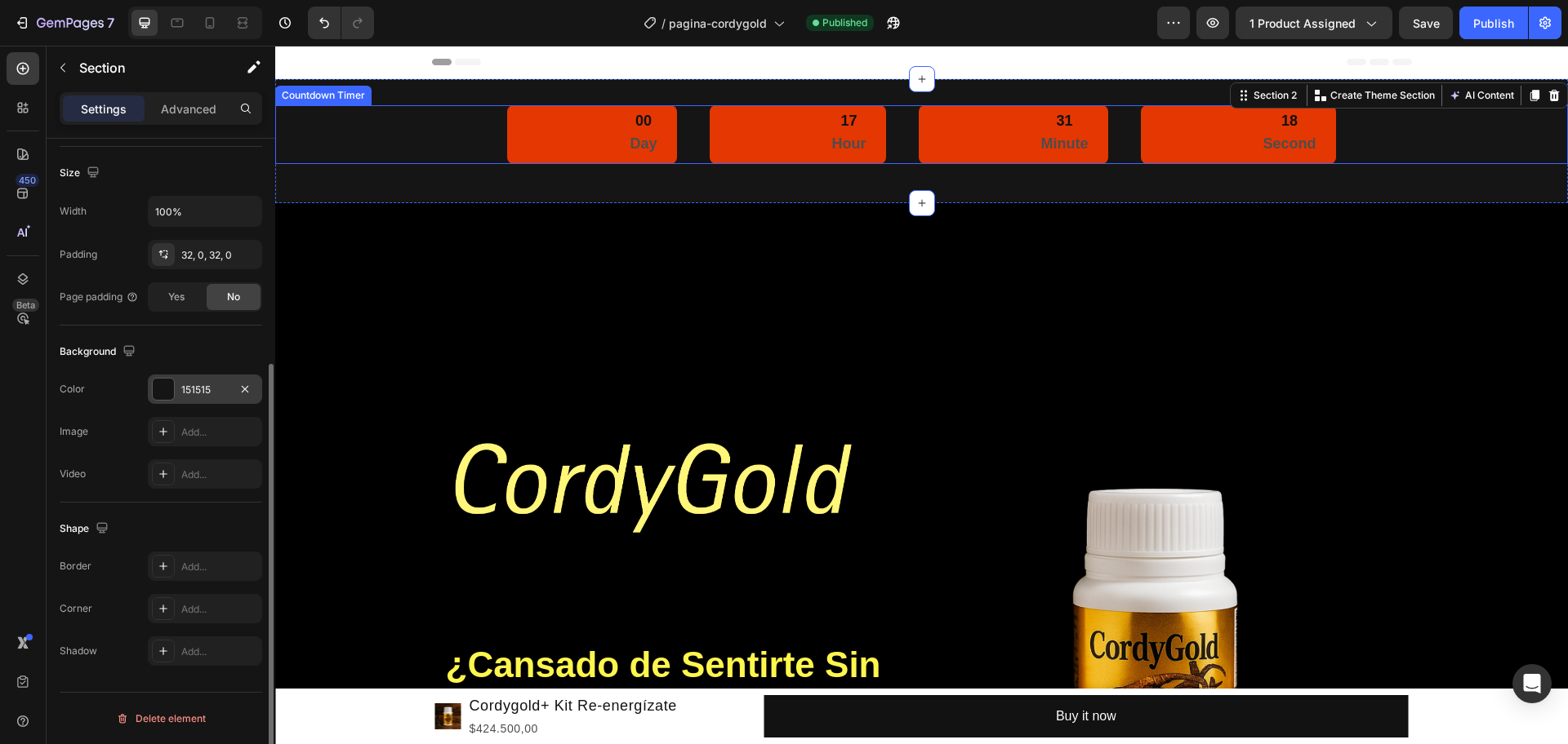
click at [545, 144] on div "00 Day" at bounding box center [591, 134] width 169 height 58
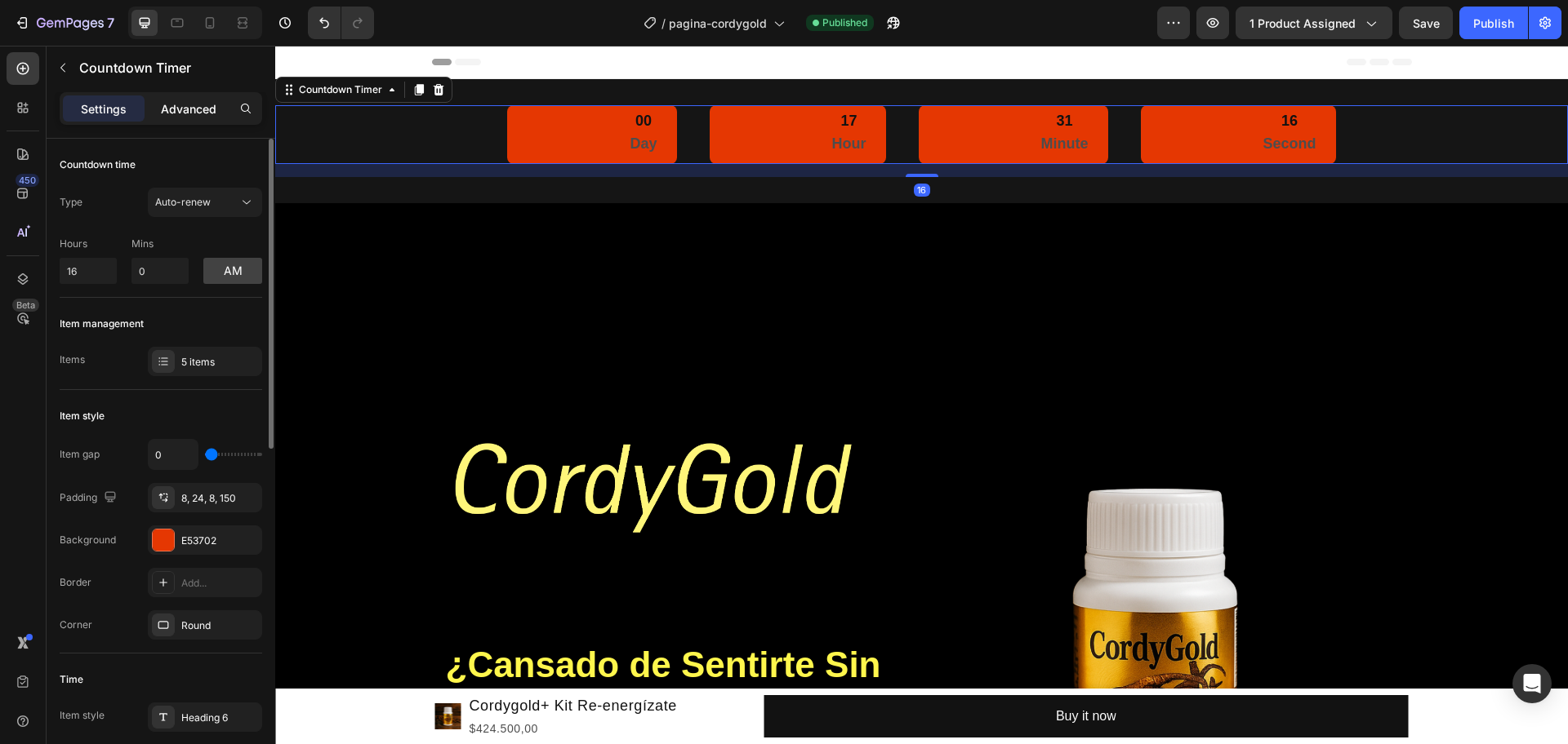
click at [180, 110] on p "Advanced" at bounding box center [189, 109] width 56 height 17
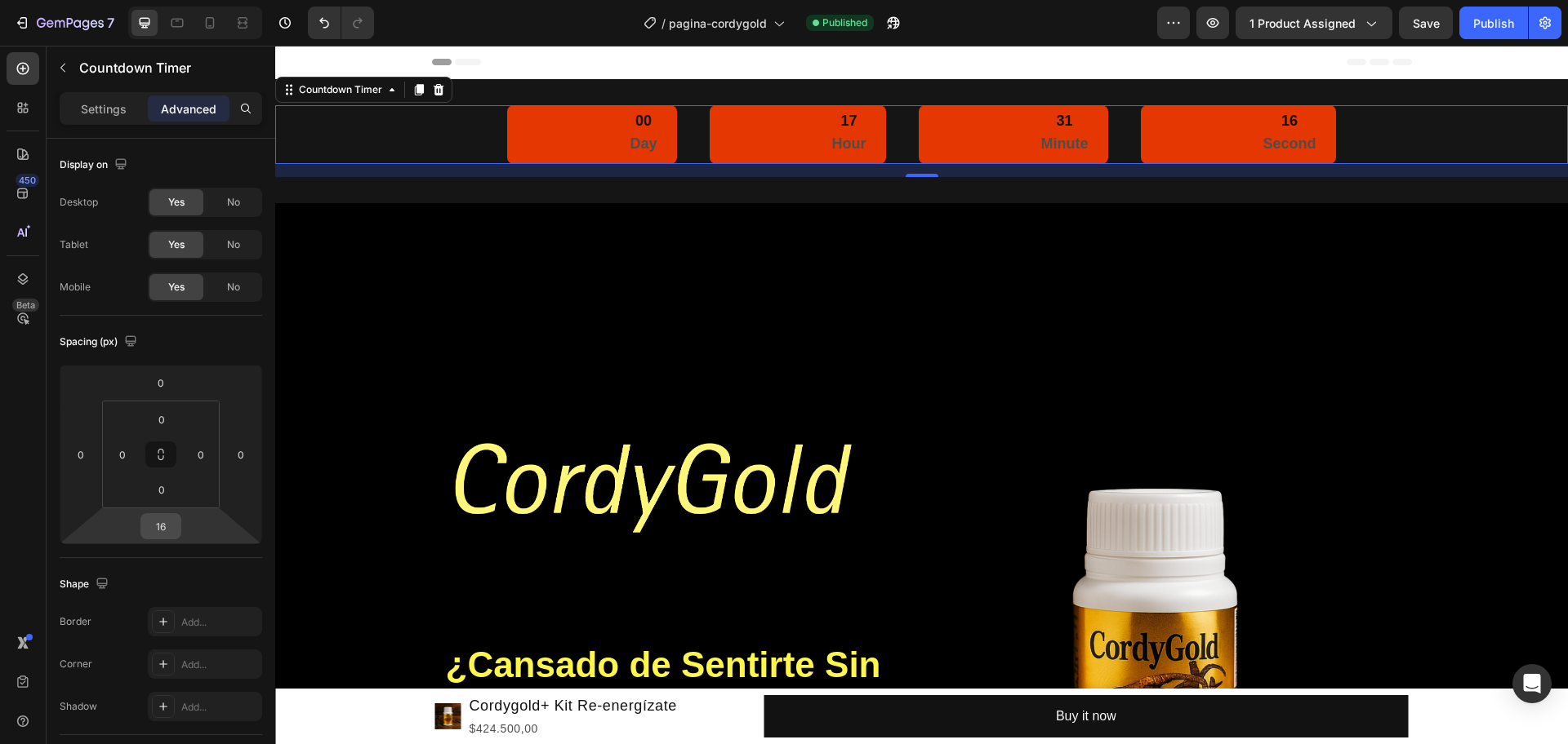
scroll to position [408, 0]
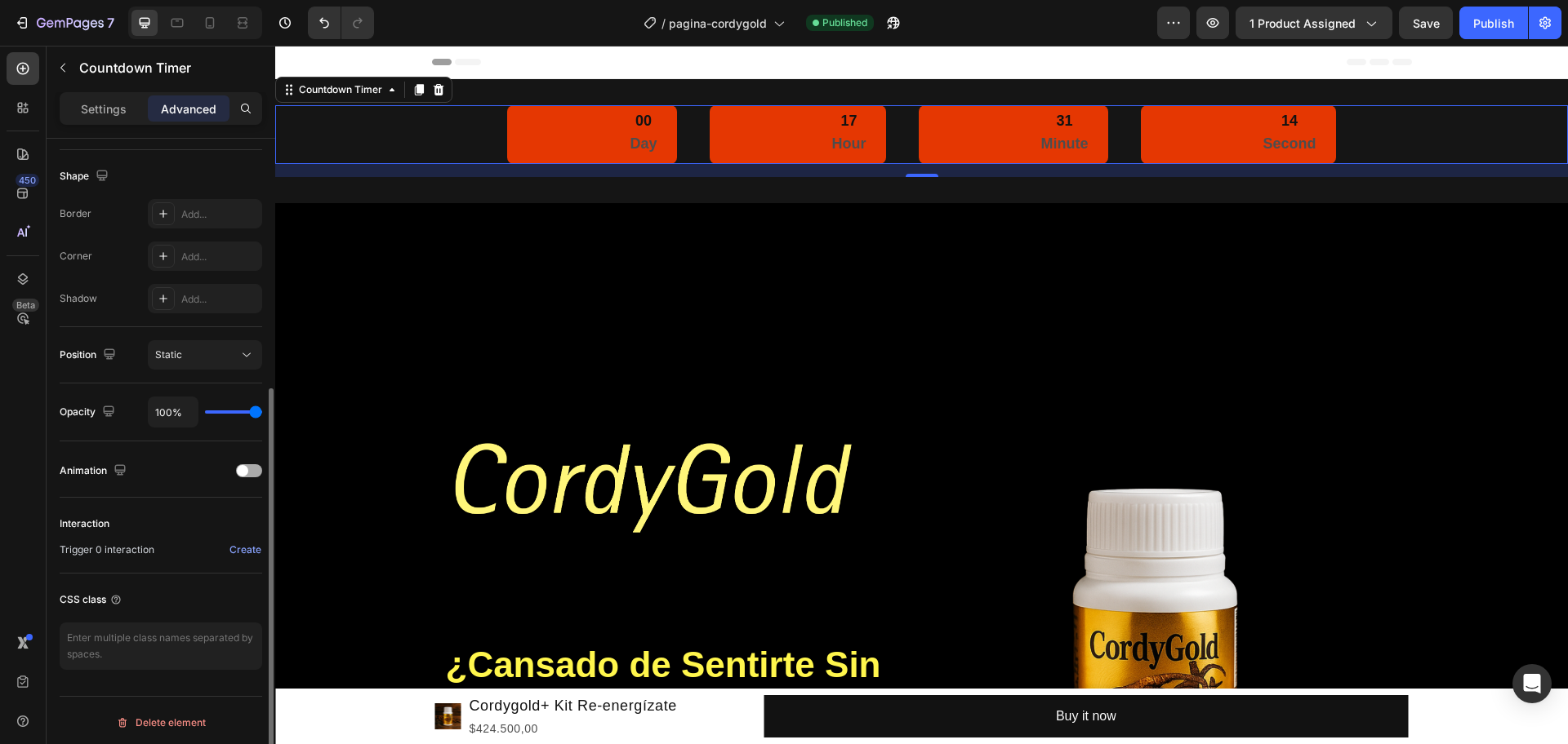
click at [257, 475] on div at bounding box center [248, 471] width 26 height 13
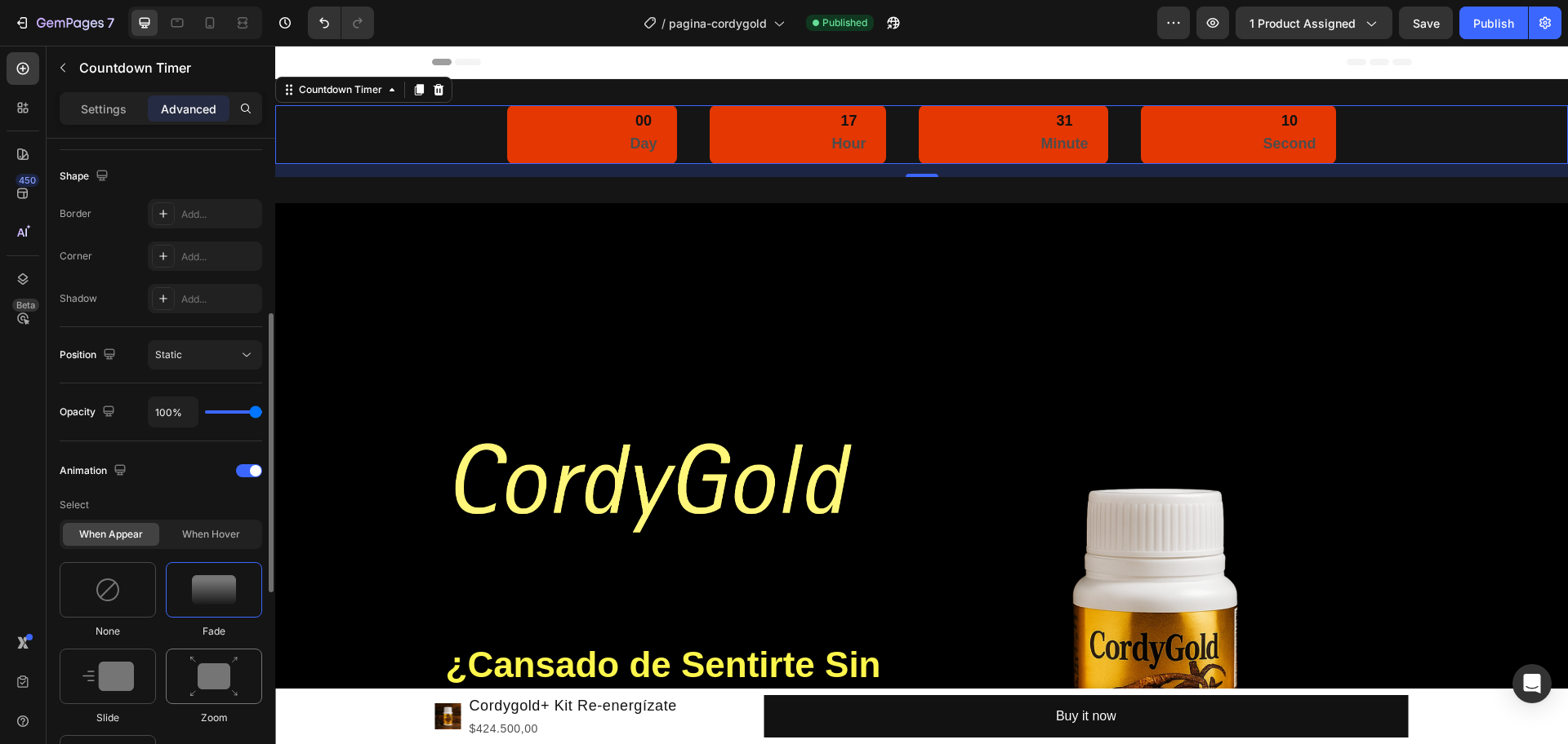
scroll to position [714, 0]
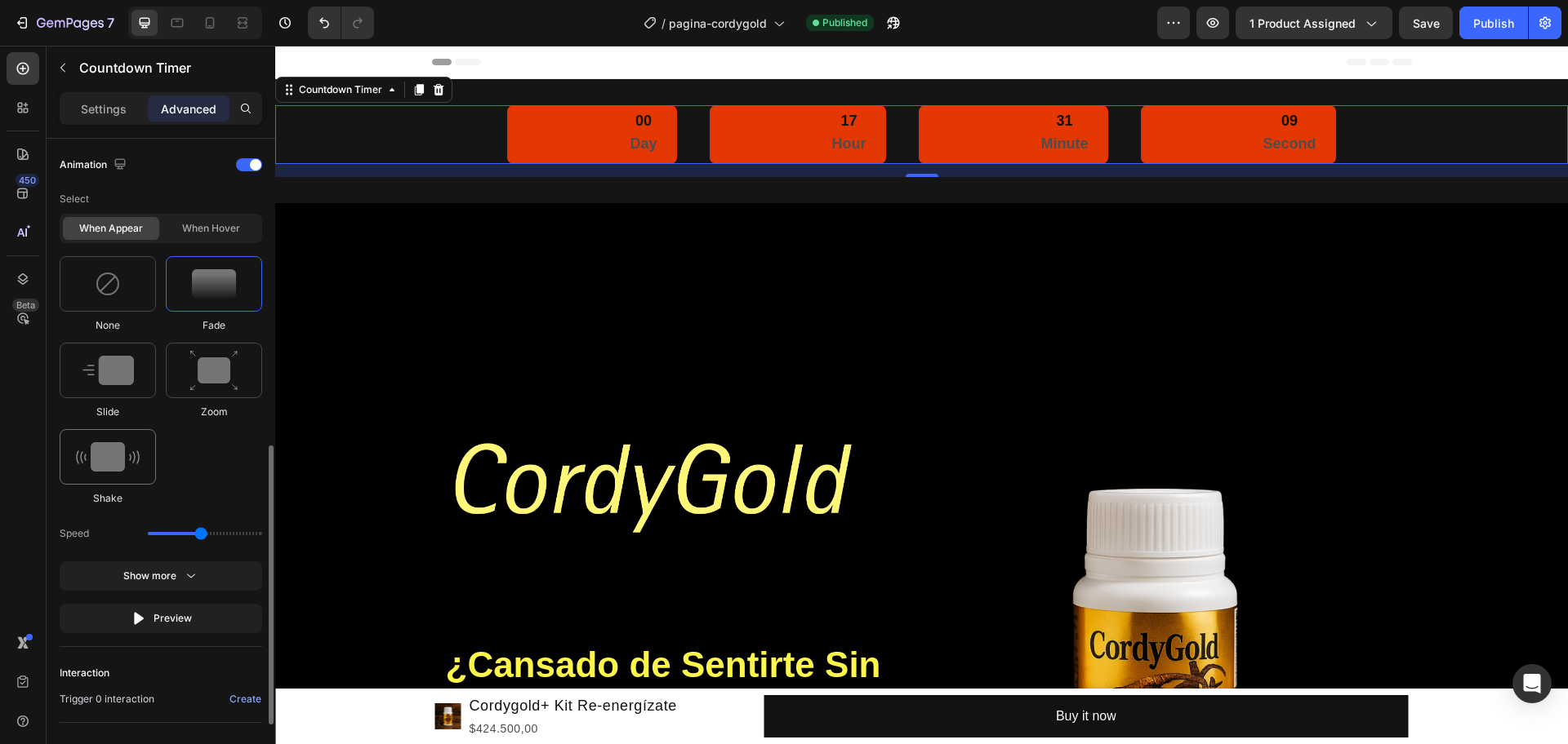
click at [125, 446] on img at bounding box center [107, 457] width 63 height 30
type input "0.7"
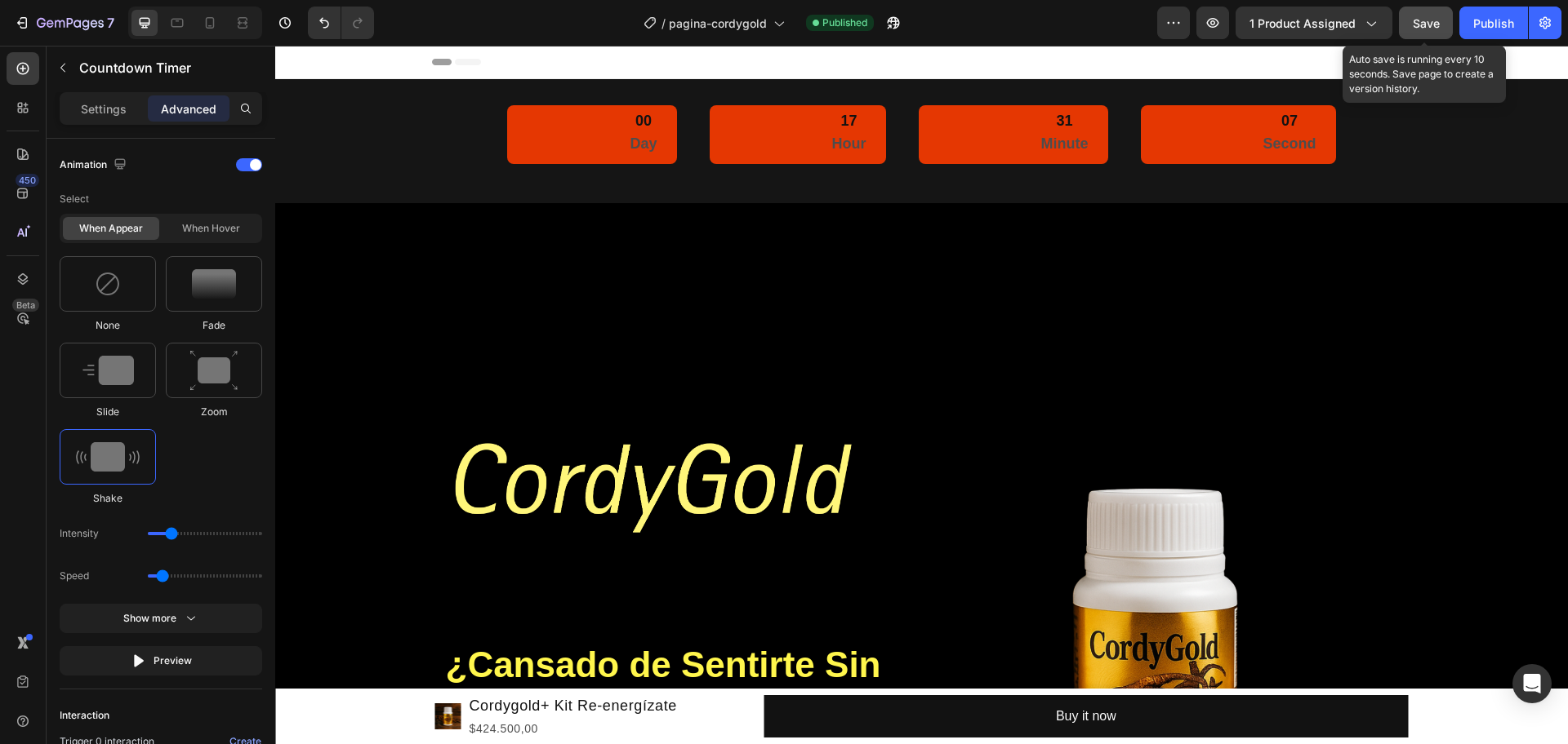
click at [1254, 20] on span "Save" at bounding box center [1426, 23] width 27 height 13
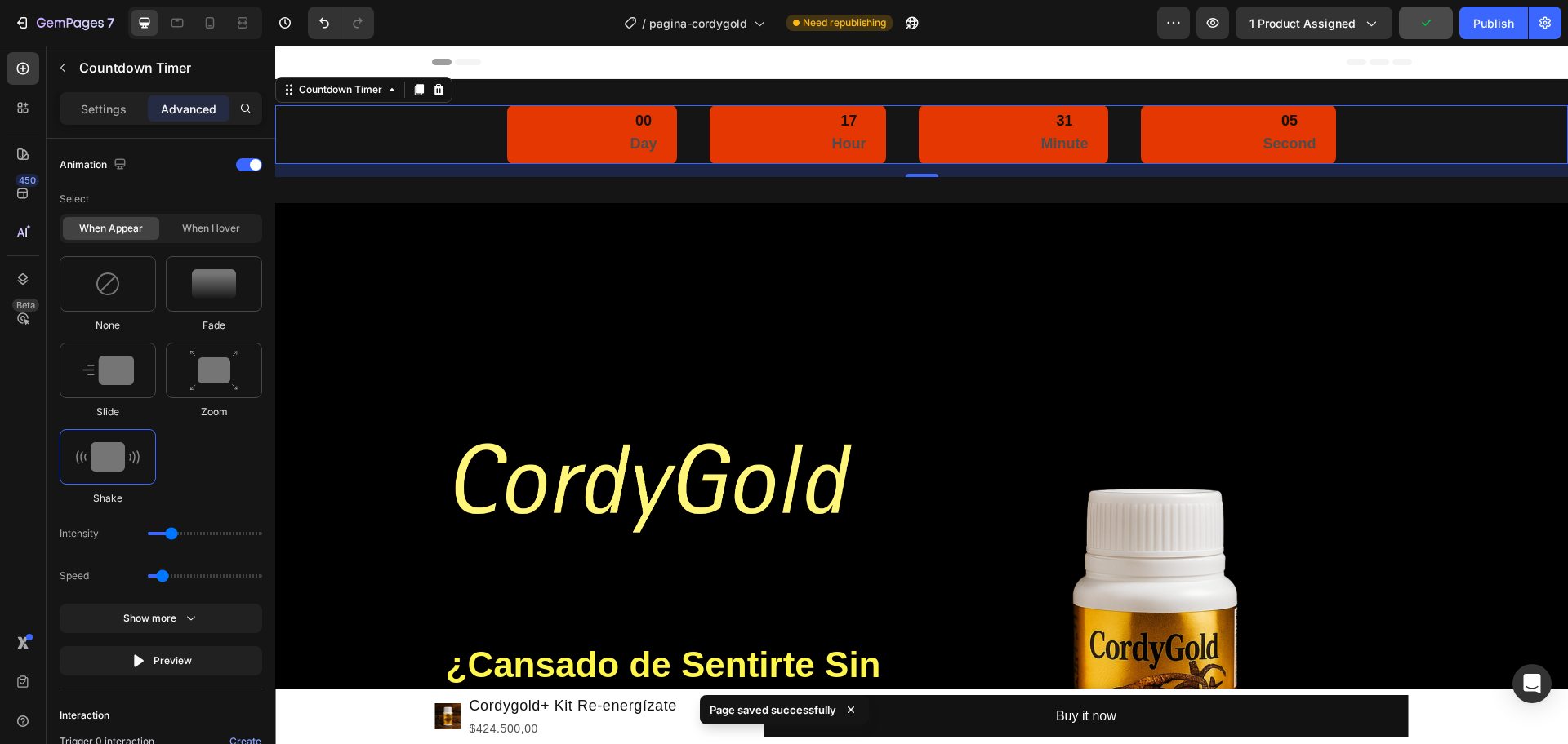
click at [1053, 109] on div "31 Minute" at bounding box center [1013, 134] width 190 height 58
click at [120, 116] on p "Settings" at bounding box center [103, 109] width 46 height 17
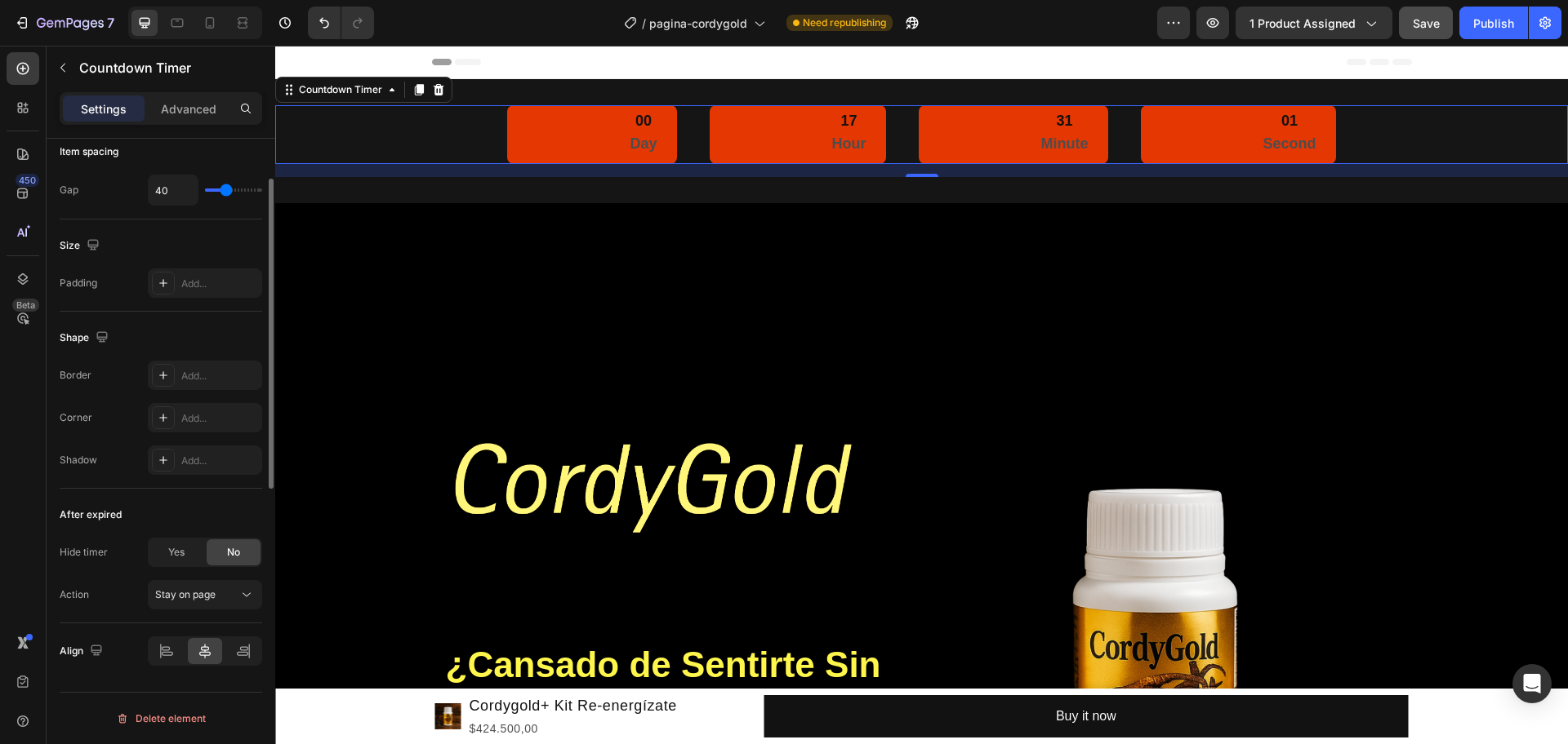
scroll to position [307, 0]
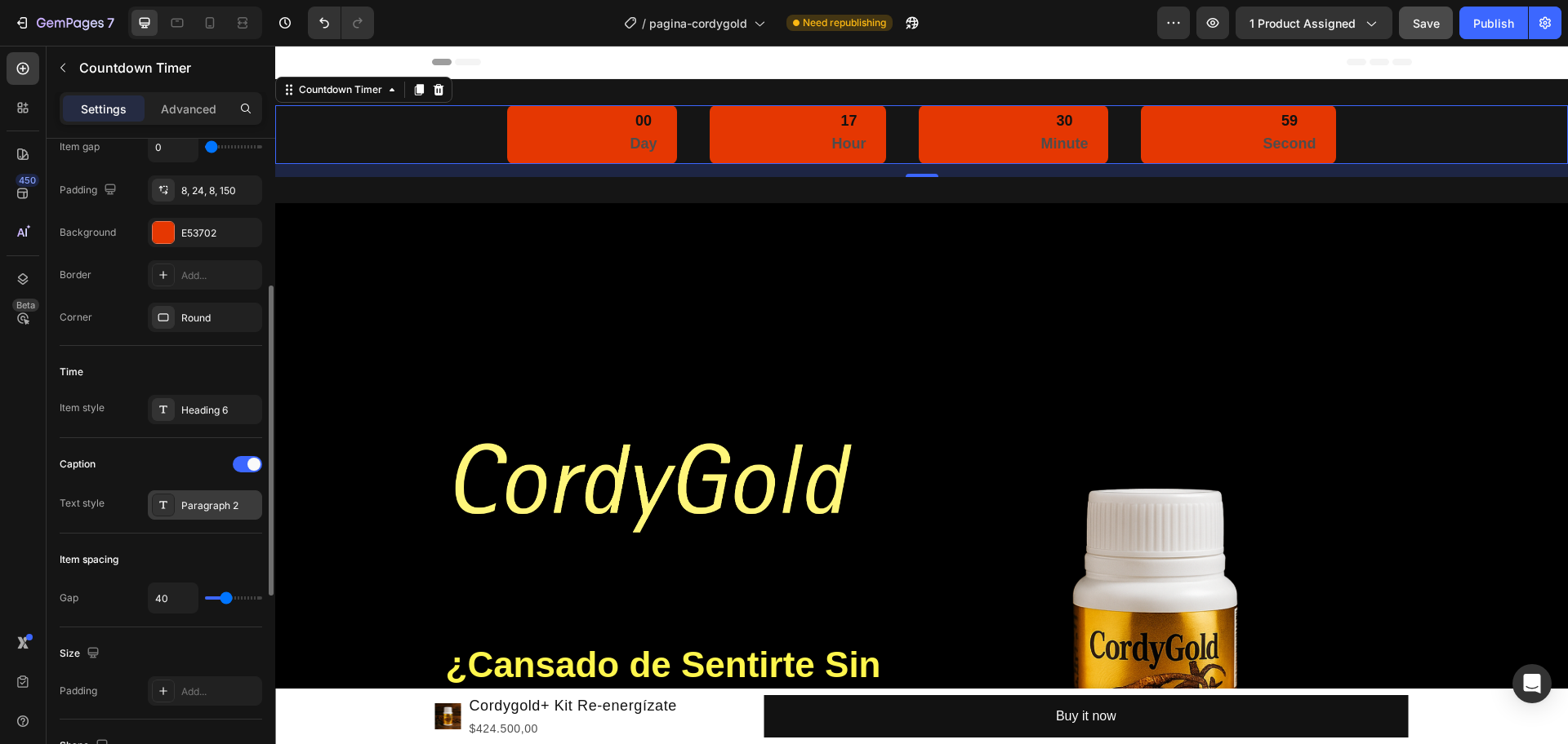
click at [218, 505] on div "Paragraph 2" at bounding box center [219, 506] width 77 height 14
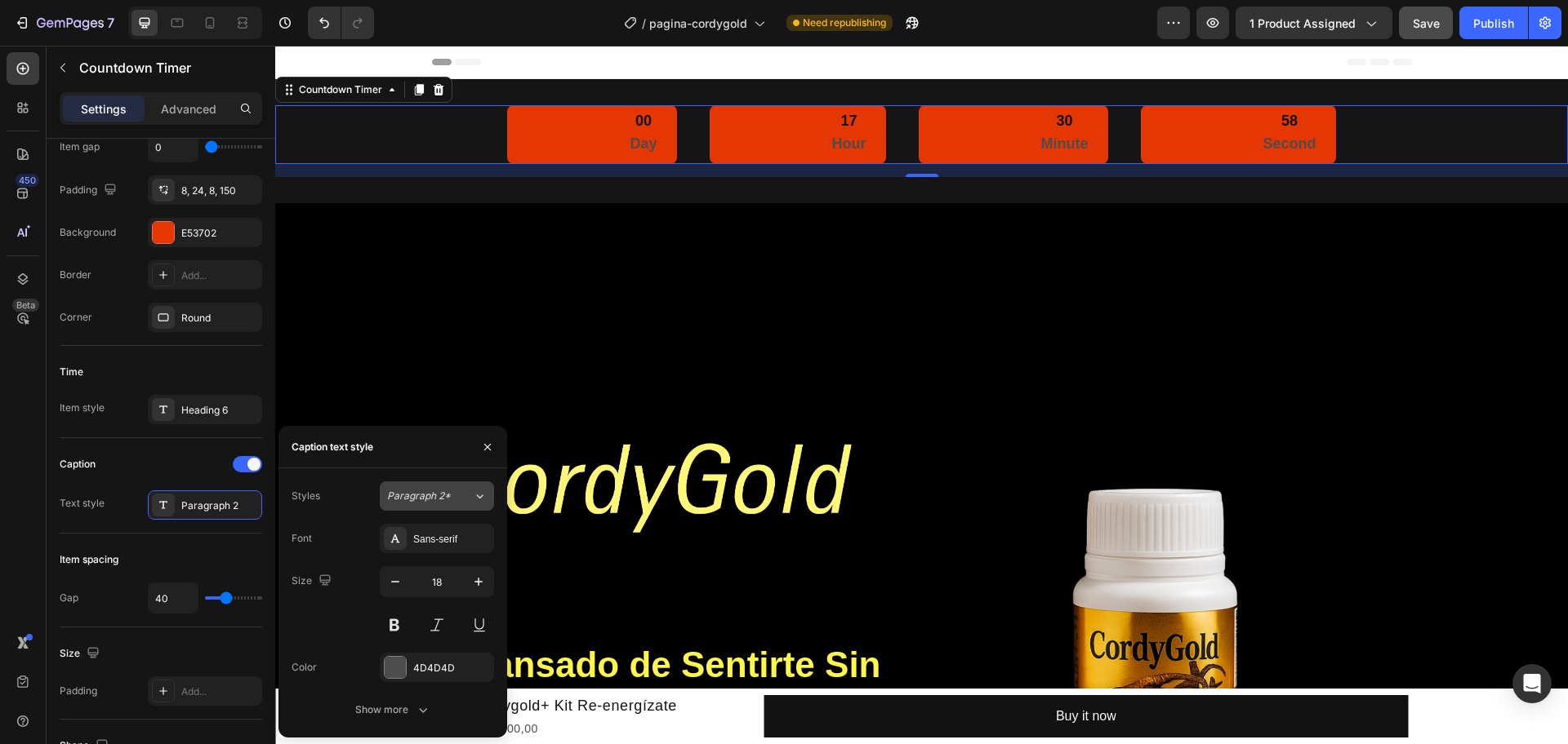
click at [478, 501] on icon at bounding box center [480, 496] width 13 height 16
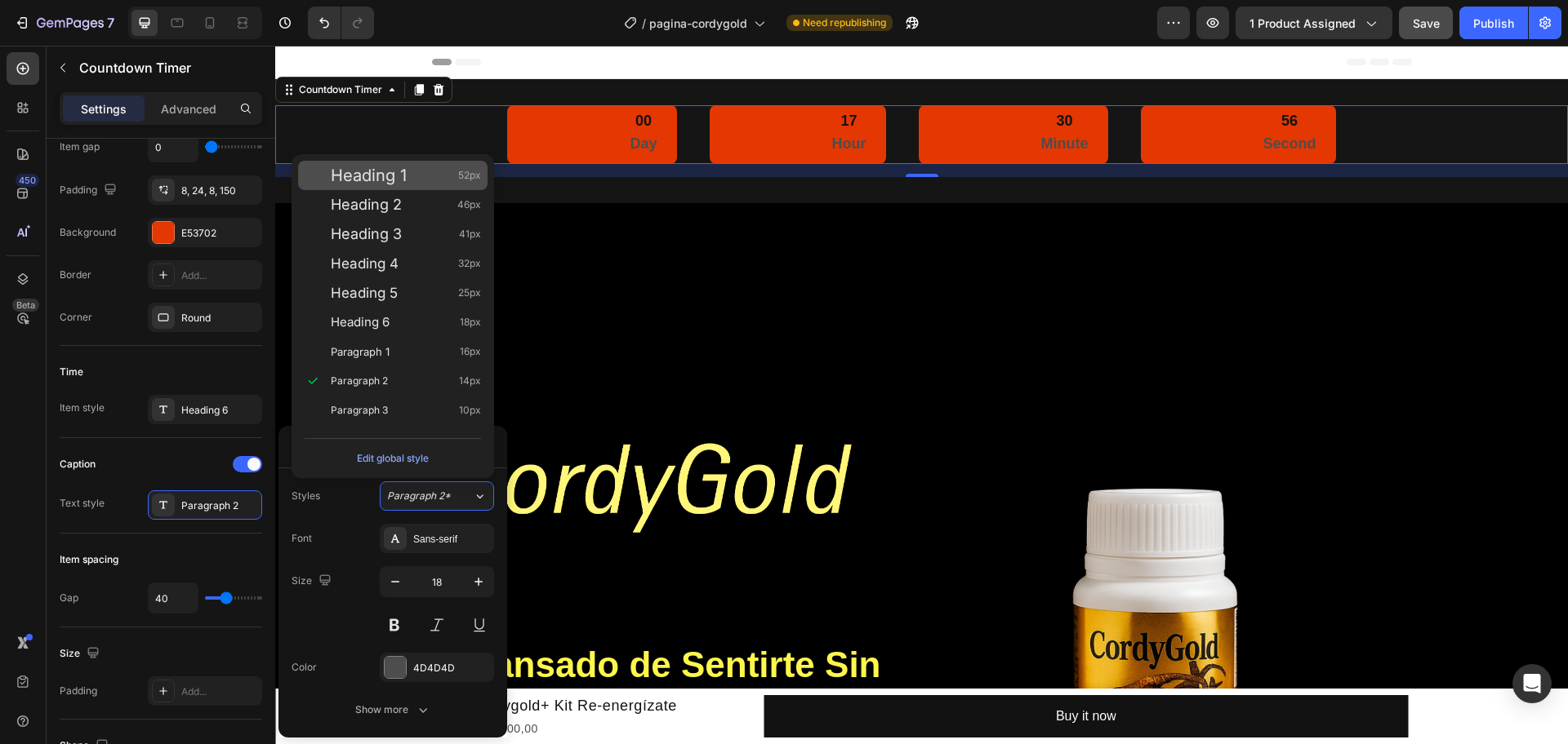
click at [407, 174] on div "Heading 1 52px" at bounding box center [405, 175] width 150 height 16
type input "10"
type input "52"
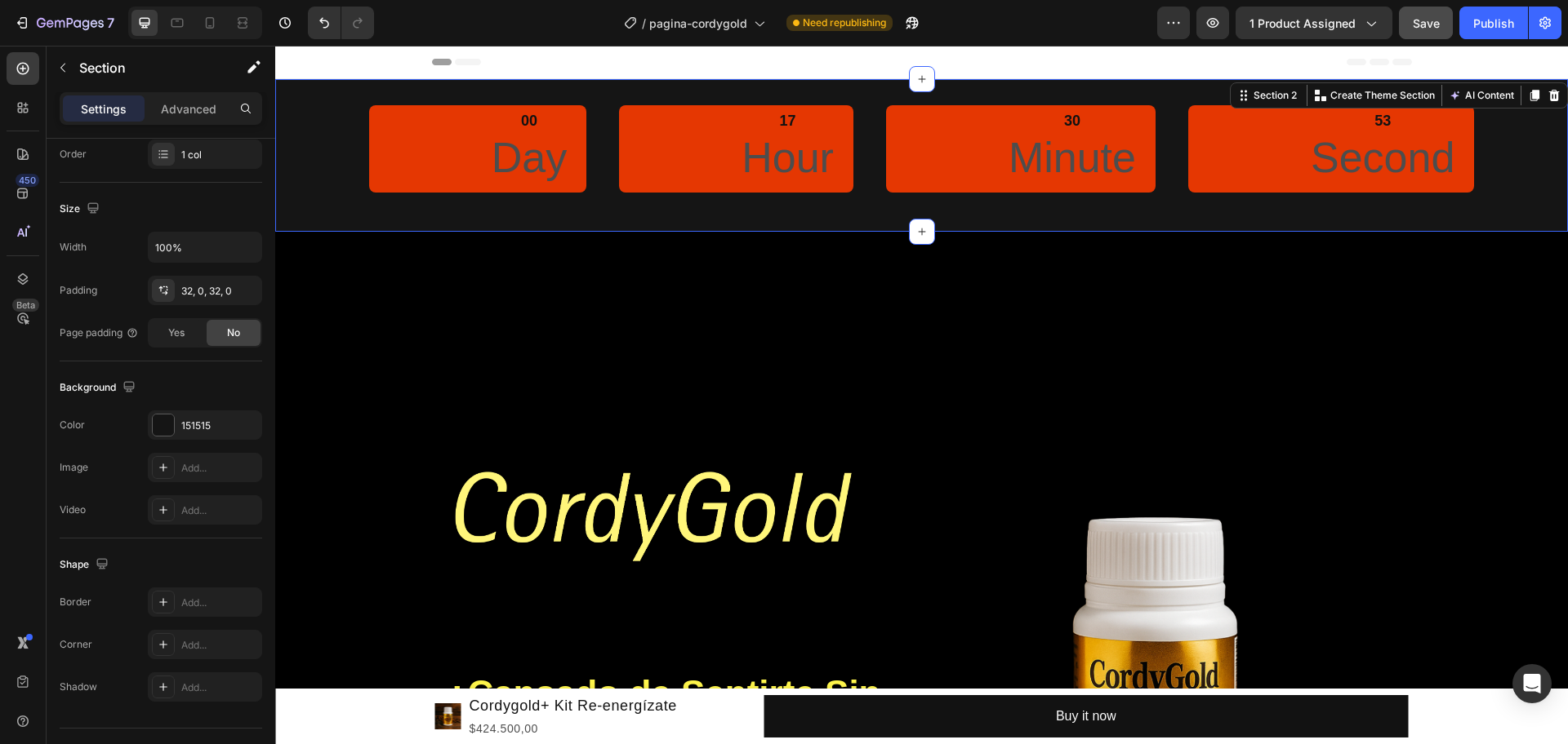
click at [528, 102] on div "00 Day 17 Hour 30 Minute 53 Second Countdown Timer Section 2 You can create reu…" at bounding box center [920, 155] width 1292 height 152
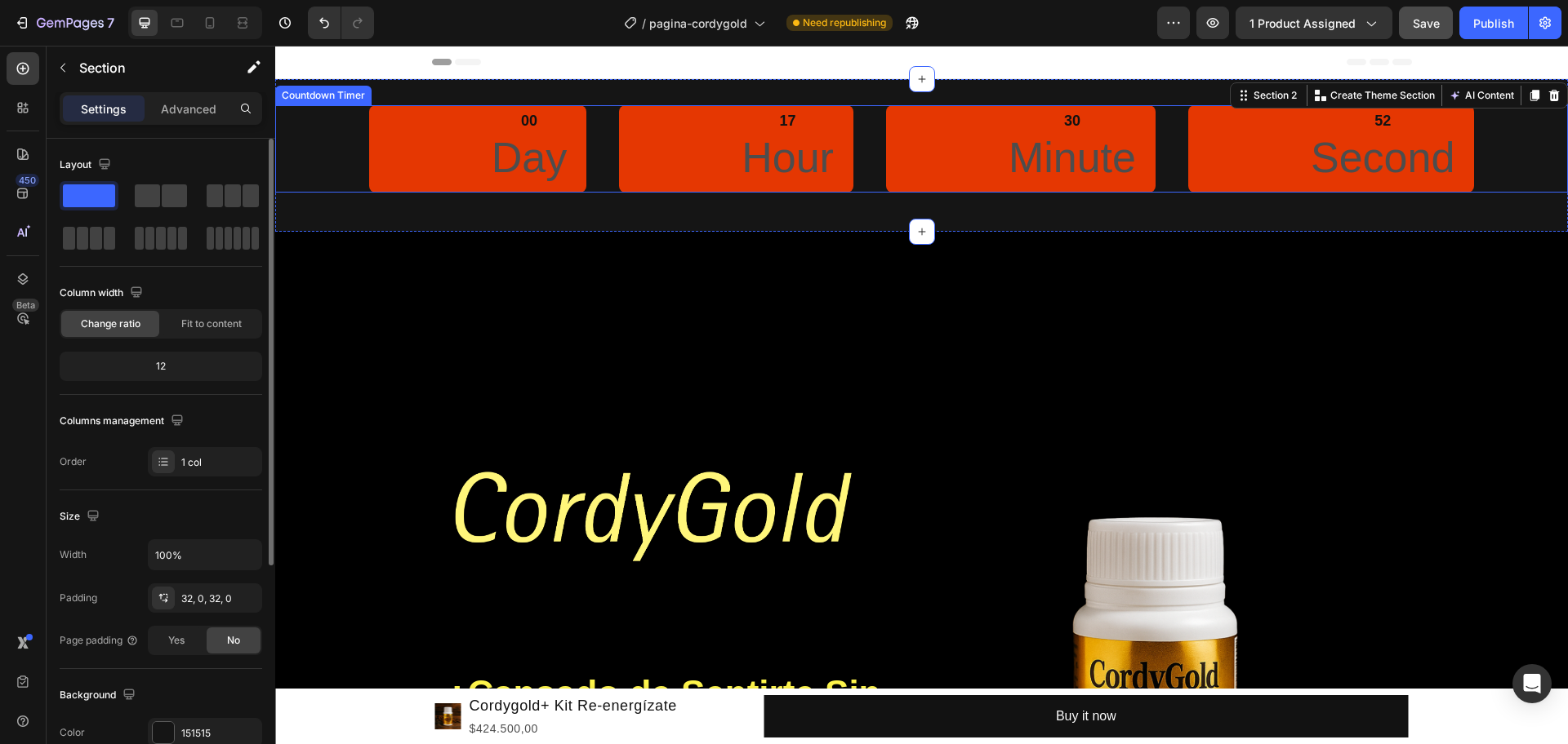
click at [529, 114] on div "00" at bounding box center [529, 122] width 75 height 19
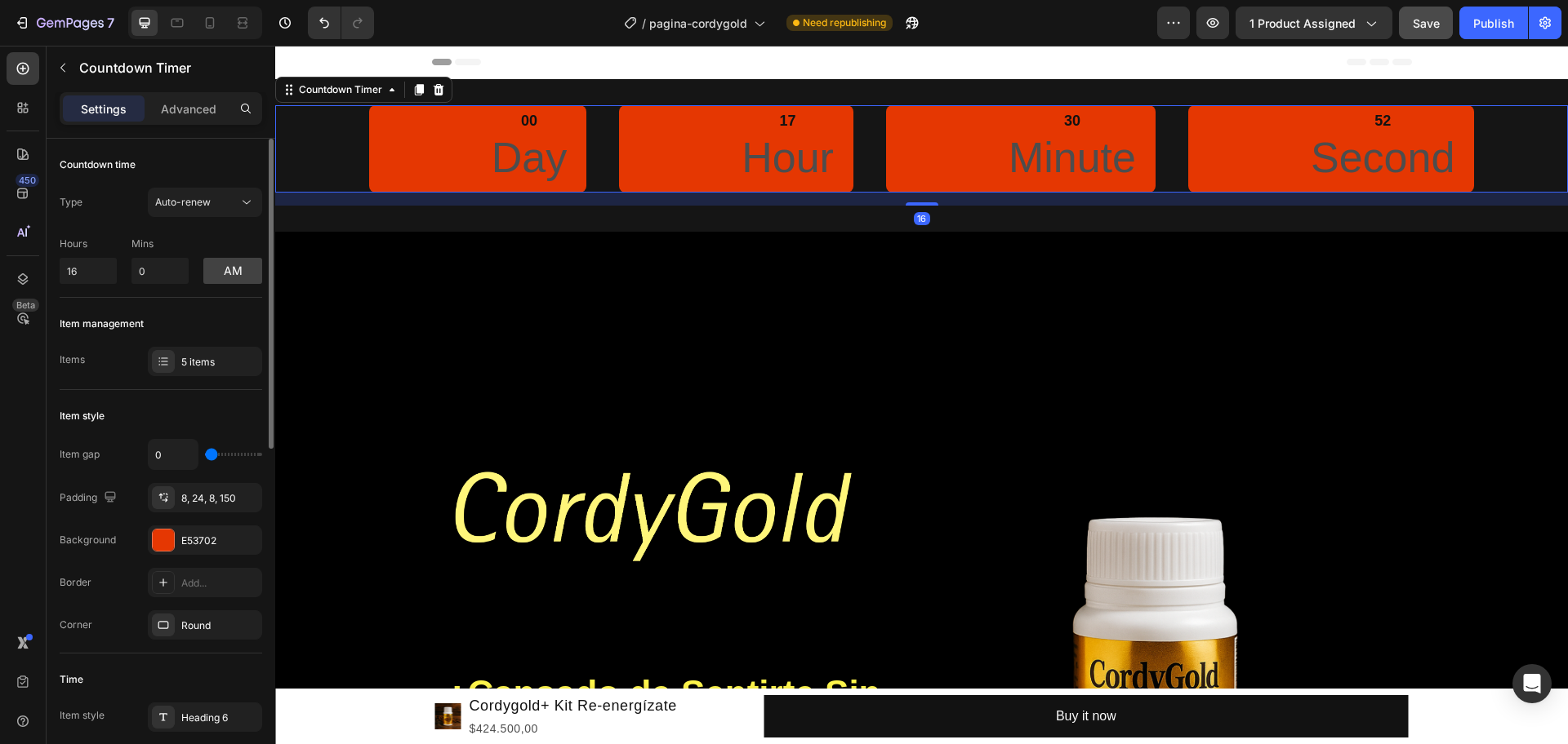
click at [529, 114] on div "00" at bounding box center [529, 122] width 75 height 19
click at [522, 119] on div "00" at bounding box center [529, 122] width 75 height 19
click at [179, 359] on div "5 items" at bounding box center [204, 361] width 114 height 30
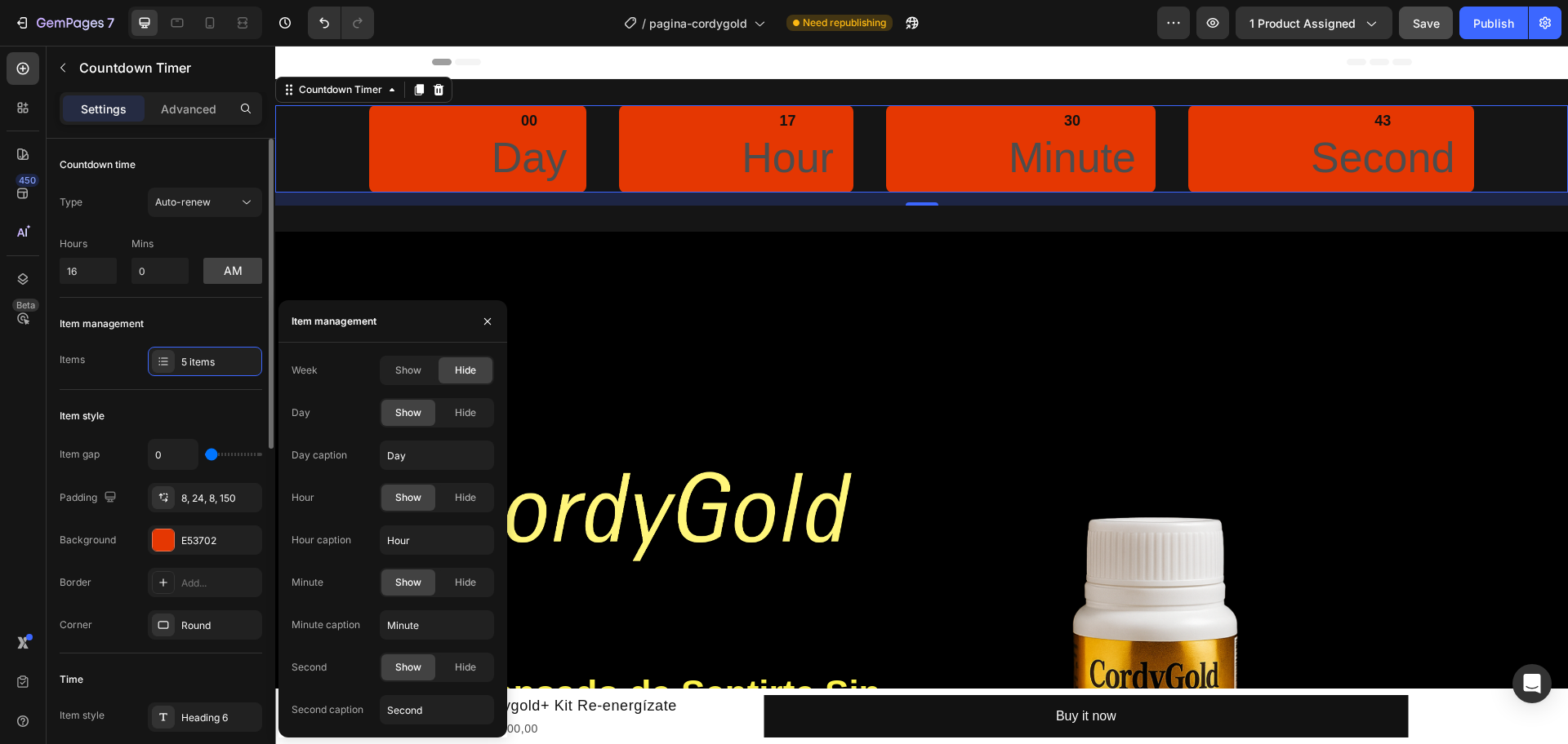
click at [168, 324] on div "Item management" at bounding box center [160, 324] width 202 height 26
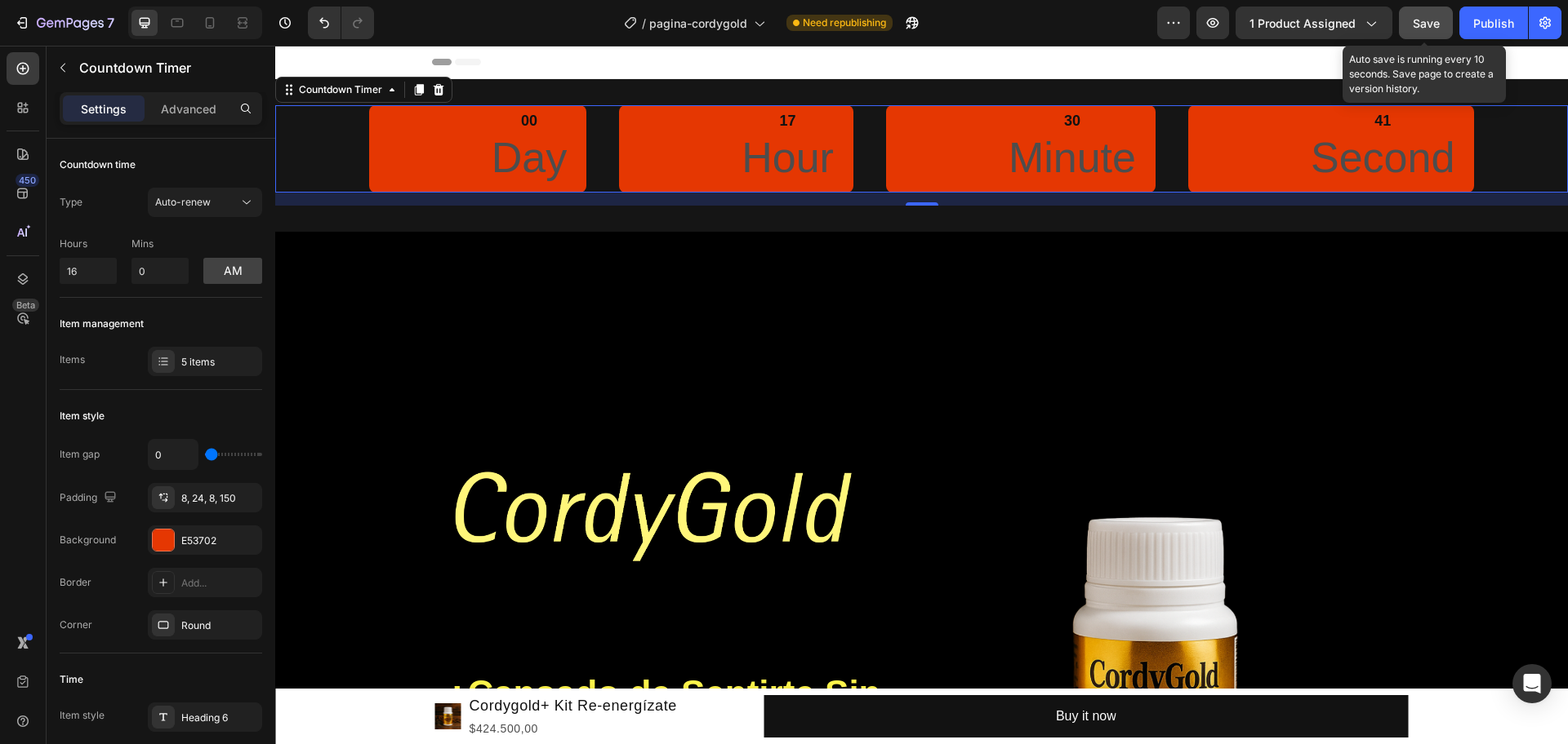
click at [1254, 11] on button "Save" at bounding box center [1425, 23] width 54 height 33
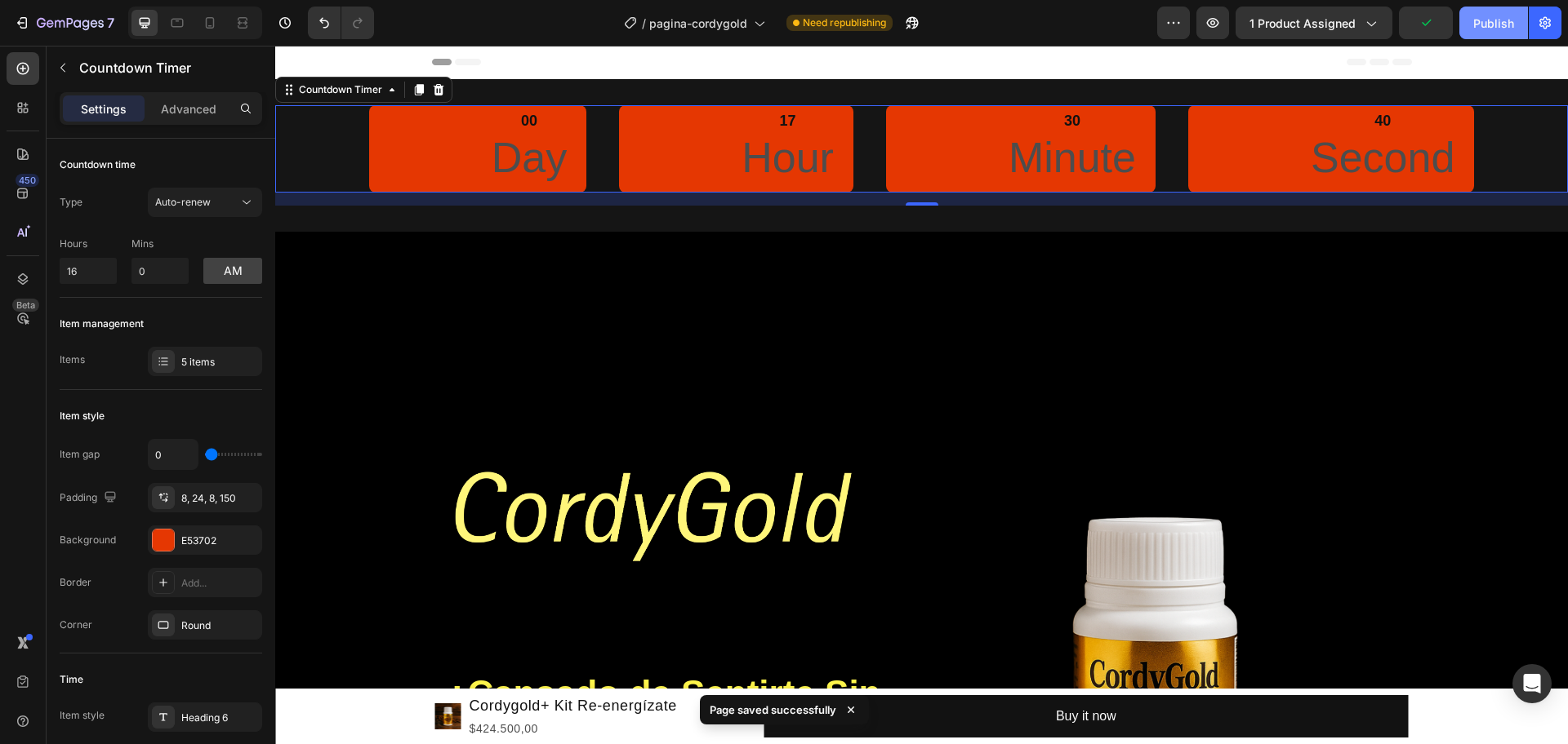
click at [1254, 26] on div "Publish" at bounding box center [1493, 23] width 41 height 17
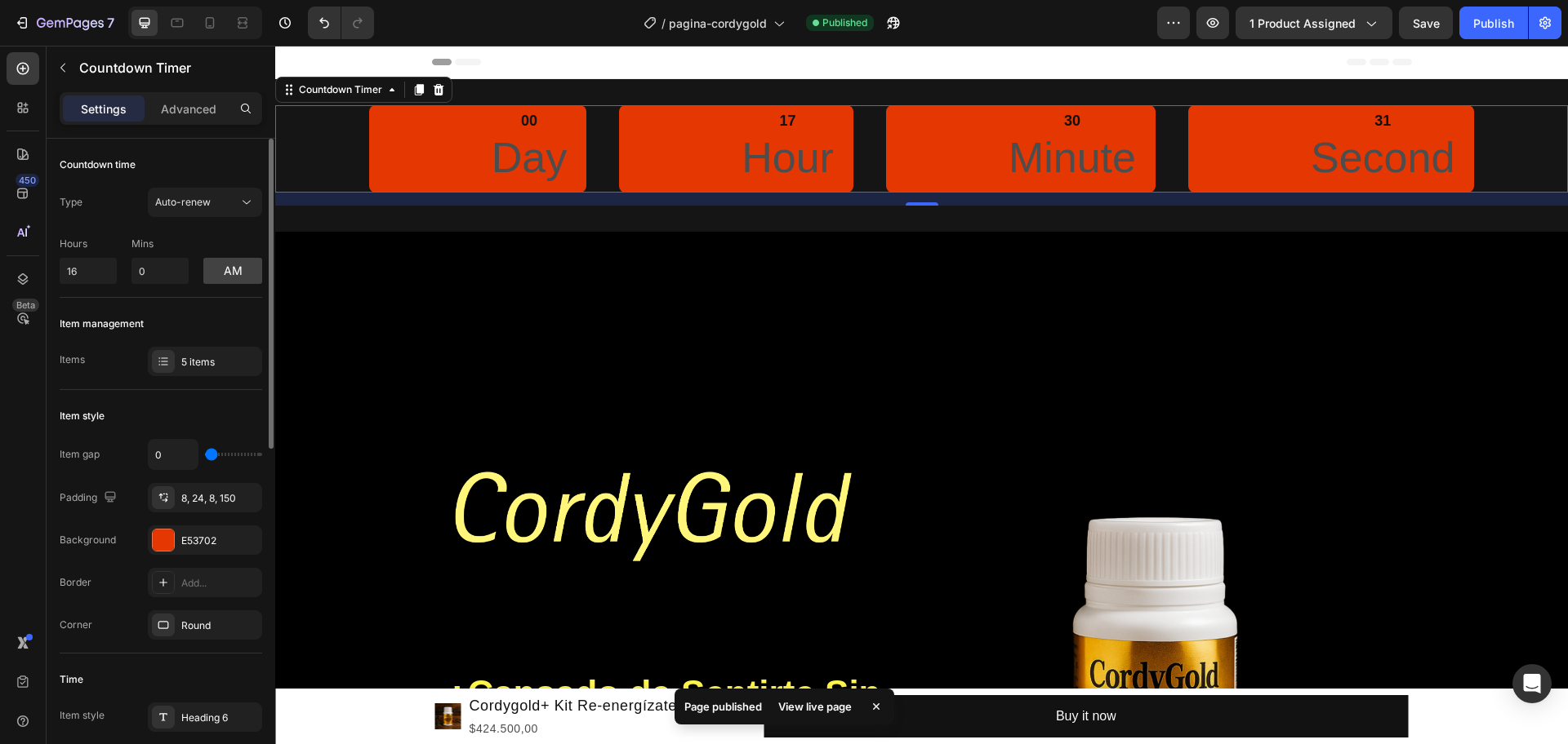
click at [511, 162] on p "Day" at bounding box center [529, 158] width 75 height 56
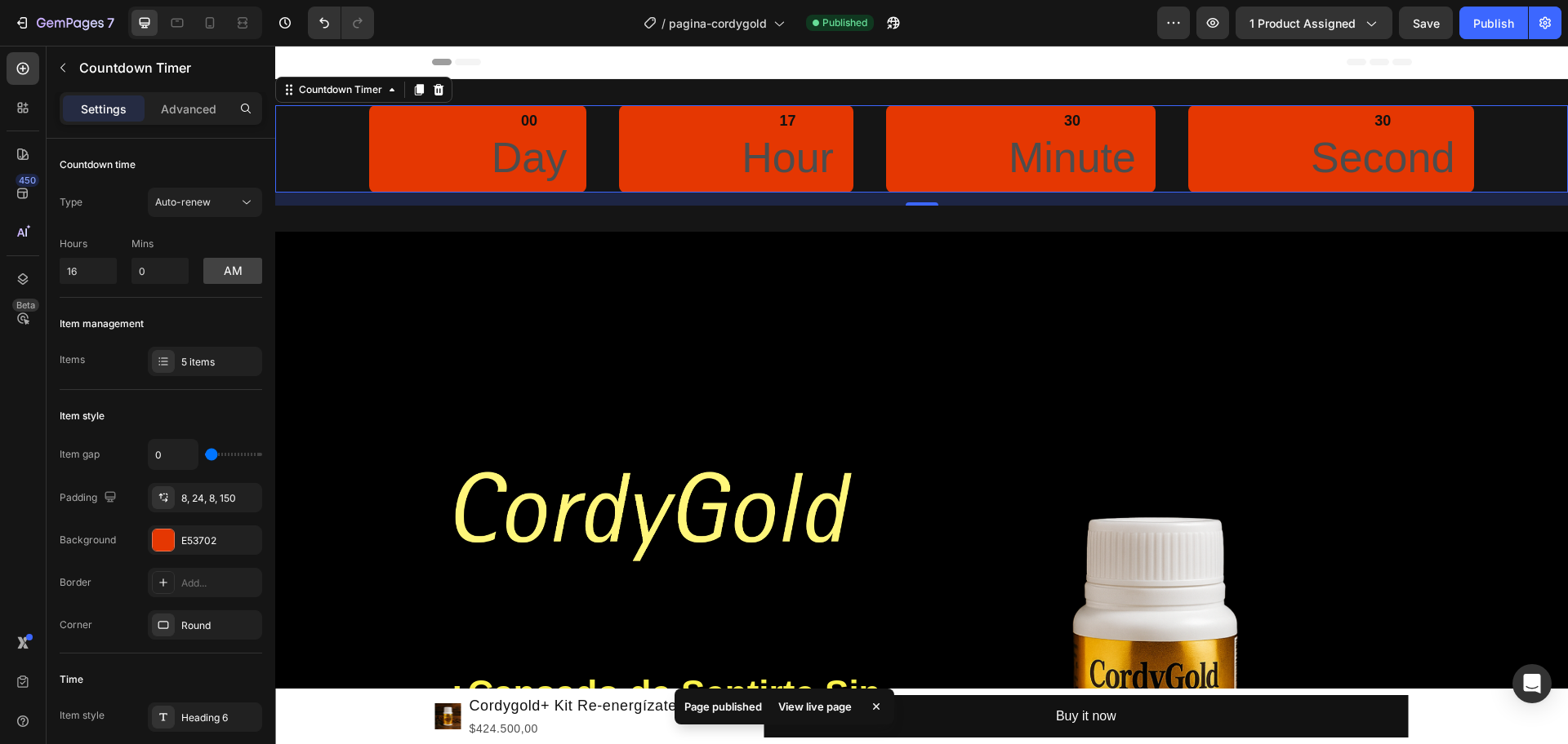
click at [511, 162] on p "Day" at bounding box center [529, 158] width 75 height 56
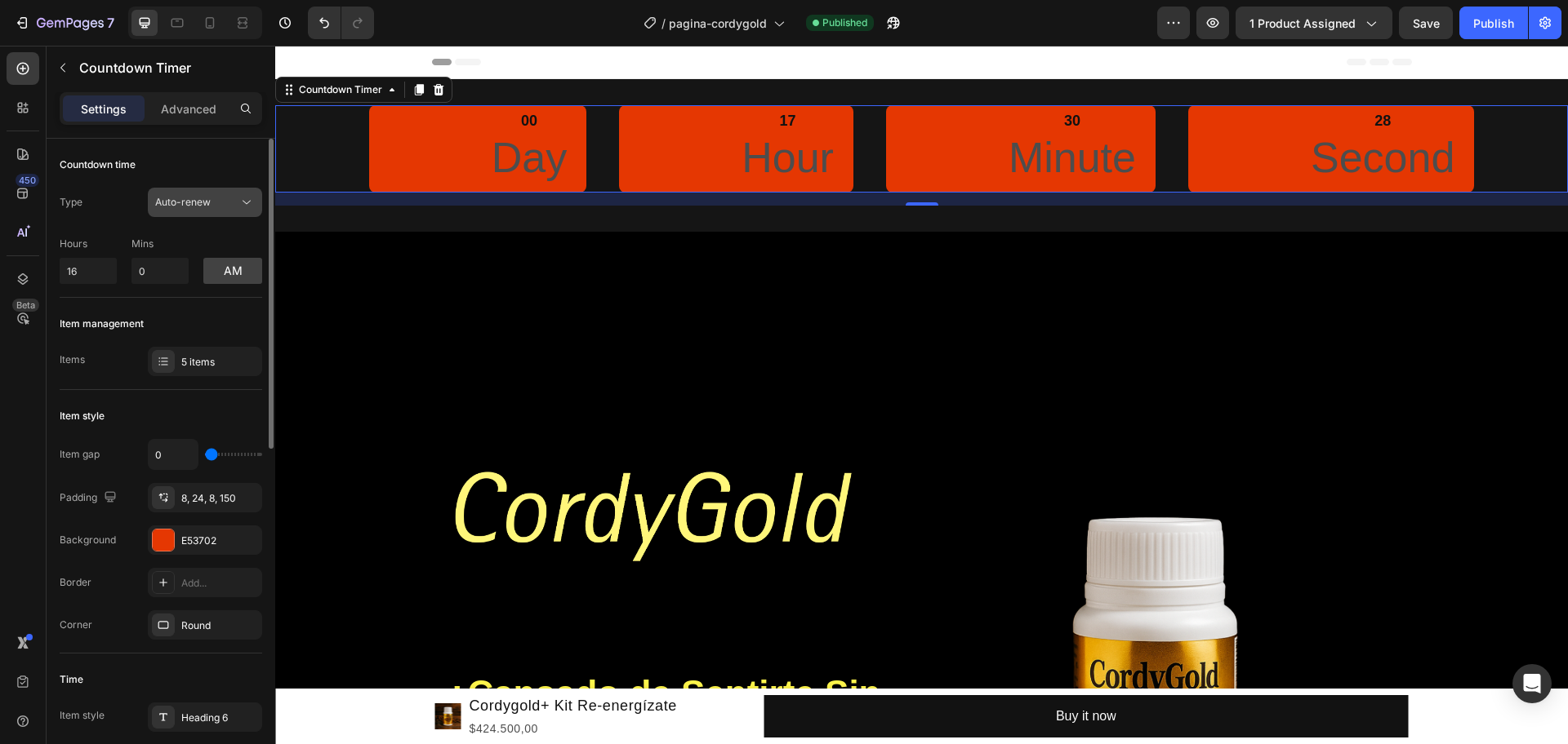
click at [221, 199] on div "Auto-renew" at bounding box center [196, 202] width 83 height 14
click at [149, 240] on p "Mins" at bounding box center [160, 243] width 57 height 14
click at [153, 361] on div at bounding box center [164, 362] width 23 height 23
click at [261, 390] on div "Countdown time Type Auto-renew Hours 16 Mins 0 am" at bounding box center [160, 521] width 202 height 263
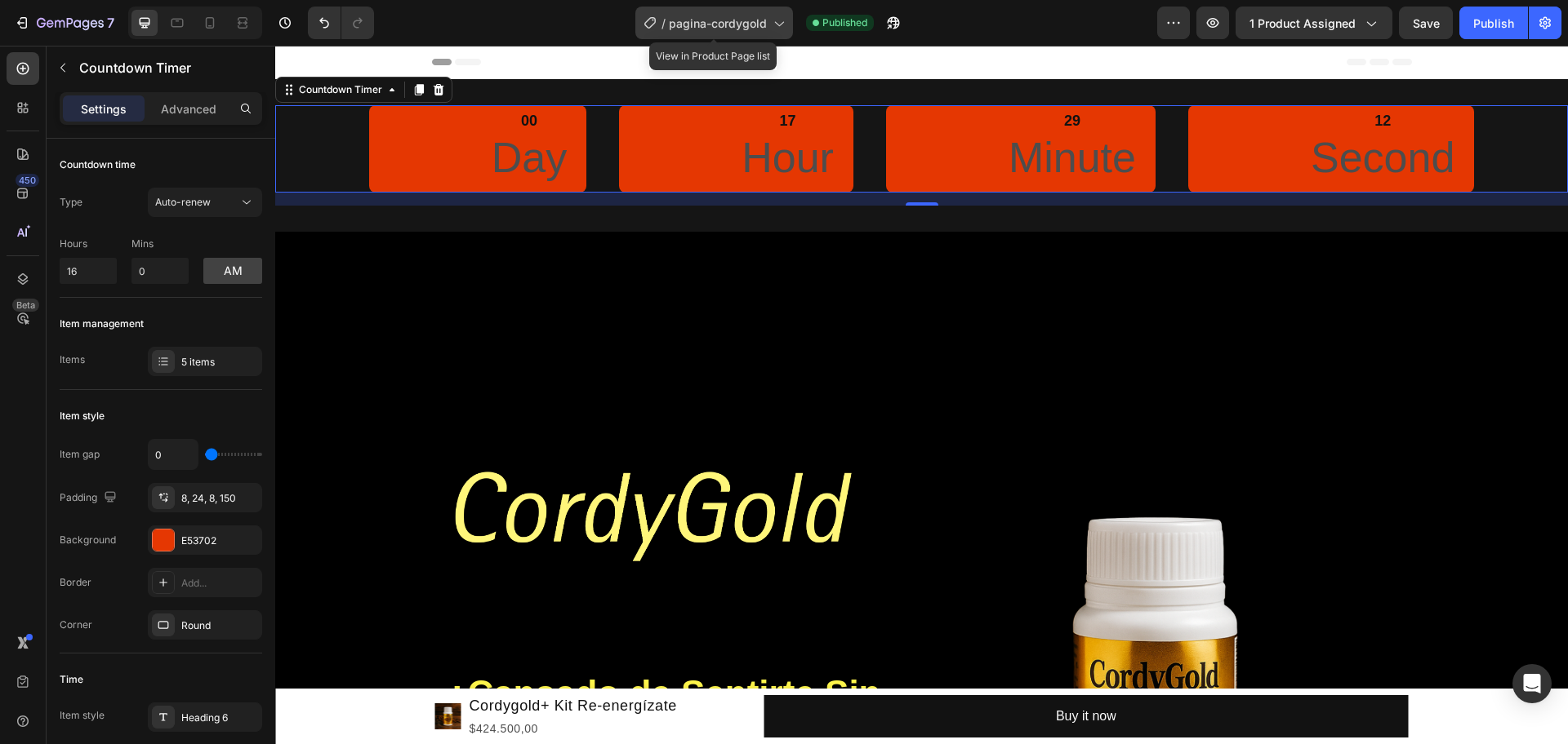
click at [763, 24] on span "pagina-cordygold" at bounding box center [717, 23] width 98 height 17
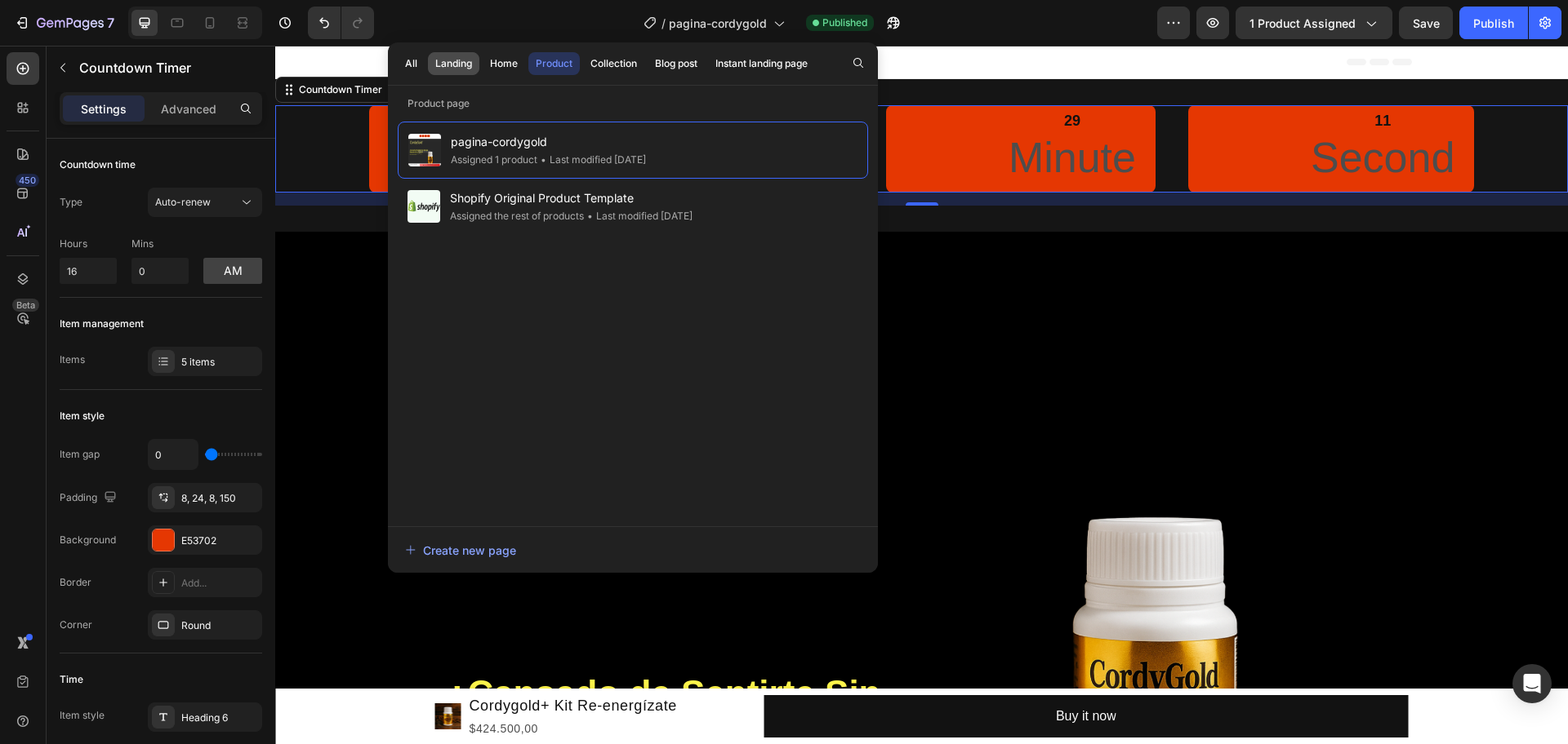
click at [440, 66] on div "Landing" at bounding box center [453, 63] width 36 height 14
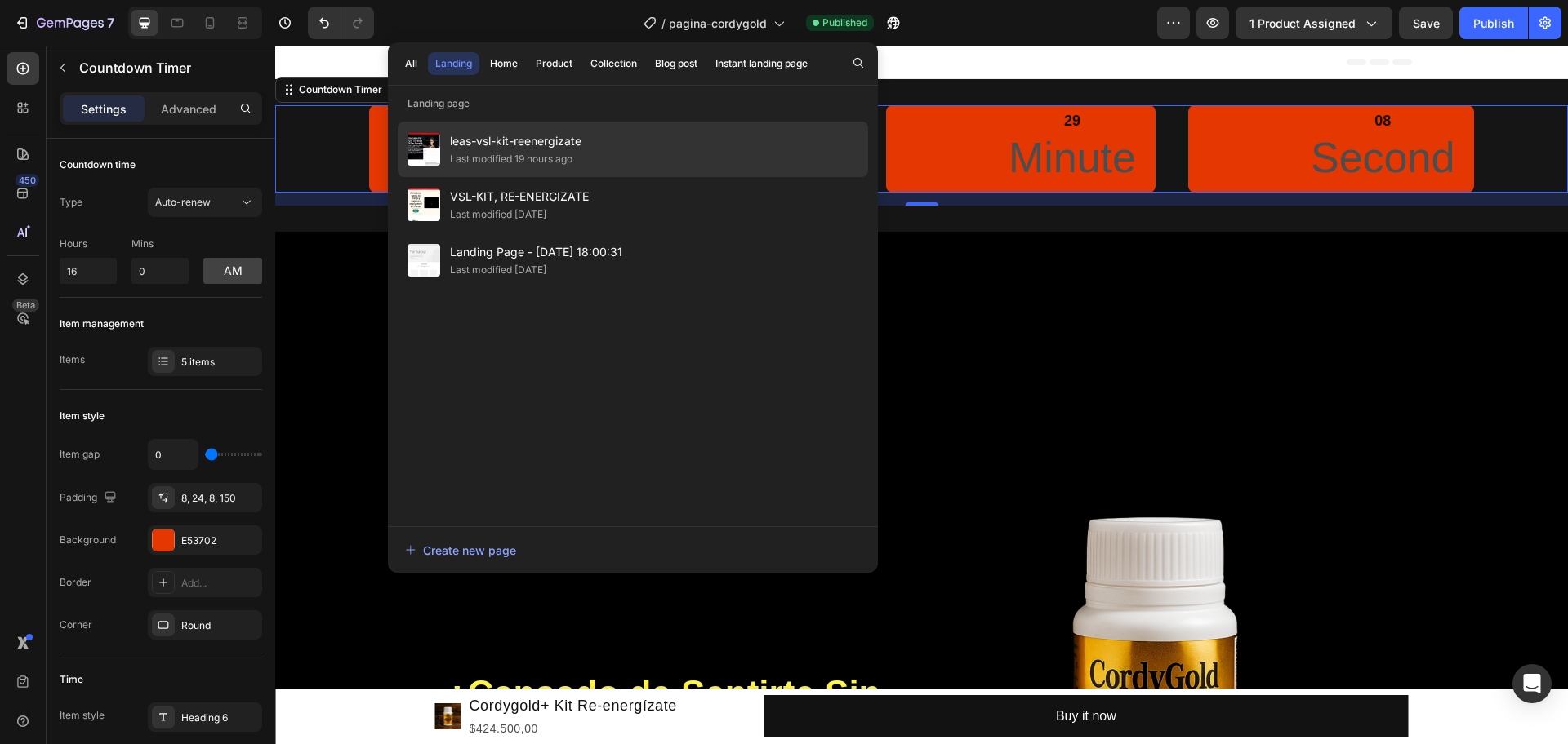
click at [627, 177] on div "leas-vsl-kit-reenergizate Last modified 19 hours ago" at bounding box center [632, 205] width 470 height 56
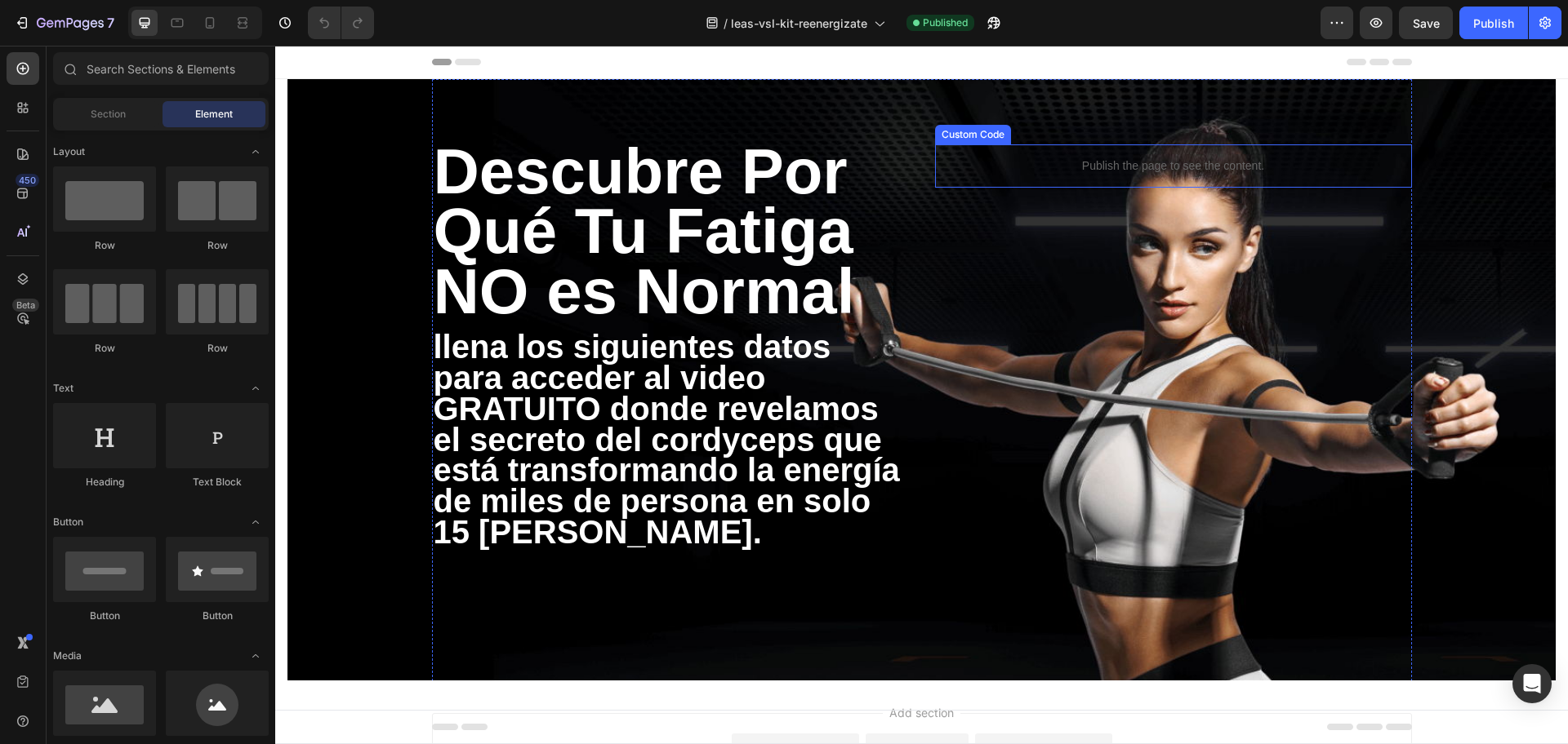
click at [1222, 159] on p "Publish the page to see the content." at bounding box center [1173, 167] width 477 height 17
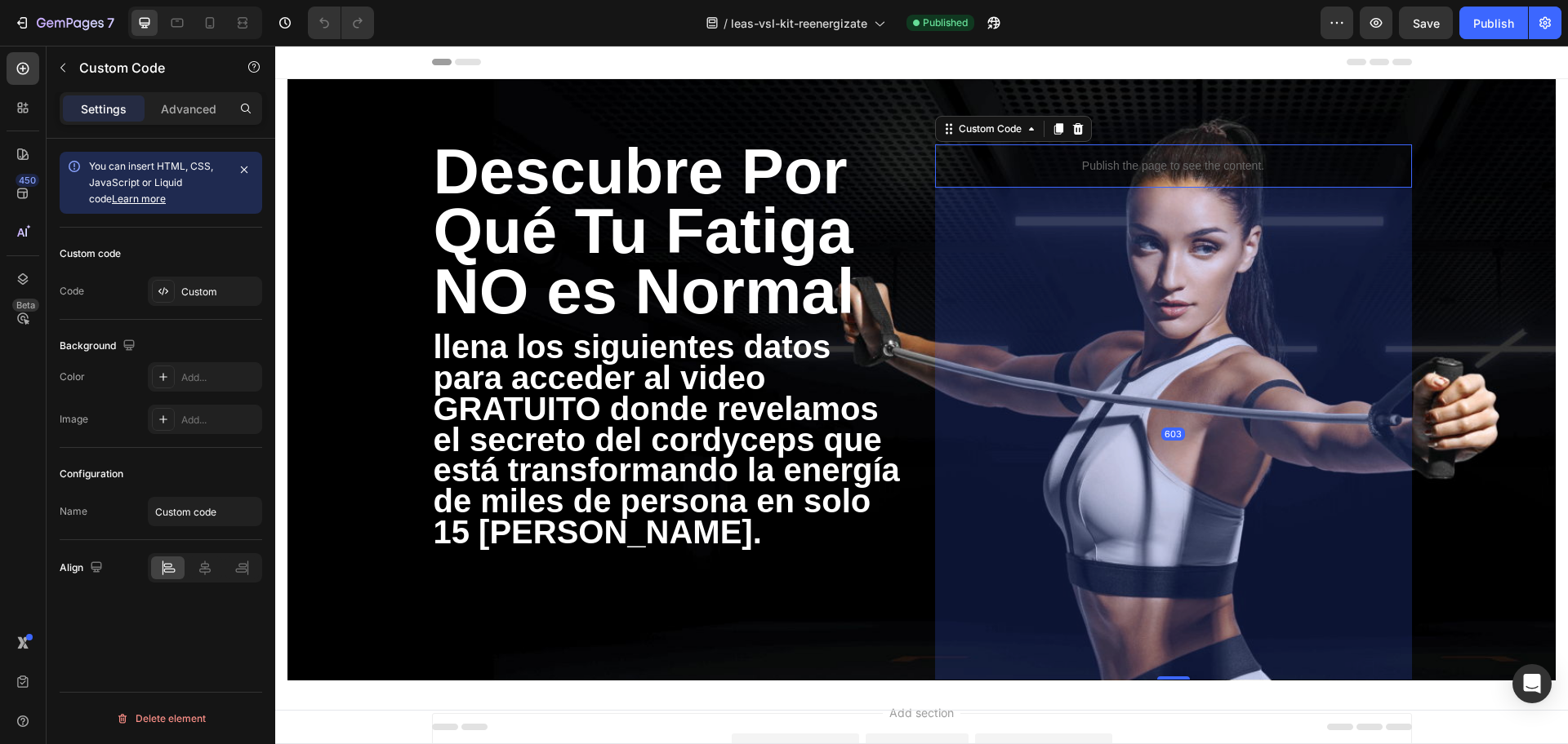
click at [1222, 159] on p "Publish the page to see the content." at bounding box center [1173, 167] width 477 height 17
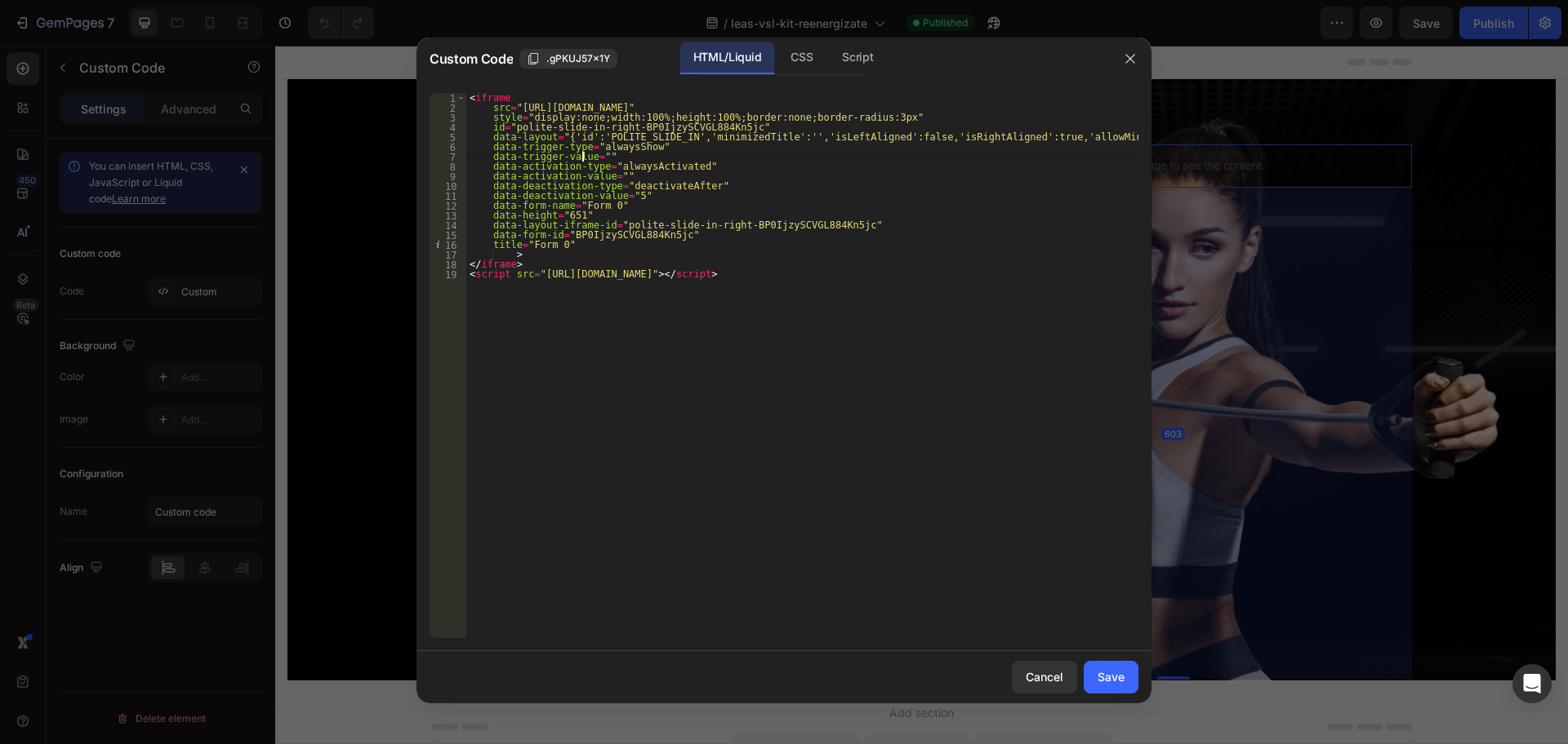
click at [581, 157] on div "< iframe src = "https://link.ghlespanol.com/widget/form/BP0IjzySCVGL884Kn5jc" s…" at bounding box center [803, 375] width 672 height 565
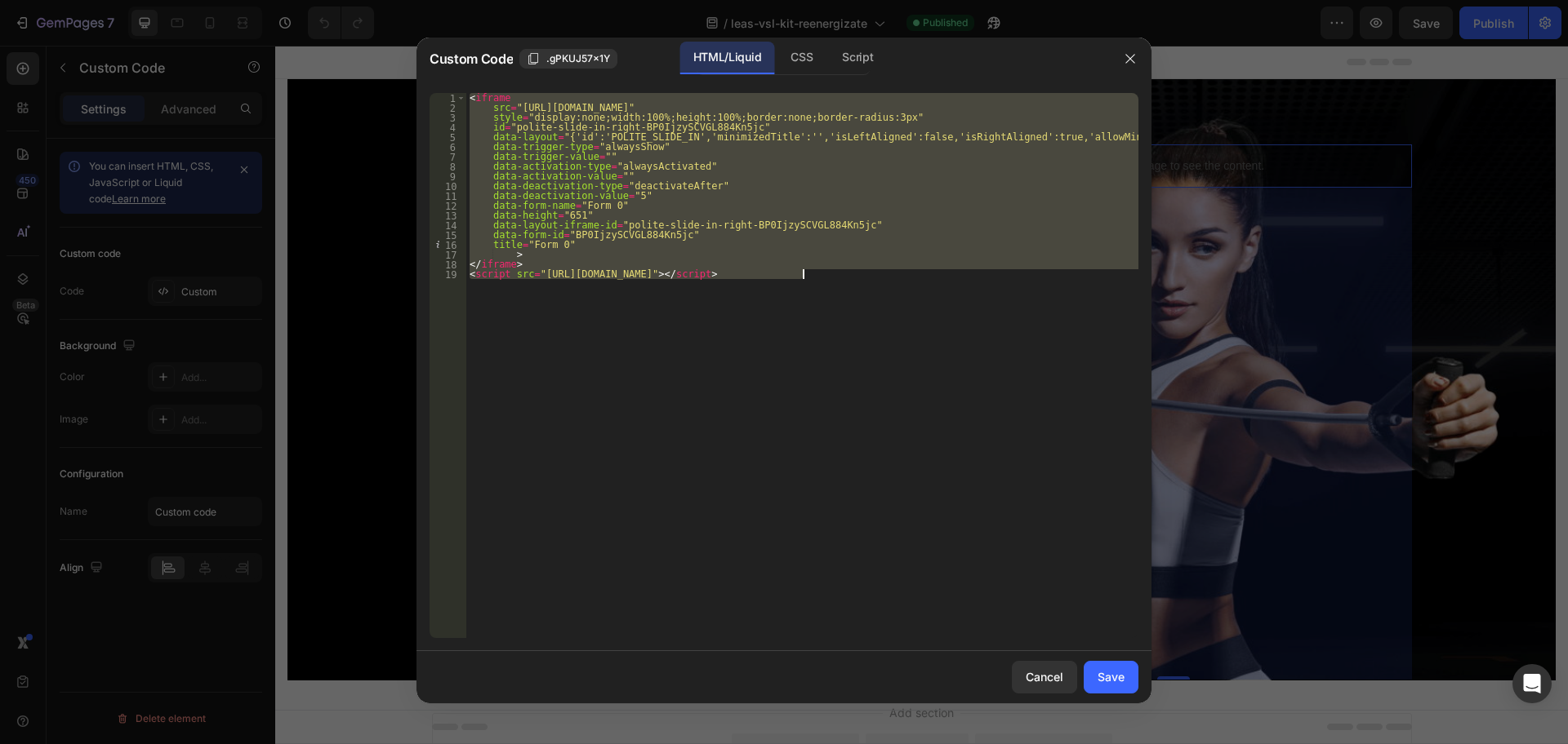
paste textarea
type textarea "<script src="https://link.ghlespanol.com/js/form_embed.js"></script>"
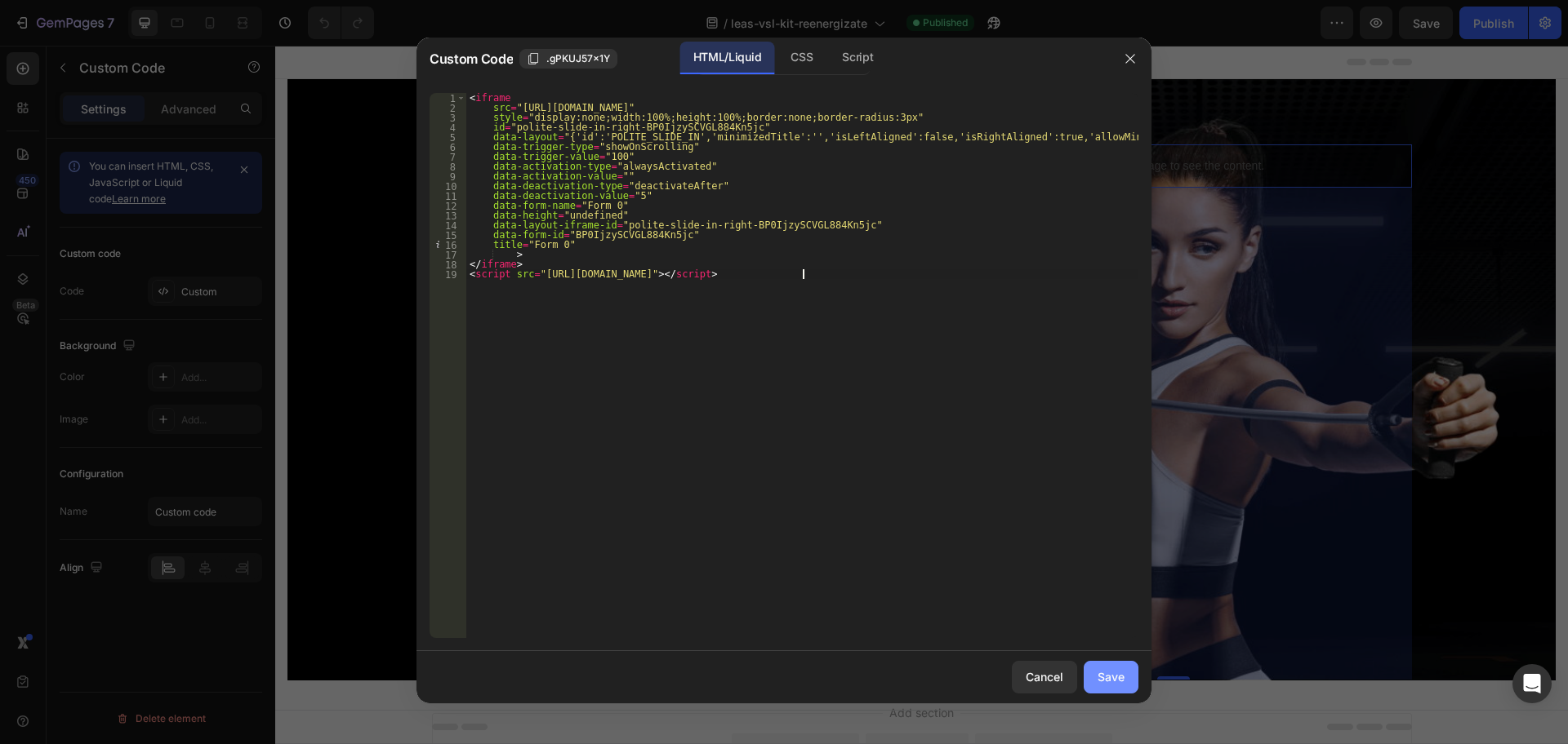
click at [1102, 678] on div "Save" at bounding box center [1111, 677] width 27 height 17
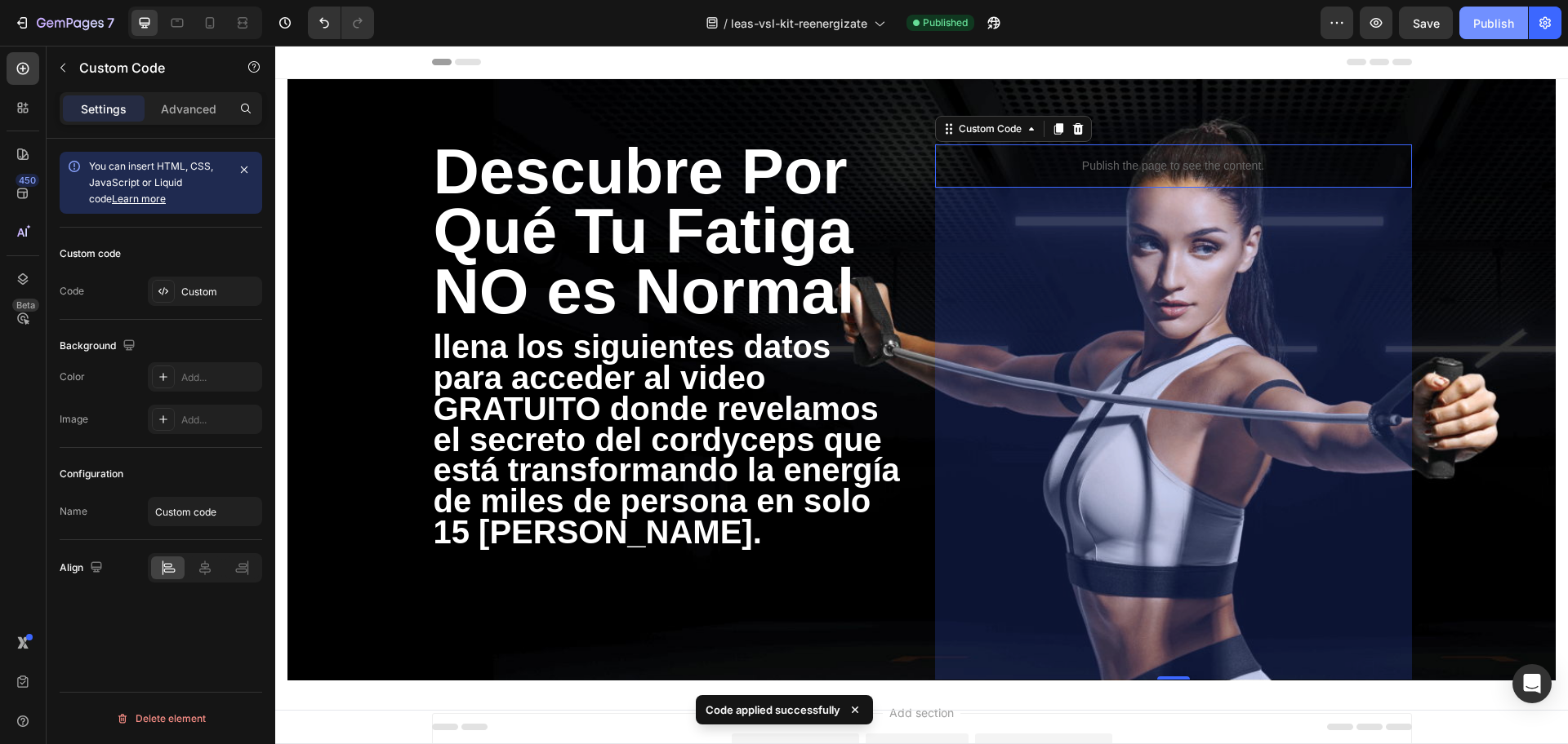
click at [1487, 22] on div "Publish" at bounding box center [1493, 23] width 41 height 17
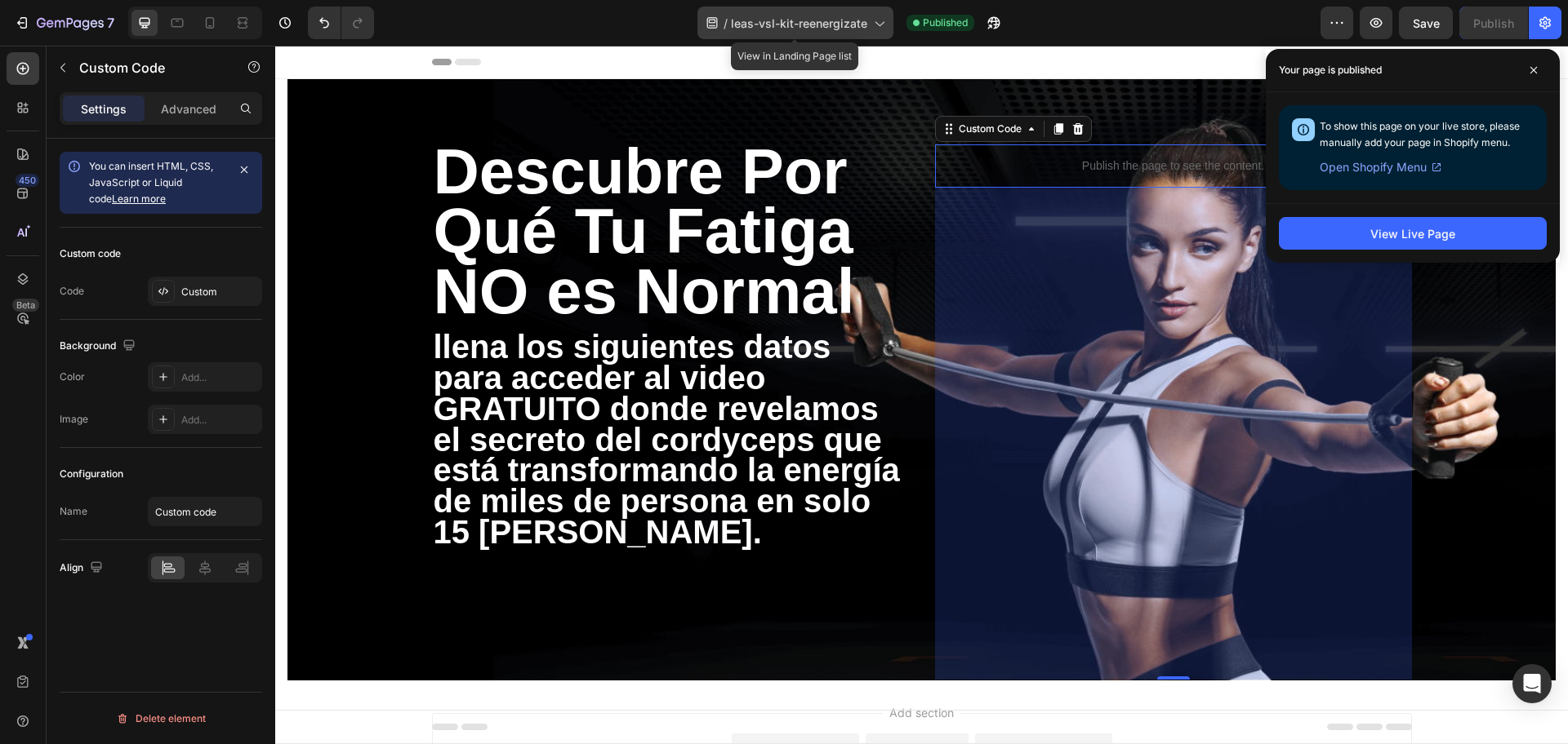
click at [866, 19] on span "leas-vsl-kit-reenergizate" at bounding box center [799, 23] width 136 height 17
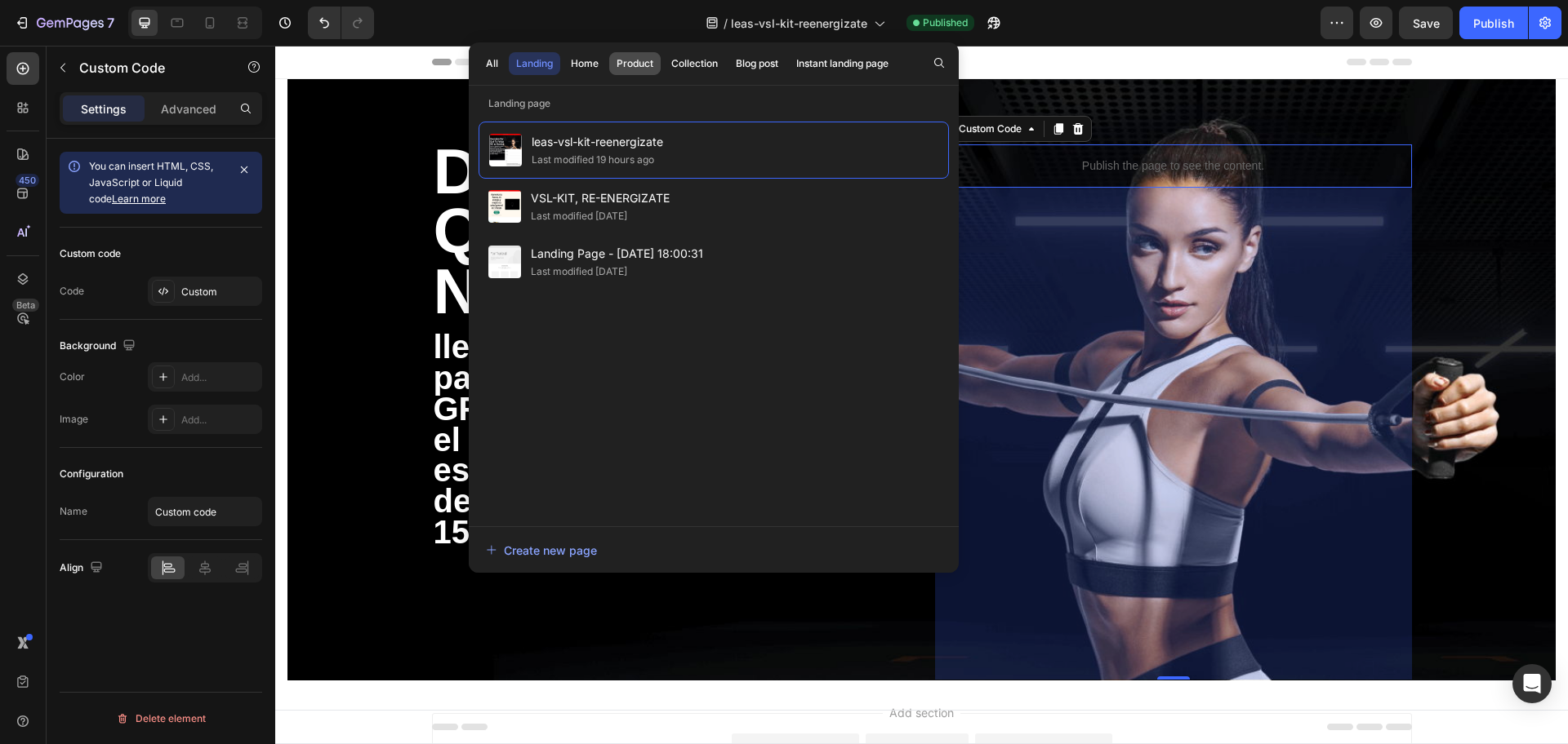
click at [627, 68] on div "Product" at bounding box center [635, 63] width 36 height 14
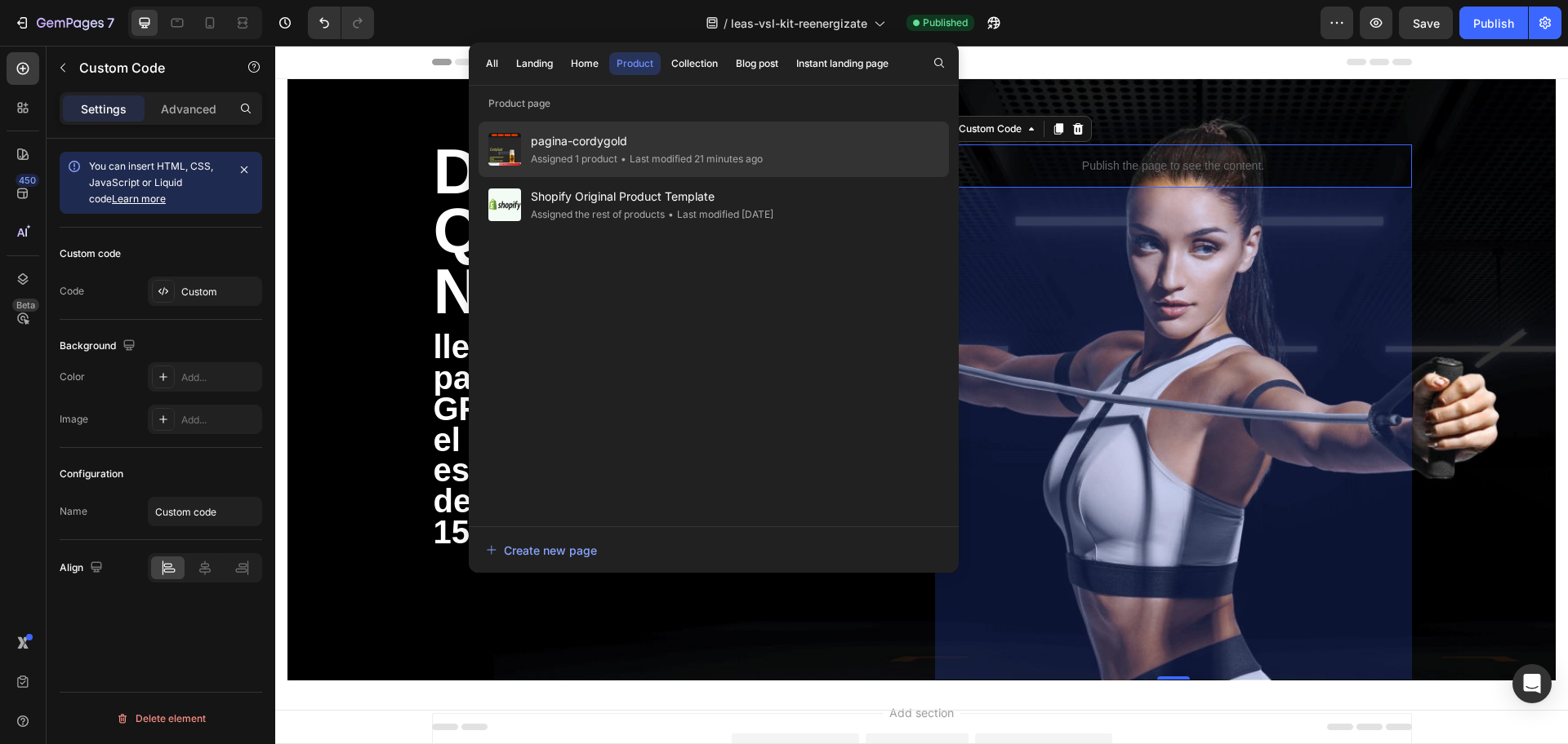
click at [623, 145] on span "pagina-cordygold" at bounding box center [647, 141] width 232 height 19
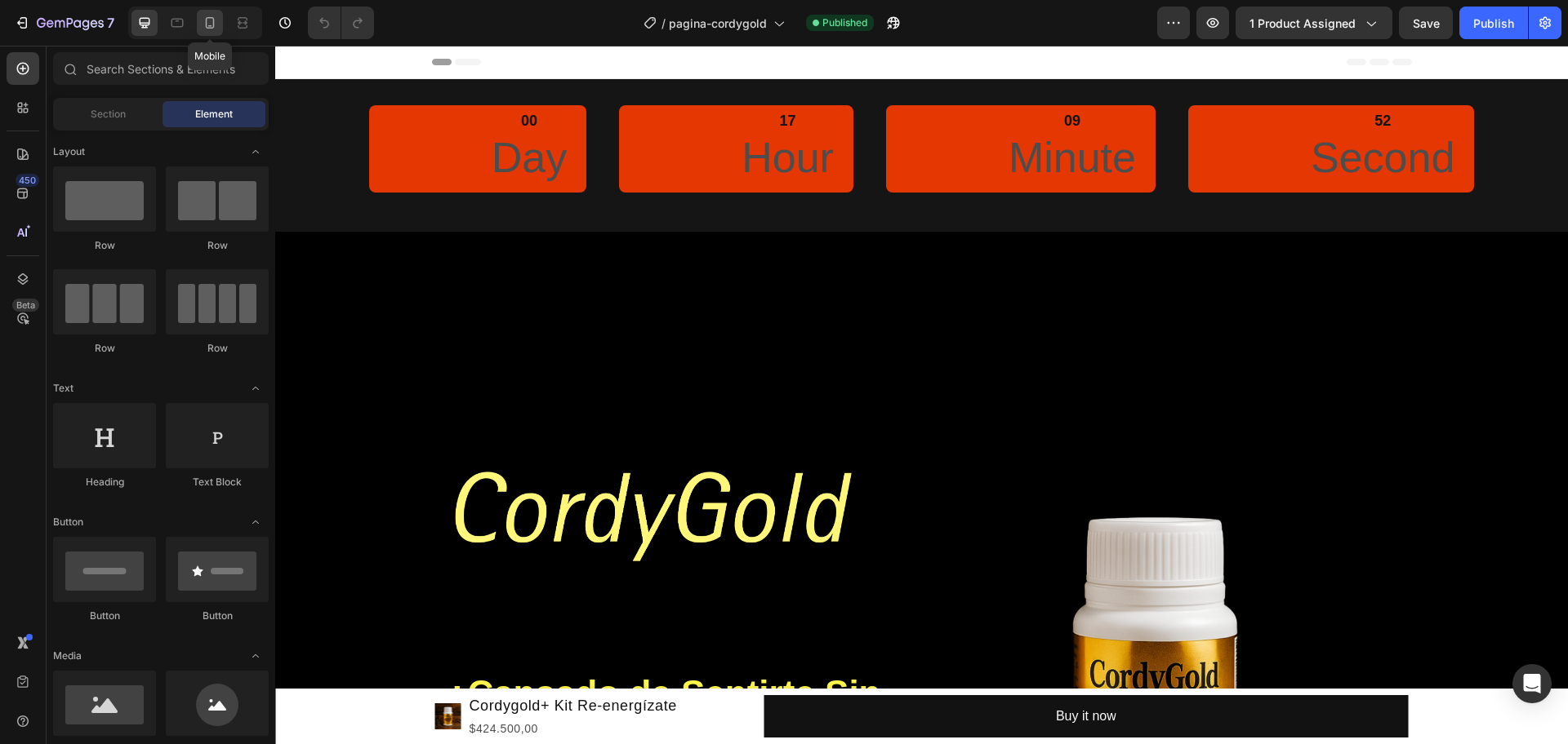
click at [209, 20] on icon at bounding box center [210, 22] width 16 height 16
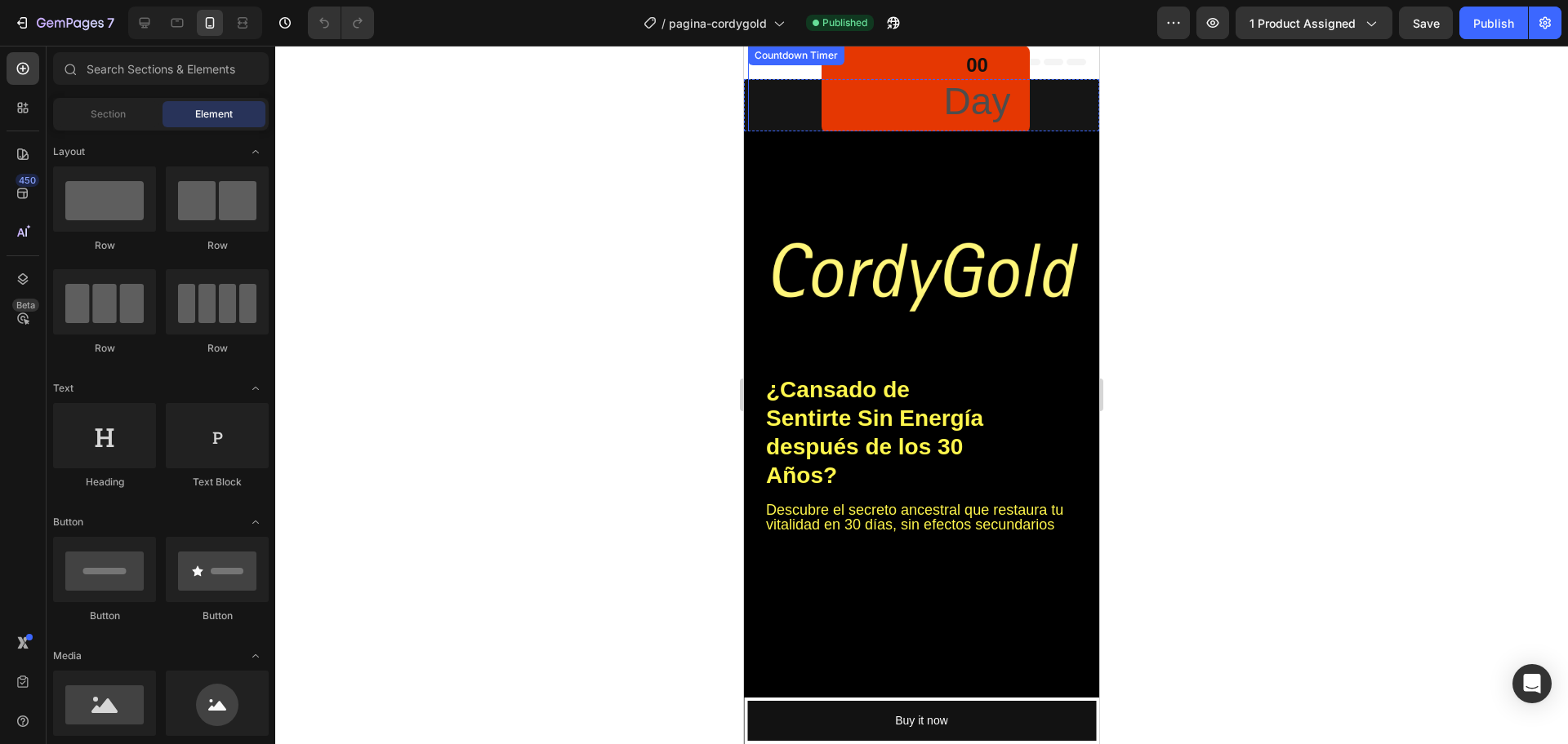
click at [898, 59] on div "00 Day" at bounding box center [926, 89] width 209 height 87
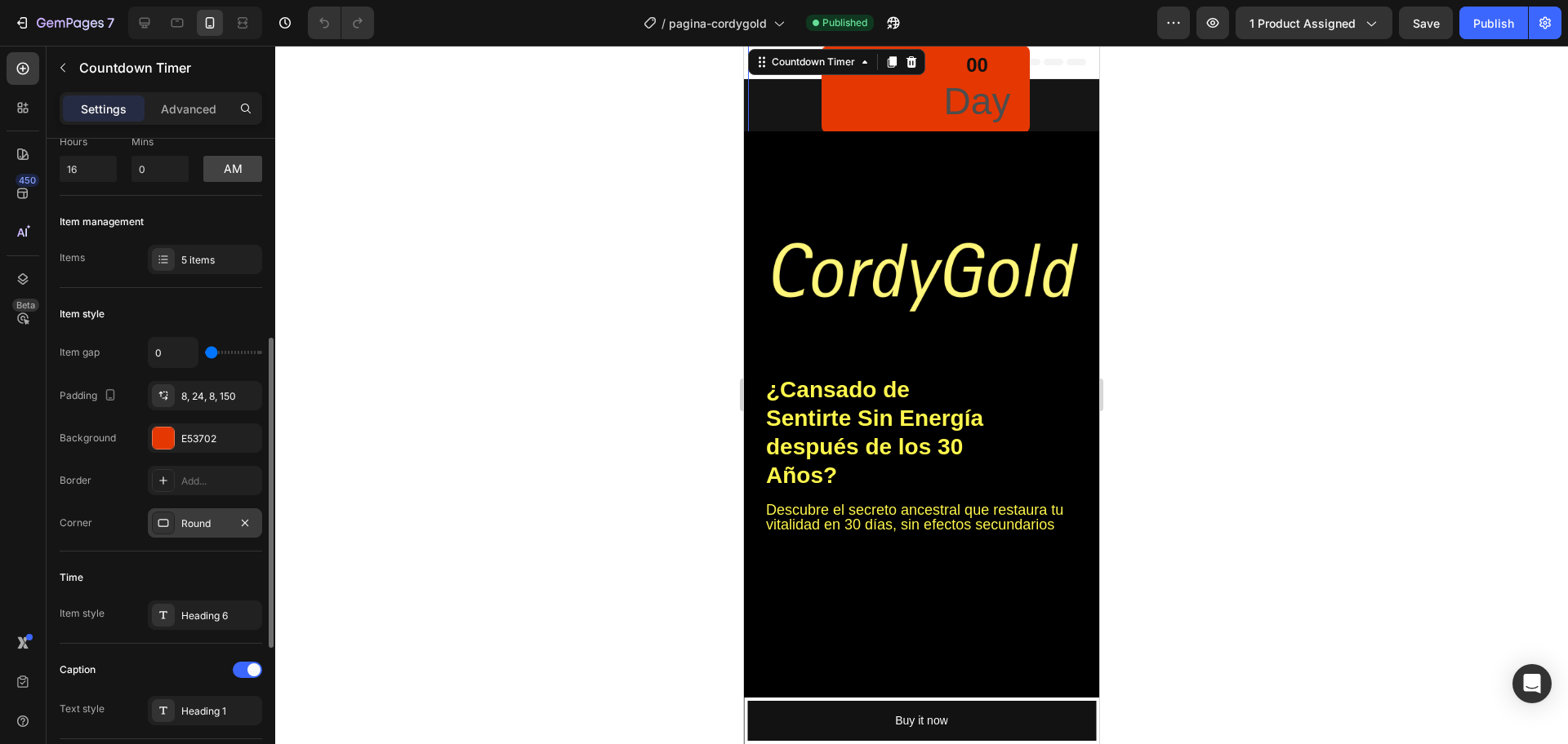
scroll to position [204, 0]
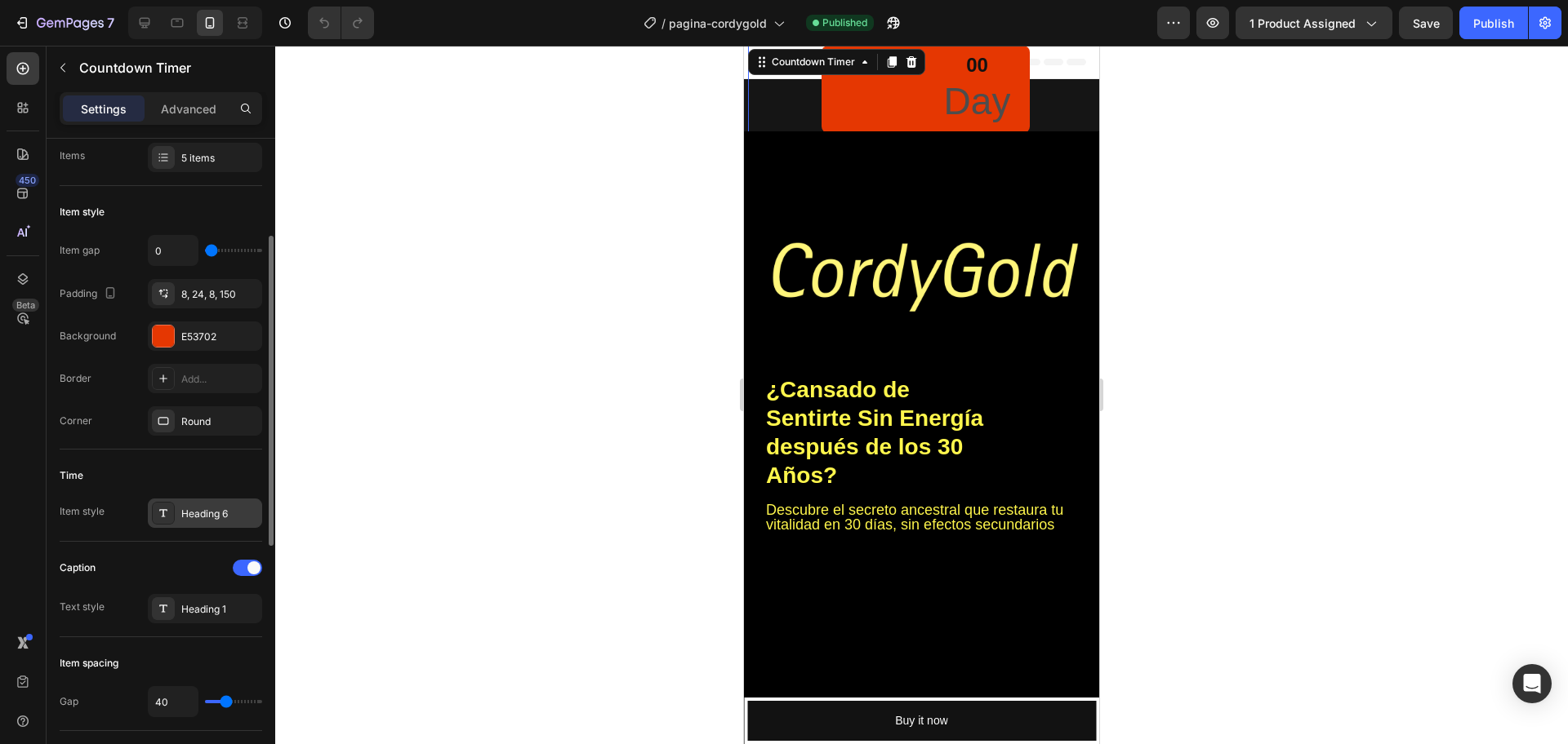
click at [201, 514] on div "Heading 6" at bounding box center [219, 513] width 77 height 14
click at [193, 610] on div "Heading 1" at bounding box center [219, 609] width 77 height 14
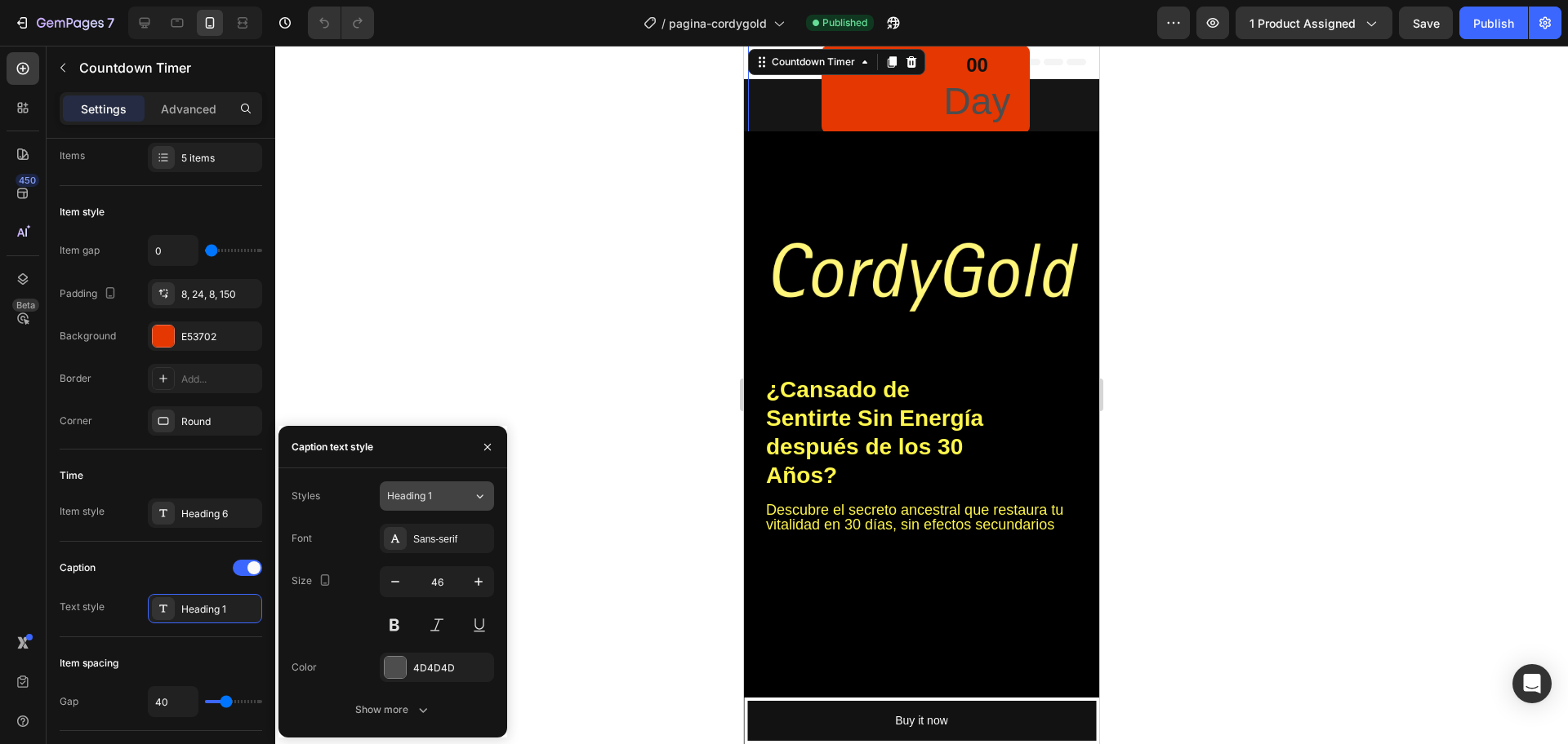
click at [443, 501] on div "Heading 1" at bounding box center [420, 496] width 66 height 14
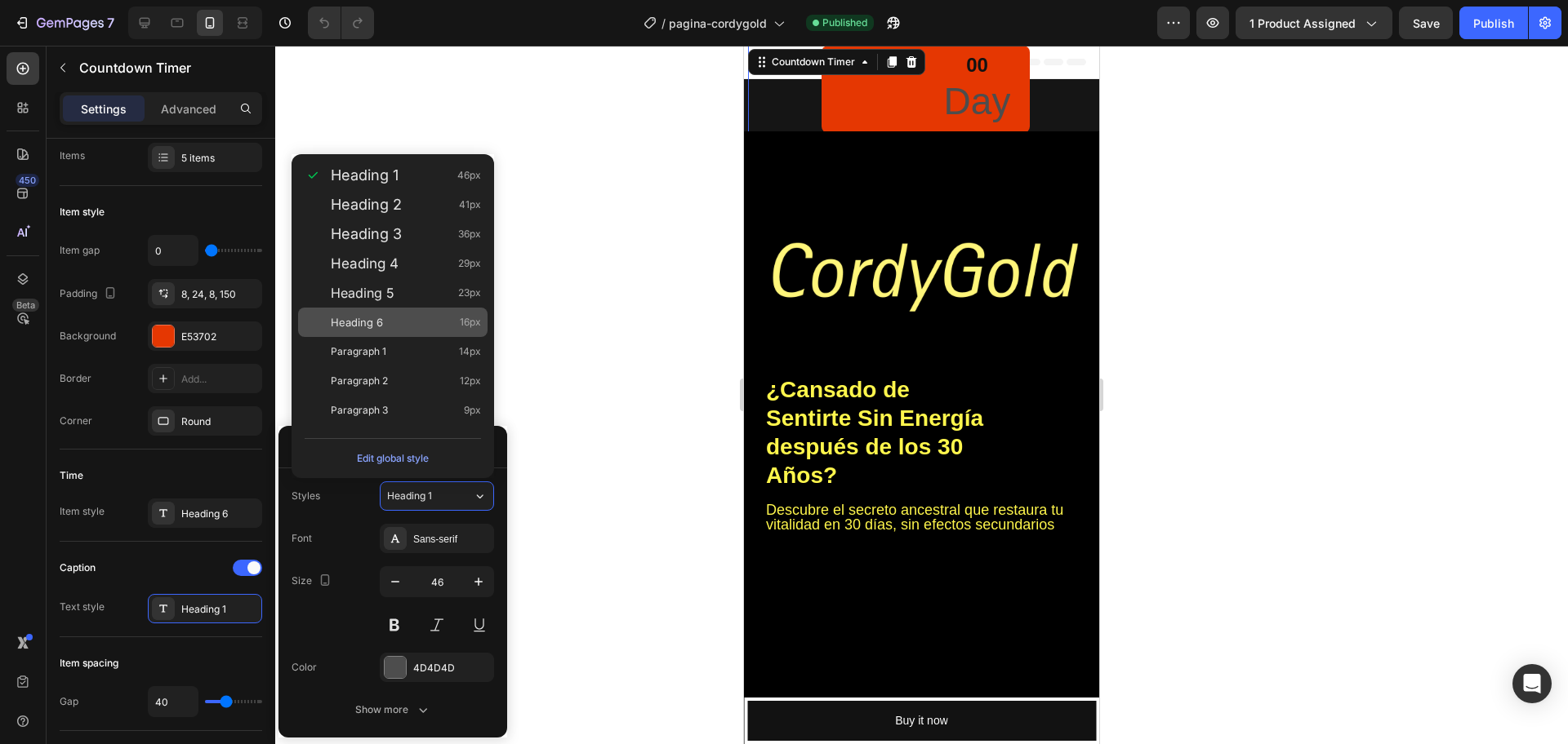
click at [409, 319] on div "Heading 6 16px" at bounding box center [405, 322] width 150 height 16
type input "10"
type input "16"
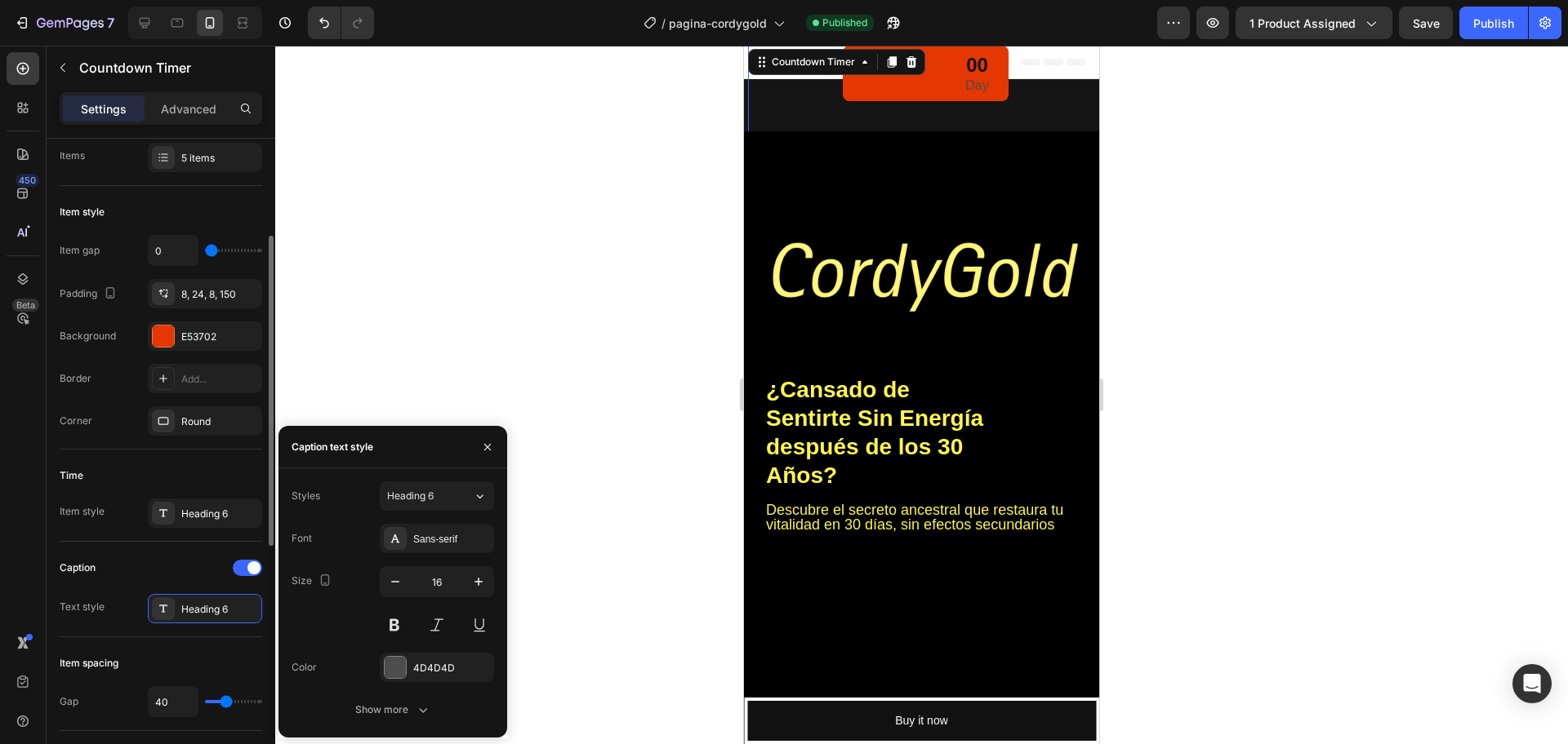
type input "18"
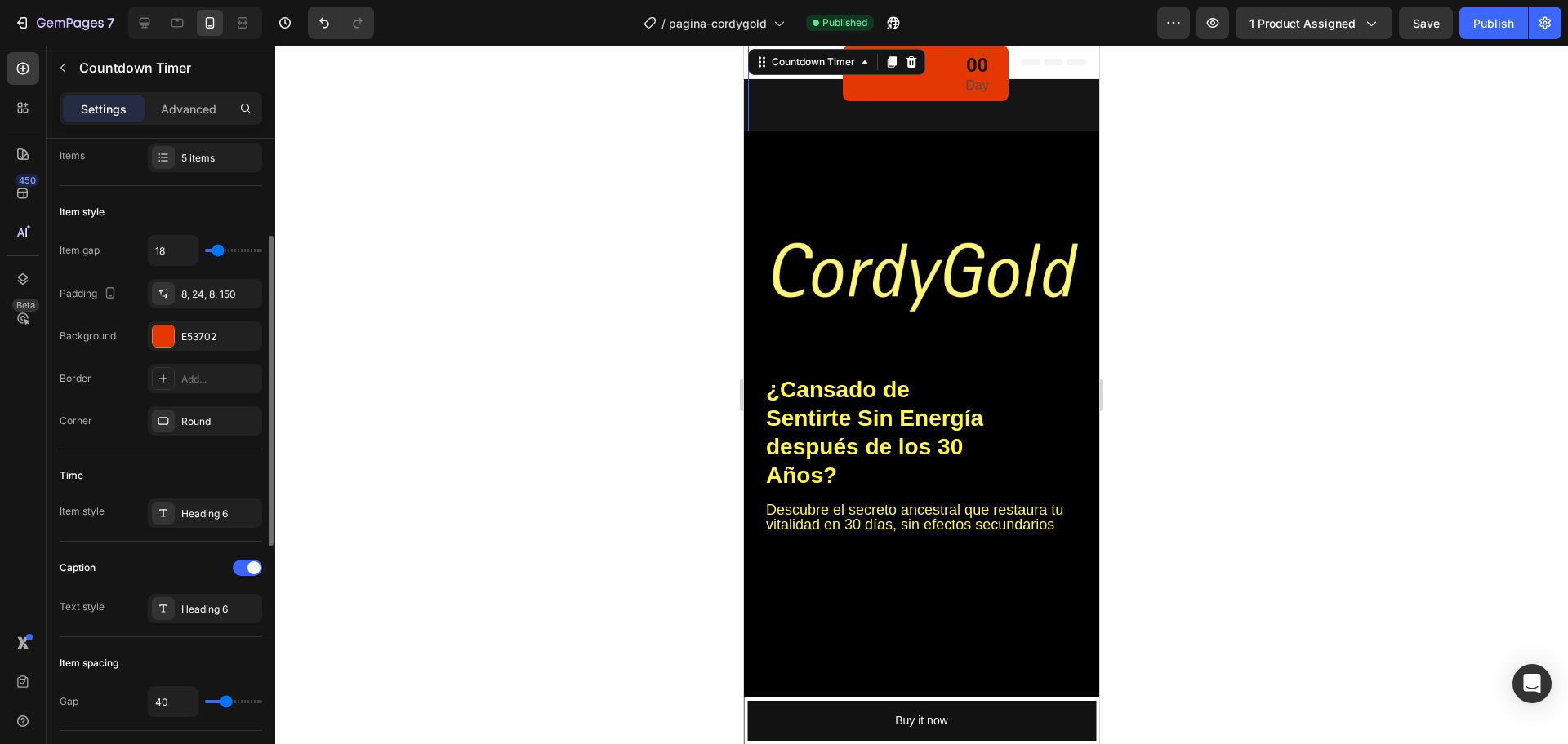
type input "22"
type input "24"
type input "27"
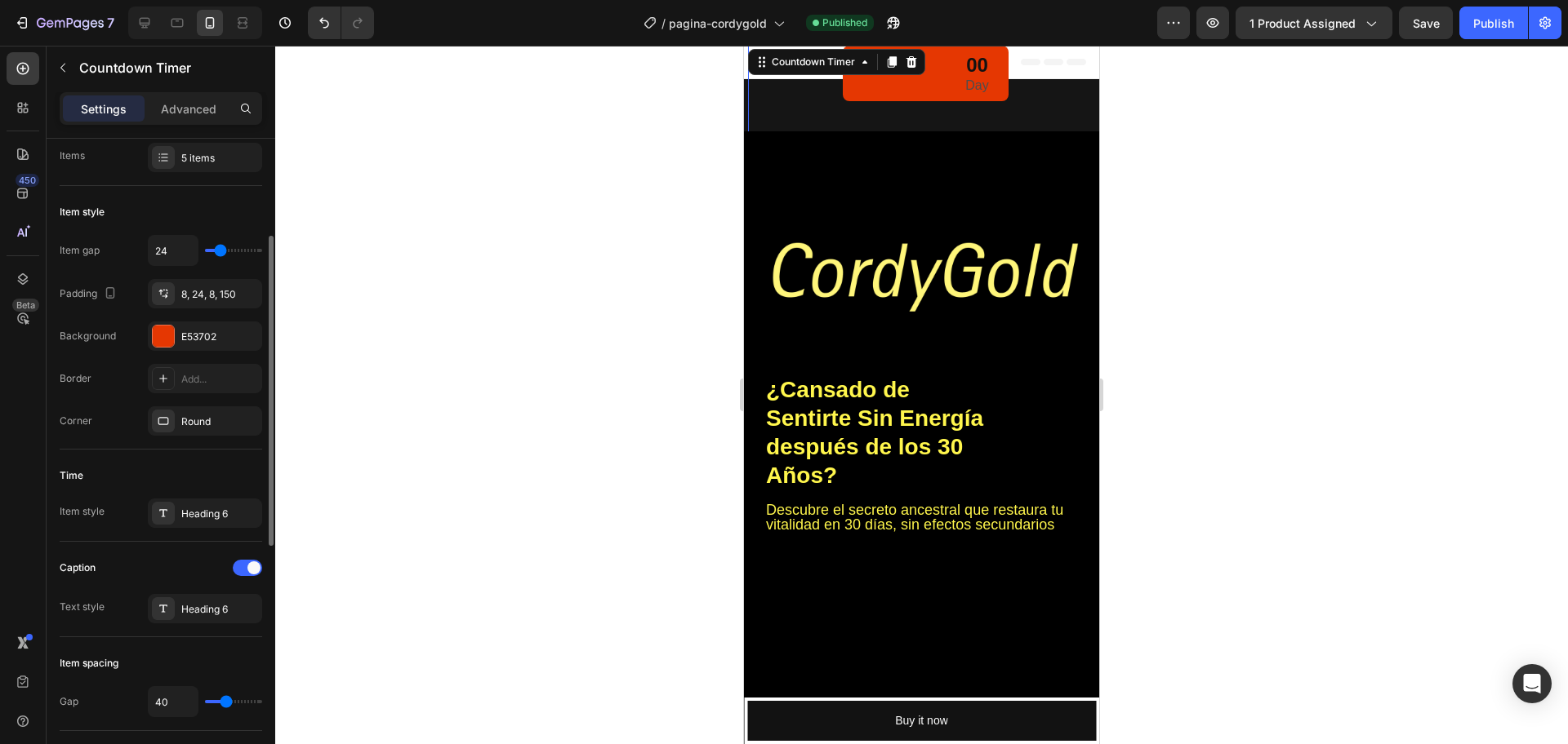
type input "27"
type input "29"
type input "33"
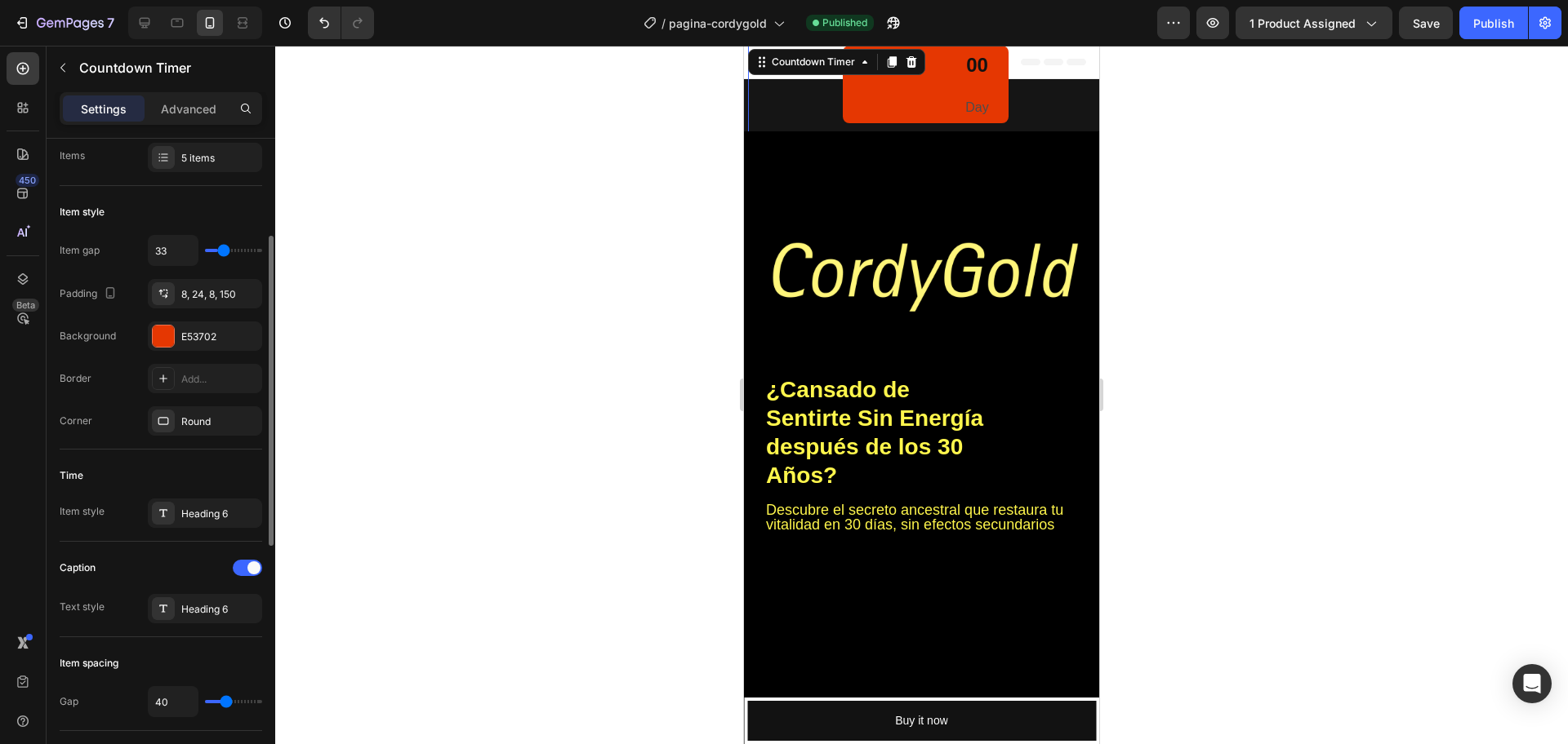
type input "36"
type input "40"
type input "36"
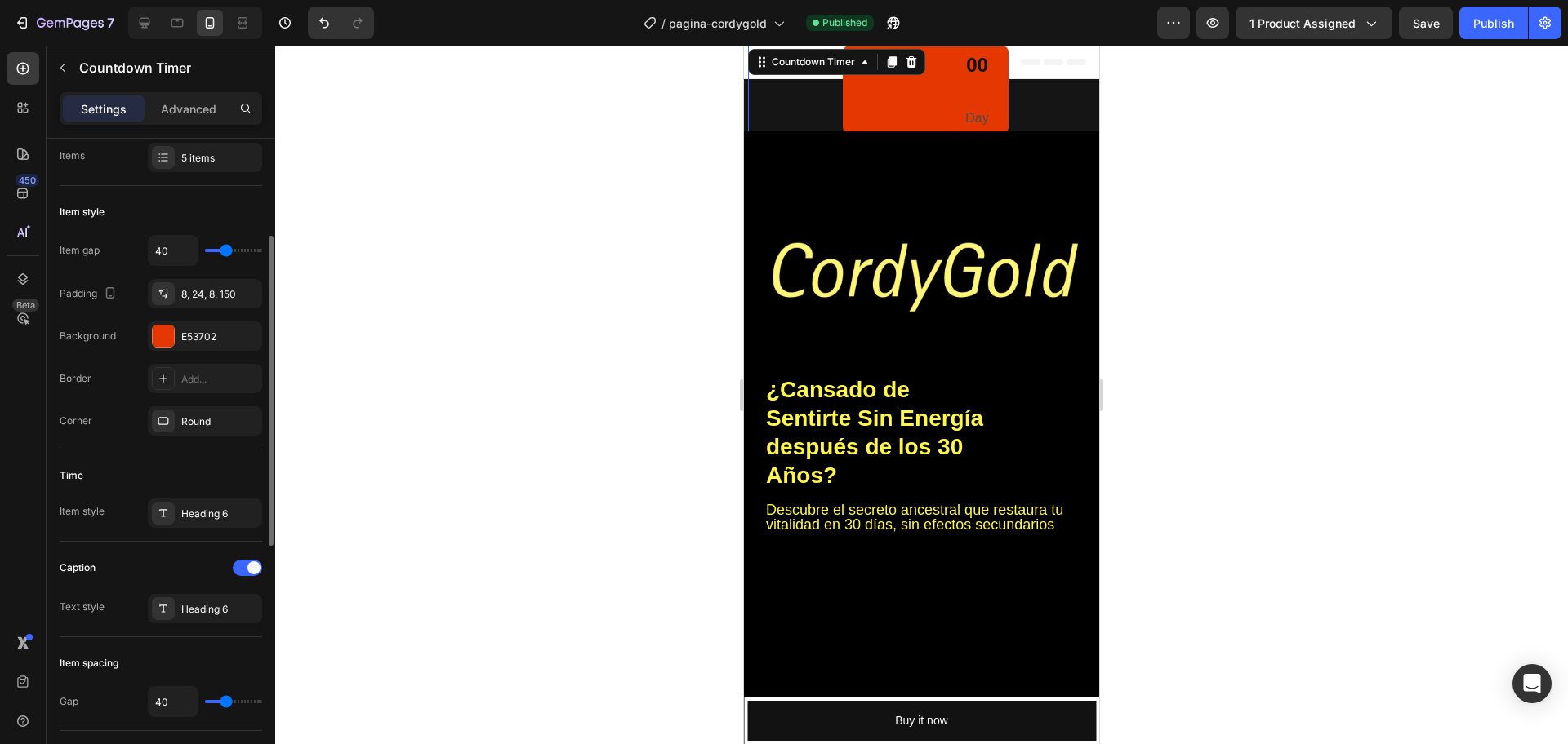
type input "36"
type input "24"
type input "22"
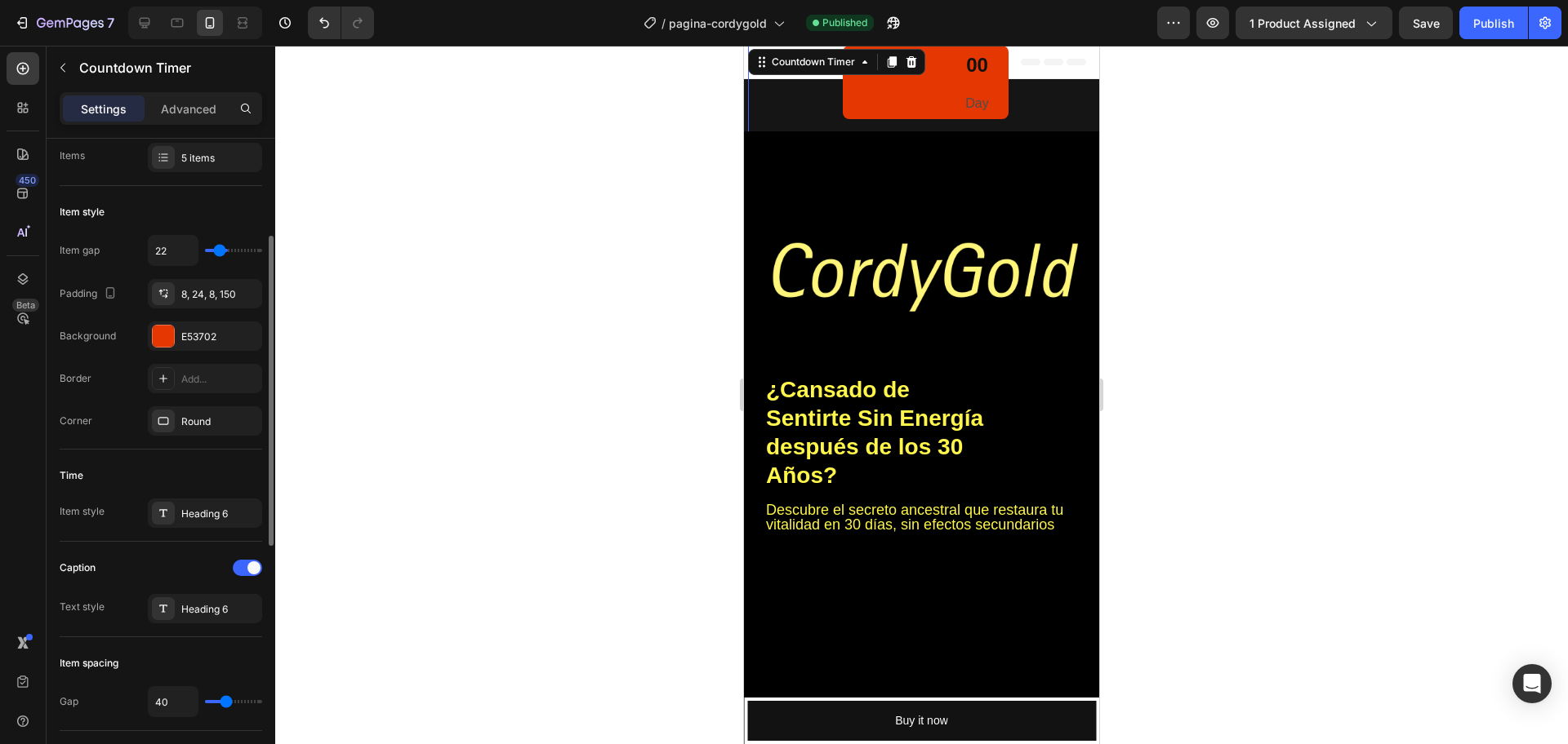
type input "20"
type input "16"
type input "13"
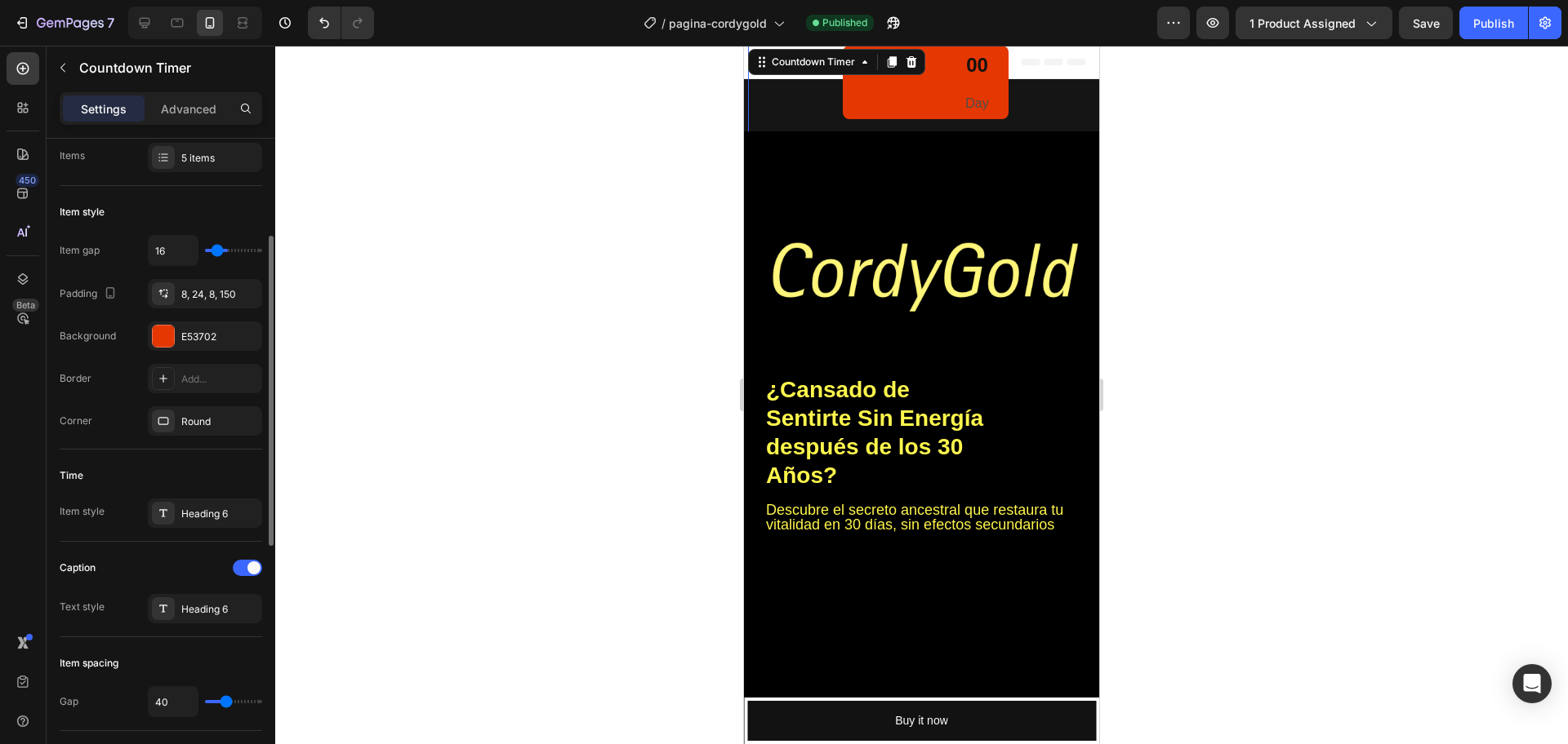
type input "13"
type input "11"
type input "9"
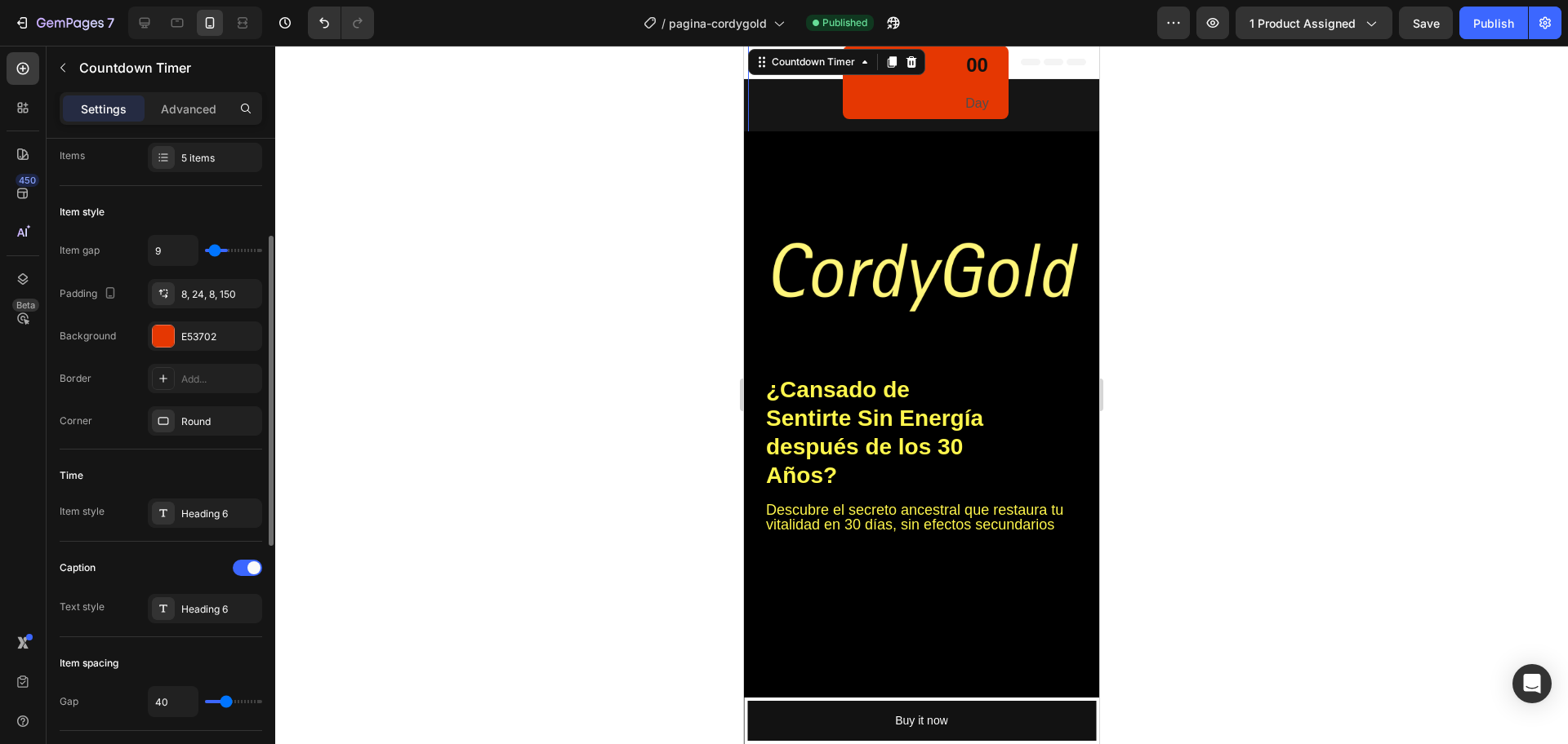
type input "4"
type input "2"
type input "0"
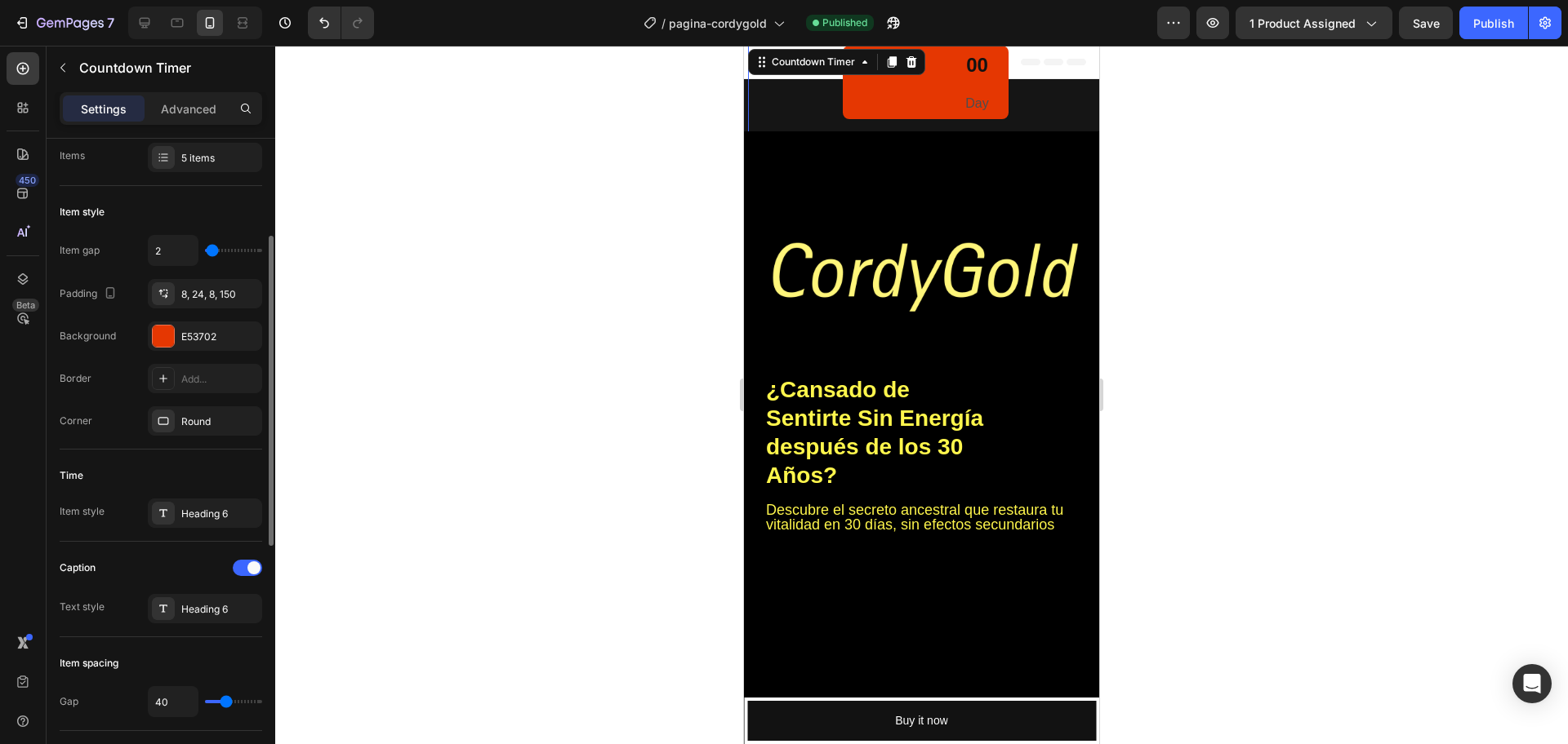
type input "0"
click at [212, 250] on input "range" at bounding box center [234, 250] width 57 height 3
type input "38"
type input "36"
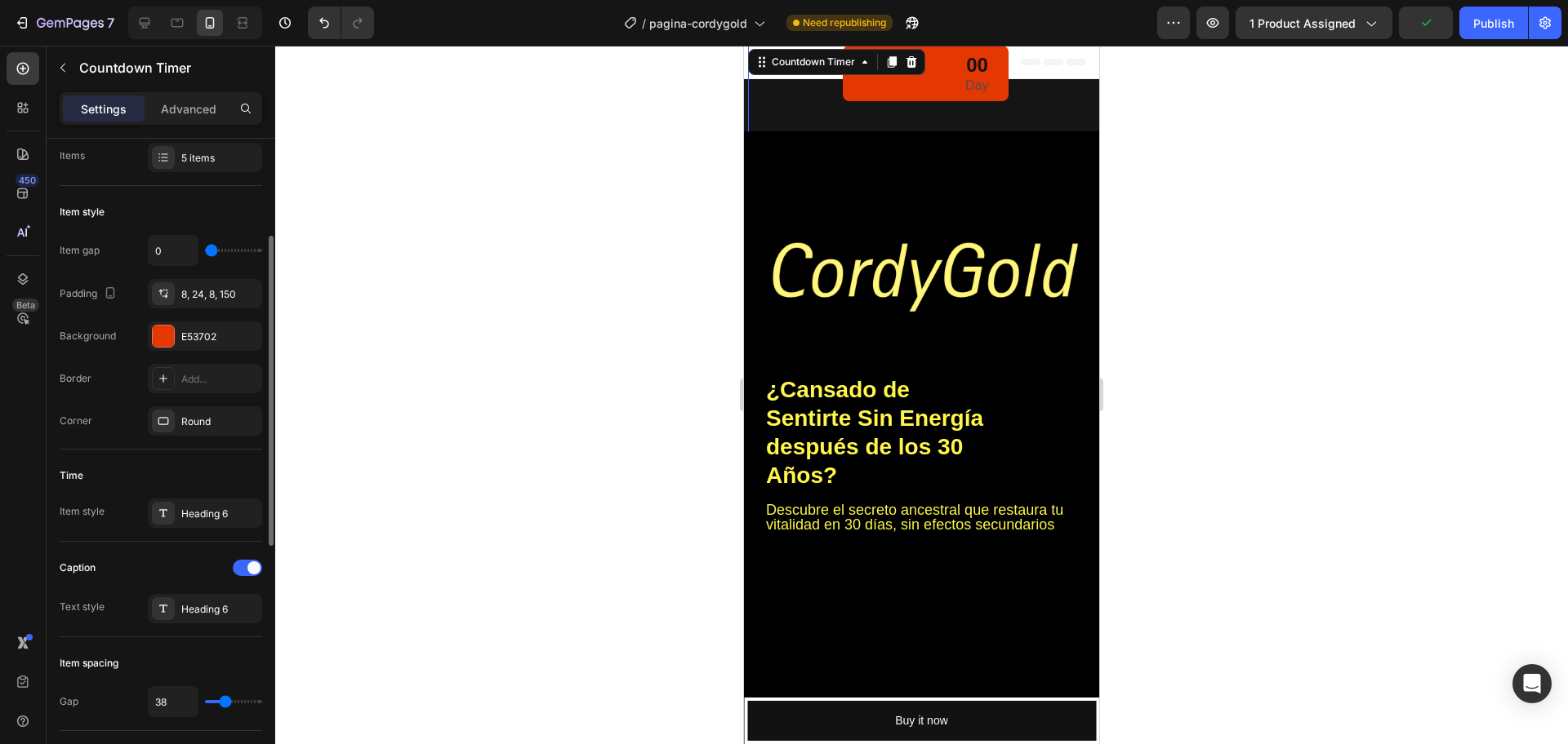
type input "36"
type input "33"
type input "31"
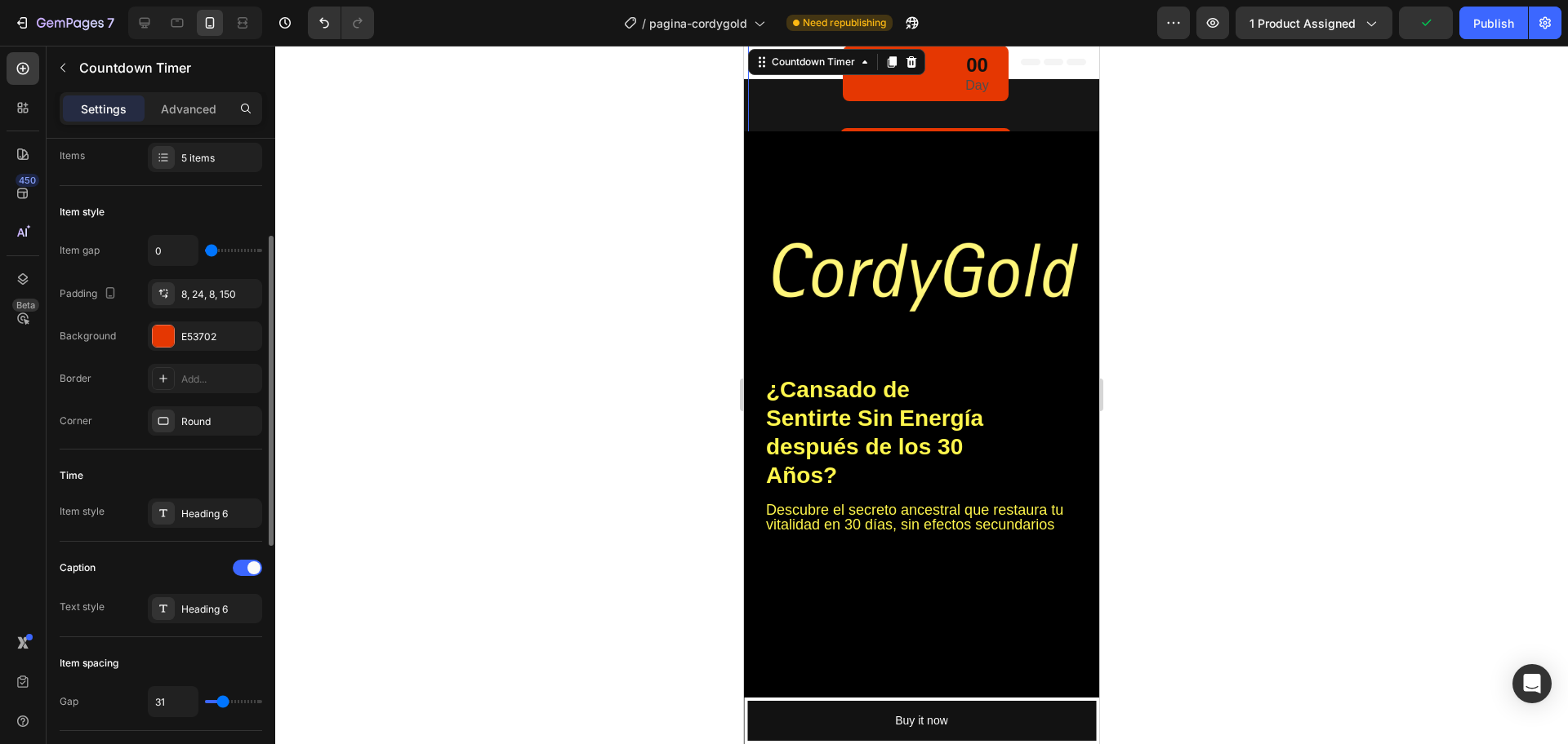
type input "29"
type input "27"
type input "24"
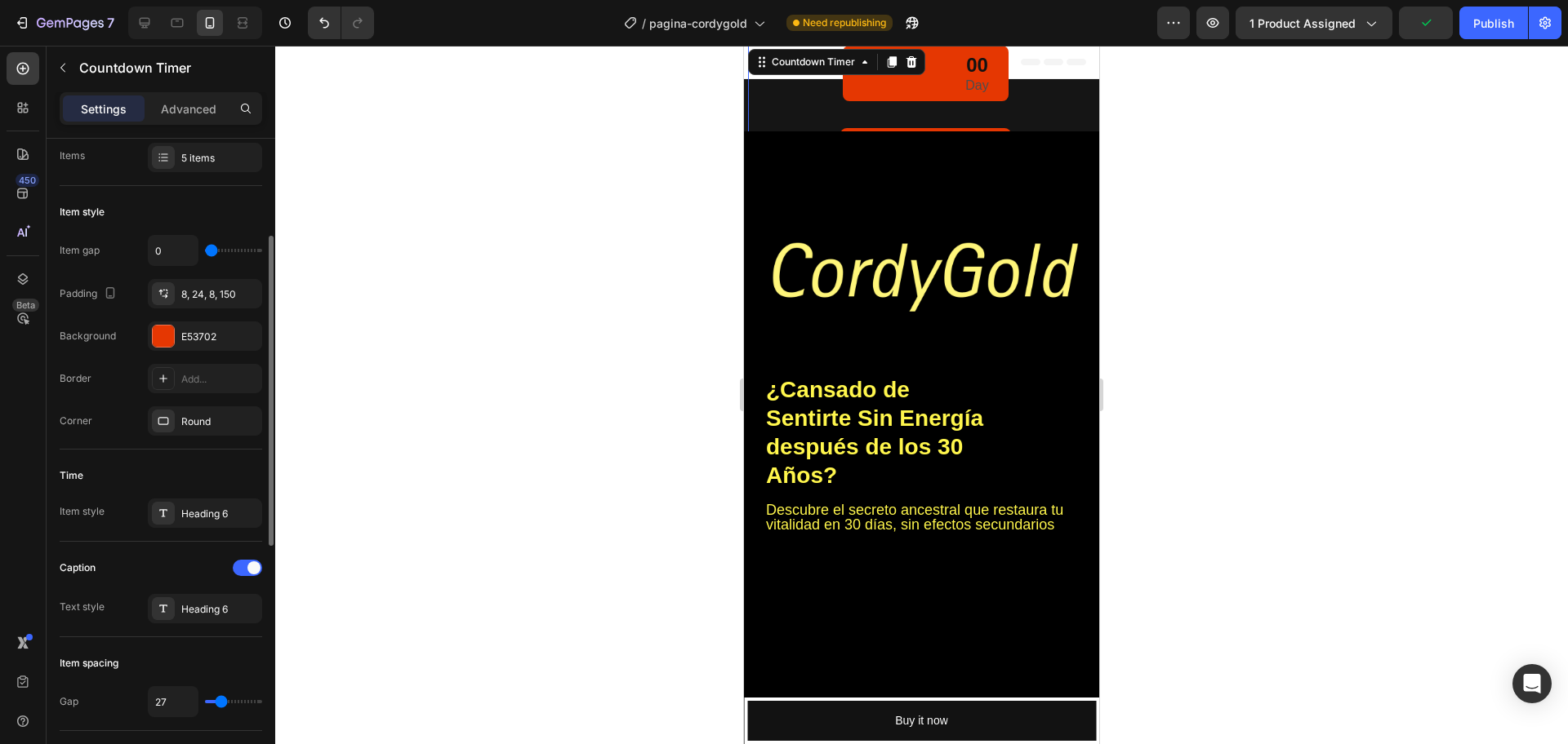
type input "24"
type input "22"
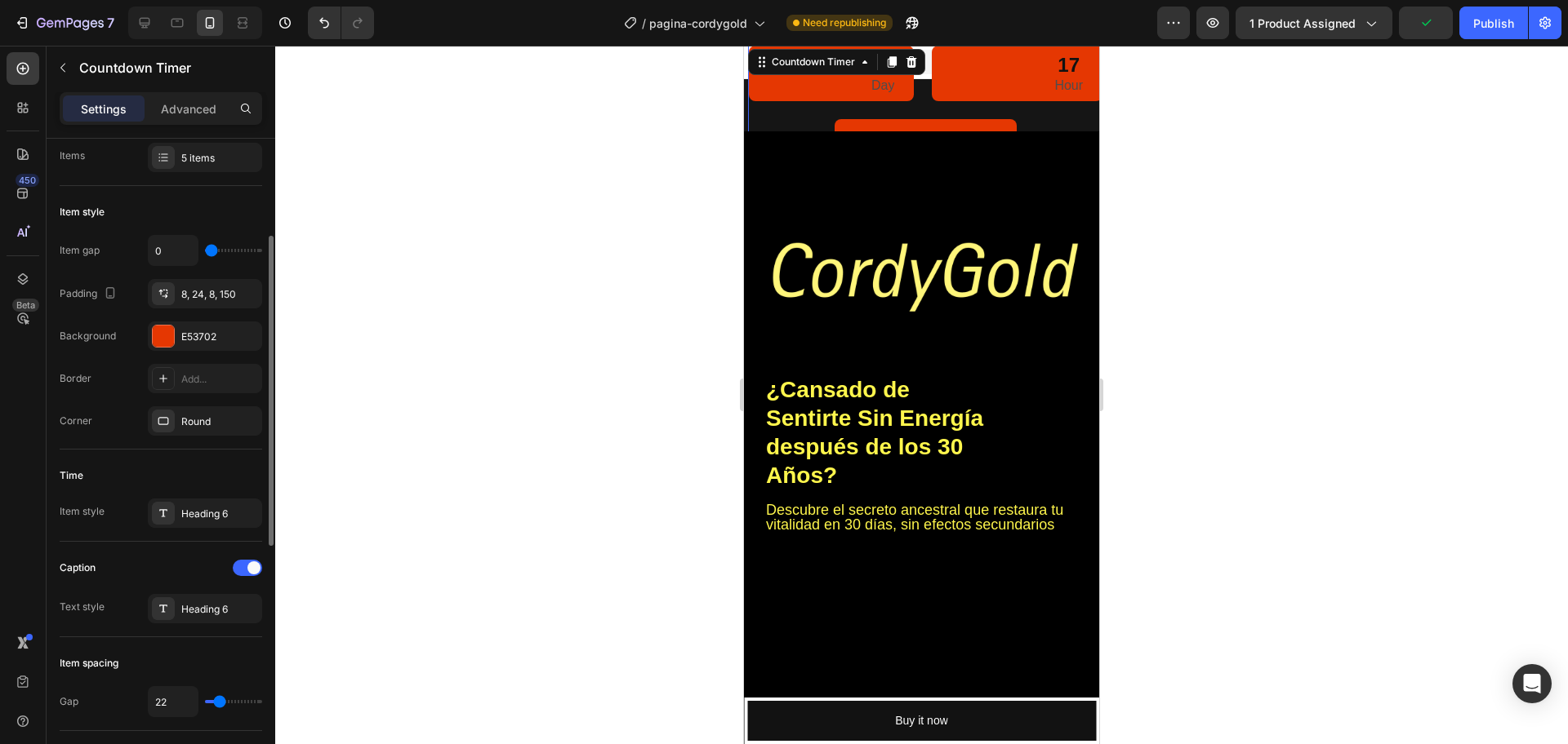
type input "20"
type input "16"
type input "11"
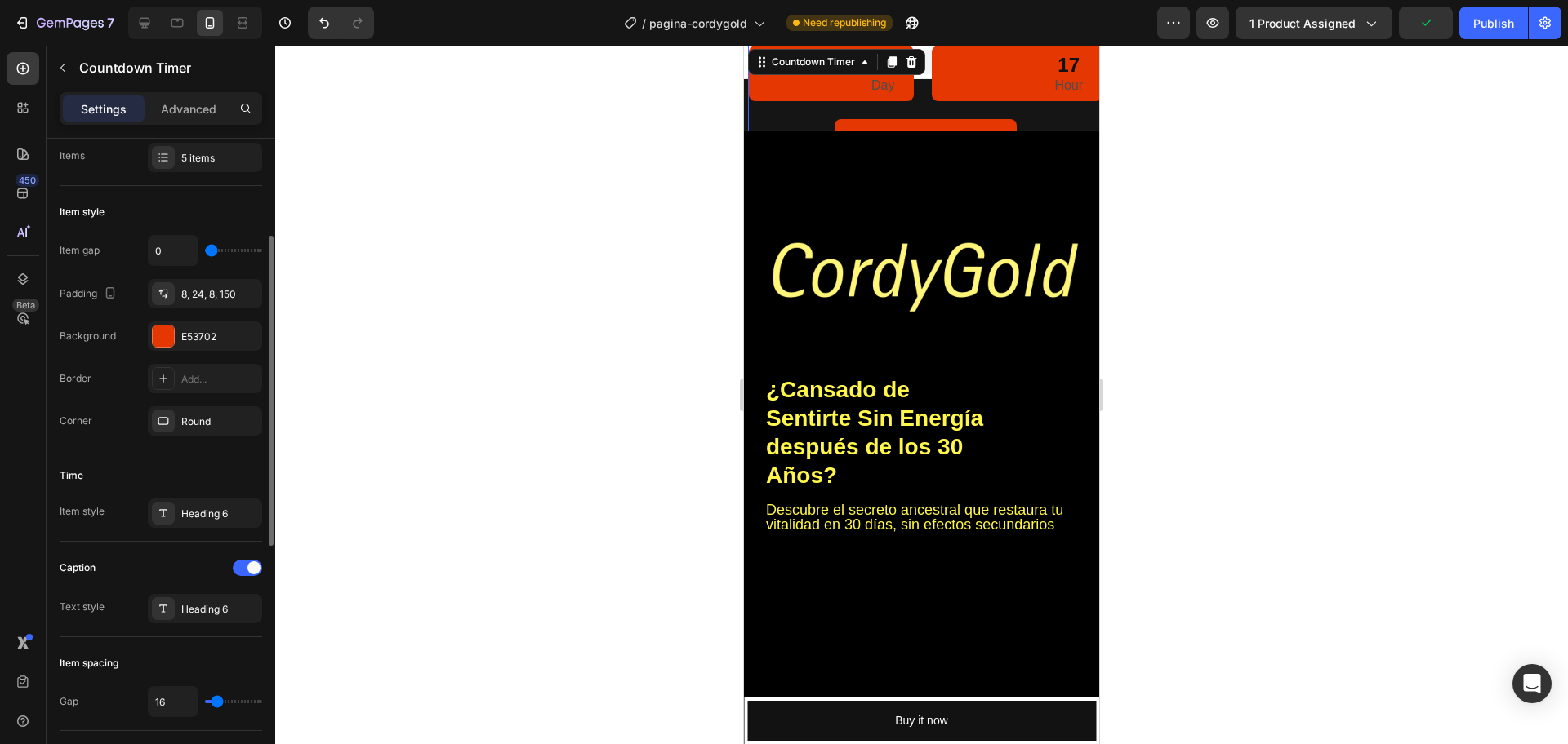
type input "11"
type input "7"
type input "4"
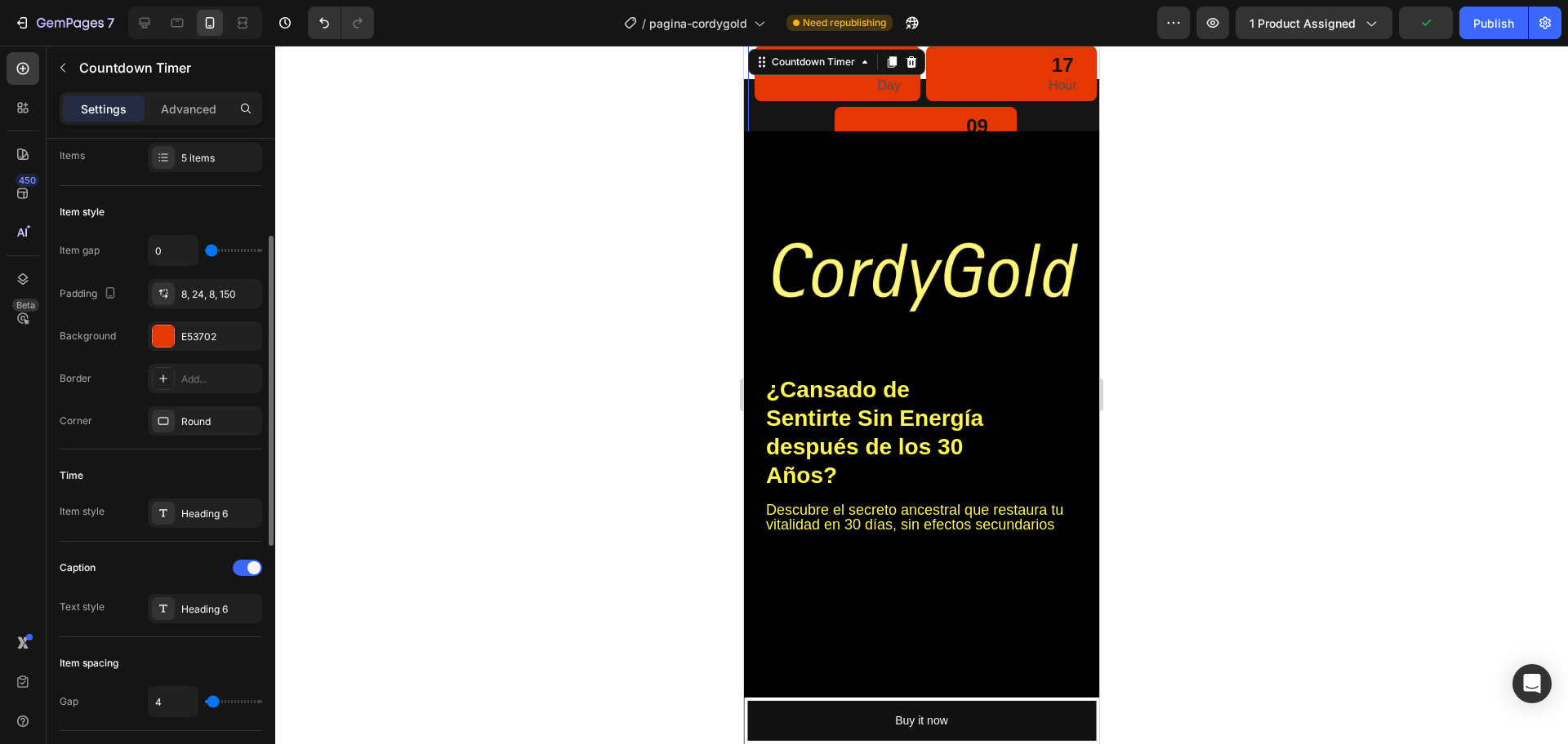
type input "2"
type input "0"
drag, startPoint x: 226, startPoint y: 706, endPoint x: 182, endPoint y: 701, distance: 44.3
type input "0"
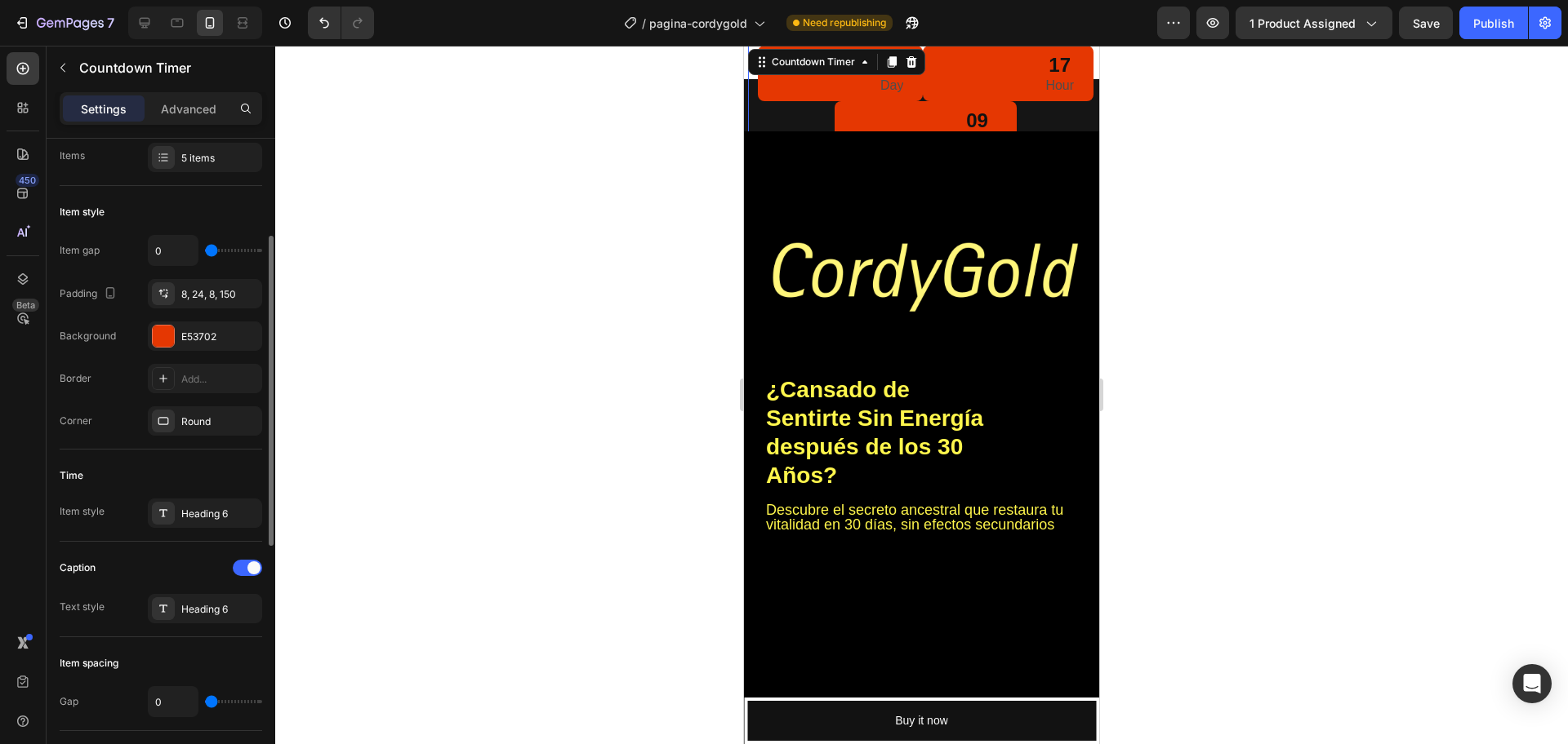
click at [205, 701] on input "range" at bounding box center [234, 701] width 57 height 3
type input "4"
type input "11"
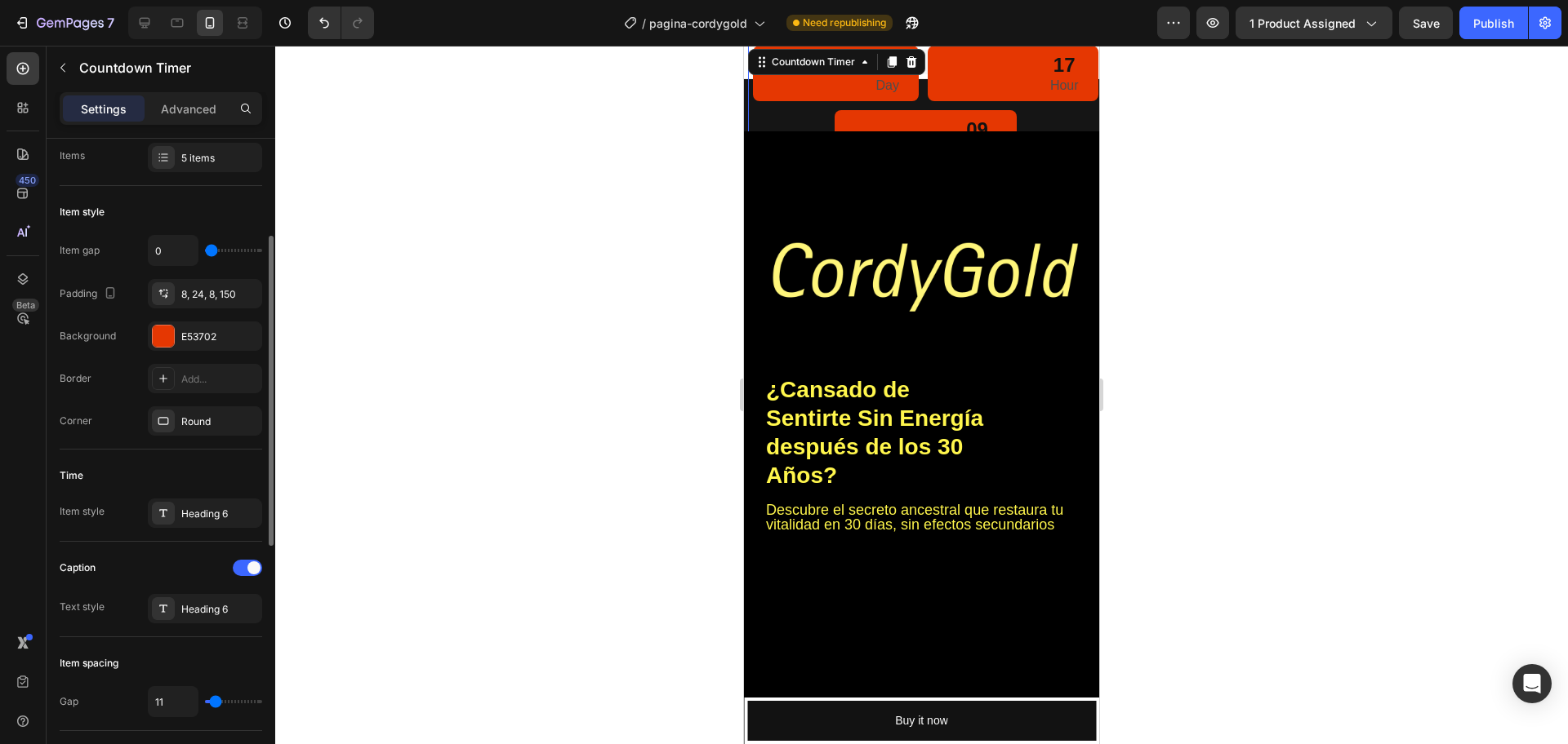
click at [216, 701] on input "range" at bounding box center [234, 701] width 57 height 3
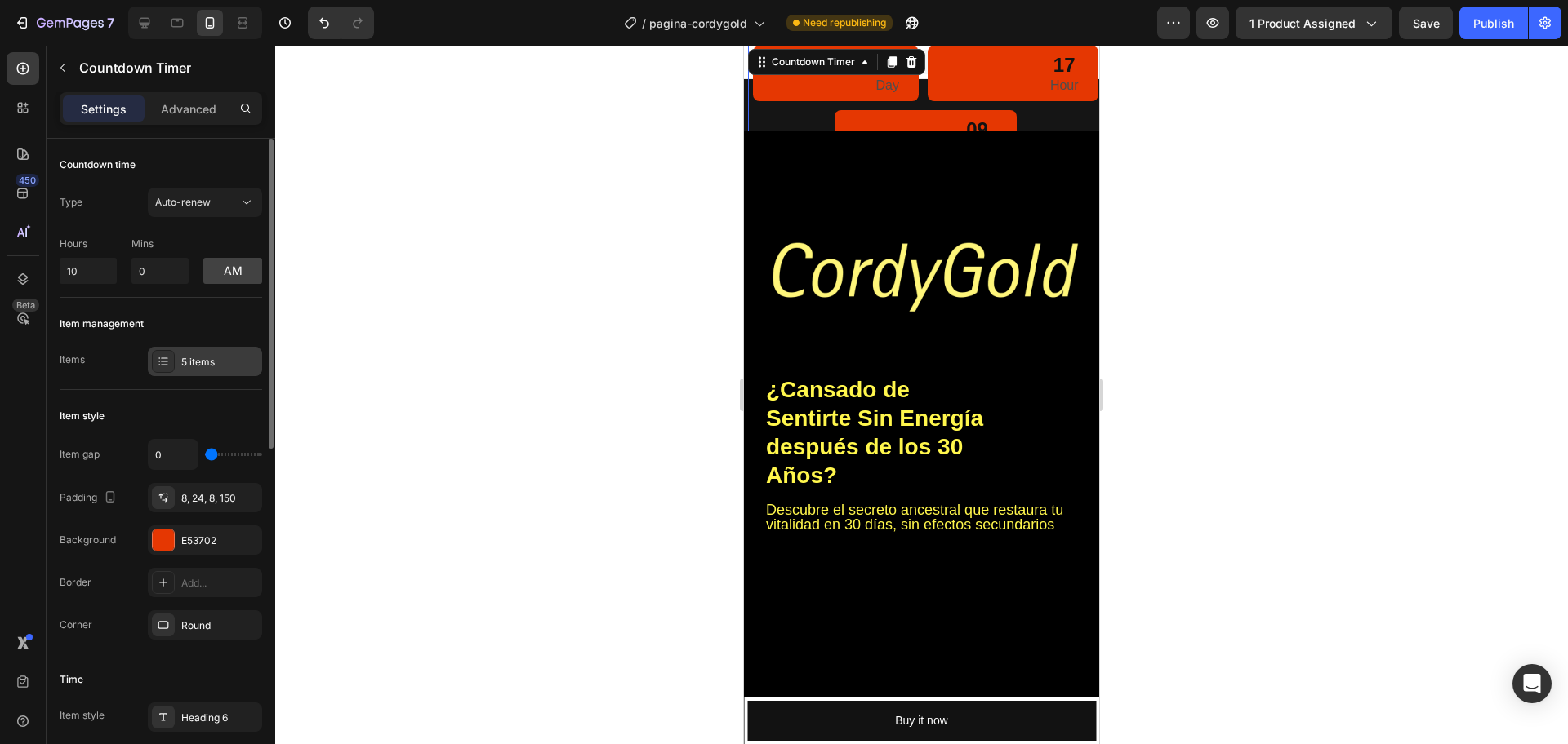
click at [187, 358] on div "5 items" at bounding box center [219, 362] width 77 height 14
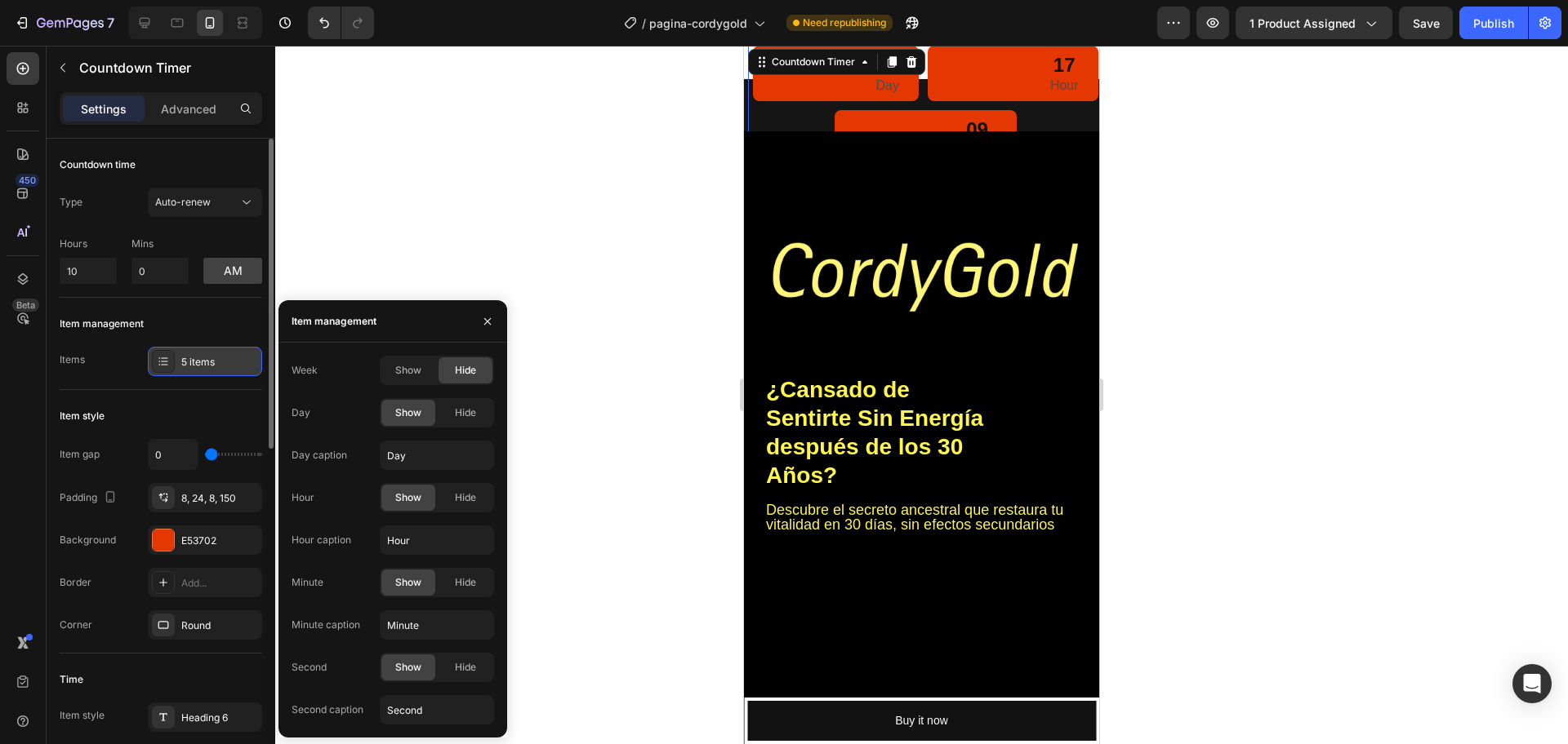
click at [187, 358] on div "5 items" at bounding box center [219, 362] width 77 height 14
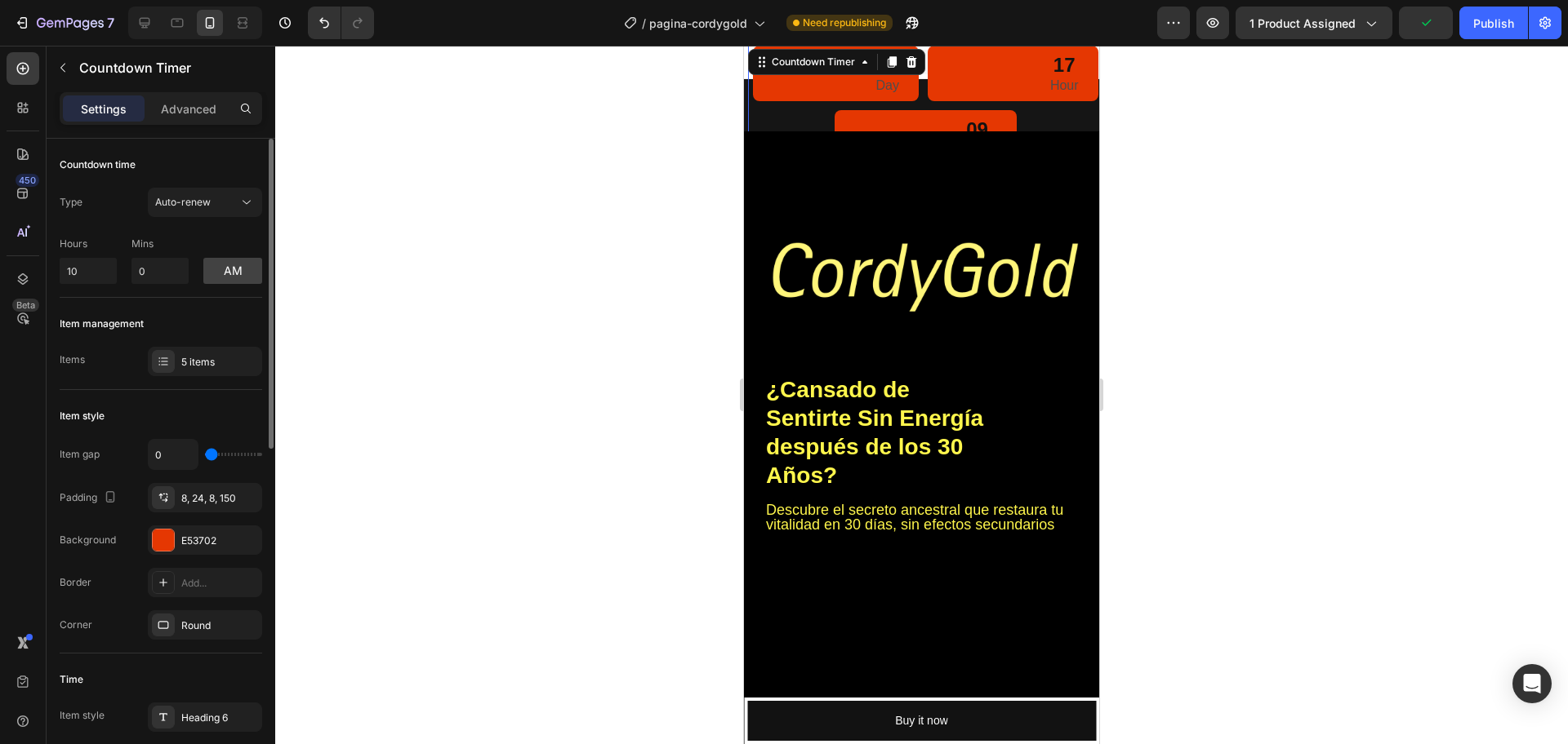
type input "13"
type input "18"
type input "24"
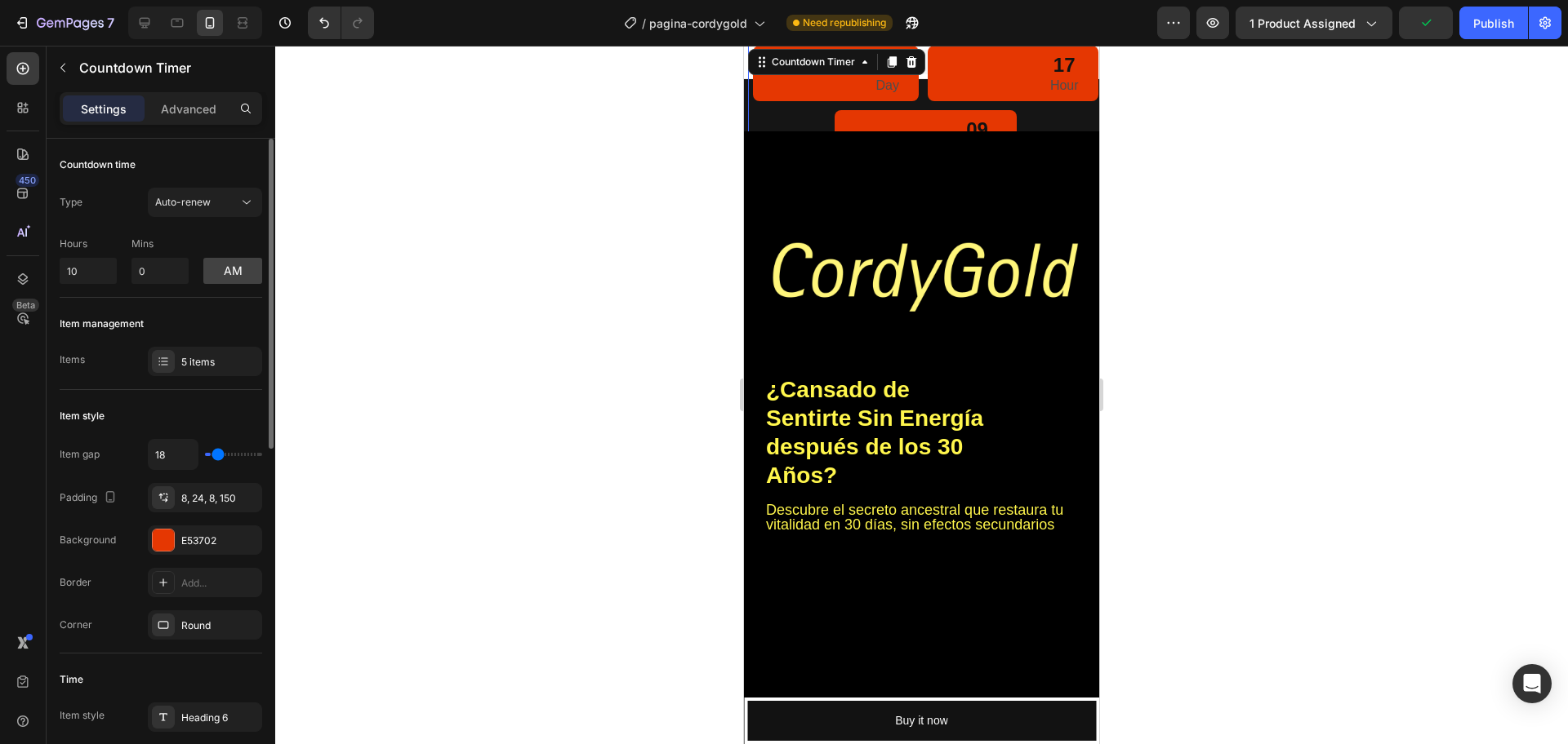
type input "24"
type input "27"
type input "29"
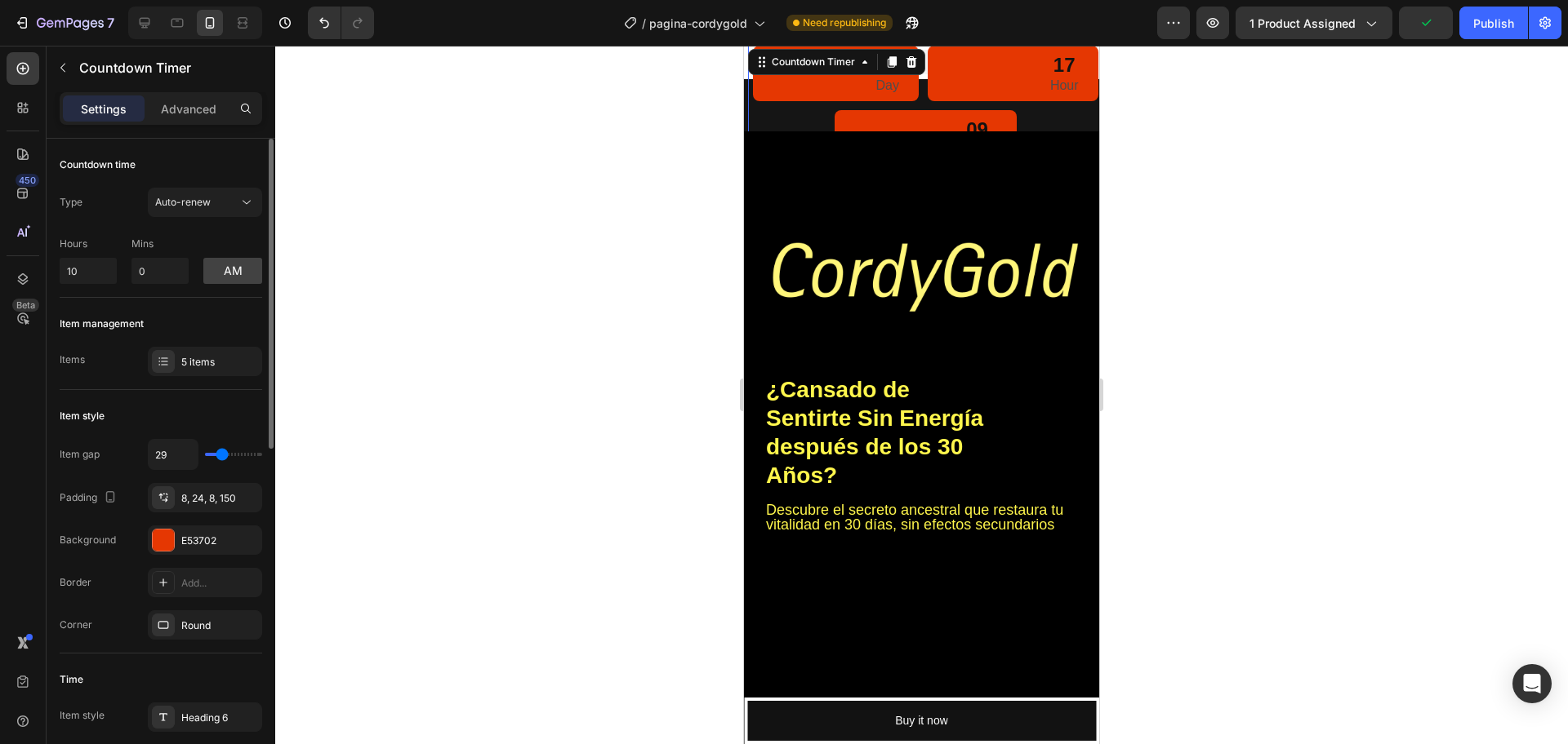
type input "31"
type input "40"
type input "38"
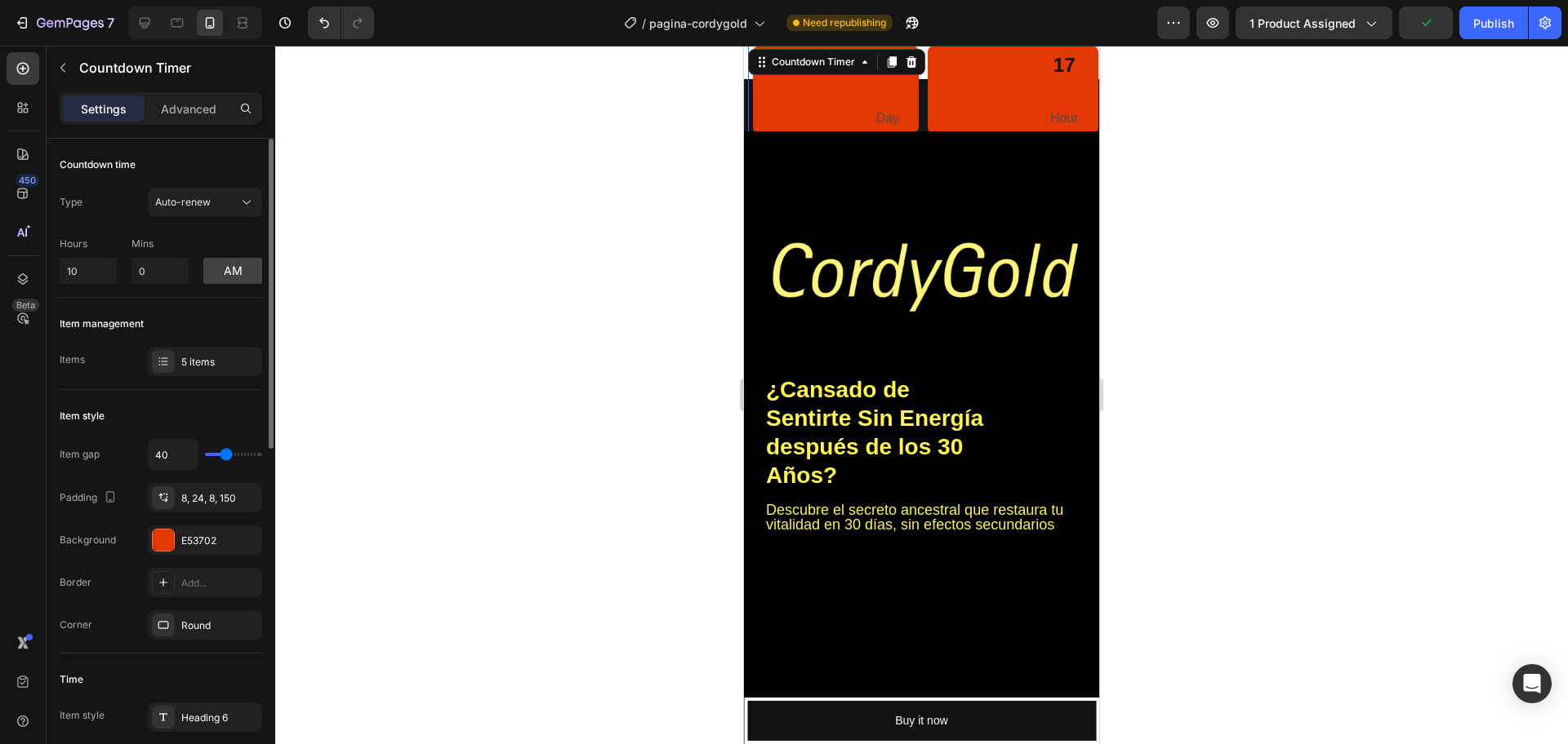
type input "38"
type input "20"
type input "18"
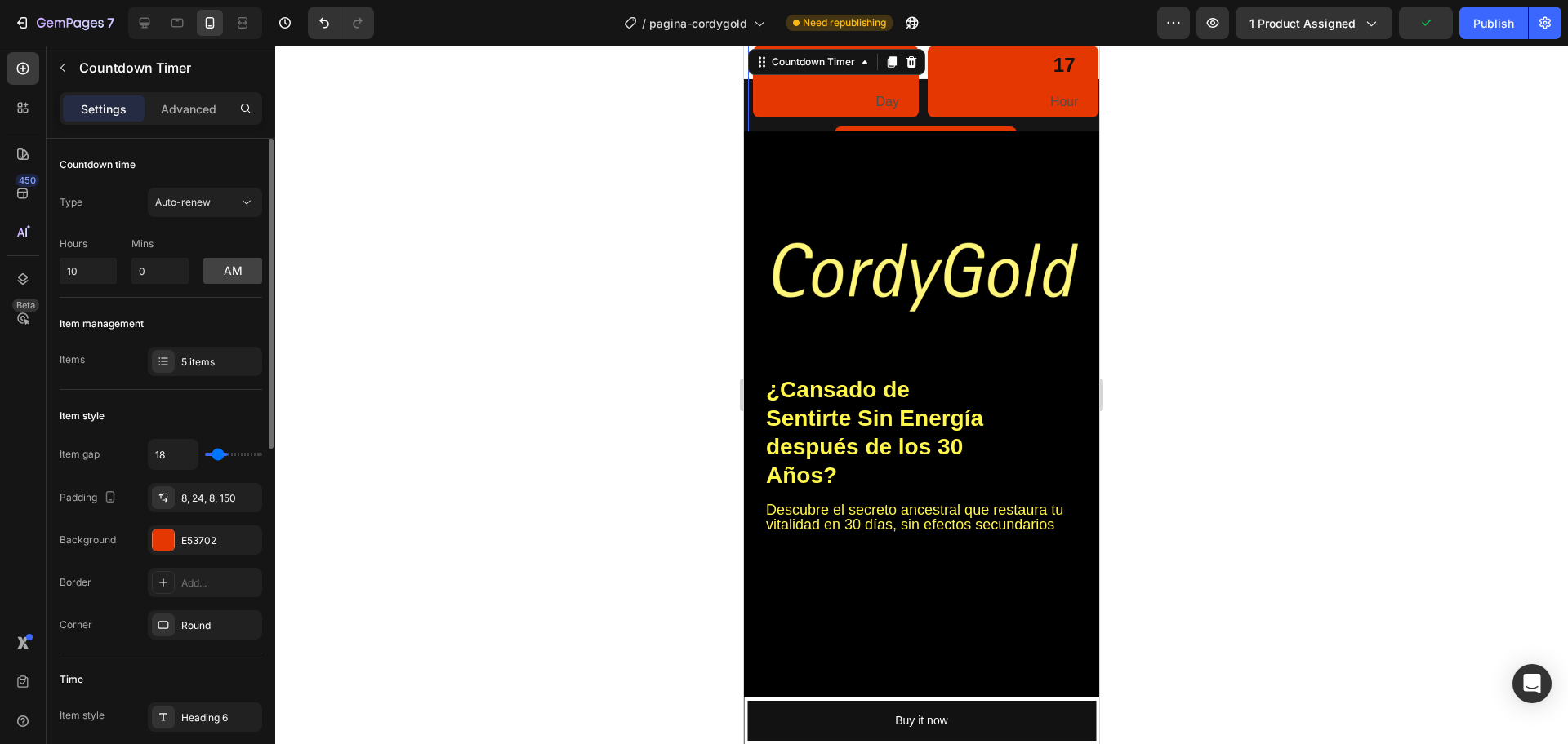
type input "13"
type input "11"
type input "9"
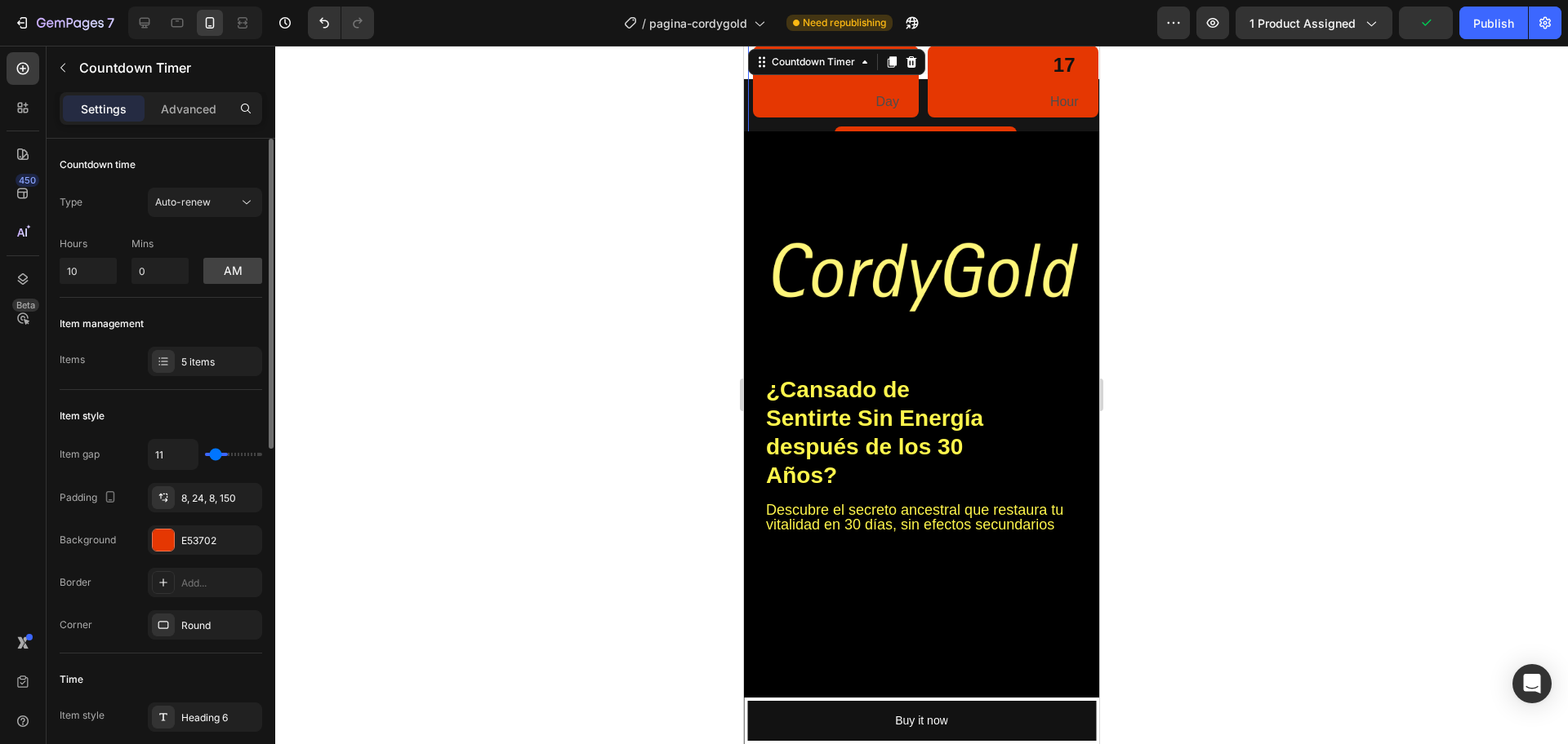
type input "9"
type input "7"
type input "4"
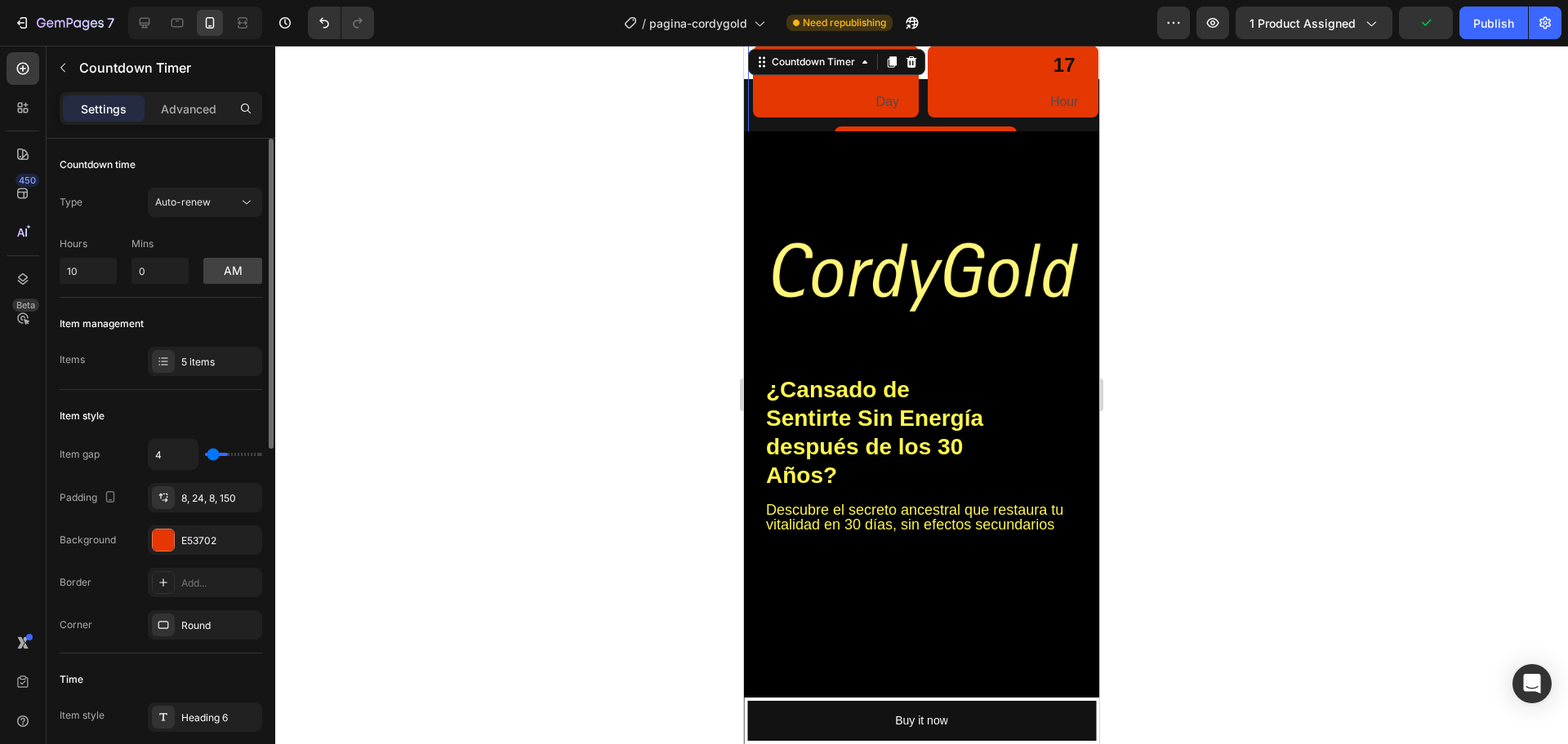
type input "2"
type input "0"
click at [211, 453] on input "range" at bounding box center [234, 454] width 57 height 3
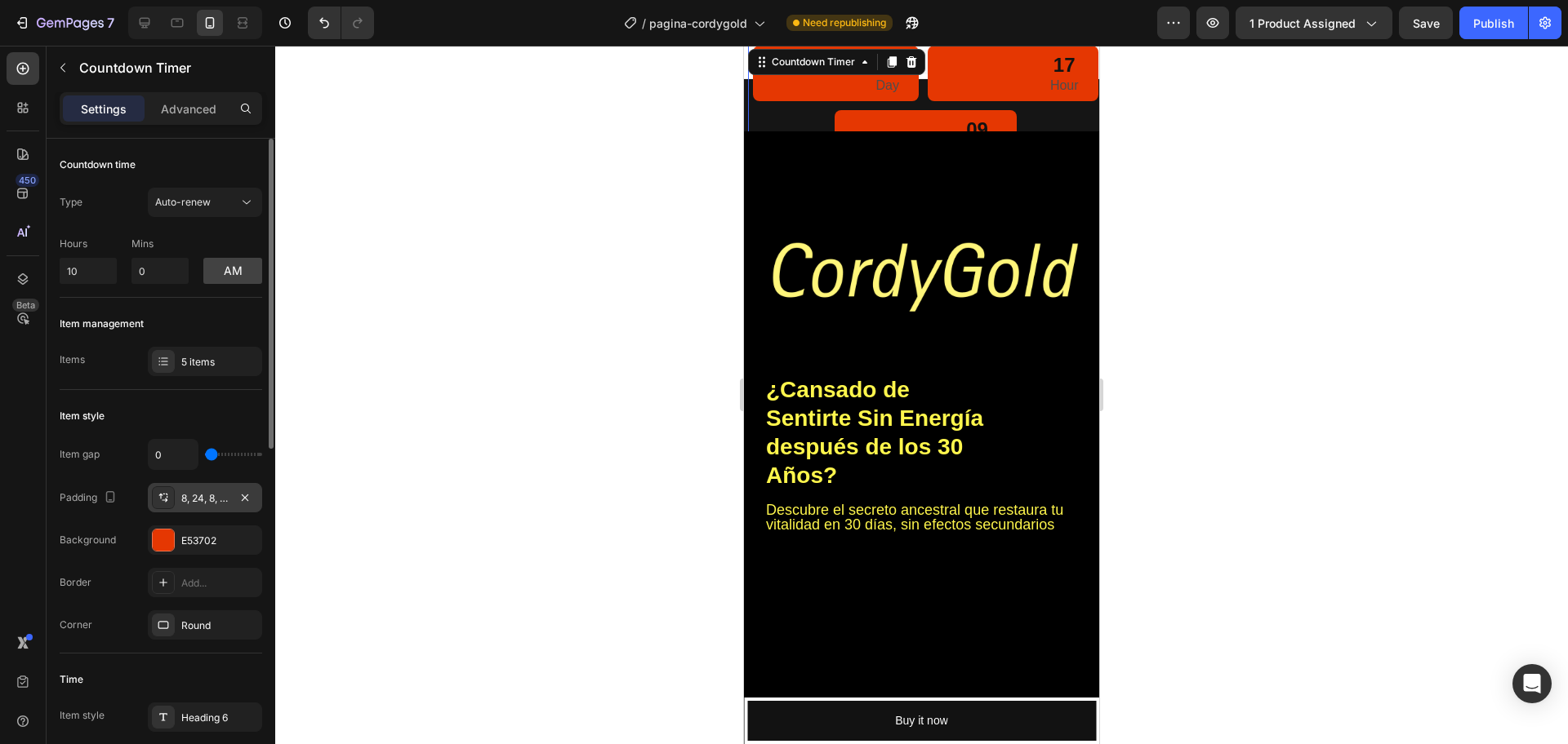
click at [206, 489] on div "8, 24, 8, 150" at bounding box center [204, 498] width 114 height 30
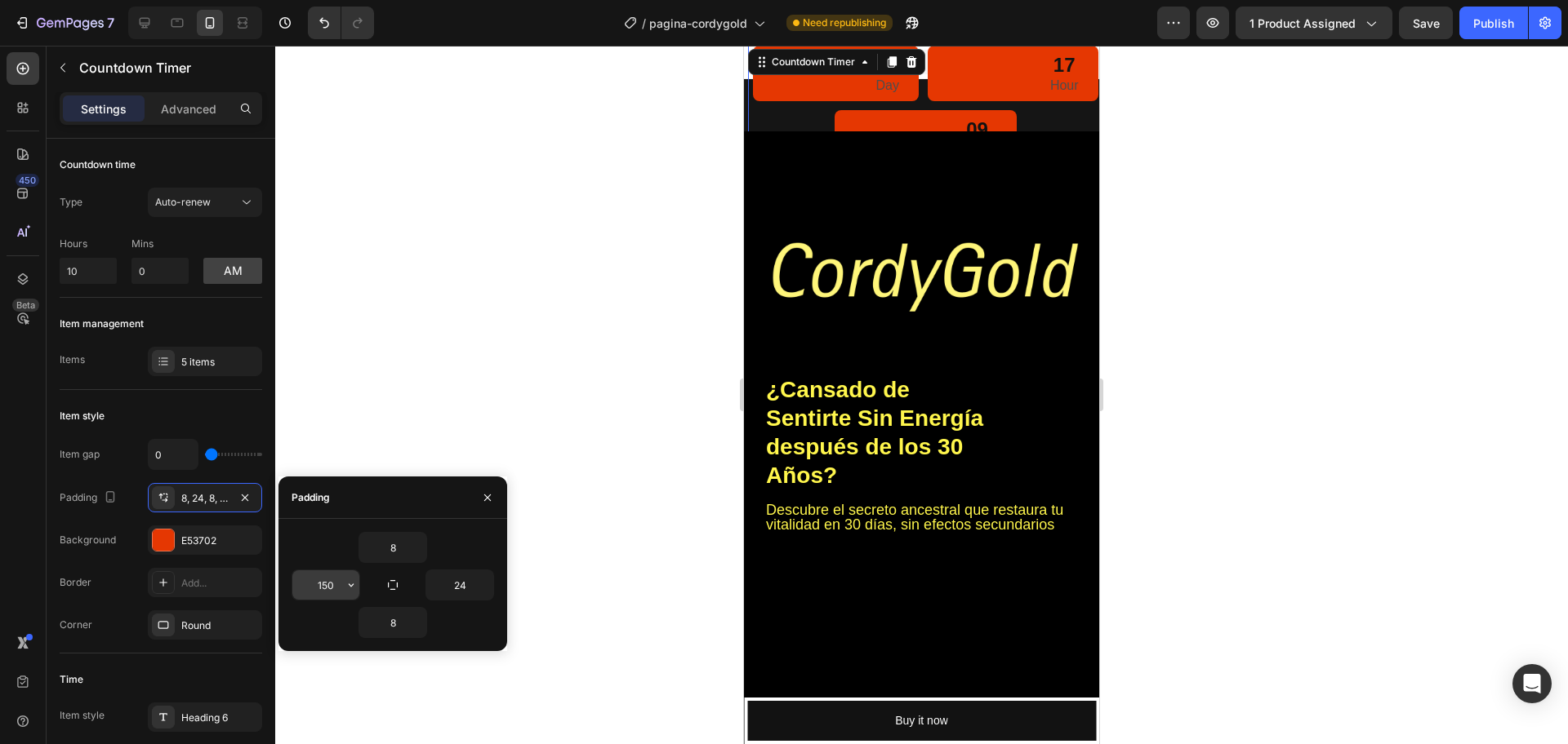
click at [328, 593] on input "150" at bounding box center [326, 585] width 67 height 30
type input "0"
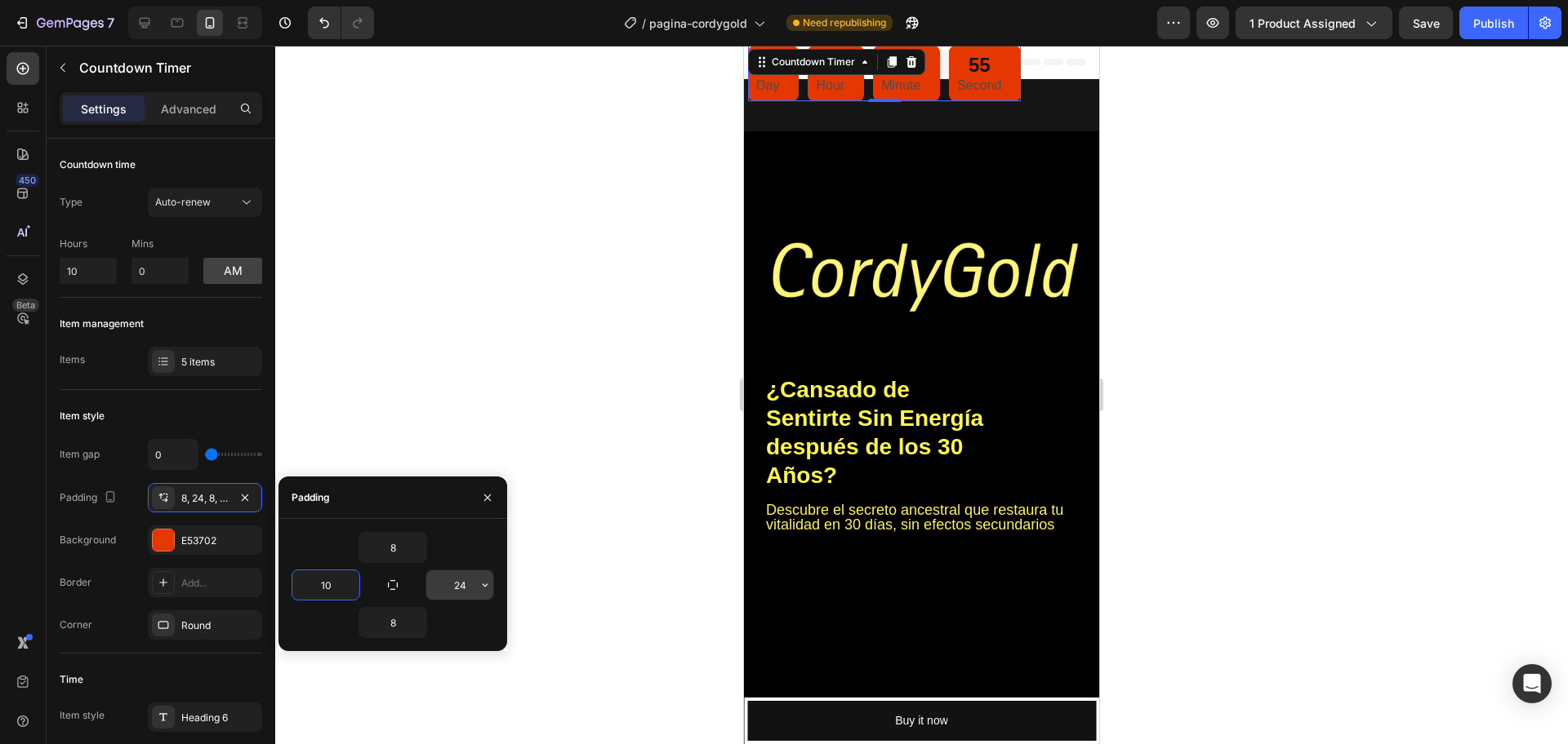
type input "10"
click at [451, 588] on input "24" at bounding box center [460, 585] width 67 height 30
type input "10"
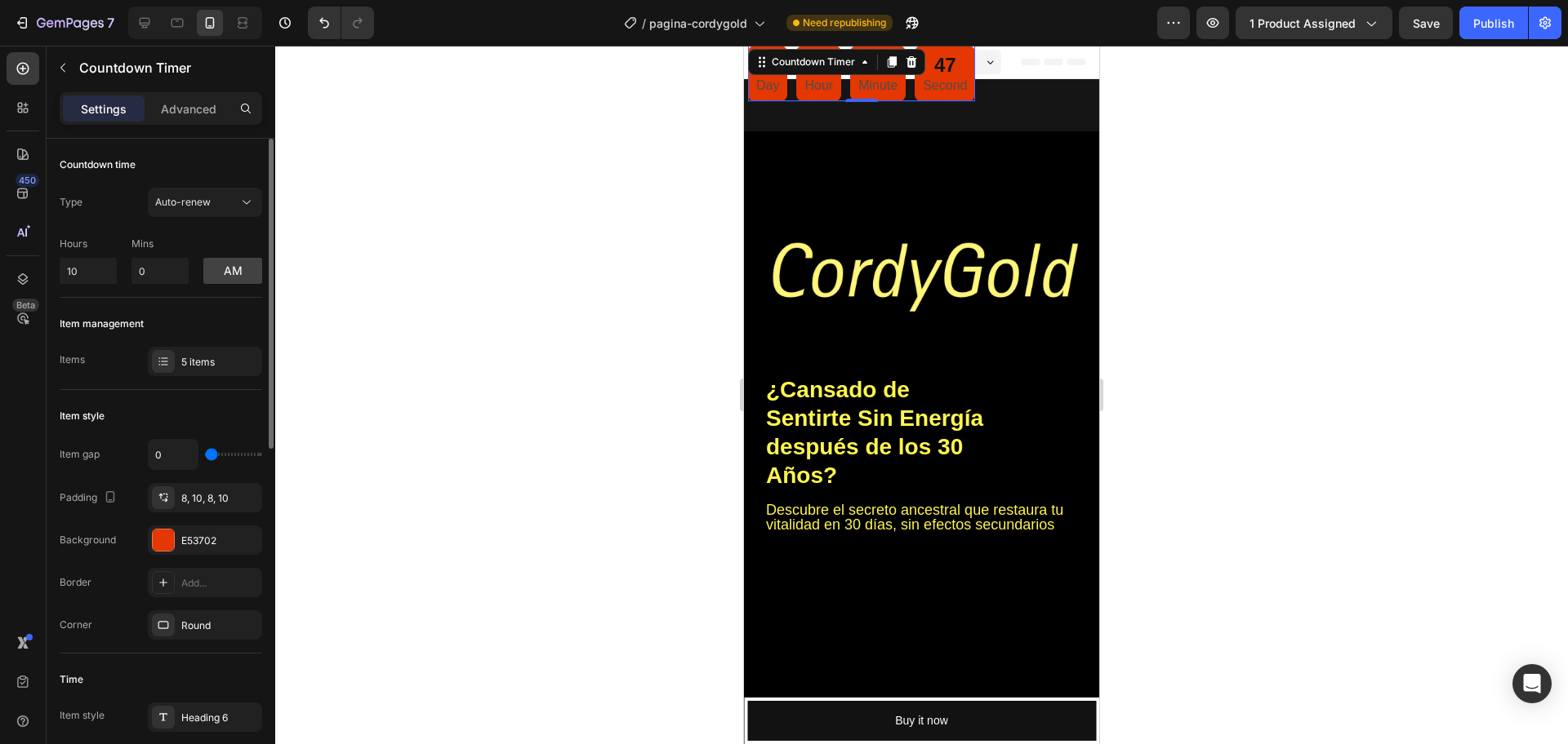
type input "4"
type input "9"
type input "11"
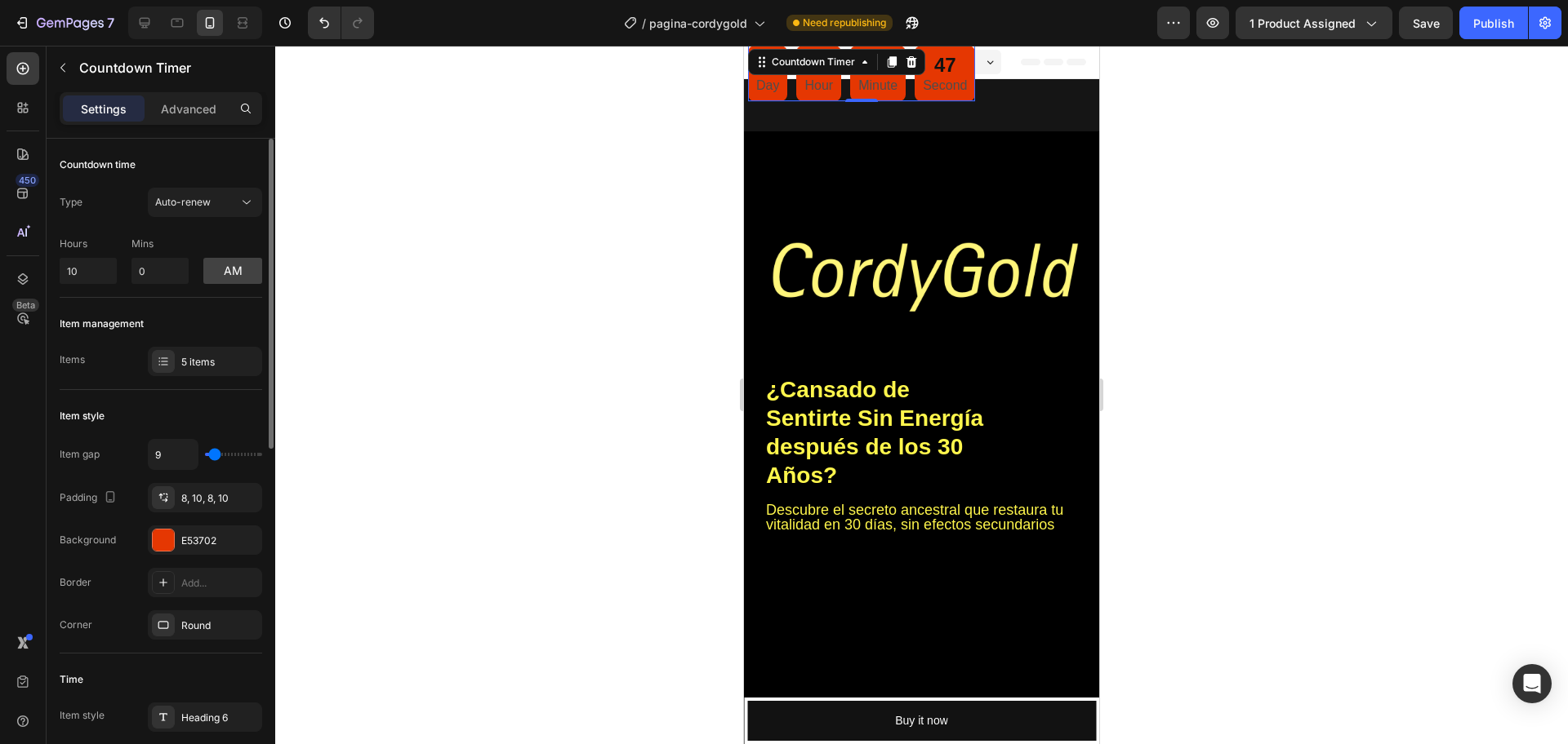
type input "11"
type input "13"
type input "16"
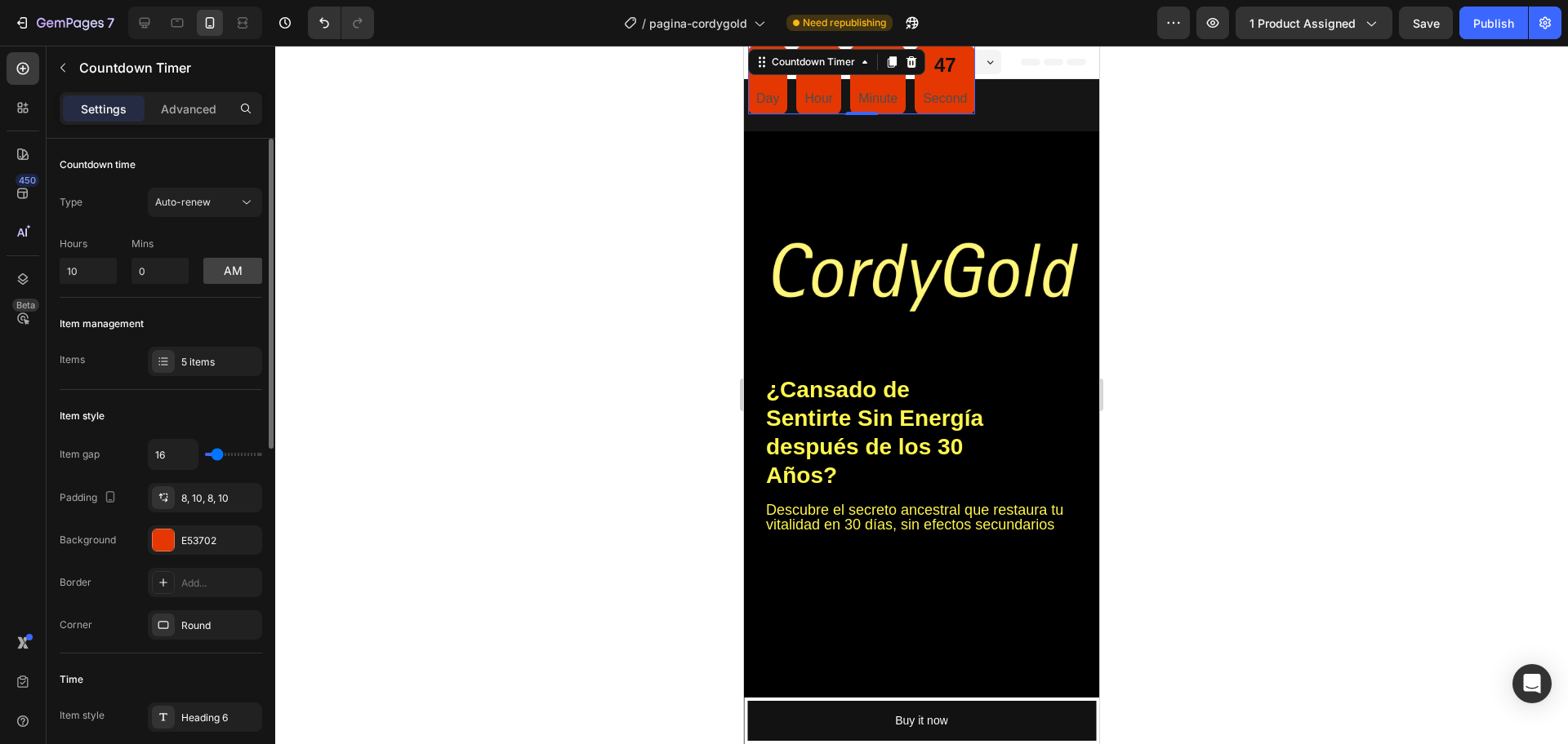
type input "18"
type input "20"
type input "22"
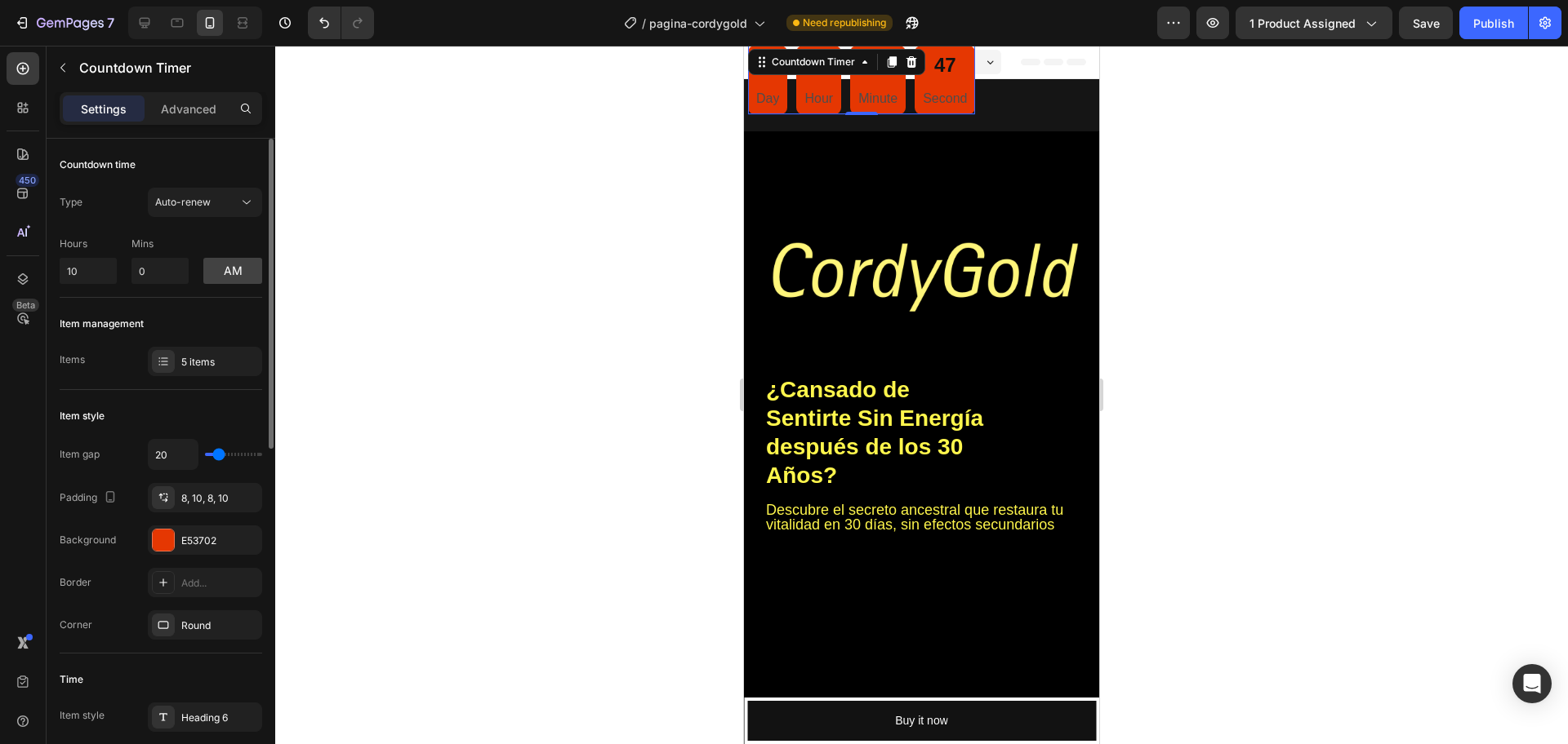
type input "22"
type input "27"
type input "22"
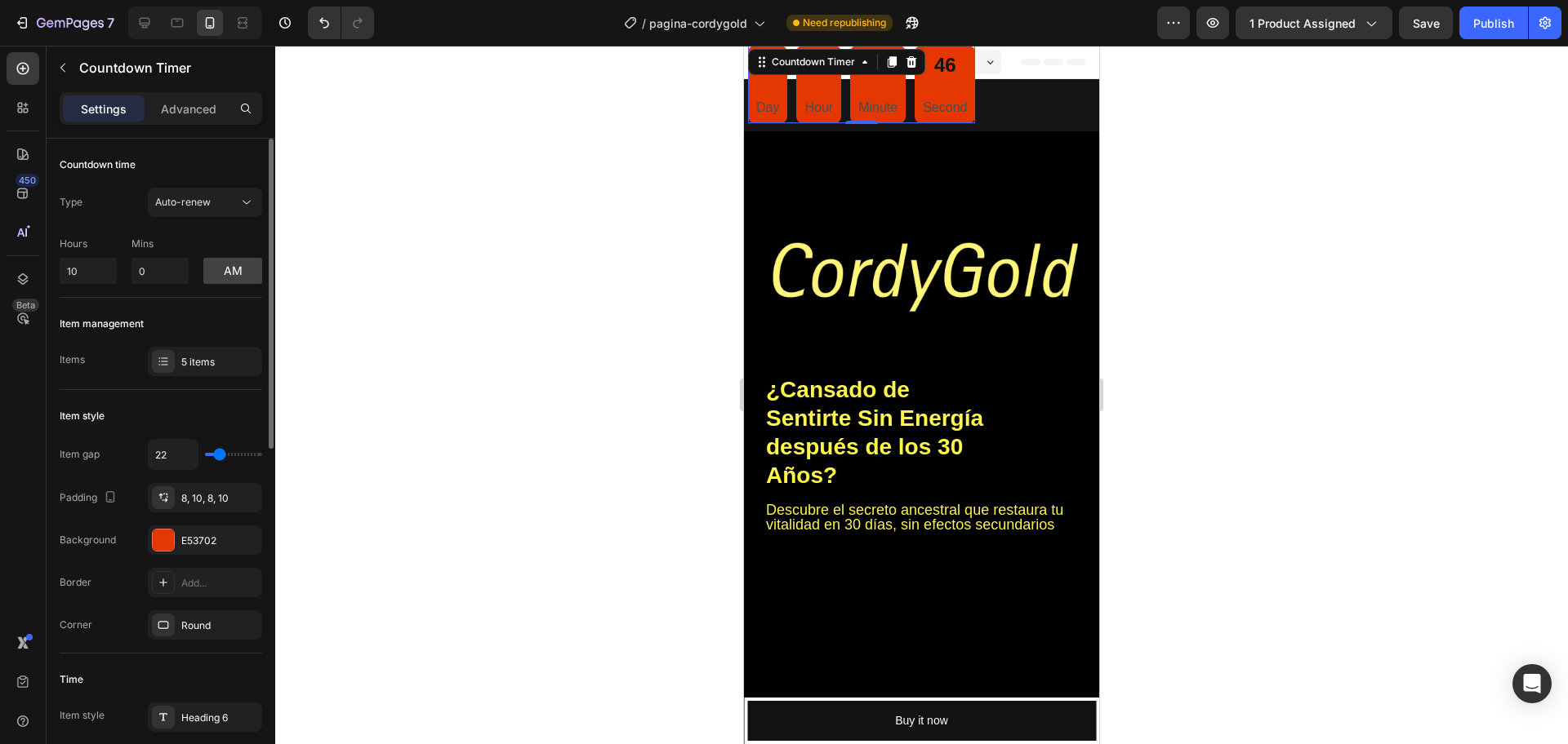
type input "20"
type input "18"
type input "16"
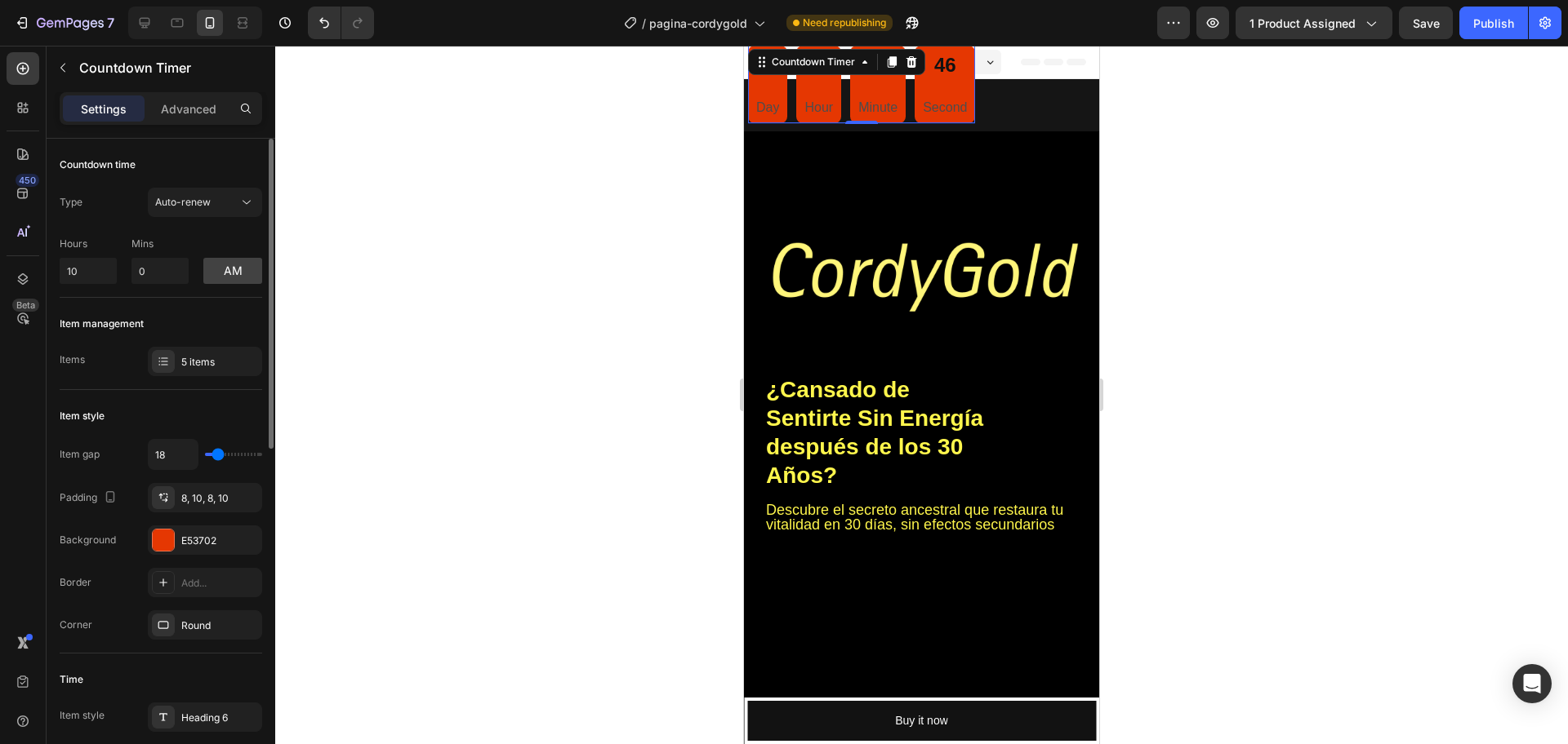
type input "16"
type input "13"
type input "11"
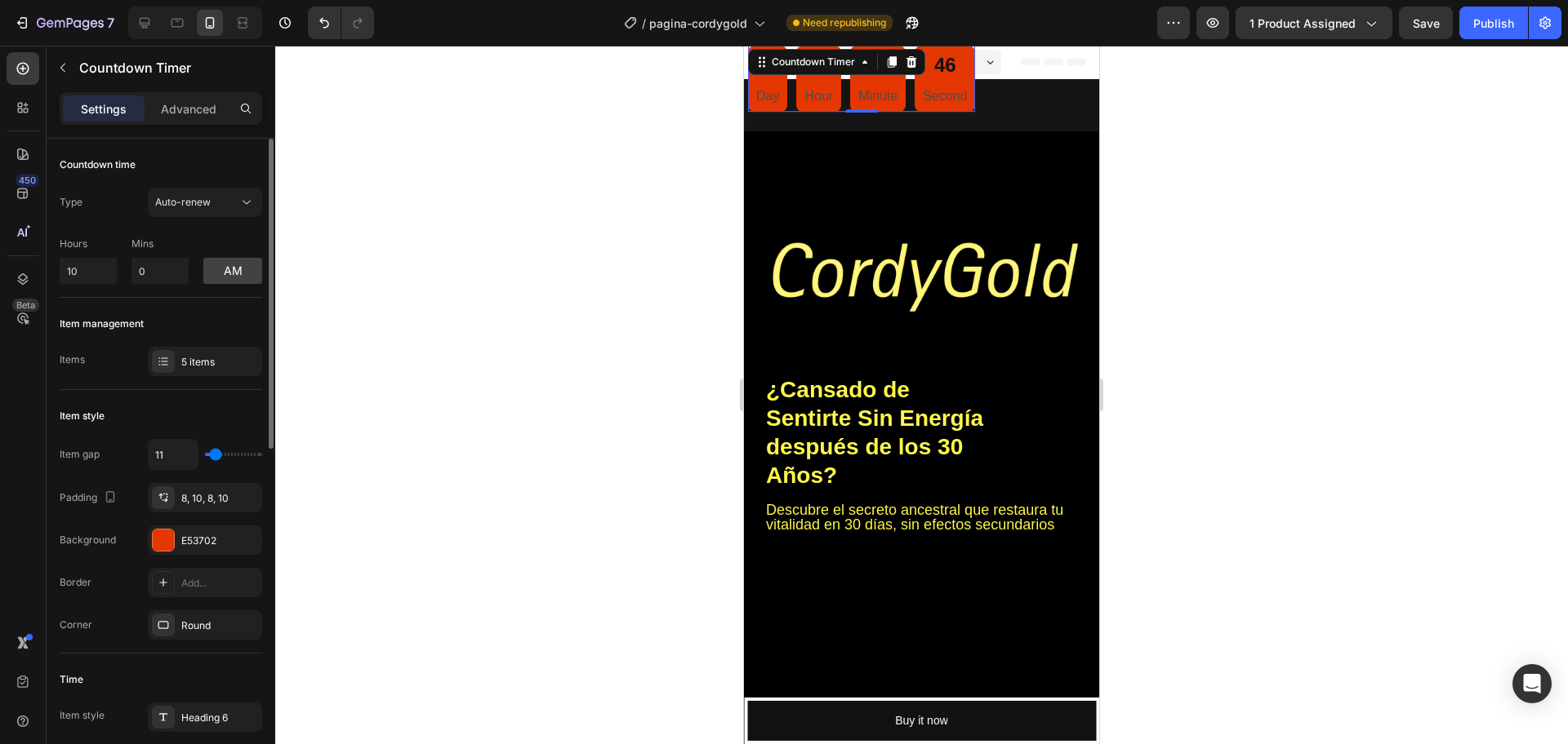
type input "7"
type input "2"
type input "0"
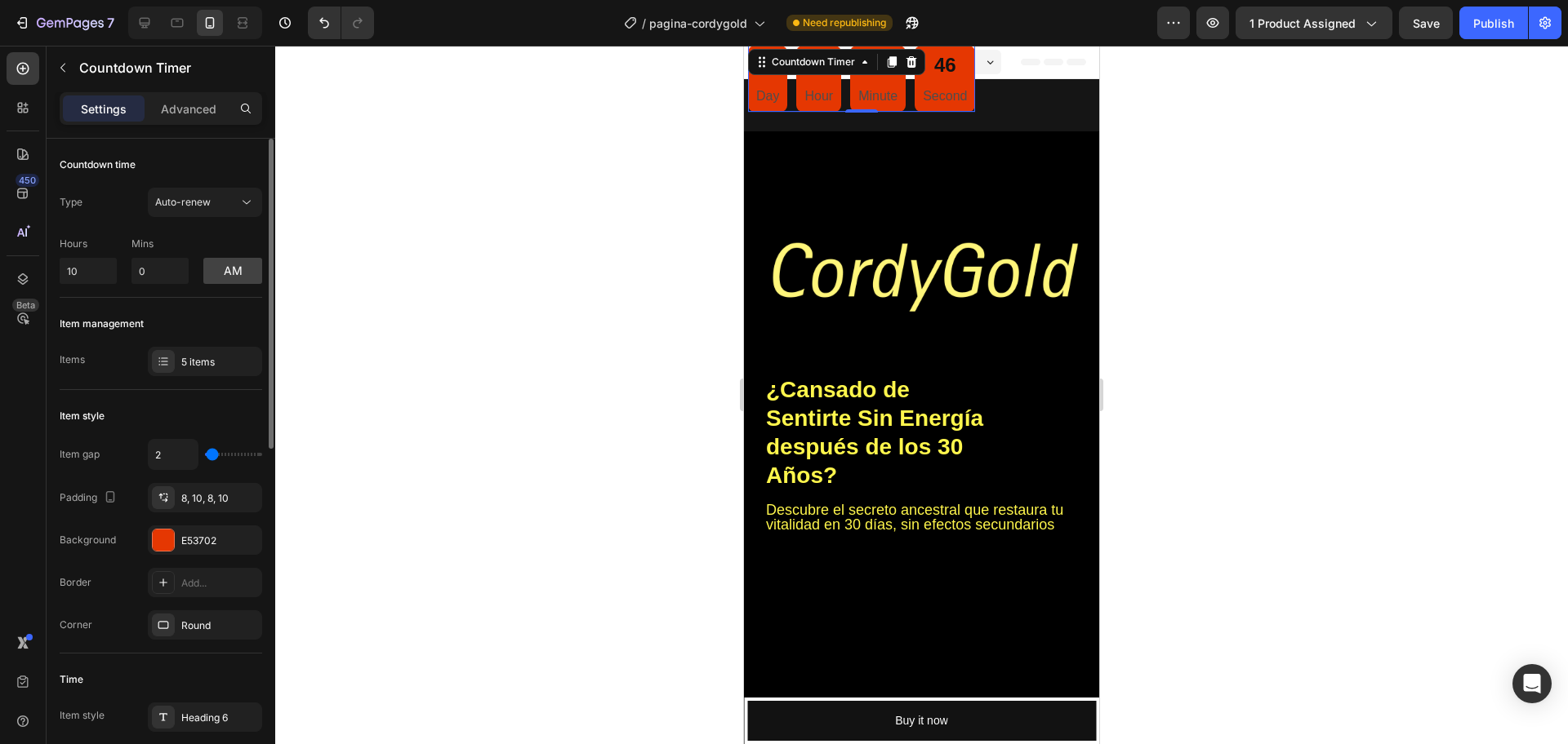
type input "0"
click at [209, 453] on input "range" at bounding box center [234, 454] width 57 height 3
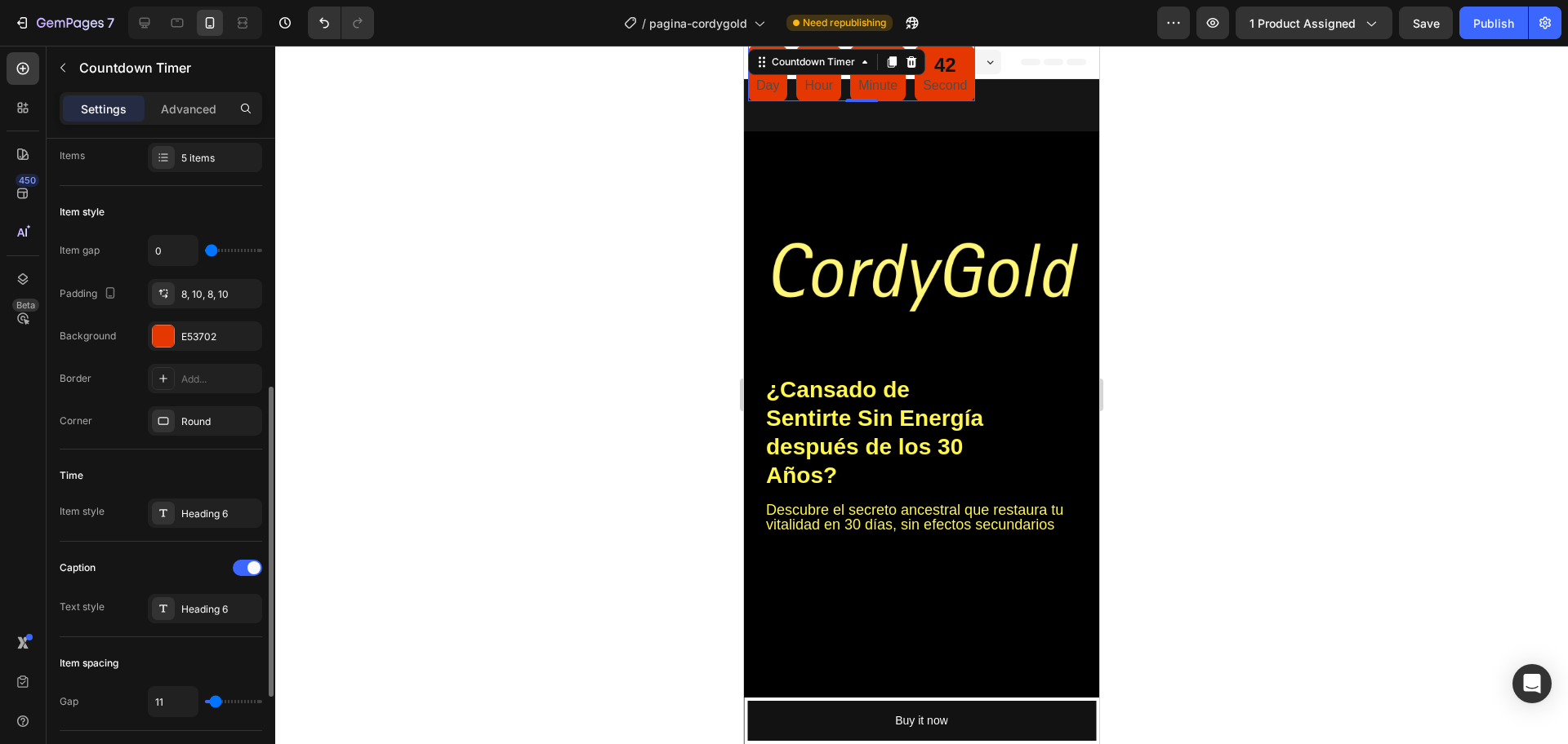
scroll to position [408, 0]
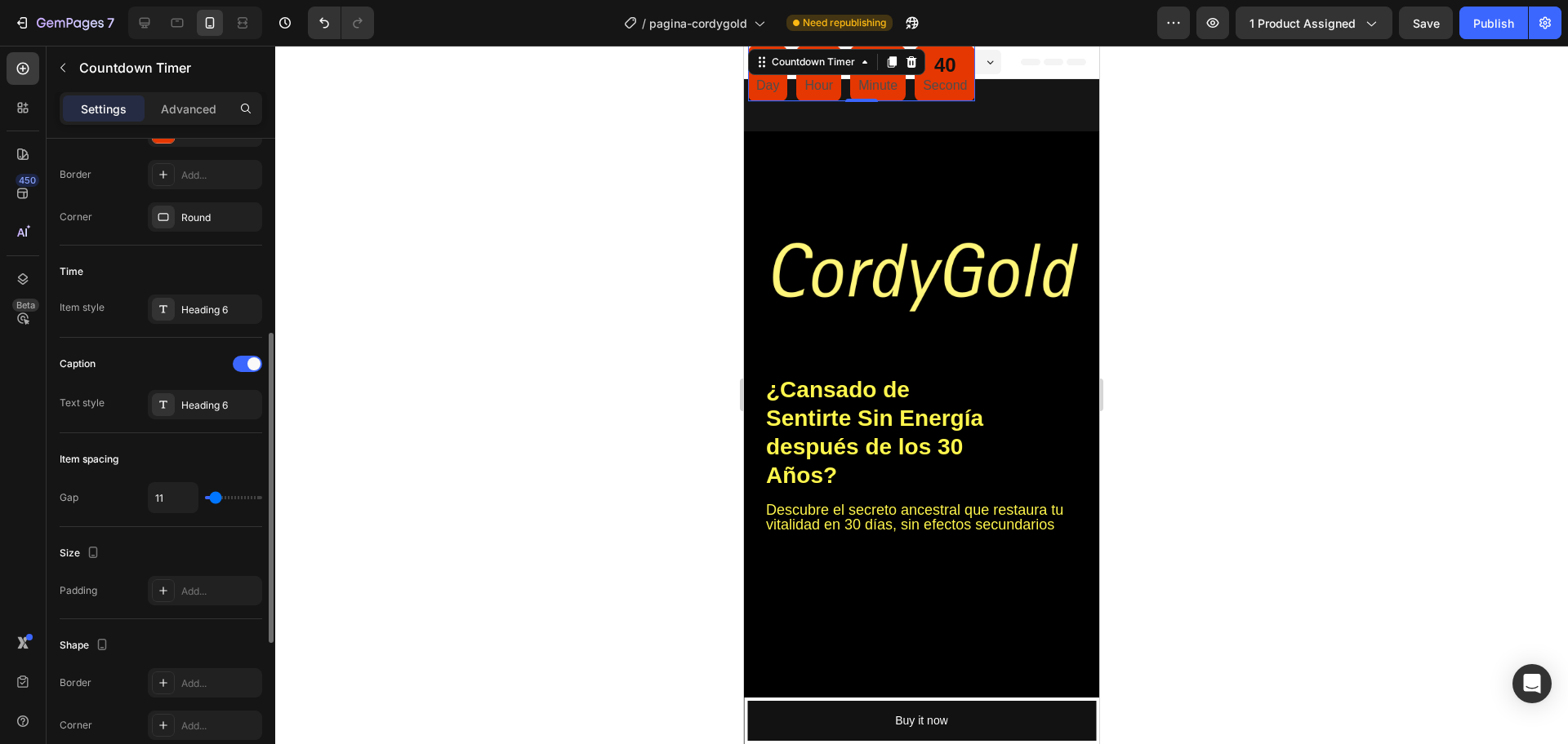
type input "13"
type input "18"
type input "22"
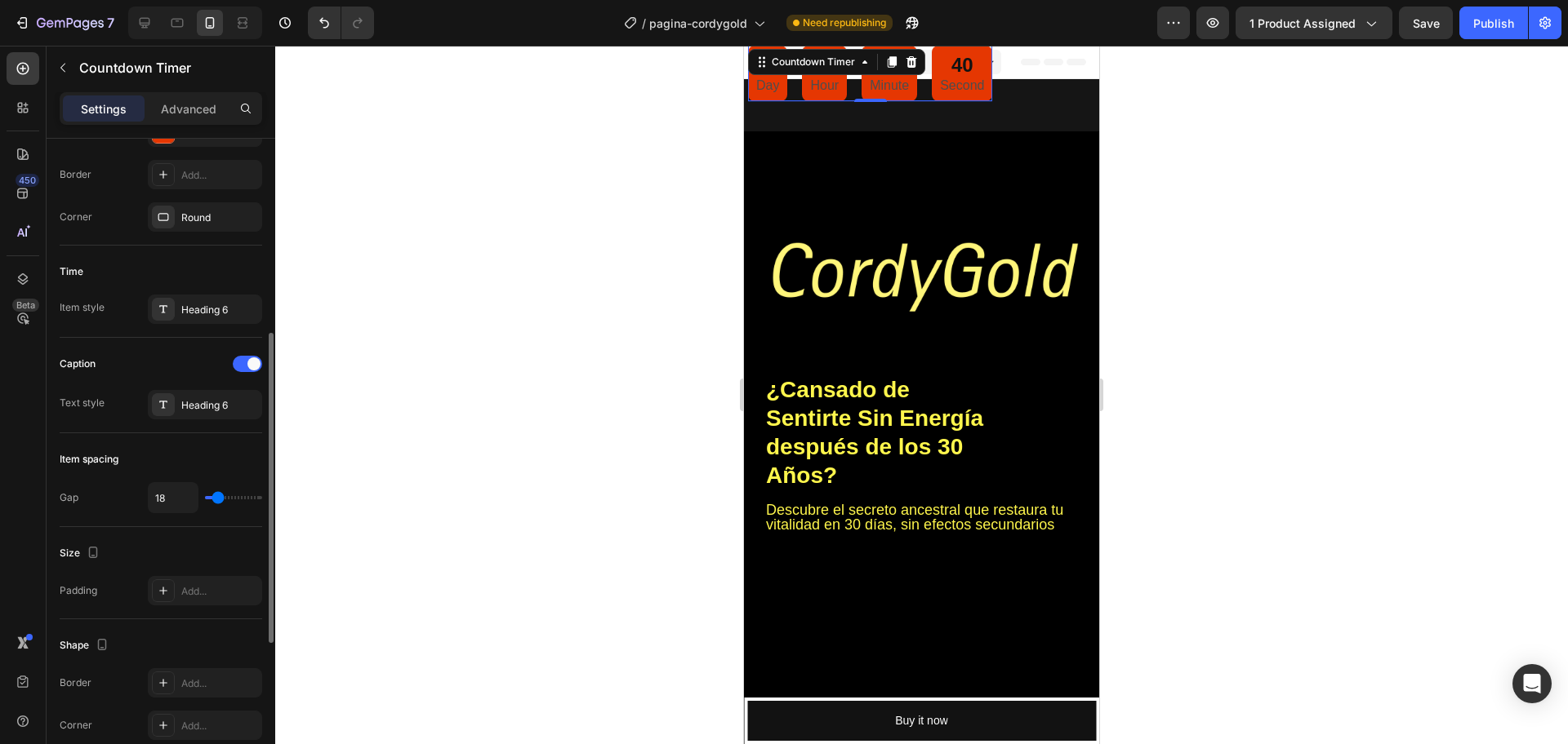
type input "22"
type input "27"
type input "29"
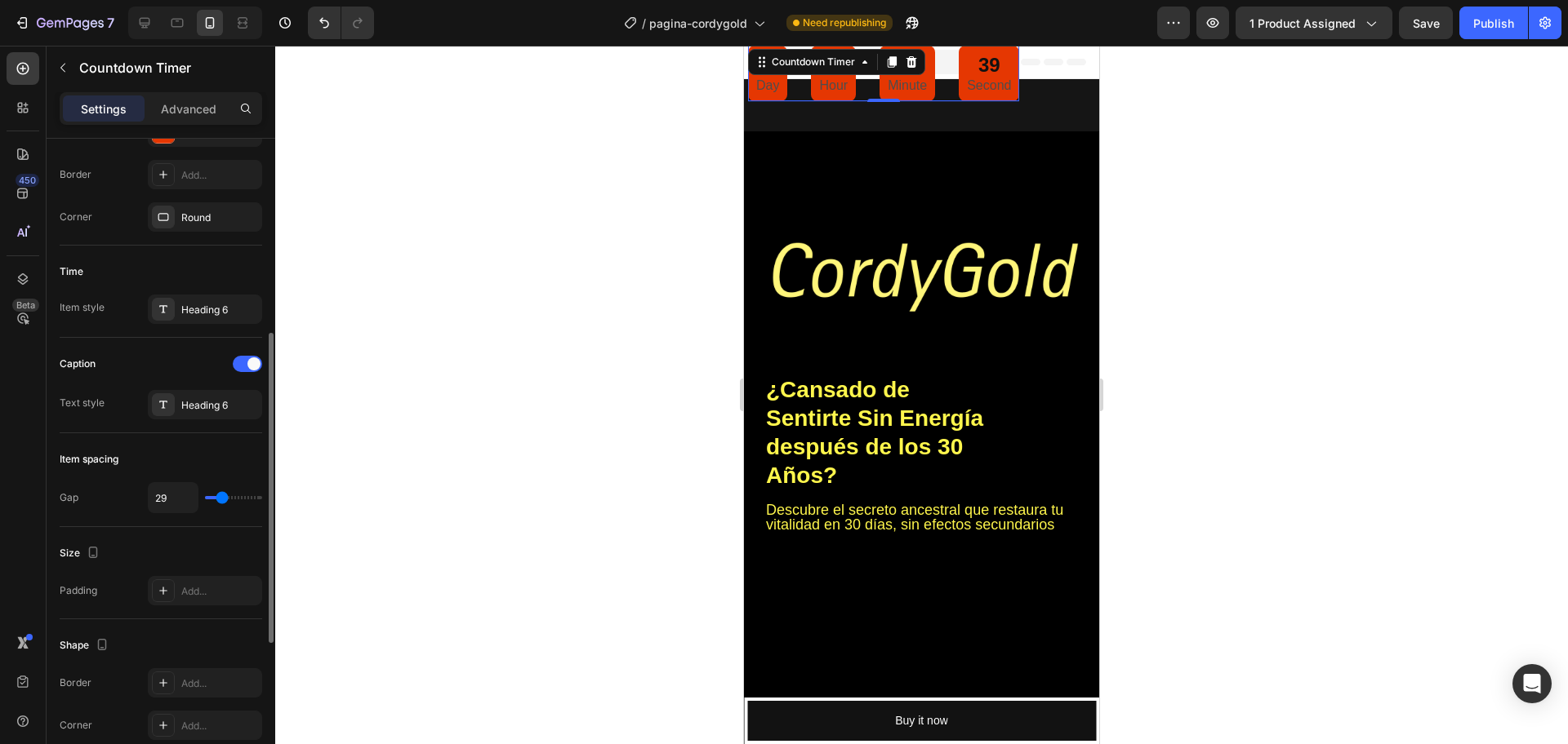
type input "31"
type input "33"
type input "38"
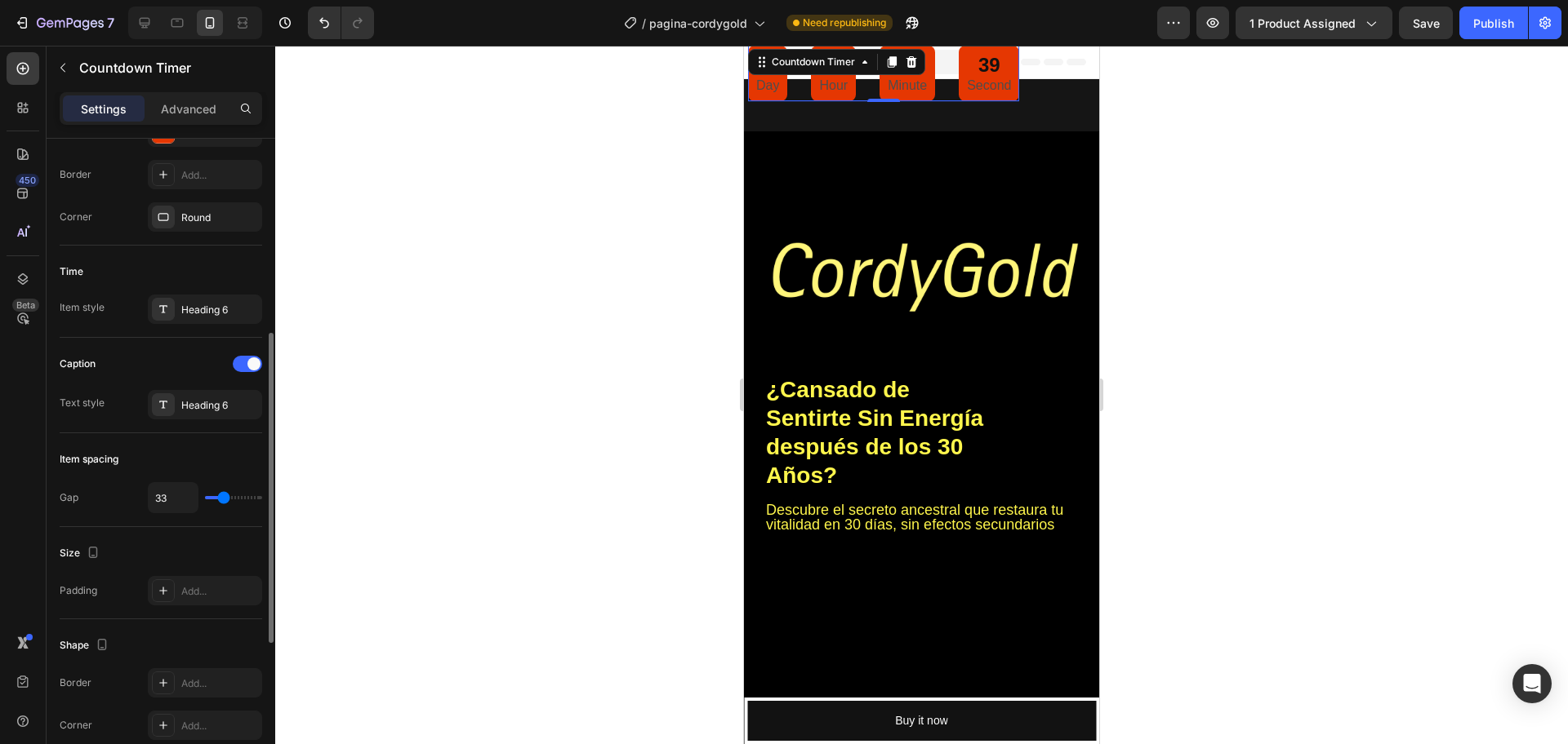
type input "38"
type input "40"
type input "42"
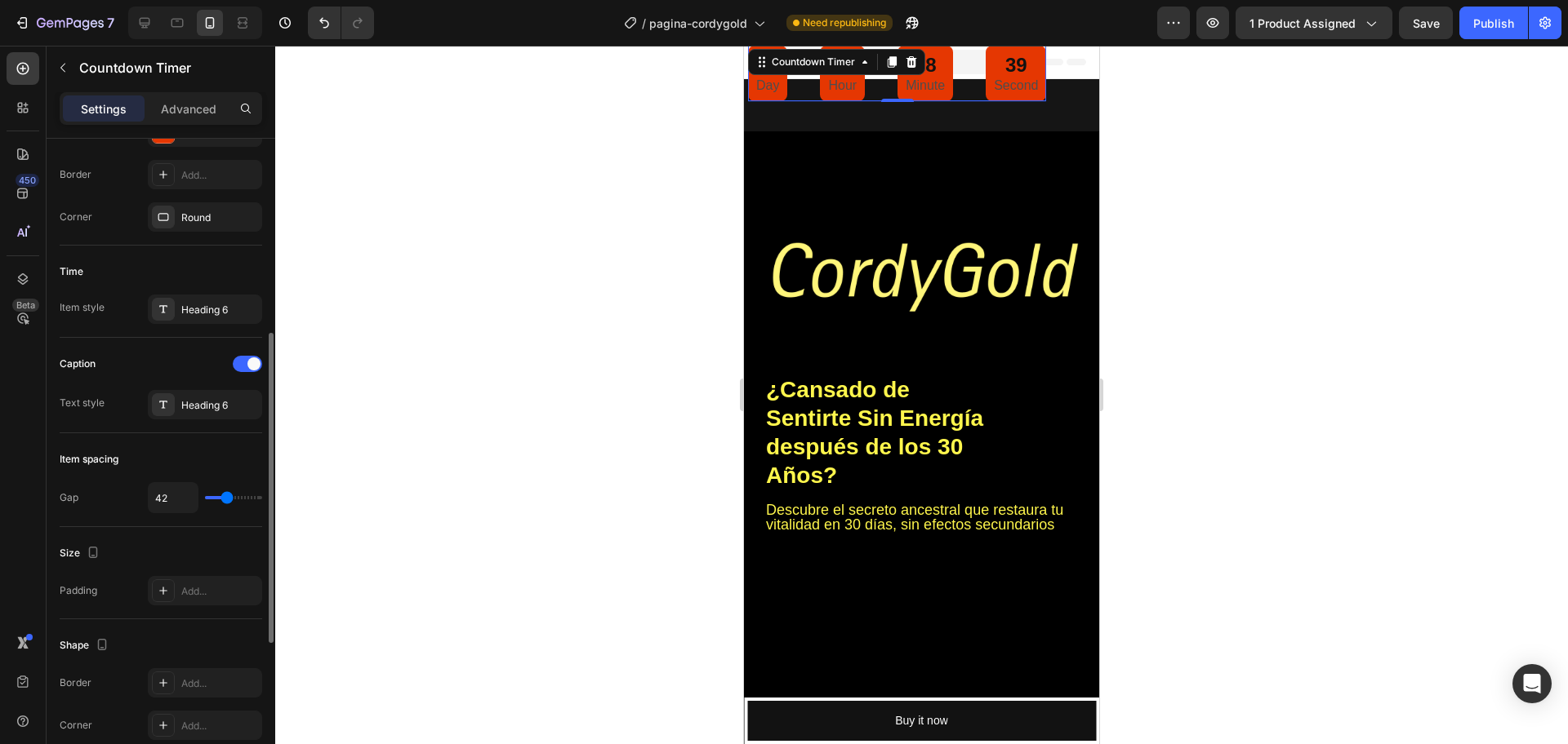
type input "44"
type input "42"
type input "40"
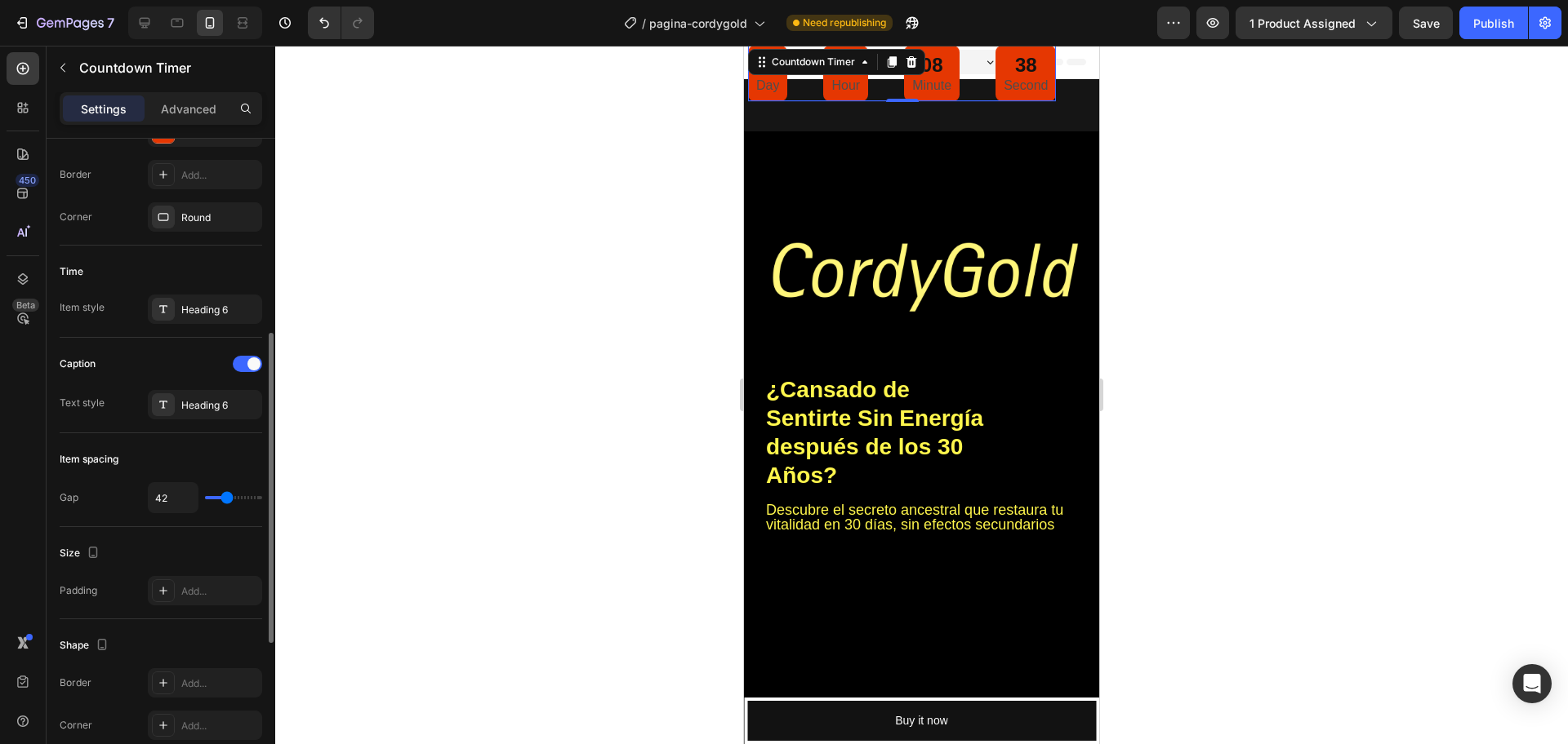
type input "40"
type input "38"
type input "36"
drag, startPoint x: 216, startPoint y: 496, endPoint x: 224, endPoint y: 497, distance: 8.1
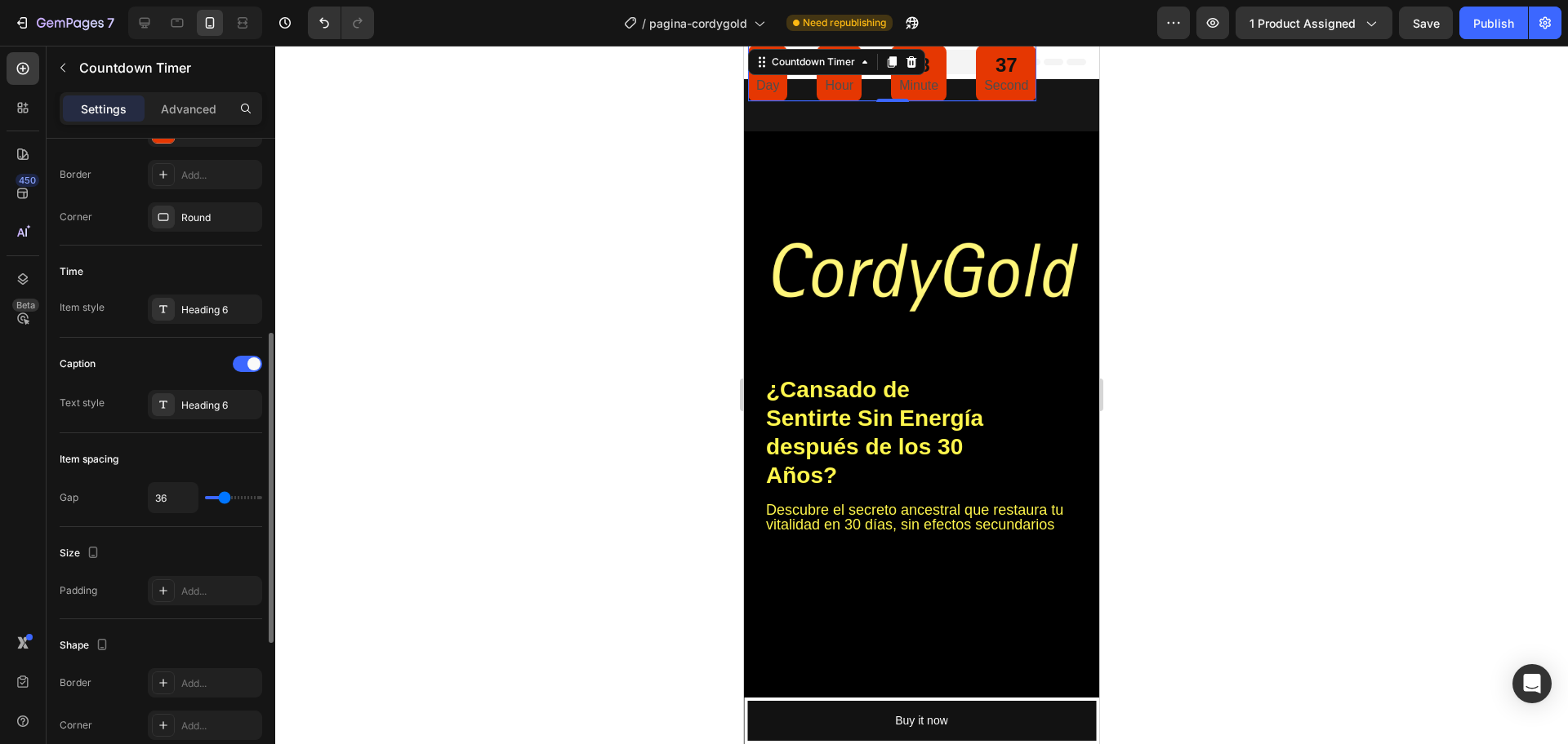
type input "36"
click at [224, 497] on input "range" at bounding box center [234, 497] width 57 height 3
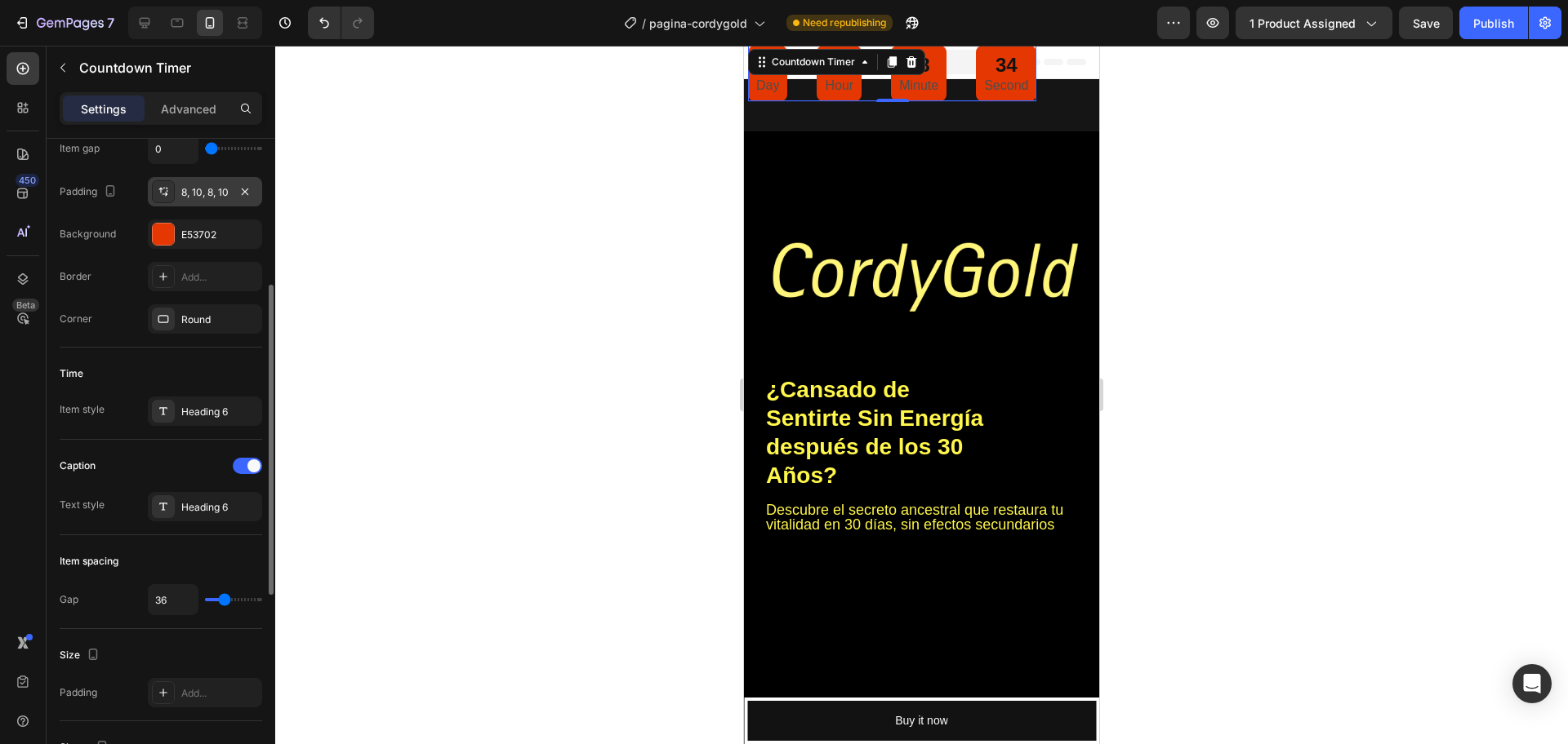
click at [186, 192] on div "8, 10, 8, 10" at bounding box center [204, 192] width 47 height 14
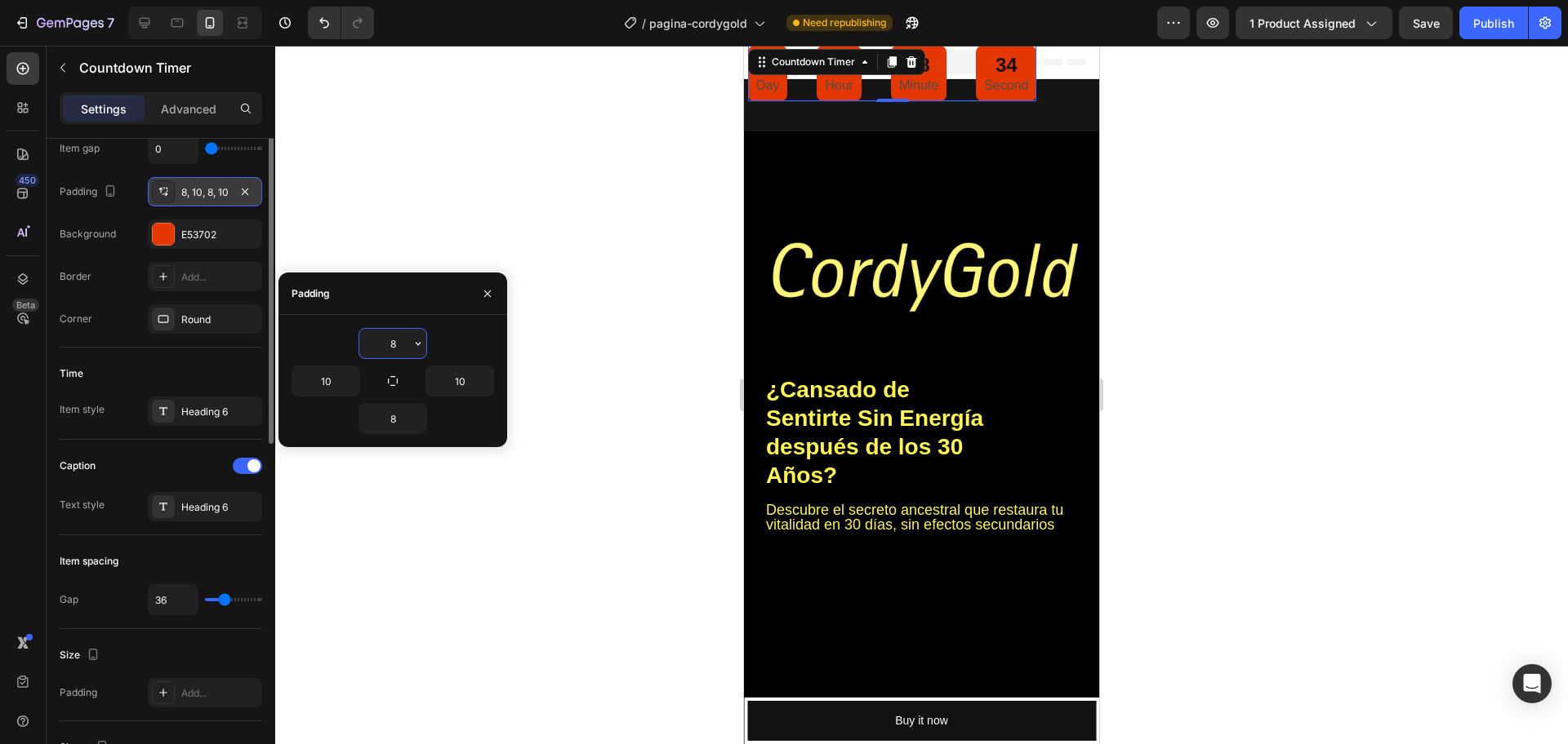
scroll to position [204, 0]
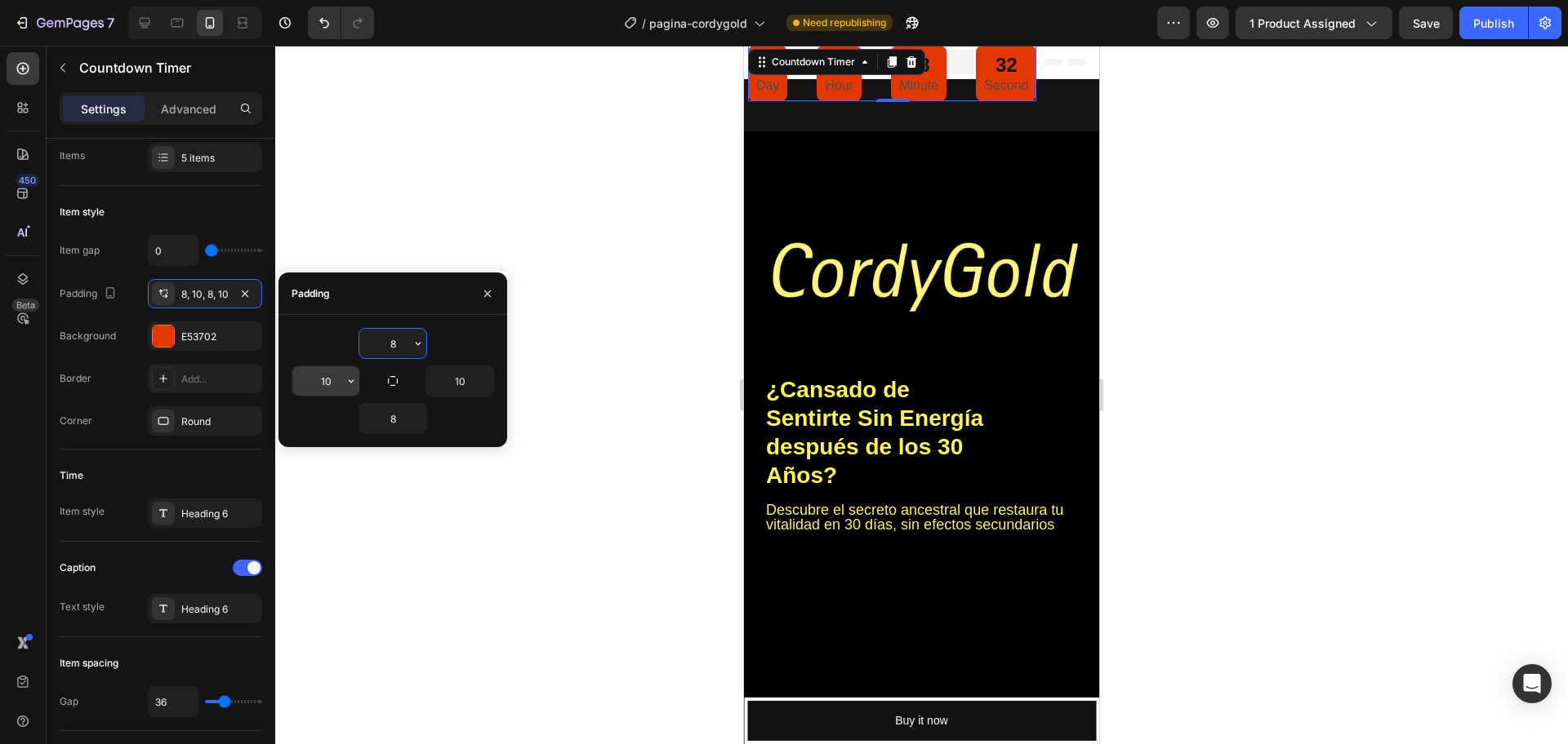
click at [330, 378] on input "10" at bounding box center [326, 381] width 67 height 30
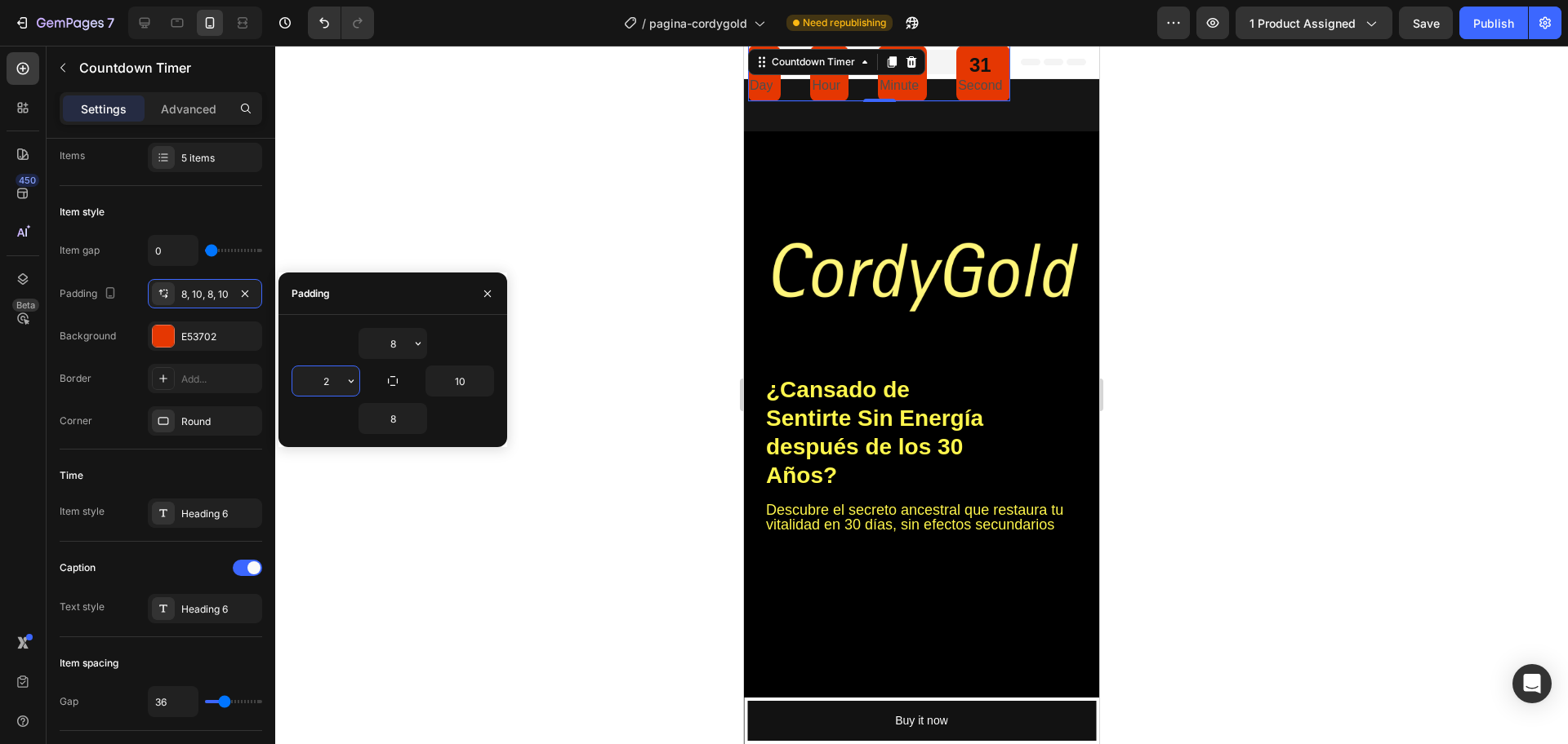
type input "20"
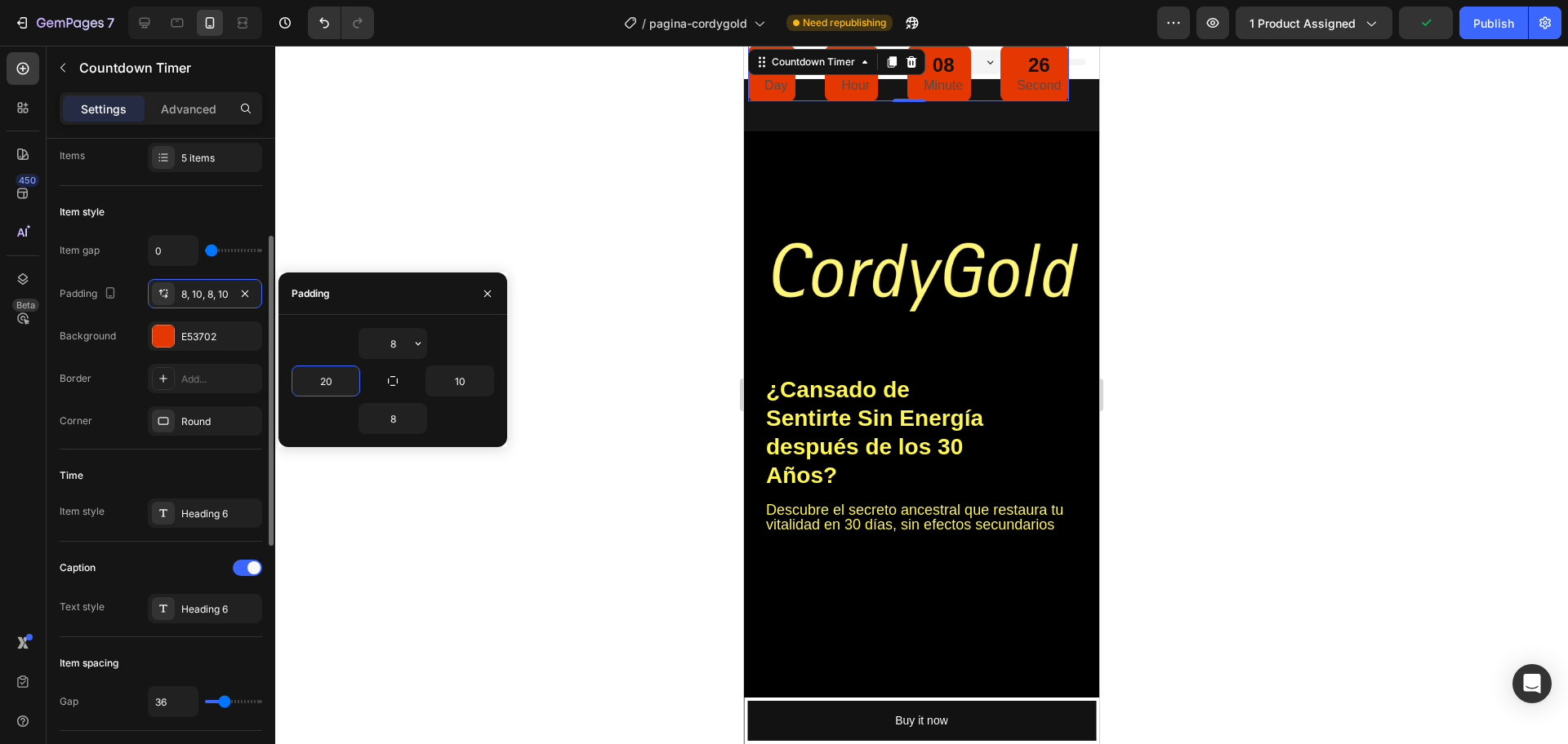
click at [205, 469] on div "Time" at bounding box center [160, 475] width 202 height 26
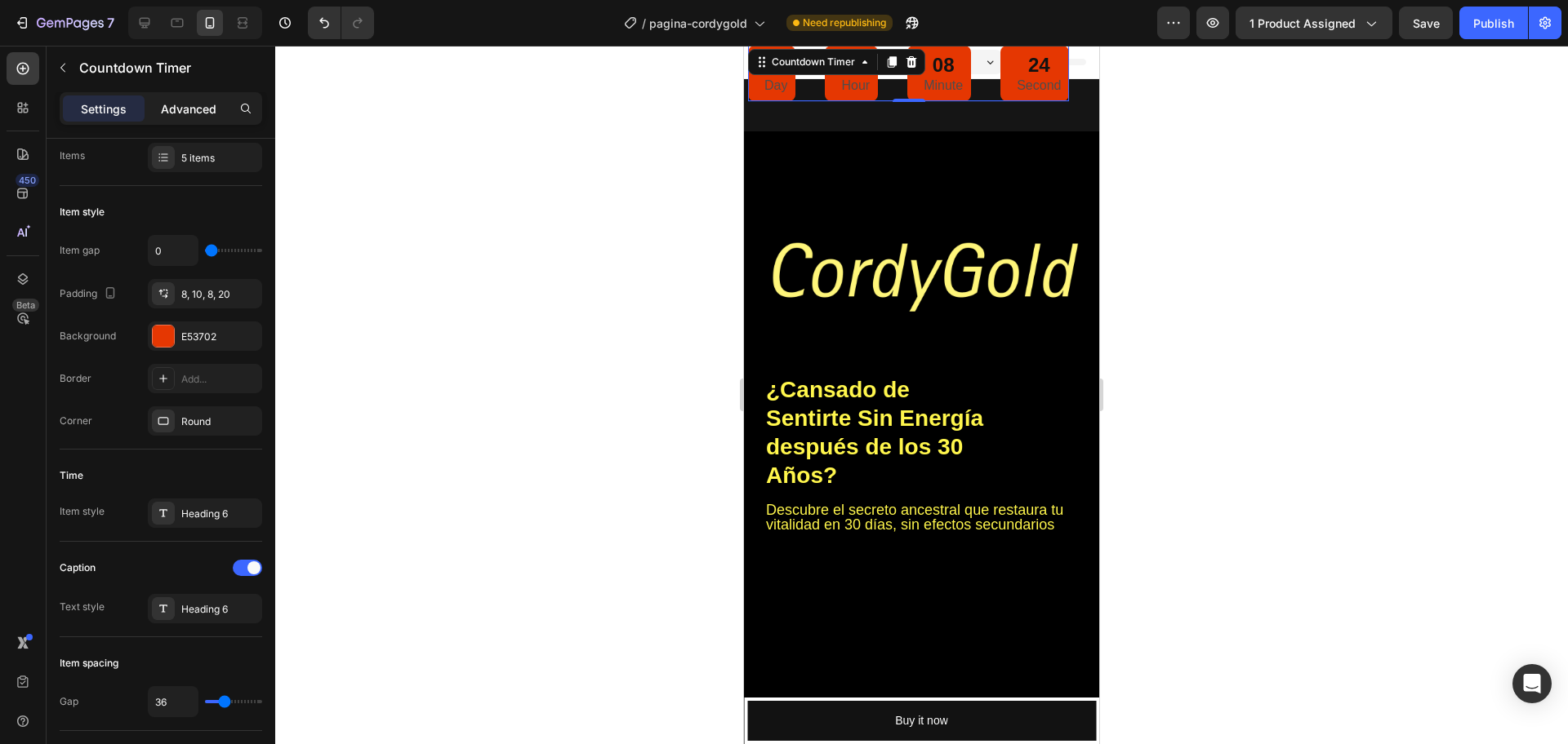
click at [185, 102] on p "Advanced" at bounding box center [189, 109] width 56 height 17
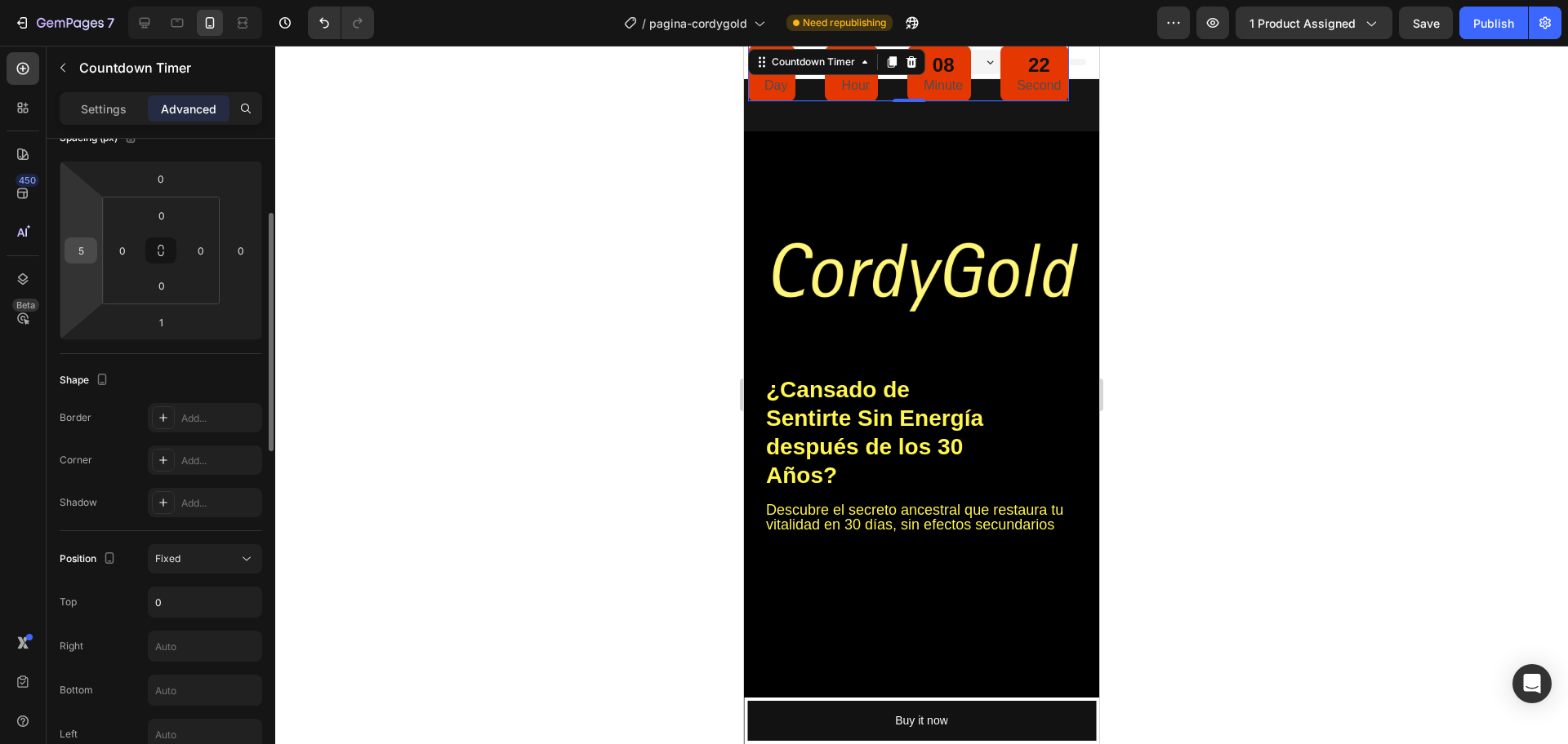
click at [92, 248] on input "5" at bounding box center [81, 251] width 25 height 25
type input "10"
click at [237, 356] on div "Shape Border Add... Corner Add... Shadow Add..." at bounding box center [160, 442] width 202 height 177
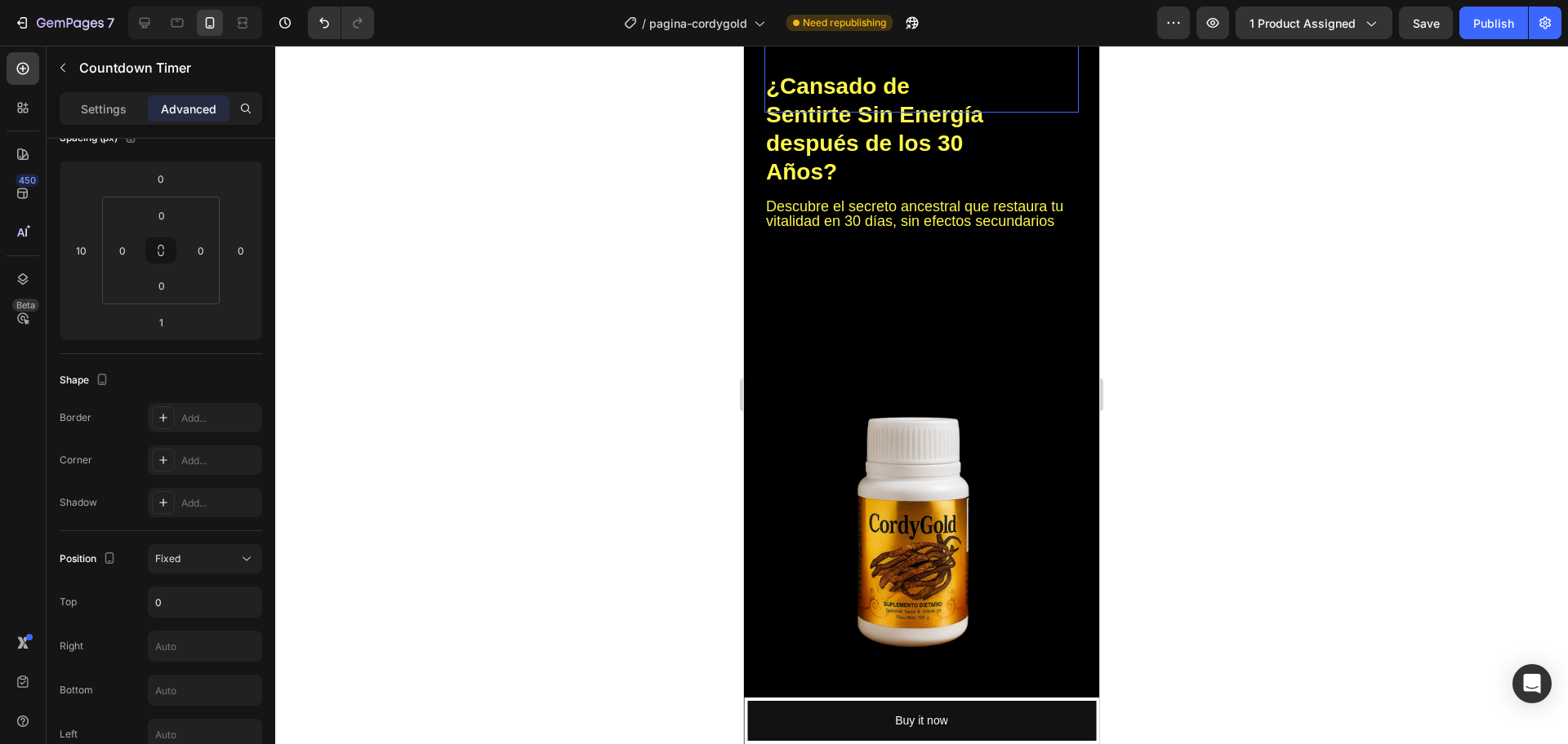
scroll to position [0, 0]
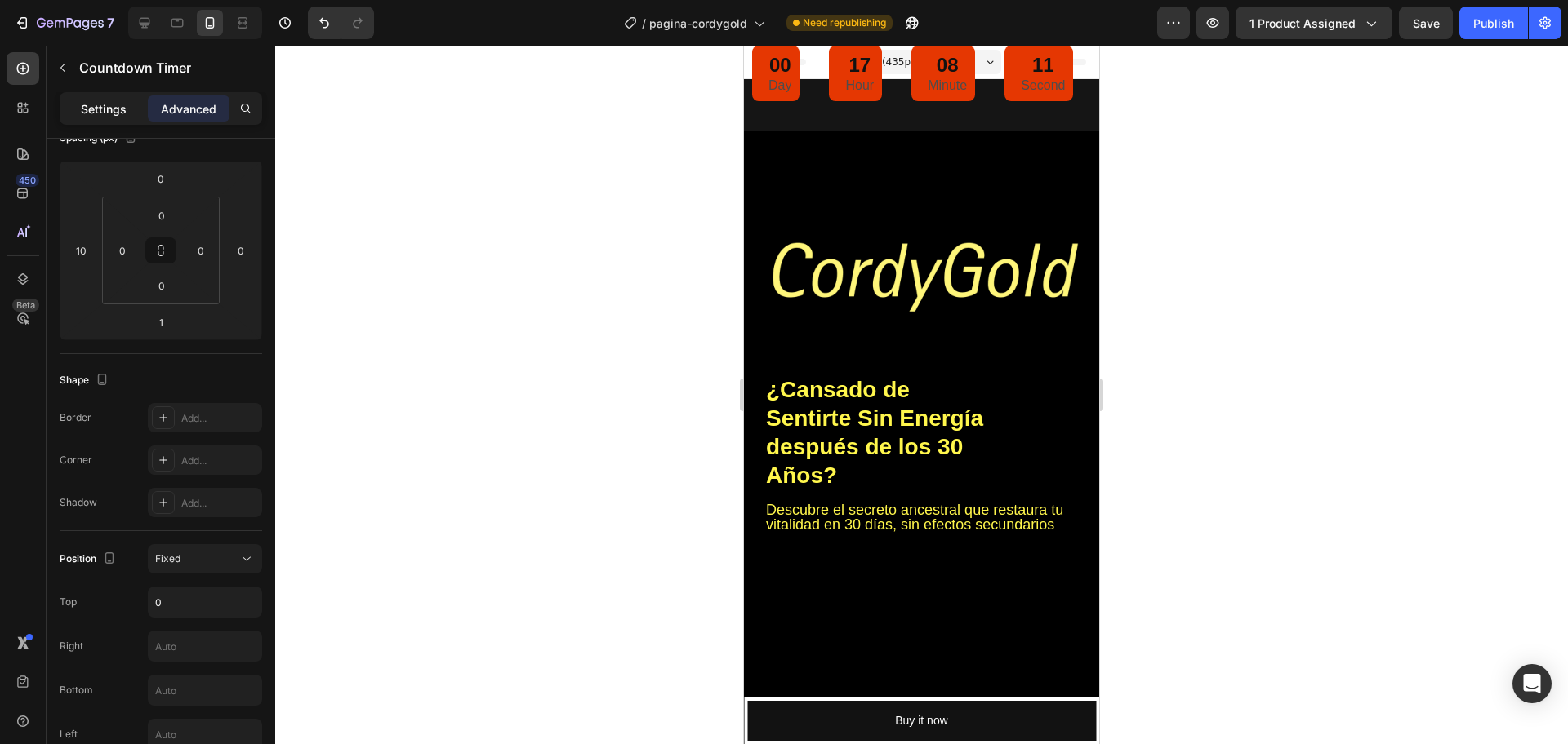
click at [96, 114] on p "Settings" at bounding box center [103, 109] width 46 height 17
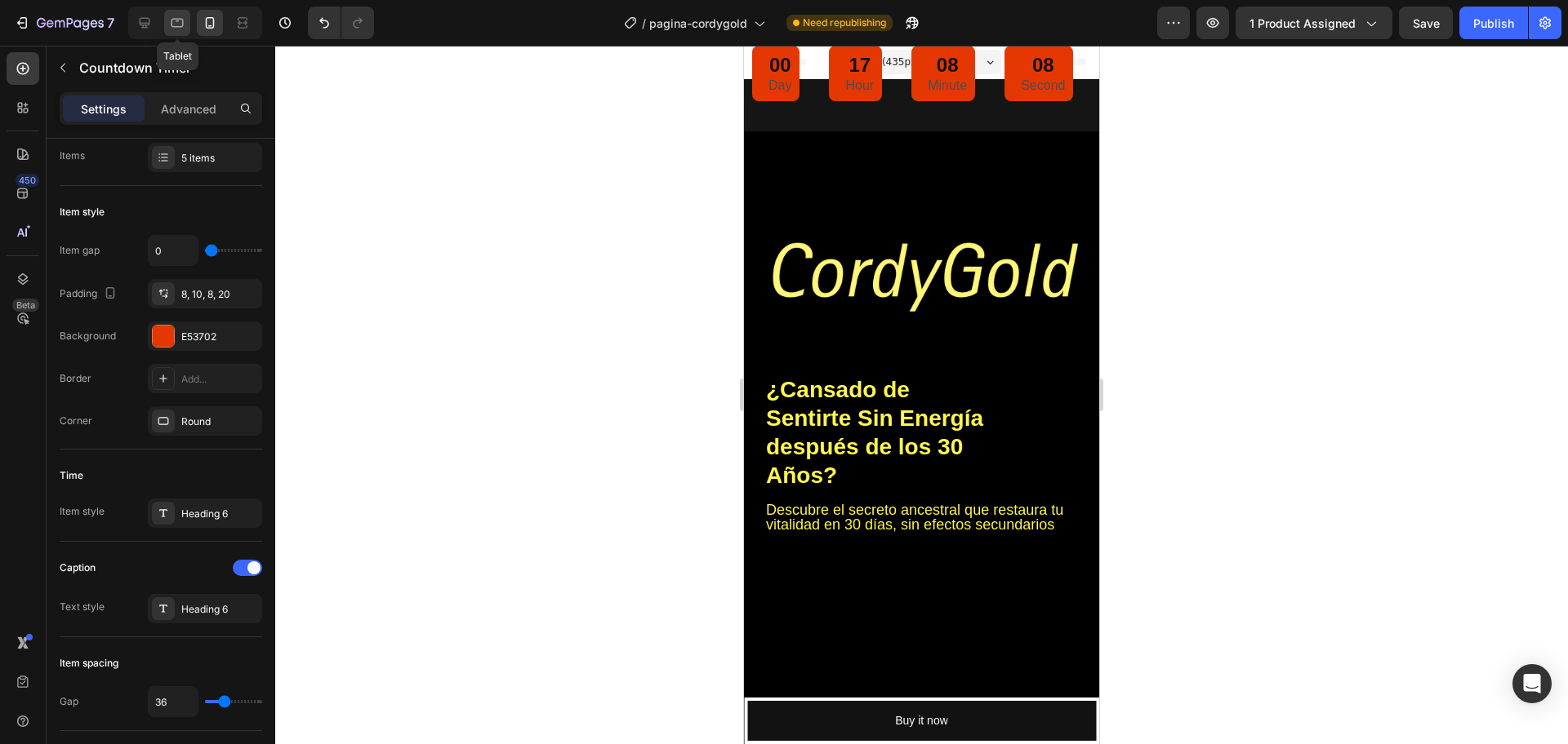
click at [172, 19] on icon at bounding box center [177, 23] width 12 height 9
type input "10"
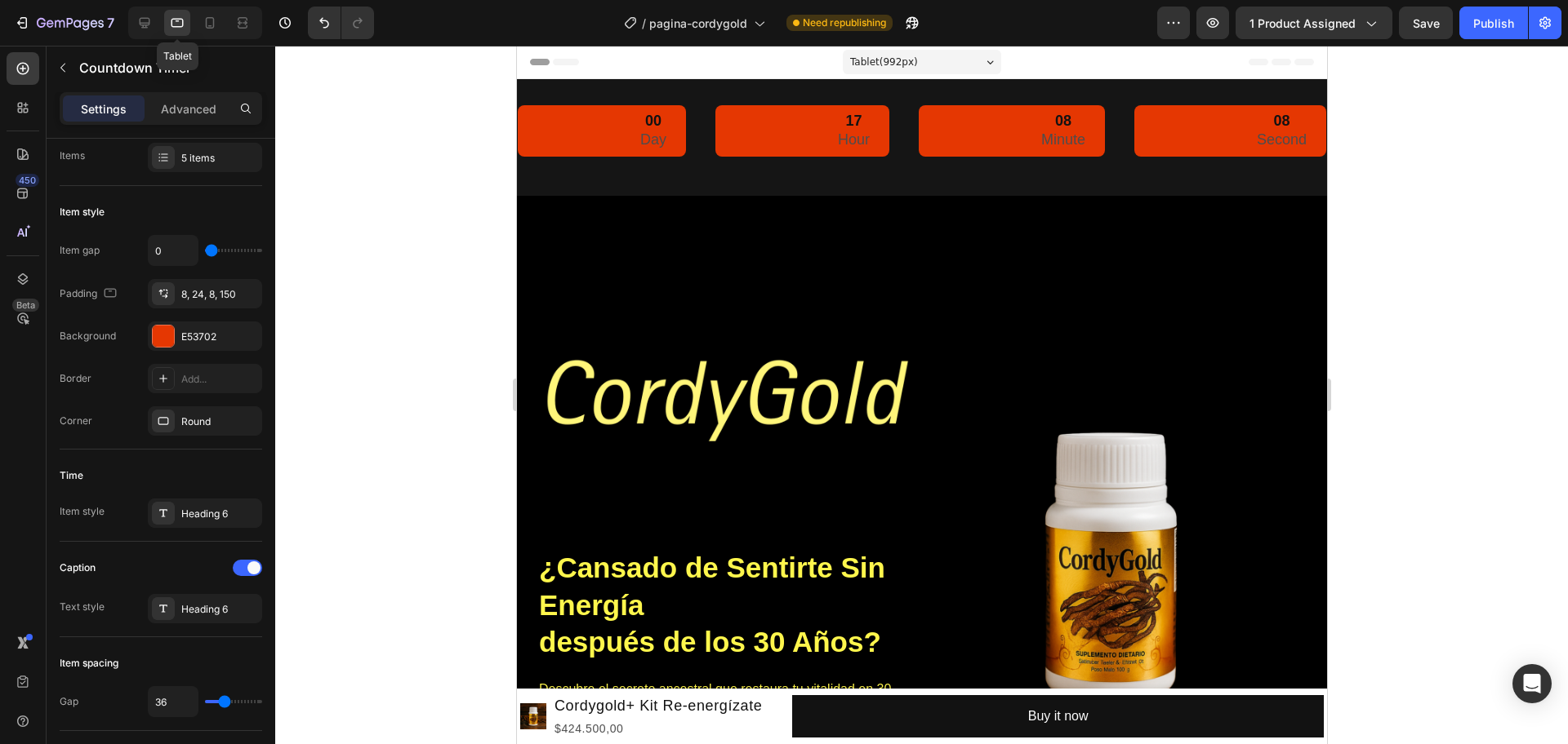
scroll to position [3, 0]
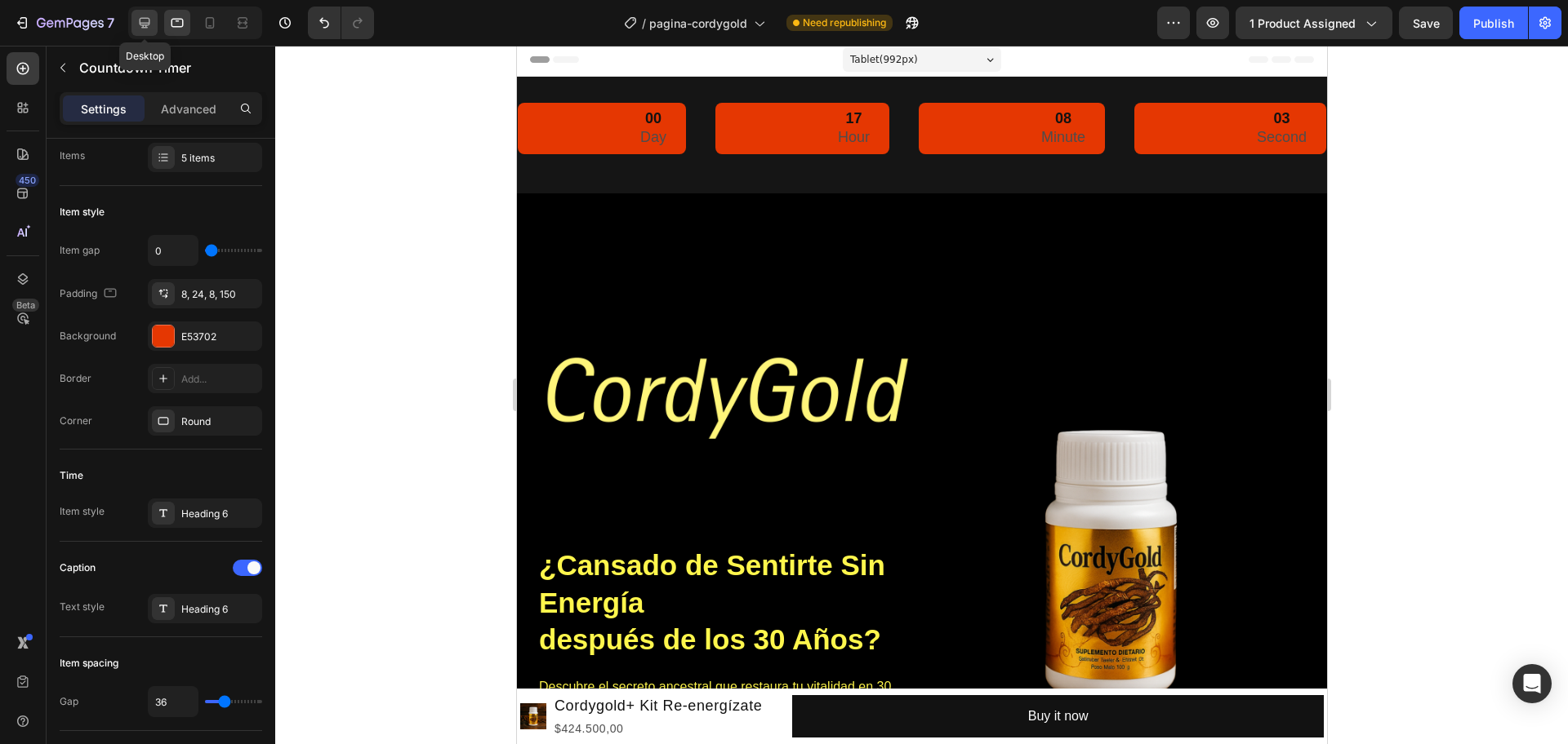
click at [152, 24] on icon at bounding box center [144, 22] width 16 height 16
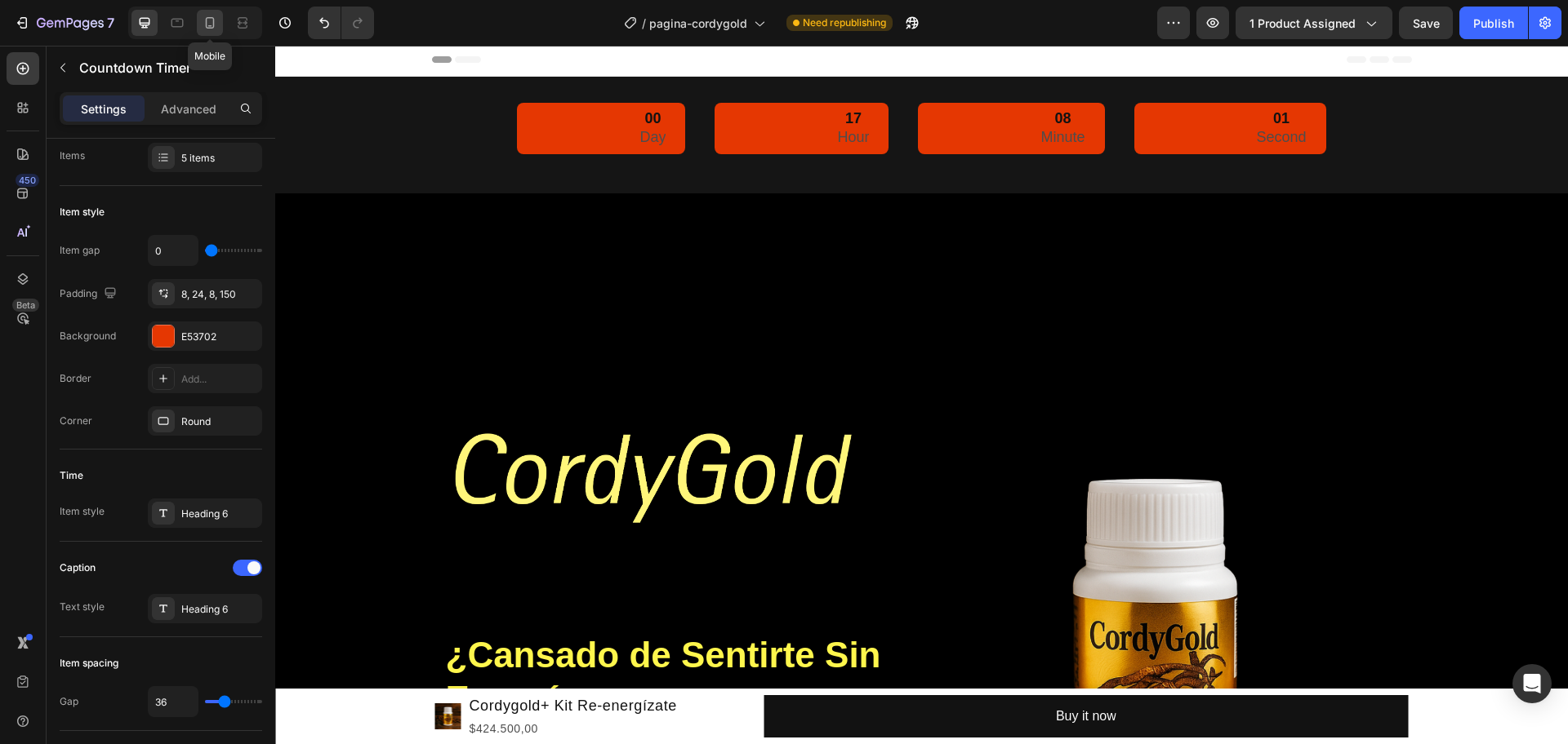
click at [204, 27] on icon at bounding box center [210, 22] width 16 height 16
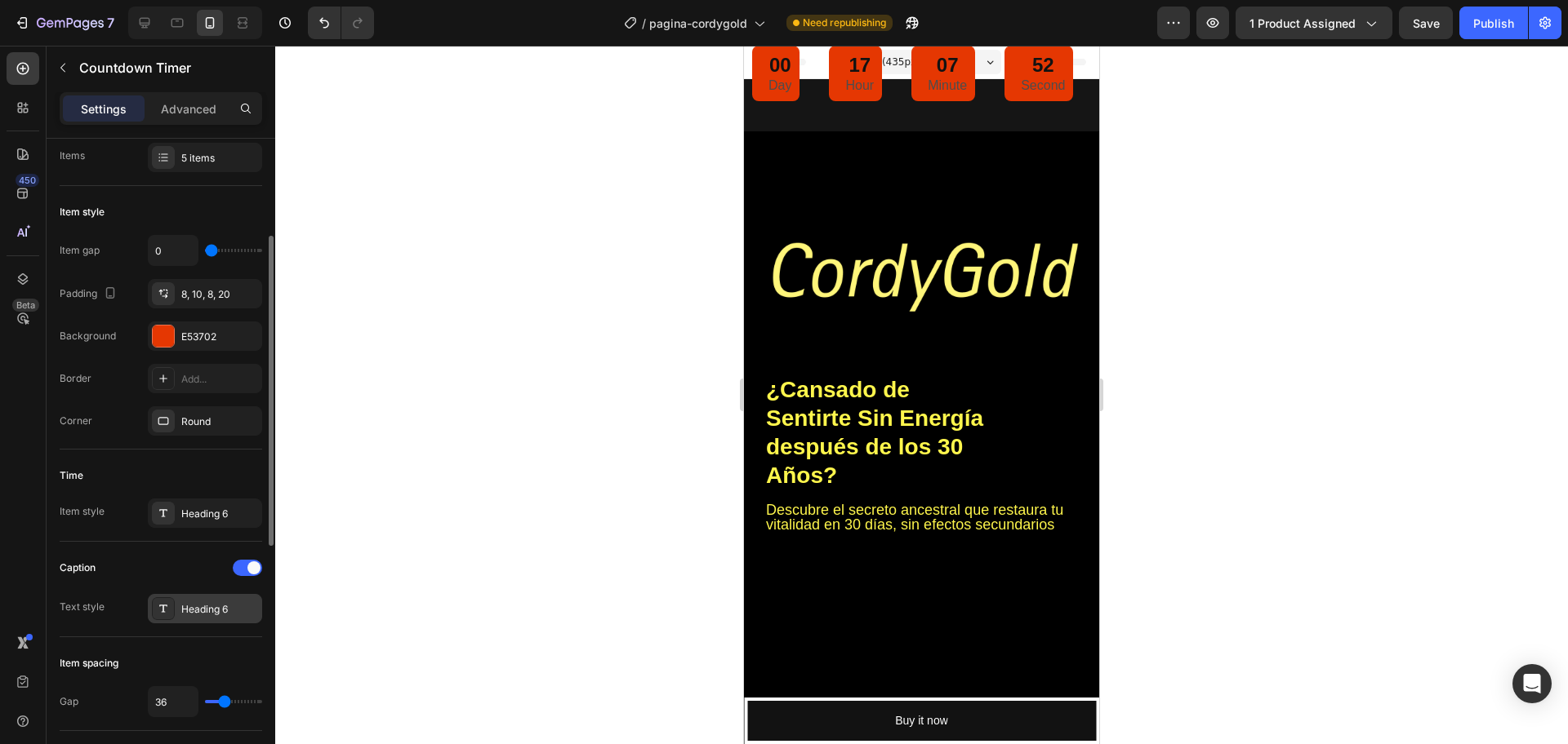
click at [205, 611] on div "Heading 6" at bounding box center [219, 609] width 77 height 14
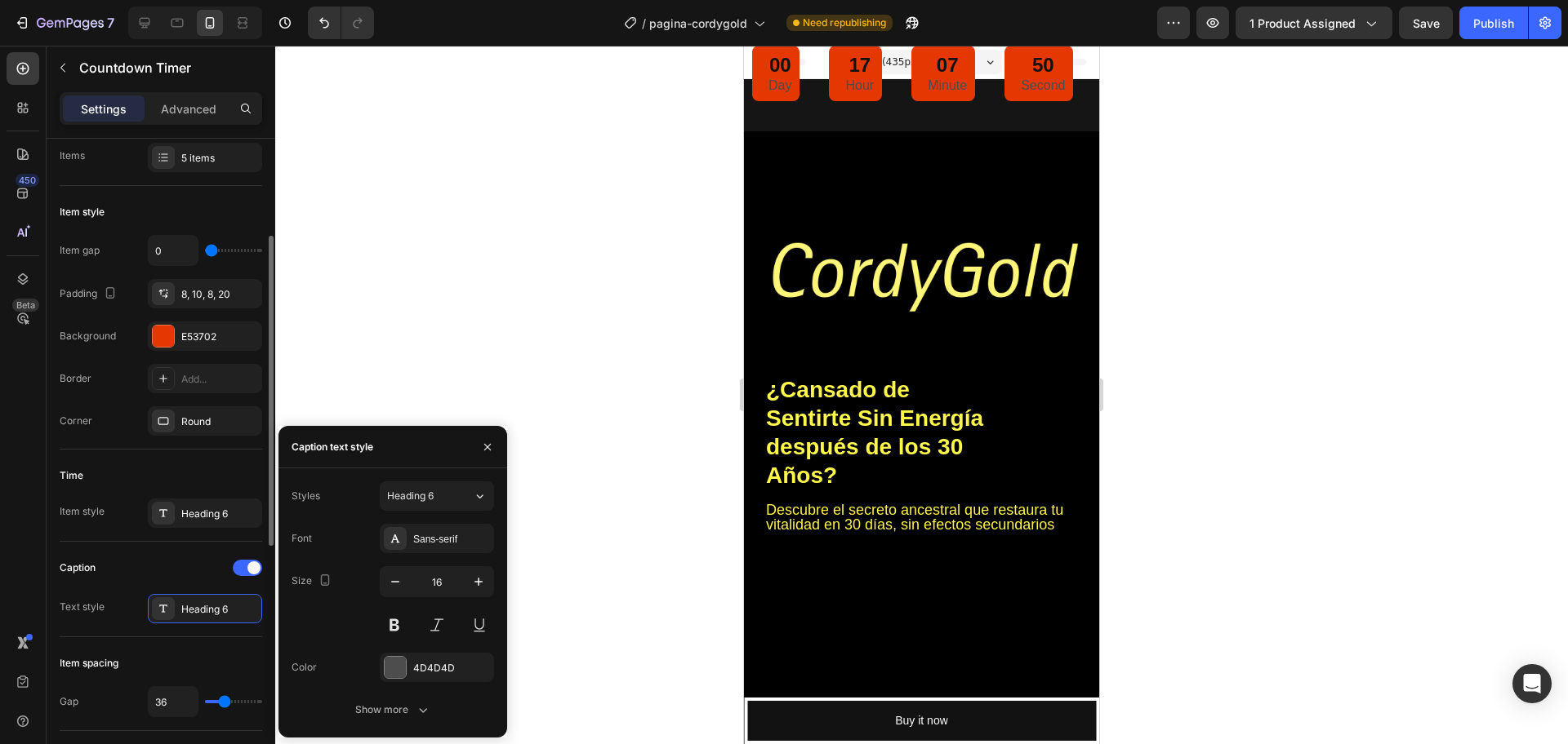
click at [220, 453] on div "Time Item style Heading 6" at bounding box center [160, 496] width 202 height 92
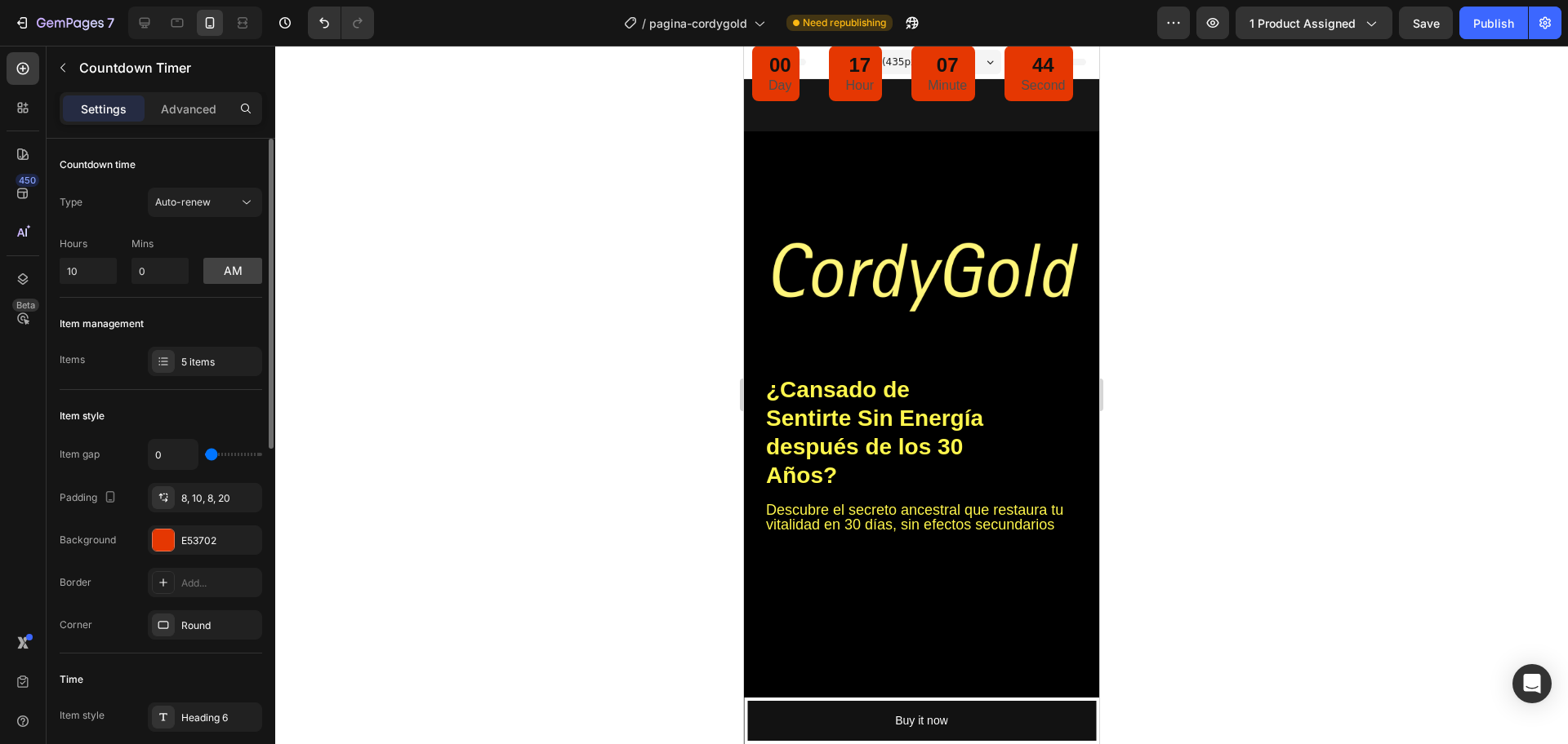
type input "7"
type input "9"
type input "11"
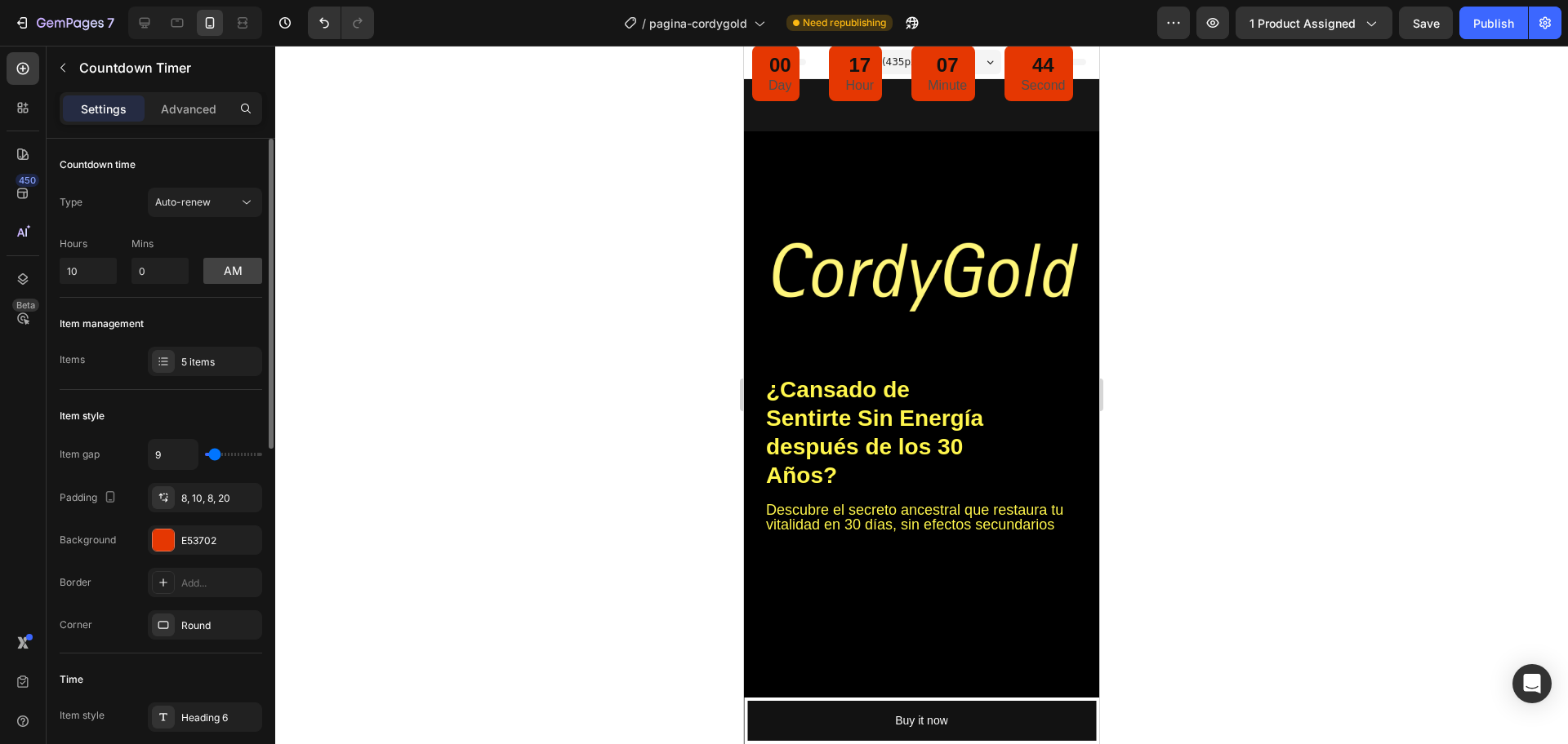
type input "11"
type input "13"
type input "24"
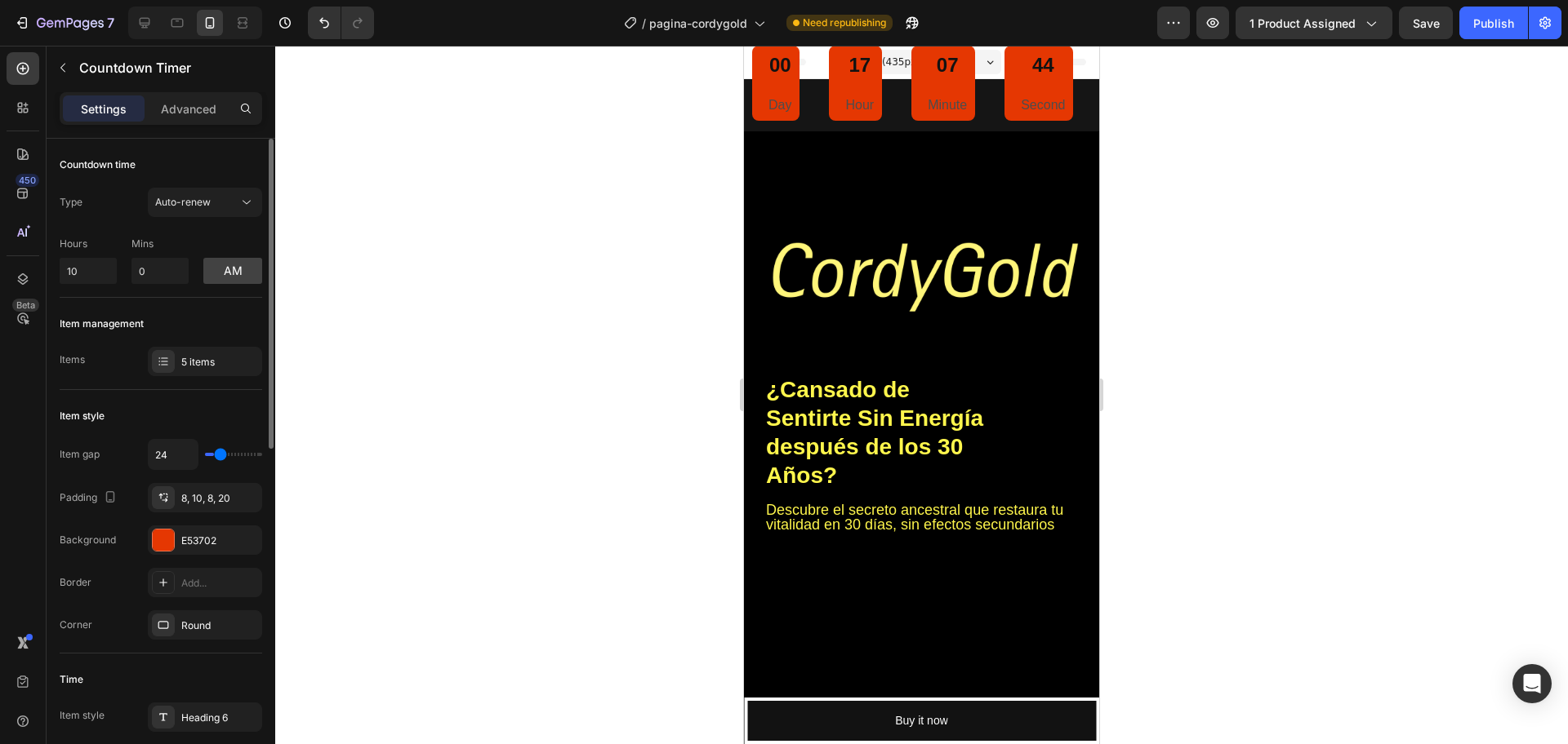
type input "29"
type input "31"
type input "33"
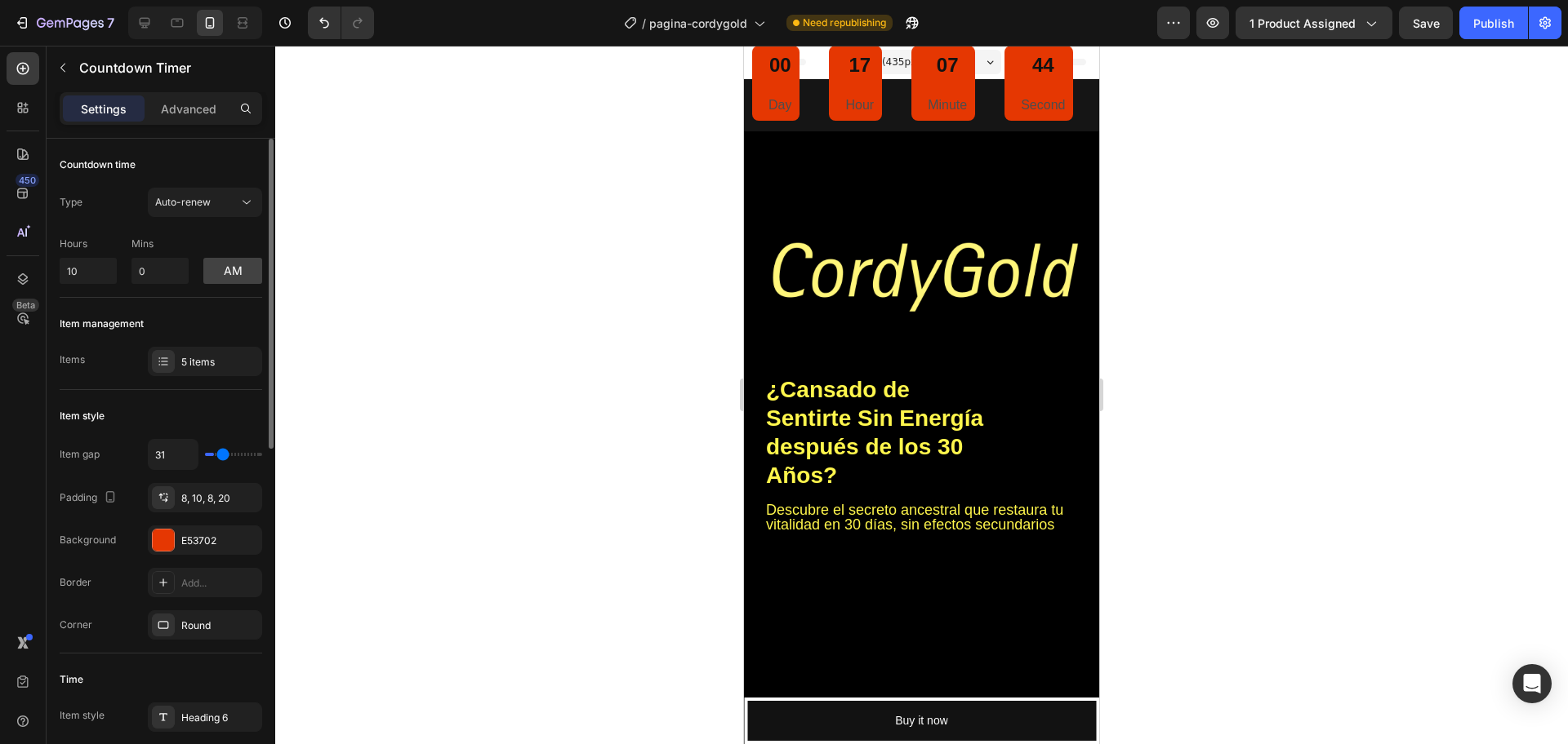
type input "33"
type input "22"
type input "0"
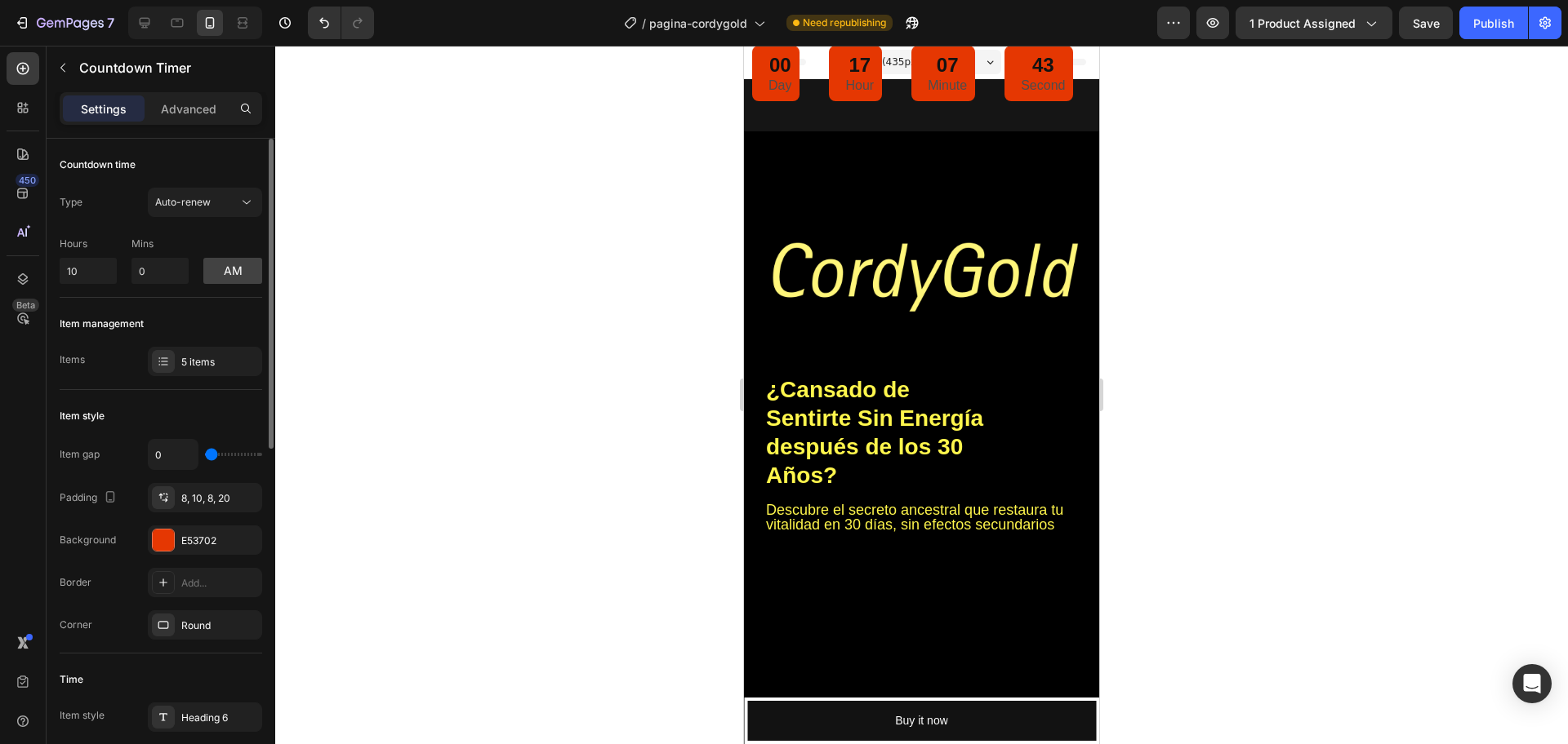
drag, startPoint x: 212, startPoint y: 454, endPoint x: 173, endPoint y: 450, distance: 39.2
click at [205, 453] on input "range" at bounding box center [234, 454] width 57 height 3
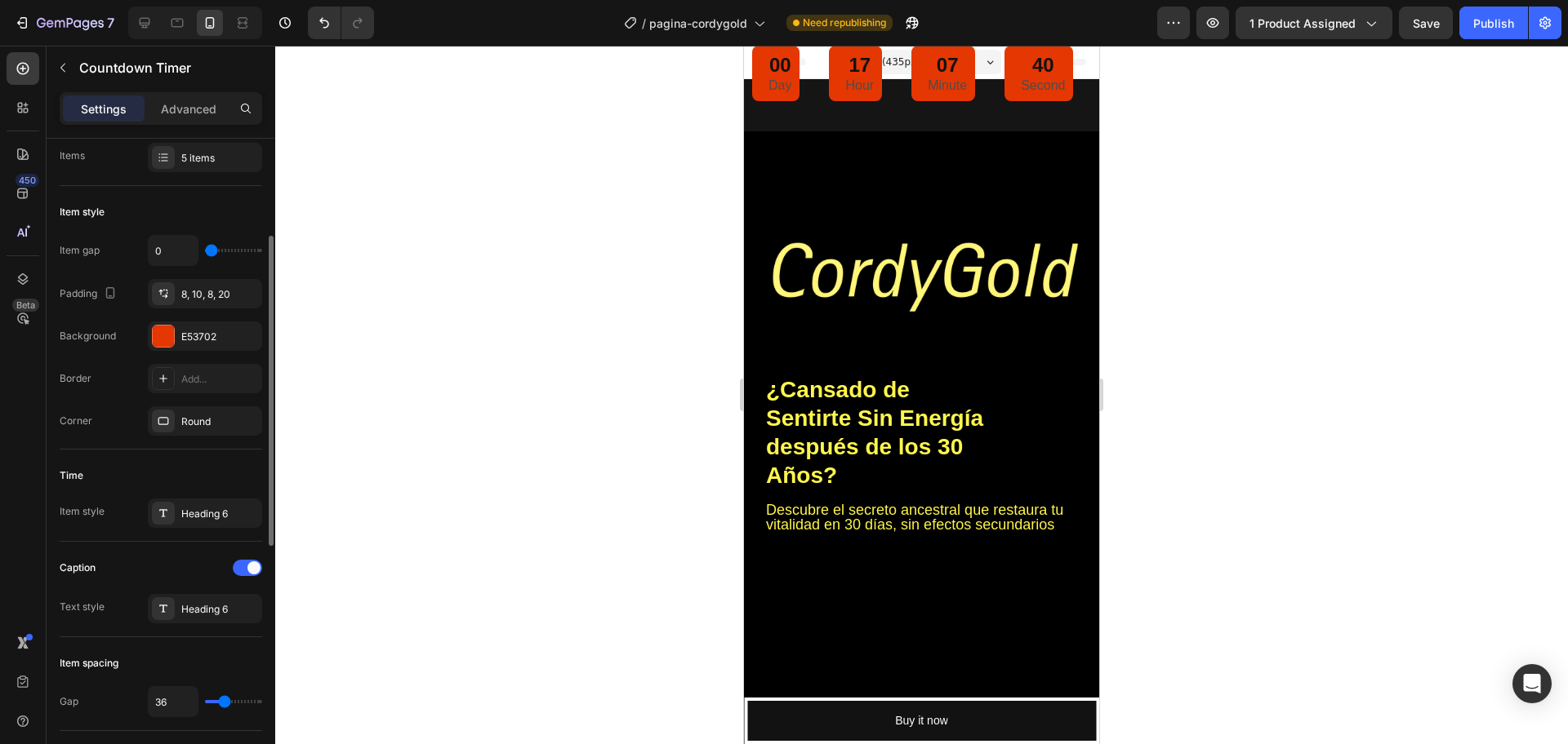
scroll to position [306, 0]
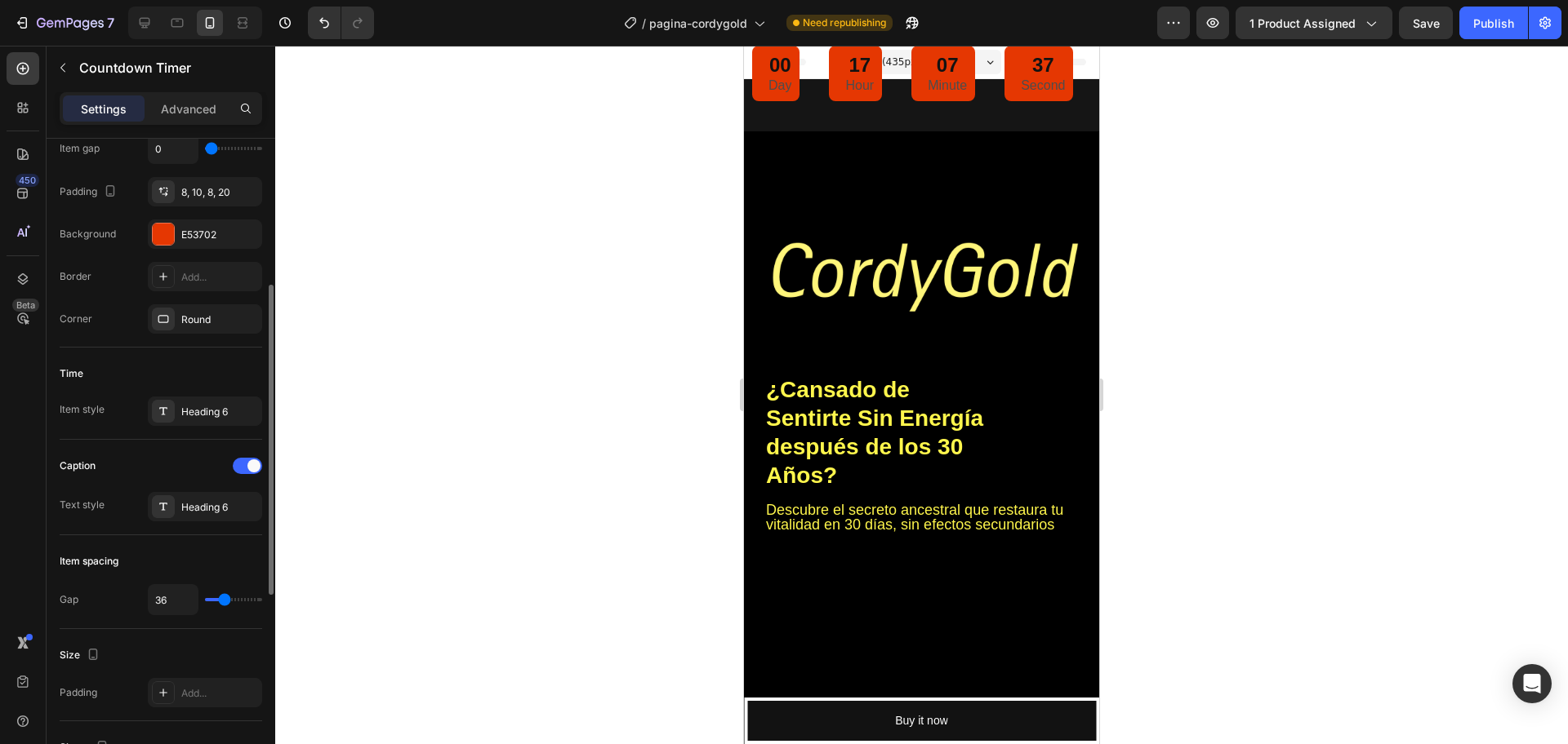
click at [224, 601] on input "range" at bounding box center [234, 599] width 57 height 3
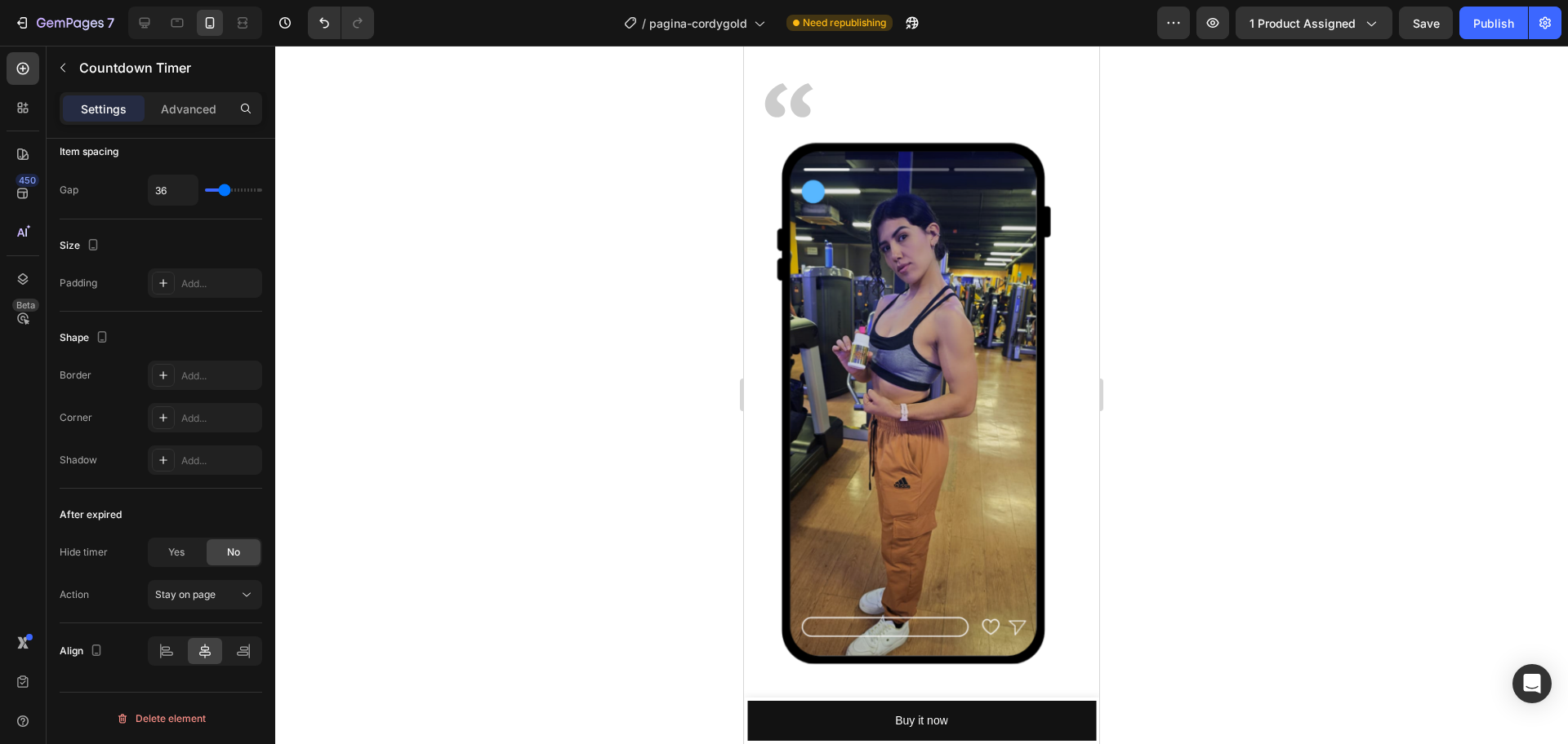
scroll to position [6122, 0]
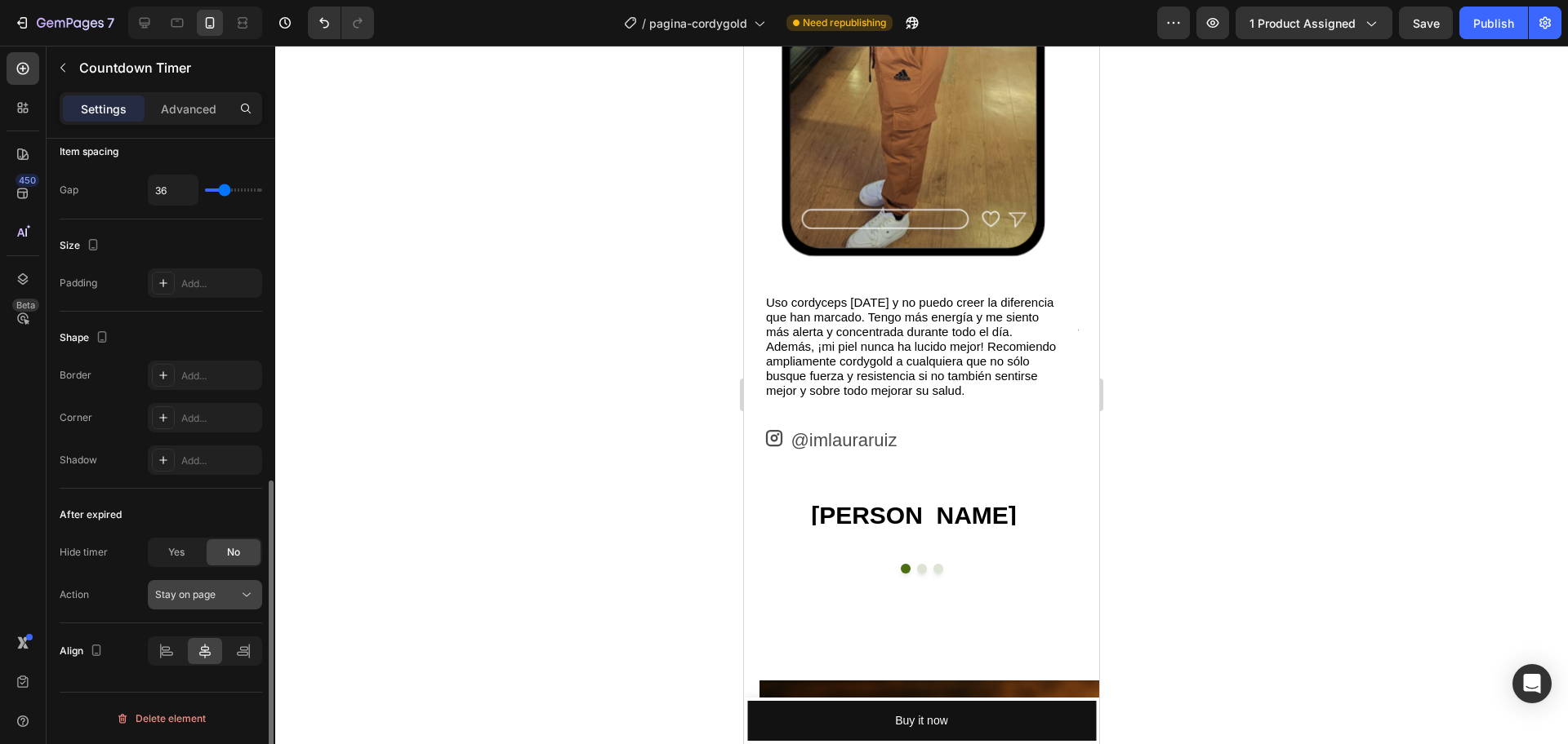
click at [210, 597] on span "Stay on page" at bounding box center [185, 595] width 60 height 12
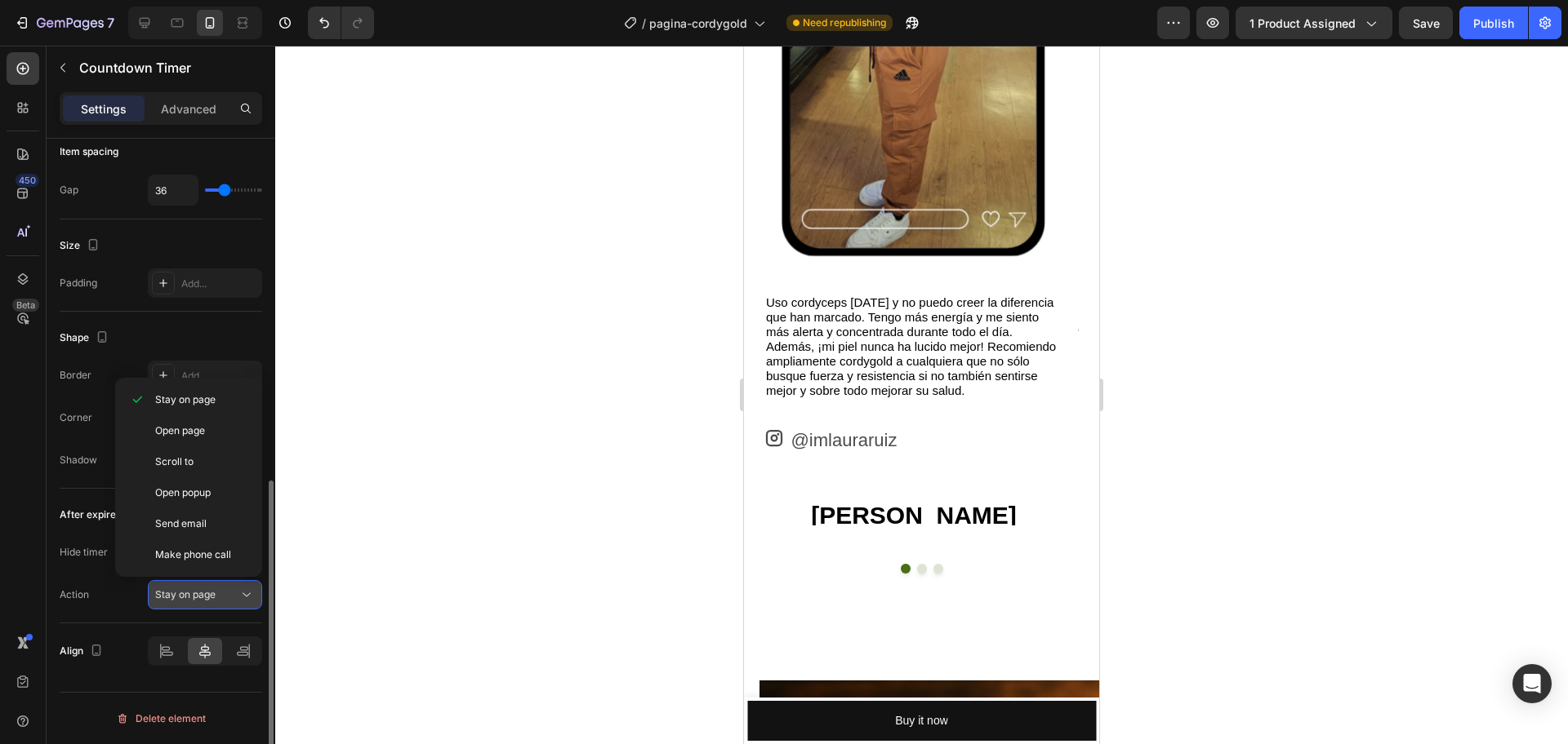
click at [210, 597] on span "Stay on page" at bounding box center [185, 595] width 60 height 12
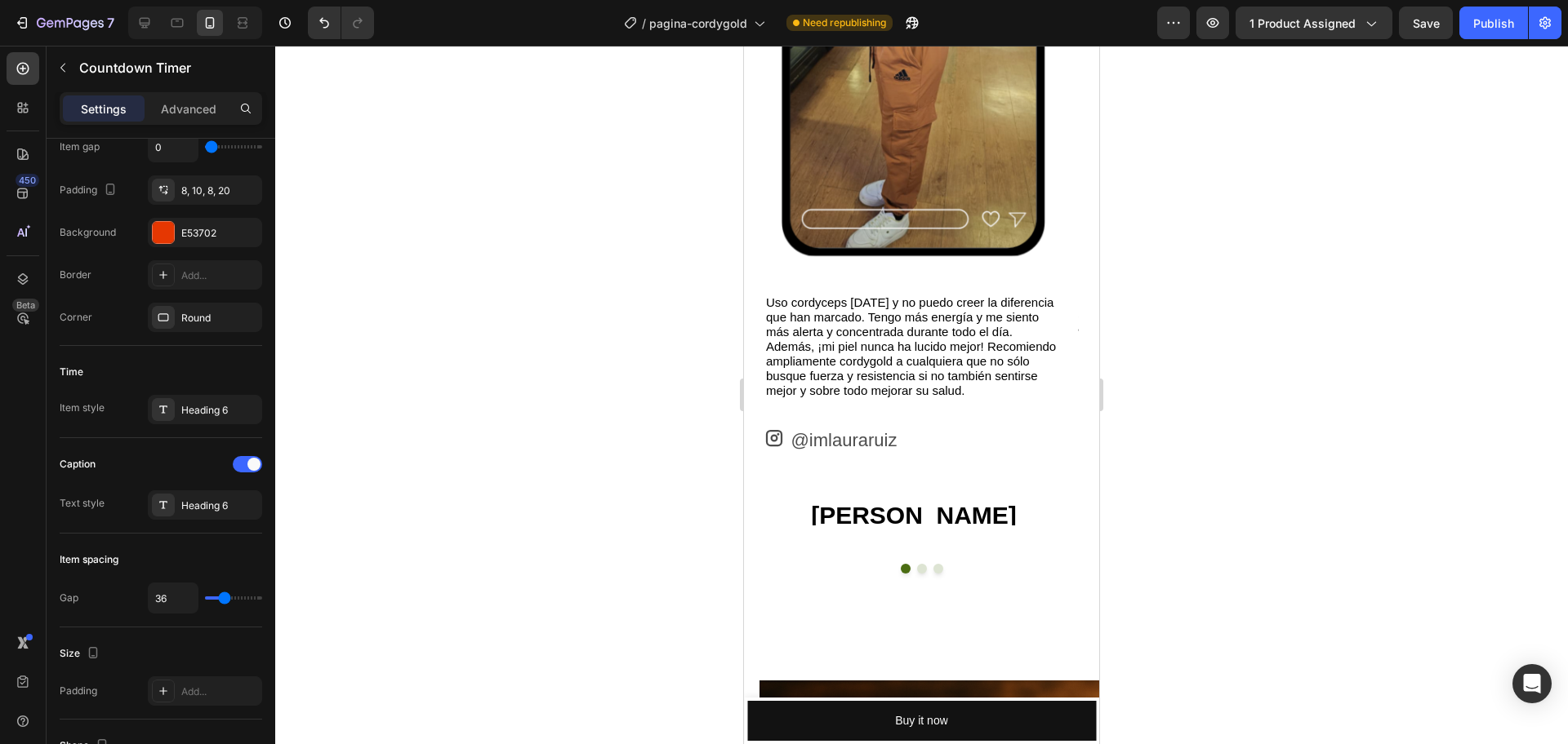
scroll to position [716, 0]
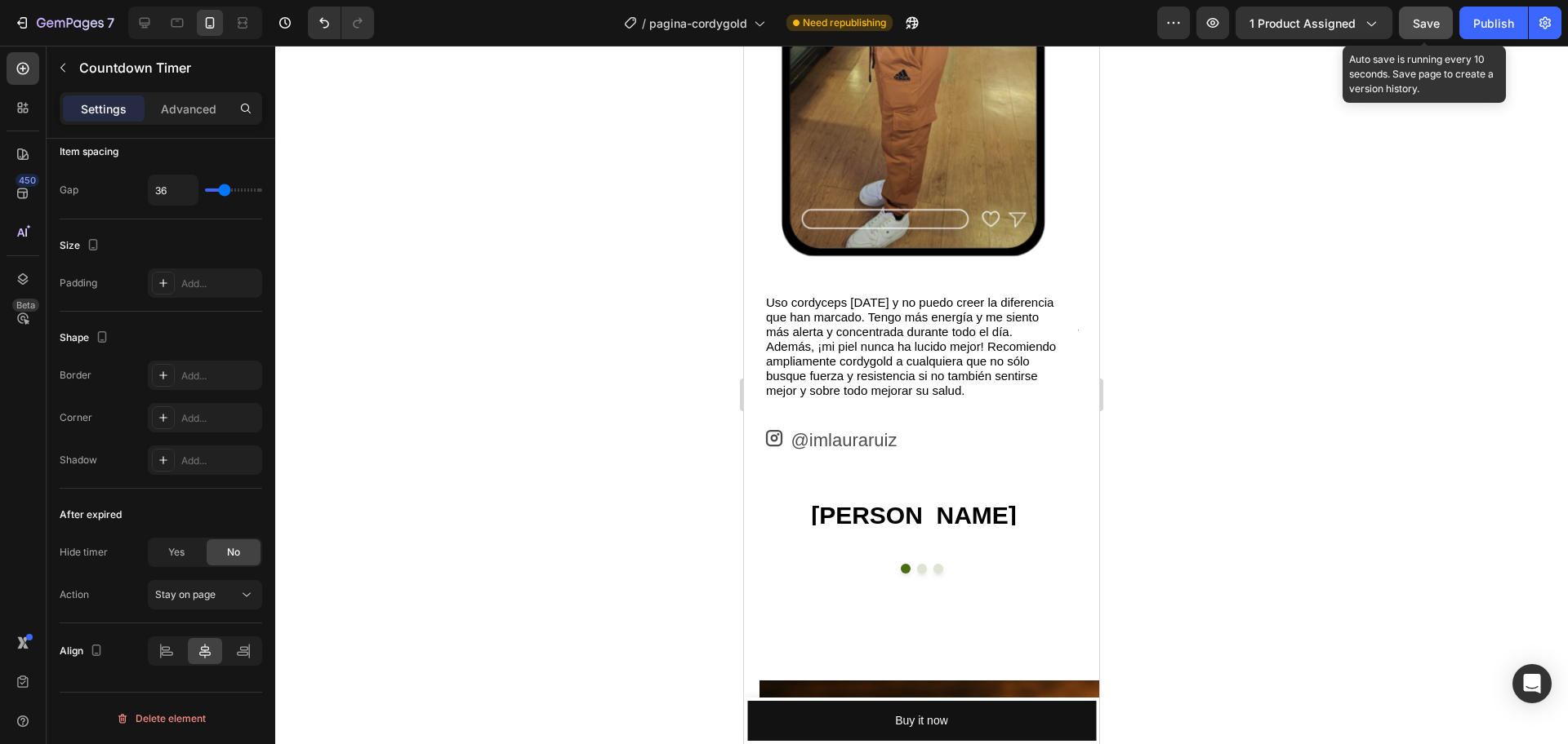
click at [1426, 25] on span "Save" at bounding box center [1426, 23] width 27 height 13
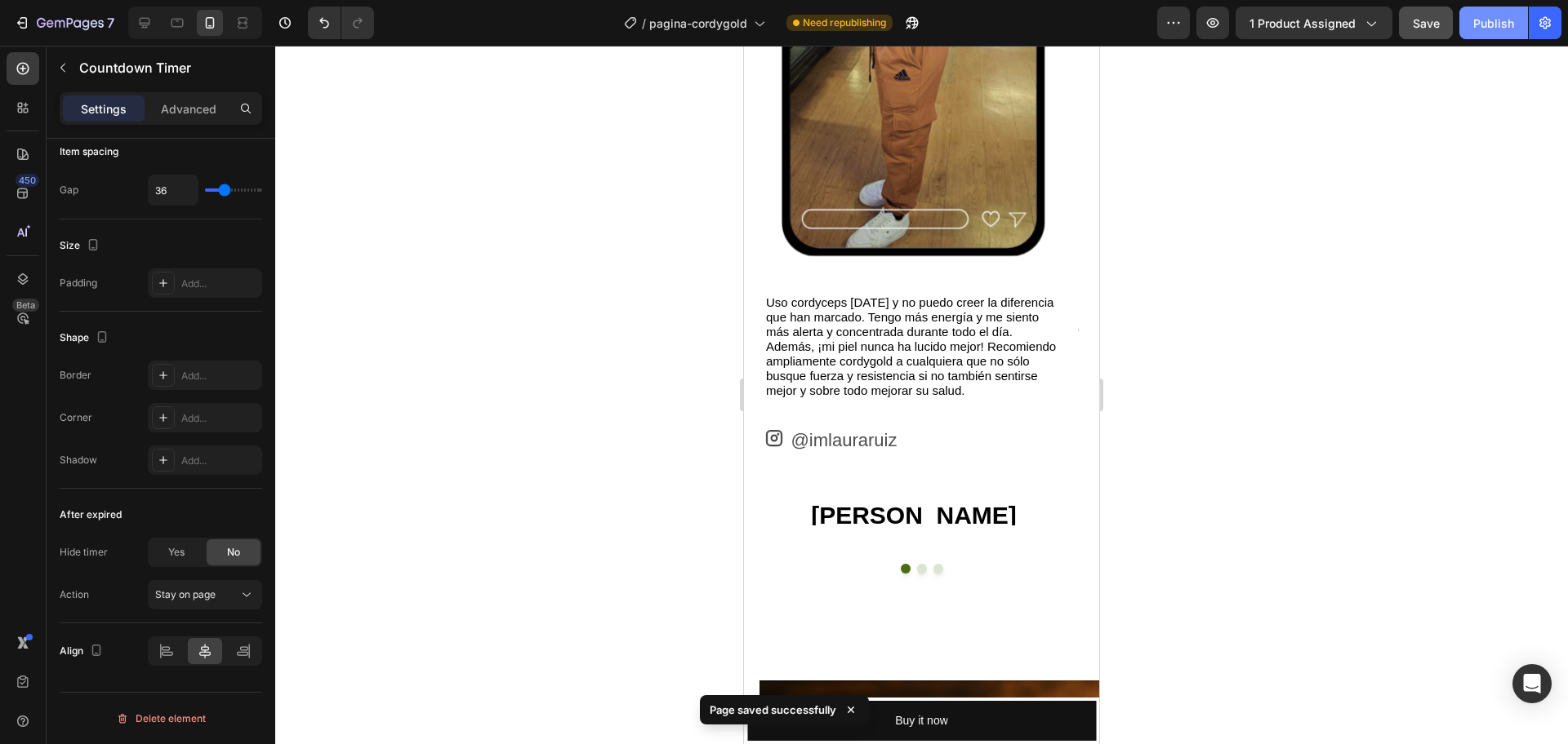
click at [1487, 27] on div "Publish" at bounding box center [1493, 23] width 41 height 17
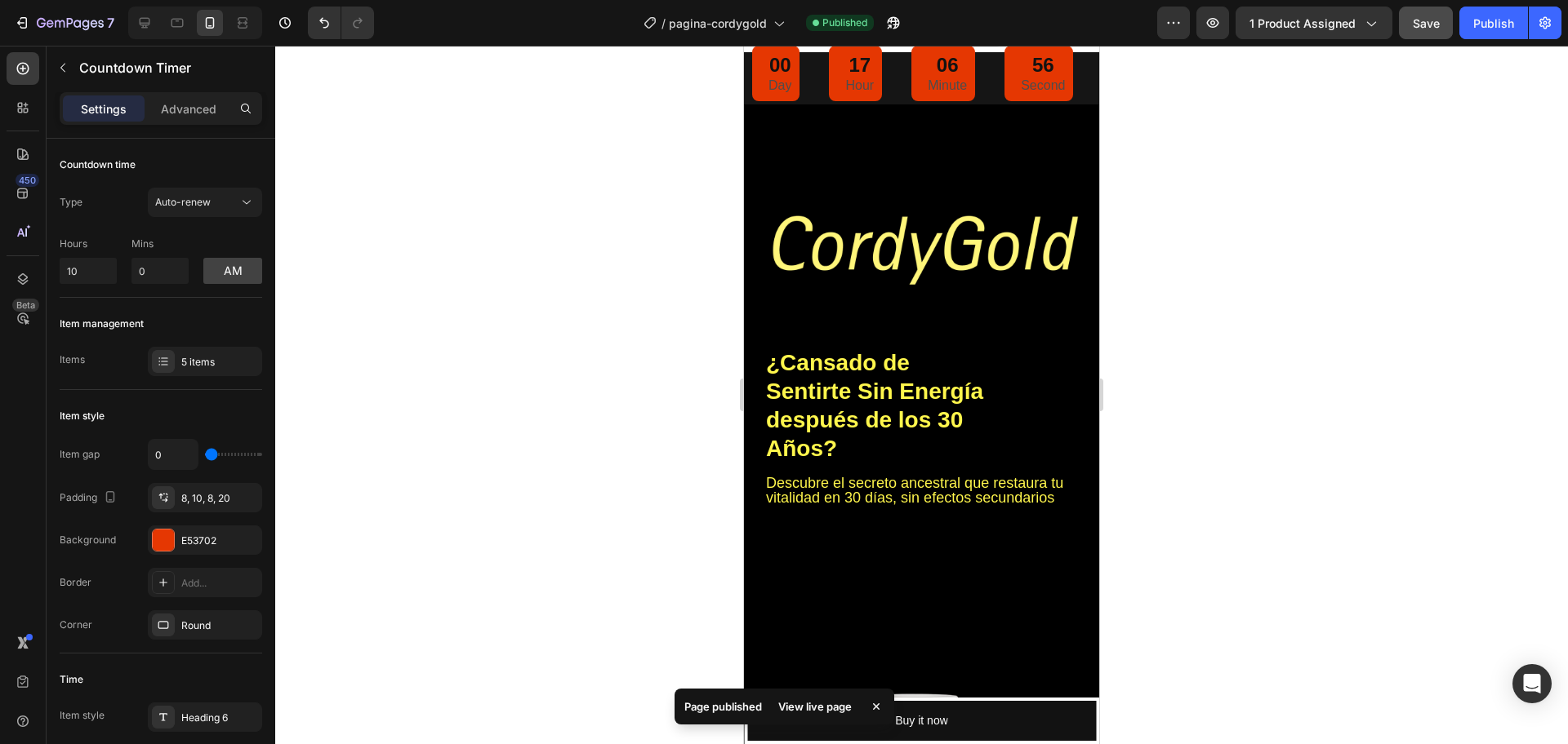
scroll to position [0, 0]
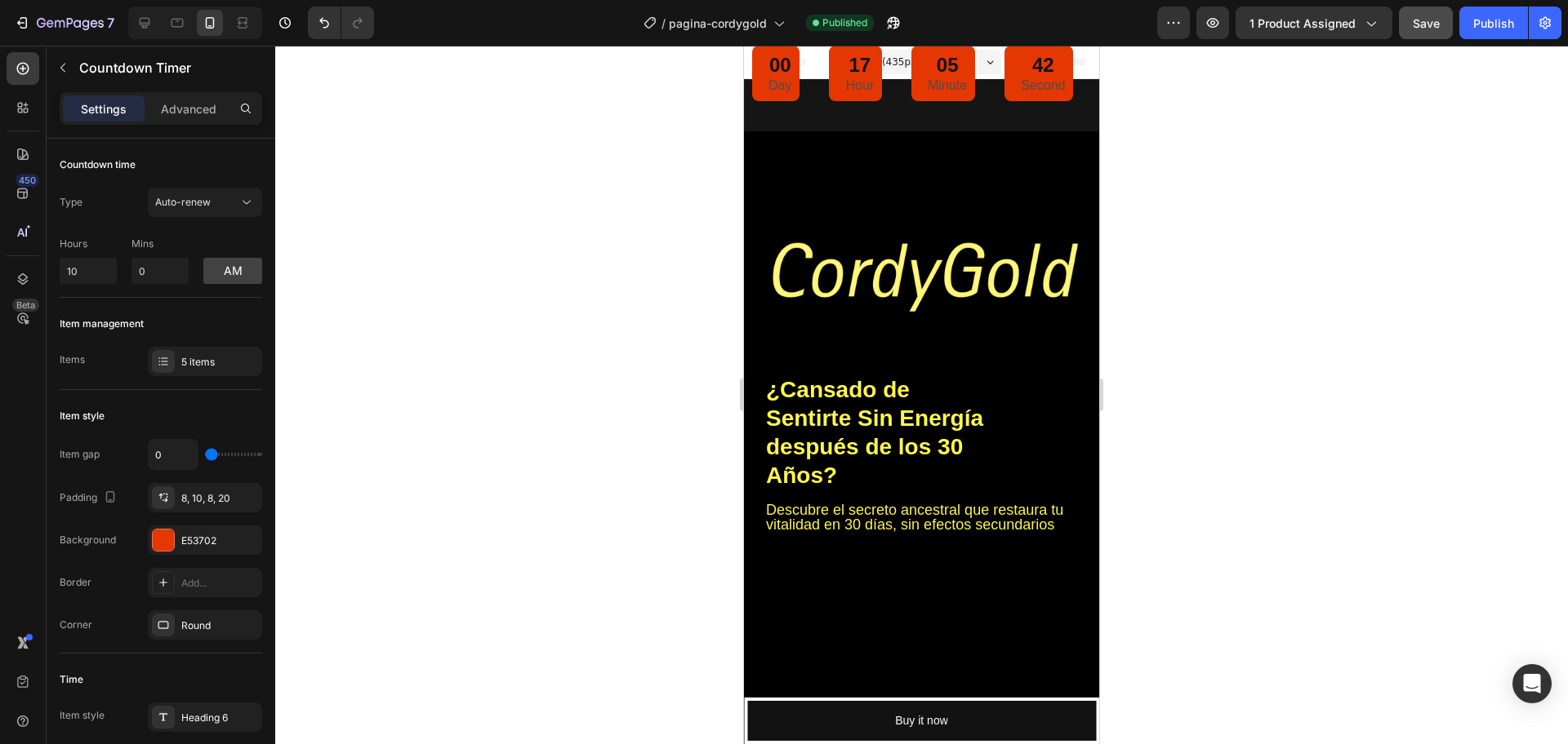
drag, startPoint x: 1507, startPoint y: 481, endPoint x: 1342, endPoint y: 529, distance: 171.8
click at [1482, 496] on div at bounding box center [920, 395] width 1292 height 699
